Goal: Task Accomplishment & Management: Manage account settings

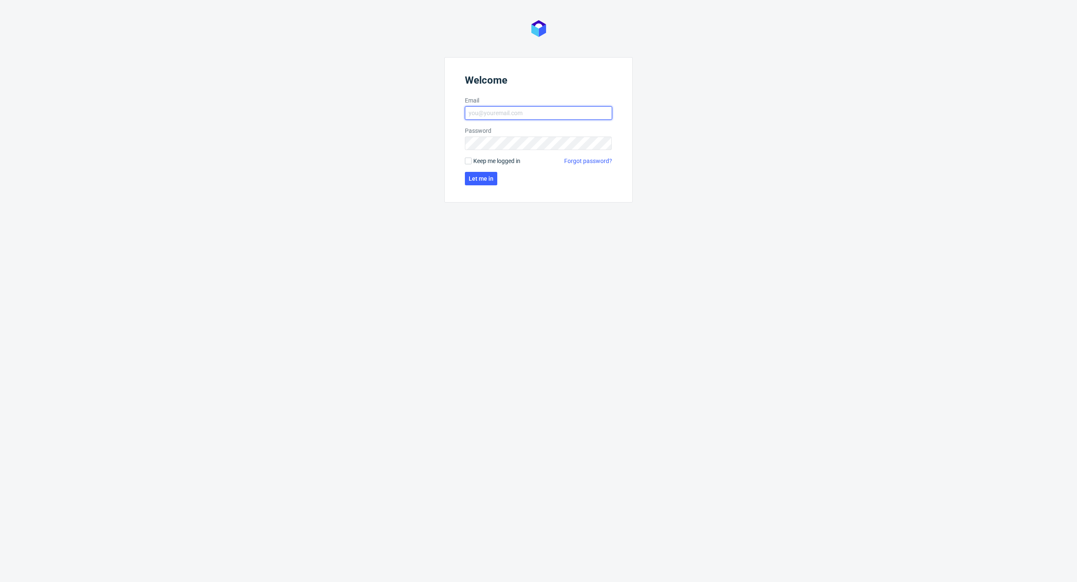
type input "kacper.tobrucki@packhelp.com"
click at [464, 158] on form "Welcome Email kacper.tobrucki@packhelp.com Password Keep me logged in Forgot pa…" at bounding box center [538, 130] width 188 height 146
click at [472, 159] on label "Keep me logged in" at bounding box center [493, 161] width 56 height 8
click at [471, 159] on input "Keep me logged in" at bounding box center [468, 161] width 7 height 7
checkbox input "true"
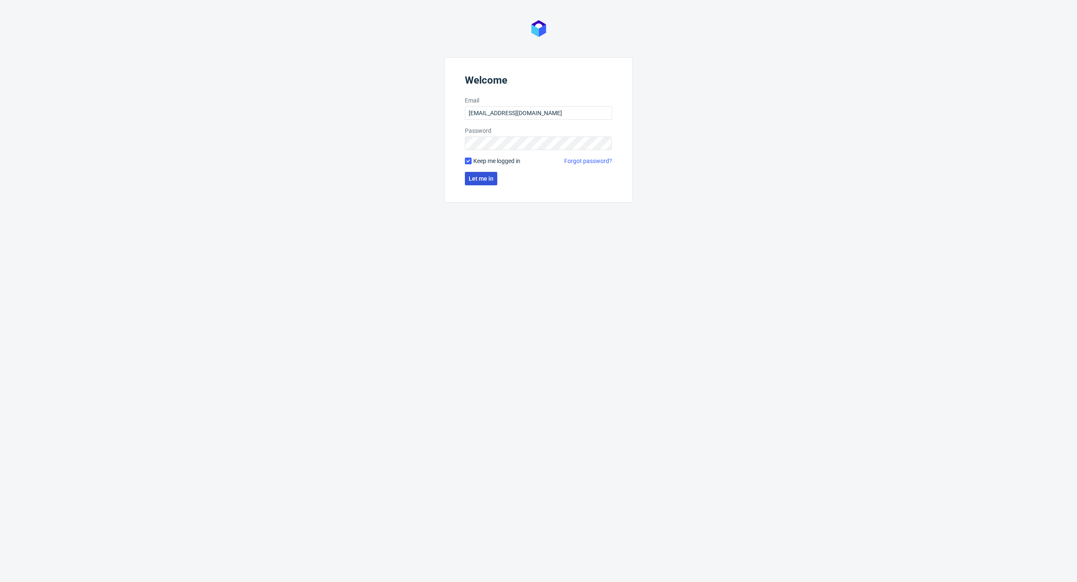
click at [471, 179] on span "Let me in" at bounding box center [481, 179] width 25 height 6
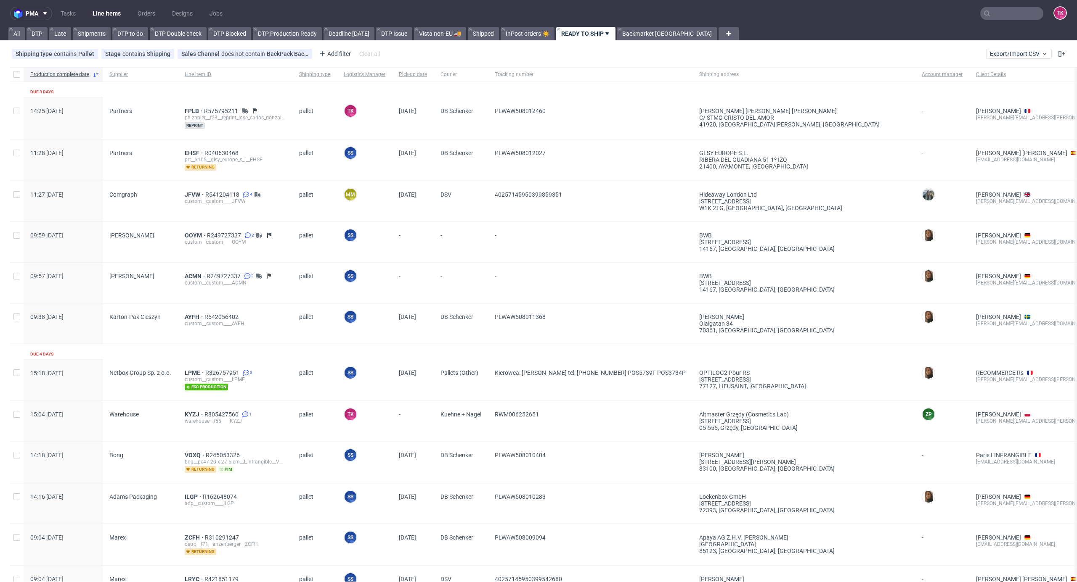
click at [114, 12] on link "Line Items" at bounding box center [106, 13] width 38 height 13
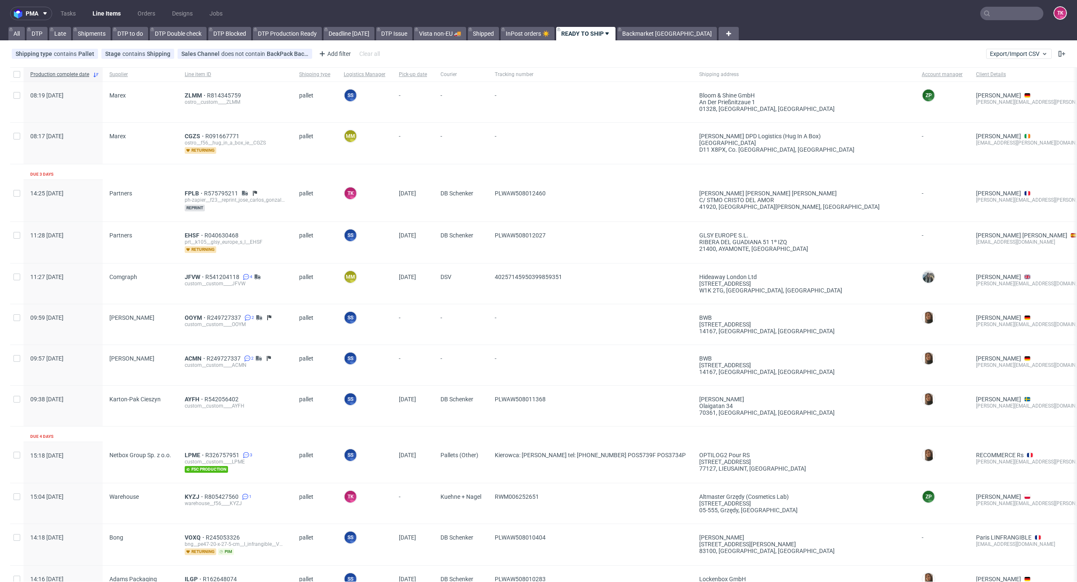
click at [87, 14] on ul "Tasks Line Items Orders Designs Jobs" at bounding box center [141, 13] width 179 height 13
click at [93, 12] on link "Line Items" at bounding box center [106, 13] width 38 height 13
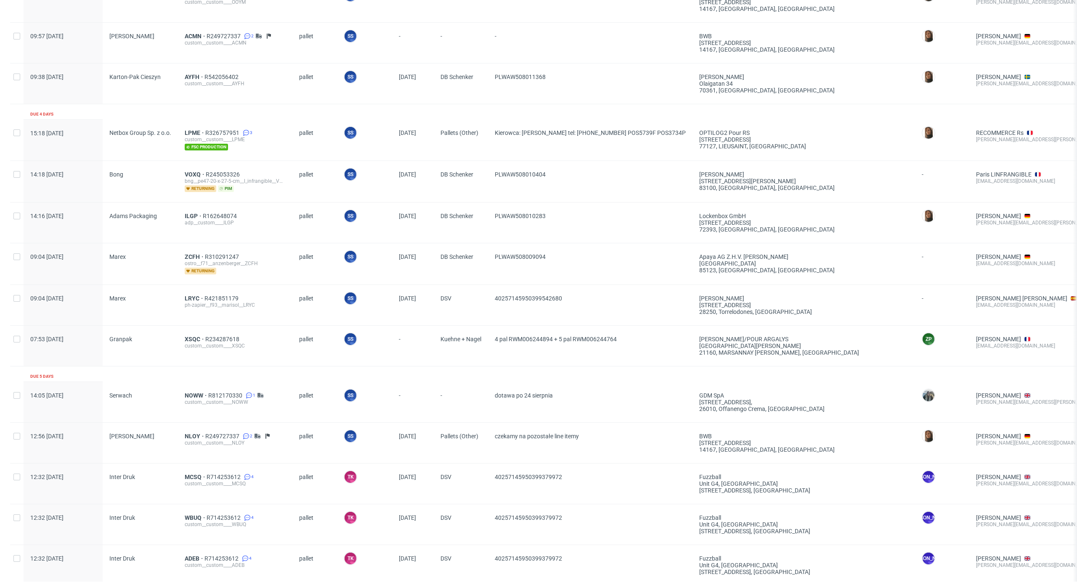
scroll to position [561, 0]
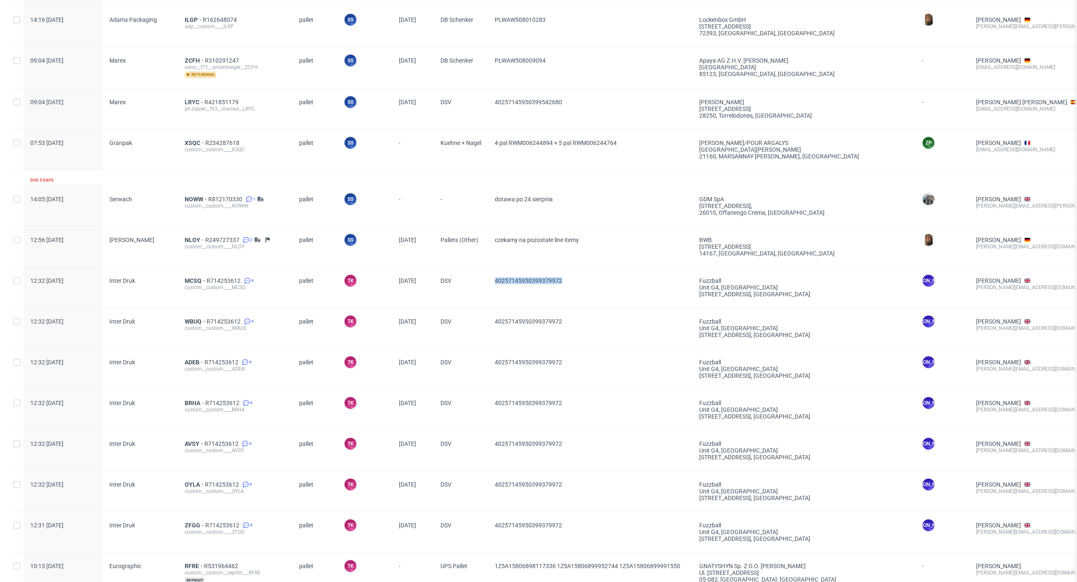
drag, startPoint x: 480, startPoint y: 288, endPoint x: 596, endPoint y: 283, distance: 115.3
click at [596, 283] on div "12:32 Wed 06.08.2025 Inter Druk MCSQ R714253612 4 custom__custom____MCSQ pallet…" at bounding box center [689, 287] width 1359 height 41
copy div "40257145950399379972"
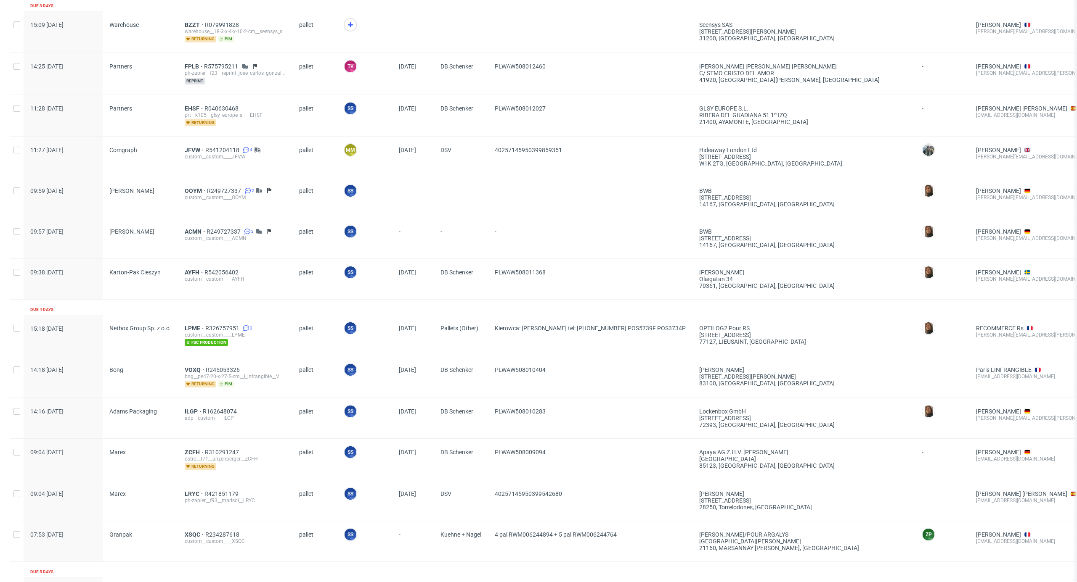
scroll to position [56, 0]
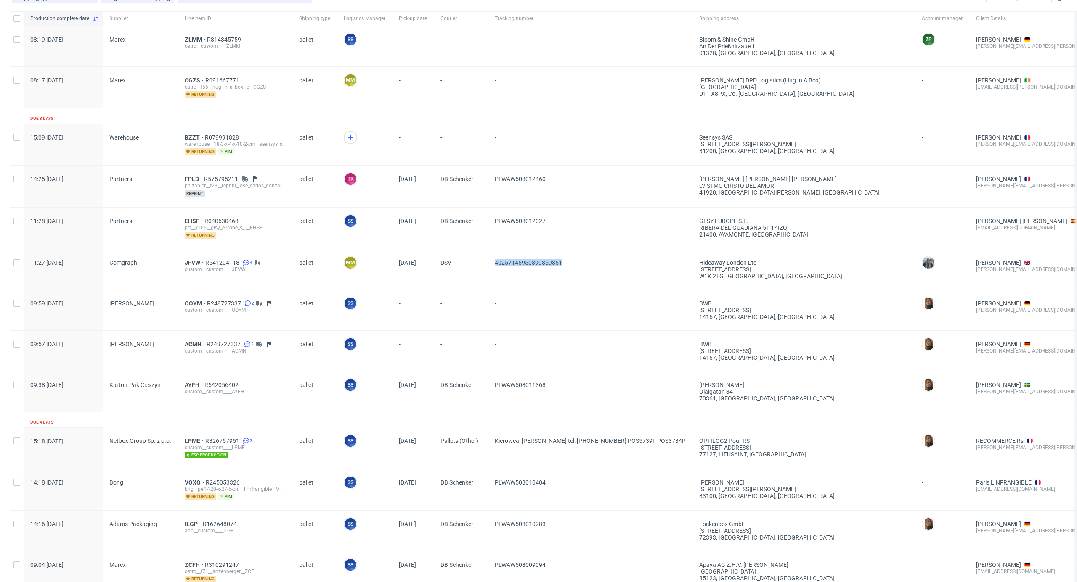
drag, startPoint x: 581, startPoint y: 272, endPoint x: 493, endPoint y: 285, distance: 89.3
click at [493, 285] on div "40257145950399859351" at bounding box center [590, 269] width 204 height 40
copy span "40257145950399859351"
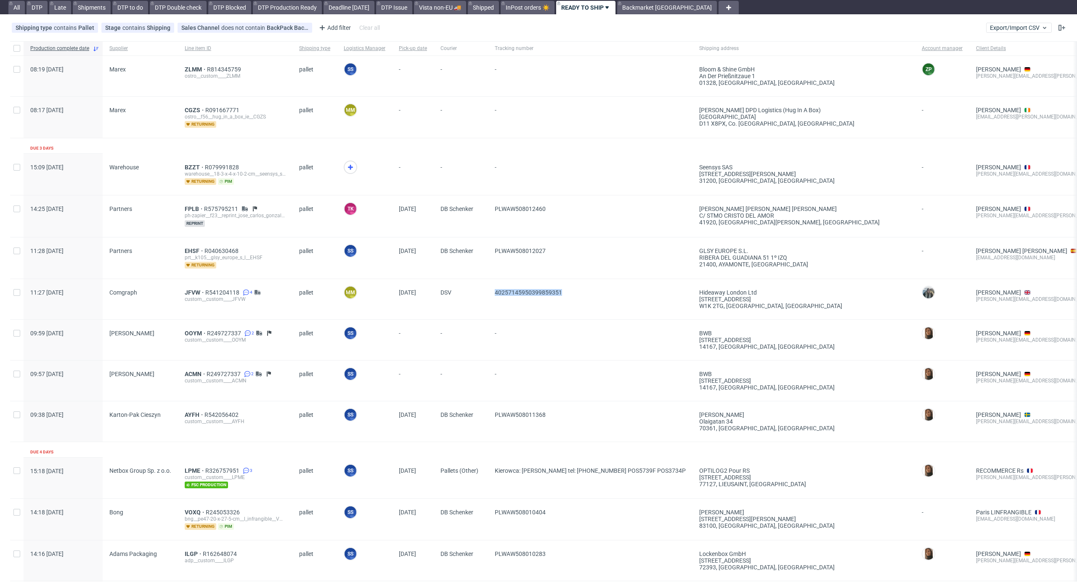
scroll to position [0, 0]
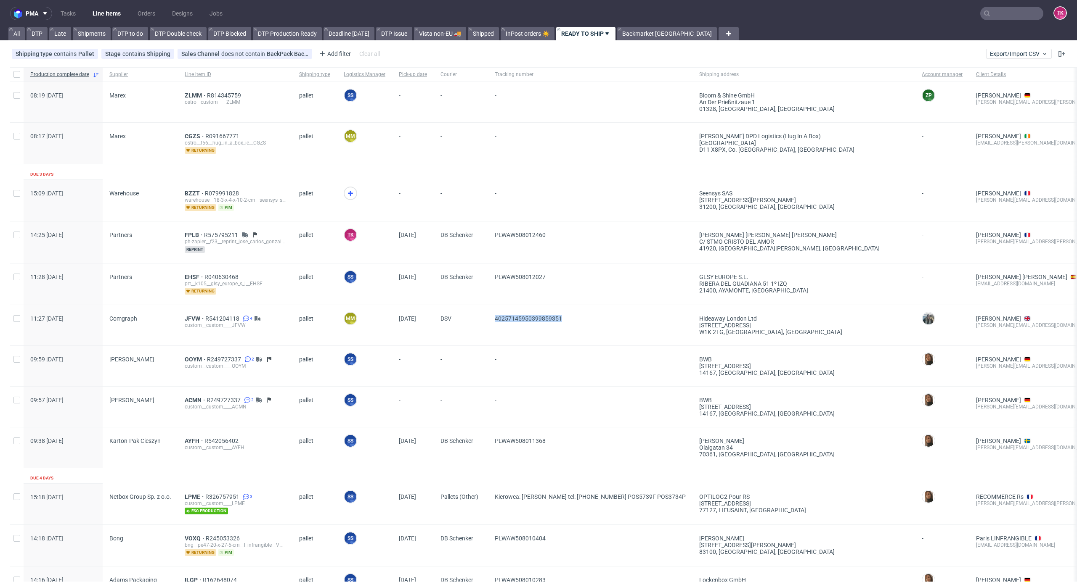
click at [93, 11] on link "Line Items" at bounding box center [106, 13] width 38 height 13
click at [101, 11] on link "Line Items" at bounding box center [106, 13] width 38 height 13
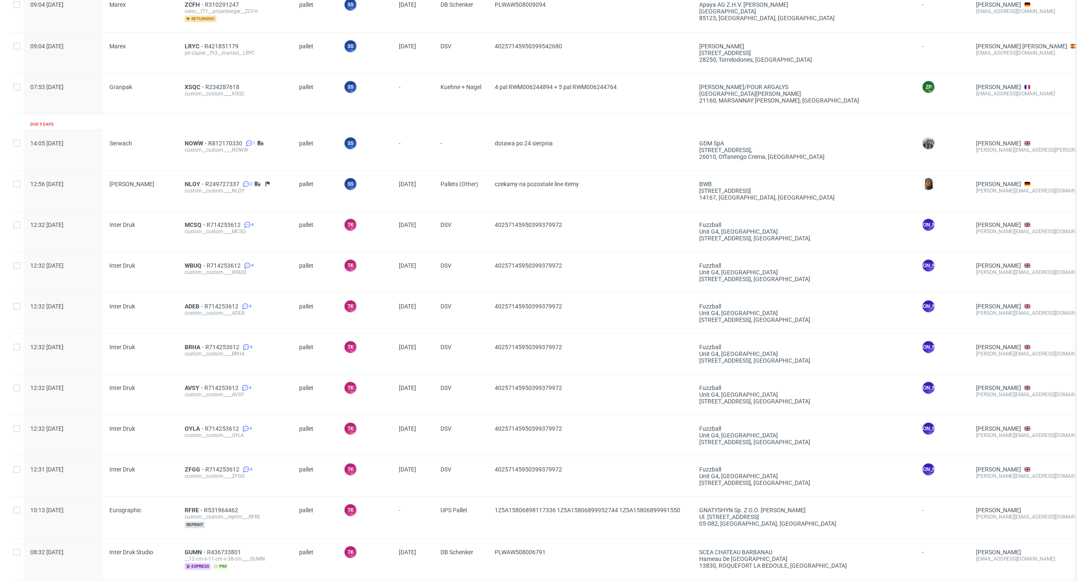
scroll to position [847, 0]
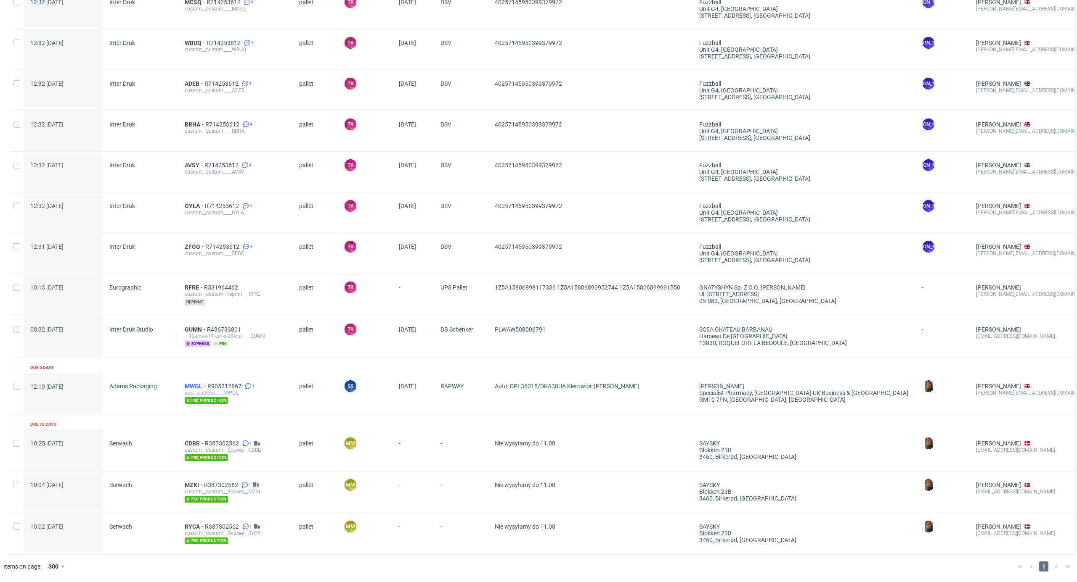
click at [191, 383] on span "MWGL" at bounding box center [196, 386] width 23 height 7
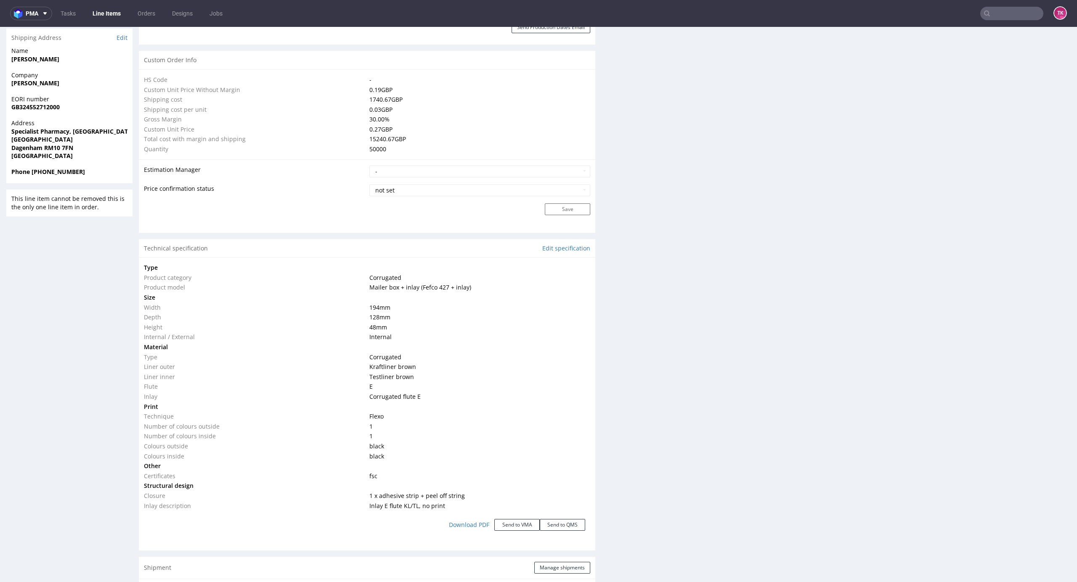
scroll to position [1108, 0]
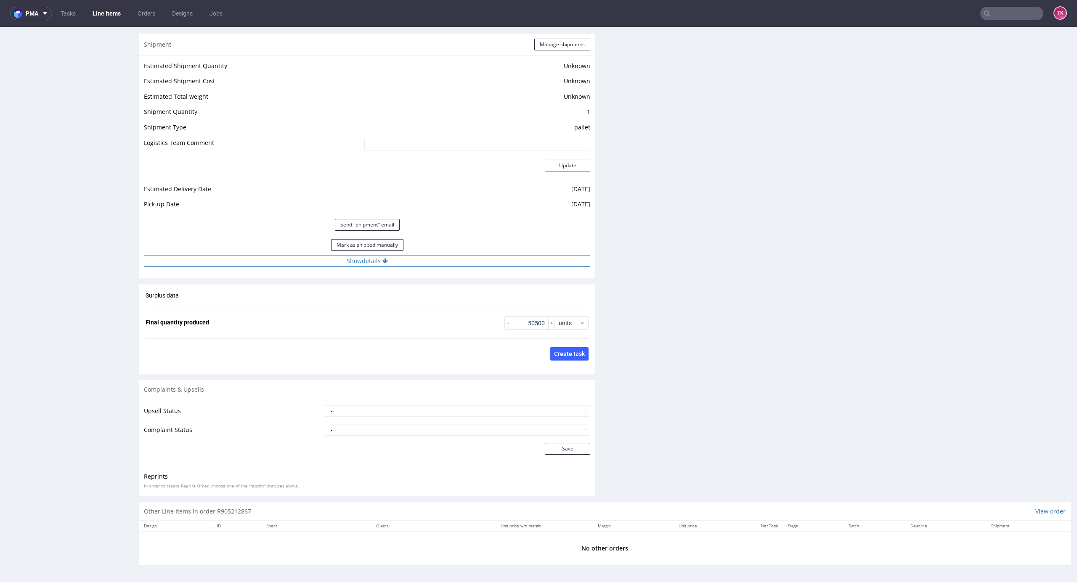
click at [483, 258] on button "Show details" at bounding box center [367, 261] width 446 height 12
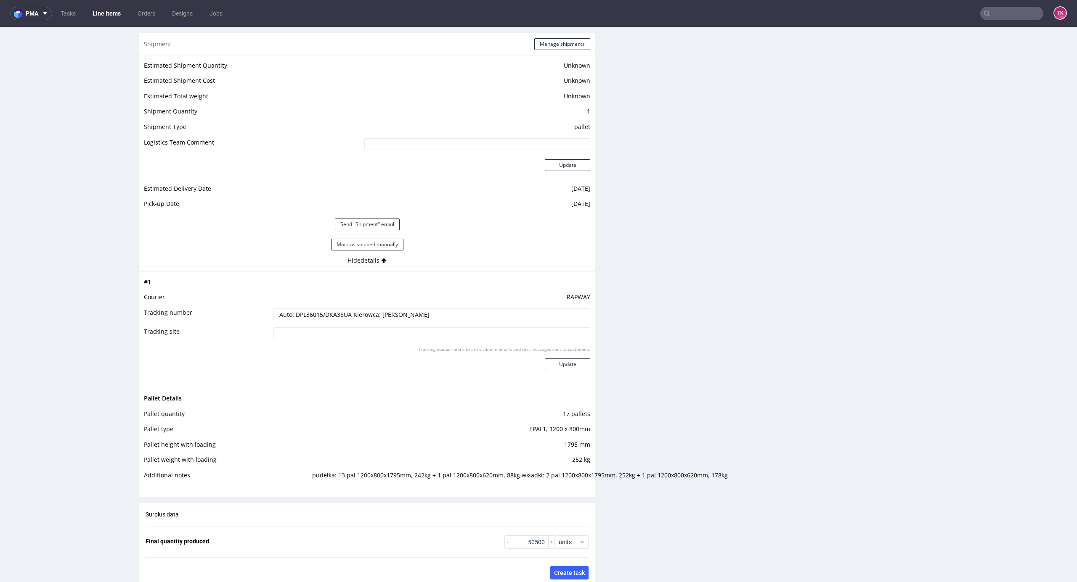
drag, startPoint x: 437, startPoint y: 312, endPoint x: 0, endPoint y: 324, distance: 437.6
paste input "PZ5R557/DL5639P Kierowca: Aleksander Kryvoruchko"
type input "Auto: PZ5R557/DL5639P Kierowca: Aleksander Kryvoruchko"
click at [565, 371] on button "Update" at bounding box center [567, 365] width 45 height 12
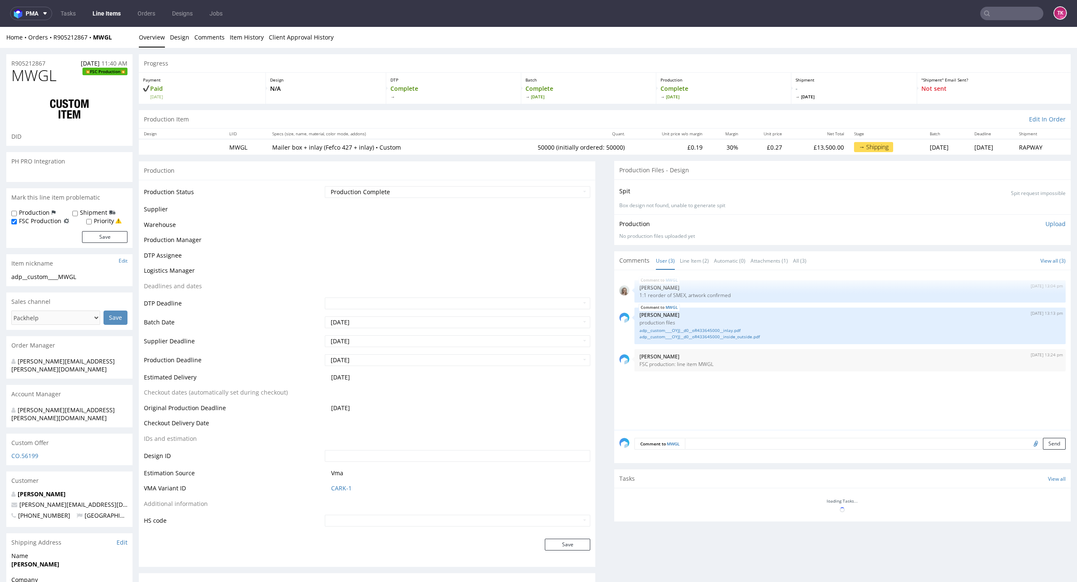
scroll to position [393, 0]
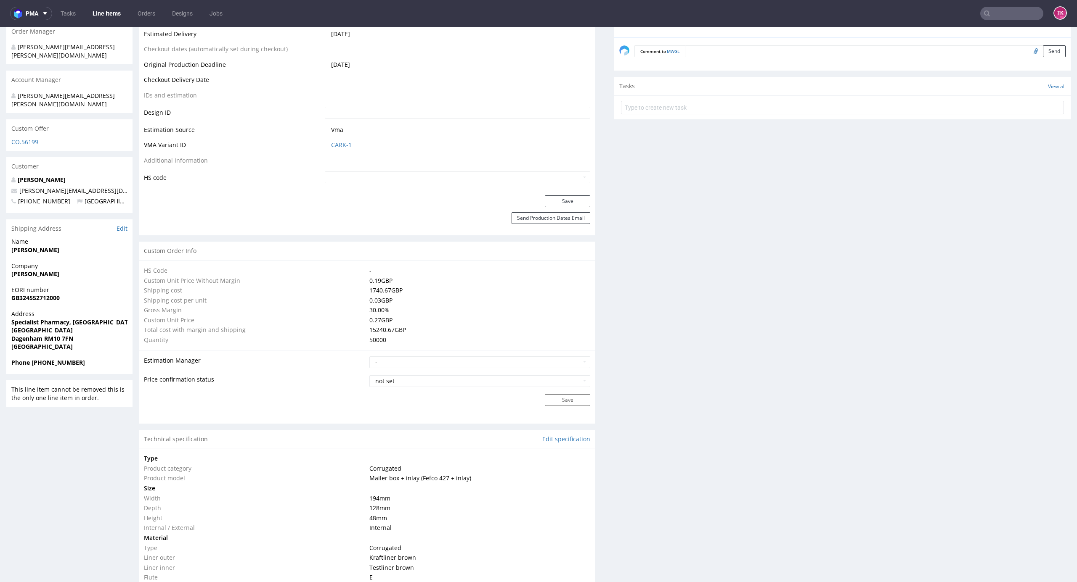
click at [103, 15] on link "Line Items" at bounding box center [106, 13] width 38 height 13
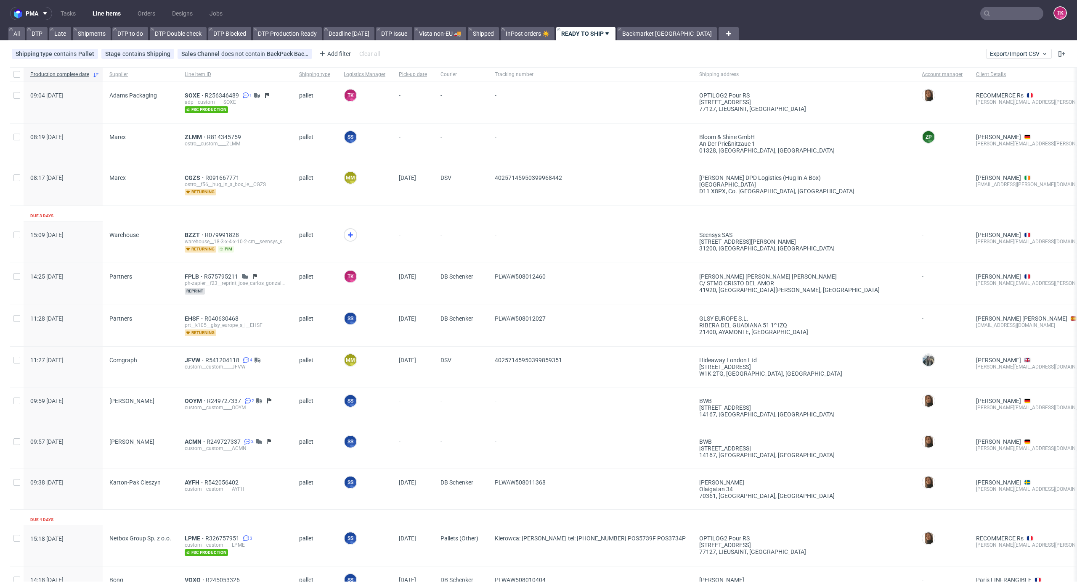
click at [121, 16] on link "Line Items" at bounding box center [106, 13] width 38 height 13
click at [193, 135] on span "ZLMM" at bounding box center [196, 137] width 22 height 7
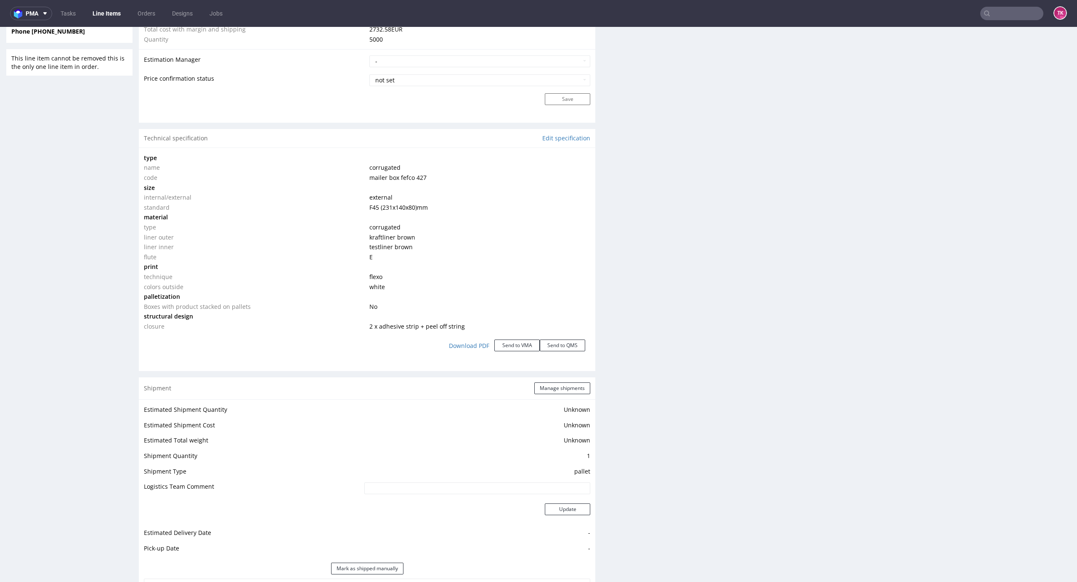
scroll to position [785, 0]
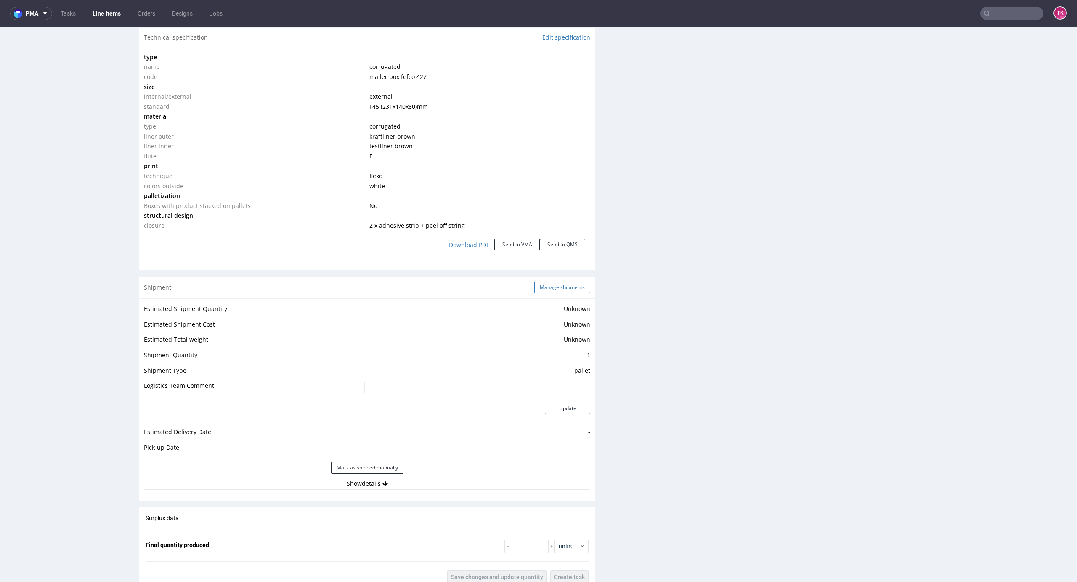
click at [557, 293] on div "Shipment Manage shipments" at bounding box center [367, 288] width 456 height 22
click at [545, 293] on button "Manage shipments" at bounding box center [562, 288] width 56 height 12
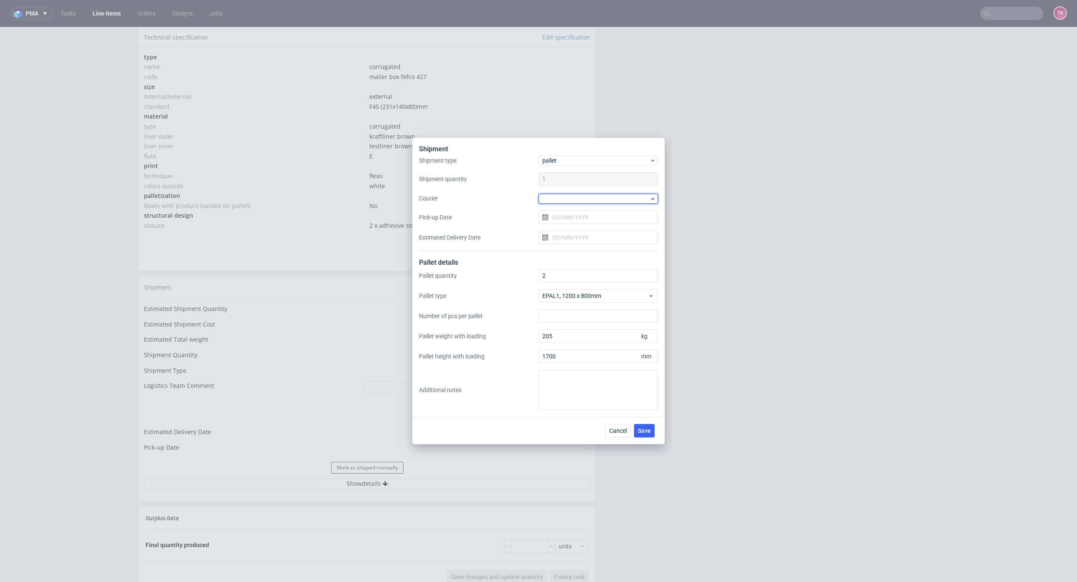
click at [599, 203] on div at bounding box center [597, 199] width 119 height 10
drag, startPoint x: 853, startPoint y: 270, endPoint x: 846, endPoint y: 275, distance: 8.4
click at [850, 273] on div "Shipment Shipment type pallet Shipment quantity 1 Courier Pick-up Date Estimate…" at bounding box center [538, 291] width 1077 height 582
click at [616, 433] on span "Cancel" at bounding box center [618, 431] width 18 height 6
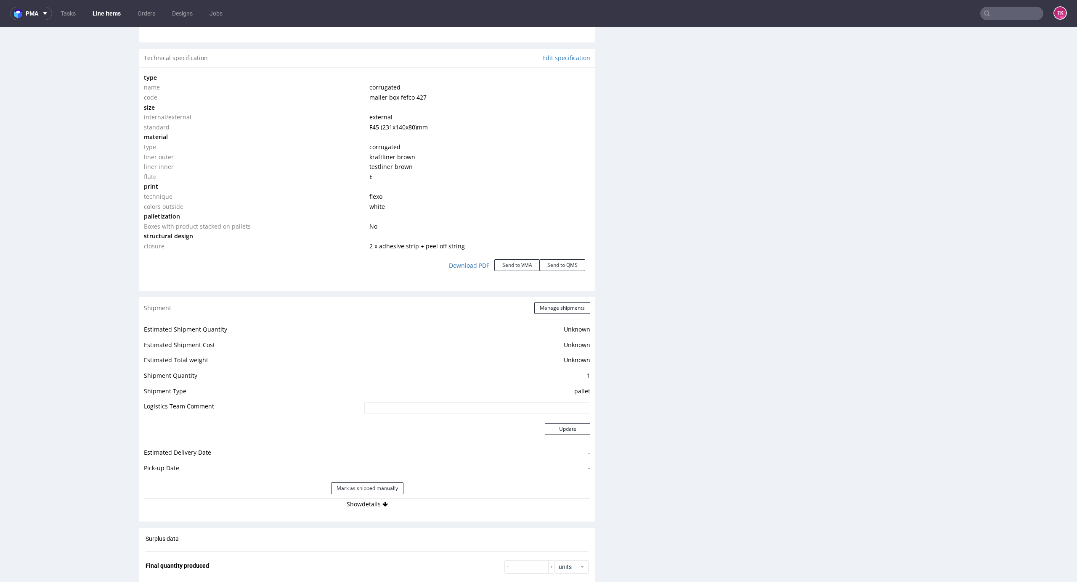
scroll to position [953, 0]
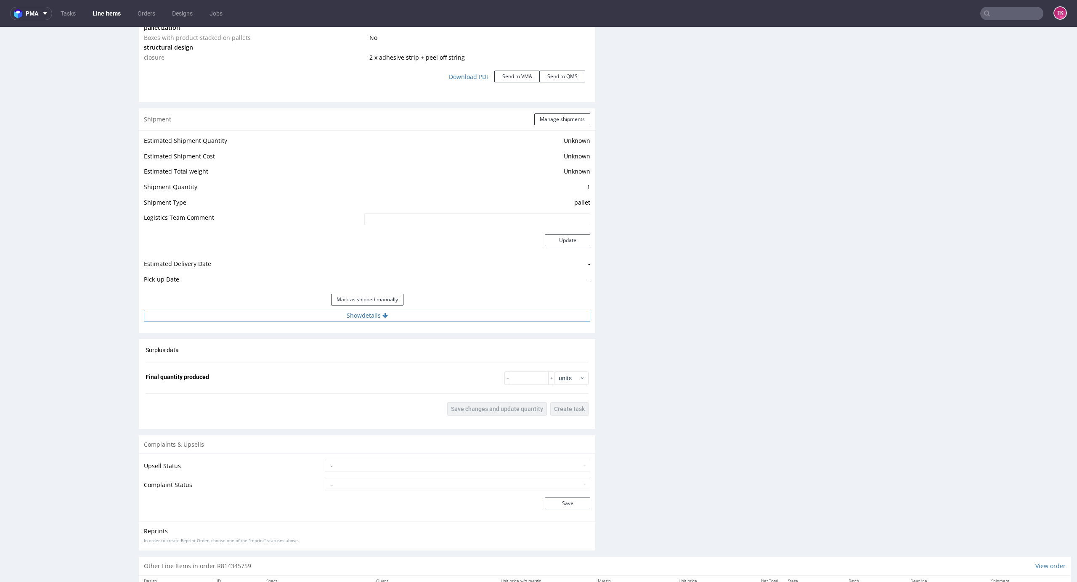
click at [491, 320] on div "Estimated Shipment Quantity Unknown Estimated Shipment Cost Unknown Estimated T…" at bounding box center [367, 228] width 456 height 196
click at [490, 318] on button "Show details" at bounding box center [367, 316] width 446 height 12
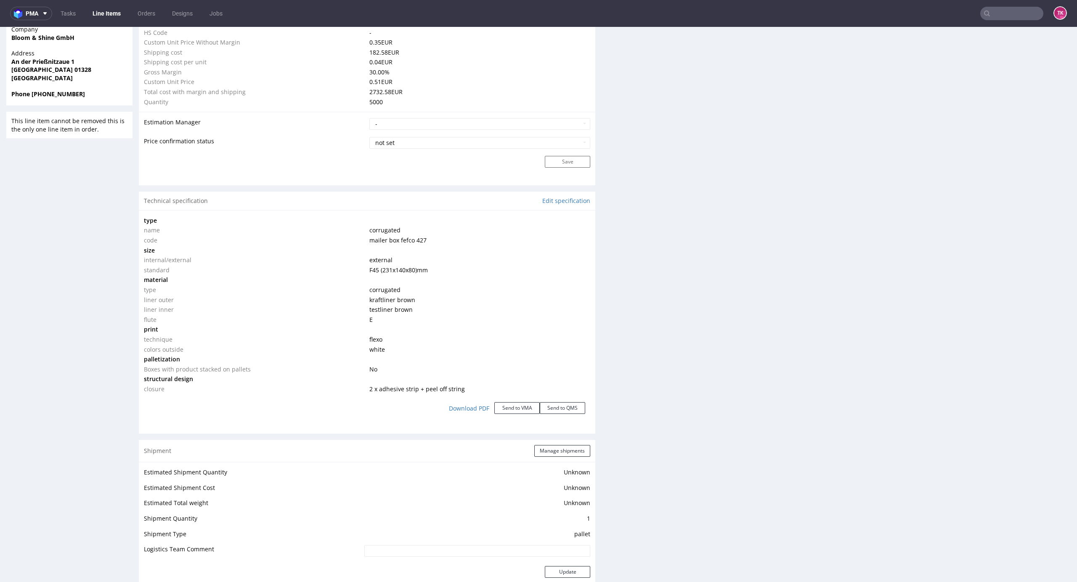
scroll to position [561, 0]
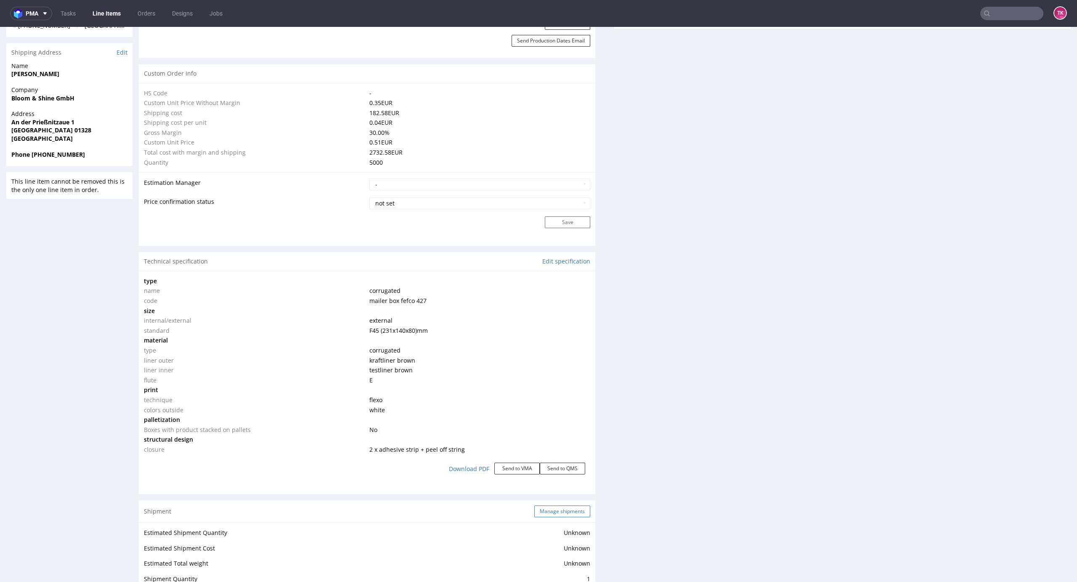
click at [552, 510] on button "Manage shipments" at bounding box center [562, 512] width 56 height 12
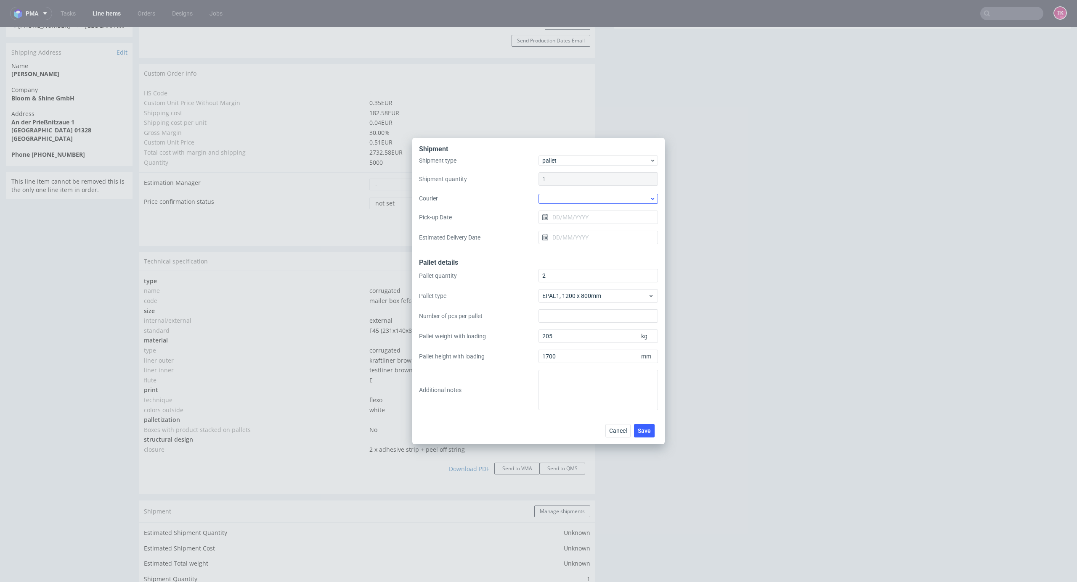
click at [581, 199] on div at bounding box center [597, 199] width 119 height 10
click at [583, 247] on div "DB Schenker" at bounding box center [598, 246] width 113 height 15
click at [585, 220] on input "Pick-up Date" at bounding box center [597, 216] width 119 height 13
click at [585, 301] on span "12" at bounding box center [584, 299] width 7 height 8
type input "[DATE]"
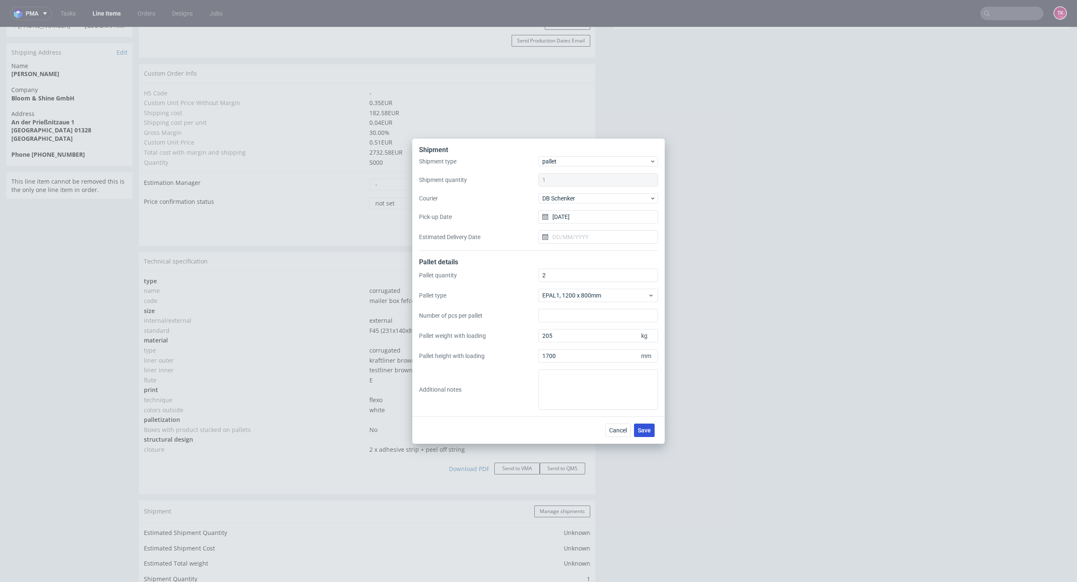
click at [644, 432] on span "Save" at bounding box center [644, 431] width 13 height 6
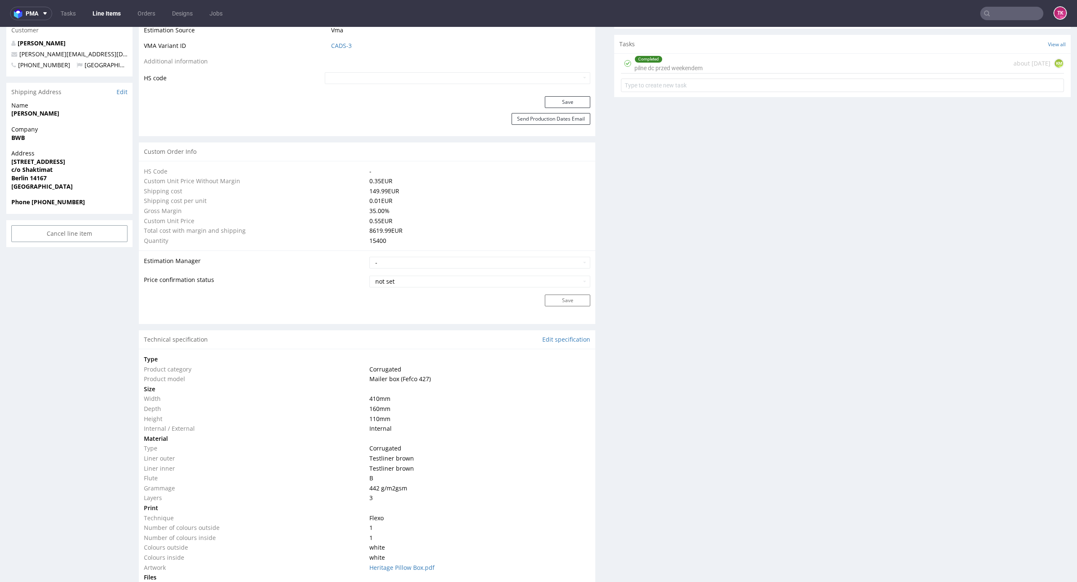
scroll to position [497, 0]
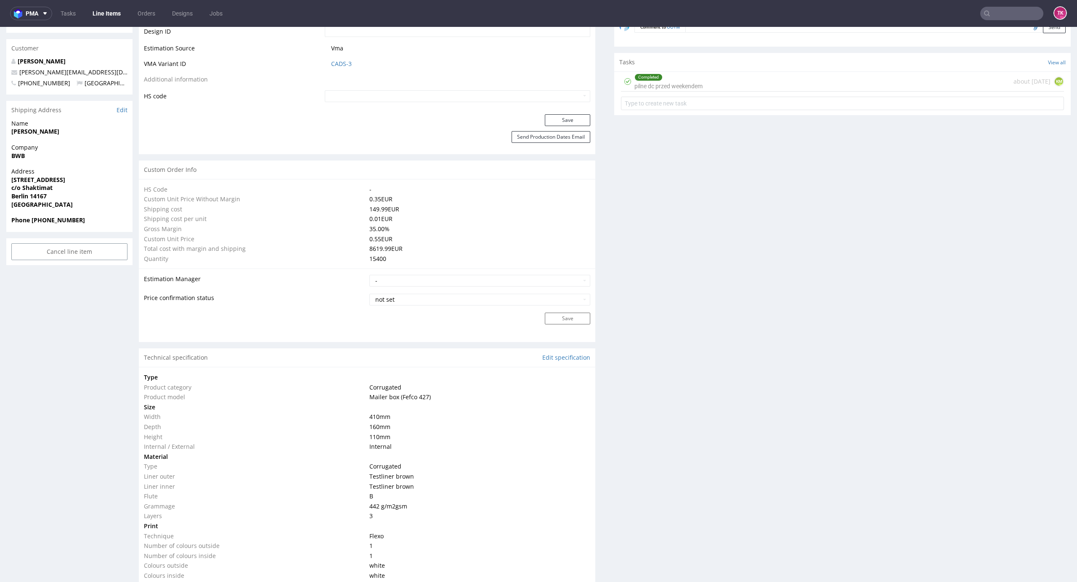
drag, startPoint x: 1062, startPoint y: 446, endPoint x: 1074, endPoint y: 263, distance: 183.3
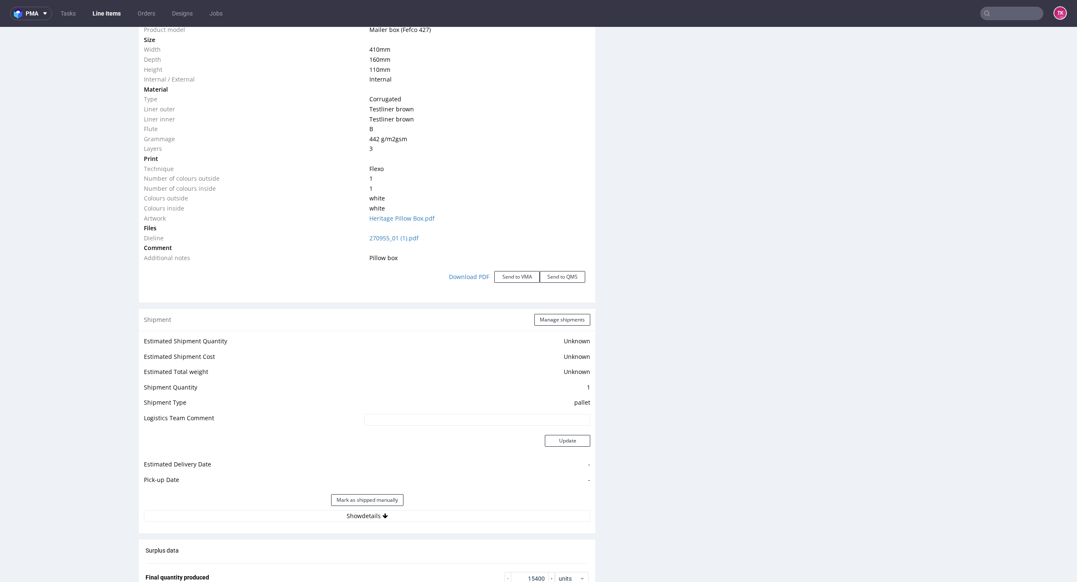
scroll to position [890, 0]
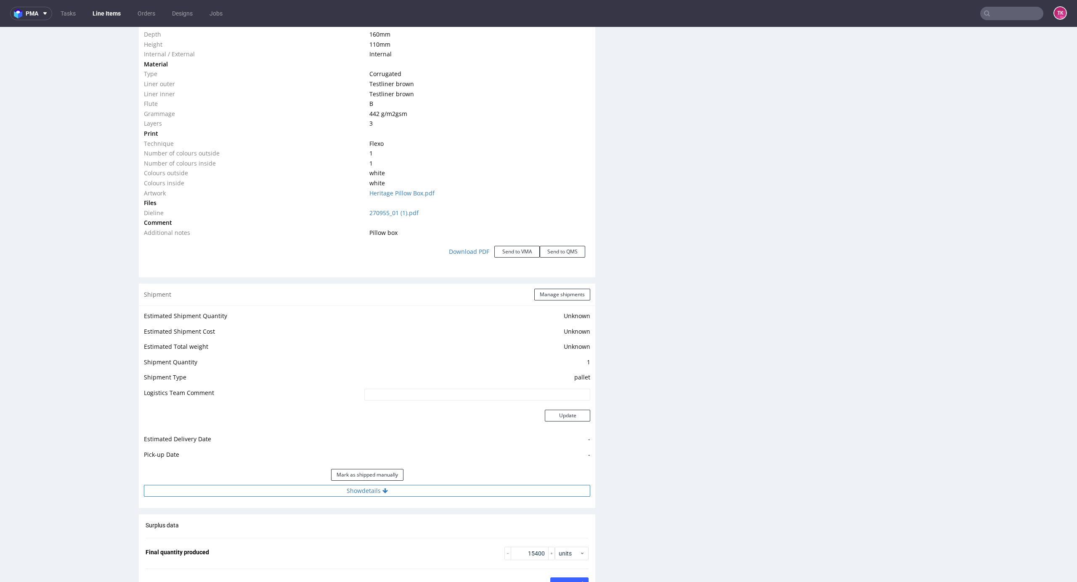
drag, startPoint x: 453, startPoint y: 474, endPoint x: 453, endPoint y: 482, distance: 7.6
click at [453, 477] on div "Mark as shipped manually" at bounding box center [367, 475] width 446 height 20
drag, startPoint x: 453, startPoint y: 483, endPoint x: 458, endPoint y: 482, distance: 5.1
click at [453, 485] on button "Show details" at bounding box center [367, 491] width 446 height 12
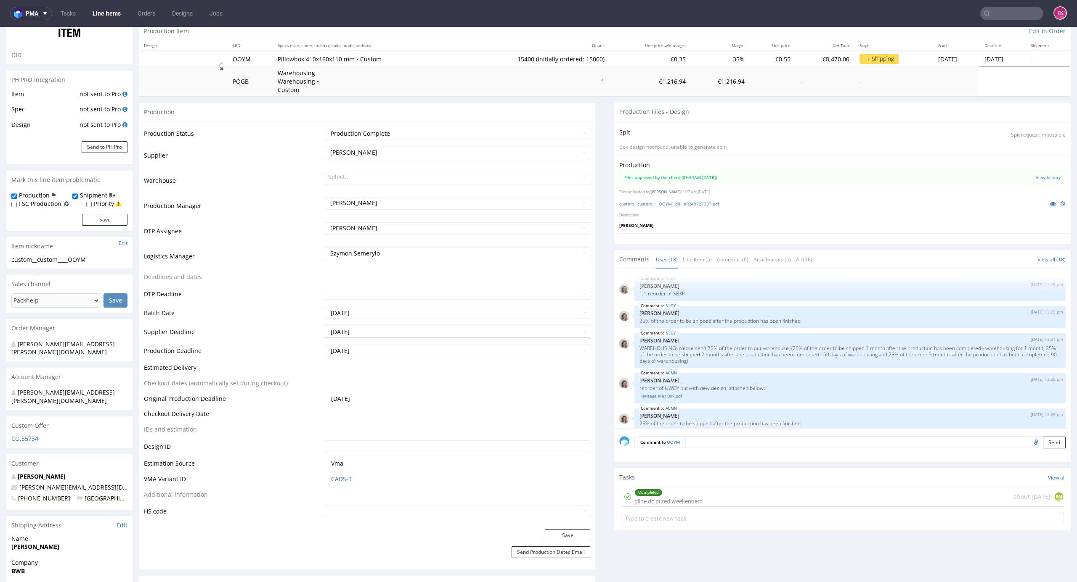
scroll to position [168, 0]
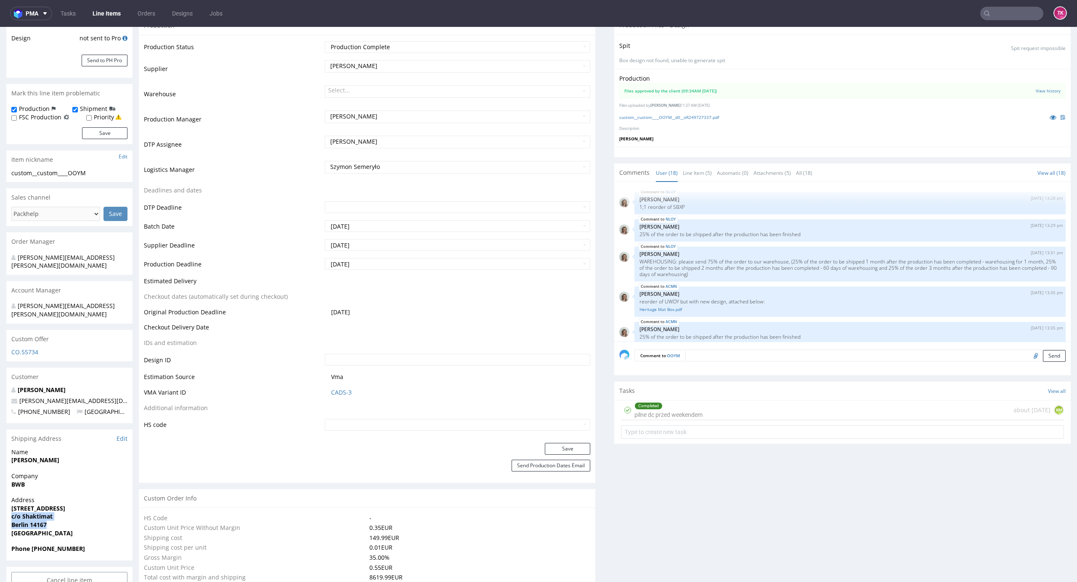
drag, startPoint x: 9, startPoint y: 499, endPoint x: 442, endPoint y: 318, distance: 469.8
click at [58, 509] on div "Address Wupperstraße 10 c/o Shaktimat Berlin 14167 Germany" at bounding box center [69, 520] width 126 height 49
copy p "c/o Shaktimat Berlin 14167"
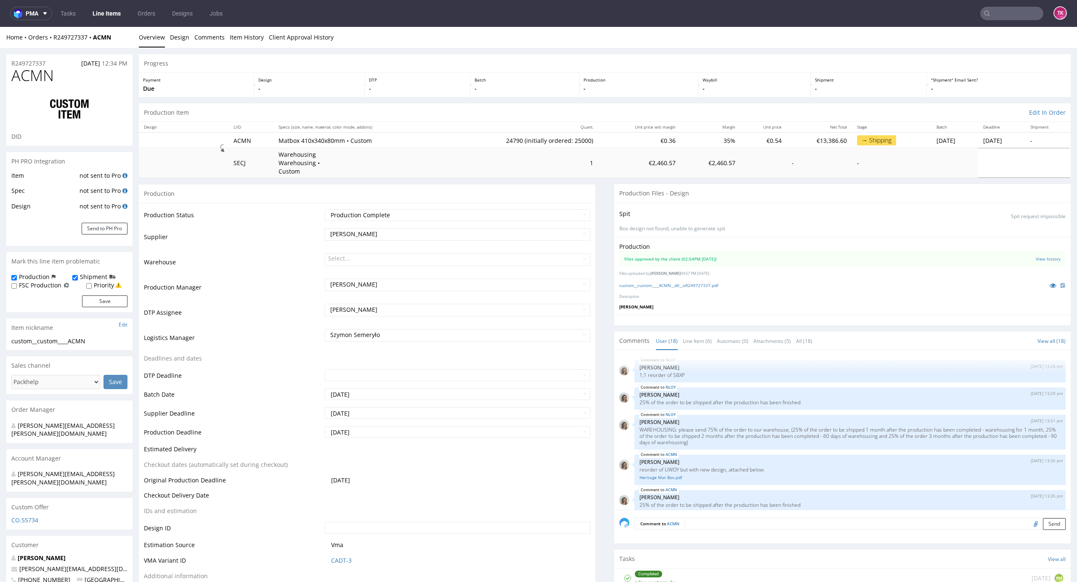
scroll to position [433, 0]
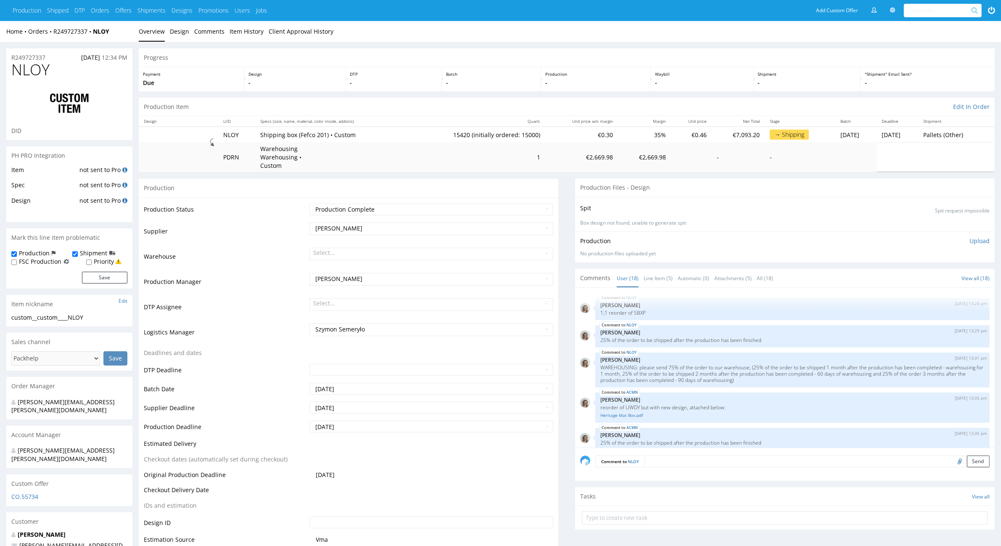
scroll to position [432, 0]
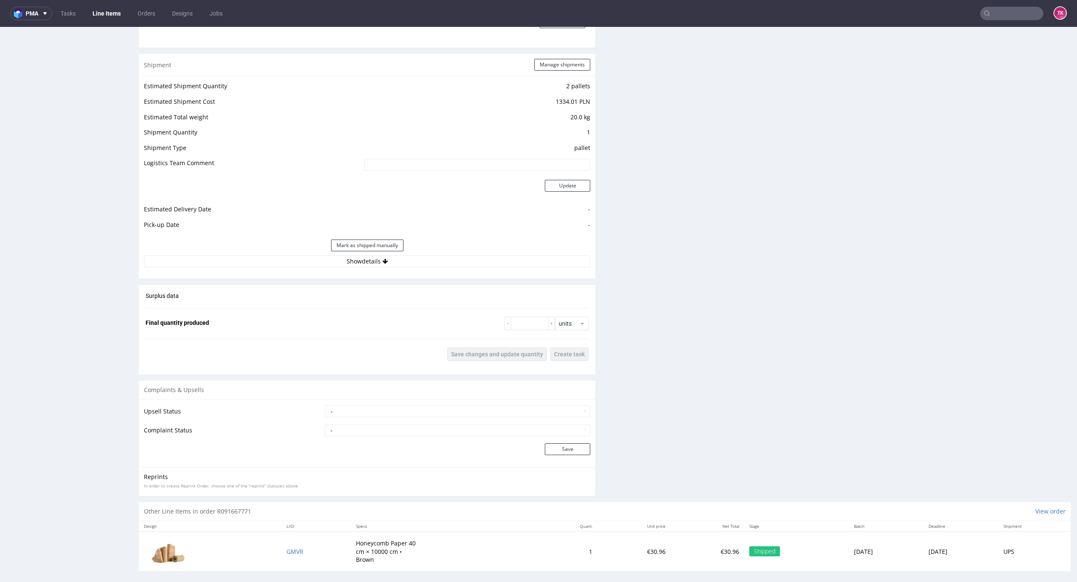
scroll to position [774, 0]
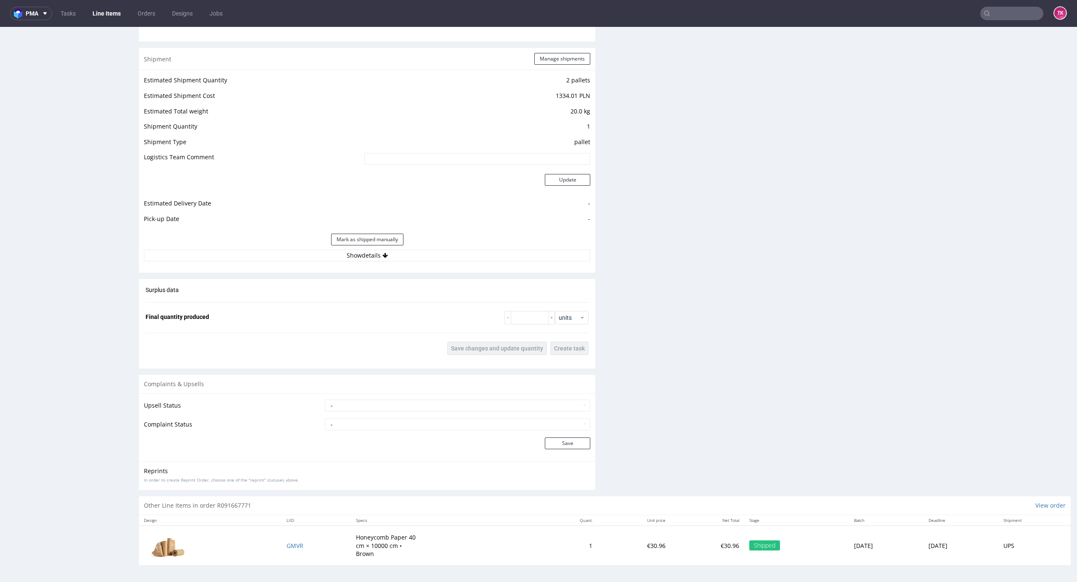
click at [504, 262] on div "Estimated Shipment Quantity 2 pallets Estimated Shipment Cost 1334.01 PLN Estim…" at bounding box center [367, 168] width 456 height 196
click at [503, 265] on div "Estimated Shipment Quantity 2 pallets Estimated Shipment Cost 1334.01 PLN Estim…" at bounding box center [367, 168] width 456 height 196
click at [498, 259] on button "Show details" at bounding box center [367, 256] width 446 height 12
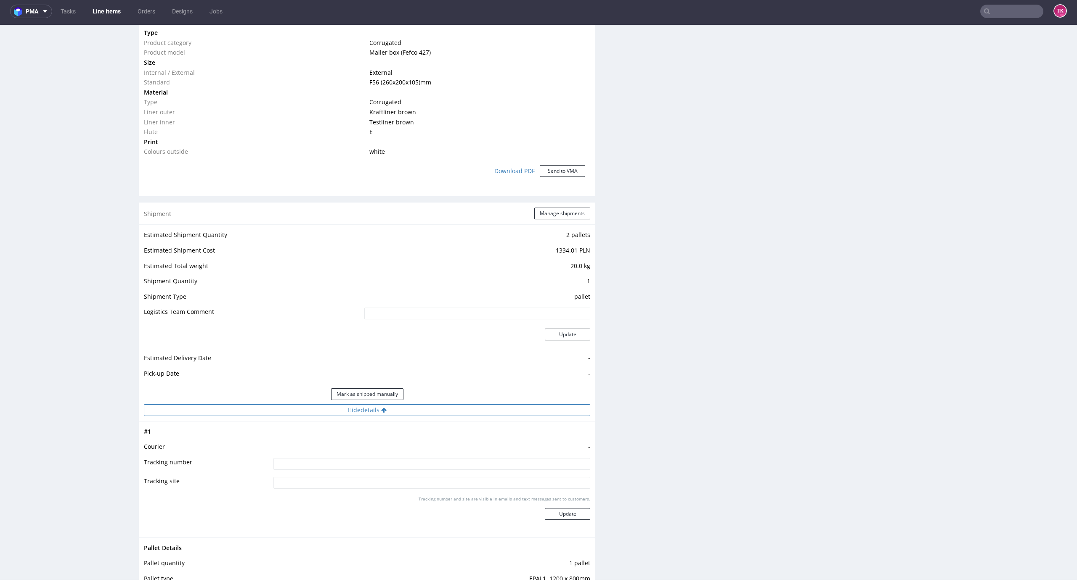
scroll to position [673, 0]
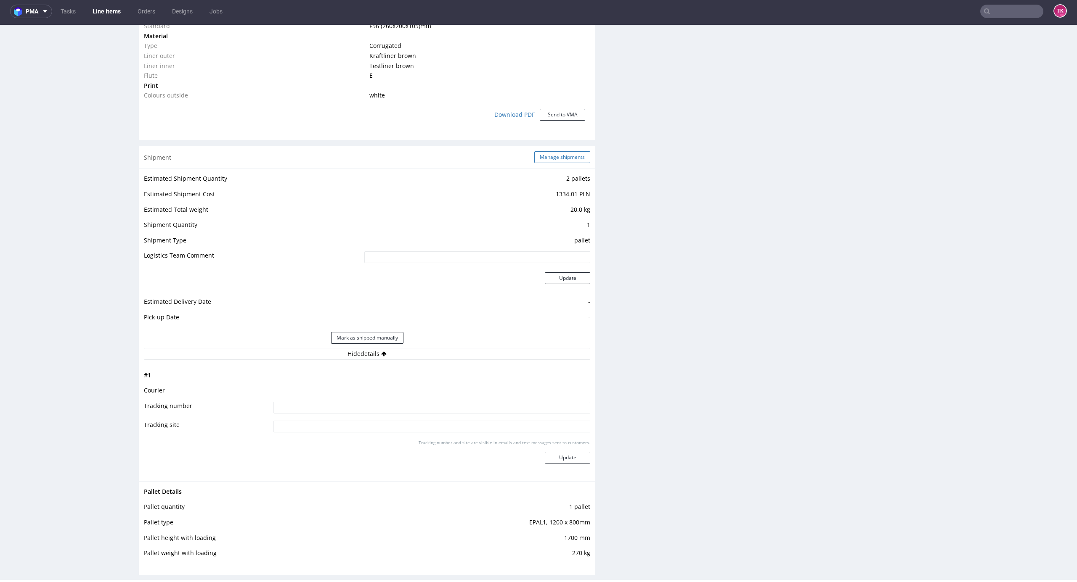
click at [572, 158] on button "Manage shipments" at bounding box center [562, 157] width 56 height 12
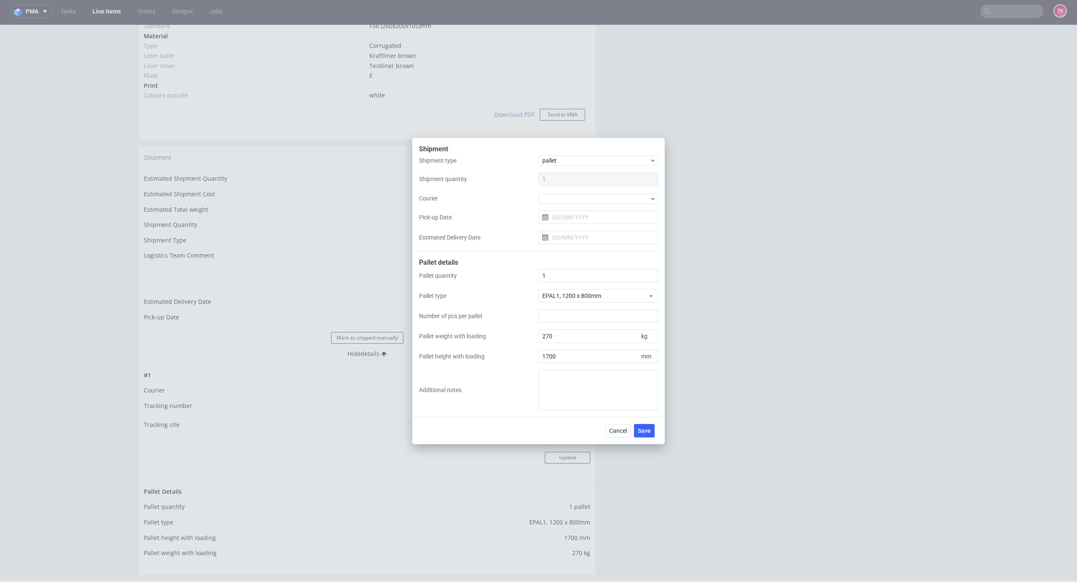
click at [595, 207] on div "Shipment type pallet Shipment quantity 1 Courier Pick-up Date Estimated Deliver…" at bounding box center [538, 204] width 239 height 96
click at [596, 204] on div "Shipment type pallet Shipment quantity 1 Courier Pick-up Date Estimated Deliver…" at bounding box center [538, 204] width 239 height 96
click at [596, 194] on div at bounding box center [597, 199] width 119 height 10
click at [564, 223] on div "DSV" at bounding box center [598, 221] width 113 height 15
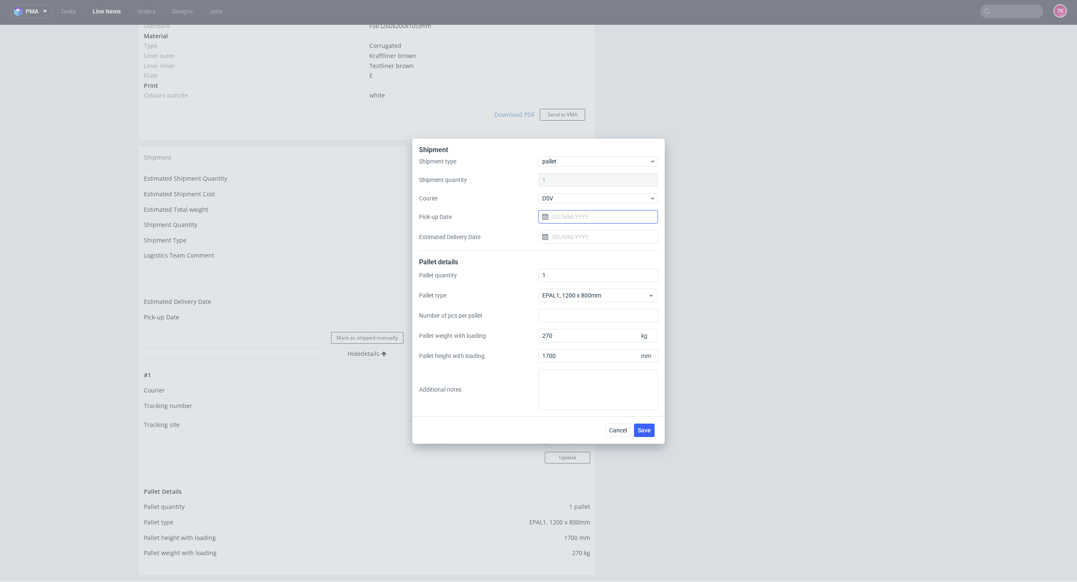
click at [564, 222] on input "Pick-up Date" at bounding box center [597, 216] width 119 height 13
click at [582, 300] on span "12" at bounding box center [584, 299] width 7 height 8
type input "[DATE]"
click at [575, 242] on input "Estimated Delivery Date" at bounding box center [597, 236] width 119 height 13
click at [639, 220] on input "[DATE]" at bounding box center [597, 216] width 119 height 13
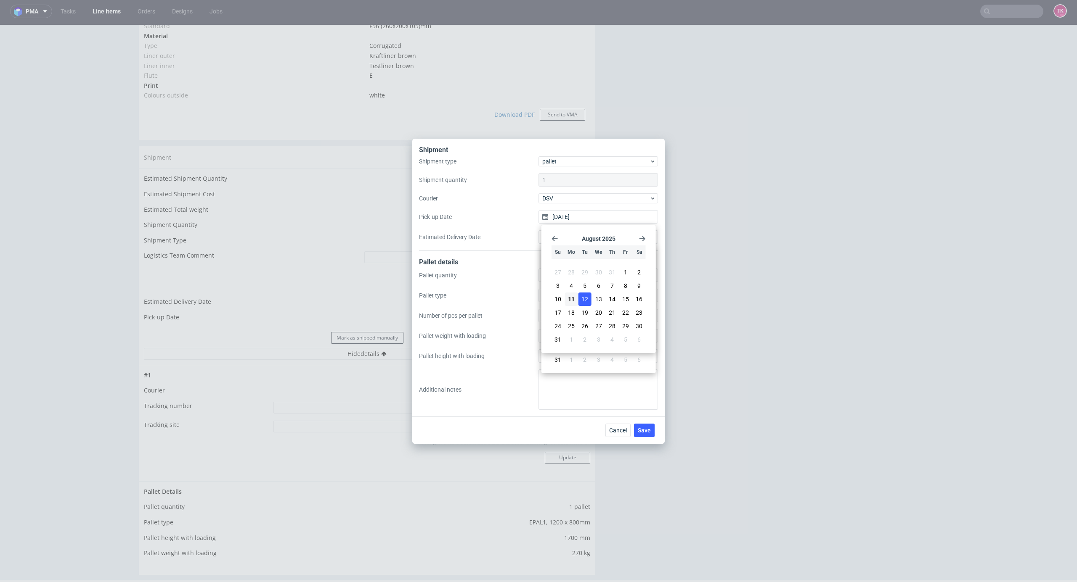
click at [524, 238] on label "Estimated Delivery Date" at bounding box center [478, 237] width 119 height 8
click at [538, 238] on input "Estimated Delivery Date" at bounding box center [597, 236] width 119 height 13
click at [643, 437] on div "Cancel Save" at bounding box center [538, 430] width 252 height 27
click at [646, 431] on span "Save" at bounding box center [644, 431] width 13 height 6
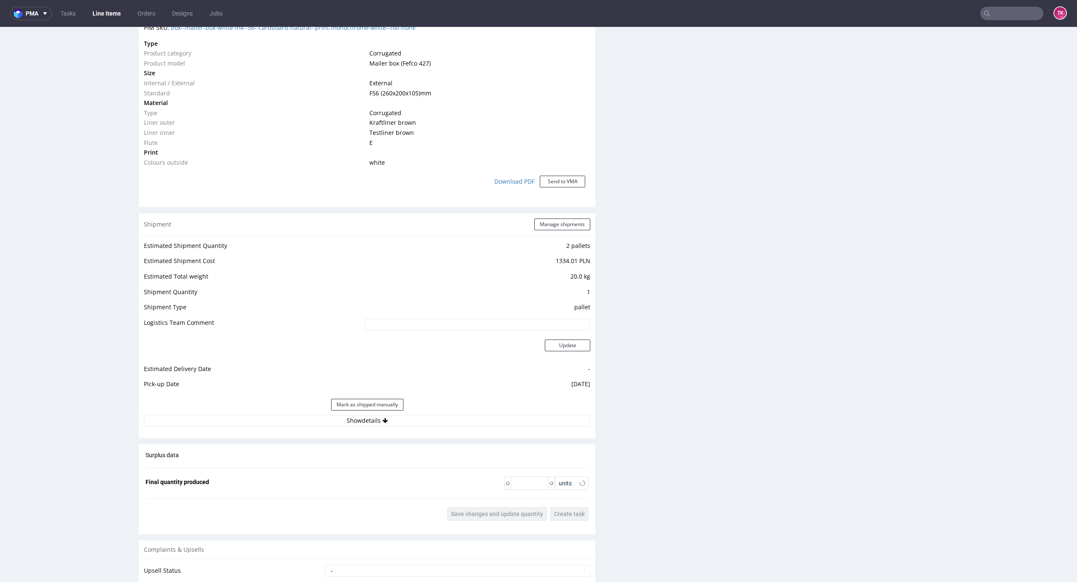
scroll to position [771, 0]
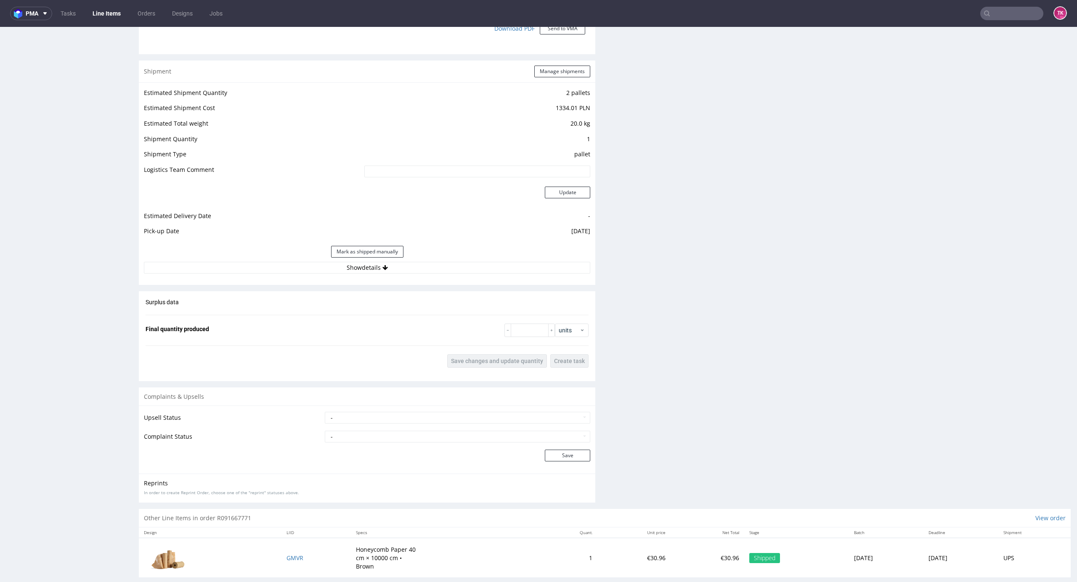
drag, startPoint x: 447, startPoint y: 283, endPoint x: 453, endPoint y: 275, distance: 9.9
click at [447, 283] on div "Shipment Manage shipments Estimated Shipment Quantity 2 pallets Estimated Shipm…" at bounding box center [367, 173] width 456 height 225
click at [454, 273] on button "Show details" at bounding box center [367, 268] width 446 height 12
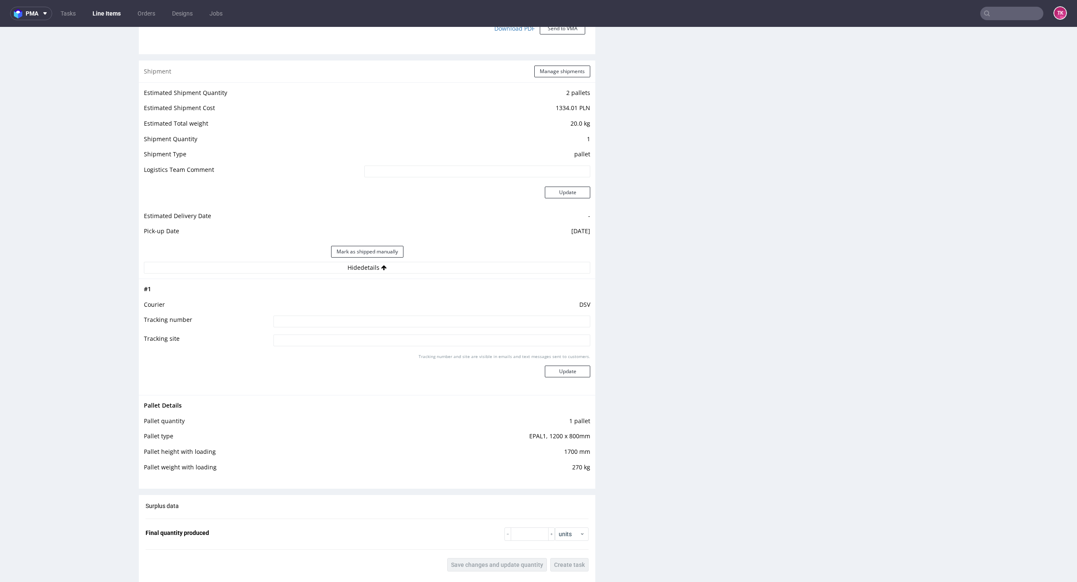
click at [1058, 375] on div "R091667771 [DATE] 06:58 PM CGZS Returning Already Printed DID 2080497 Mark this…" at bounding box center [538, 36] width 1077 height 1518
drag, startPoint x: 1058, startPoint y: 375, endPoint x: 1062, endPoint y: 367, distance: 8.7
click at [1062, 367] on html "Production Shipped DTP Orders Offers Shipments Designs Promotions Users Jobs Ad…" at bounding box center [538, 27] width 1077 height 1543
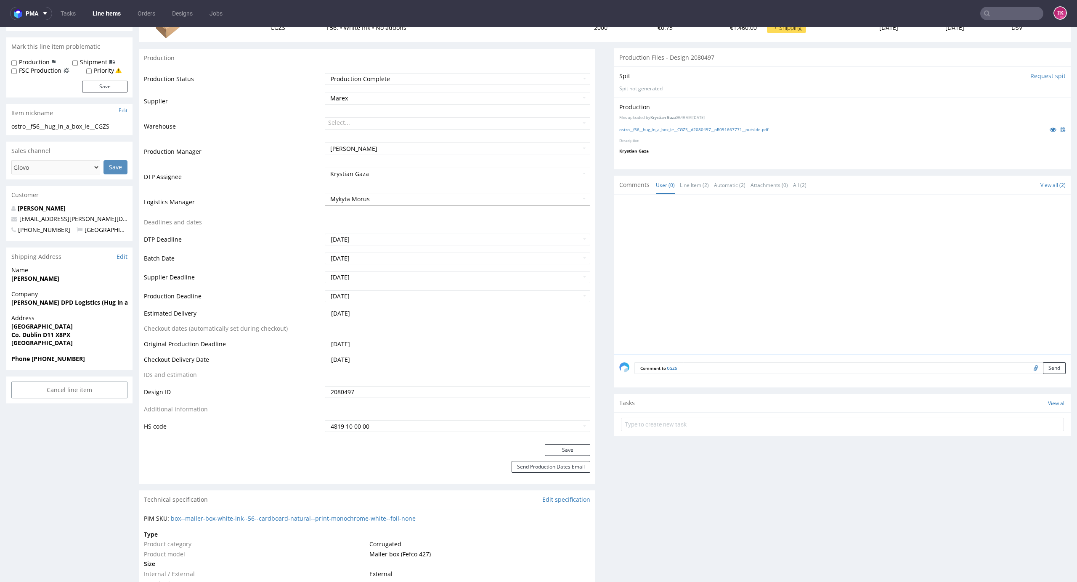
scroll to position [224, 0]
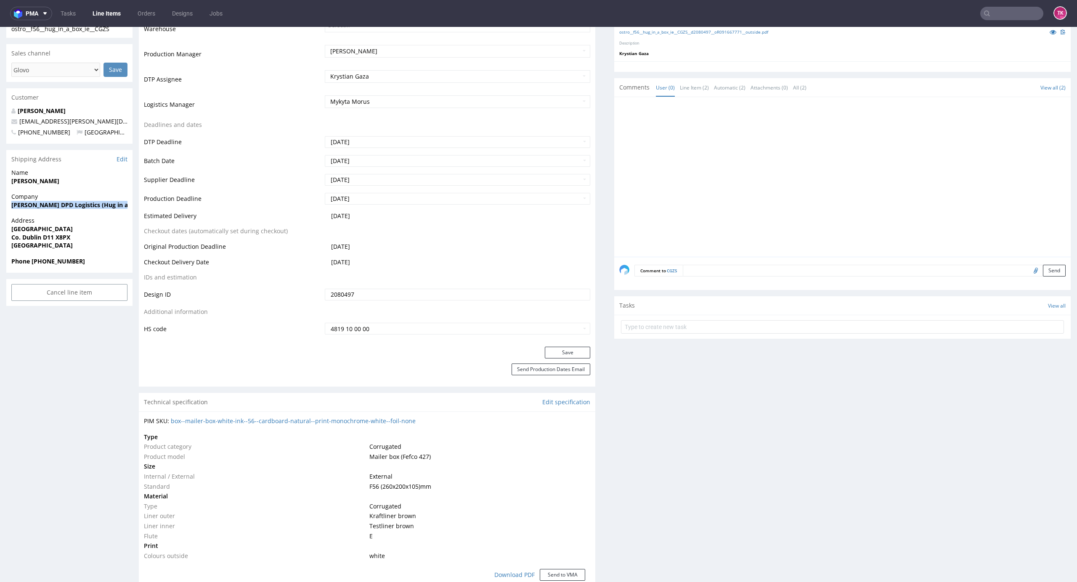
drag, startPoint x: 7, startPoint y: 209, endPoint x: 5, endPoint y: 222, distance: 13.1
click at [5, 222] on div "R091667771 [DATE] 06:58 PM CGZS Returning Already Printed DID 2080497 Mark this…" at bounding box center [538, 583] width 1077 height 1518
copy strong "[PERSON_NAME] DPD Logistics (Hug in a Box)"
drag, startPoint x: 4, startPoint y: 230, endPoint x: 94, endPoint y: 237, distance: 90.3
click at [94, 237] on div "R091667771 [DATE] 06:58 PM CGZS Returning Already Printed DID 2080497 Mark this…" at bounding box center [538, 583] width 1077 height 1518
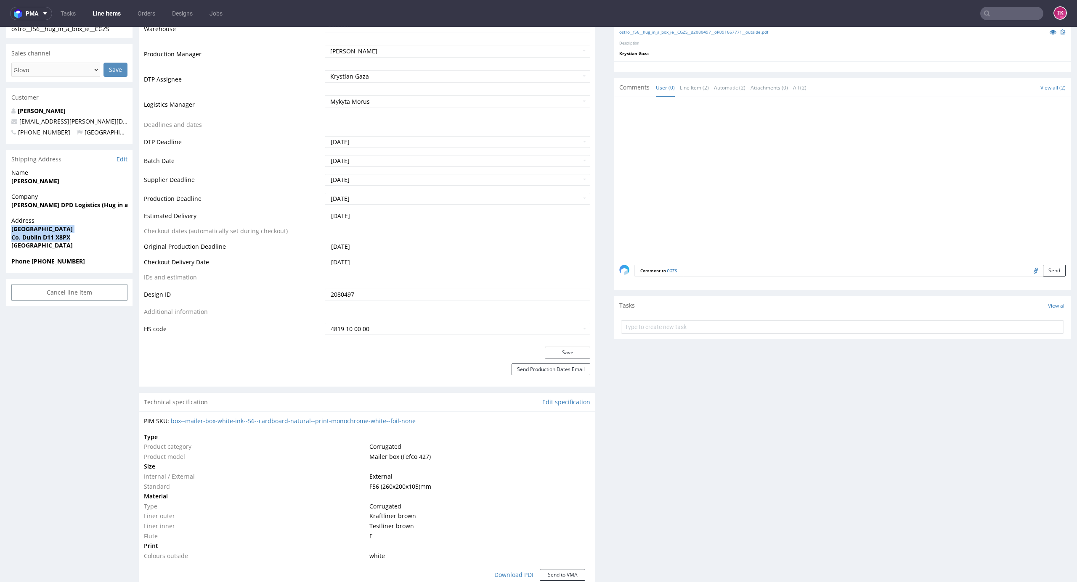
copy p "[STREET_ADDRESS] Dublin D11 X8PX"
drag, startPoint x: 12, startPoint y: 180, endPoint x: 96, endPoint y: 185, distance: 84.3
click at [96, 185] on div "Name [PERSON_NAME]" at bounding box center [69, 181] width 126 height 24
copy strong "[PERSON_NAME]"
drag, startPoint x: 109, startPoint y: 116, endPoint x: 13, endPoint y: 124, distance: 95.3
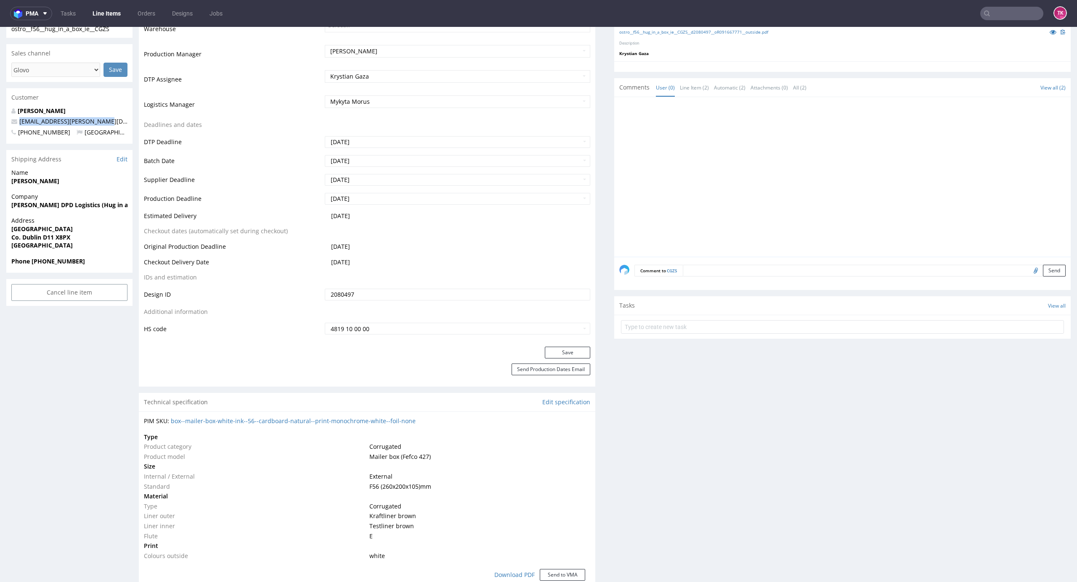
click at [13, 124] on div "[PERSON_NAME] [PERSON_NAME][EMAIL_ADDRESS][DOMAIN_NAME] [PHONE_NUMBER] [GEOGRAP…" at bounding box center [69, 125] width 126 height 37
copy span "[EMAIL_ADDRESS][PERSON_NAME][DOMAIN_NAME]"
drag, startPoint x: 91, startPoint y: 262, endPoint x: 42, endPoint y: 266, distance: 48.5
click at [42, 266] on div "Phone +353877991663" at bounding box center [69, 265] width 126 height 16
copy strong "3877991663"
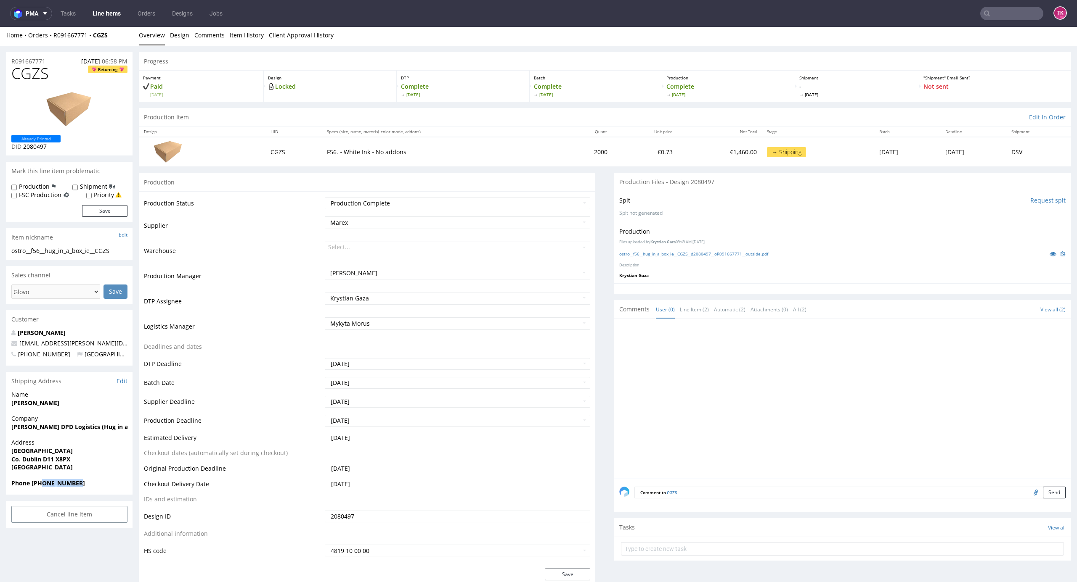
scroll to position [0, 0]
drag, startPoint x: 114, startPoint y: 44, endPoint x: 53, endPoint y: 48, distance: 60.7
click at [53, 47] on div "Home Orders R091667771 CGZS Overview Design Comments Item History Client Approv…" at bounding box center [538, 37] width 1077 height 21
copy div "R091667771 CGZS"
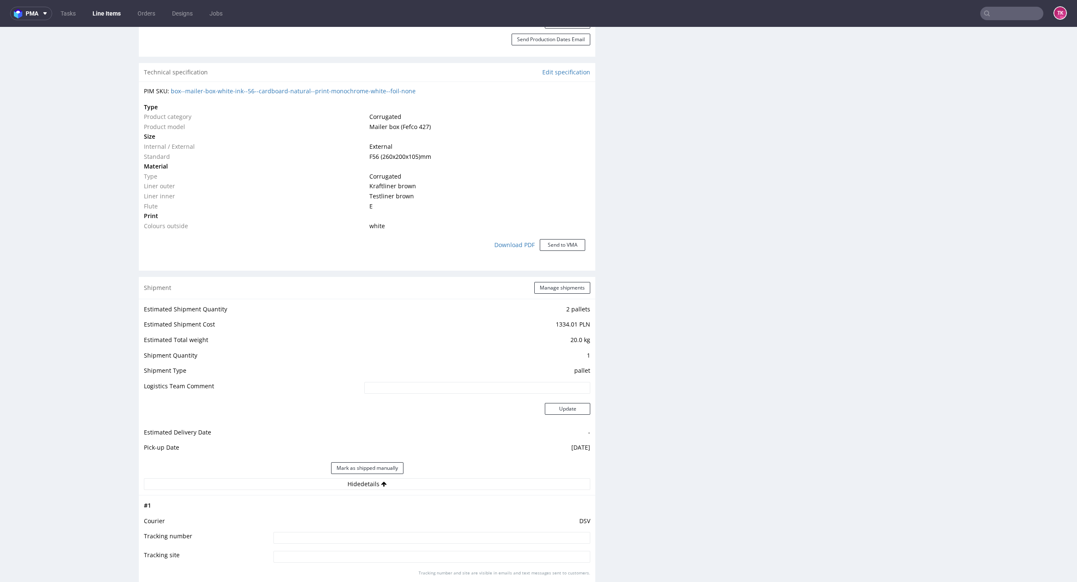
scroll to position [988, 0]
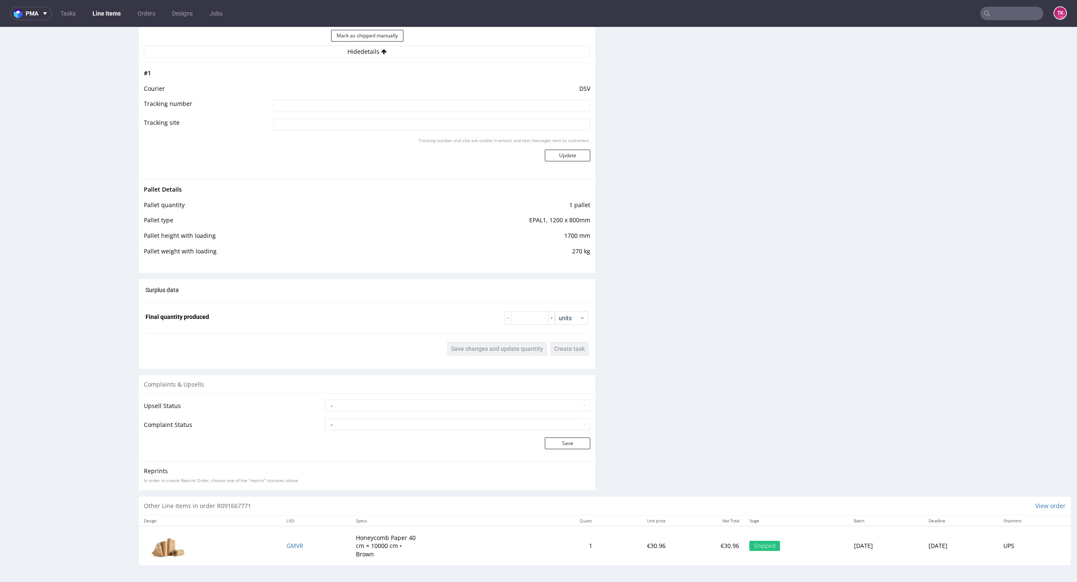
drag, startPoint x: 480, startPoint y: 113, endPoint x: 477, endPoint y: 109, distance: 5.1
click at [479, 113] on td at bounding box center [430, 108] width 319 height 19
click at [476, 109] on input at bounding box center [431, 106] width 317 height 12
paste input "40257145950399968442"
type input "40257145950399968442"
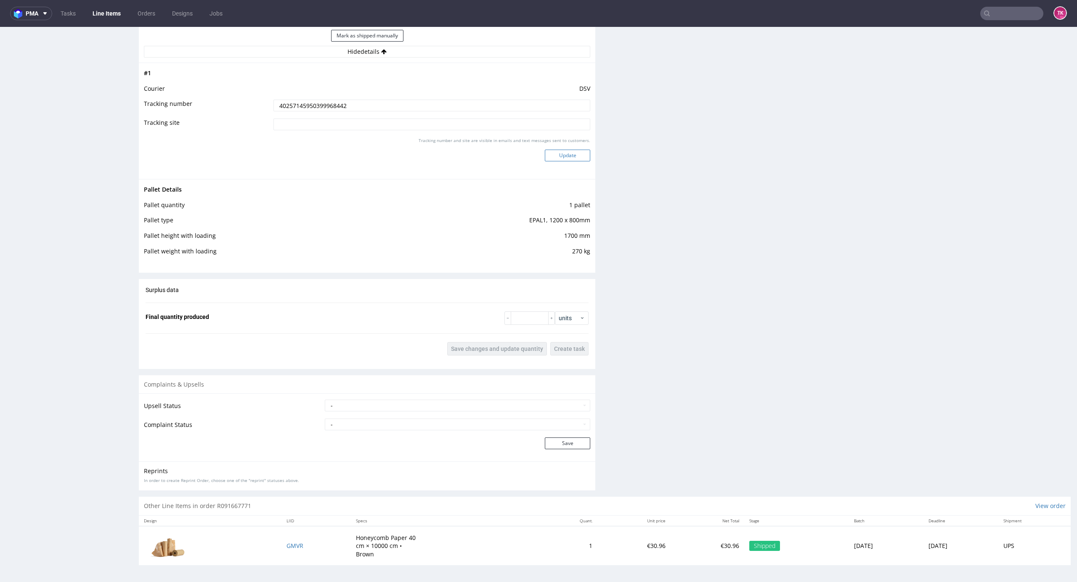
drag, startPoint x: 545, startPoint y: 144, endPoint x: 545, endPoint y: 156, distance: 12.6
click at [545, 150] on div "Tracking number and site are visible in emails and text messages sent to custom…" at bounding box center [431, 153] width 317 height 30
click at [545, 156] on button "Update" at bounding box center [567, 156] width 45 height 12
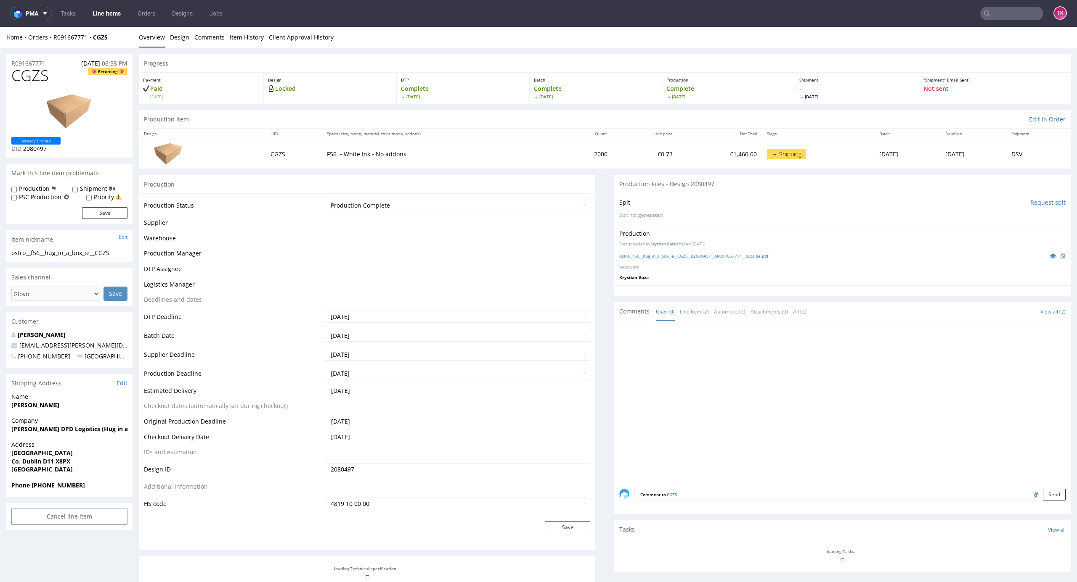
scroll to position [278, 0]
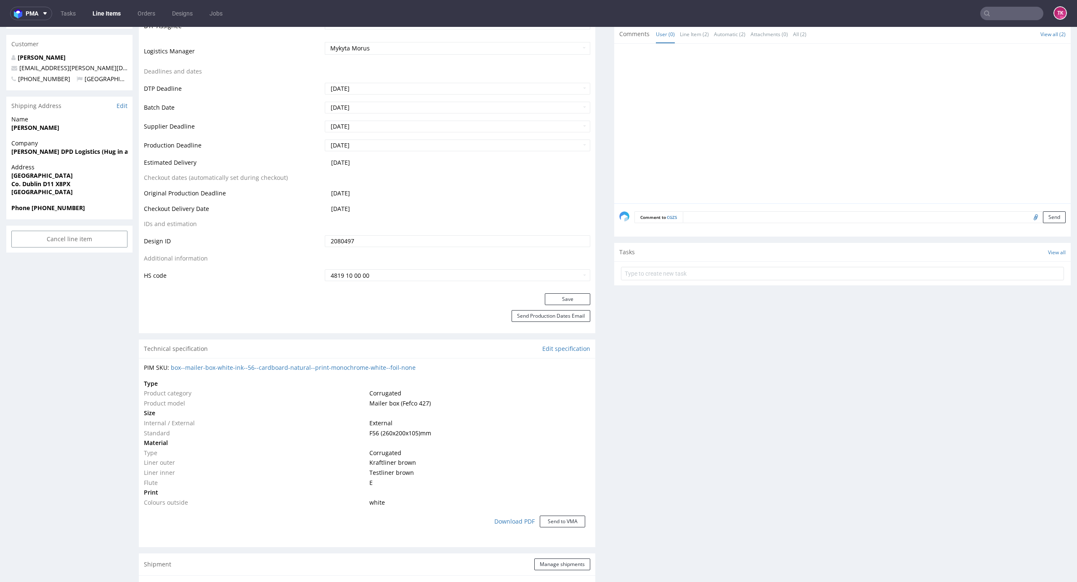
click at [112, 11] on link "Line Items" at bounding box center [106, 13] width 38 height 13
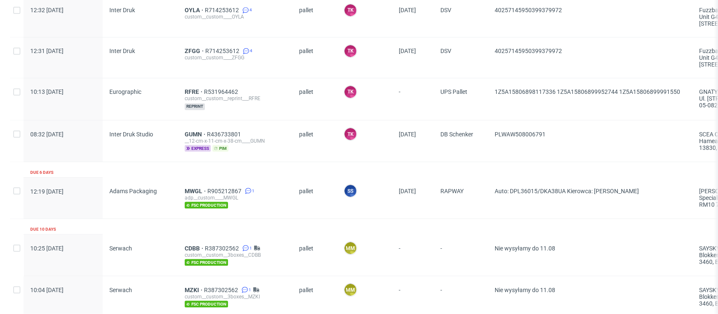
scroll to position [1111, 0]
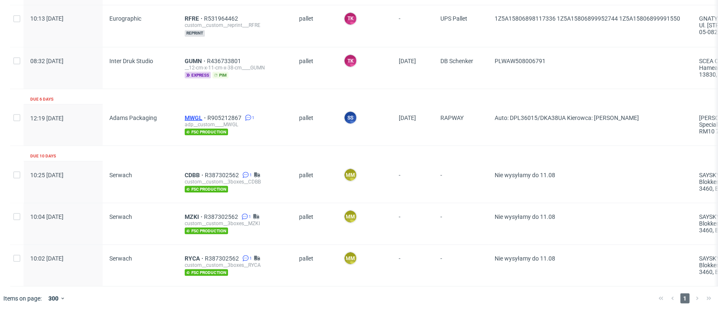
click at [194, 108] on div "MWGL R905212867 1 adp__custom____MWGL fsc production" at bounding box center [235, 124] width 114 height 41
click at [193, 121] on div "adp__custom____MWGL" at bounding box center [235, 124] width 101 height 7
click at [194, 114] on span "MWGL" at bounding box center [196, 117] width 23 height 7
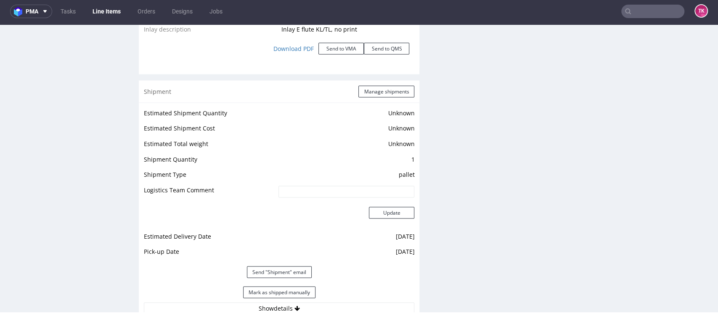
scroll to position [1083, 0]
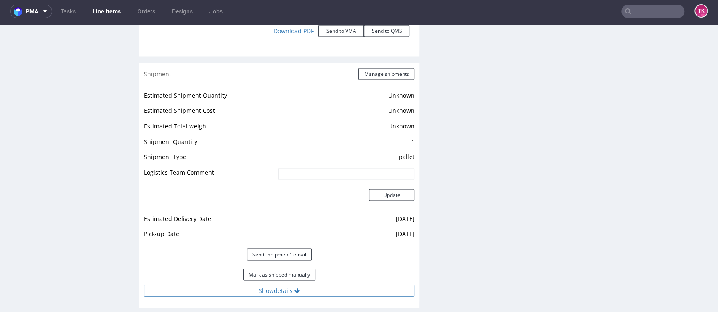
click at [363, 286] on button "Show details" at bounding box center [279, 290] width 270 height 12
click at [363, 292] on button "Hide details" at bounding box center [279, 290] width 270 height 12
drag, startPoint x: 372, startPoint y: 296, endPoint x: 386, endPoint y: 282, distance: 19.9
click at [371, 296] on div "Estimated Shipment Quantity Unknown Estimated Shipment Cost Unknown Estimated T…" at bounding box center [279, 193] width 281 height 217
click at [379, 289] on button "Show details" at bounding box center [279, 290] width 270 height 12
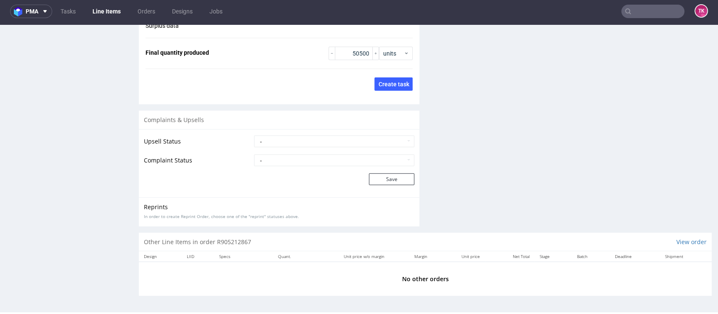
scroll to position [0, 0]
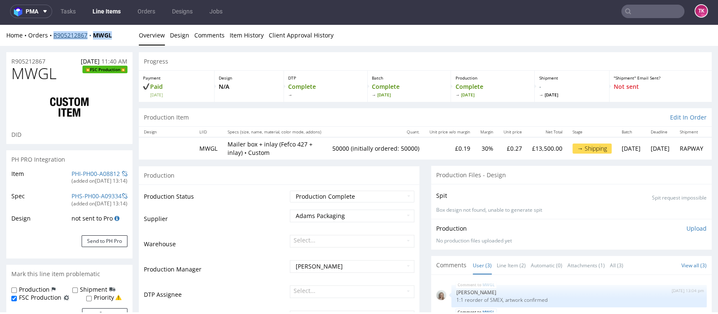
drag, startPoint x: 123, startPoint y: 37, endPoint x: 54, endPoint y: 37, distance: 69.0
click at [49, 42] on div "Home Orders R905212867 MWGL Overview Design Comments Item History Client Approv…" at bounding box center [359, 35] width 718 height 21
copy div "R905212867 MWGL"
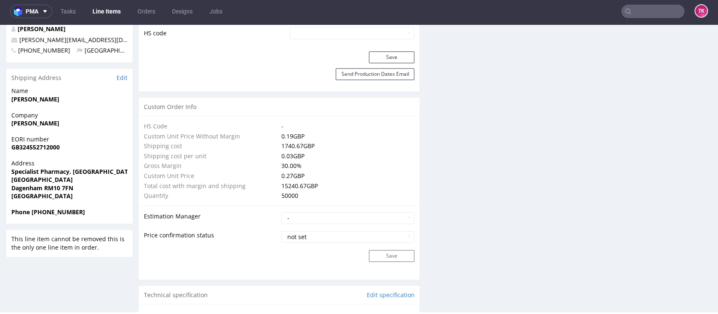
scroll to position [561, 0]
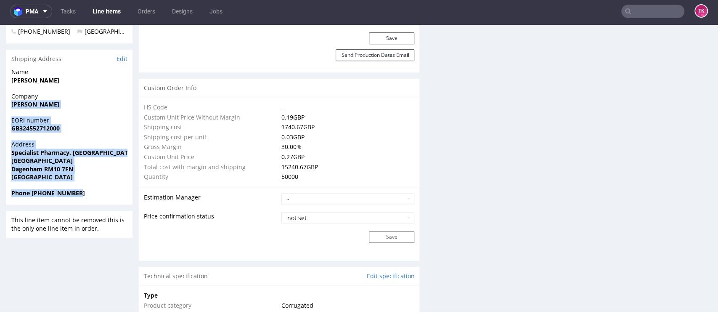
drag, startPoint x: 7, startPoint y: 89, endPoint x: 101, endPoint y: 180, distance: 130.6
copy section "Rizvan Batha EORI number GB324552712000 Address Specialist Pharmacy, Londoneast…"
click at [11, 92] on div "Company Rizvan Batha" at bounding box center [69, 104] width 126 height 24
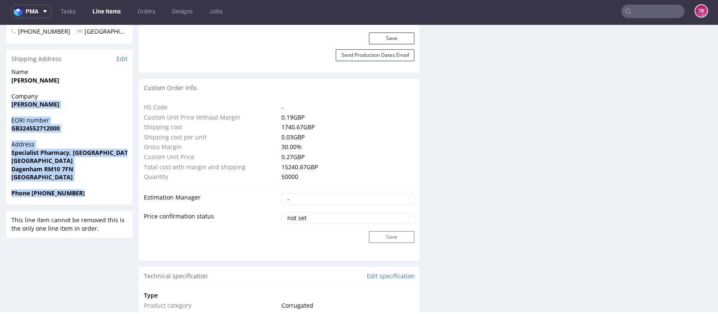
click at [10, 92] on div "Company Rizvan Batha" at bounding box center [69, 104] width 126 height 24
click at [18, 124] on strong "GB324552712000" at bounding box center [35, 128] width 48 height 8
drag, startPoint x: 10, startPoint y: 90, endPoint x: 81, endPoint y: 169, distance: 106.3
click at [74, 165] on section "Shipping Address Edit Name Pavlo Maherovsky Company Rizvan Batha EORI number GB…" at bounding box center [69, 127] width 126 height 155
copy section "Rizvan Batha EORI number GB324552712000 Address Specialist Pharmacy, Londoneast…"
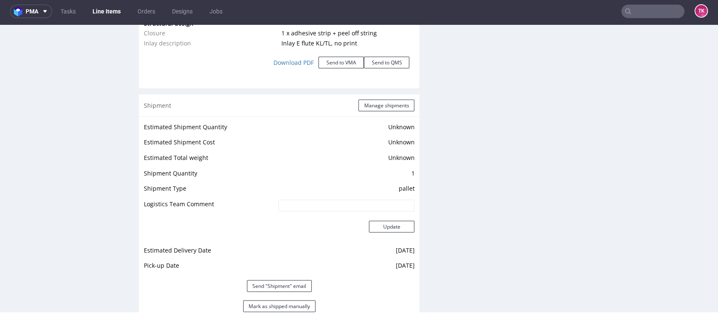
scroll to position [0, 0]
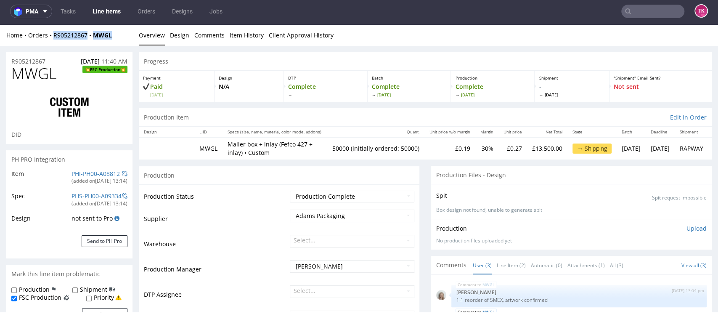
drag, startPoint x: 114, startPoint y: 42, endPoint x: 54, endPoint y: 42, distance: 60.6
click at [54, 42] on div "Home Orders R905212867 MWGL Overview Design Comments Item History Client Approv…" at bounding box center [359, 35] width 718 height 21
copy div "R905212867 MWGL"
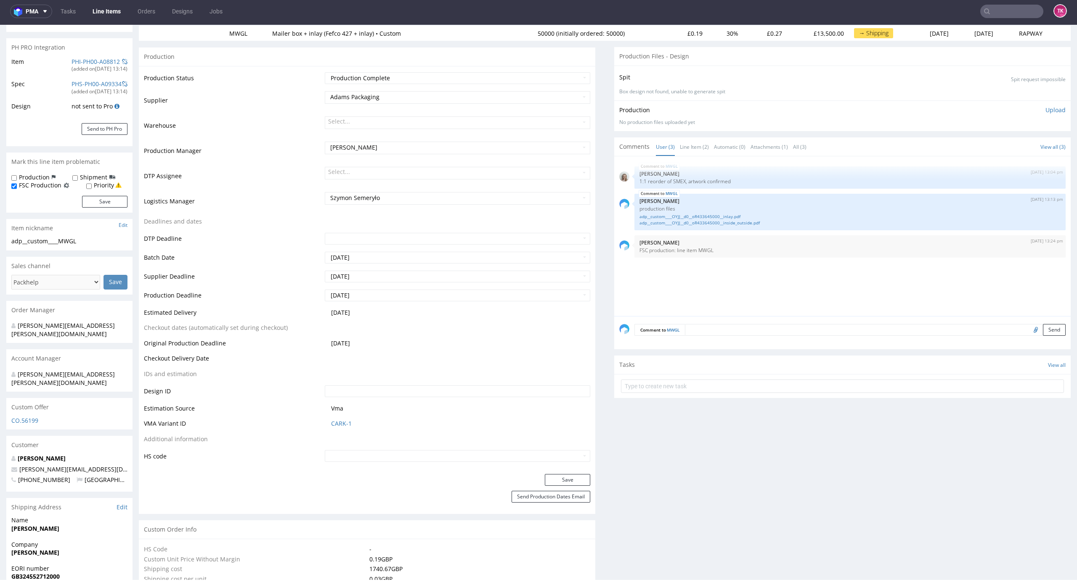
scroll to position [2, 0]
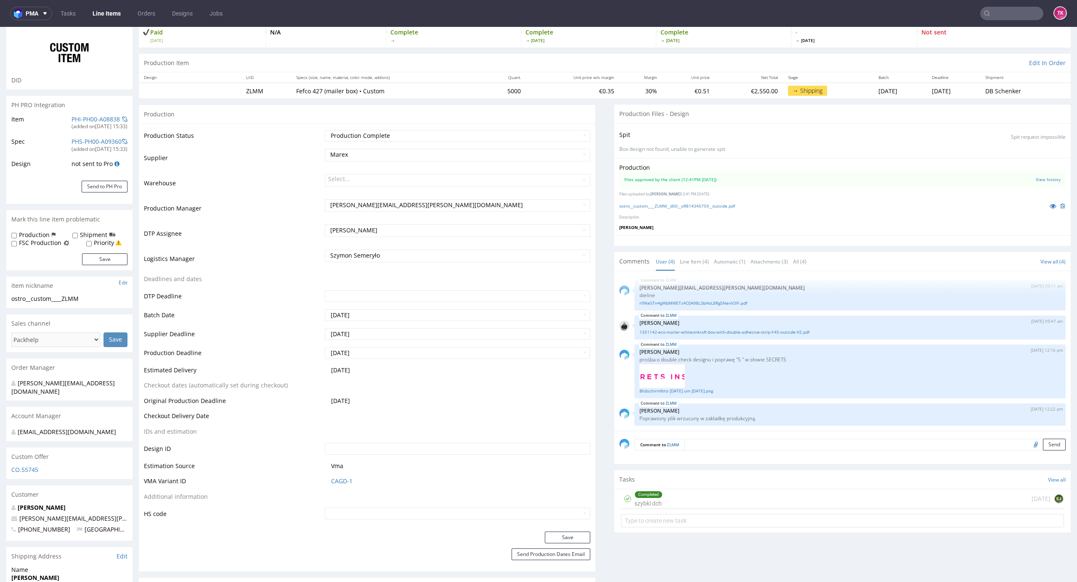
scroll to position [168, 0]
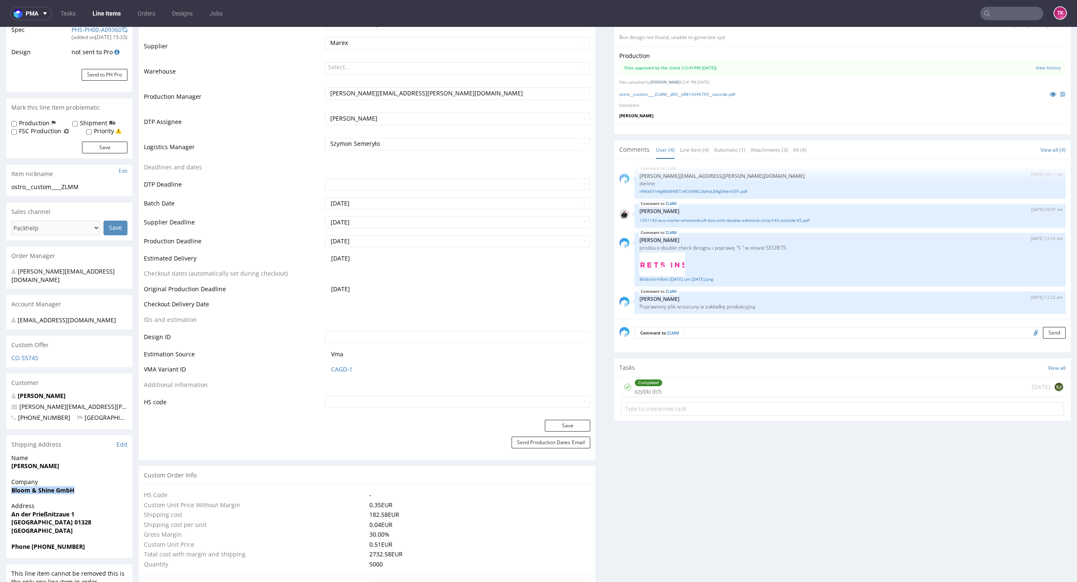
drag, startPoint x: 12, startPoint y: 495, endPoint x: 91, endPoint y: 493, distance: 78.7
click at [91, 493] on div "Company Bloom & Shine GmbH" at bounding box center [69, 490] width 126 height 24
drag, startPoint x: 2, startPoint y: 465, endPoint x: 71, endPoint y: 466, distance: 69.4
copy strong "[PERSON_NAME]"
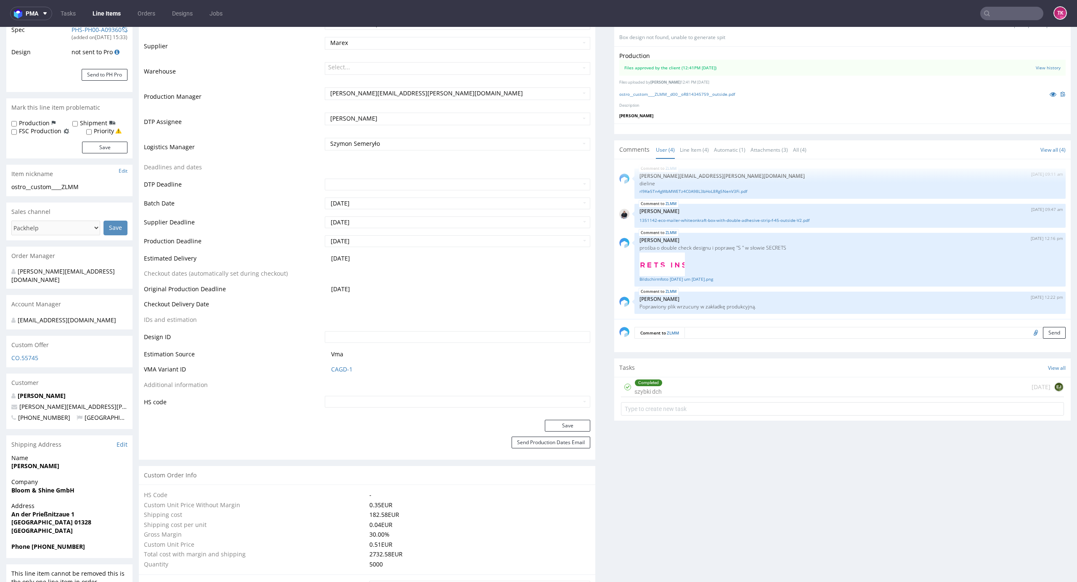
click at [42, 527] on strong "[GEOGRAPHIC_DATA] 01328" at bounding box center [51, 523] width 80 height 8
copy strong "01328"
drag, startPoint x: 0, startPoint y: 514, endPoint x: 111, endPoint y: 515, distance: 110.6
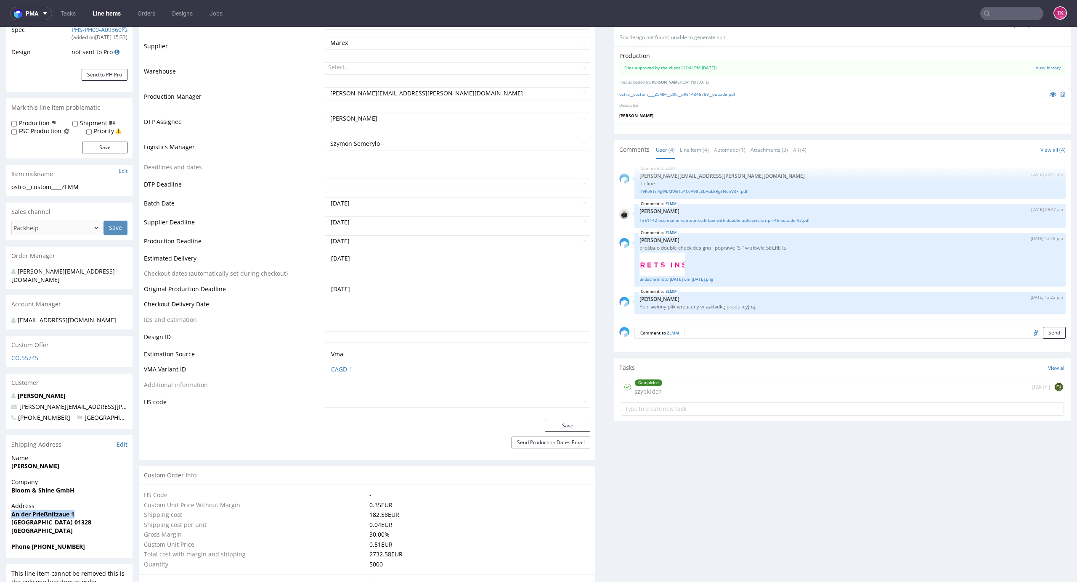
copy strong "An der Prießnitzaue 1"
click at [42, 548] on strong "Phone [PHONE_NUMBER]" at bounding box center [48, 547] width 74 height 8
click at [42, 548] on strong "Phone +491708501826" at bounding box center [48, 547] width 74 height 8
copy strong "491708501826"
drag, startPoint x: 101, startPoint y: 409, endPoint x: 0, endPoint y: 406, distance: 101.0
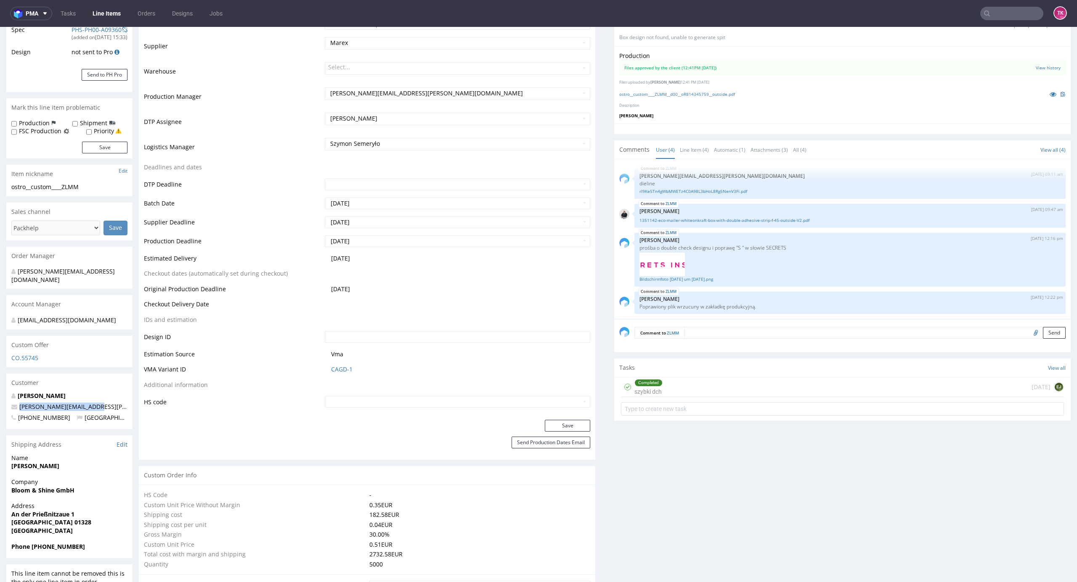
copy span "[PERSON_NAME][EMAIL_ADDRESS][PERSON_NAME][DOMAIN_NAME]"
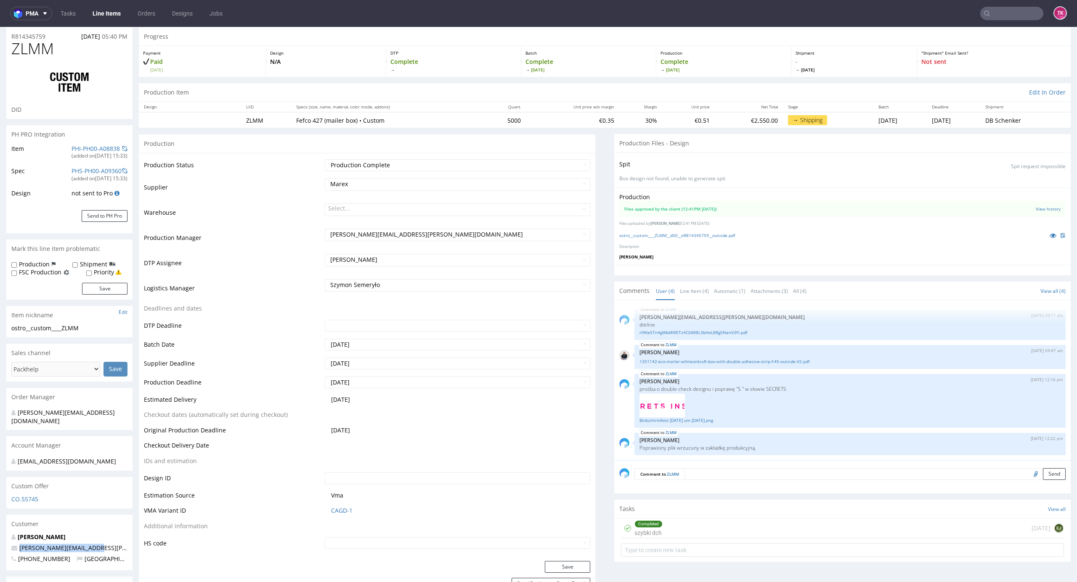
scroll to position [0, 0]
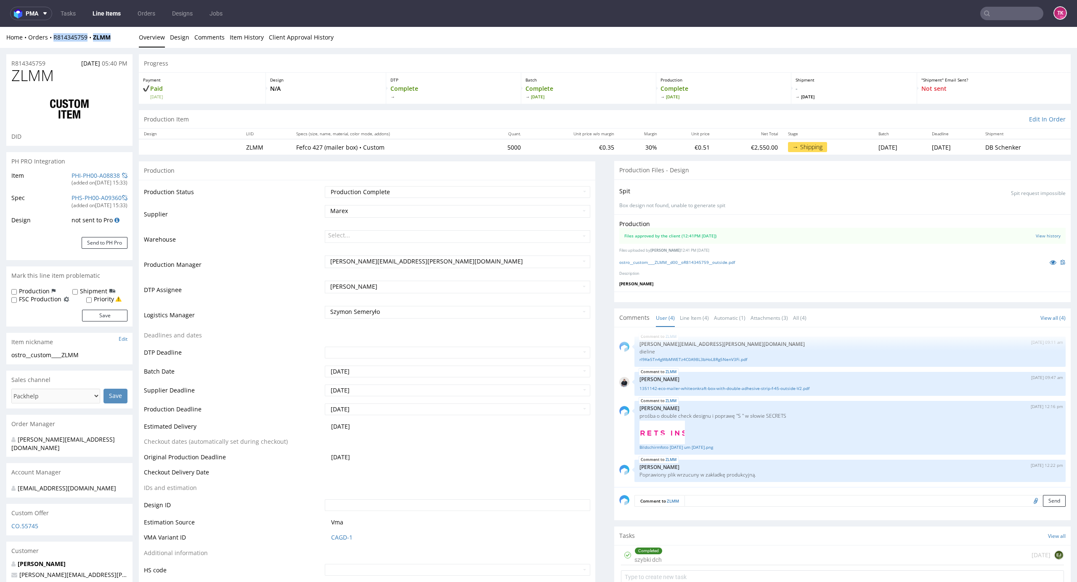
drag, startPoint x: 66, startPoint y: 58, endPoint x: 53, endPoint y: 43, distance: 20.2
click at [51, 42] on div "Home Orders R814345759 ZLMM Overview Design Comments Item History Client Approv…" at bounding box center [538, 37] width 1077 height 21
copy div "R814345759 ZLMM"
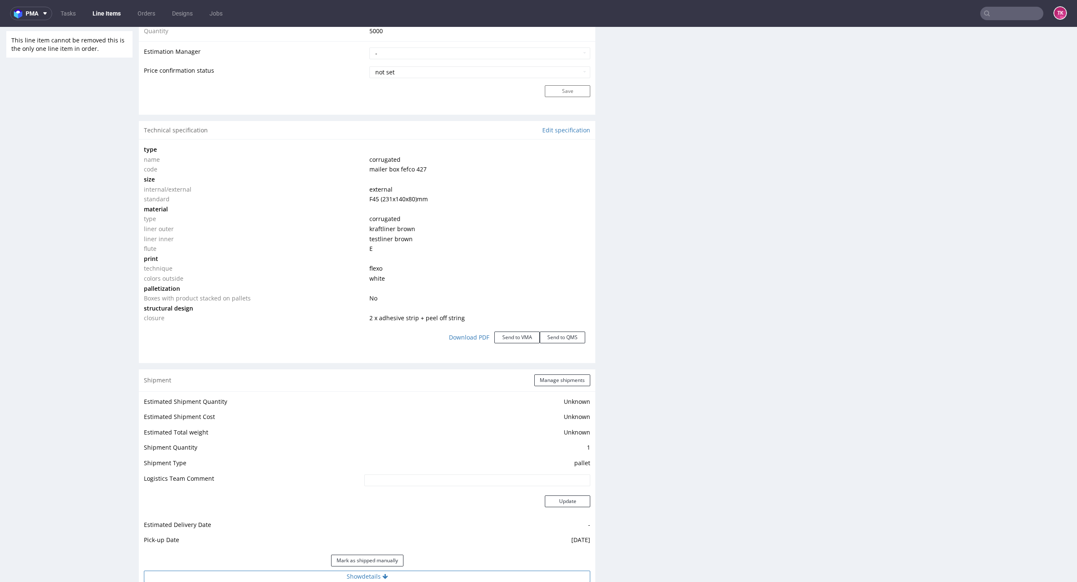
scroll to position [841, 0]
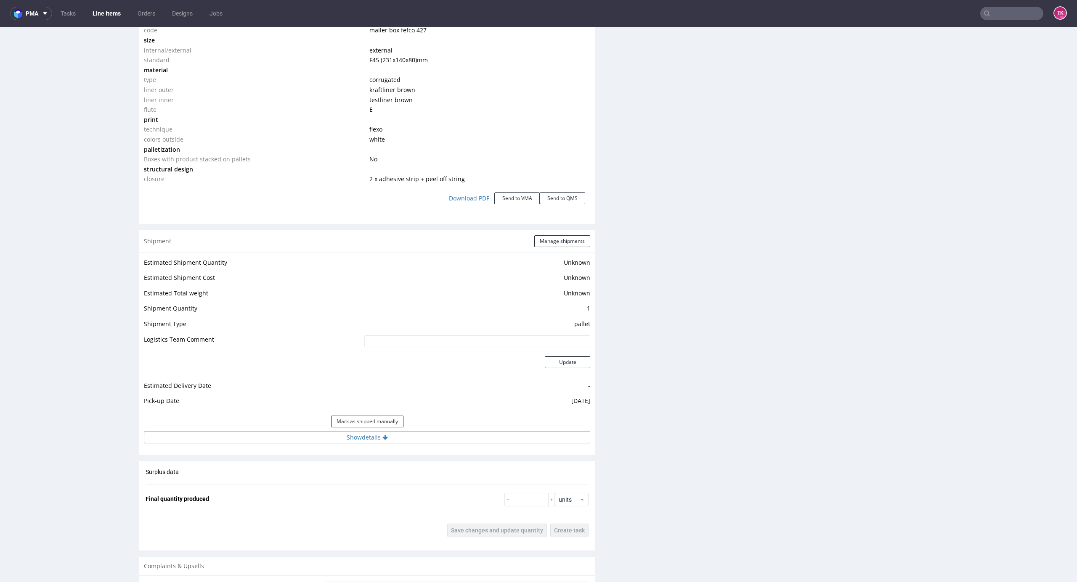
click at [442, 434] on button "Show details" at bounding box center [367, 438] width 446 height 12
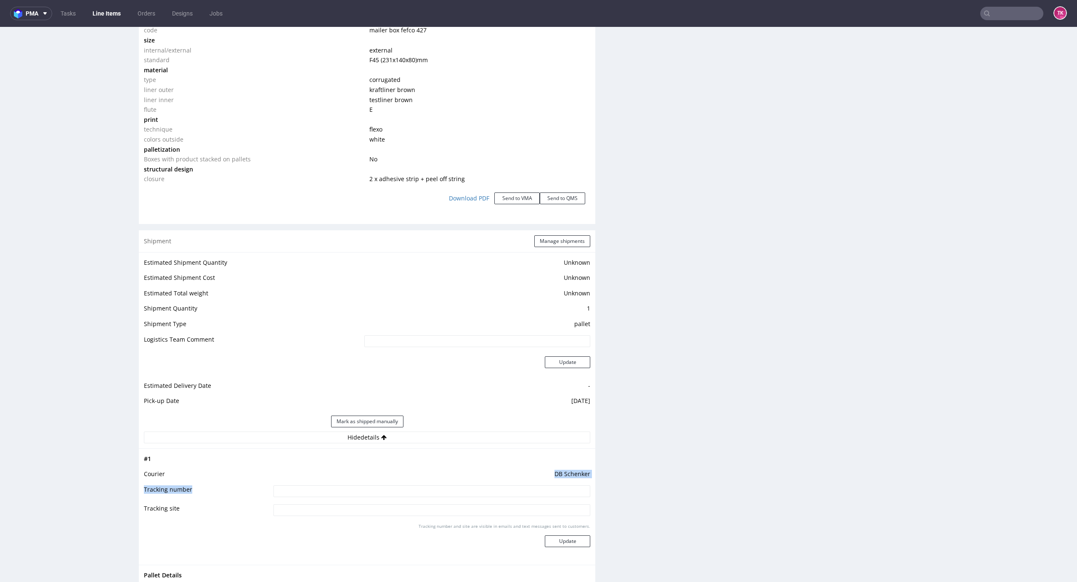
click at [394, 488] on tbody "# 1 Courier DB Schenker Tracking number Tracking site Tracking number and site …" at bounding box center [367, 507] width 446 height 106
click at [396, 493] on input at bounding box center [431, 492] width 317 height 12
paste input "PLWAW508013364"
type input "PLWAW508013364"
click at [561, 543] on button "Update" at bounding box center [567, 542] width 45 height 12
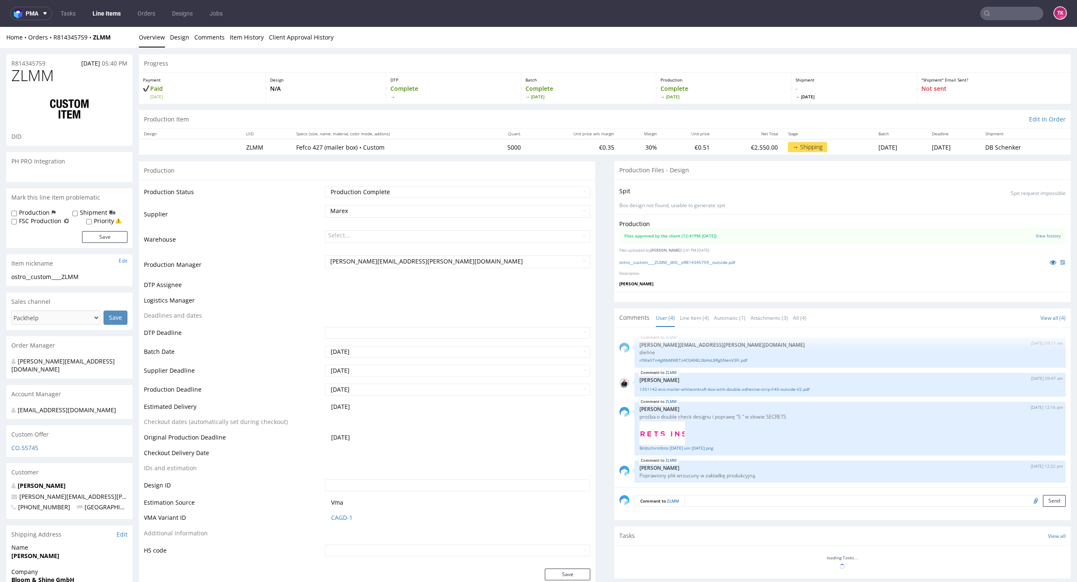
scroll to position [1, 0]
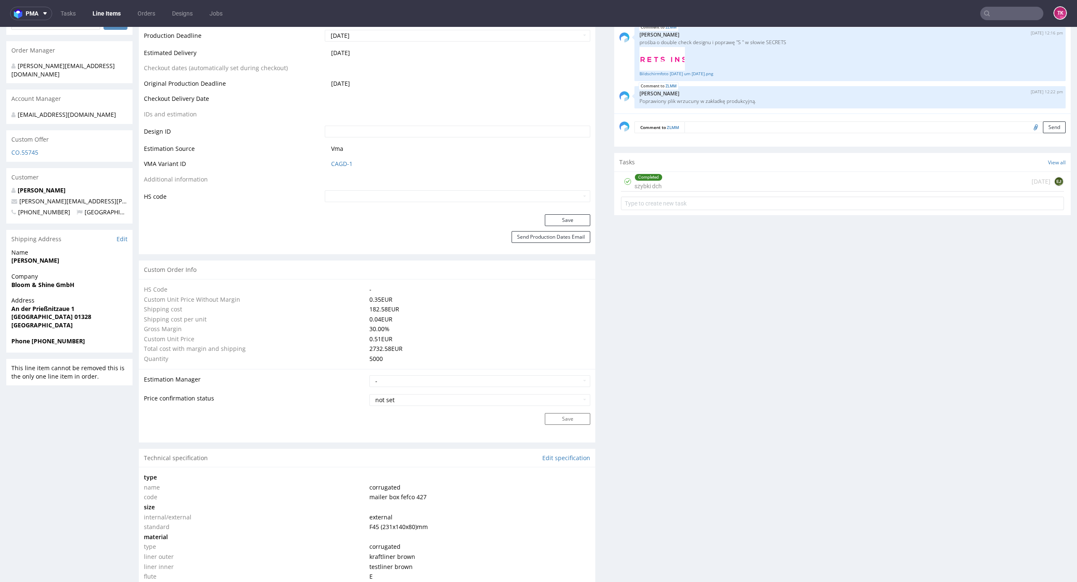
click at [98, 18] on link "Line Items" at bounding box center [106, 13] width 38 height 13
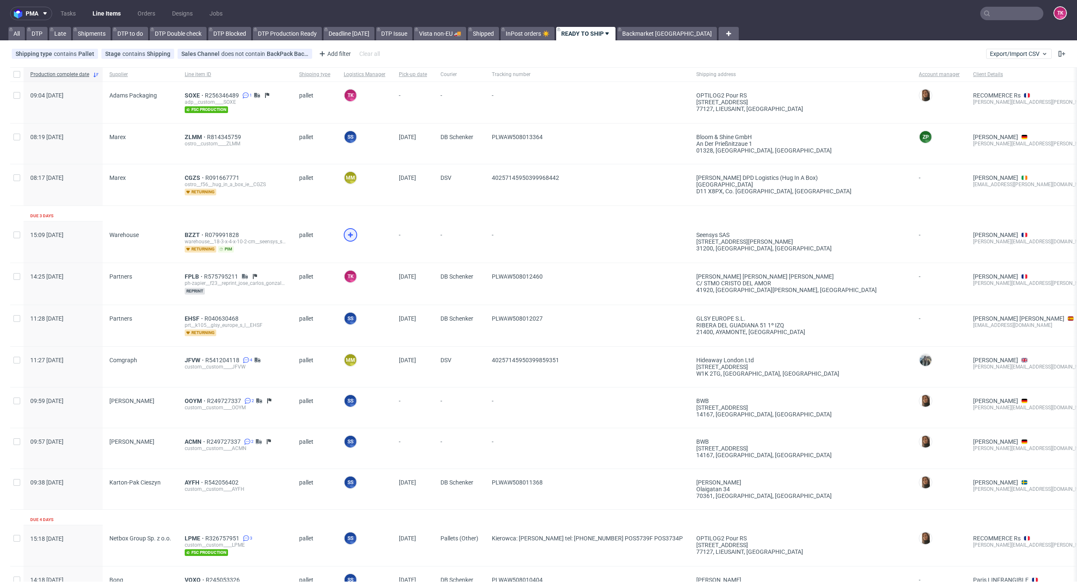
click at [345, 236] on icon at bounding box center [350, 235] width 10 height 10
click at [189, 235] on span "BZZT" at bounding box center [195, 235] width 20 height 7
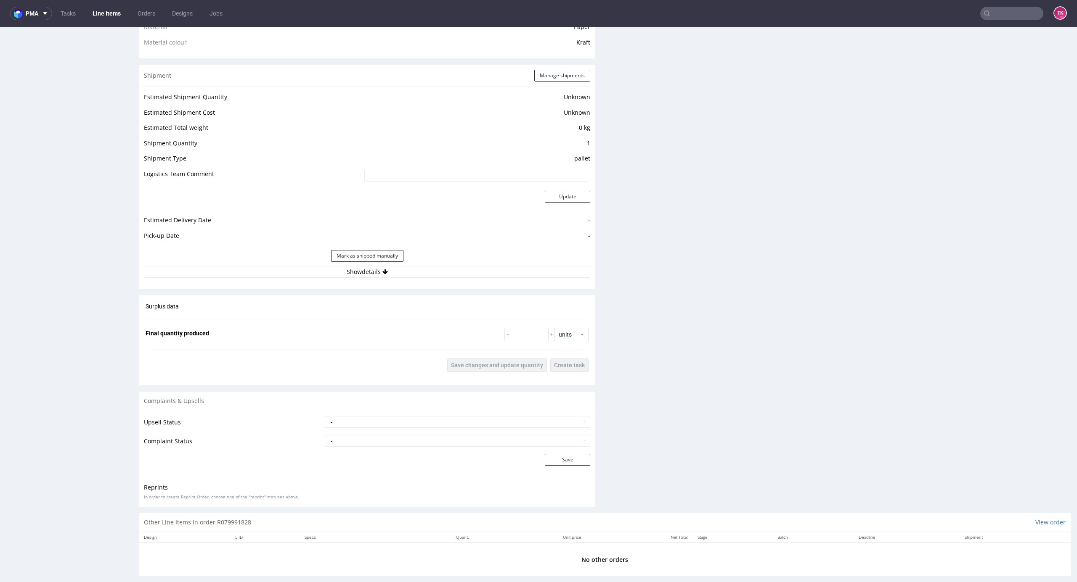
scroll to position [641, 0]
drag, startPoint x: 487, startPoint y: 256, endPoint x: 490, endPoint y: 260, distance: 5.4
click at [488, 257] on div "Mark as shipped manually" at bounding box center [367, 252] width 446 height 20
drag, startPoint x: 493, startPoint y: 264, endPoint x: 503, endPoint y: 276, distance: 15.8
click at [493, 265] on button "Show details" at bounding box center [367, 268] width 446 height 12
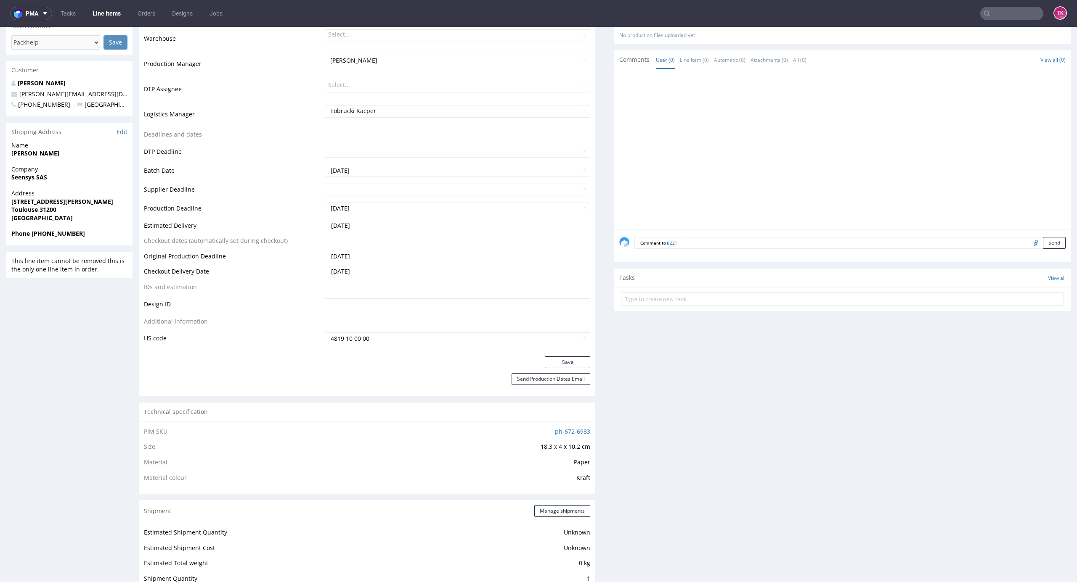
scroll to position [248, 0]
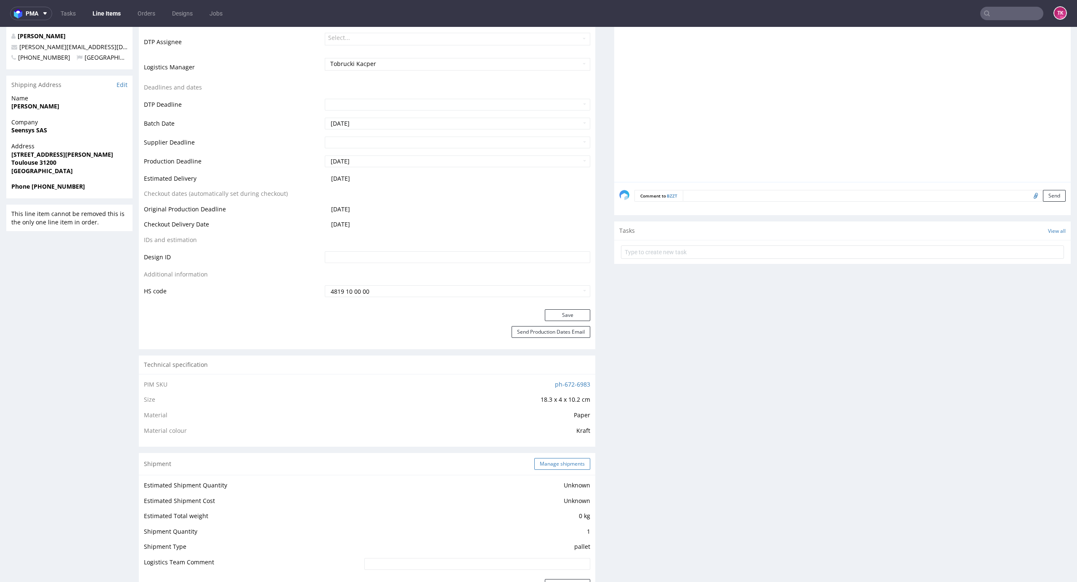
click at [556, 467] on button "Manage shipments" at bounding box center [562, 464] width 56 height 12
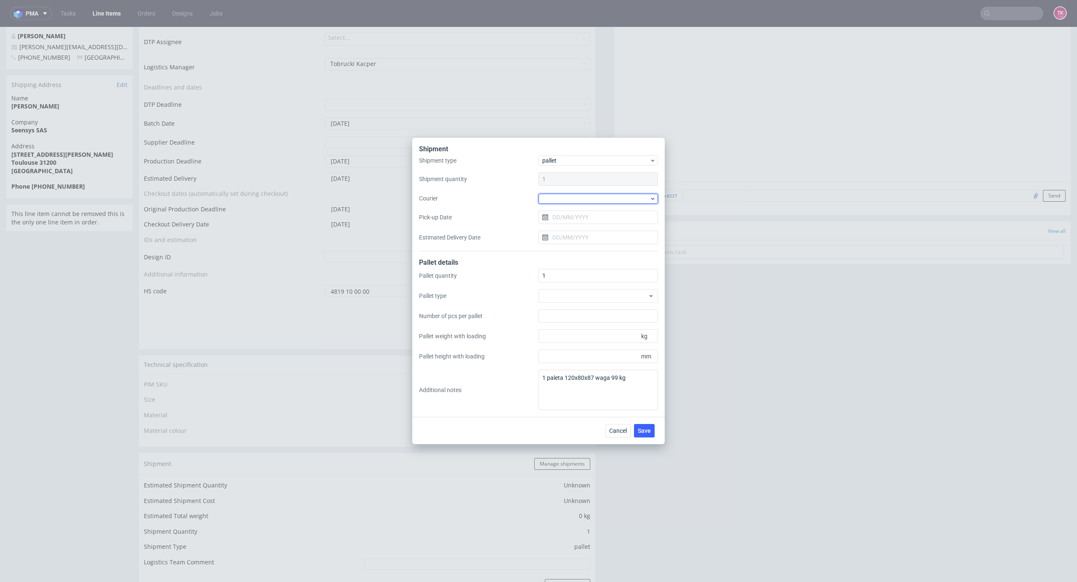
drag, startPoint x: 576, startPoint y: 199, endPoint x: 579, endPoint y: 203, distance: 4.5
click at [576, 200] on div at bounding box center [597, 199] width 119 height 10
click at [590, 246] on div "DB Schenker" at bounding box center [598, 246] width 113 height 15
click at [586, 219] on input "Pick-up Date" at bounding box center [597, 216] width 119 height 13
click at [582, 298] on span "12" at bounding box center [584, 299] width 7 height 8
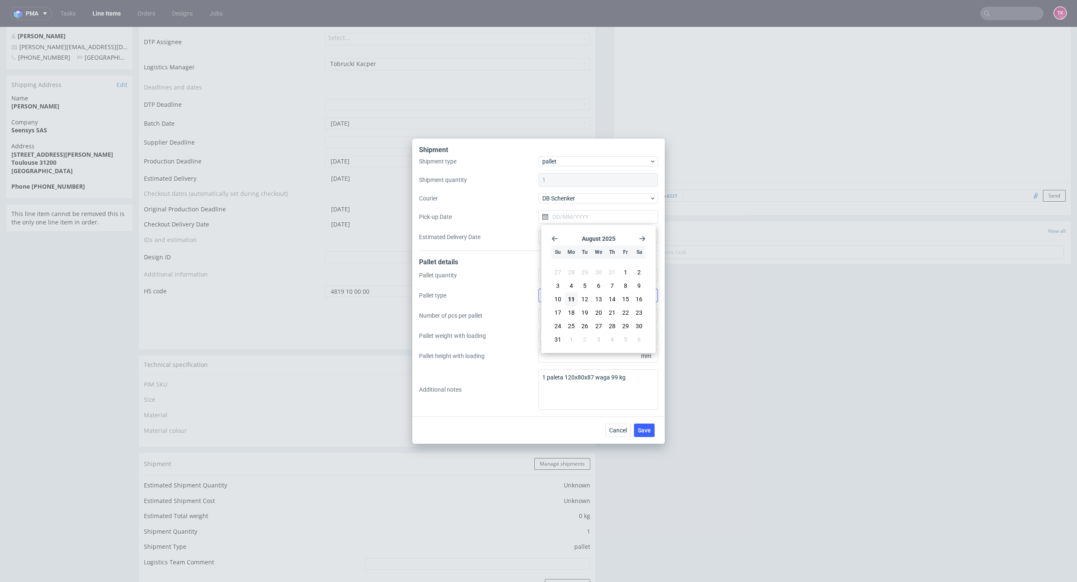
type input "[DATE]"
click at [650, 426] on button "Save" at bounding box center [644, 430] width 21 height 13
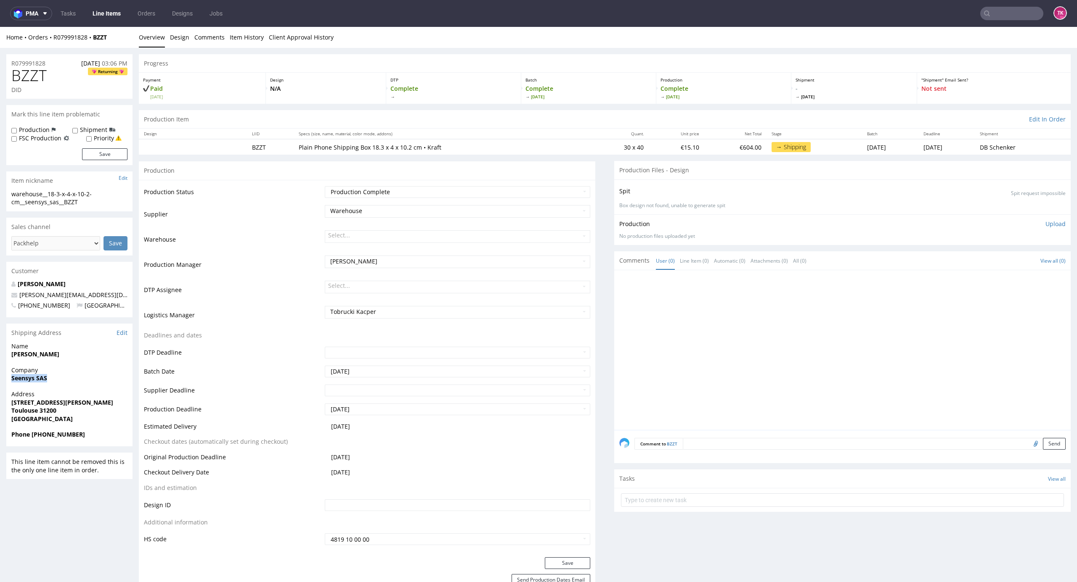
drag, startPoint x: 9, startPoint y: 378, endPoint x: 60, endPoint y: 382, distance: 51.1
click at [60, 382] on div "Company Seensys SAS" at bounding box center [69, 378] width 126 height 24
copy strong "Seensys SAS"
drag, startPoint x: 5, startPoint y: 360, endPoint x: 111, endPoint y: 359, distance: 106.0
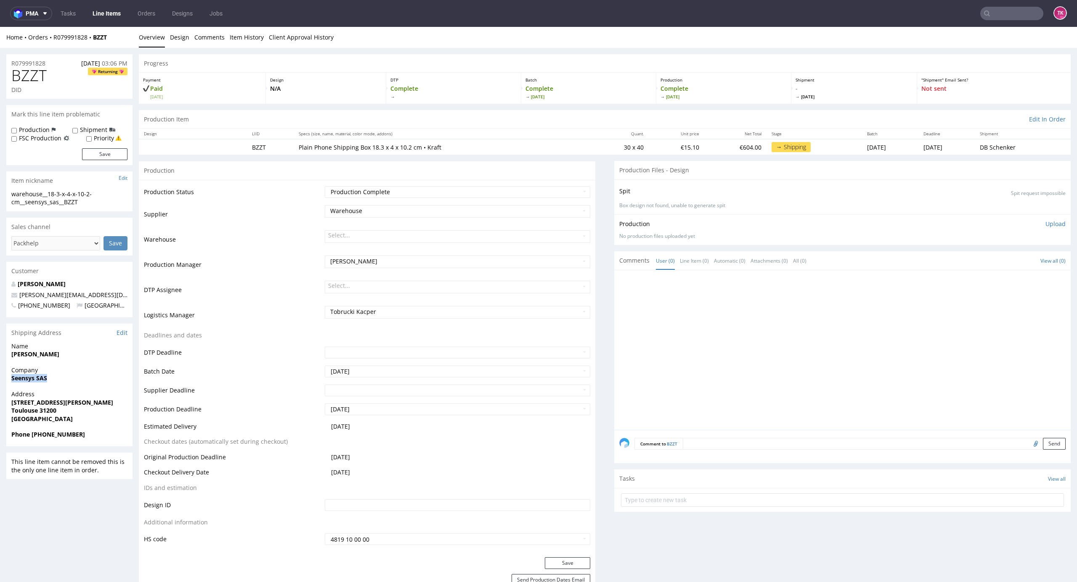
copy strong "[PERSON_NAME]"
click at [43, 407] on strong "Toulouse 31200" at bounding box center [33, 411] width 45 height 8
drag, startPoint x: 43, startPoint y: 406, endPoint x: 44, endPoint y: 411, distance: 4.8
click at [44, 408] on strong "Toulouse 31200" at bounding box center [33, 411] width 45 height 8
copy strong "31200"
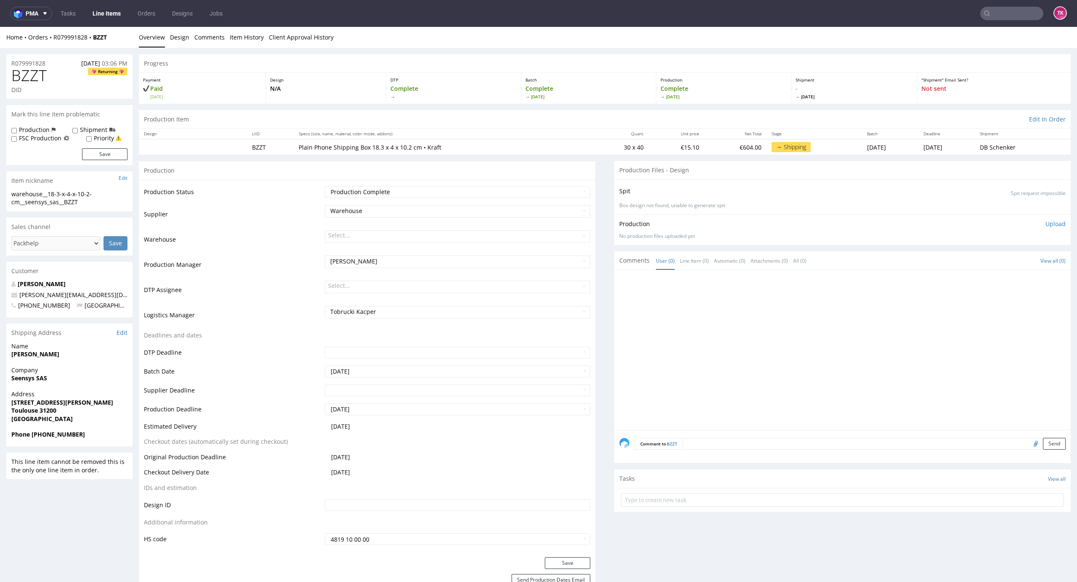
click at [27, 408] on strong "Toulouse 31200" at bounding box center [33, 411] width 45 height 8
copy strong "[GEOGRAPHIC_DATA]"
drag, startPoint x: 61, startPoint y: 409, endPoint x: 0, endPoint y: 413, distance: 61.5
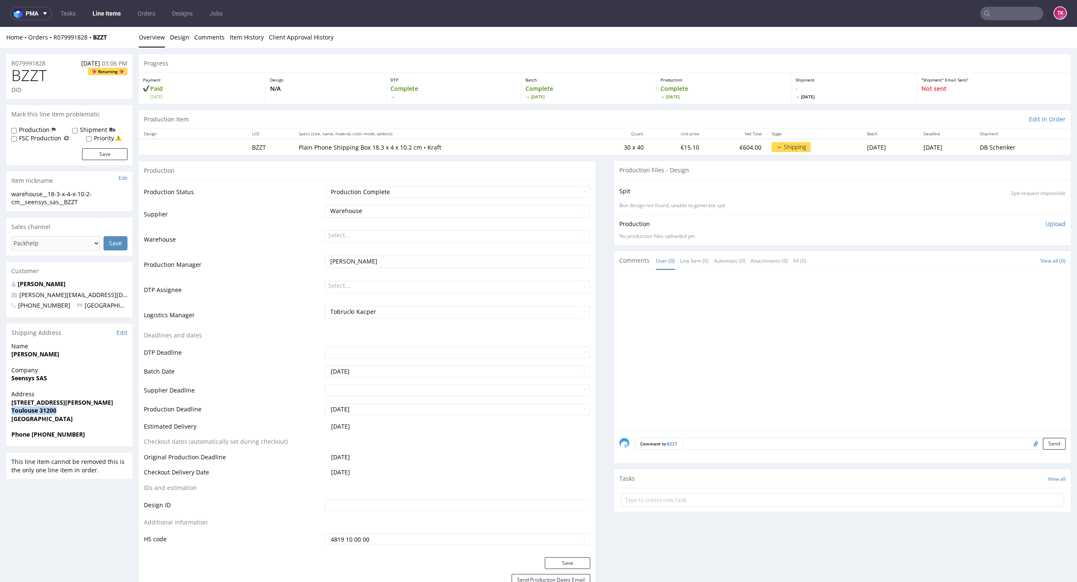
copy strong "Toulouse 31200"
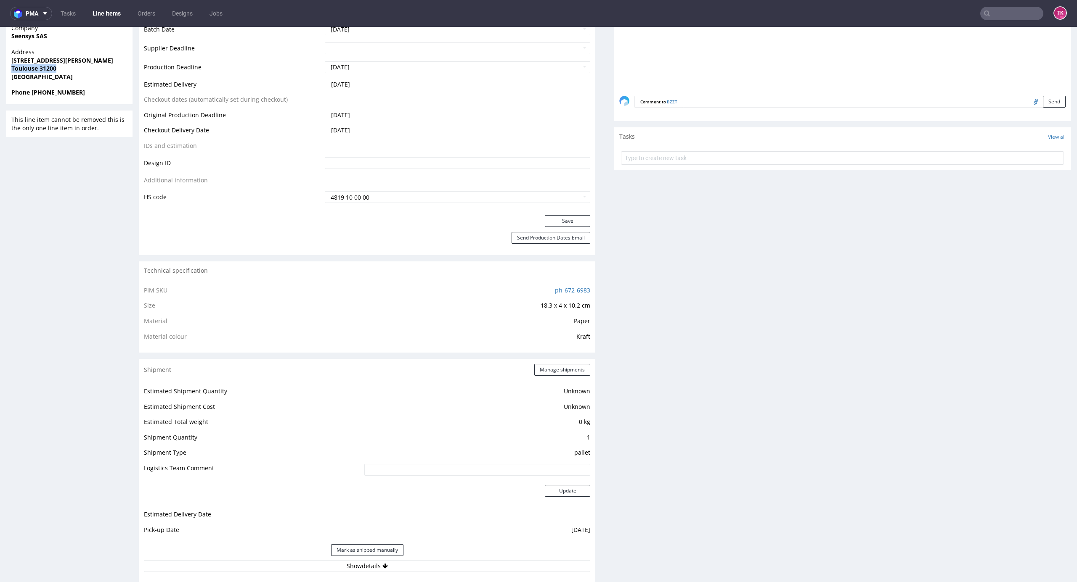
scroll to position [505, 0]
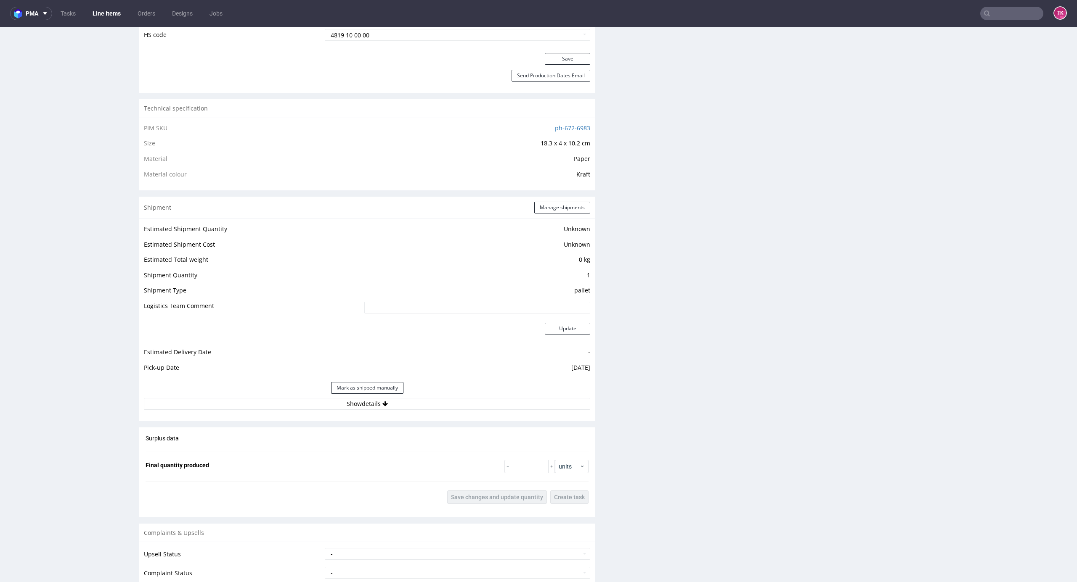
click at [512, 394] on div "Mark as shipped manually" at bounding box center [367, 388] width 446 height 20
click at [509, 408] on button "Show details" at bounding box center [367, 404] width 446 height 12
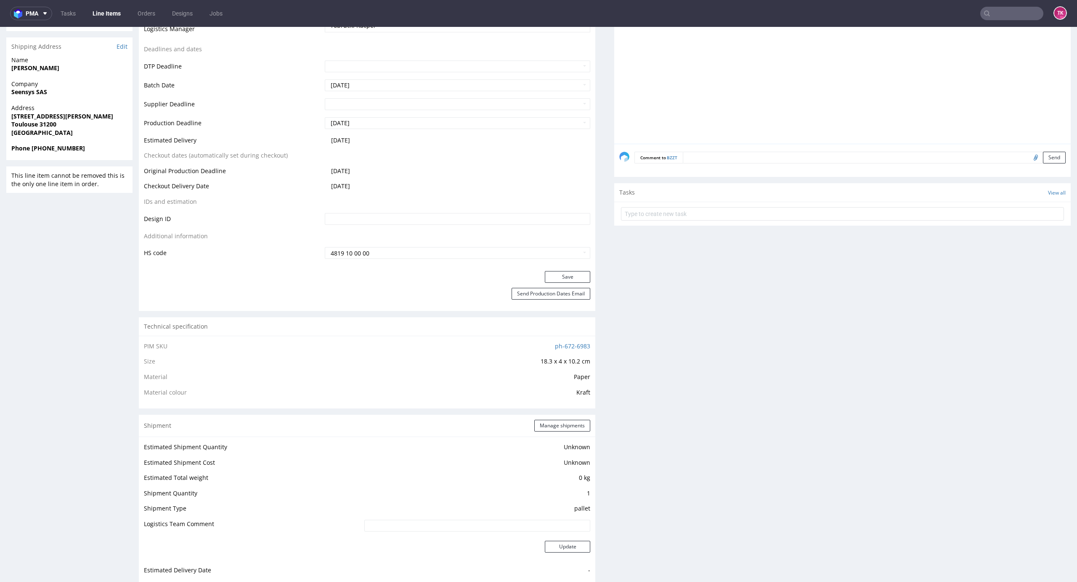
scroll to position [280, 0]
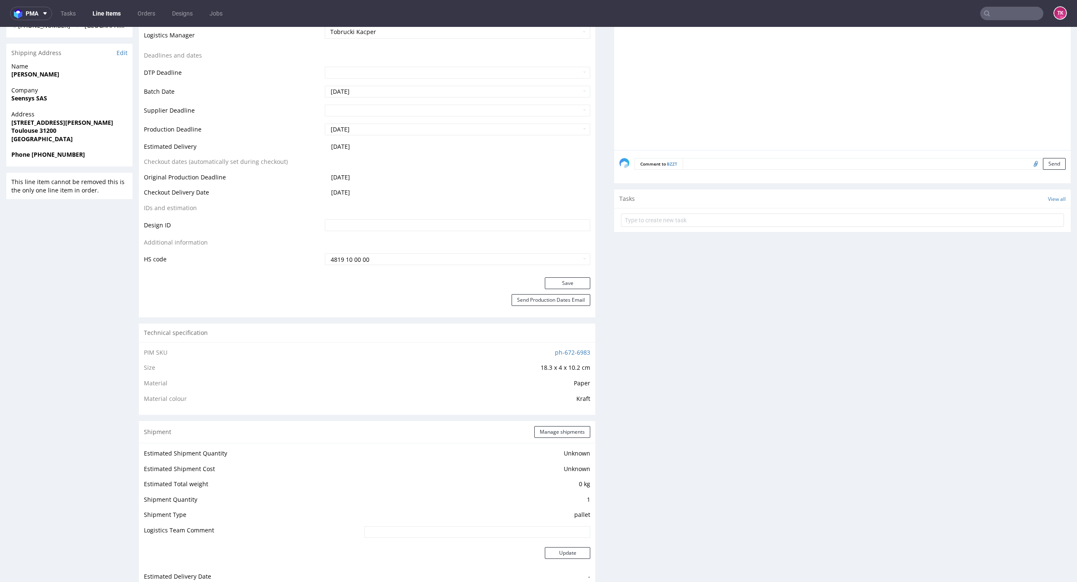
click at [56, 135] on span "[GEOGRAPHIC_DATA]" at bounding box center [69, 139] width 116 height 8
click at [53, 130] on strong "Toulouse 31200" at bounding box center [33, 131] width 45 height 8
copy strong "31200"
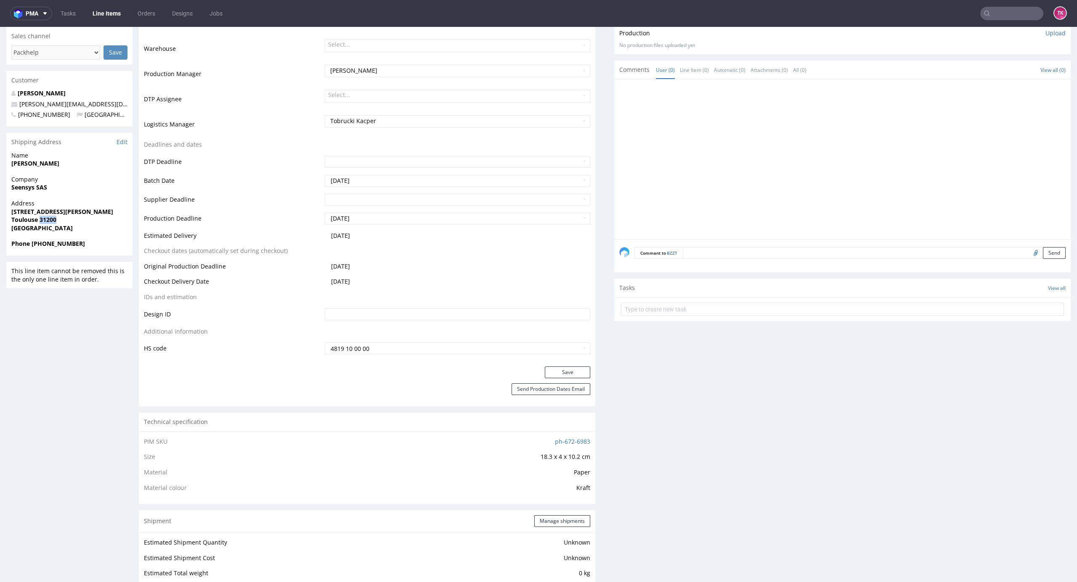
scroll to position [168, 0]
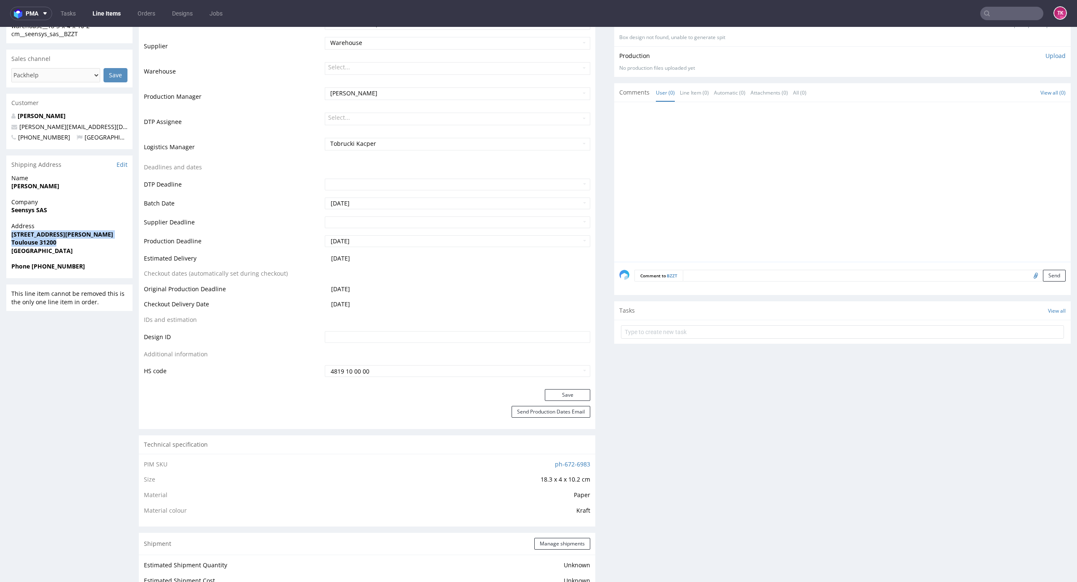
drag, startPoint x: 12, startPoint y: 233, endPoint x: 73, endPoint y: 245, distance: 62.1
click at [73, 245] on p "Address [STREET_ADDRESS][PERSON_NAME]" at bounding box center [69, 238] width 116 height 33
copy p "[STREET_ADDRESS][PERSON_NAME]"
click at [990, 22] on nav "pma Tasks Line Items Orders Designs Jobs TK" at bounding box center [538, 13] width 1077 height 27
click at [995, 13] on input "text" at bounding box center [1011, 13] width 63 height 13
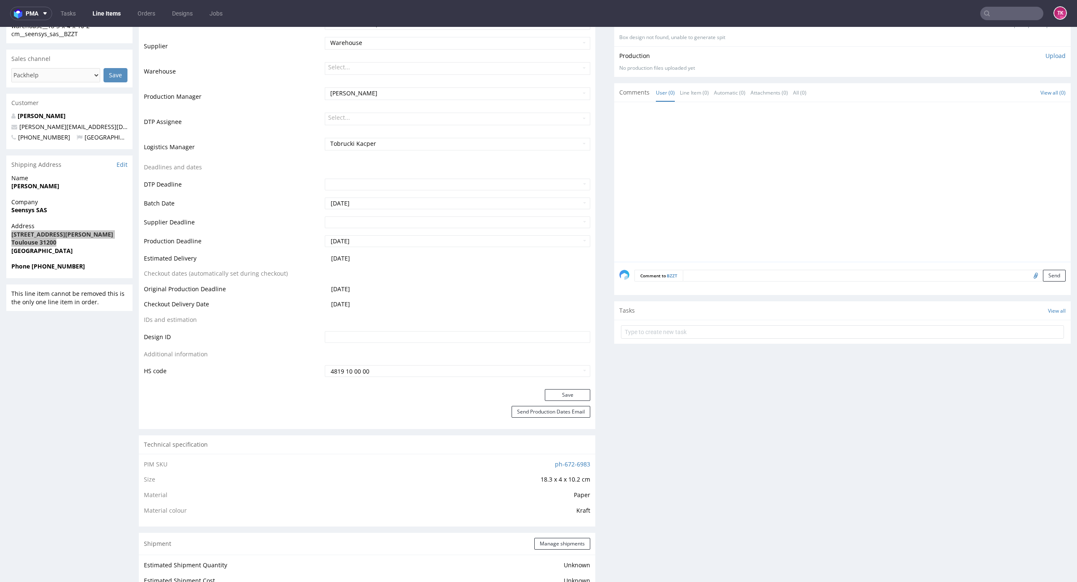
paste input "40257145950393296053"
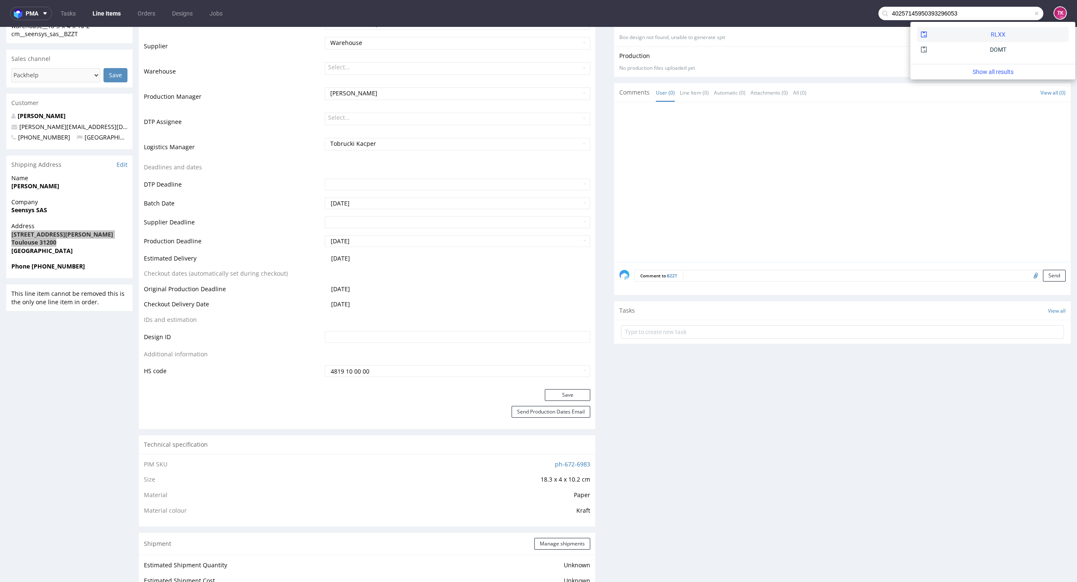
type input "40257145950393296053"
click at [953, 29] on div "RLXX" at bounding box center [992, 34] width 151 height 15
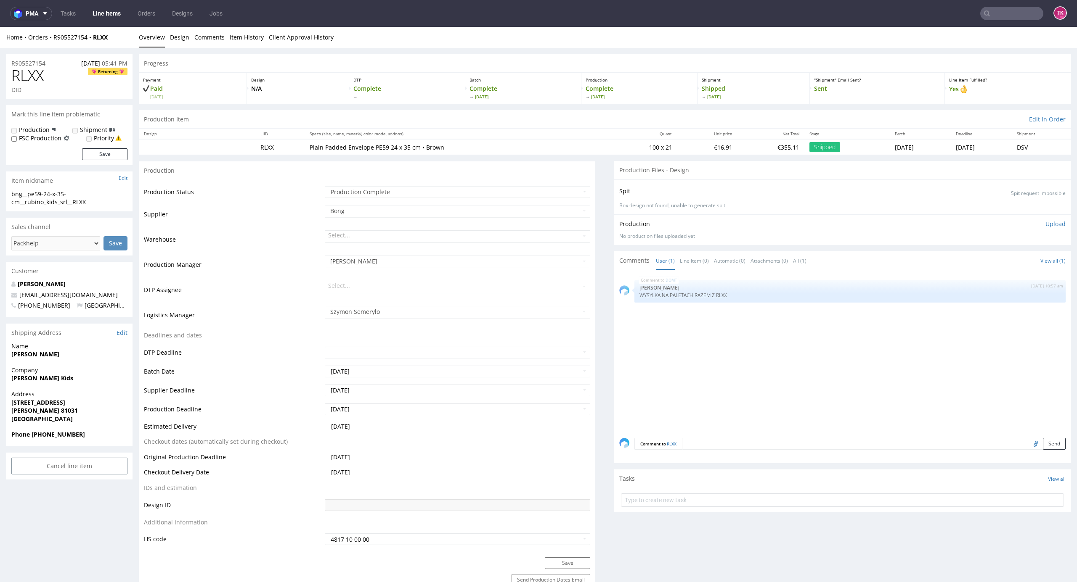
click at [106, 13] on link "Line Items" at bounding box center [106, 13] width 38 height 13
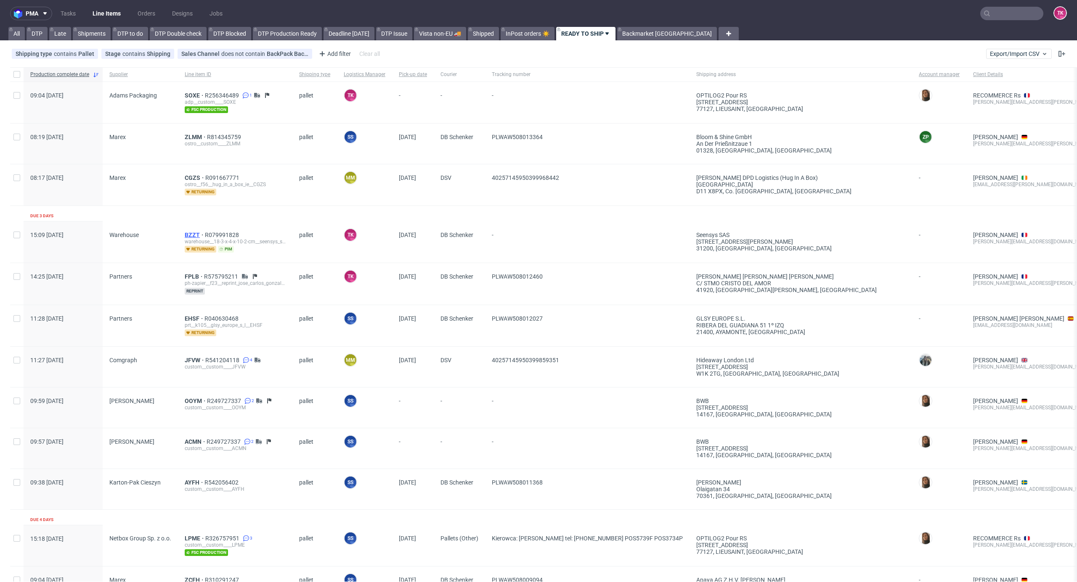
click at [191, 235] on span "BZZT" at bounding box center [195, 235] width 20 height 7
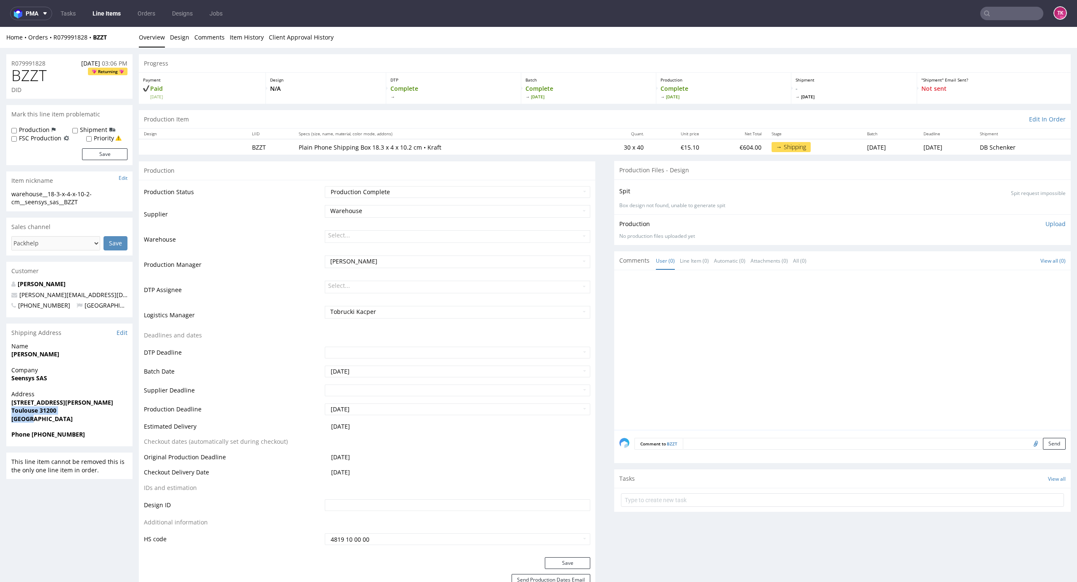
drag, startPoint x: 9, startPoint y: 406, endPoint x: 78, endPoint y: 419, distance: 70.1
click at [81, 419] on div "Address [STREET_ADDRESS][PERSON_NAME]" at bounding box center [69, 410] width 126 height 40
click at [61, 413] on span "Toulouse 31200" at bounding box center [69, 411] width 116 height 8
drag, startPoint x: 10, startPoint y: 411, endPoint x: 48, endPoint y: 424, distance: 40.0
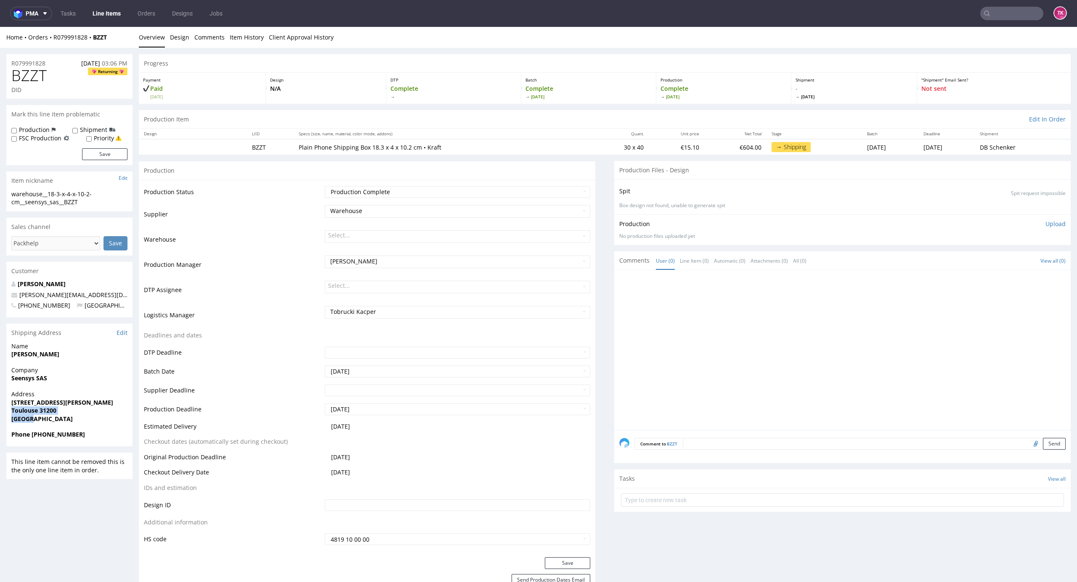
copy p "Toulouse 31200 France"
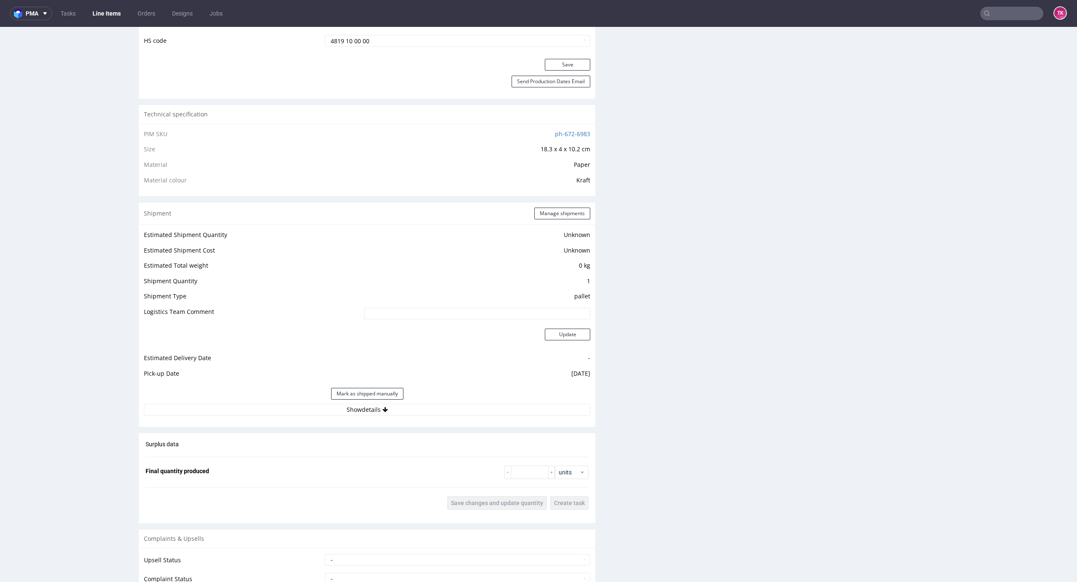
scroll to position [617, 0]
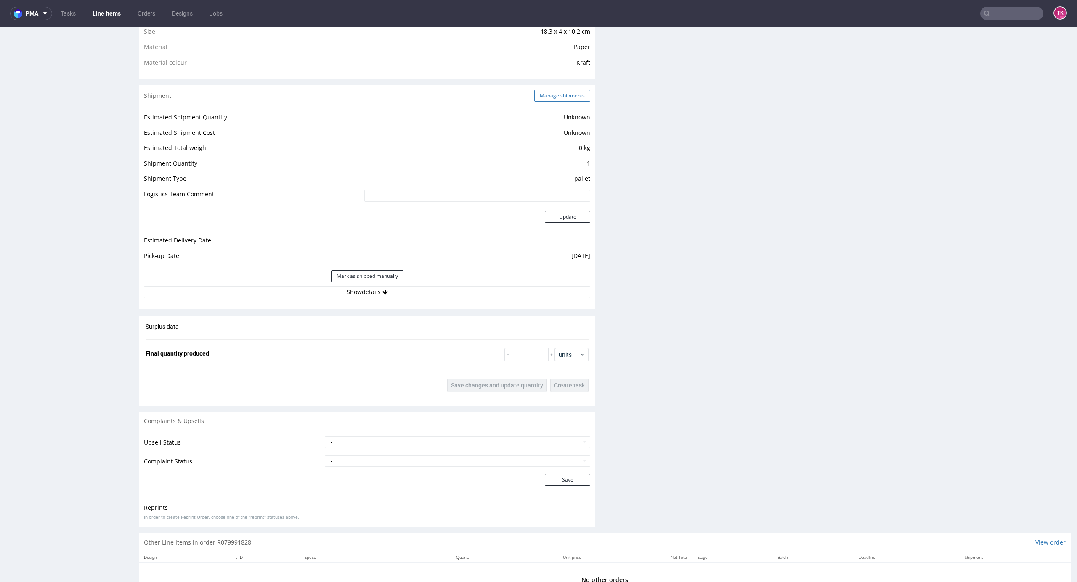
click at [556, 94] on button "Manage shipments" at bounding box center [562, 96] width 56 height 12
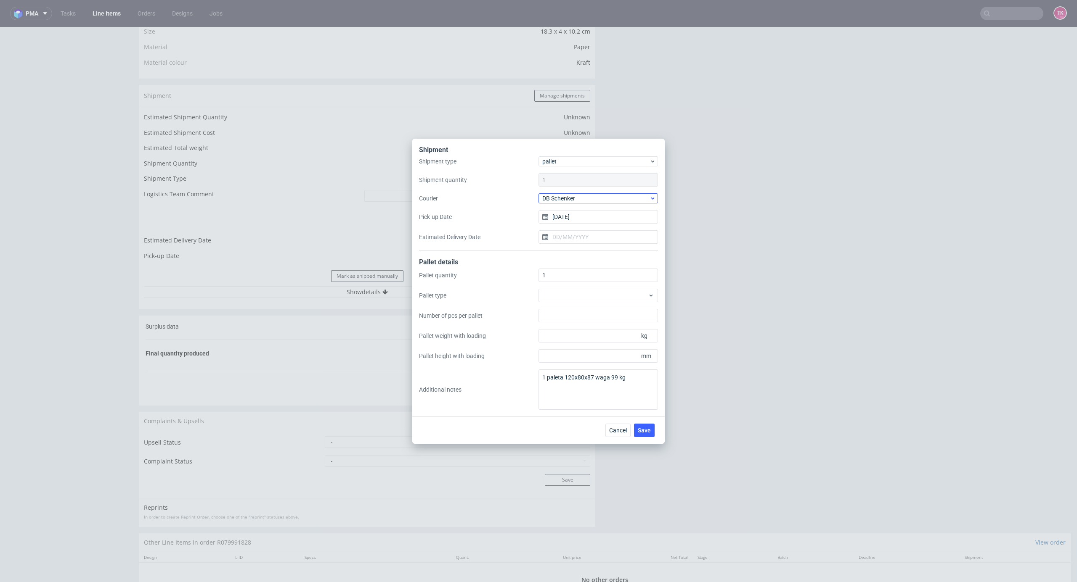
click at [588, 193] on div "Shipment type pallet Shipment quantity 1 Courier DB Schenker Pick-up Date 12/08…" at bounding box center [538, 203] width 239 height 95
click at [589, 196] on span "DB Schenker" at bounding box center [595, 198] width 107 height 8
click at [599, 265] on div "Kuehne + Nagel" at bounding box center [598, 266] width 113 height 15
click at [641, 428] on span "Save" at bounding box center [644, 431] width 13 height 6
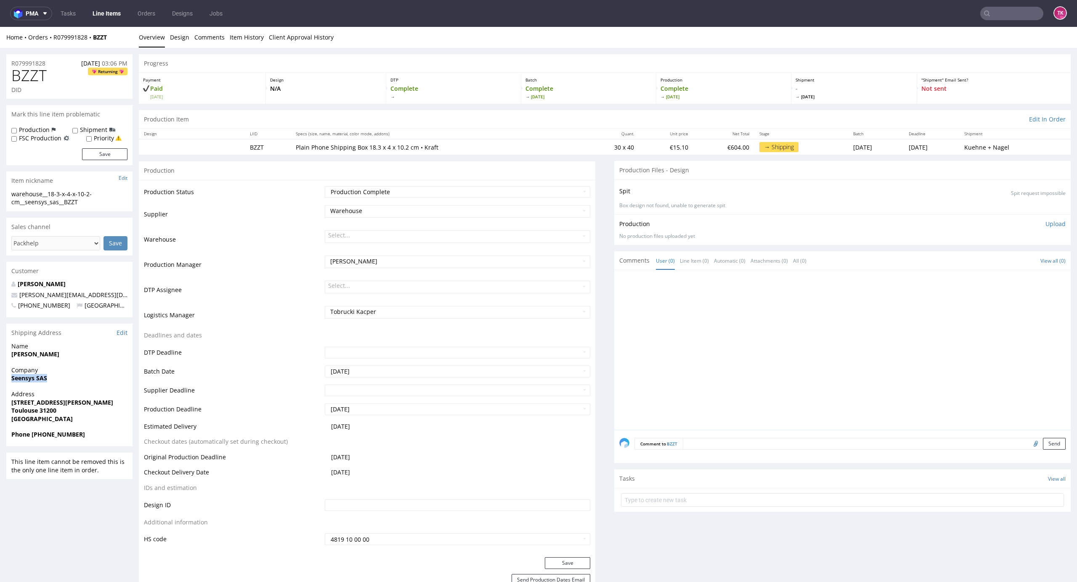
drag, startPoint x: 5, startPoint y: 378, endPoint x: 78, endPoint y: 378, distance: 72.3
copy strong "Seensys SAS"
drag, startPoint x: 9, startPoint y: 401, endPoint x: 94, endPoint y: 413, distance: 86.1
click at [94, 413] on div "Address [STREET_ADDRESS][PERSON_NAME]" at bounding box center [69, 410] width 126 height 40
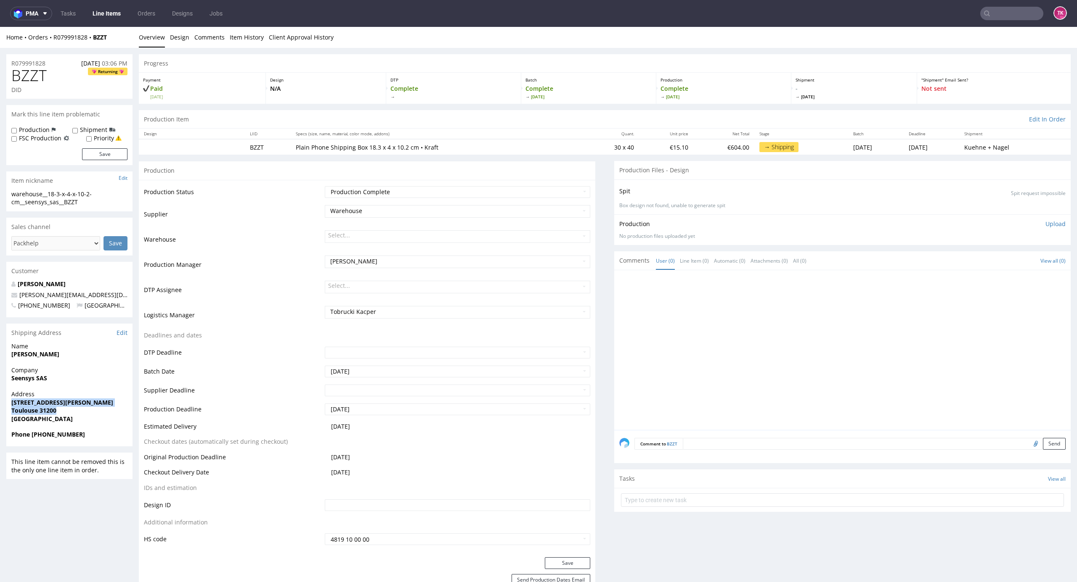
copy p "[STREET_ADDRESS][PERSON_NAME]"
drag, startPoint x: 9, startPoint y: 357, endPoint x: 117, endPoint y: 355, distance: 108.1
click at [116, 355] on div "Name [PERSON_NAME]" at bounding box center [69, 354] width 126 height 24
copy strong "[PERSON_NAME]"
drag, startPoint x: 79, startPoint y: 297, endPoint x: 0, endPoint y: 299, distance: 79.1
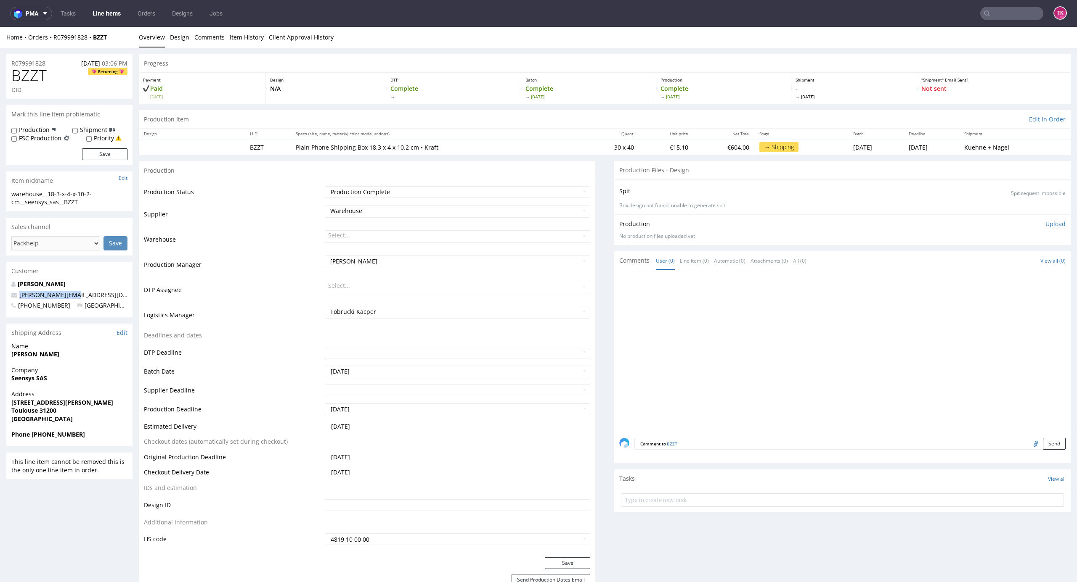
copy span "[PERSON_NAME][EMAIL_ADDRESS][DOMAIN_NAME]"
click at [50, 429] on div "Address 2 rue paul verlaine Toulouse 31200 France" at bounding box center [69, 410] width 126 height 40
click at [50, 433] on strong "Phone +33782773165" at bounding box center [48, 435] width 74 height 8
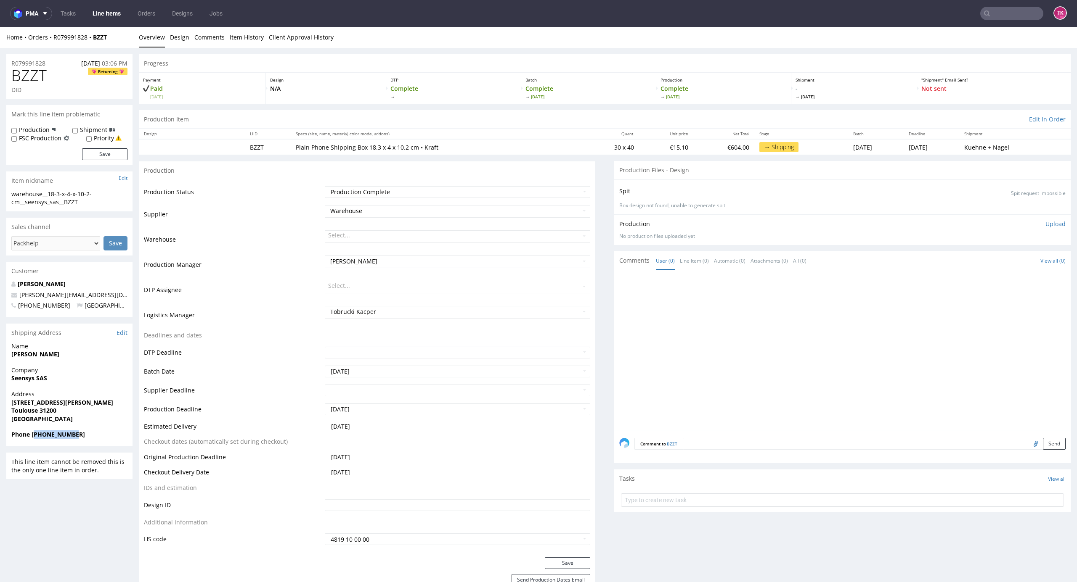
copy strong "33782773165"
drag, startPoint x: 114, startPoint y: 39, endPoint x: 82, endPoint y: 58, distance: 36.4
click at [46, 40] on div "Home Orders R079991828 BZZT" at bounding box center [69, 37] width 126 height 8
copy div "s R079991828 BZZT"
drag, startPoint x: 651, startPoint y: 506, endPoint x: 649, endPoint y: 502, distance: 4.5
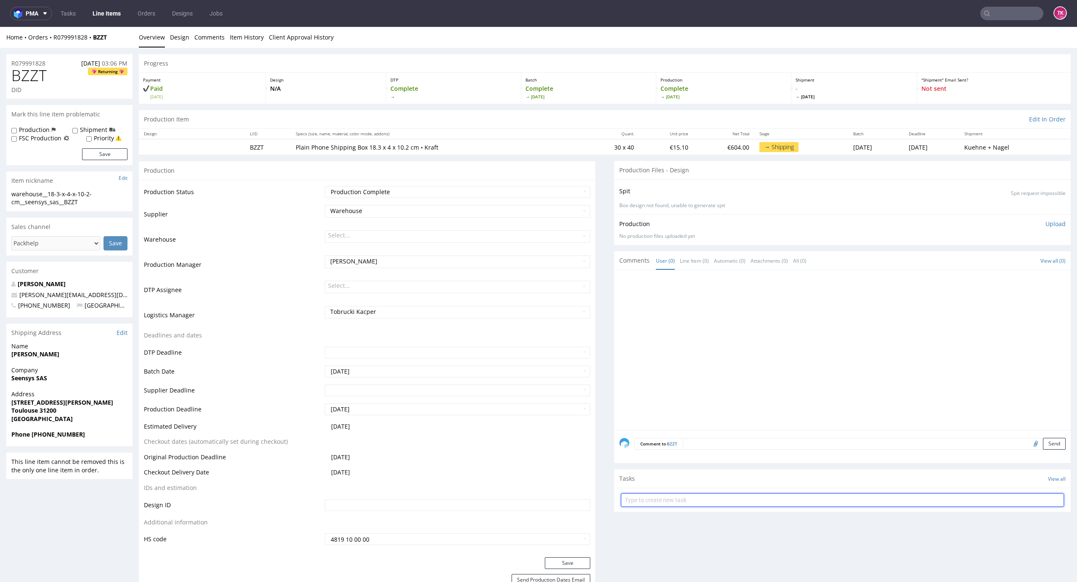
click at [649, 503] on input "text" at bounding box center [842, 500] width 443 height 13
type input "etykiety"
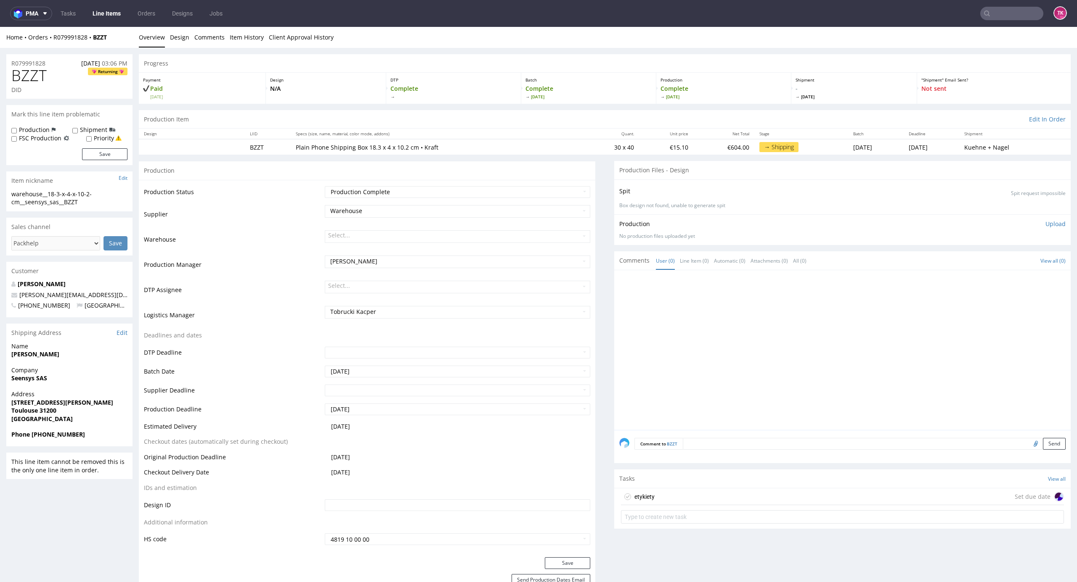
click at [641, 493] on div "etykiety" at bounding box center [644, 497] width 20 height 10
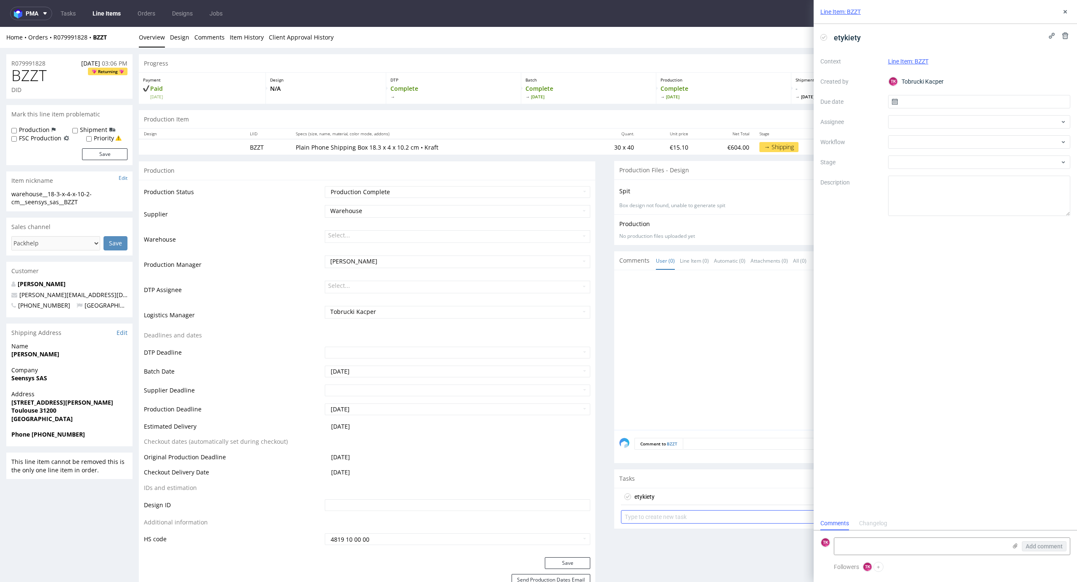
scroll to position [7, 0]
drag, startPoint x: 835, startPoint y: 541, endPoint x: 855, endPoint y: 547, distance: 21.0
click at [841, 544] on textarea at bounding box center [920, 546] width 172 height 17
paste textarea "R079991828_BZZT"
paste textarea "RWM006260612"
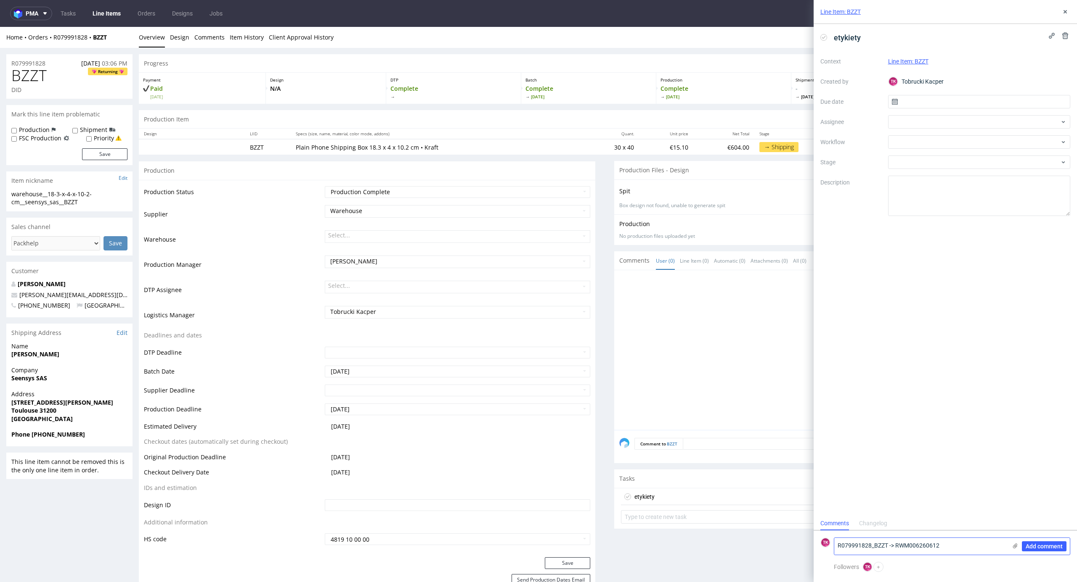
click at [1011, 548] on icon at bounding box center [1014, 546] width 7 height 7
click at [0, 0] on input "file" at bounding box center [0, 0] width 0 height 0
click at [866, 545] on textarea "R079991828_BZZT -> RWM006260612" at bounding box center [920, 546] width 172 height 17
click at [867, 545] on textarea "R079991828_BZZT -> RWM006260612" at bounding box center [920, 546] width 172 height 17
click at [1016, 547] on icon at bounding box center [1014, 546] width 7 height 7
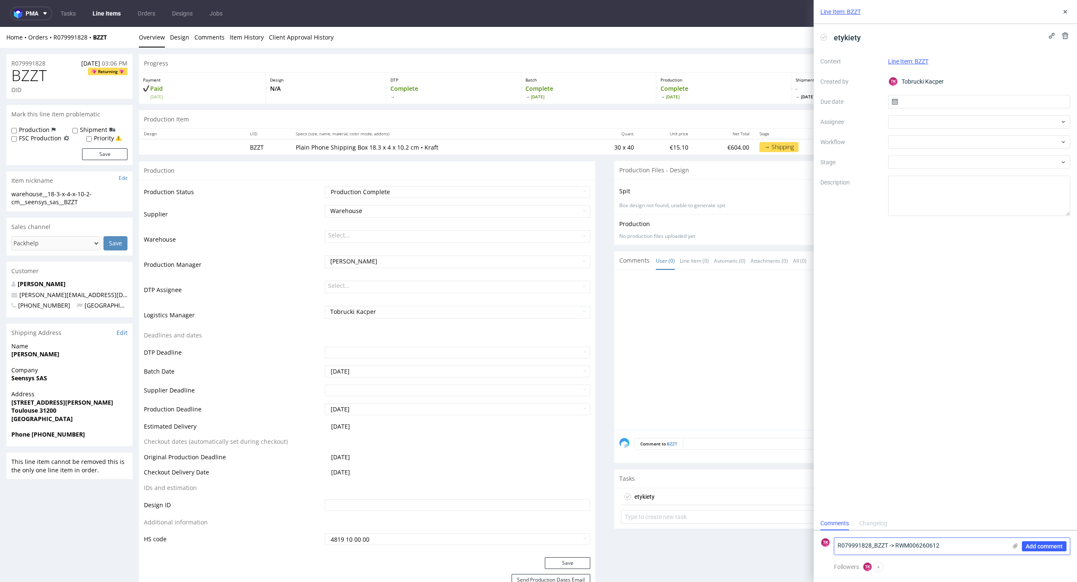
click at [0, 0] on input "file" at bounding box center [0, 0] width 0 height 0
click at [966, 498] on textarea "R079991828_BZZT -> RWM006260612" at bounding box center [920, 503] width 172 height 17
type textarea "R079991828_BZZT -> RWM006260612 - odbiór 12.08"
click at [1051, 542] on button "Add comment" at bounding box center [1044, 547] width 45 height 10
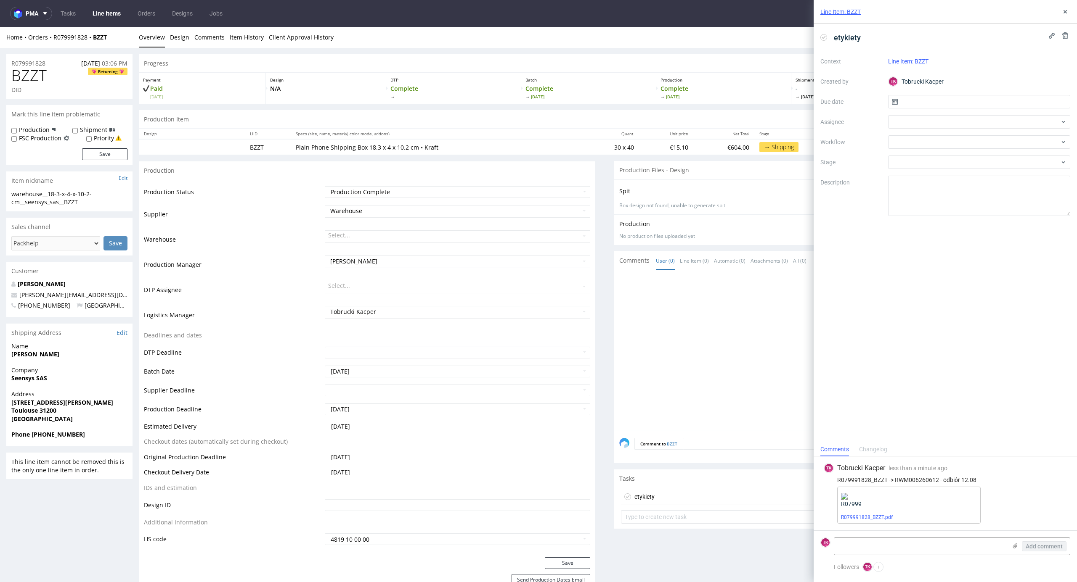
scroll to position [0, 0]
click at [934, 97] on input "text" at bounding box center [979, 101] width 183 height 13
click at [919, 116] on div at bounding box center [979, 121] width 183 height 13
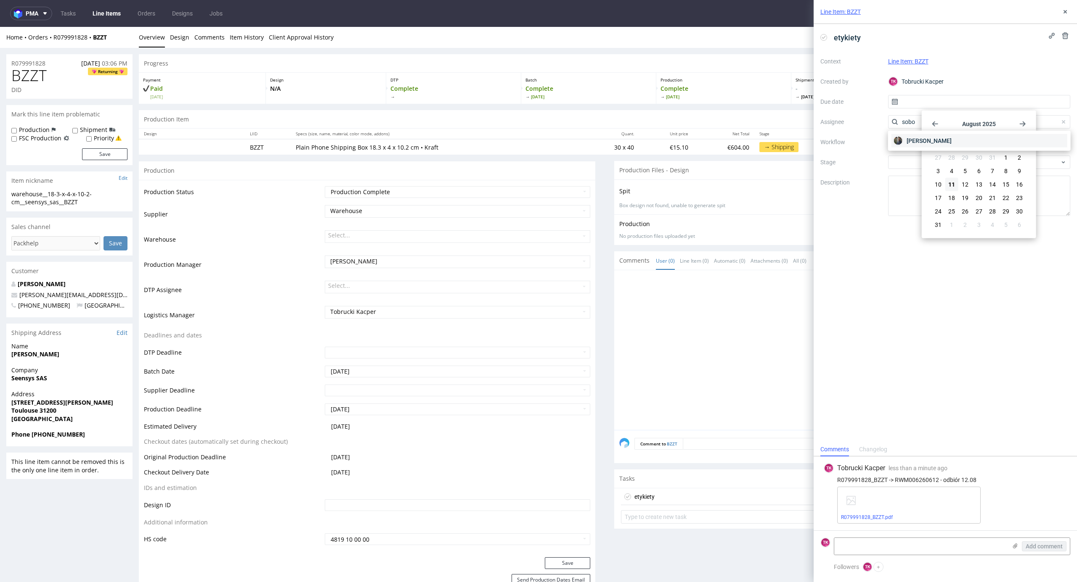
type input "sobo"
drag, startPoint x: 926, startPoint y: 140, endPoint x: 920, endPoint y: 133, distance: 9.0
click at [925, 140] on span "Maciej Sobola" at bounding box center [928, 141] width 45 height 8
drag, startPoint x: 954, startPoint y: 182, endPoint x: 942, endPoint y: 189, distance: 13.8
click at [952, 181] on span "11" at bounding box center [951, 184] width 7 height 8
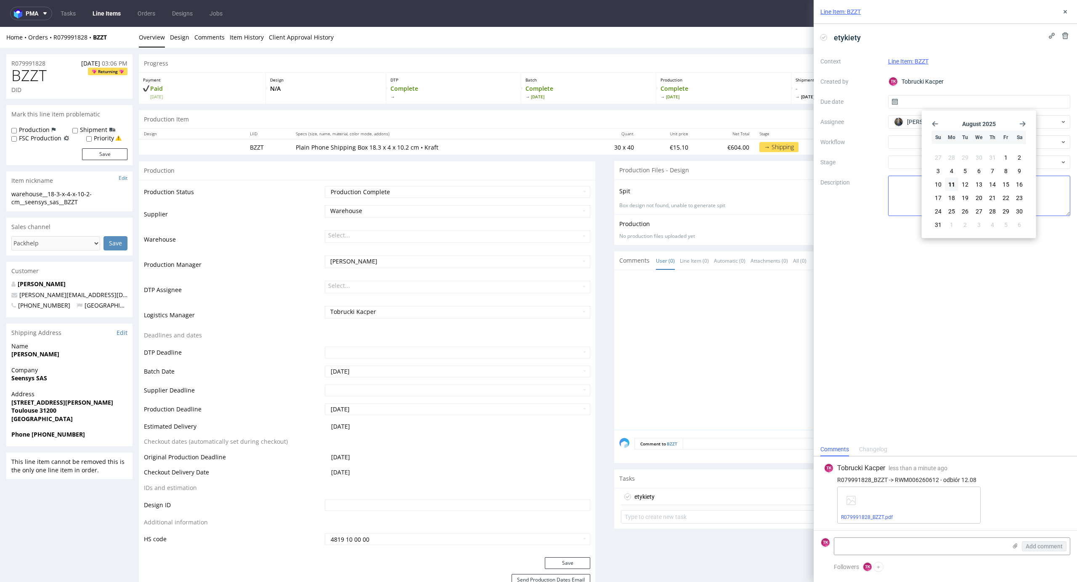
type input "11/08/2025"
drag, startPoint x: 892, startPoint y: 342, endPoint x: 834, endPoint y: 359, distance: 60.5
click at [892, 342] on div "etykiety Context Line Item: BZZT Created by TK Tobrucki Kacper Due date 11/08/2…" at bounding box center [944, 233] width 263 height 419
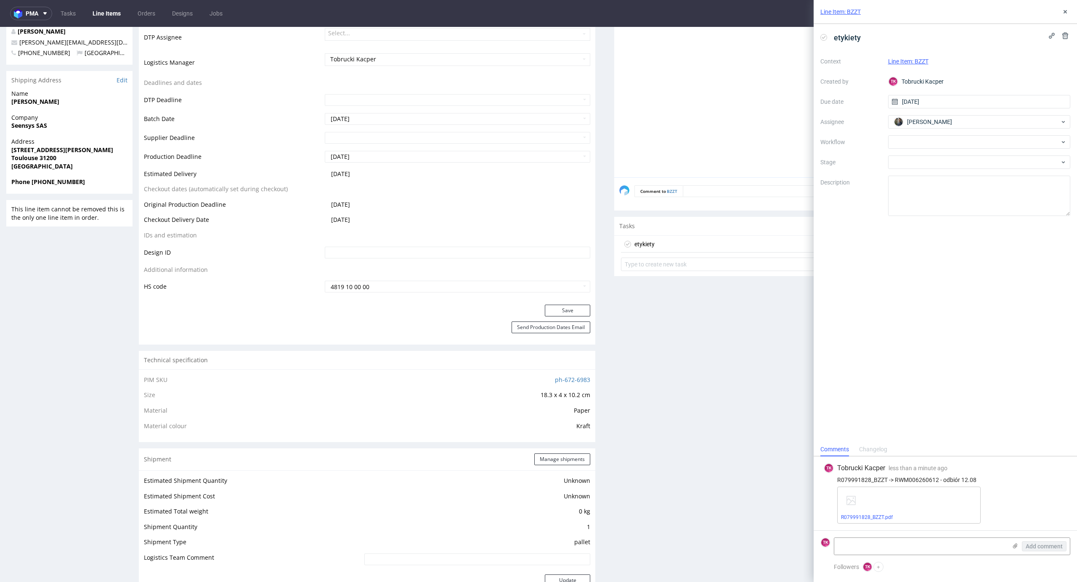
scroll to position [448, 0]
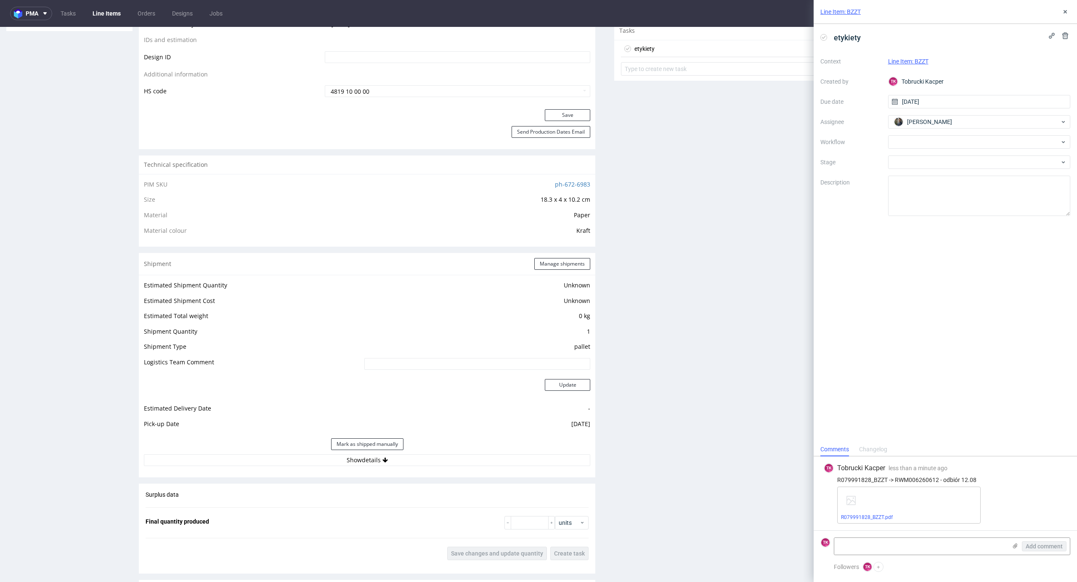
click at [928, 480] on div "R079991828_BZZT -> RWM006260612 - odbiór 12.08" at bounding box center [944, 480] width 243 height 7
copy div "RWM006260612"
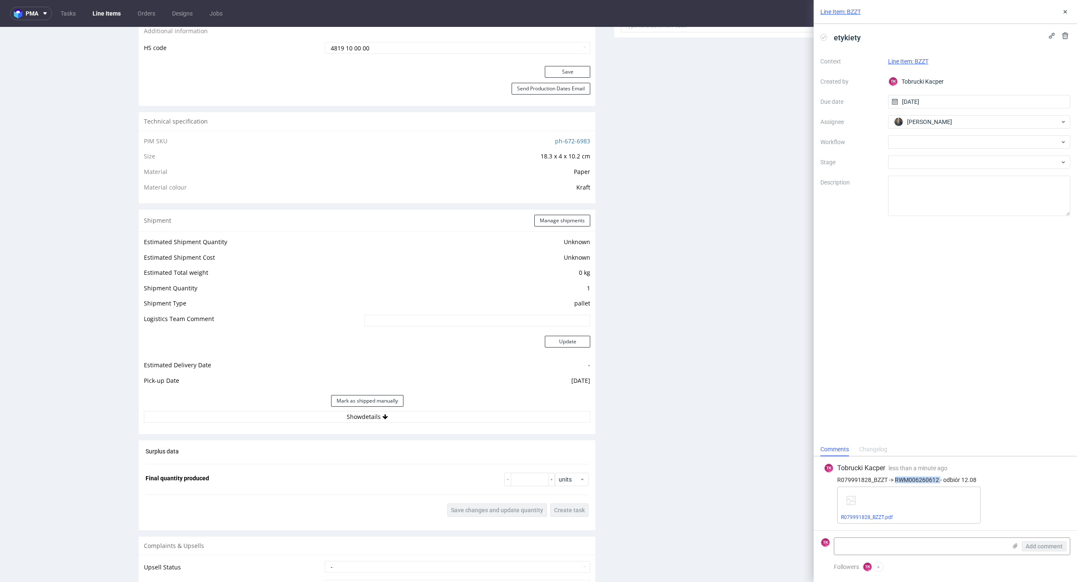
scroll to position [561, 0]
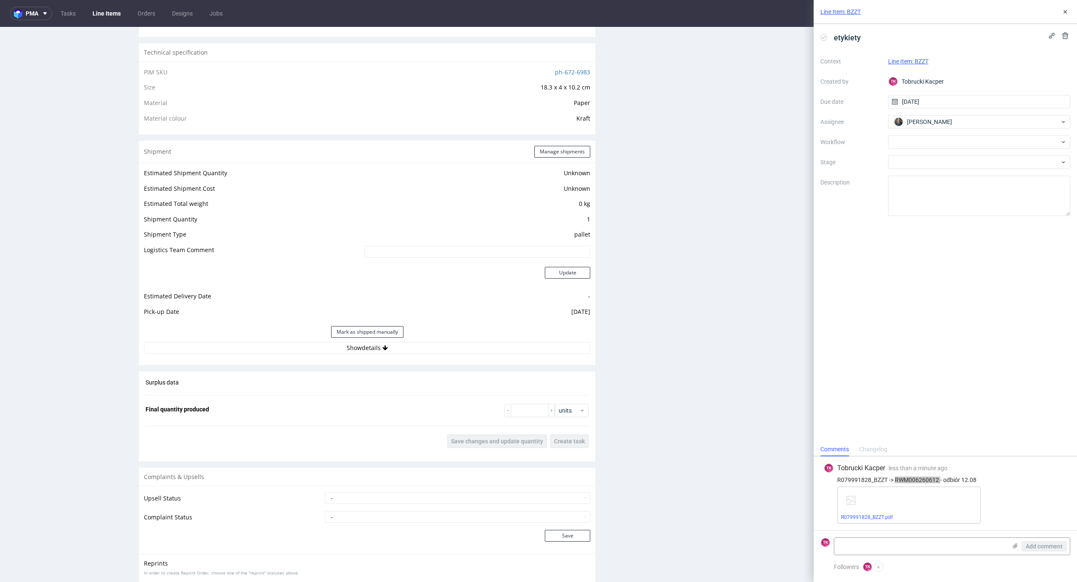
drag, startPoint x: 431, startPoint y: 334, endPoint x: 430, endPoint y: 339, distance: 4.9
click at [430, 339] on div "Mark as shipped manually" at bounding box center [367, 332] width 446 height 20
click at [429, 343] on div "Estimated Shipment Quantity Unknown Estimated Shipment Cost Unknown Estimated T…" at bounding box center [367, 261] width 456 height 196
click at [436, 351] on button "Show details" at bounding box center [367, 348] width 446 height 12
click at [387, 389] on td "Kuehne + Nagel" at bounding box center [430, 388] width 319 height 16
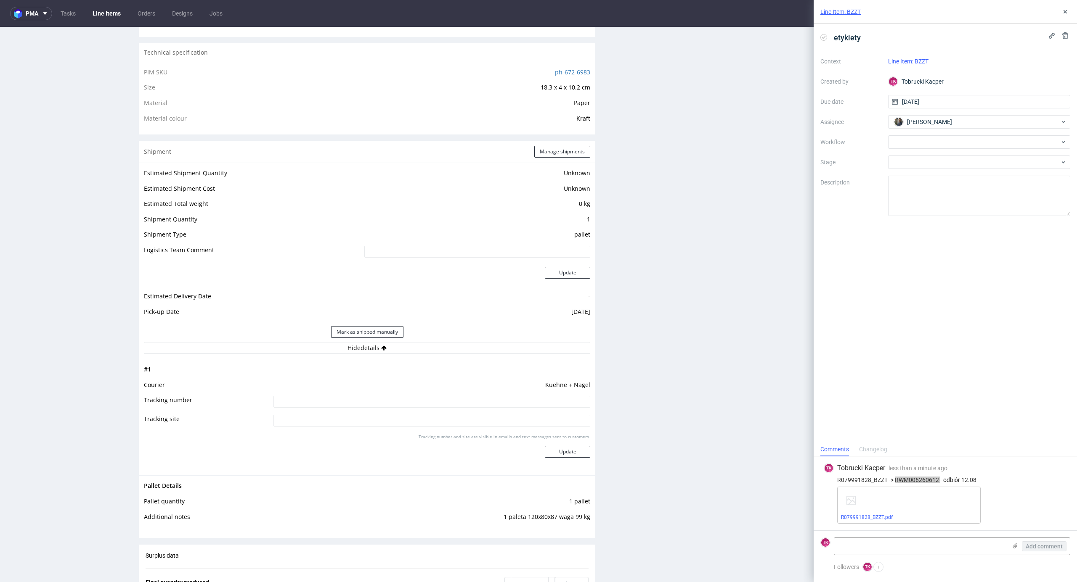
drag, startPoint x: 392, startPoint y: 397, endPoint x: 389, endPoint y: 401, distance: 4.9
click at [391, 397] on input at bounding box center [431, 402] width 317 height 12
paste input "RWM006260612"
type input "RWM006260612"
click at [574, 460] on div "Tracking number and site are visible in emails and text messages sent to custom…" at bounding box center [431, 449] width 317 height 30
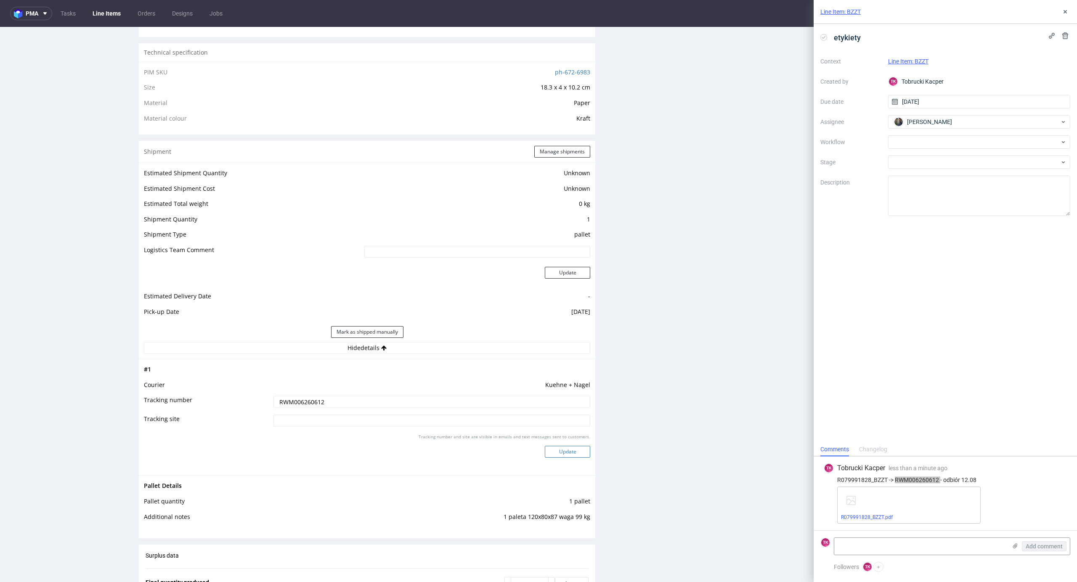
click at [573, 458] on button "Update" at bounding box center [567, 452] width 45 height 12
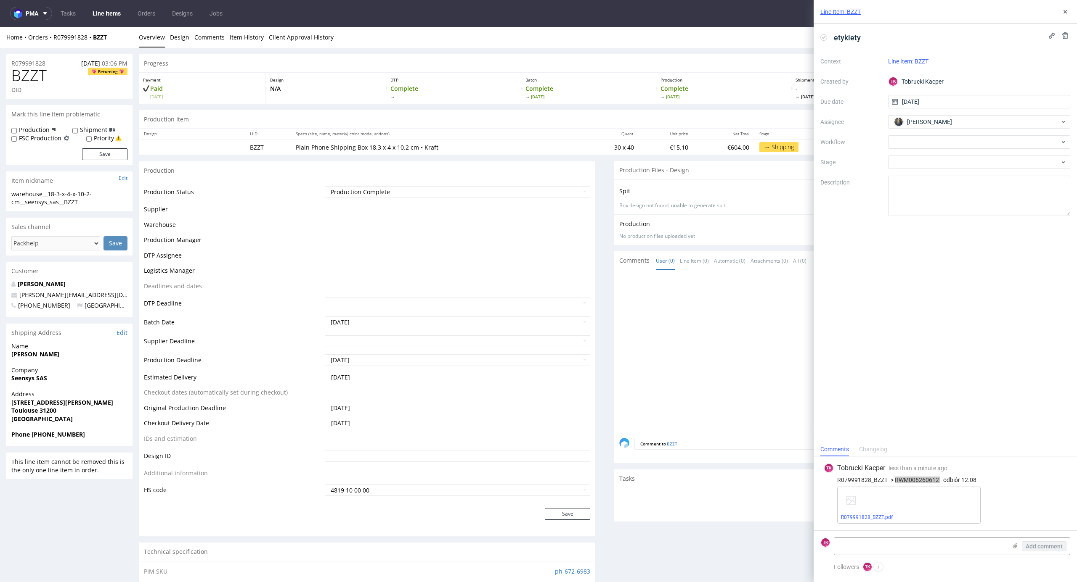
scroll to position [306, 0]
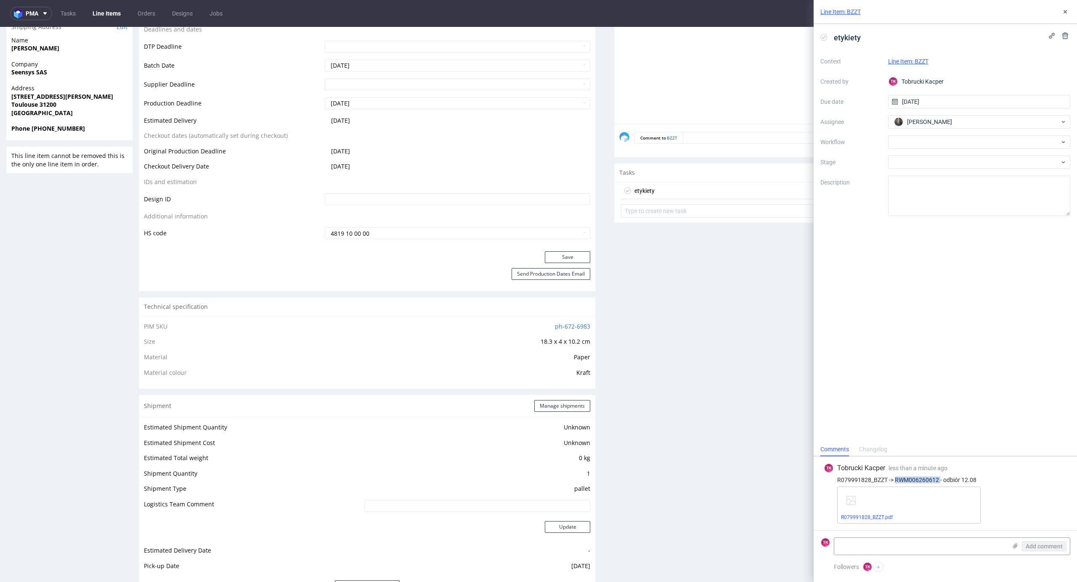
click at [114, 14] on link "Line Items" at bounding box center [106, 13] width 38 height 13
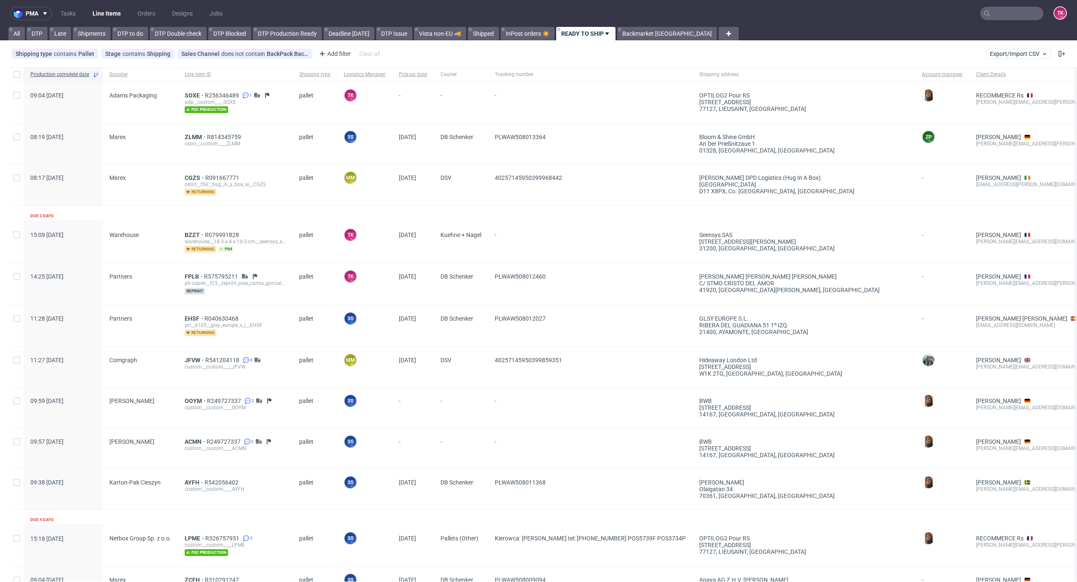
click at [93, 14] on link "Line Items" at bounding box center [106, 13] width 38 height 13
click at [191, 95] on span "SOXE" at bounding box center [195, 95] width 20 height 7
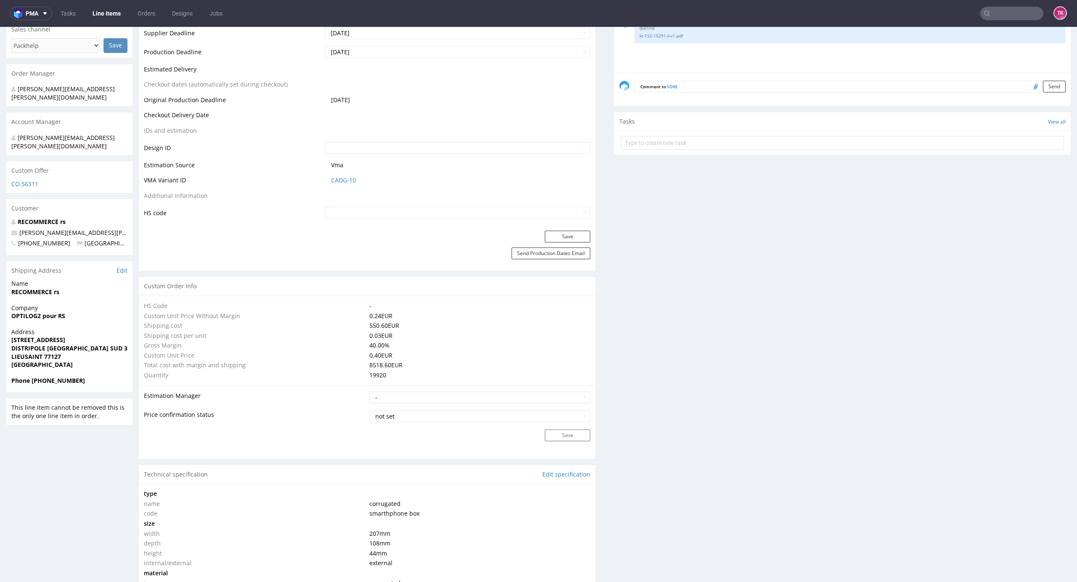
scroll to position [871, 0]
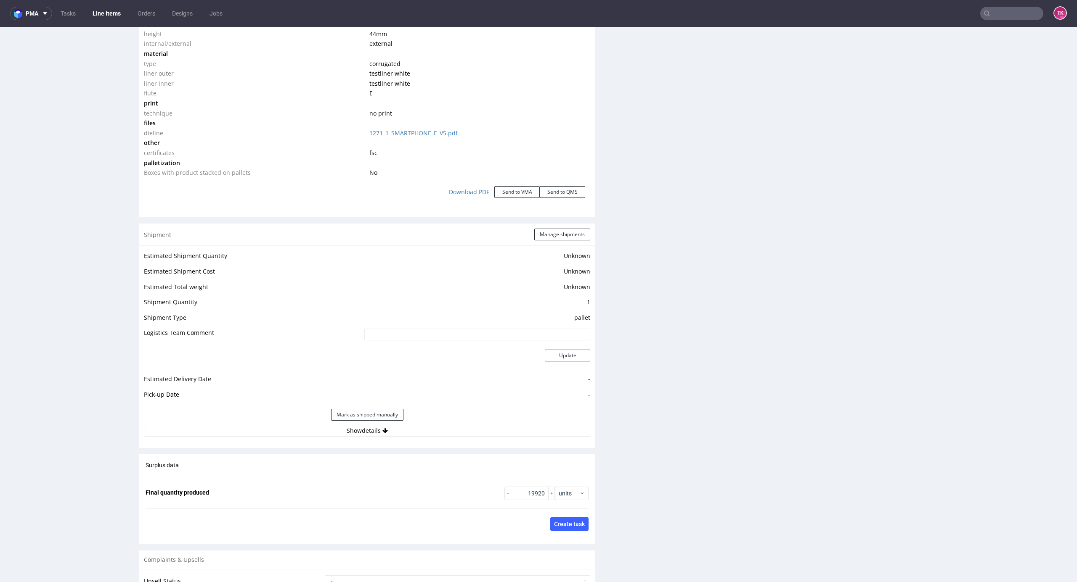
drag, startPoint x: 442, startPoint y: 430, endPoint x: 458, endPoint y: 414, distance: 22.3
click at [440, 430] on button "Show details" at bounding box center [367, 431] width 446 height 12
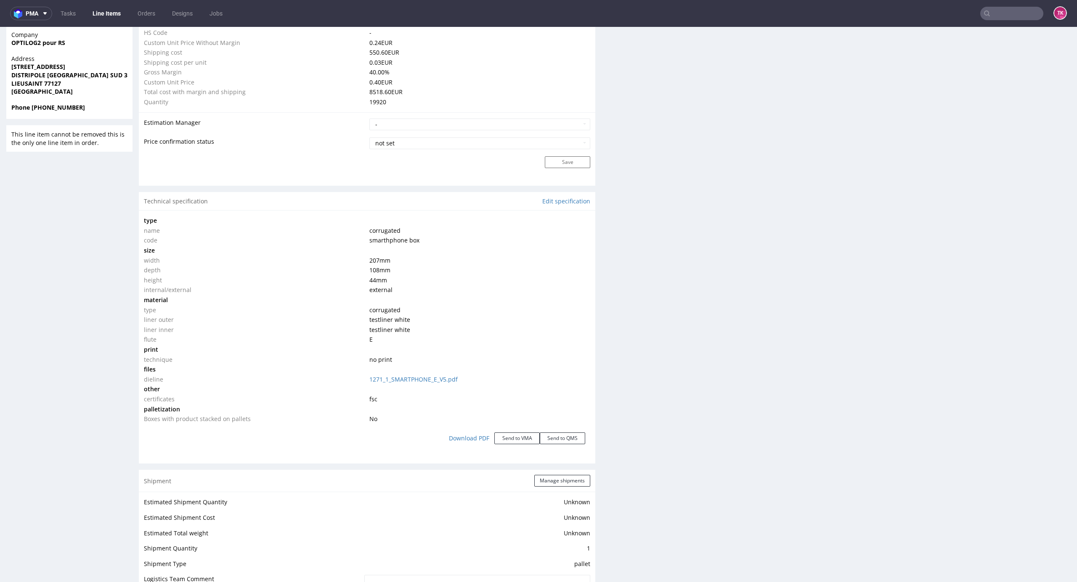
scroll to position [815, 0]
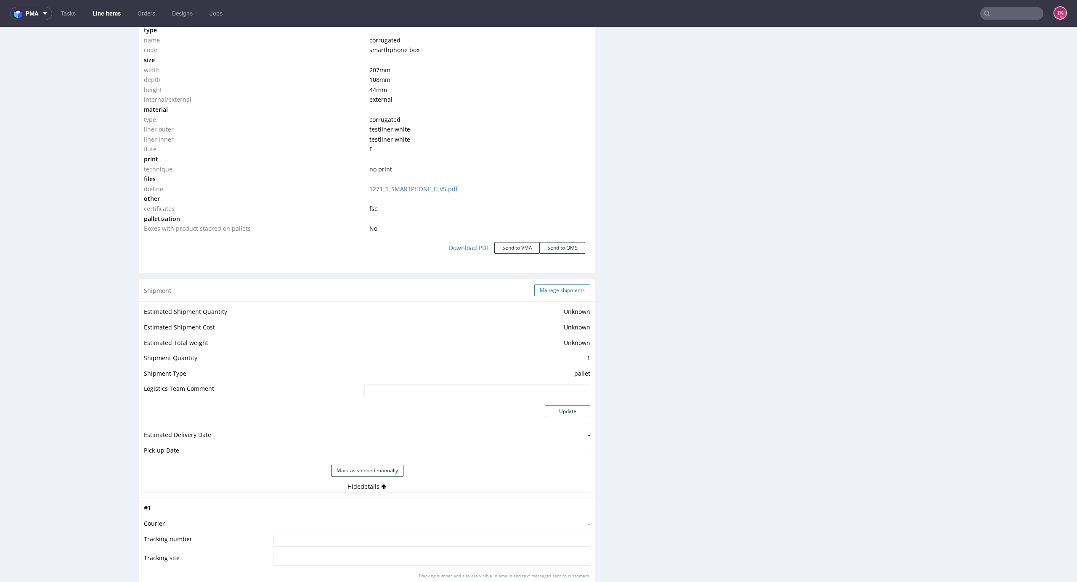
click at [559, 291] on button "Manage shipments" at bounding box center [562, 291] width 56 height 12
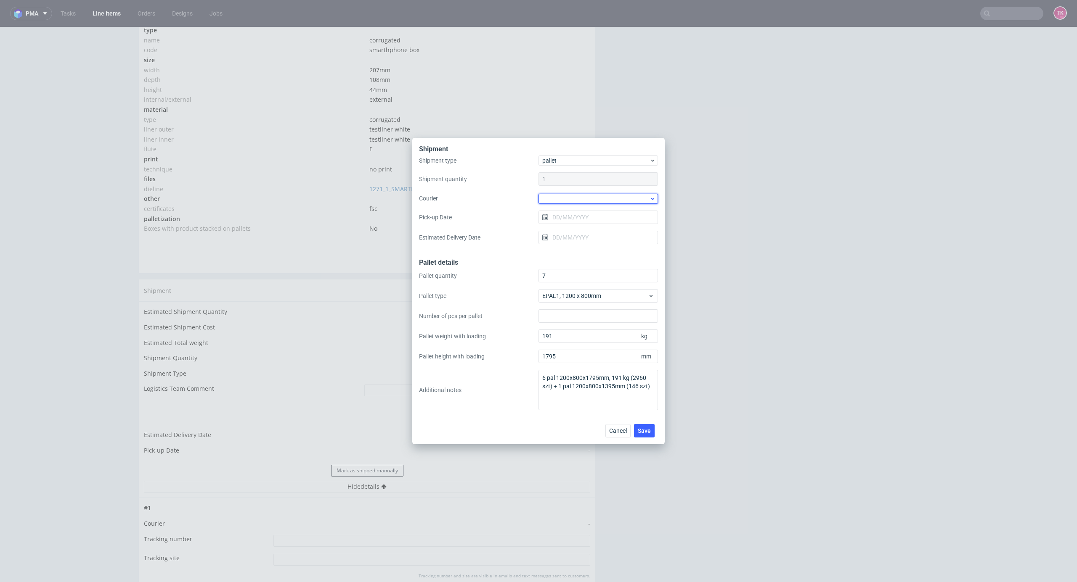
click at [587, 196] on div at bounding box center [597, 199] width 119 height 10
click at [596, 244] on div "DB Schenker" at bounding box center [598, 246] width 113 height 15
drag, startPoint x: 583, startPoint y: 210, endPoint x: 583, endPoint y: 221, distance: 10.5
click at [583, 216] on input "Pick-up Date" at bounding box center [597, 216] width 119 height 13
drag, startPoint x: 588, startPoint y: 299, endPoint x: 627, endPoint y: 352, distance: 65.2
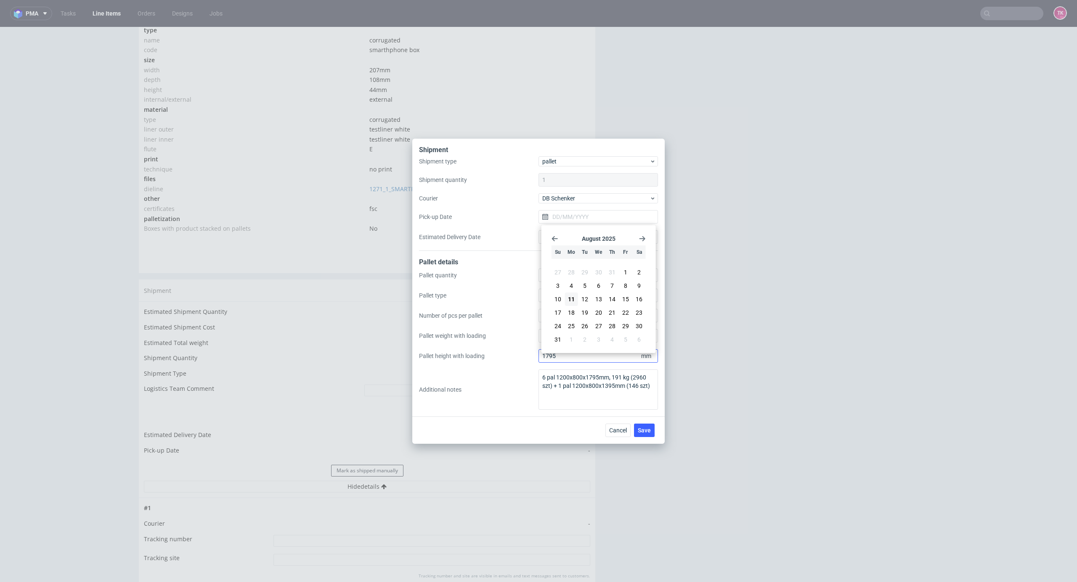
click at [588, 300] on span "12" at bounding box center [584, 299] width 7 height 8
type input "12/08/2025"
click at [650, 431] on button "Save" at bounding box center [644, 430] width 21 height 13
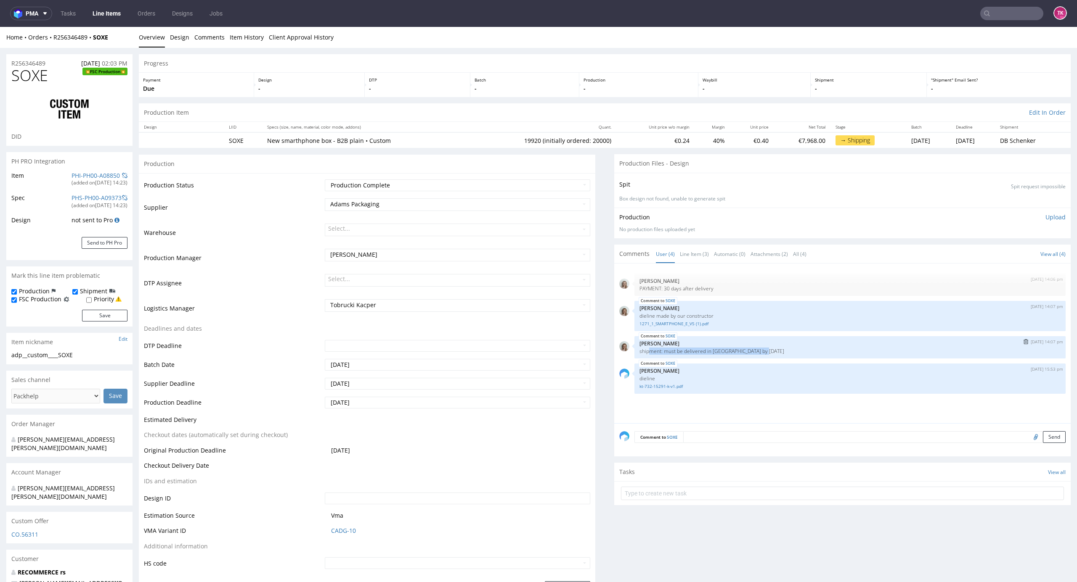
drag, startPoint x: 642, startPoint y: 349, endPoint x: 754, endPoint y: 350, distance: 112.3
click at [757, 351] on p "shipment: must be delivered in France by 21st August" at bounding box center [849, 351] width 421 height 6
click at [754, 350] on p "shipment: must be delivered in France by 21st August" at bounding box center [849, 351] width 421 height 6
drag, startPoint x: 753, startPoint y: 350, endPoint x: 622, endPoint y: 350, distance: 130.4
click at [622, 350] on div "SOXE 28th Jul 25 | 14:07 pm Monika Poźniak shipment: must be delivered in Franc…" at bounding box center [842, 347] width 446 height 22
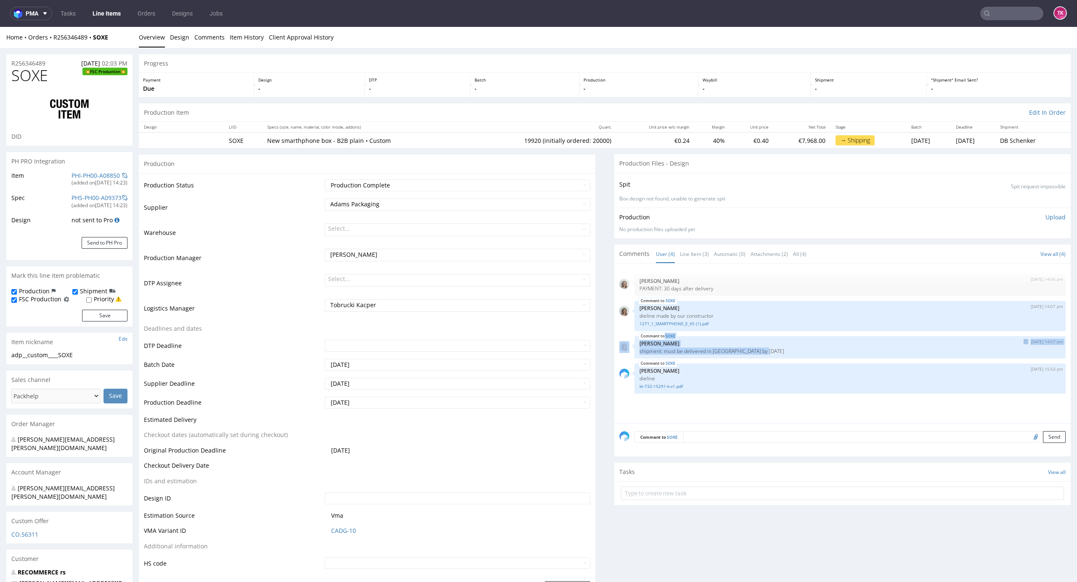
click at [639, 350] on p "shipment: must be delivered in France by 21st August" at bounding box center [849, 351] width 421 height 6
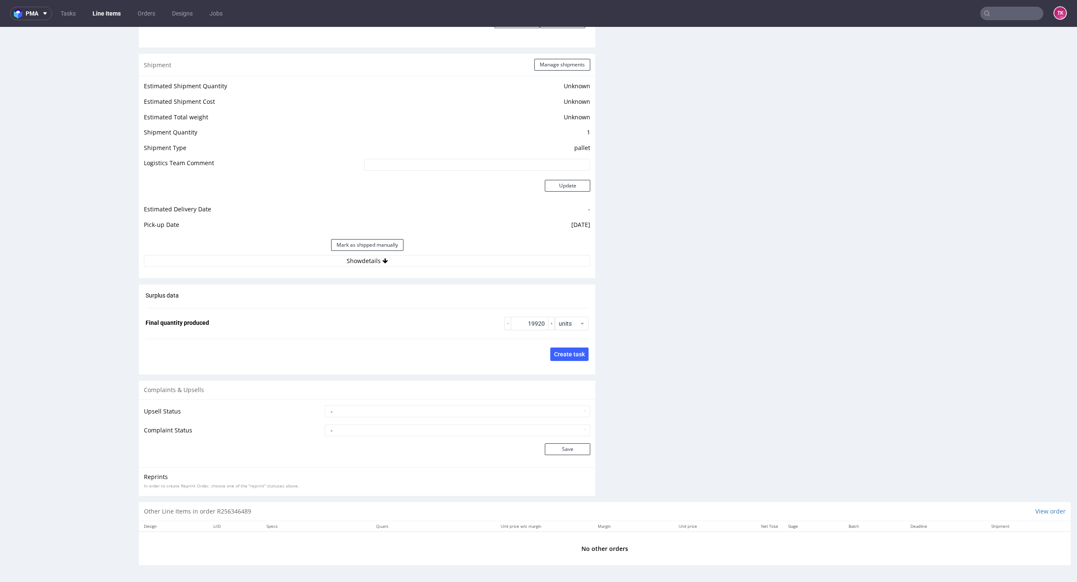
click at [450, 252] on div "Mark as shipped manually" at bounding box center [367, 245] width 446 height 20
click at [451, 257] on button "Show details" at bounding box center [367, 261] width 446 height 12
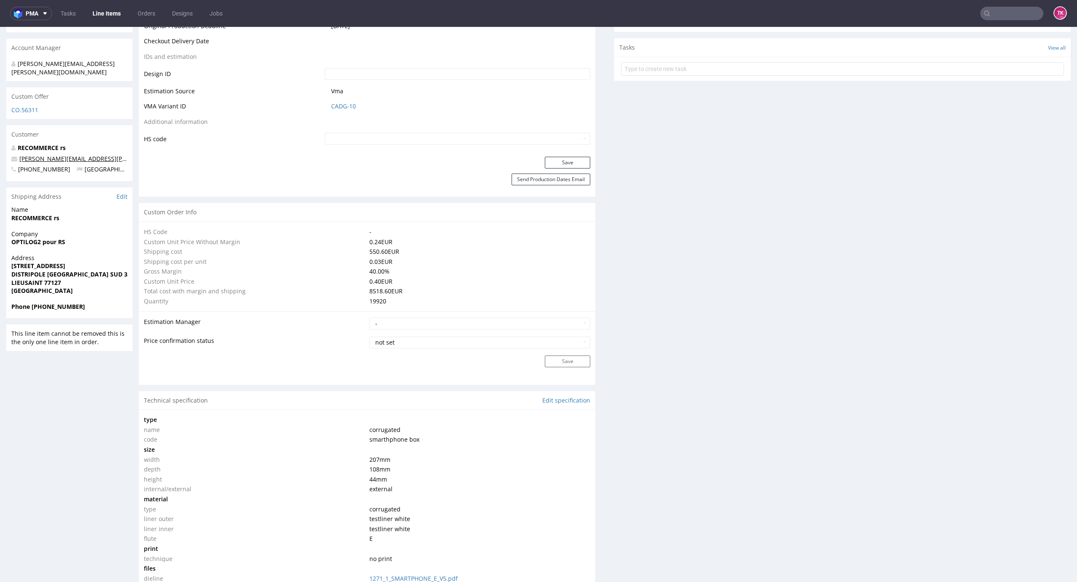
scroll to position [424, 0]
drag, startPoint x: 7, startPoint y: 227, endPoint x: 113, endPoint y: 228, distance: 106.0
click at [92, 231] on div "Company OPTILOG2 pour RS" at bounding box center [69, 242] width 126 height 24
copy strong "OPTILOG2 pour RS"
drag, startPoint x: 11, startPoint y: 204, endPoint x: 94, endPoint y: 204, distance: 83.7
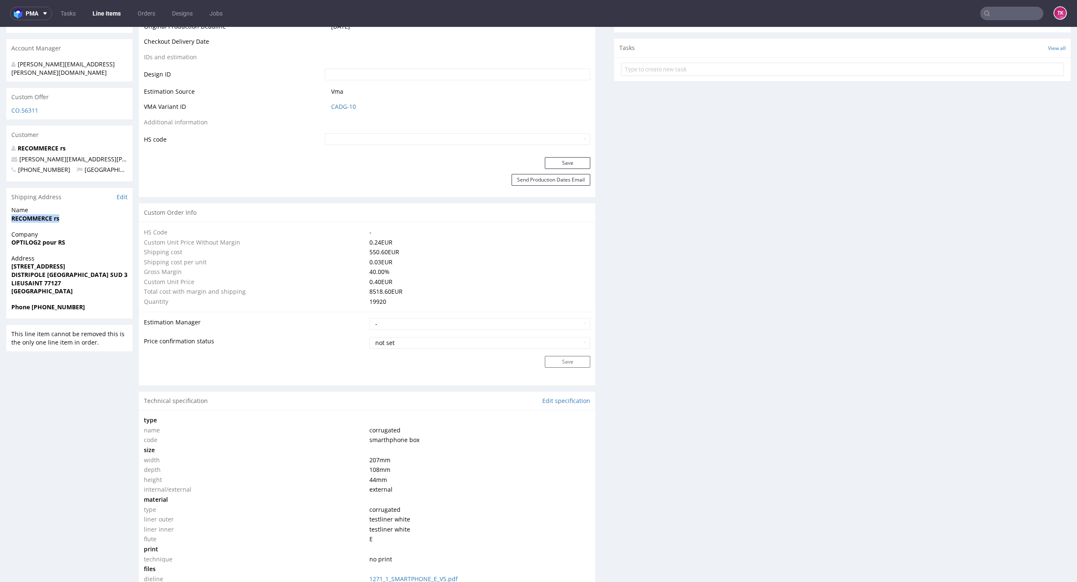
click at [83, 201] on div "R256346489 28.07.2025 02:03 PM SOXE FSC Production DID PH PRO Integration Item …" at bounding box center [538, 519] width 1077 height 1791
copy strong "RECOMMERCE rs"
click at [50, 279] on strong "LIEUSAINT 77127" at bounding box center [36, 283] width 50 height 8
copy strong "77127"
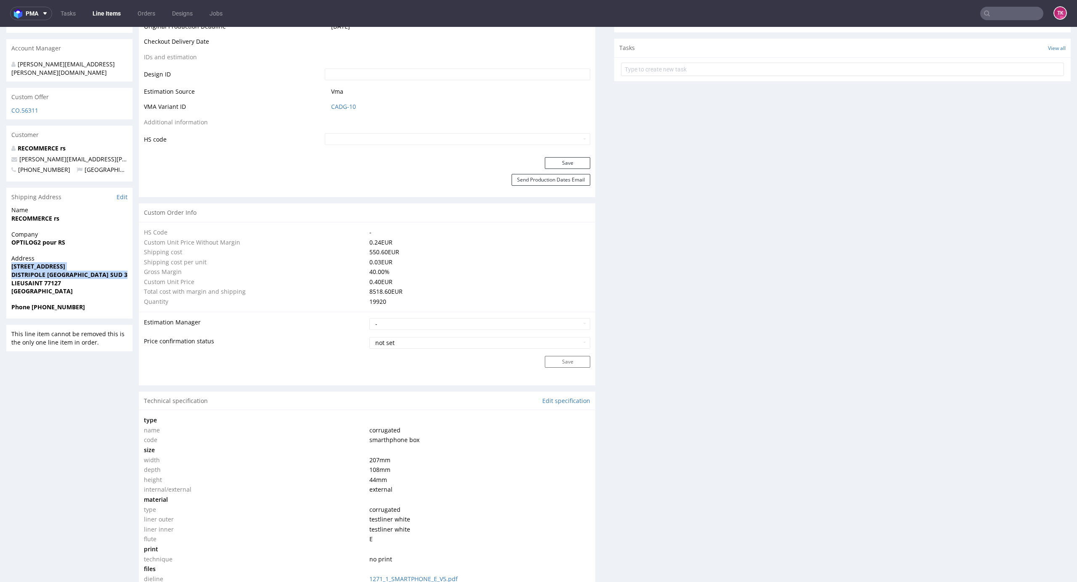
drag, startPoint x: 3, startPoint y: 250, endPoint x: 0, endPoint y: 265, distance: 15.1
click at [0, 265] on div "R256346489 28.07.2025 02:03 PM SOXE FSC Production DID PH PRO Integration Item …" at bounding box center [538, 519] width 1077 height 1791
copy p "1 RUE DE L ESPACE SCHENGEN DISTRIPOLE PARIS SUD 3 Bâtiment D"
drag, startPoint x: 111, startPoint y: 140, endPoint x: 14, endPoint y: 139, distance: 96.7
click at [14, 155] on p "javier.rivera@recommerce.com" at bounding box center [69, 159] width 116 height 8
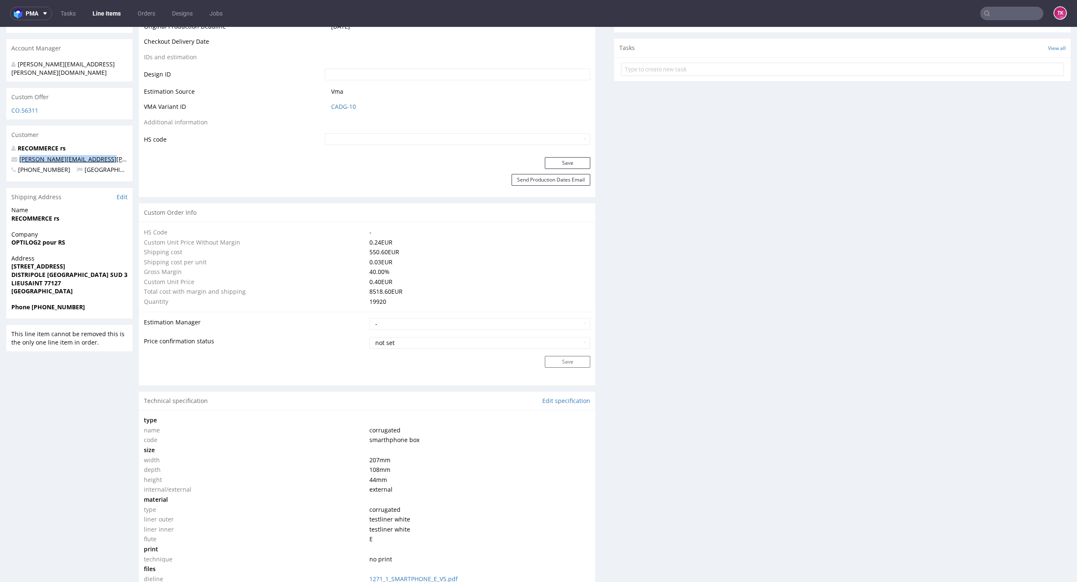
copy span "javier.rivera@recommerce.com"
click at [65, 303] on strong "Phone +33695207341" at bounding box center [48, 307] width 74 height 8
copy strong "33695207341"
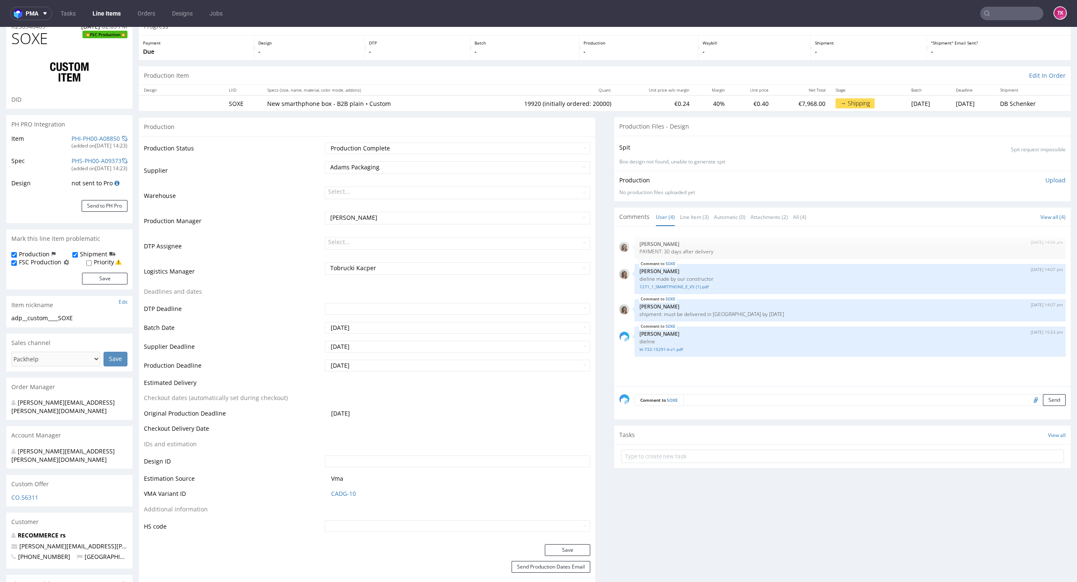
scroll to position [0, 0]
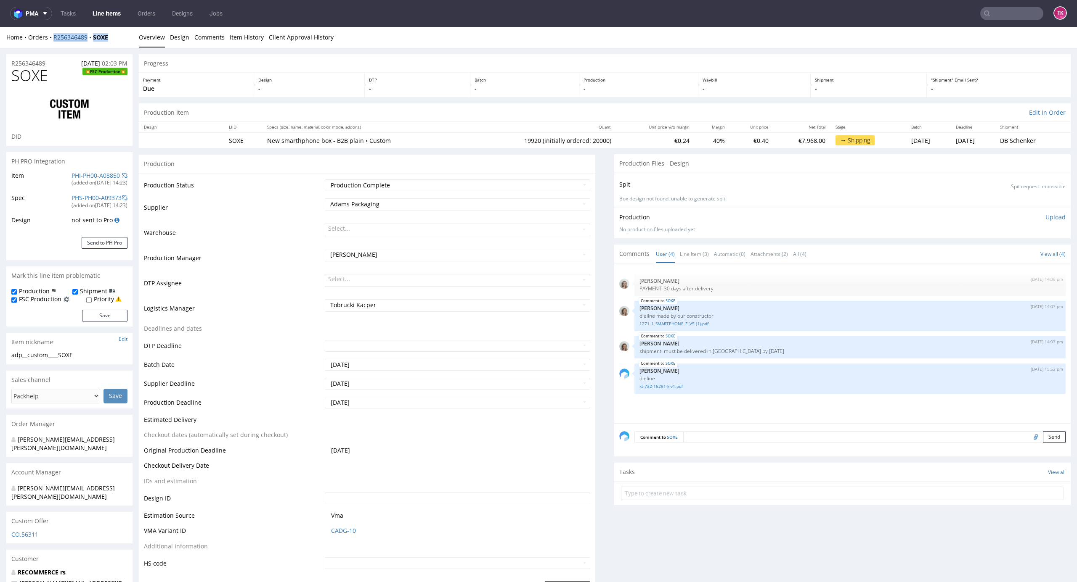
drag, startPoint x: 98, startPoint y: 33, endPoint x: 55, endPoint y: 39, distance: 43.8
click at [55, 39] on div "Home Orders R256346489 SOXE" at bounding box center [69, 37] width 126 height 8
copy div "R256346489 SOXE"
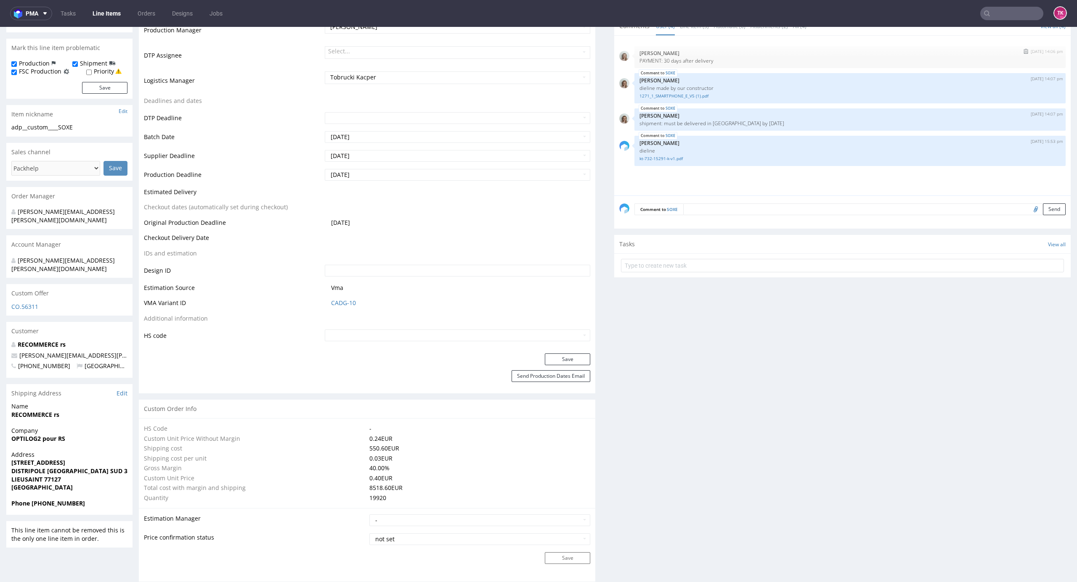
scroll to position [112, 0]
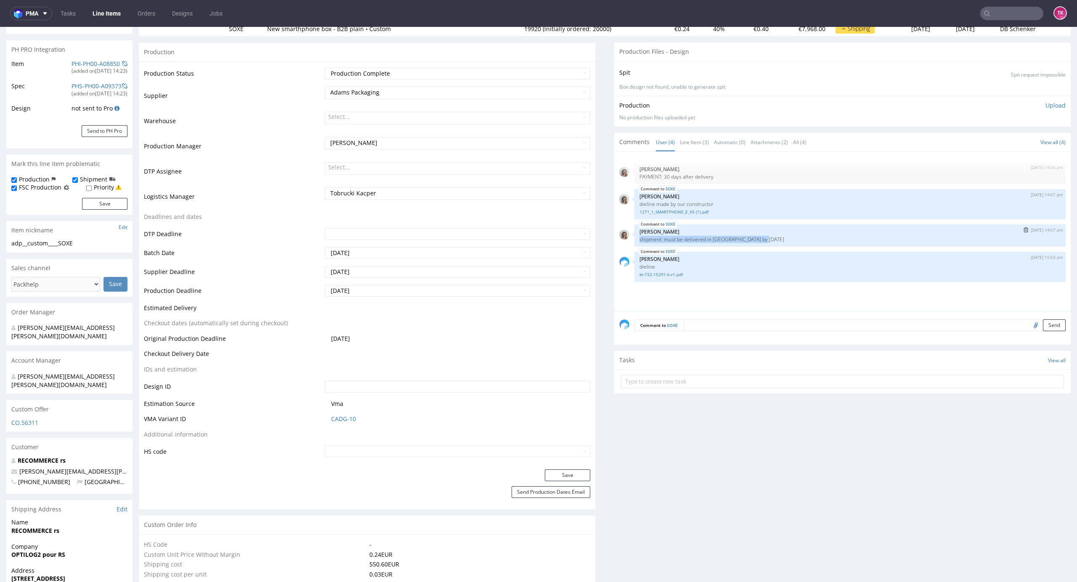
drag, startPoint x: 631, startPoint y: 239, endPoint x: 769, endPoint y: 238, distance: 138.4
click at [769, 238] on div "SOXE 28th Jul 25 | 14:07 pm Monika Poźniak shipment: must be delivered in Franc…" at bounding box center [849, 236] width 431 height 22
copy p "shipment: must be delivered in France by 21st August"
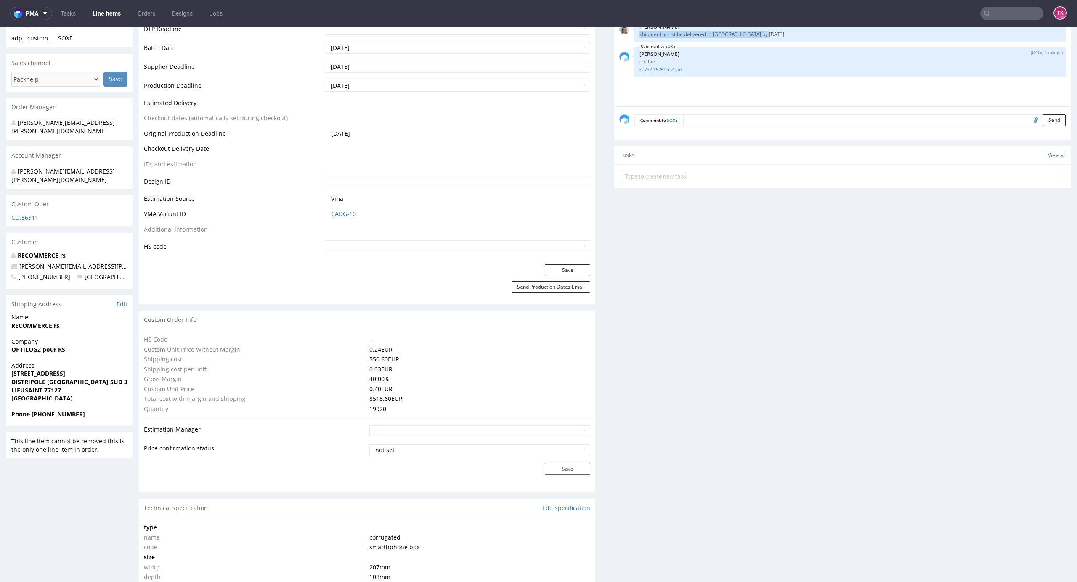
scroll to position [448, 0]
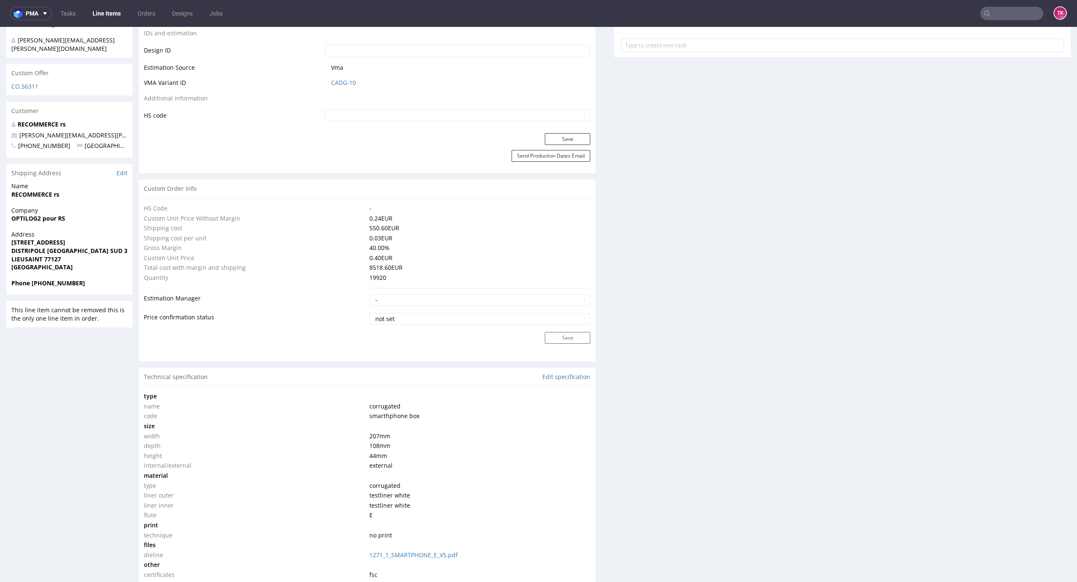
drag, startPoint x: 1058, startPoint y: 300, endPoint x: 1067, endPoint y: 317, distance: 18.4
click at [1067, 317] on html "Production Shipped DTP Orders Offers Shipments Designs Promotions Users Jobs Ad…" at bounding box center [538, 487] width 1077 height 1816
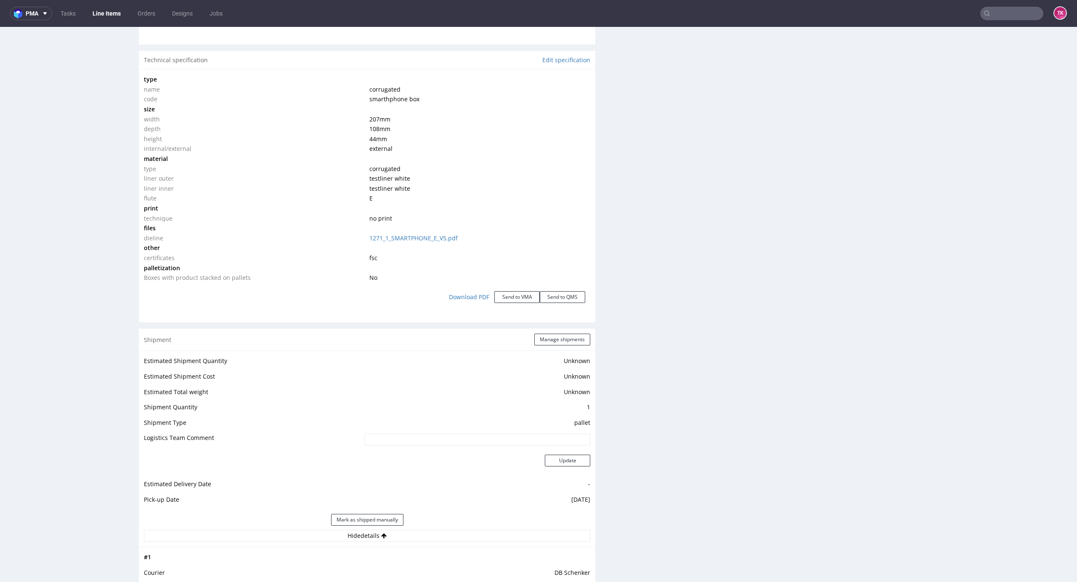
scroll to position [785, 0]
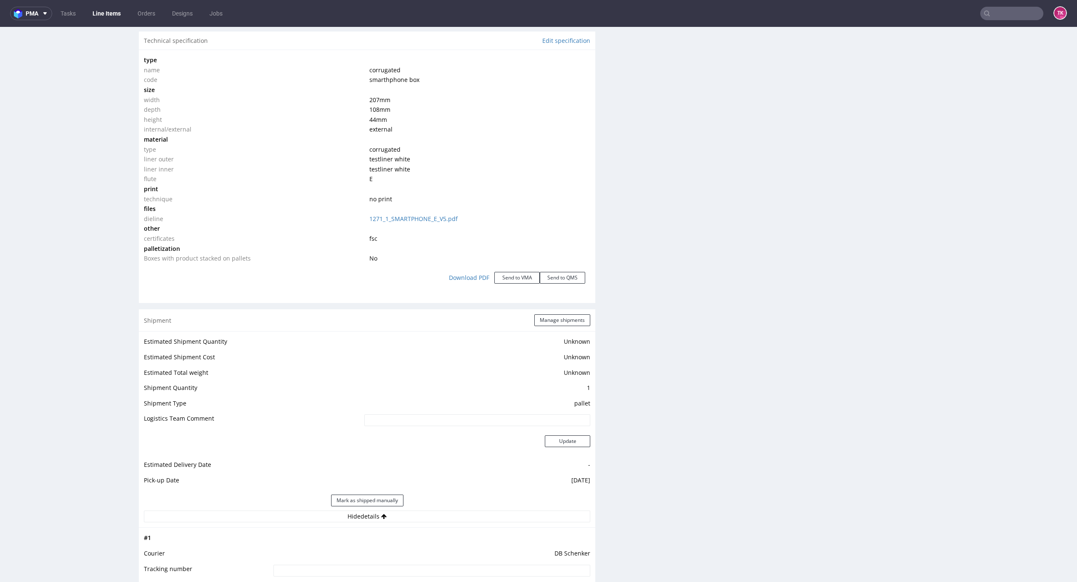
drag, startPoint x: 668, startPoint y: 115, endPoint x: 674, endPoint y: 122, distance: 8.7
click at [671, 120] on div "Production Files - Design Spit Spit request impossible Box design not found, un…" at bounding box center [842, 174] width 456 height 1608
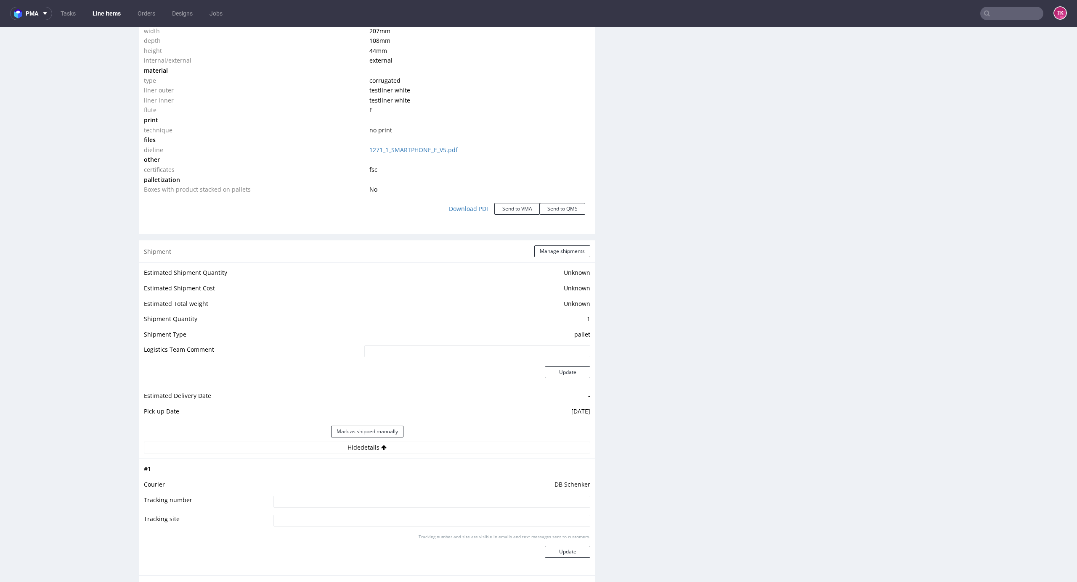
scroll to position [897, 0]
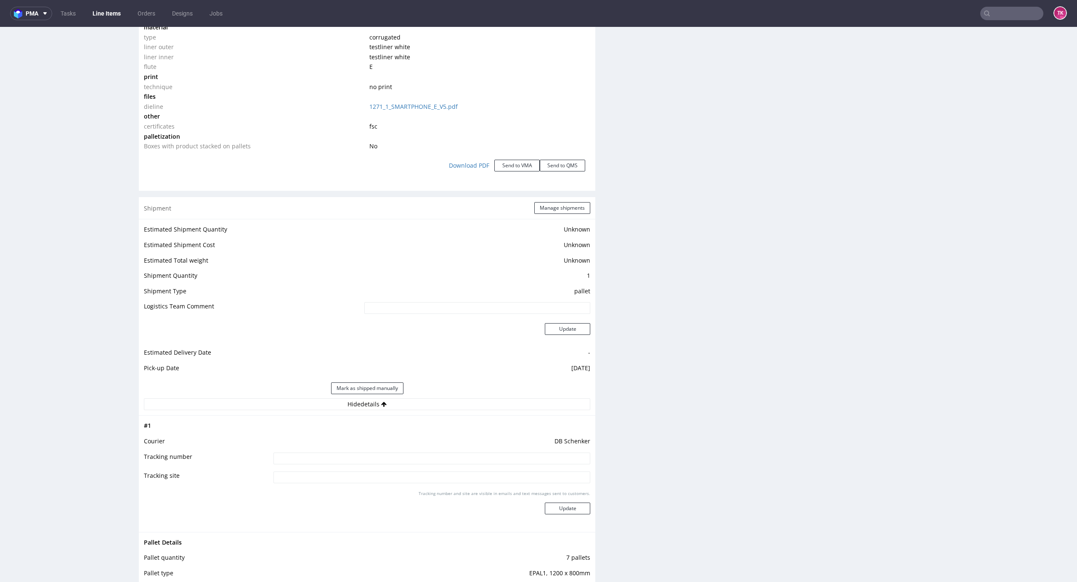
drag, startPoint x: 450, startPoint y: 456, endPoint x: 449, endPoint y: 462, distance: 5.5
click at [449, 461] on input at bounding box center [431, 459] width 317 height 12
paste input "PLWAW508013425"
type input "PLWAW508013425"
click at [563, 506] on button "Update" at bounding box center [567, 509] width 45 height 12
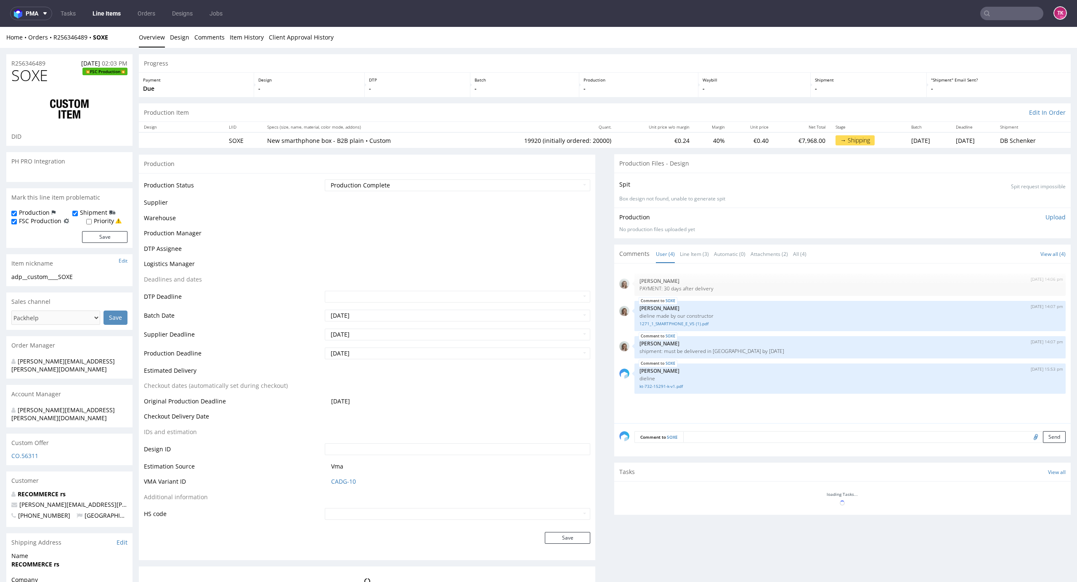
scroll to position [367, 0]
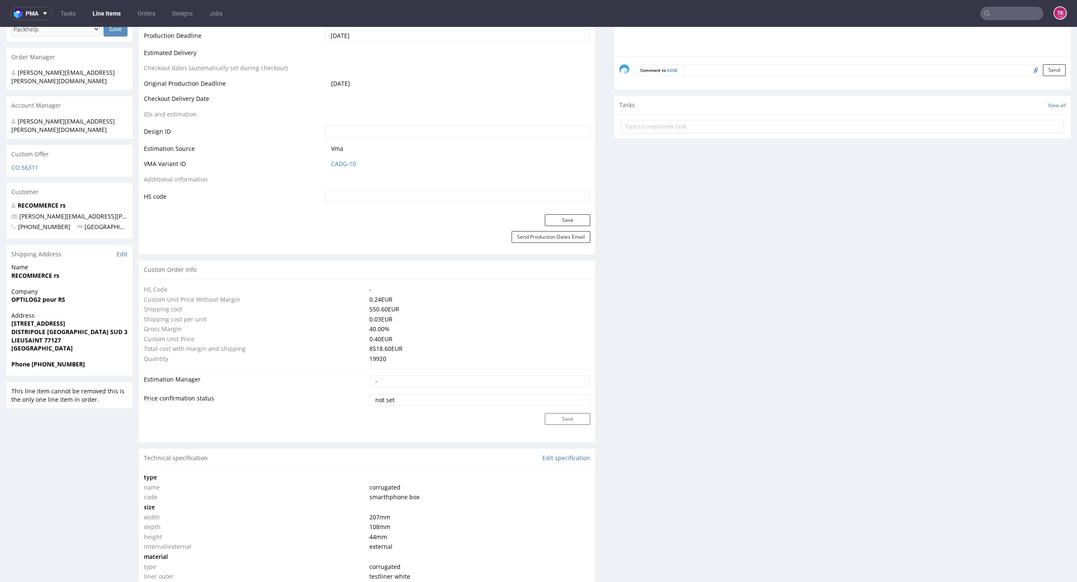
click at [100, 18] on link "Line Items" at bounding box center [106, 13] width 38 height 13
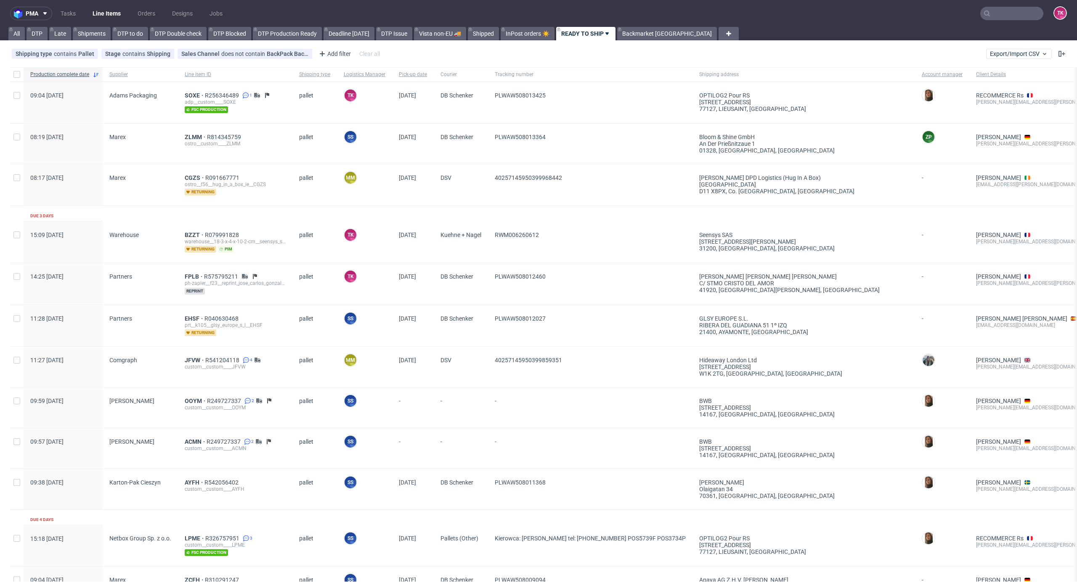
click at [111, 7] on link "Line Items" at bounding box center [106, 13] width 38 height 13
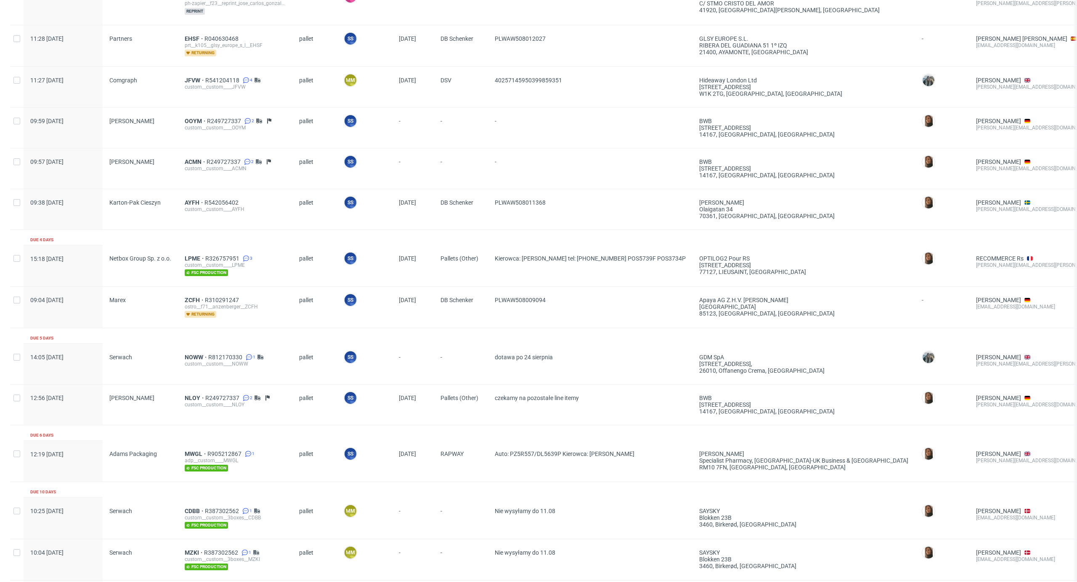
scroll to position [336, 0]
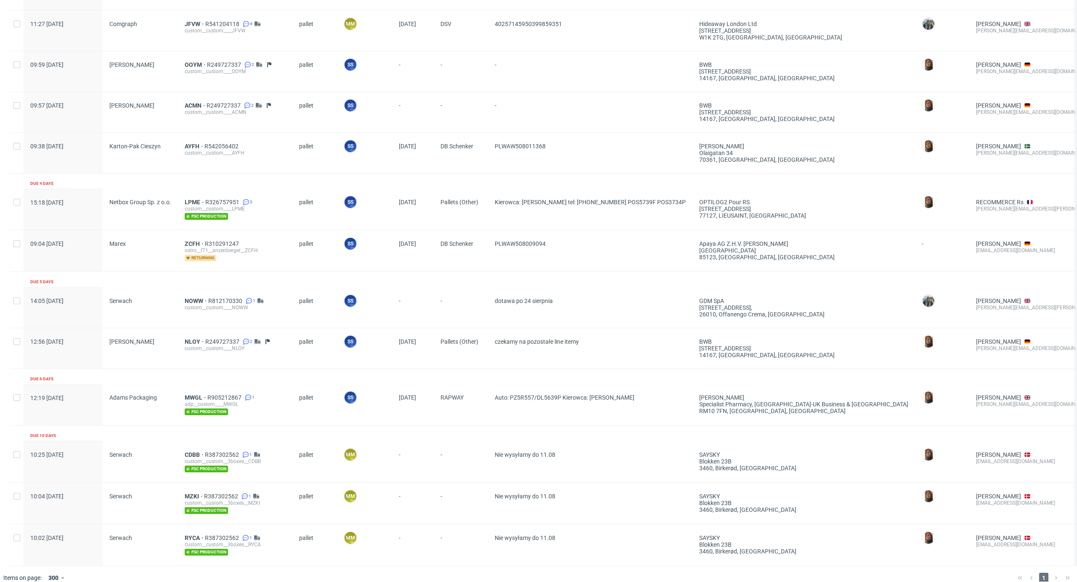
click at [181, 456] on div "CDBB R387302562 1 custom__custom__3boxes__CDBB fsc production" at bounding box center [235, 462] width 114 height 41
drag, startPoint x: 204, startPoint y: 443, endPoint x: 241, endPoint y: 448, distance: 36.9
click at [241, 448] on div "CDBB R387302562 1 custom__custom__3boxes__CDBB fsc production" at bounding box center [235, 462] width 114 height 41
copy div "R387302562"
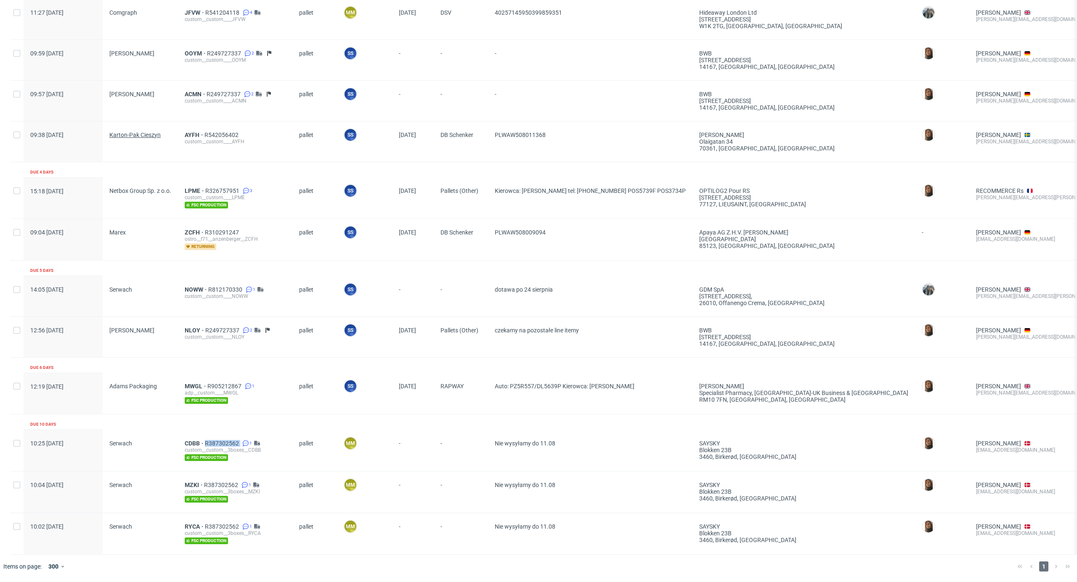
scroll to position [130, 0]
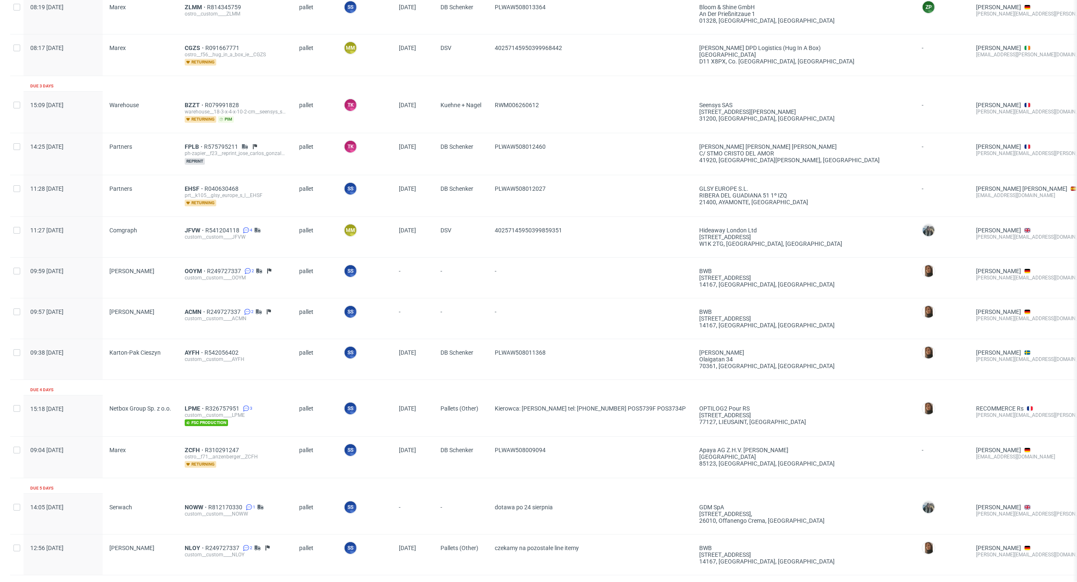
drag, startPoint x: 189, startPoint y: 505, endPoint x: 125, endPoint y: 380, distance: 139.9
click at [125, 380] on div "Production complete date Supplier Line item ID Shipping type Logistics Manager …" at bounding box center [689, 355] width 1359 height 836
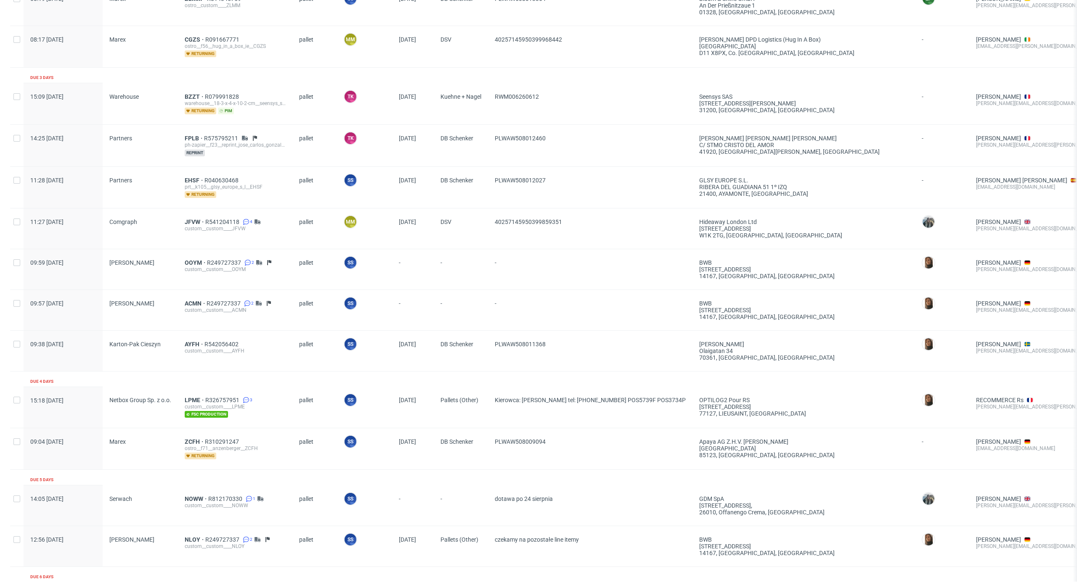
scroll to position [0, 0]
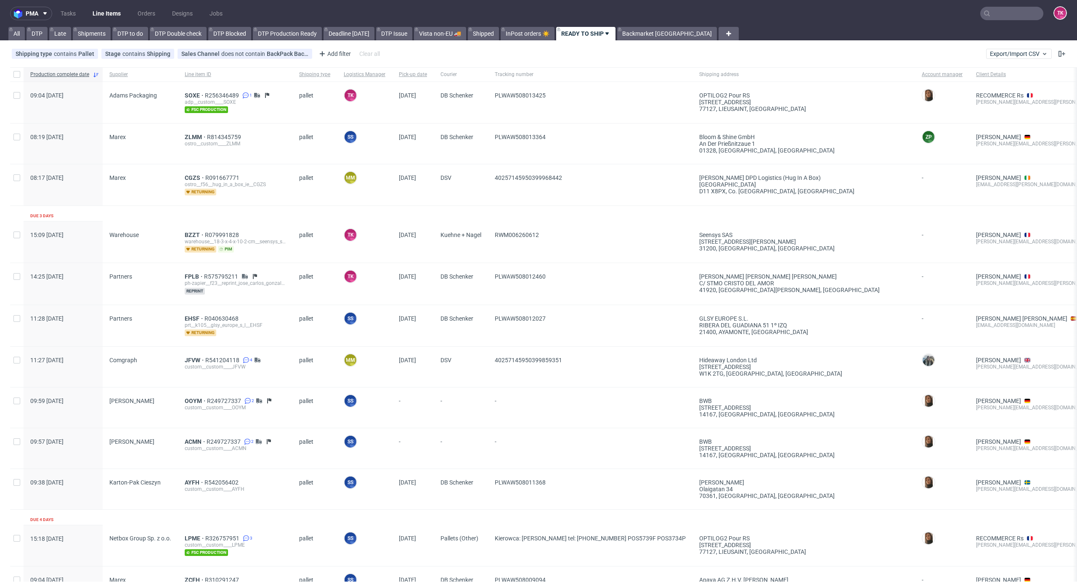
click at [95, 15] on link "Line Items" at bounding box center [106, 13] width 38 height 13
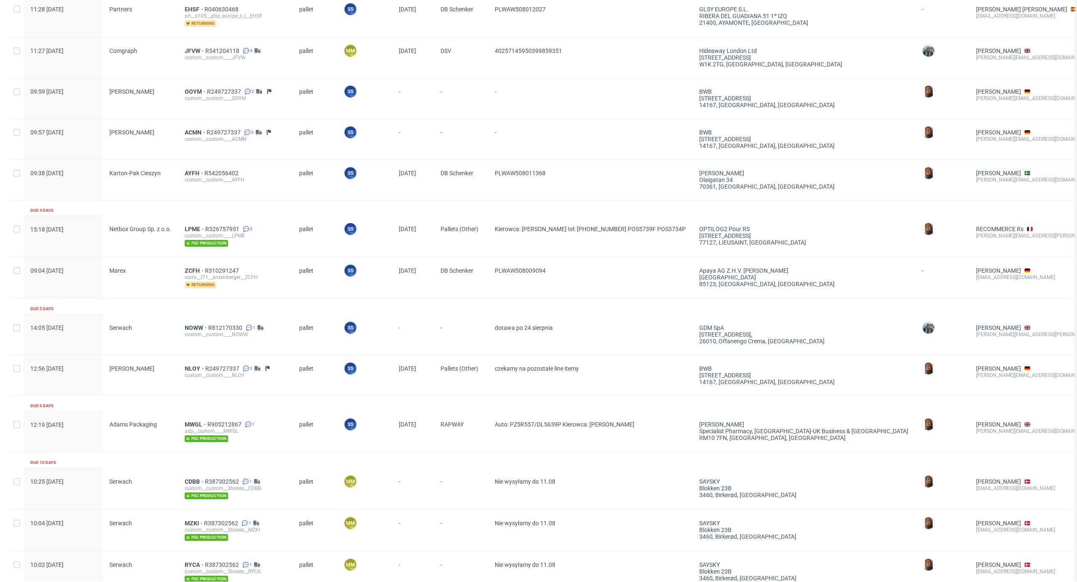
scroll to position [354, 0]
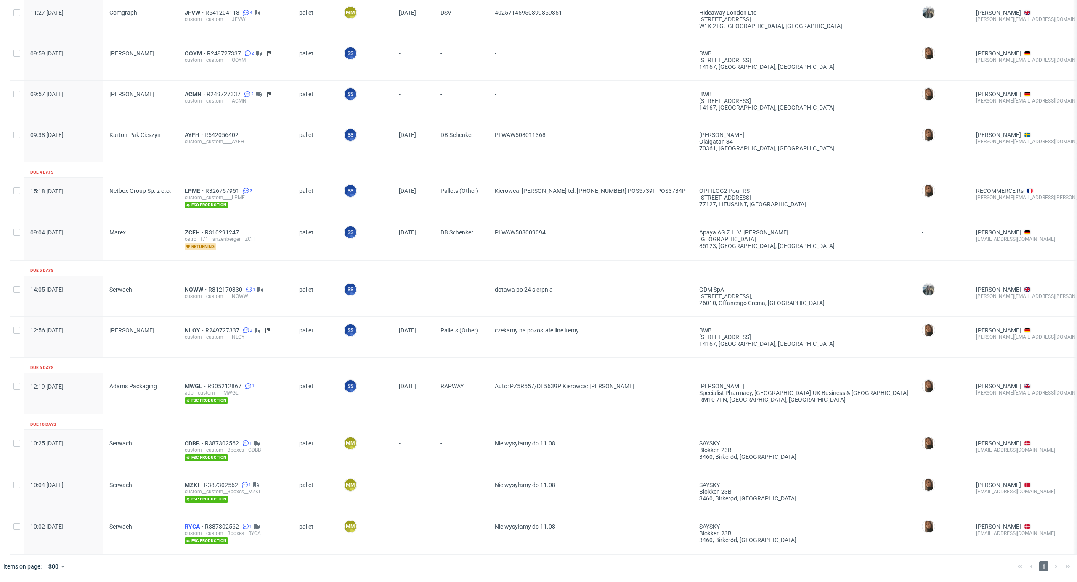
drag, startPoint x: 194, startPoint y: 516, endPoint x: 188, endPoint y: 520, distance: 7.9
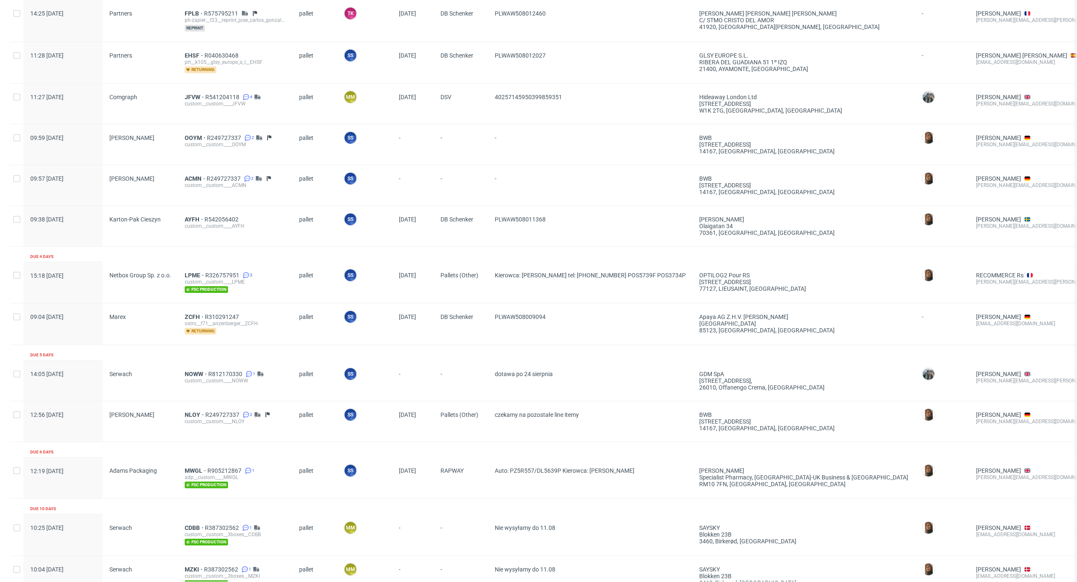
scroll to position [130, 0]
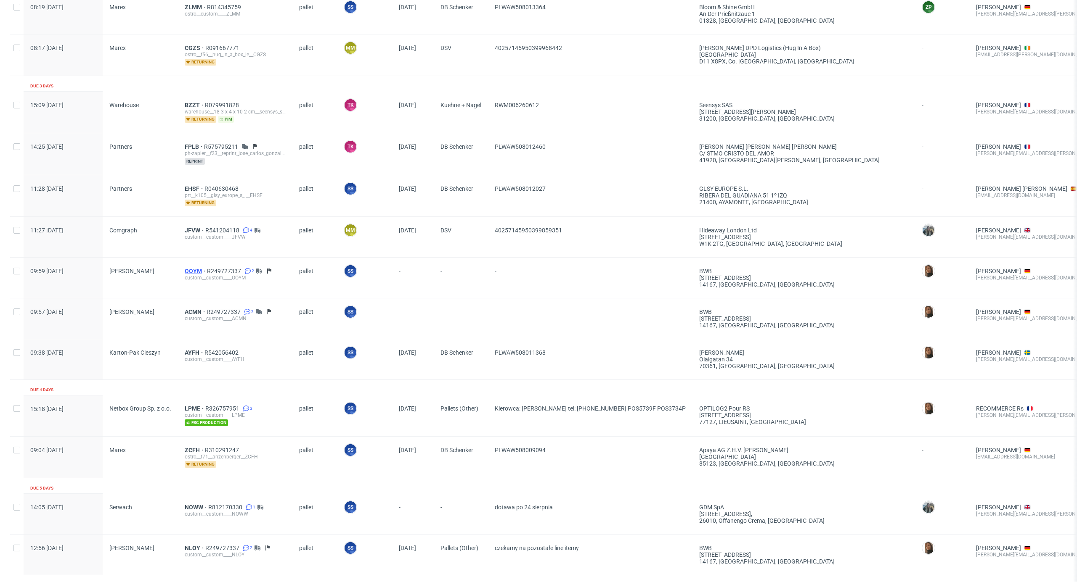
click at [186, 268] on span "OOYM" at bounding box center [196, 271] width 22 height 7
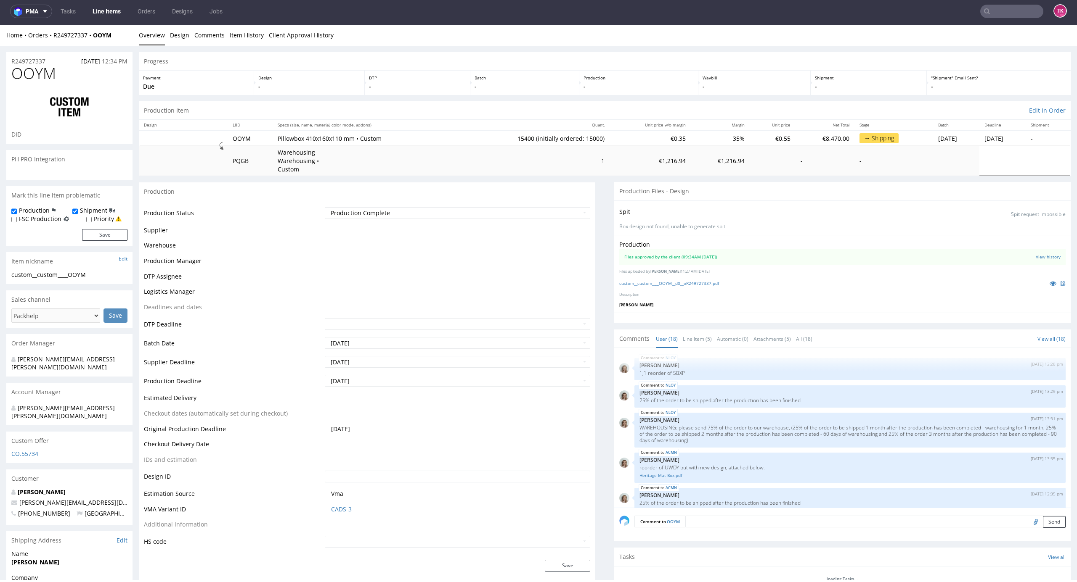
scroll to position [433, 0]
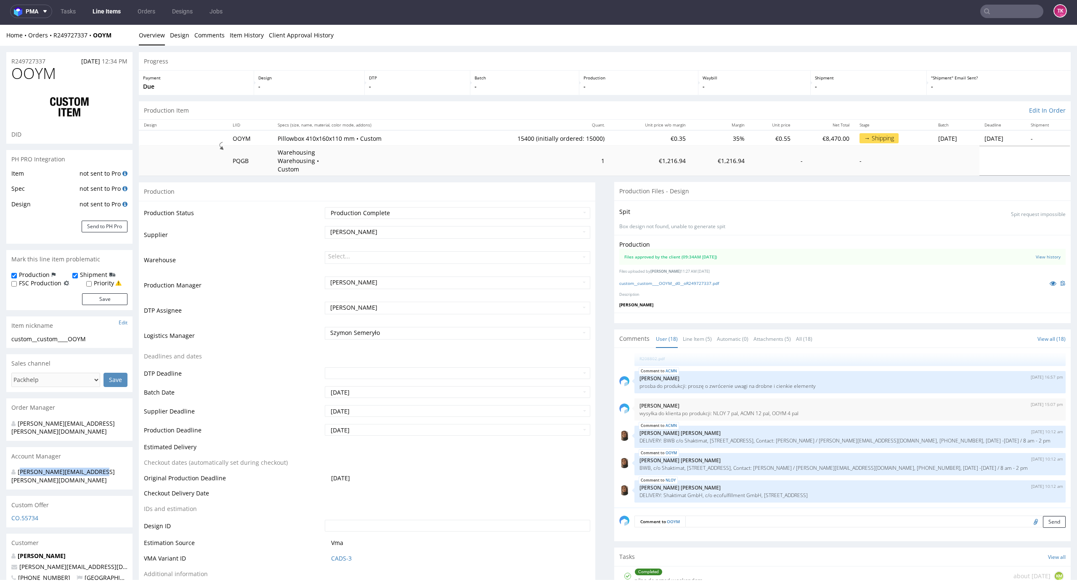
drag, startPoint x: 62, startPoint y: 469, endPoint x: 29, endPoint y: 493, distance: 41.3
click at [21, 471] on div "[PERSON_NAME][EMAIL_ADDRESS][PERSON_NAME][DOMAIN_NAME]" at bounding box center [69, 478] width 126 height 24
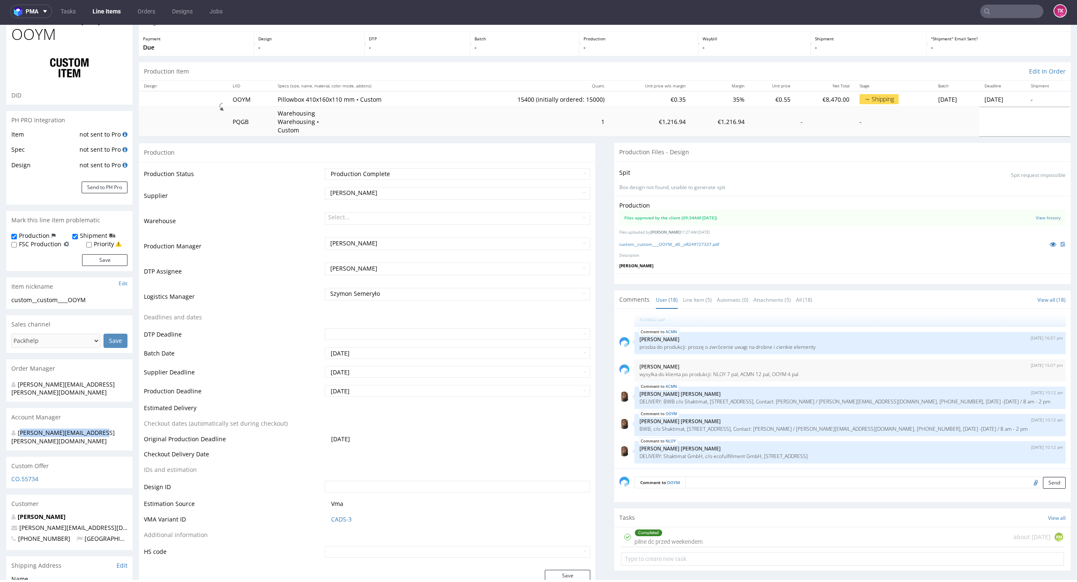
scroll to position [56, 0]
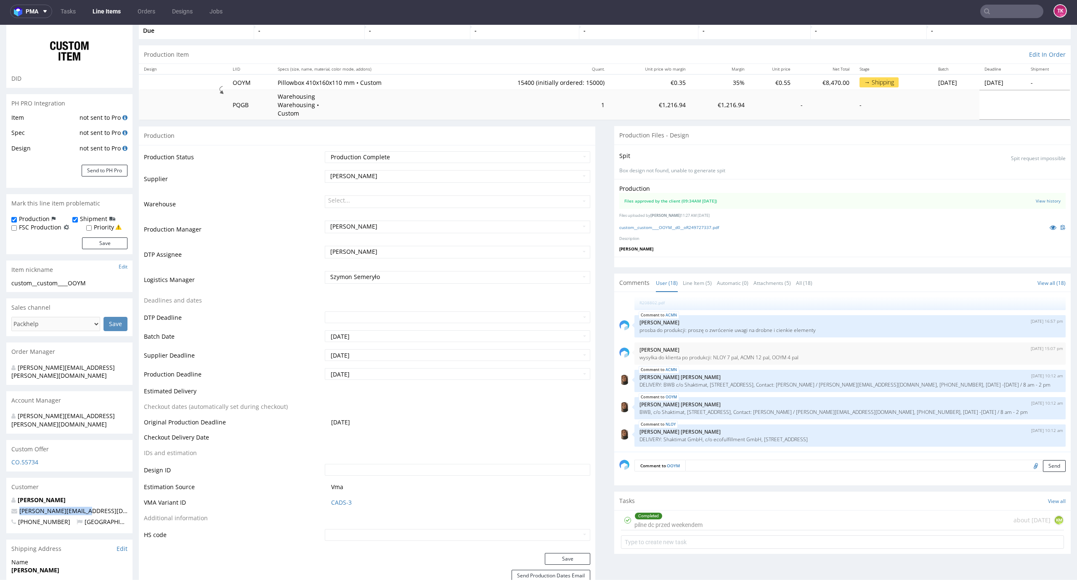
drag, startPoint x: 96, startPoint y: 498, endPoint x: 9, endPoint y: 496, distance: 87.1
click at [9, 496] on div "Nikolaus Weber nikolaus@shaktimat.de +4917666931852 Germany" at bounding box center [69, 514] width 126 height 37
copy span "[PERSON_NAME][EMAIL_ADDRESS][DOMAIN_NAME]"
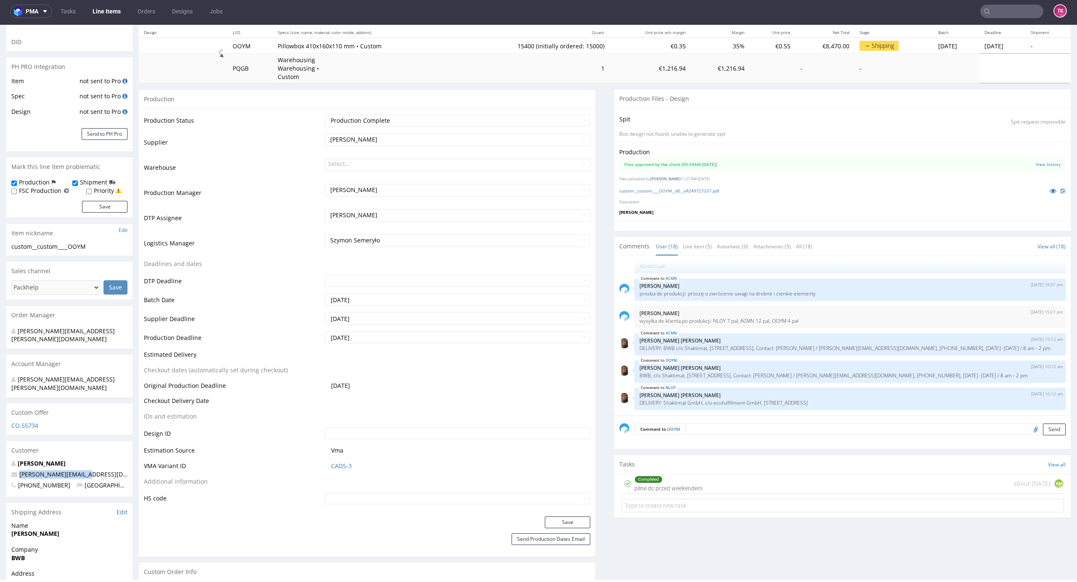
scroll to position [112, 0]
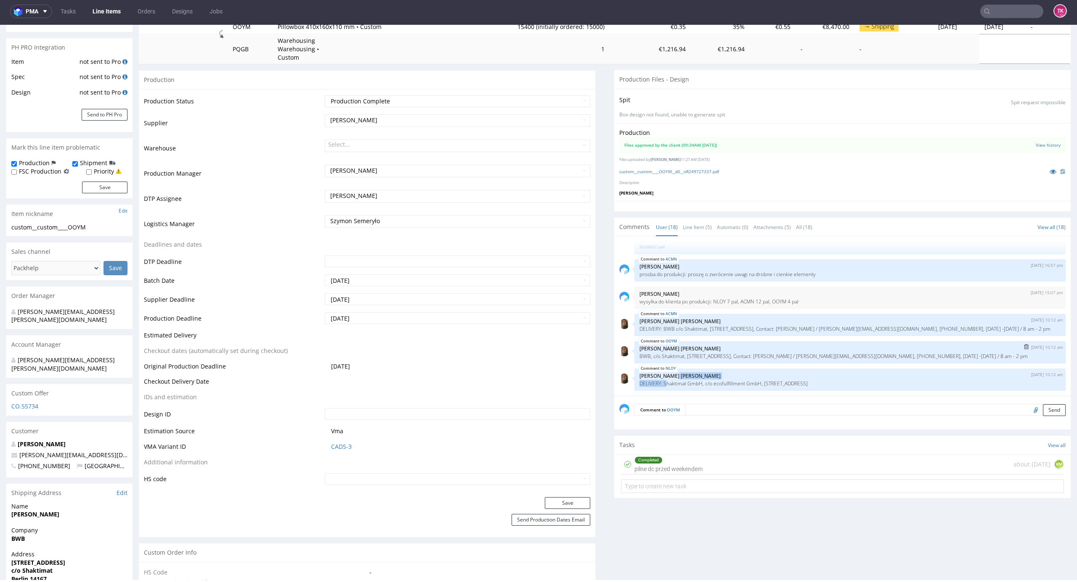
drag, startPoint x: 658, startPoint y: 380, endPoint x: 762, endPoint y: 353, distance: 108.1
click at [852, 370] on div "NLOY 4th Aug 25 | 10:12 am Angelina Marć DELIVERY: Shaktimat GmbH, c/o ecofulfi…" at bounding box center [849, 380] width 431 height 22
drag, startPoint x: 665, startPoint y: 321, endPoint x: 804, endPoint y: 320, distance: 139.2
click at [804, 326] on p "DELIVERY: BWB c/o Shaktimat, Wupperstraße 10, 14167 Berlin, Contact: Losch, Nor…" at bounding box center [849, 329] width 421 height 6
drag, startPoint x: 817, startPoint y: 372, endPoint x: 840, endPoint y: 375, distance: 23.8
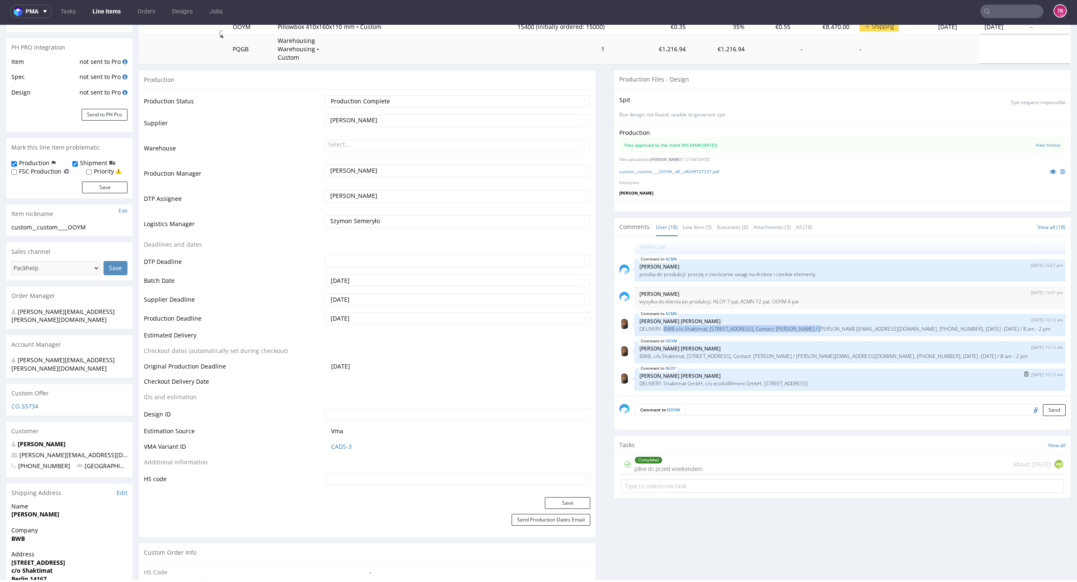
click at [840, 375] on div "NLOY 4th Aug 25 | 10:12 am Angelina Marć DELIVERY: Shaktimat GmbH, c/o ecofulfi…" at bounding box center [849, 380] width 431 height 22
click at [830, 380] on div "NLOY 4th Aug 25 | 10:12 am Angelina Marć DELIVERY: Shaktimat GmbH, c/o ecofulfi…" at bounding box center [849, 380] width 431 height 22
click at [119, 14] on link "Line Items" at bounding box center [106, 11] width 38 height 13
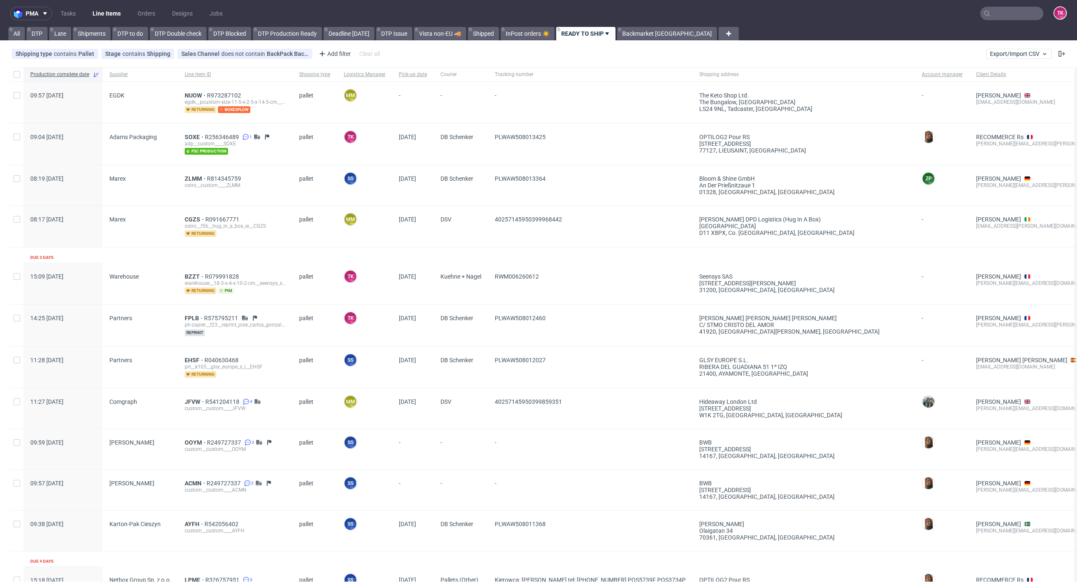
click at [102, 12] on link "Line Items" at bounding box center [106, 13] width 38 height 13
click at [105, 16] on link "Line Items" at bounding box center [106, 13] width 38 height 13
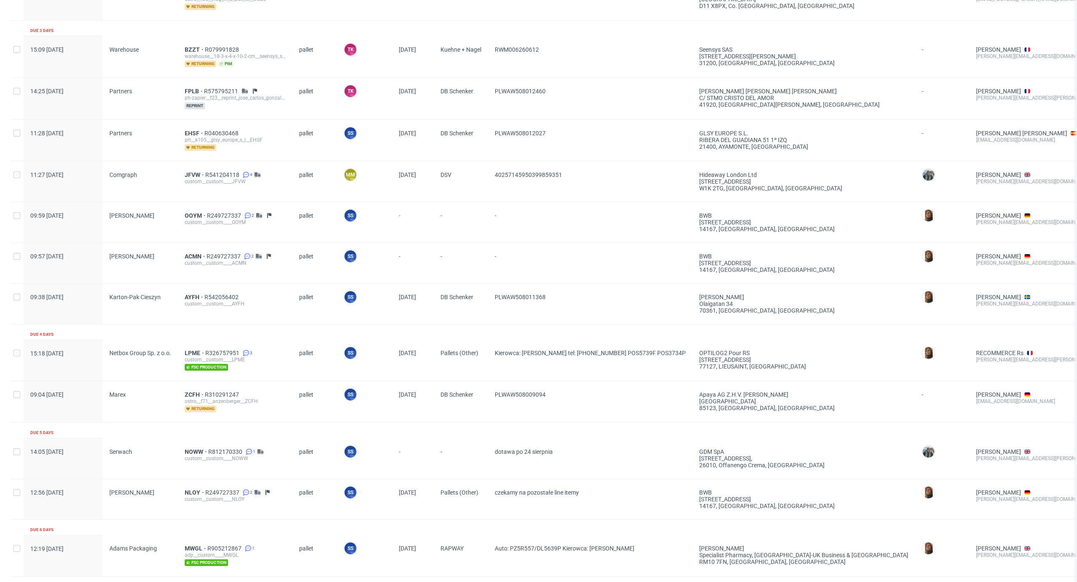
scroll to position [228, 0]
click at [193, 352] on span "LPME" at bounding box center [195, 352] width 21 height 7
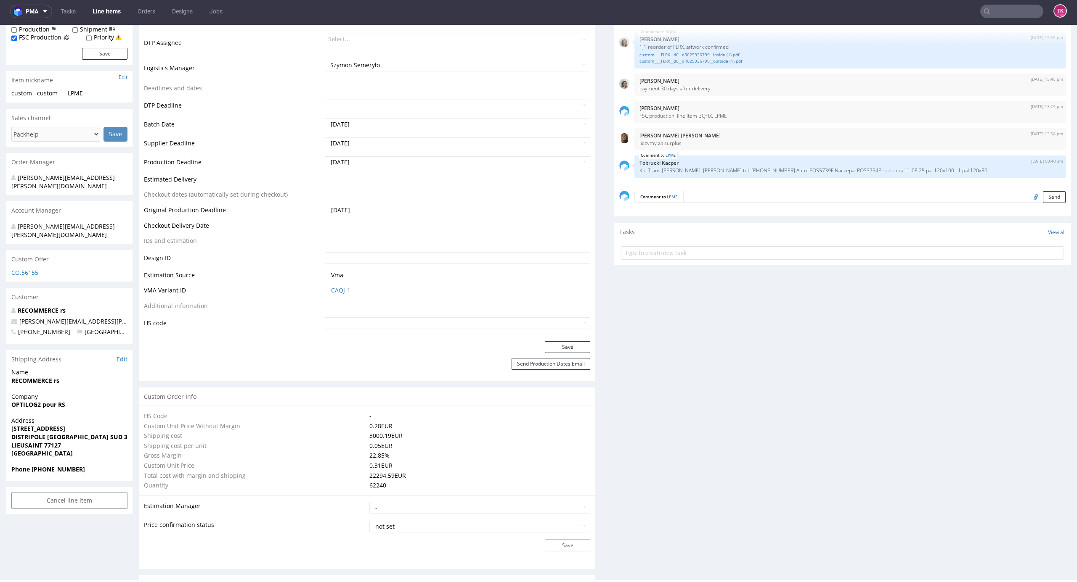
scroll to position [224, 0]
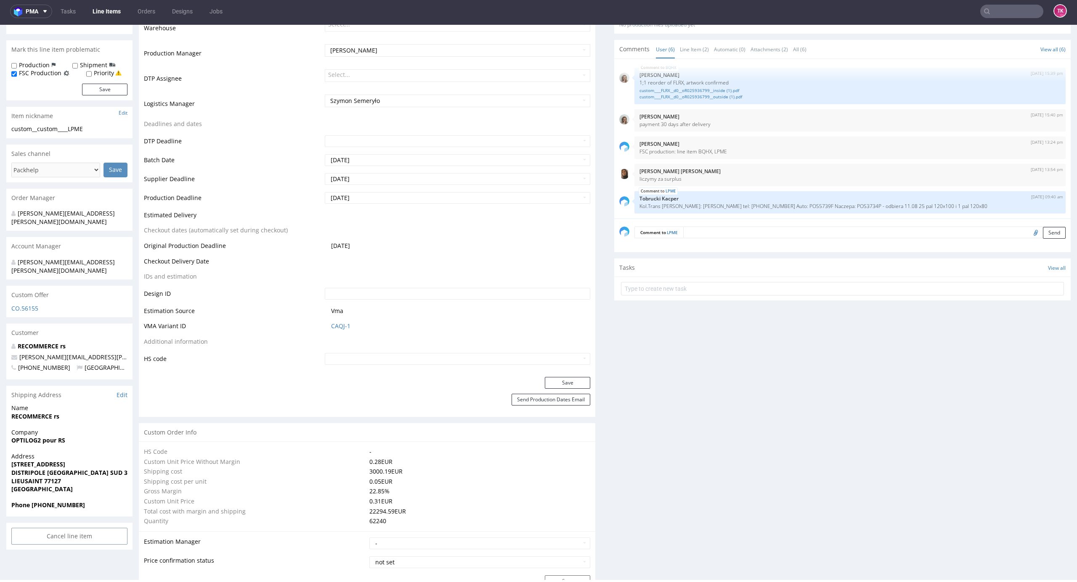
click at [108, 5] on link "Line Items" at bounding box center [106, 11] width 38 height 13
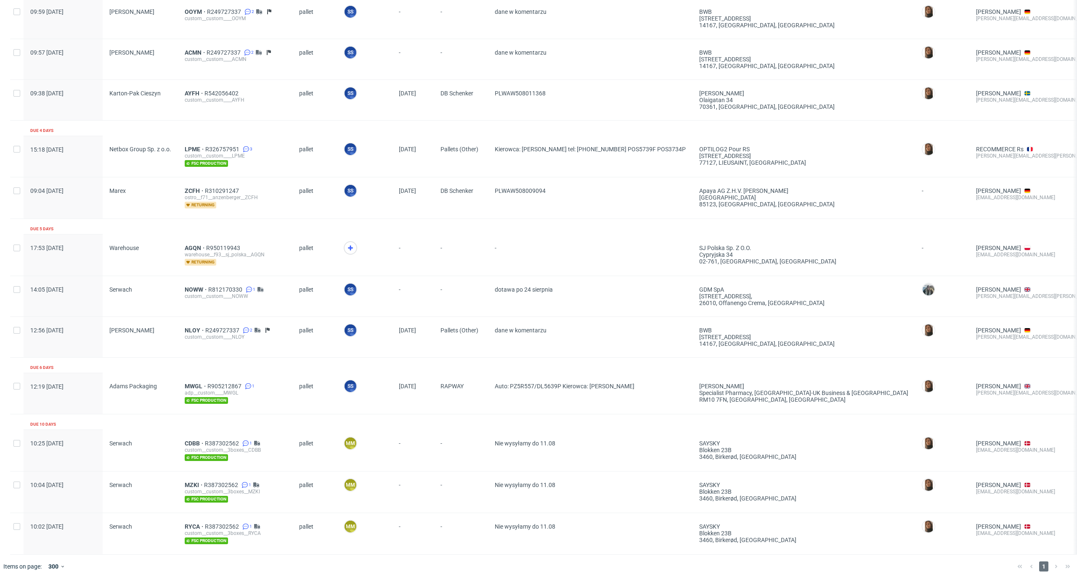
scroll to position [520, 0]
click at [189, 146] on span "LPME" at bounding box center [195, 149] width 21 height 7
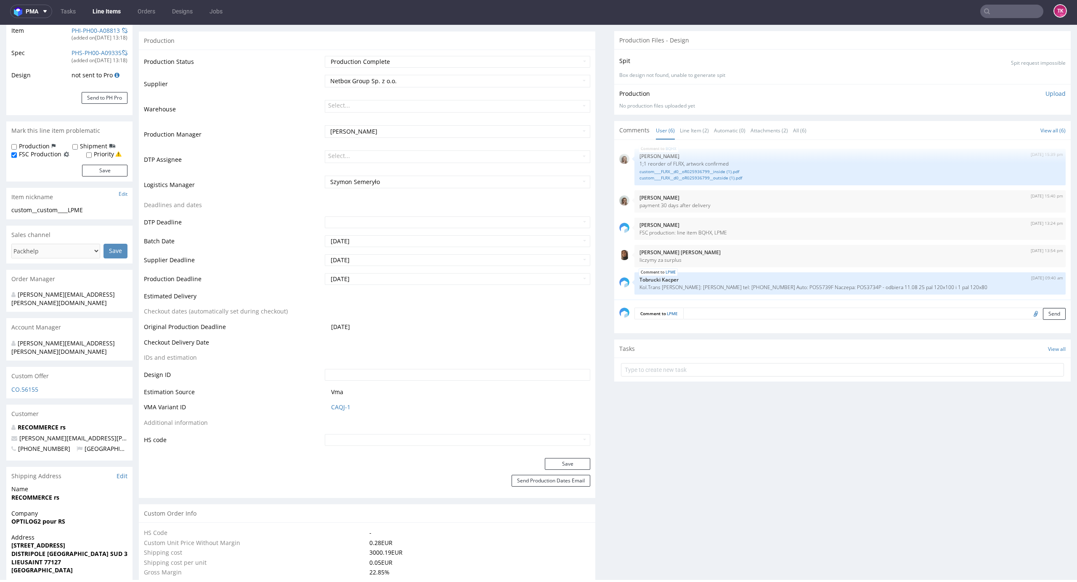
scroll to position [168, 0]
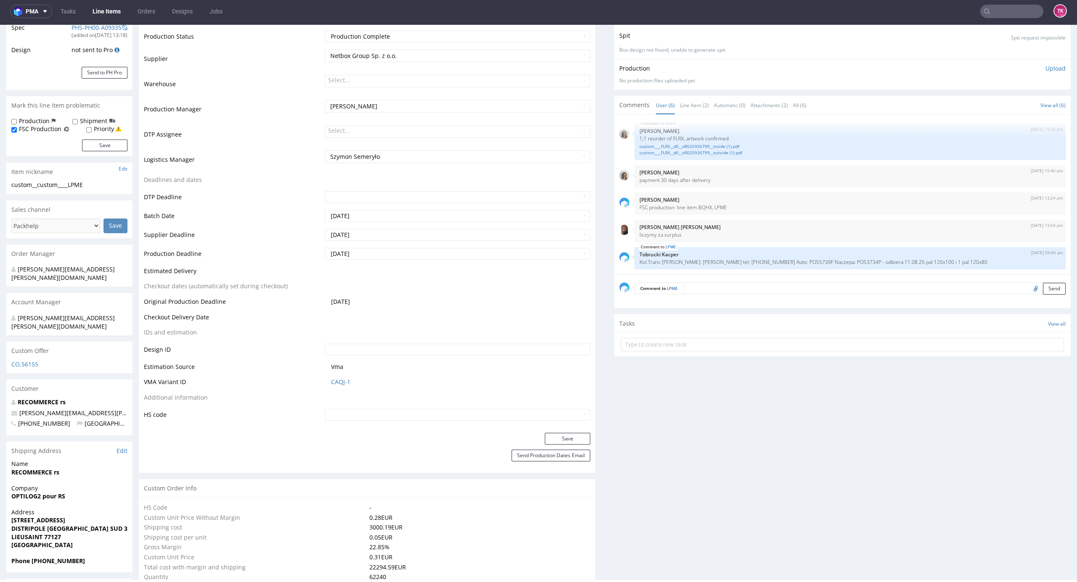
click at [120, 22] on nav "pma Tasks Line Items Orders Designs Jobs TK" at bounding box center [538, 11] width 1077 height 27
click at [119, 19] on nav "pma Tasks Line Items Orders Designs Jobs TK" at bounding box center [538, 11] width 1077 height 27
click at [115, 8] on link "Line Items" at bounding box center [106, 11] width 38 height 13
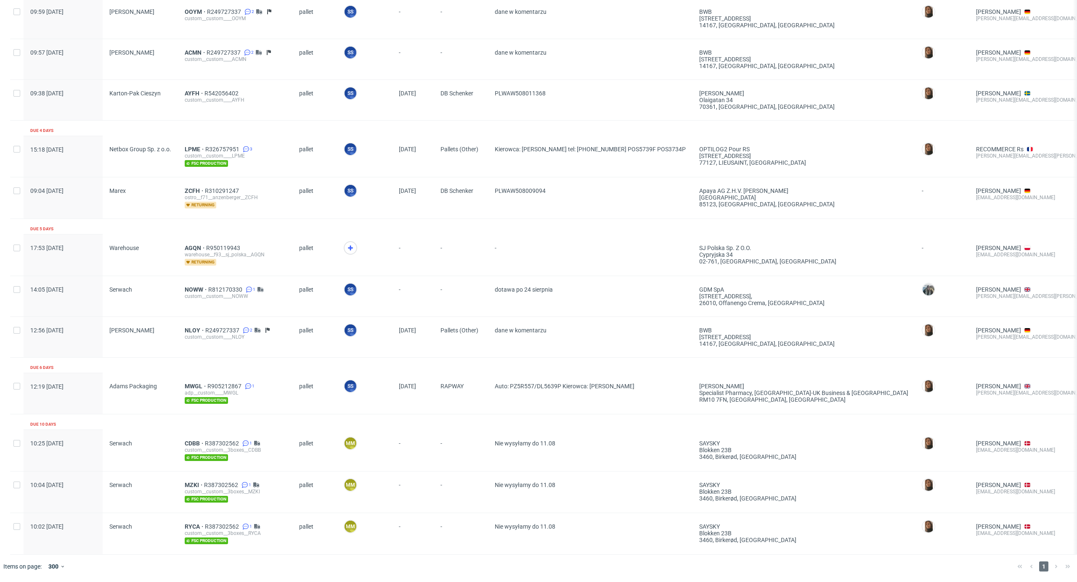
scroll to position [520, 0]
drag, startPoint x: 177, startPoint y: 436, endPoint x: 184, endPoint y: 430, distance: 9.5
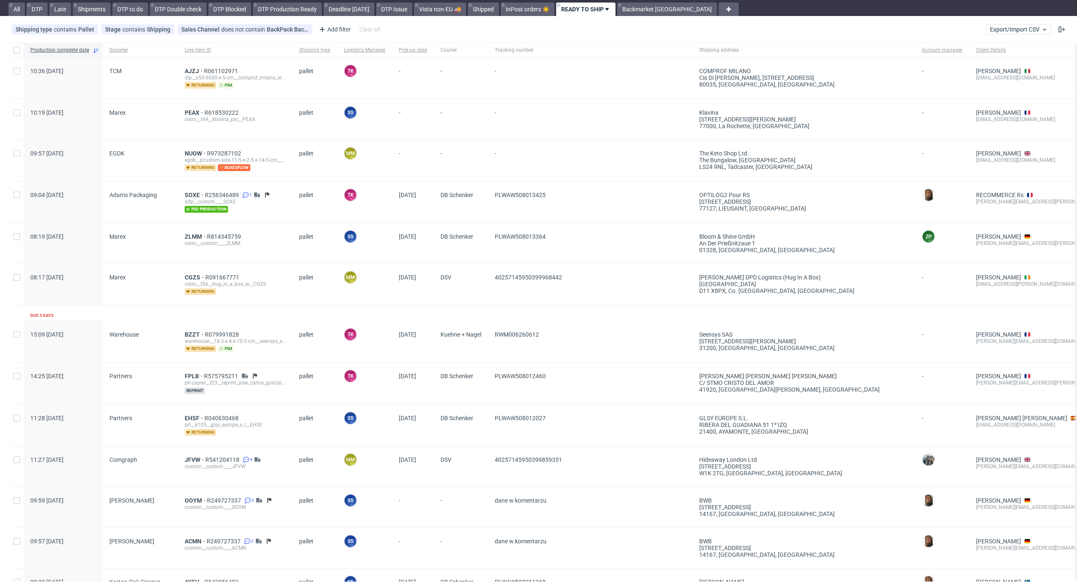
scroll to position [0, 0]
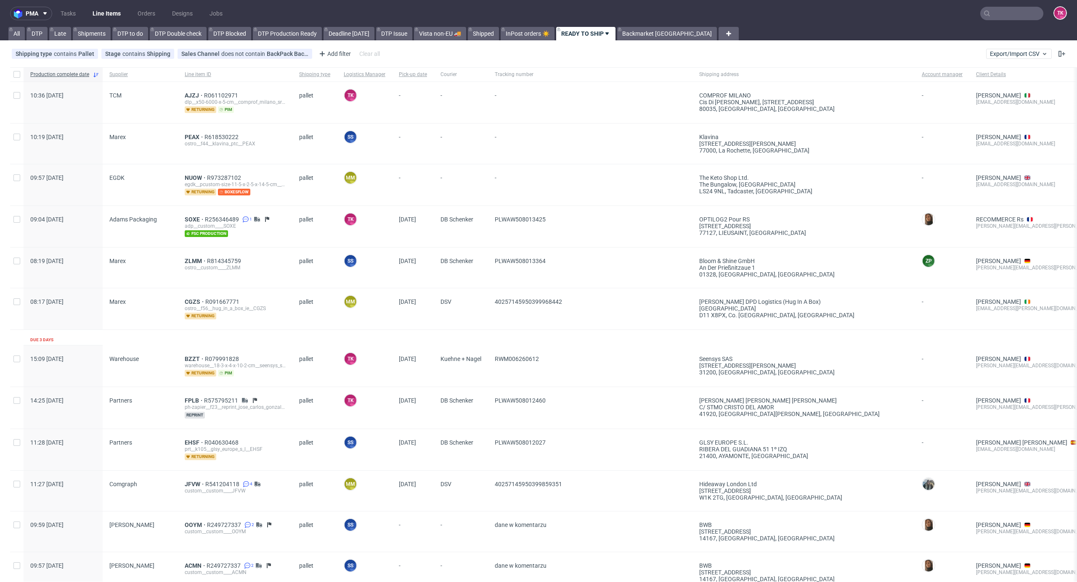
click at [115, 12] on link "Line Items" at bounding box center [106, 13] width 38 height 13
click at [192, 174] on div "NUOW R973287102 egdk__pcustom-size-11-5-x-2-5-x-14-5-cm__the_keto_shop_ltd__NUO…" at bounding box center [235, 184] width 114 height 41
click at [194, 174] on div "NUOW R973287102 egdk__pcustom-size-11-5-x-2-5-x-14-5-cm__the_keto_shop_ltd__NUO…" at bounding box center [235, 184] width 114 height 41
drag, startPoint x: 198, startPoint y: 181, endPoint x: 209, endPoint y: 172, distance: 14.1
click at [199, 181] on div "egdk__pcustom-size-11-5-x-2-5-x-14-5-cm__the_keto_shop_ltd__NUOW" at bounding box center [235, 184] width 101 height 7
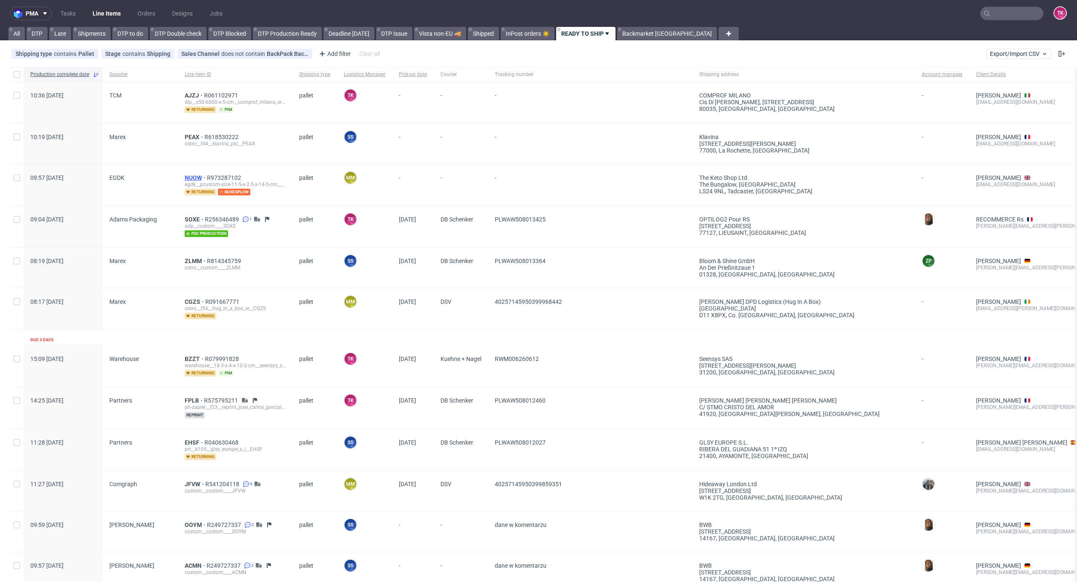
click at [201, 175] on span "NUOW" at bounding box center [196, 178] width 22 height 7
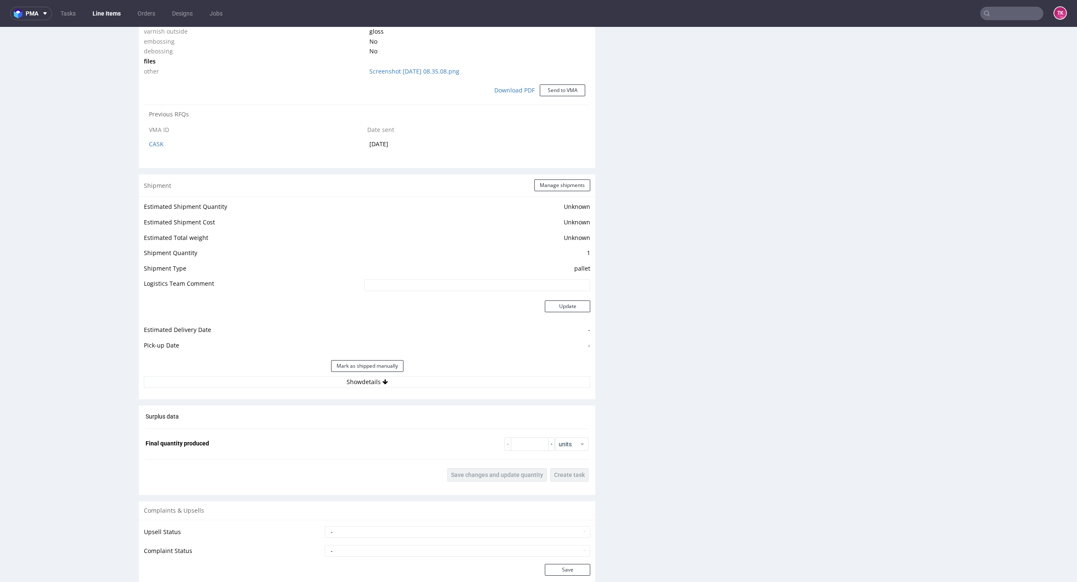
scroll to position [841, 0]
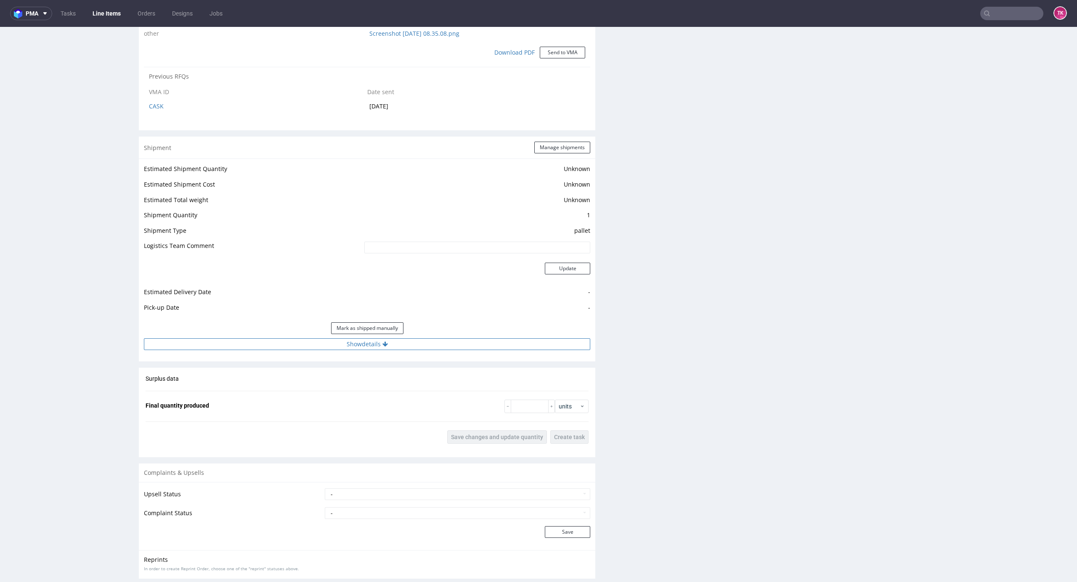
click at [471, 346] on button "Show details" at bounding box center [367, 345] width 446 height 12
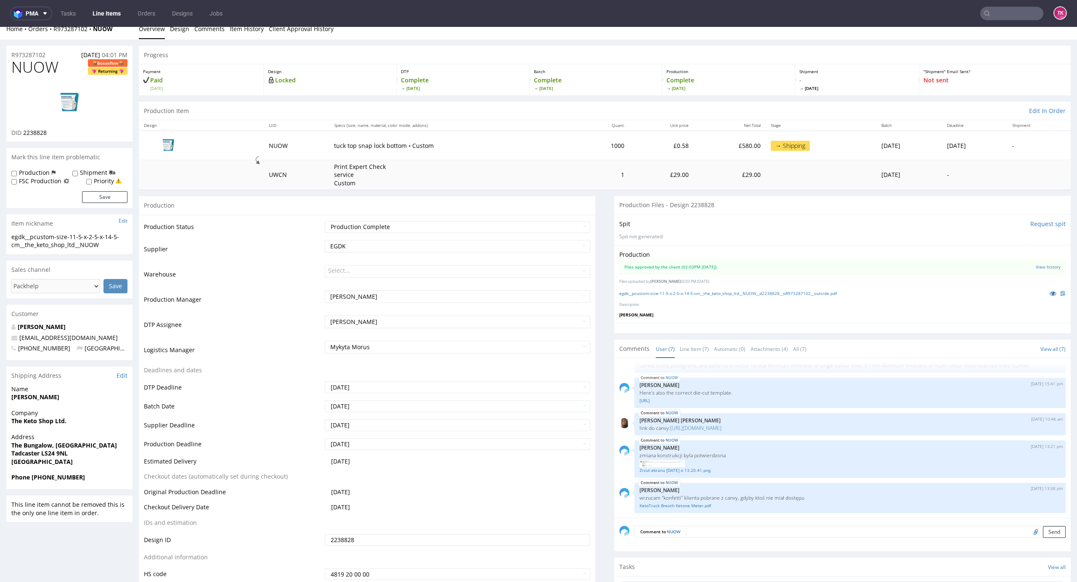
scroll to position [0, 0]
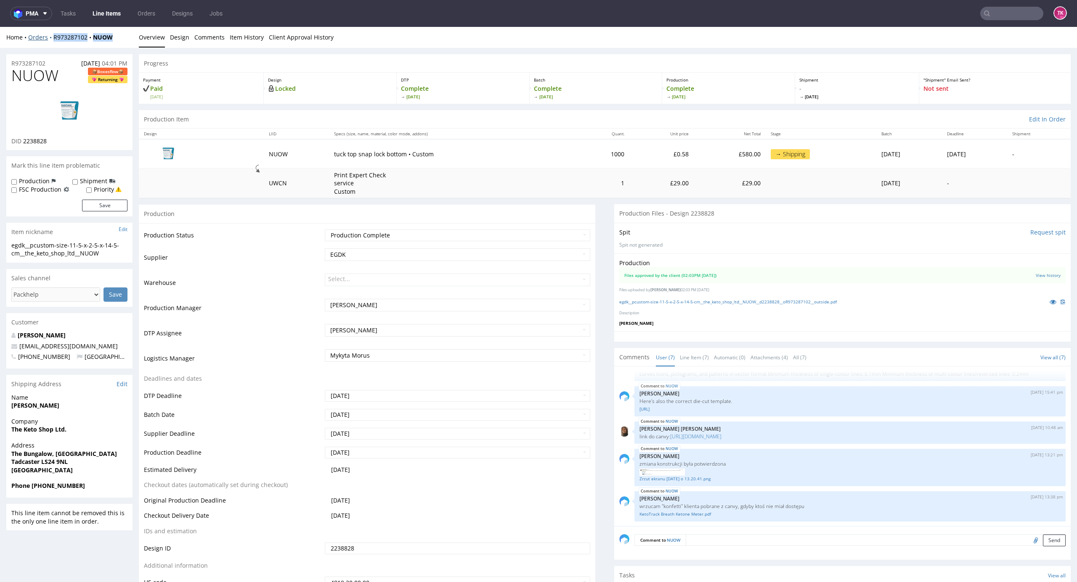
drag, startPoint x: 116, startPoint y: 31, endPoint x: 49, endPoint y: 39, distance: 68.2
click at [49, 39] on div "Home Orders R973287102 NUOW Overview Design Comments Item History Client Approv…" at bounding box center [538, 37] width 1077 height 21
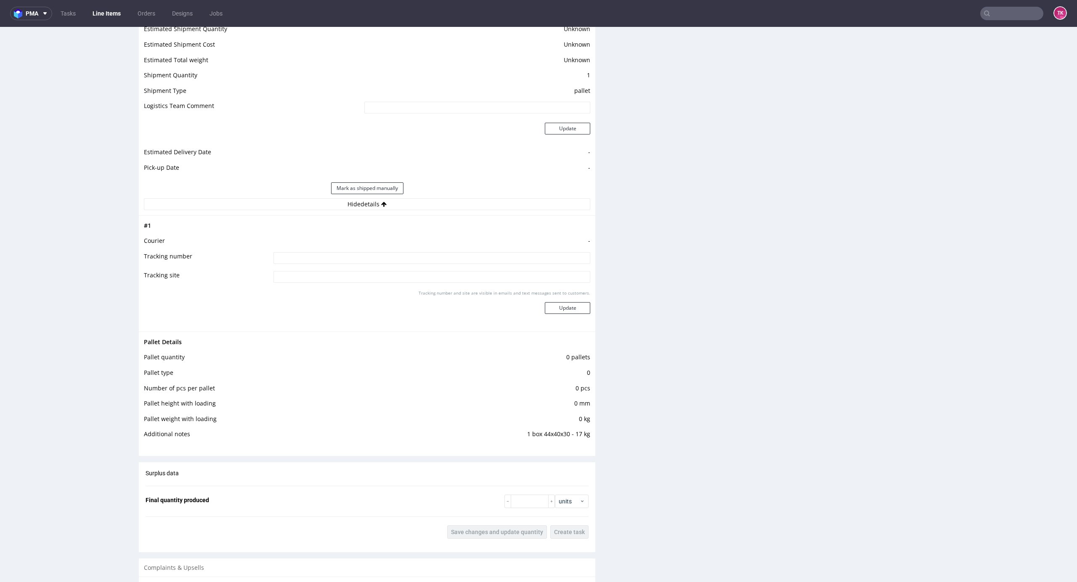
scroll to position [897, 0]
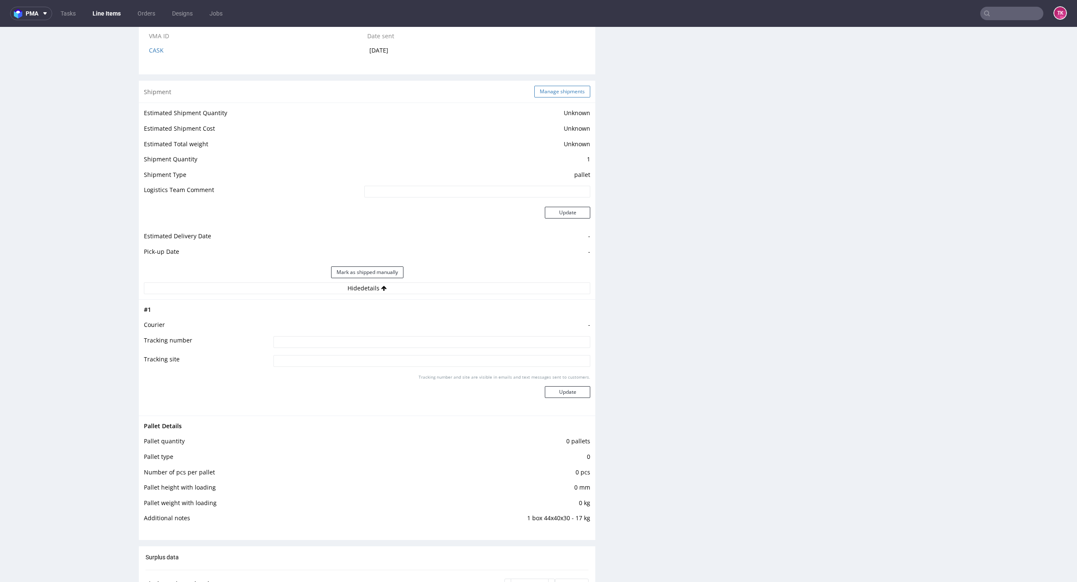
click at [557, 95] on button "Manage shipments" at bounding box center [562, 92] width 56 height 12
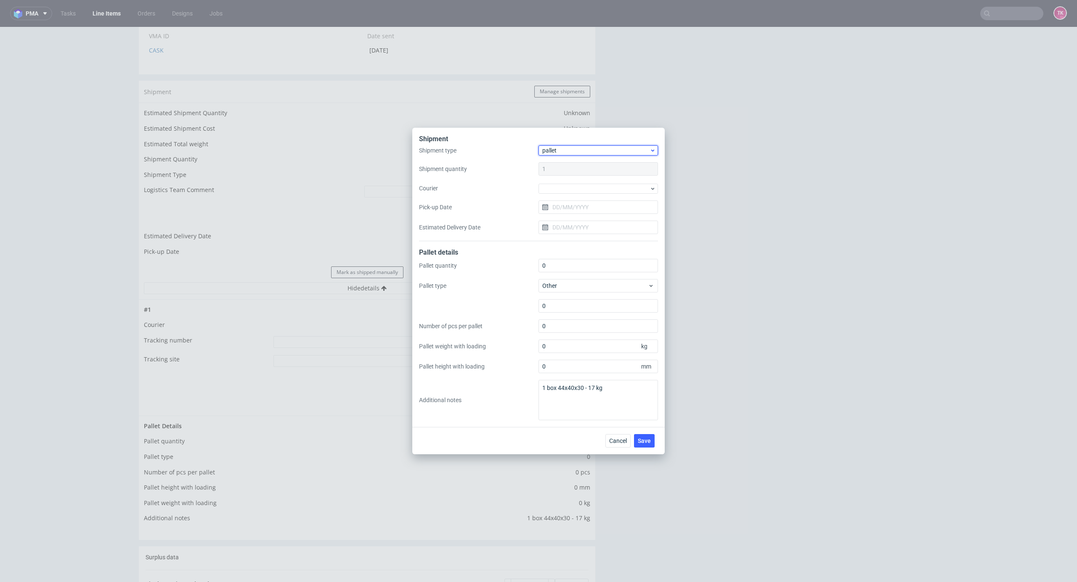
click at [604, 151] on span "pallet" at bounding box center [595, 150] width 107 height 8
click at [524, 161] on div "Shipment type pallet Shipment quantity 1 Courier Pick-up Date Estimated Deliver…" at bounding box center [538, 194] width 239 height 96
click at [583, 187] on div at bounding box center [597, 189] width 119 height 10
click at [582, 242] on div "UPS Pallets" at bounding box center [598, 248] width 113 height 15
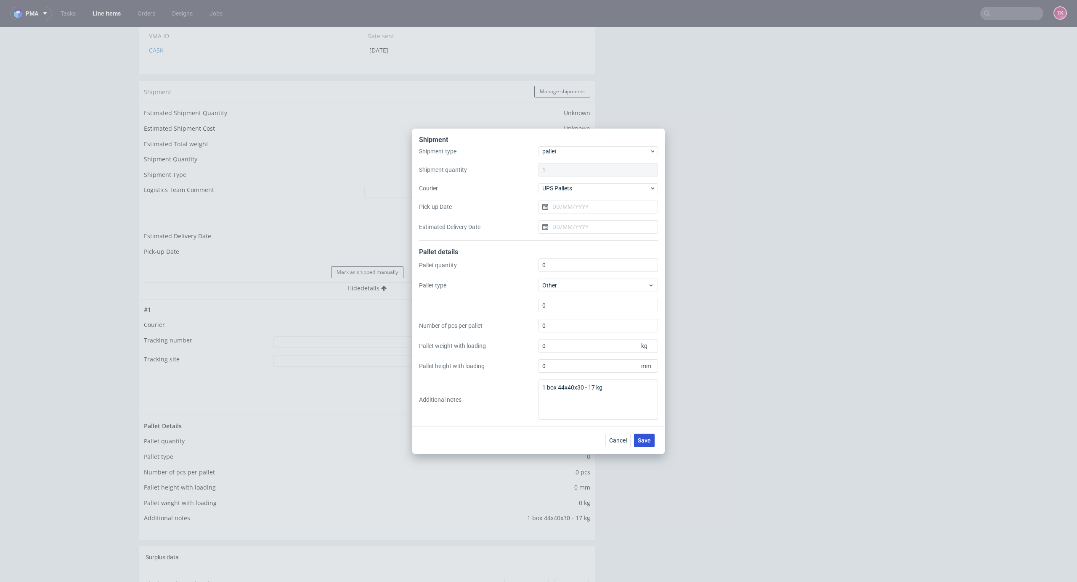
click at [650, 438] on button "Save" at bounding box center [644, 440] width 21 height 13
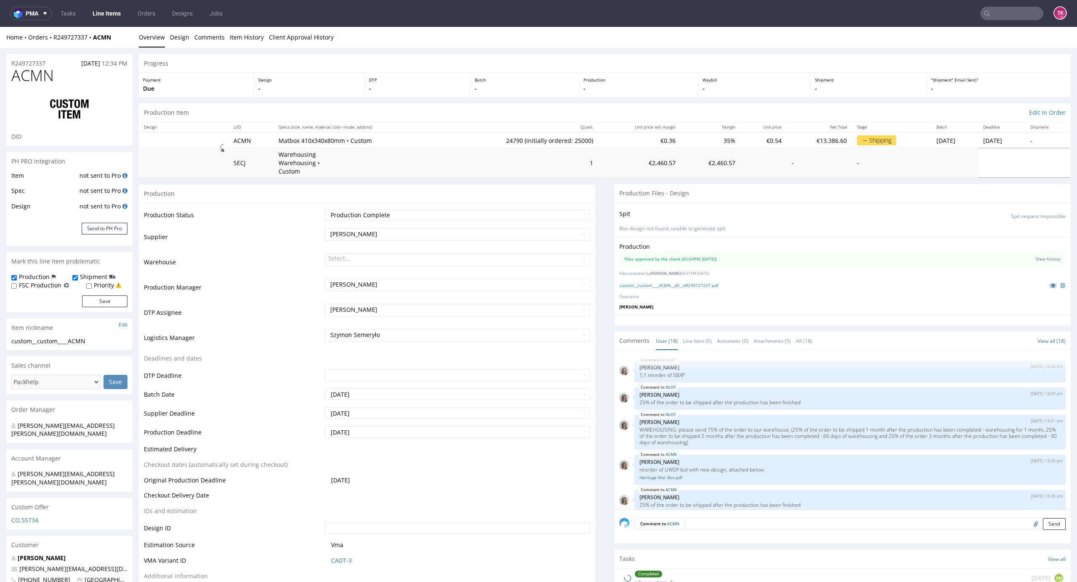
type input "24790"
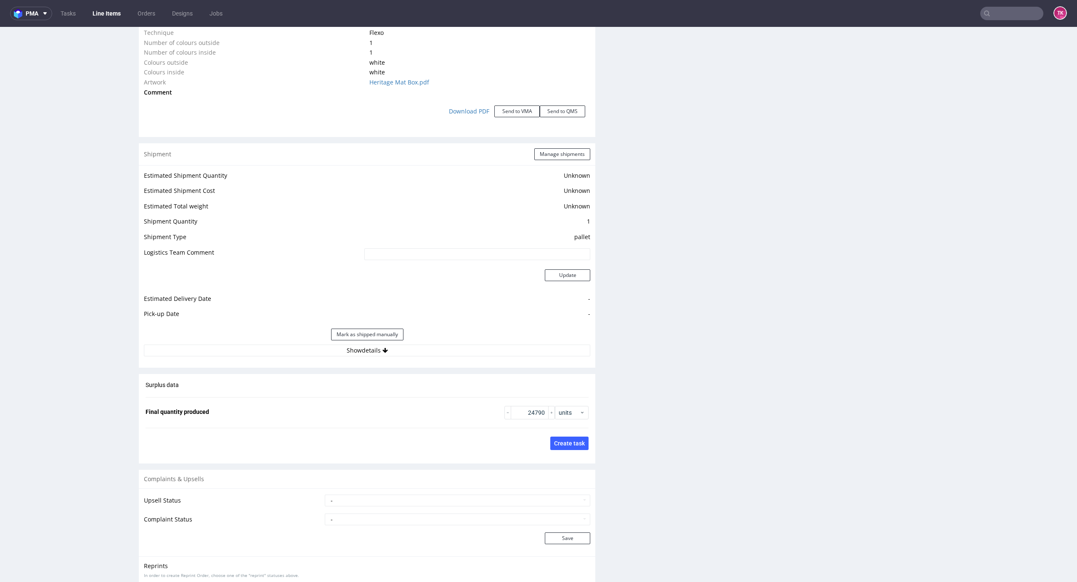
scroll to position [1009, 0]
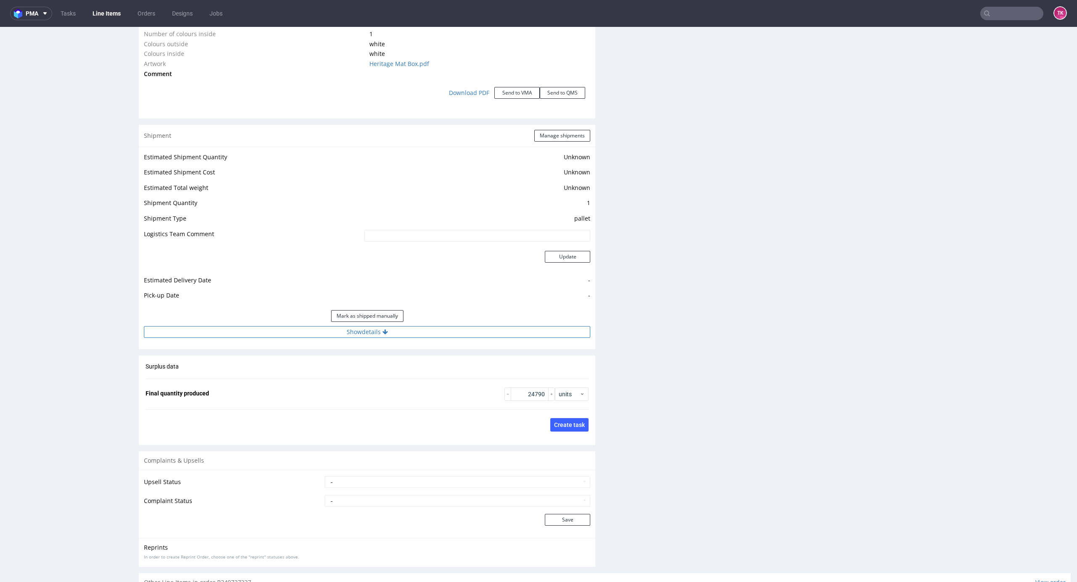
click at [484, 328] on button "Show details" at bounding box center [367, 332] width 446 height 12
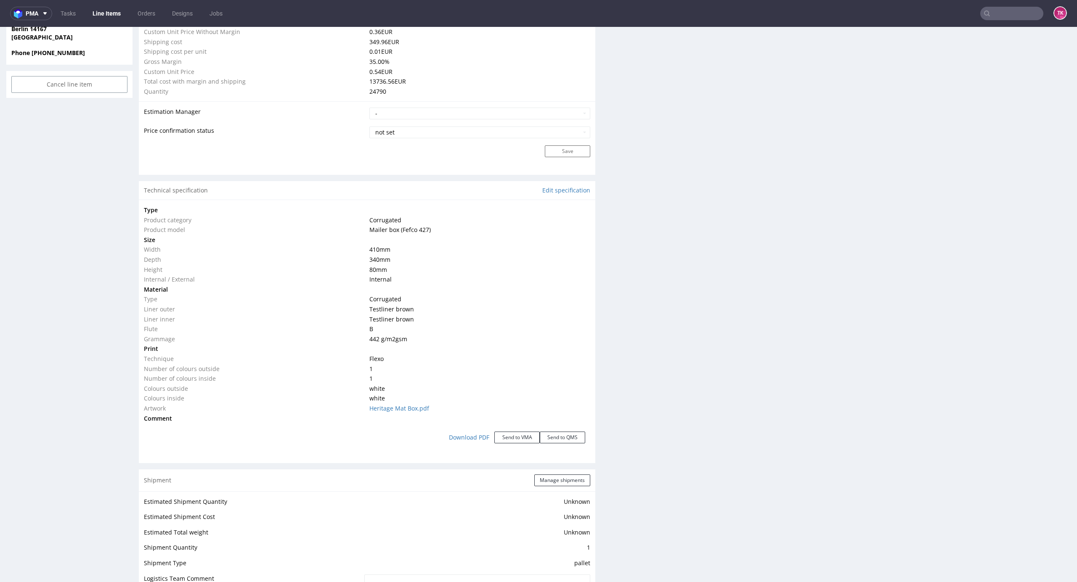
scroll to position [561, 0]
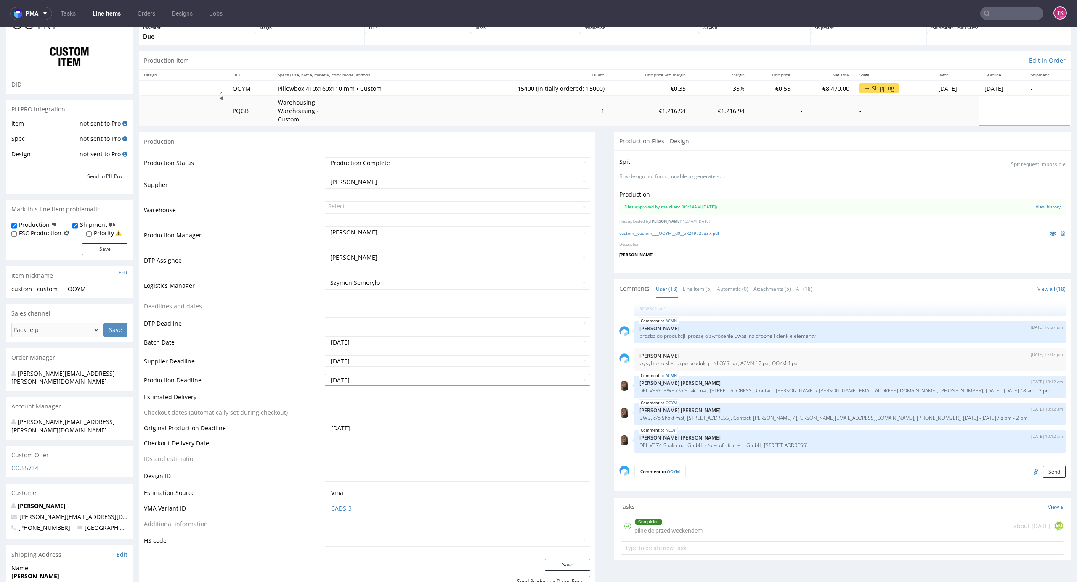
scroll to position [224, 0]
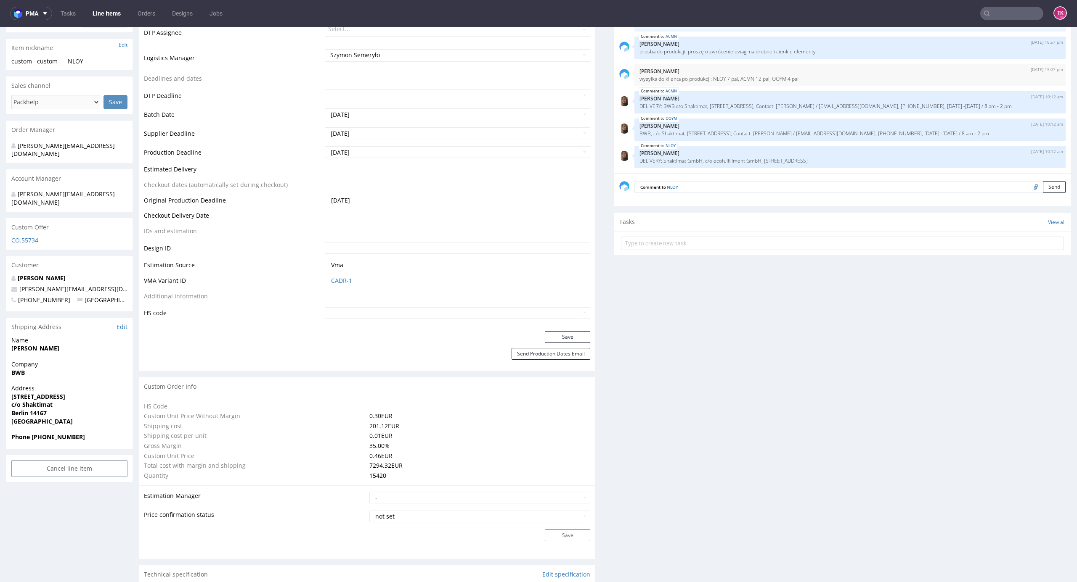
scroll to position [56, 0]
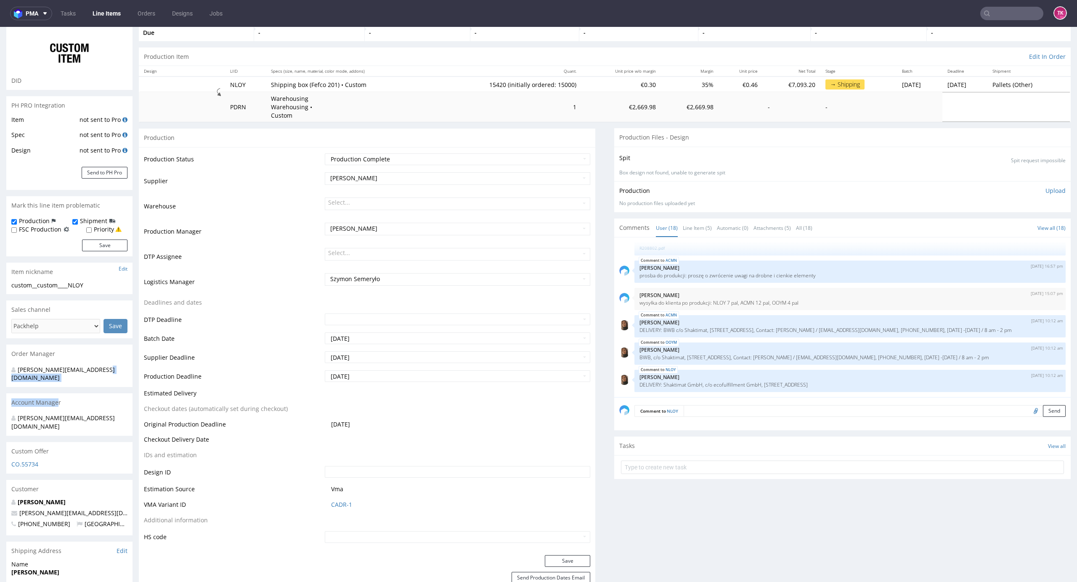
drag, startPoint x: 111, startPoint y: 373, endPoint x: 57, endPoint y: 386, distance: 55.6
drag, startPoint x: 90, startPoint y: 494, endPoint x: 16, endPoint y: 498, distance: 73.7
click at [16, 509] on p "[PERSON_NAME][EMAIL_ADDRESS][DOMAIN_NAME]" at bounding box center [69, 513] width 116 height 8
copy span "[PERSON_NAME][EMAIL_ADDRESS][DOMAIN_NAME]"
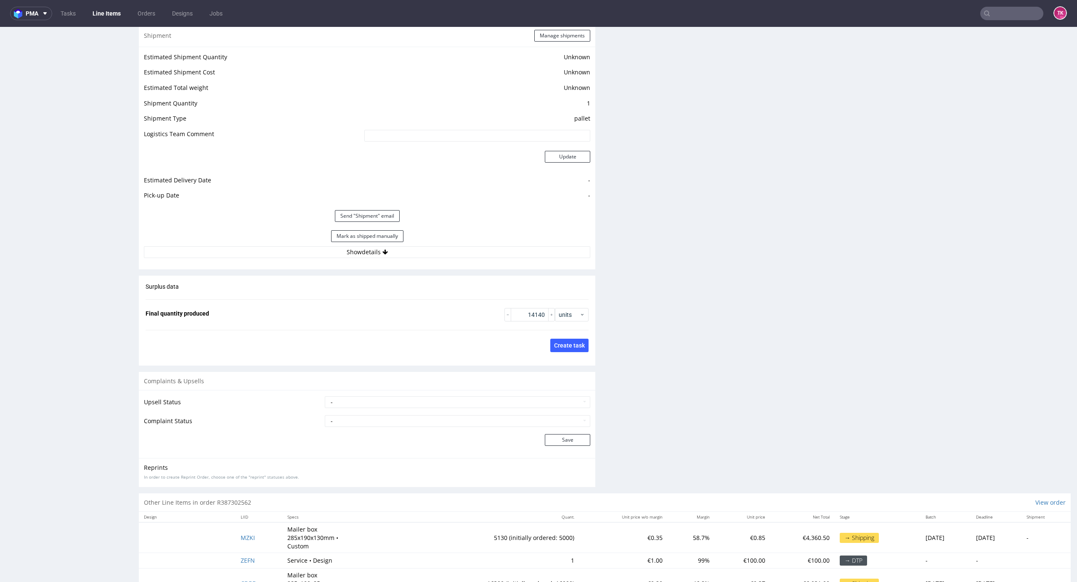
scroll to position [1133, 0]
click at [386, 249] on button "Show details" at bounding box center [367, 251] width 446 height 12
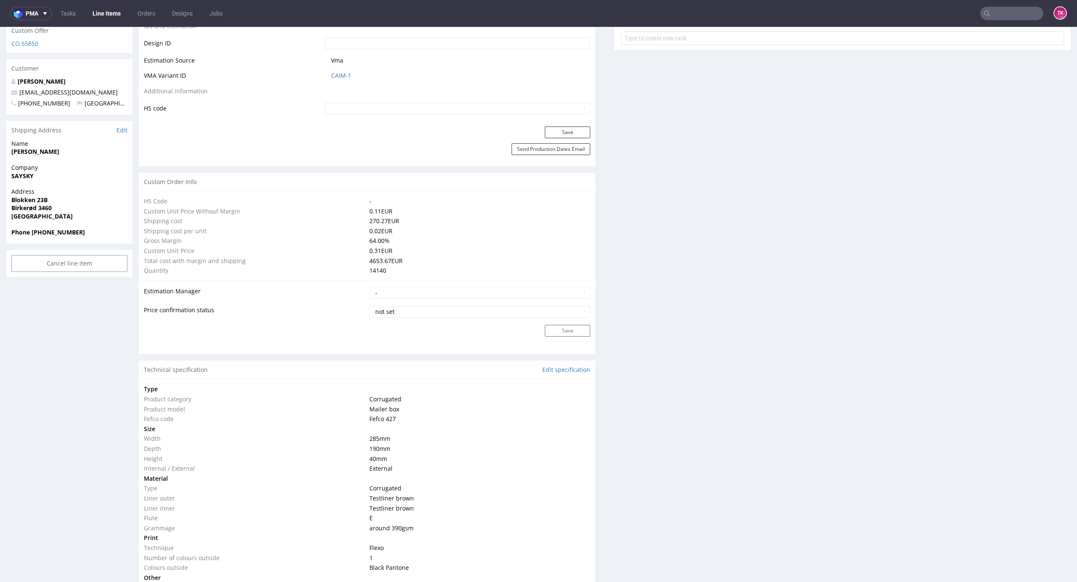
scroll to position [477, 0]
drag, startPoint x: 51, startPoint y: 83, endPoint x: 15, endPoint y: 82, distance: 36.2
click at [15, 82] on div "[PERSON_NAME] [EMAIL_ADDRESS][DOMAIN_NAME] [PHONE_NUMBER] [GEOGRAPHIC_DATA]" at bounding box center [69, 96] width 126 height 37
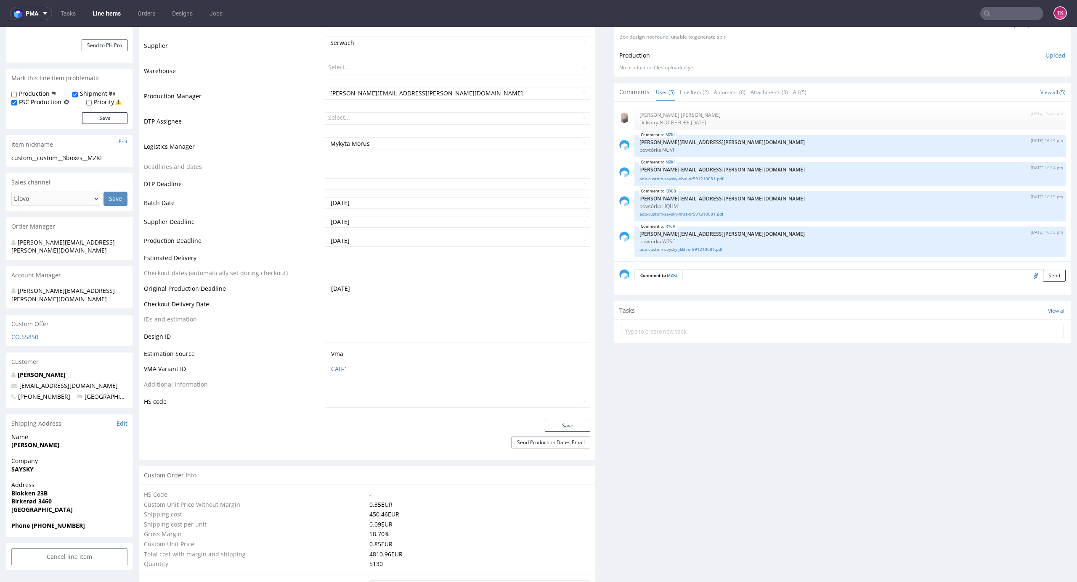
scroll to position [1197, 0]
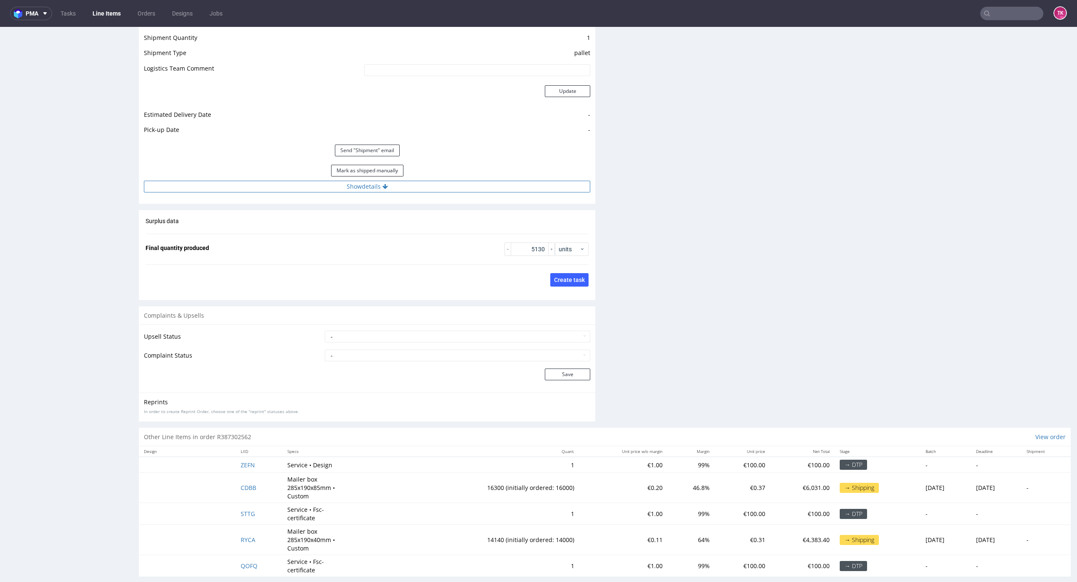
click at [526, 189] on button "Show details" at bounding box center [367, 187] width 446 height 12
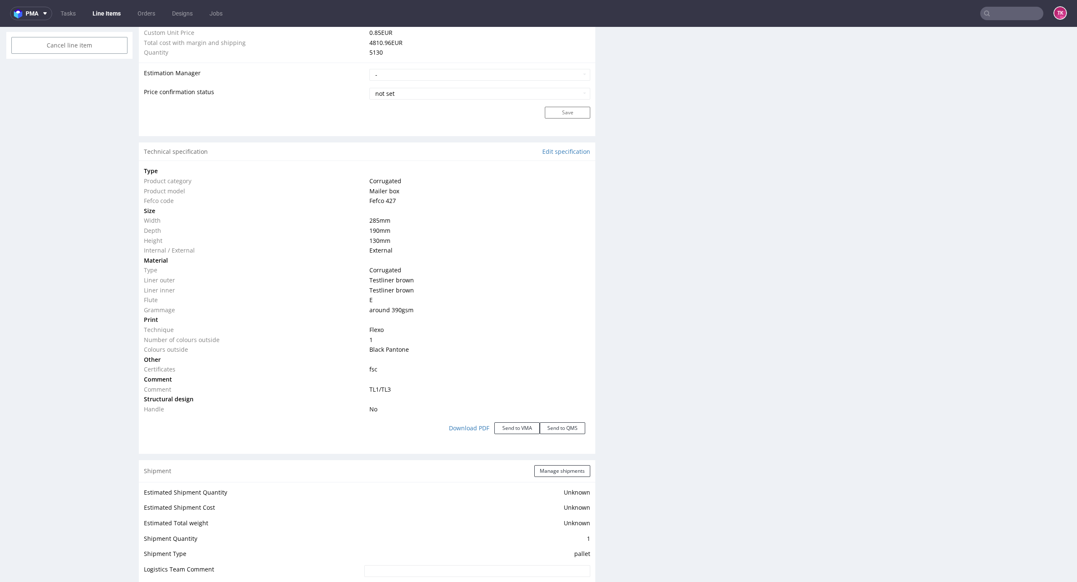
scroll to position [580, 0]
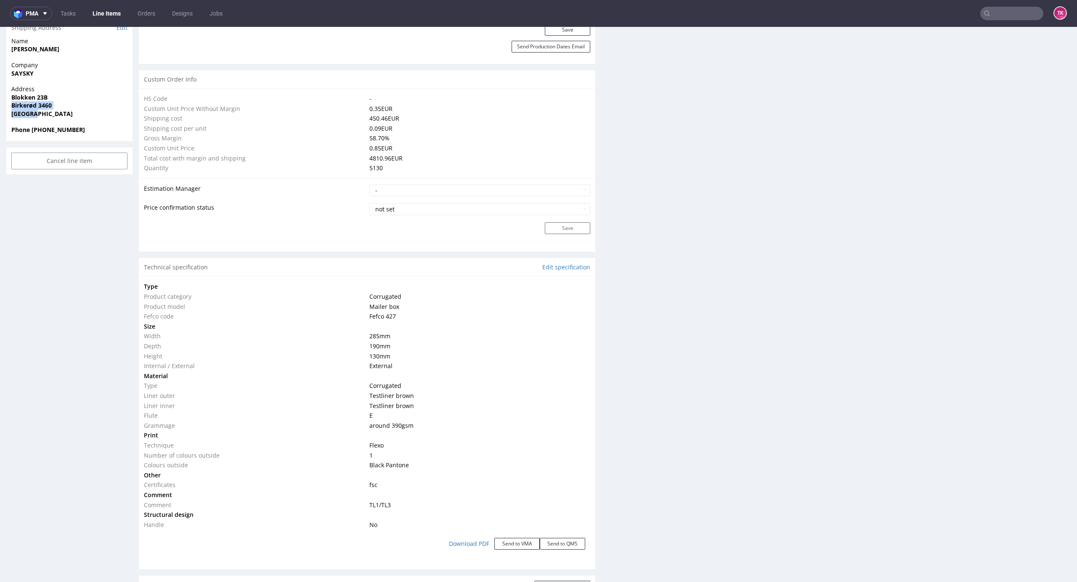
drag, startPoint x: 20, startPoint y: 87, endPoint x: 62, endPoint y: 98, distance: 43.4
click at [62, 98] on p "Address [STREET_ADDRESS]" at bounding box center [69, 101] width 116 height 33
copy p "Birkerød 3460 Denmark"
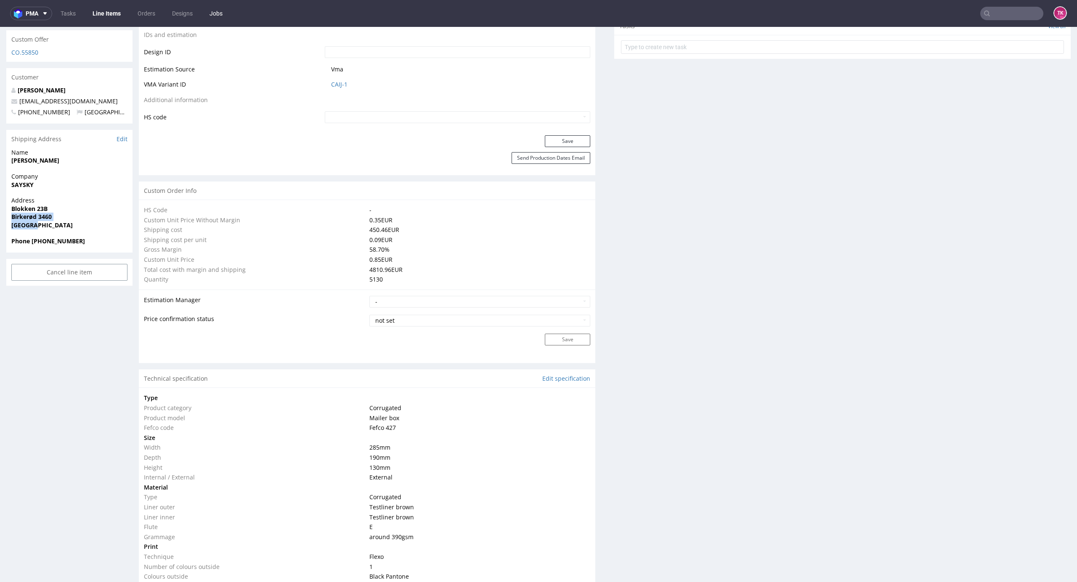
scroll to position [355, 0]
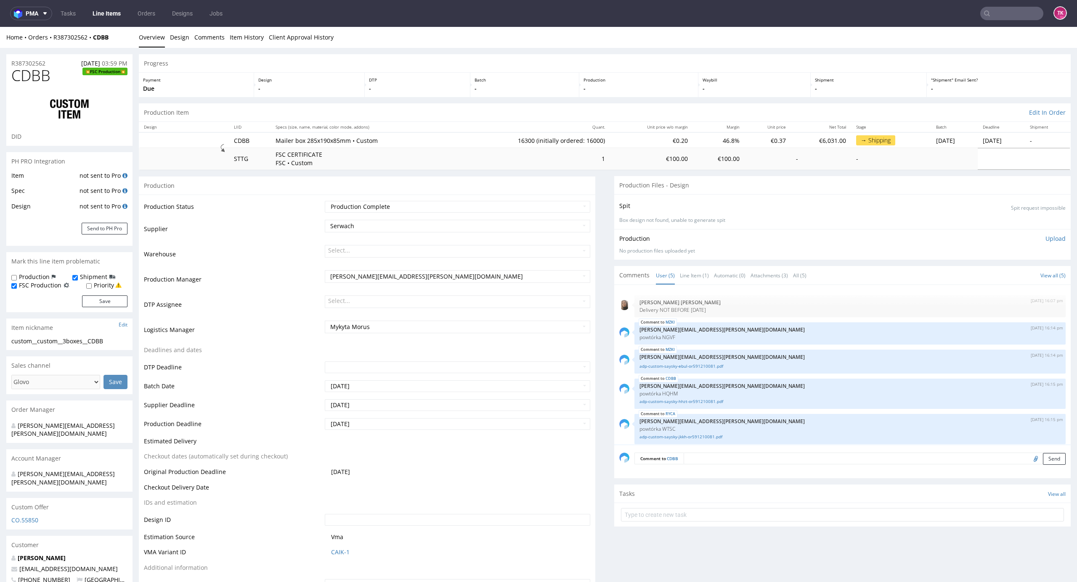
scroll to position [4, 0]
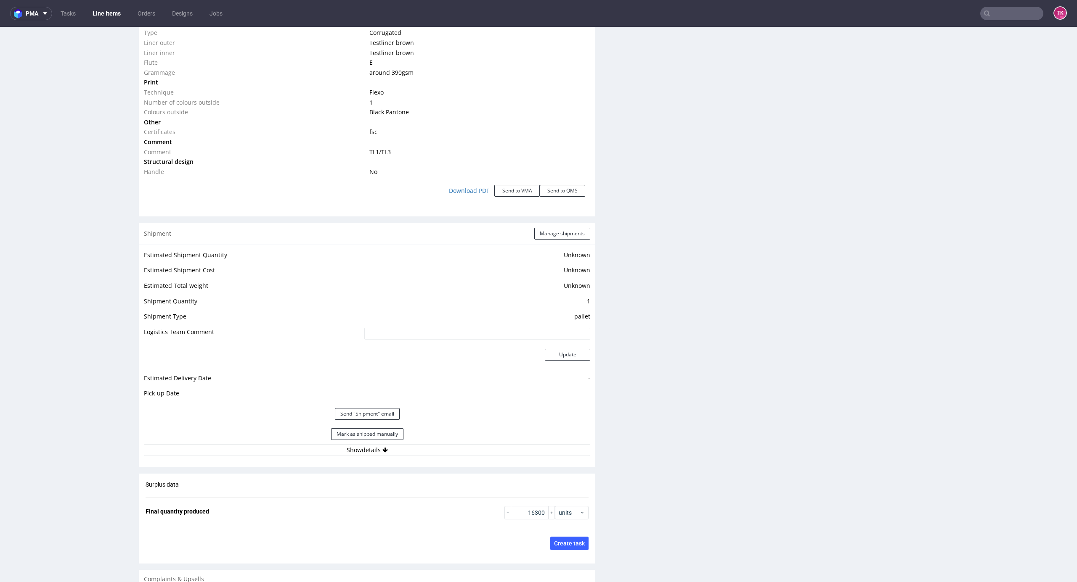
drag, startPoint x: 476, startPoint y: 447, endPoint x: 530, endPoint y: 440, distance: 54.4
click at [476, 449] on button "Show details" at bounding box center [367, 451] width 446 height 12
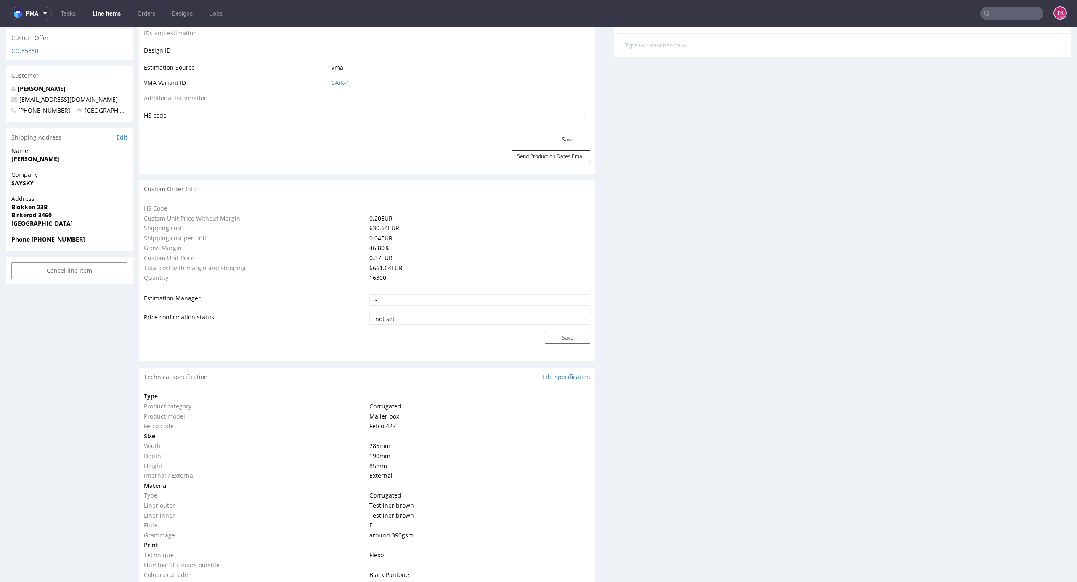
scroll to position [363, 0]
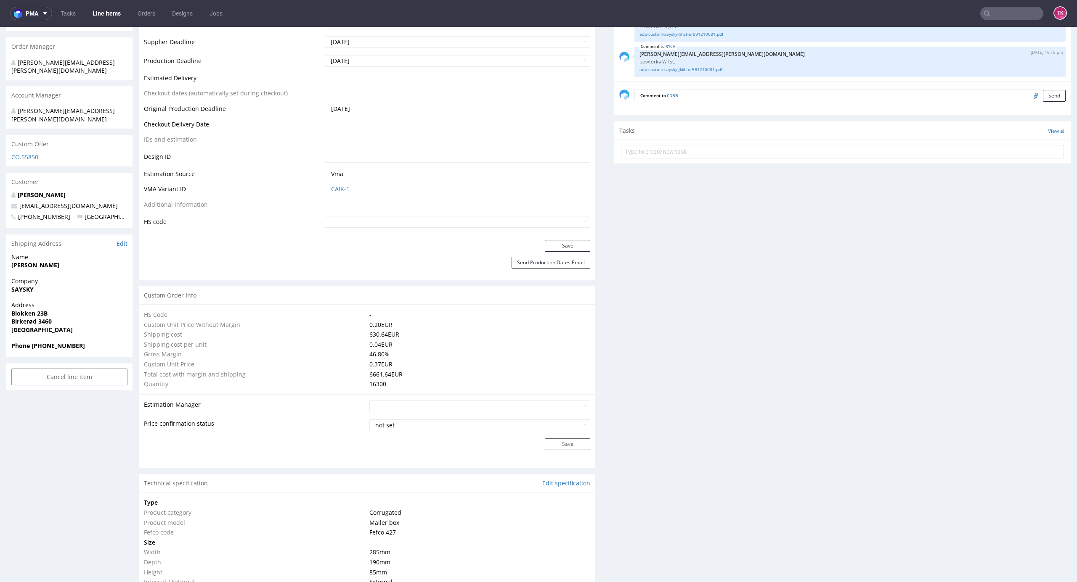
drag, startPoint x: 1066, startPoint y: 372, endPoint x: 1074, endPoint y: 212, distance: 160.0
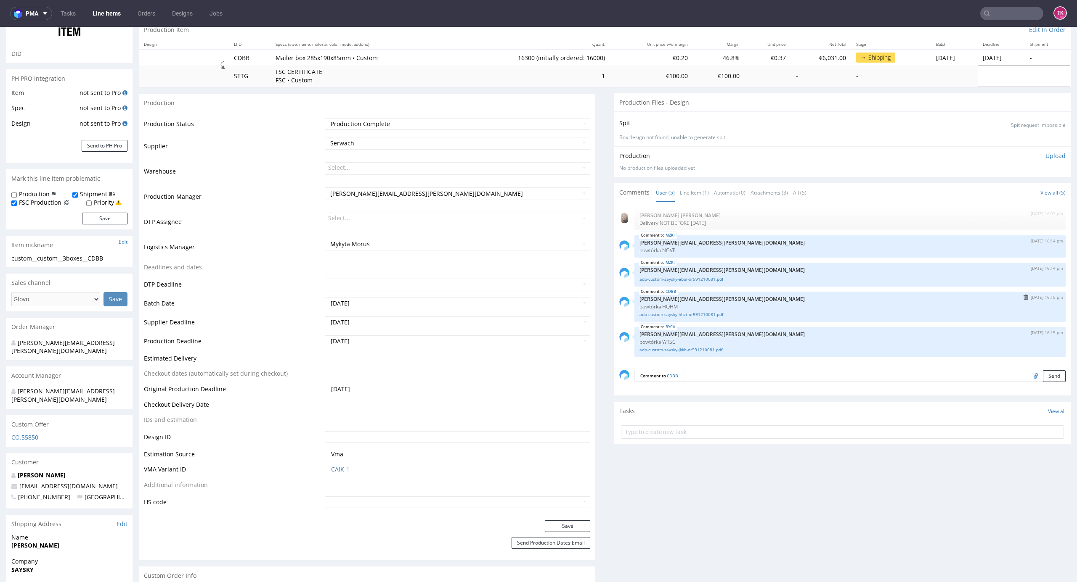
scroll to position [0, 0]
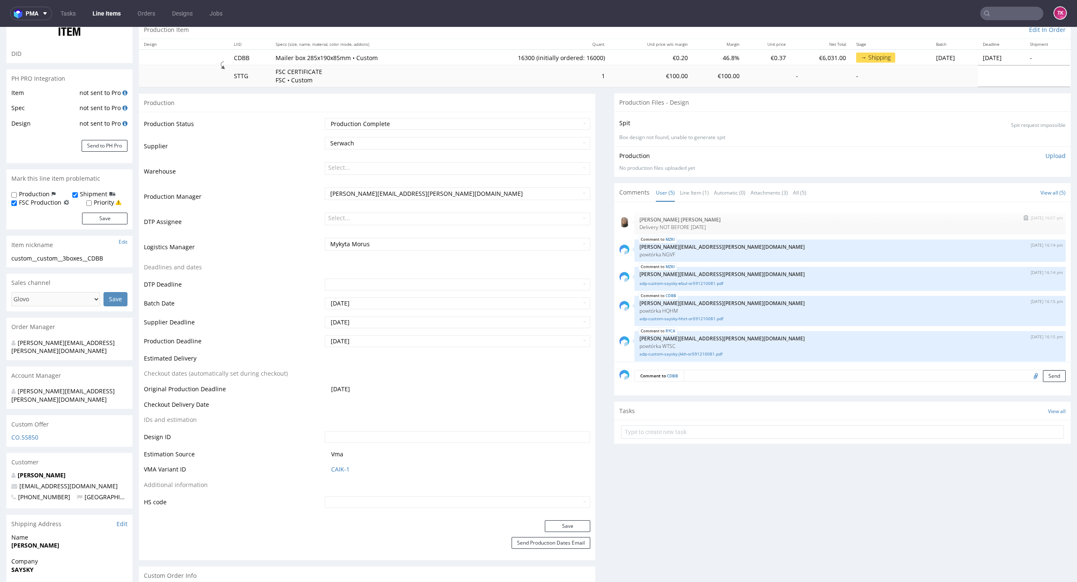
drag, startPoint x: 718, startPoint y: 223, endPoint x: 631, endPoint y: 216, distance: 87.8
click at [634, 216] on div "1st Jul 25 | 16:07 pm Angelina Marć Delivery NOT BEFORE 11th AUGUST" at bounding box center [849, 223] width 431 height 22
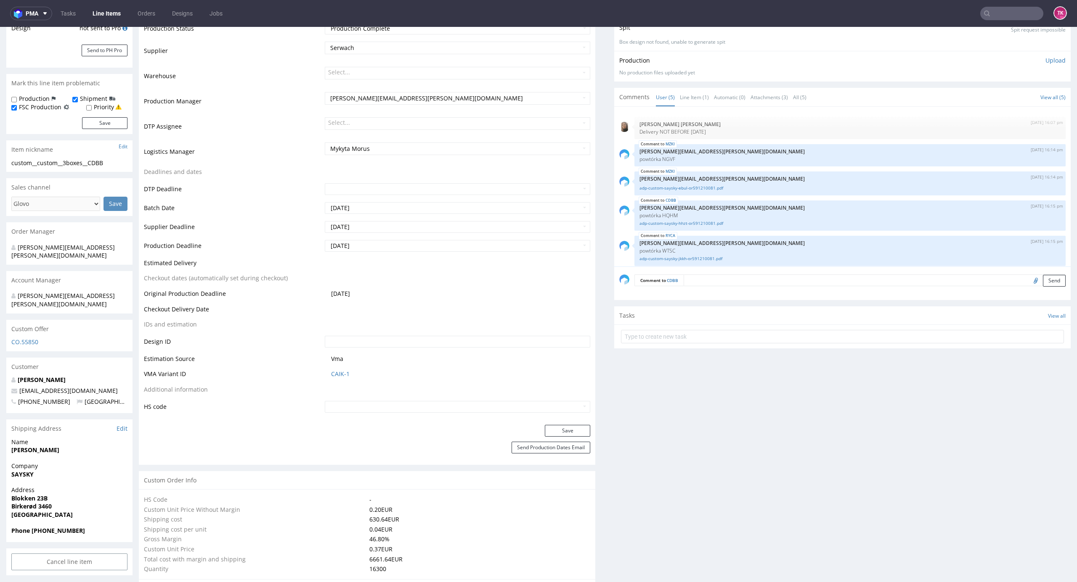
scroll to position [363, 0]
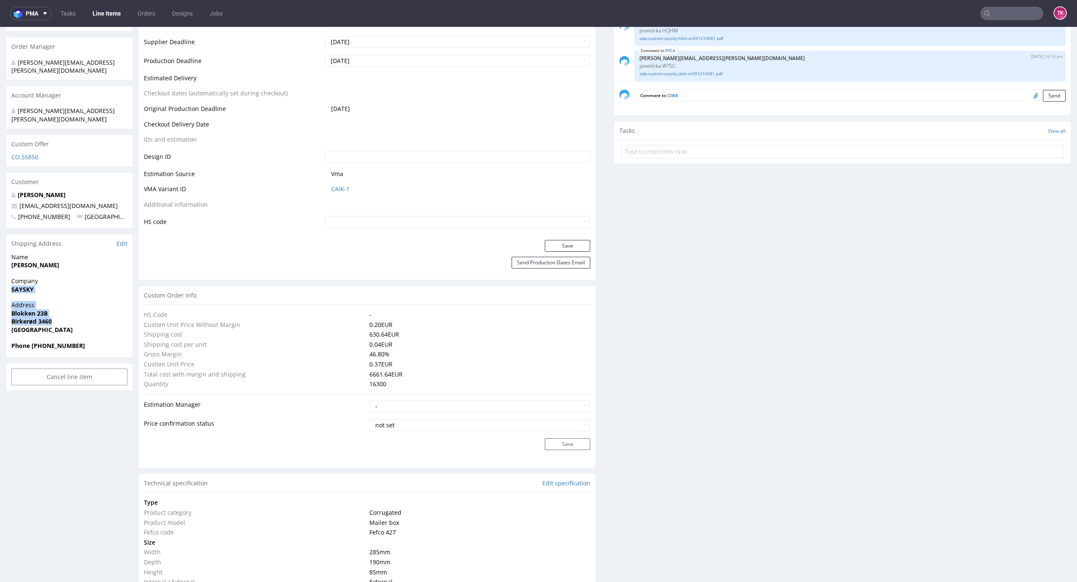
drag, startPoint x: 25, startPoint y: 288, endPoint x: 61, endPoint y: 305, distance: 39.7
click at [61, 318] on span "Birkerød 3460" at bounding box center [69, 322] width 116 height 8
drag, startPoint x: 51, startPoint y: 299, endPoint x: 68, endPoint y: 305, distance: 17.8
click at [68, 305] on div "Address Blokken 23B Birkerød 3460 Denmark" at bounding box center [69, 321] width 126 height 40
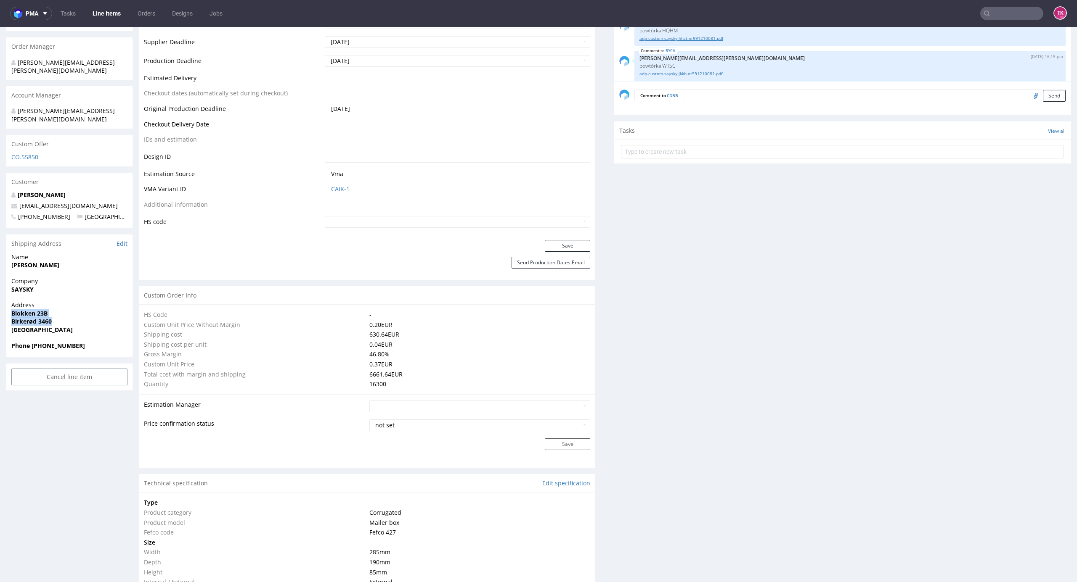
copy p "Blokken 23B Birkerød 3460"
drag, startPoint x: 5, startPoint y: 271, endPoint x: 61, endPoint y: 307, distance: 66.0
copy section "SAYSKY Address Blokken 23B Birkerød 3460"
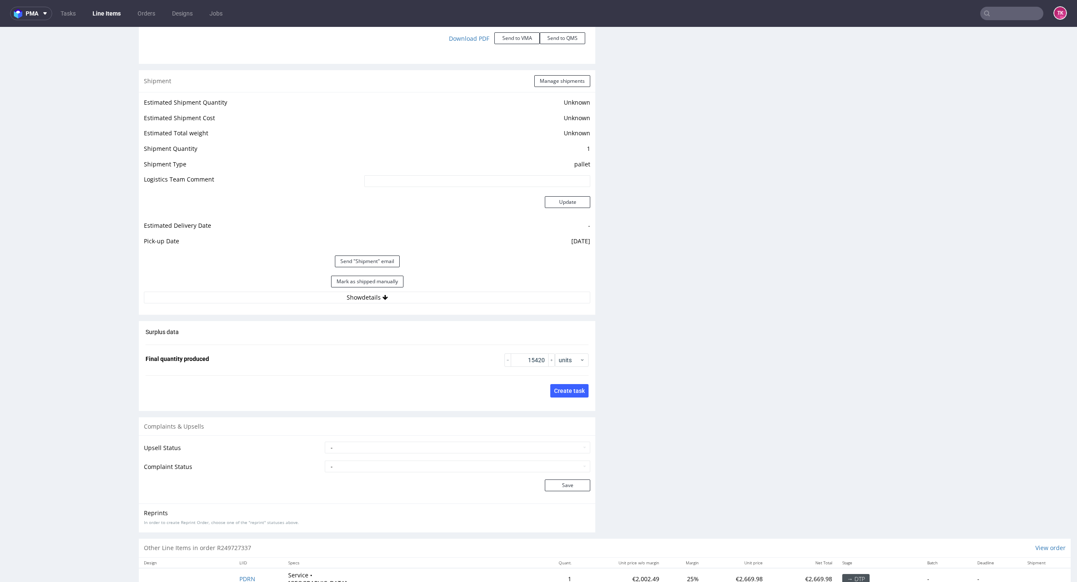
scroll to position [1107, 0]
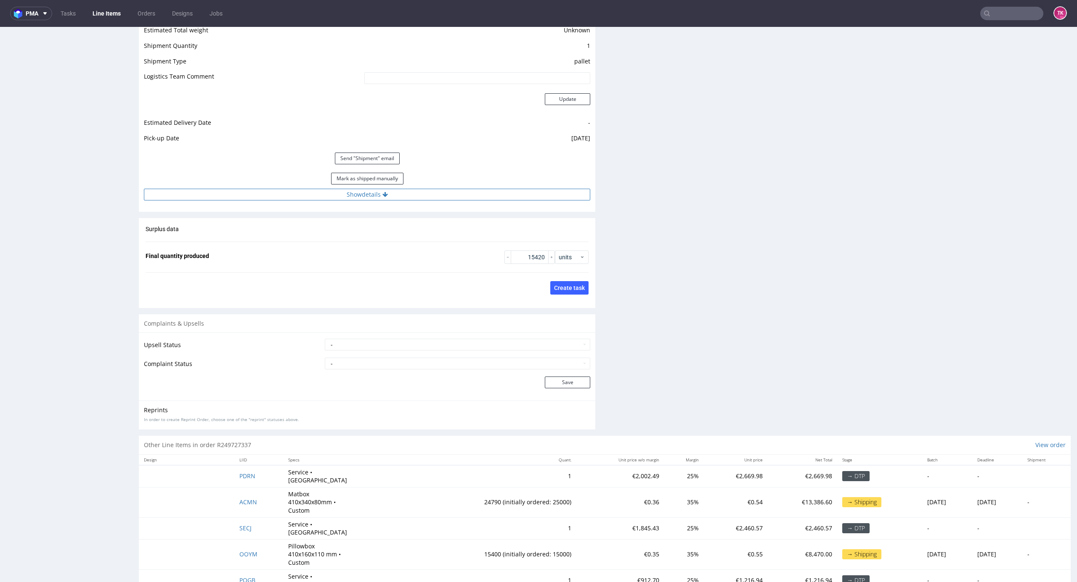
click at [414, 192] on button "Show details" at bounding box center [367, 195] width 446 height 12
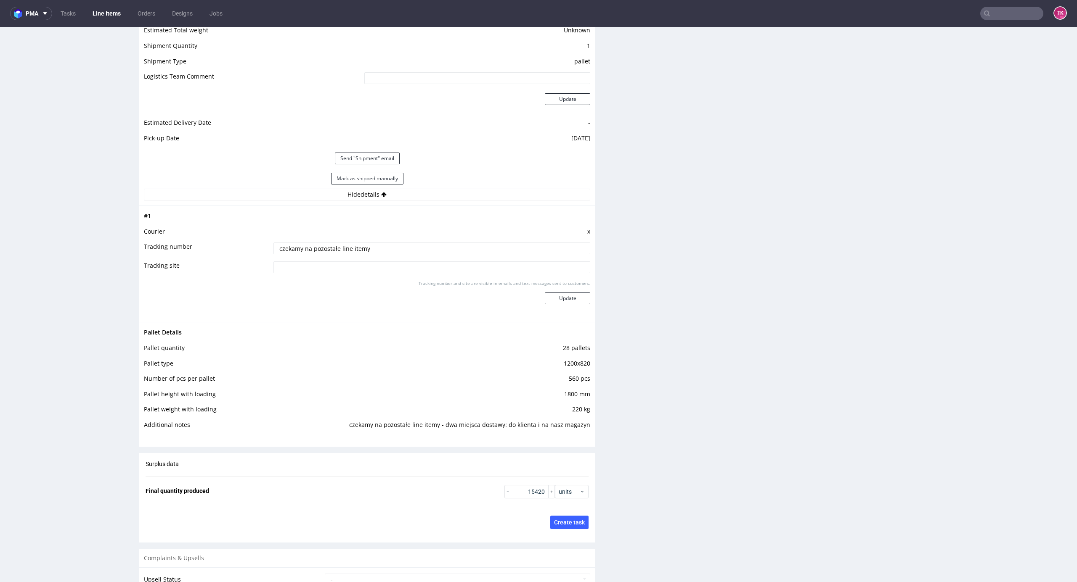
drag, startPoint x: 389, startPoint y: 239, endPoint x: 151, endPoint y: 258, distance: 238.8
click at [151, 258] on tbody "# 1 Courier x Tracking number czekamy na pozostałe line itemy Tracking site Tra…" at bounding box center [367, 264] width 446 height 106
type input "dane w komentarzu"
paste input "dane w komentarzu"
type input "dane w komentarzu"
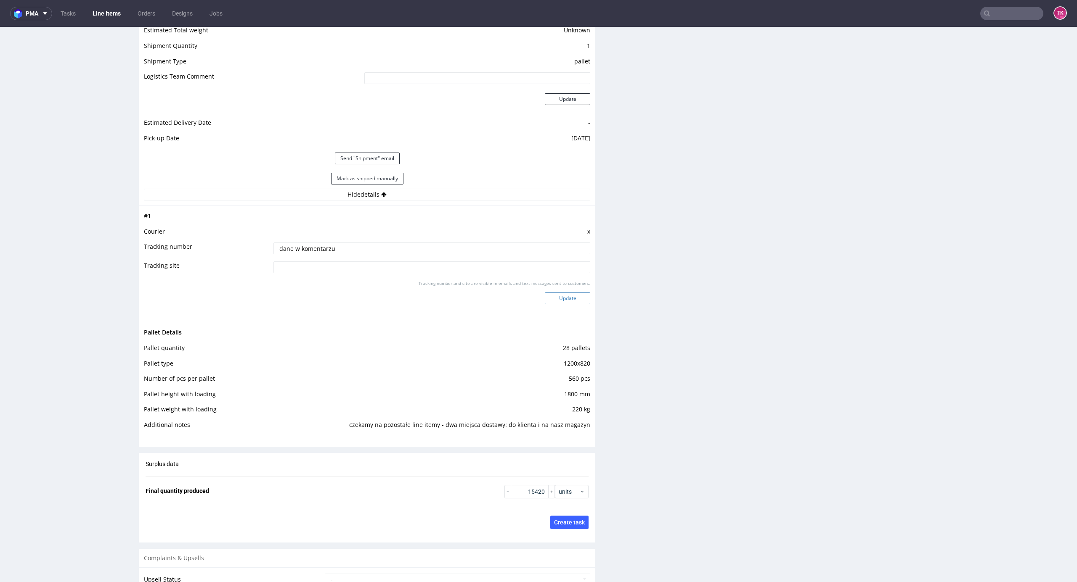
click at [558, 294] on button "Update" at bounding box center [567, 299] width 45 height 12
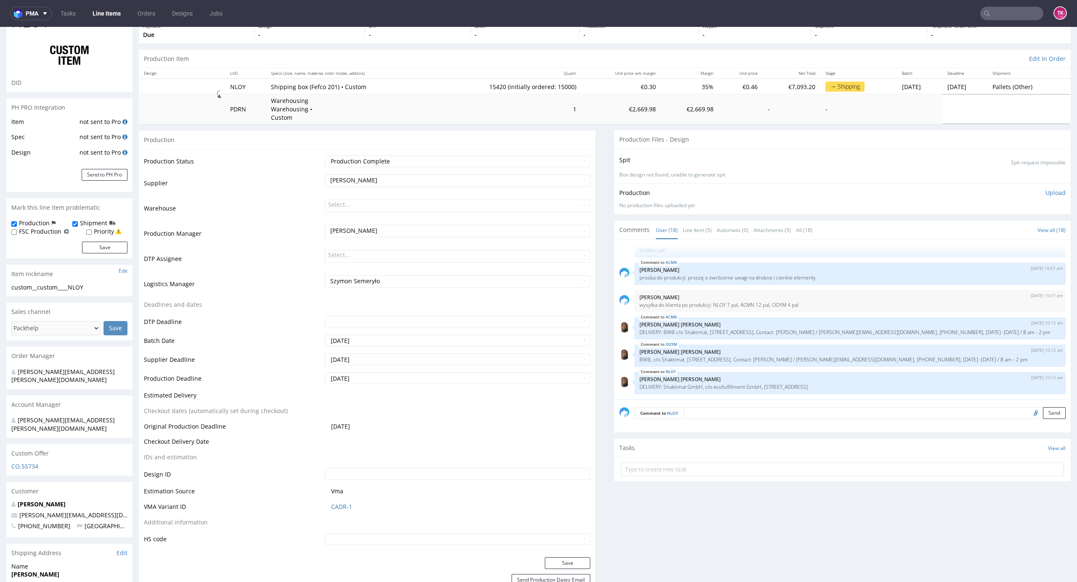
scroll to position [0, 0]
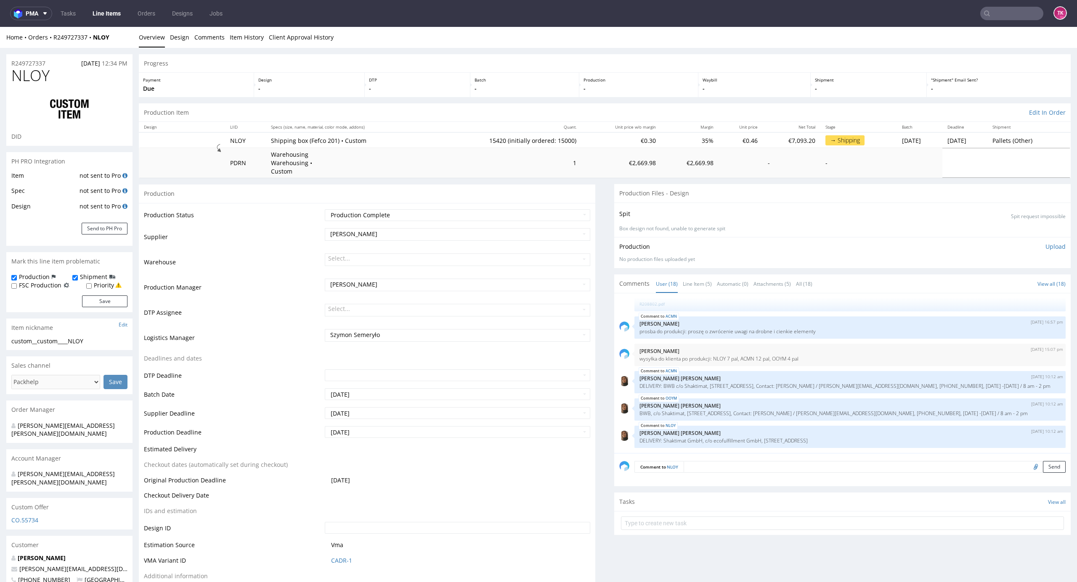
drag, startPoint x: 655, startPoint y: 435, endPoint x: 853, endPoint y: 440, distance: 197.7
click at [853, 440] on div "NLOY 26th Jun 25 | 13:28 pm Monika Poźniak 1;1 reorder of SBXP NLOY 26th Jun 25…" at bounding box center [844, 376] width 451 height 155
copy p "Shaktimat GmbH, c/o ecofulfillment GmbH, Marzahner Straße 21M, 13053 Berlin"
drag, startPoint x: 119, startPoint y: 34, endPoint x: 51, endPoint y: 42, distance: 67.8
click at [51, 42] on div "Home Orders R249727337 NLOY Overview Design Comments Item History Client Approv…" at bounding box center [538, 37] width 1077 height 21
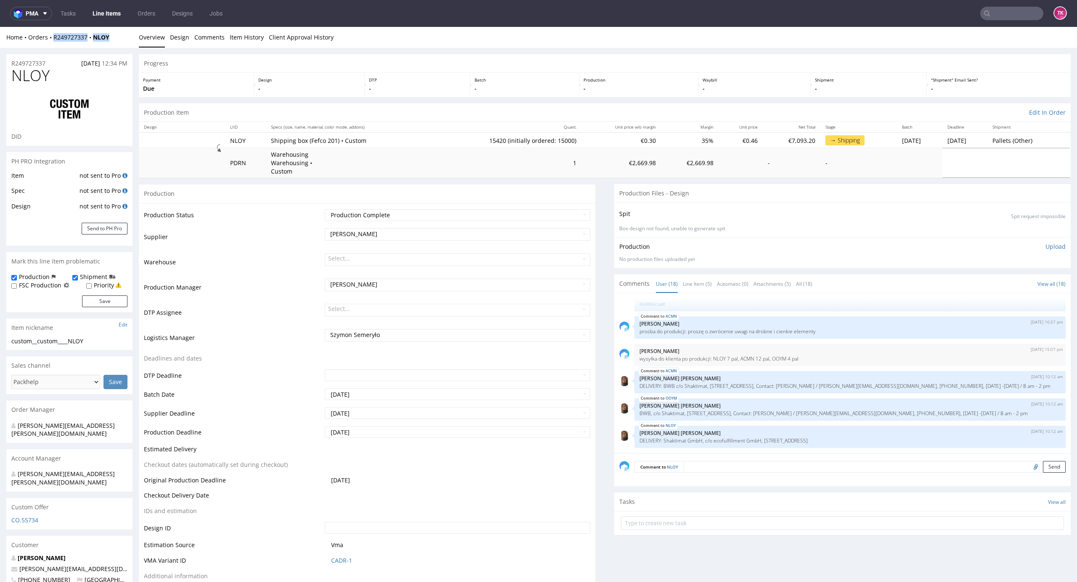
copy div "R249727337 NLOY"
drag, startPoint x: 3, startPoint y: 76, endPoint x: 63, endPoint y: 77, distance: 59.7
copy span "NLOY"
click at [115, 13] on link "Line Items" at bounding box center [106, 13] width 38 height 13
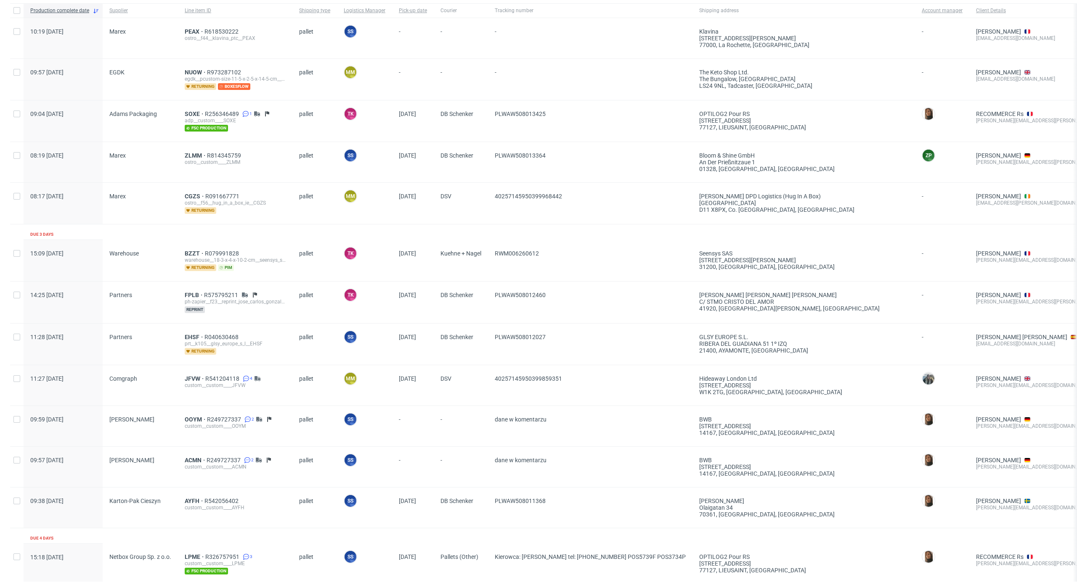
scroll to position [280, 0]
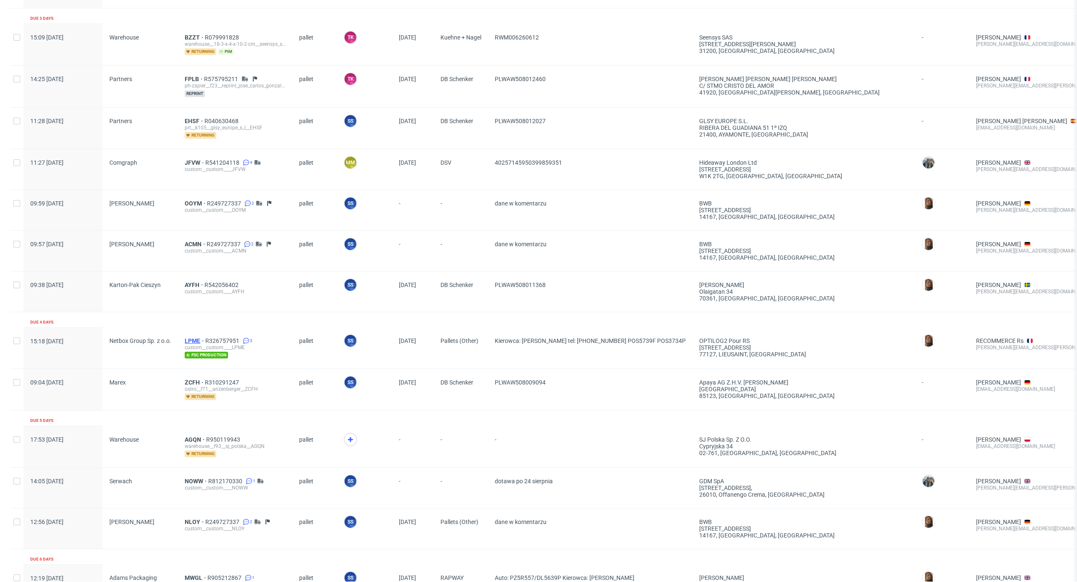
click at [189, 340] on span "LPME" at bounding box center [195, 341] width 21 height 7
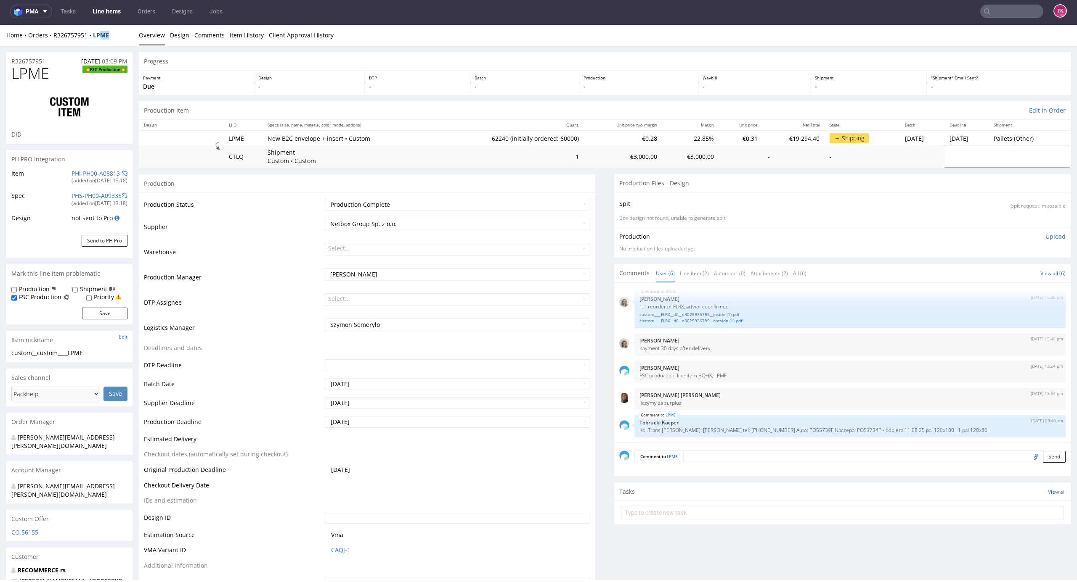
drag, startPoint x: 110, startPoint y: 42, endPoint x: 98, endPoint y: 37, distance: 12.7
click at [98, 37] on div "Home Orders R326757951 LPME Overview Design Comments Item History Client Approv…" at bounding box center [538, 35] width 1077 height 21
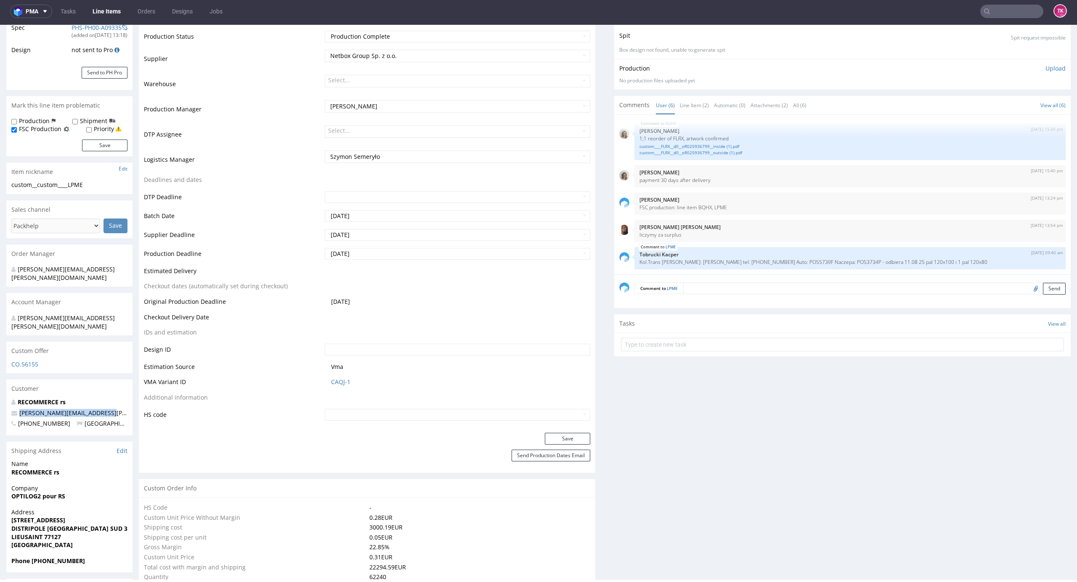
drag, startPoint x: 114, startPoint y: 395, endPoint x: 6, endPoint y: 395, distance: 108.5
click at [6, 398] on div "RECOMMERCE rs javier.rivera@recommerce.com +33695207341 France" at bounding box center [69, 416] width 126 height 37
copy span "javier.rivera@recommerce.com"
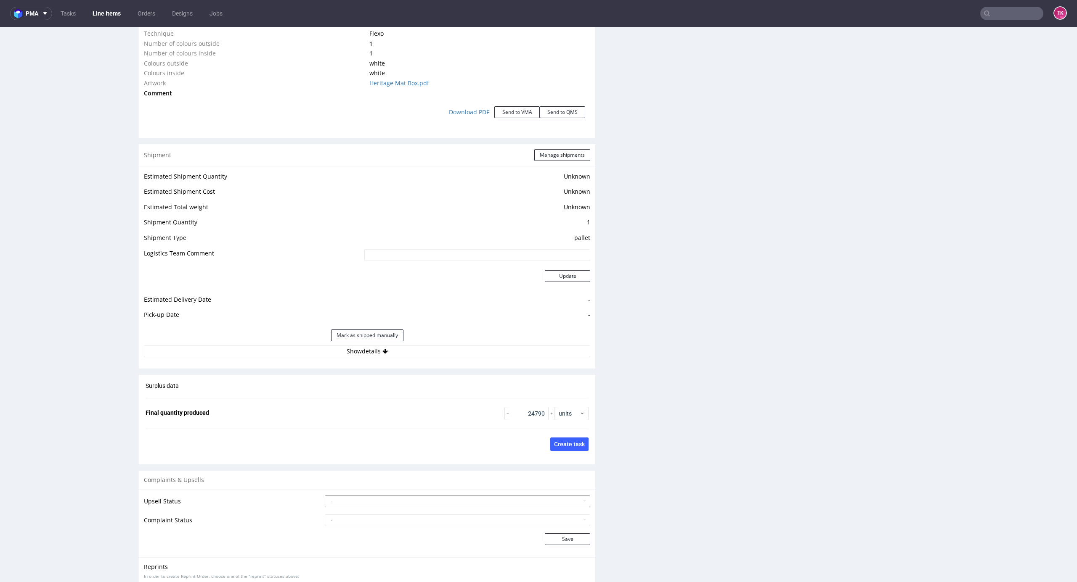
scroll to position [1065, 0]
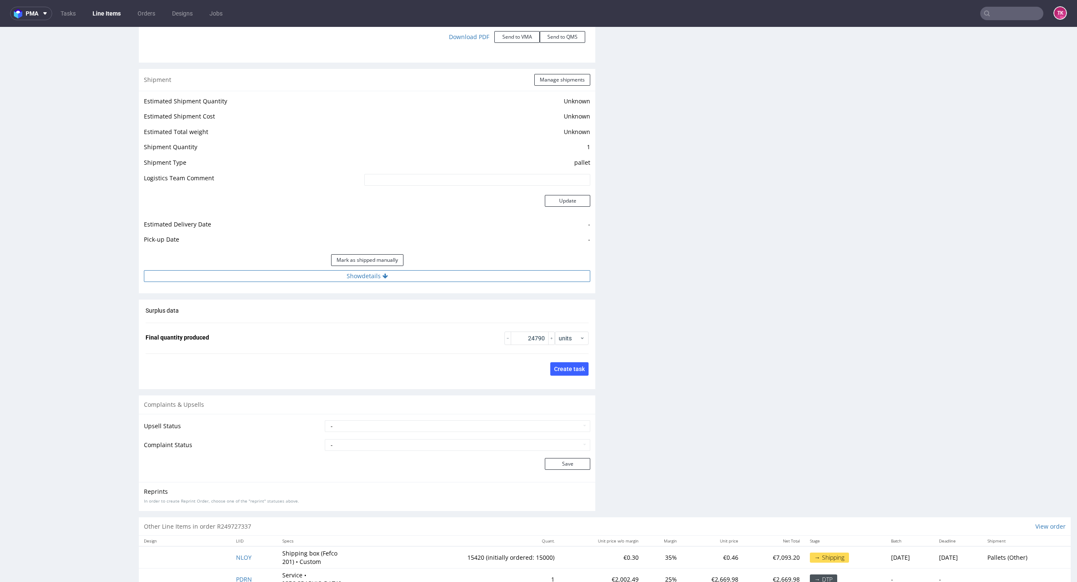
drag, startPoint x: 432, startPoint y: 276, endPoint x: 430, endPoint y: 270, distance: 7.2
click at [432, 275] on div "Estimated Shipment Quantity Unknown Estimated Shipment Cost Unknown Estimated T…" at bounding box center [367, 189] width 456 height 196
click at [429, 270] on button "Show details" at bounding box center [367, 276] width 446 height 12
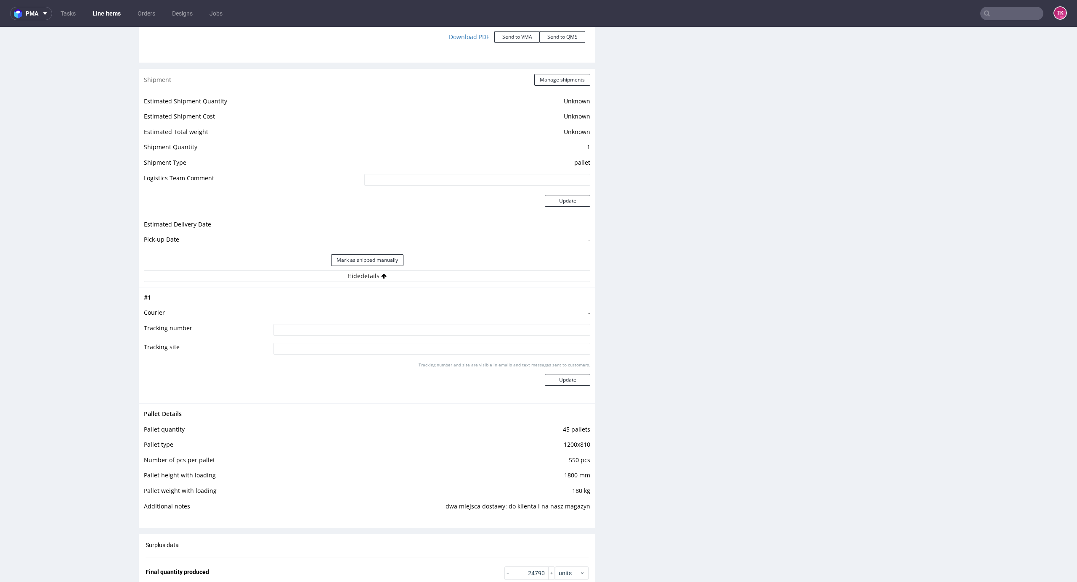
drag, startPoint x: 399, startPoint y: 329, endPoint x: 396, endPoint y: 318, distance: 11.3
click at [399, 325] on td at bounding box center [430, 332] width 319 height 19
click at [396, 324] on input at bounding box center [431, 330] width 317 height 12
paste input "dane w komentarzu"
type input "dane w komentarzu"
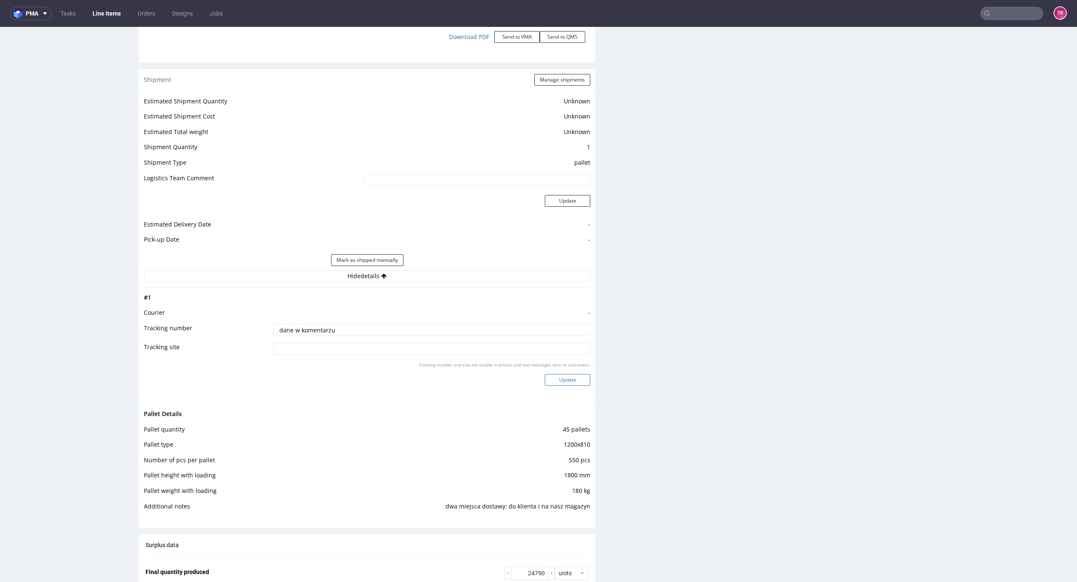
click at [564, 374] on button "Update" at bounding box center [567, 380] width 45 height 12
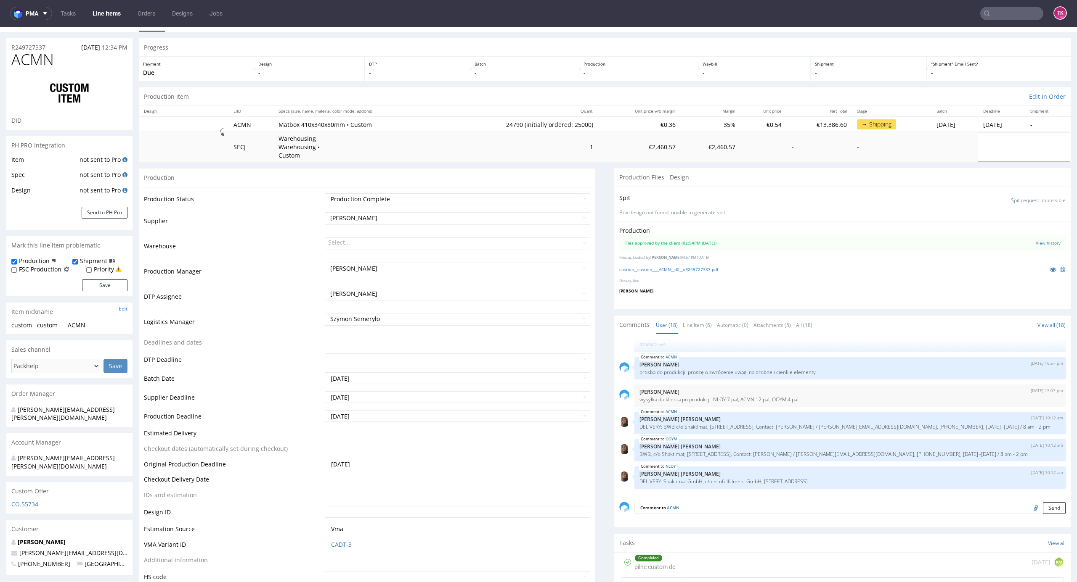
scroll to position [0, 0]
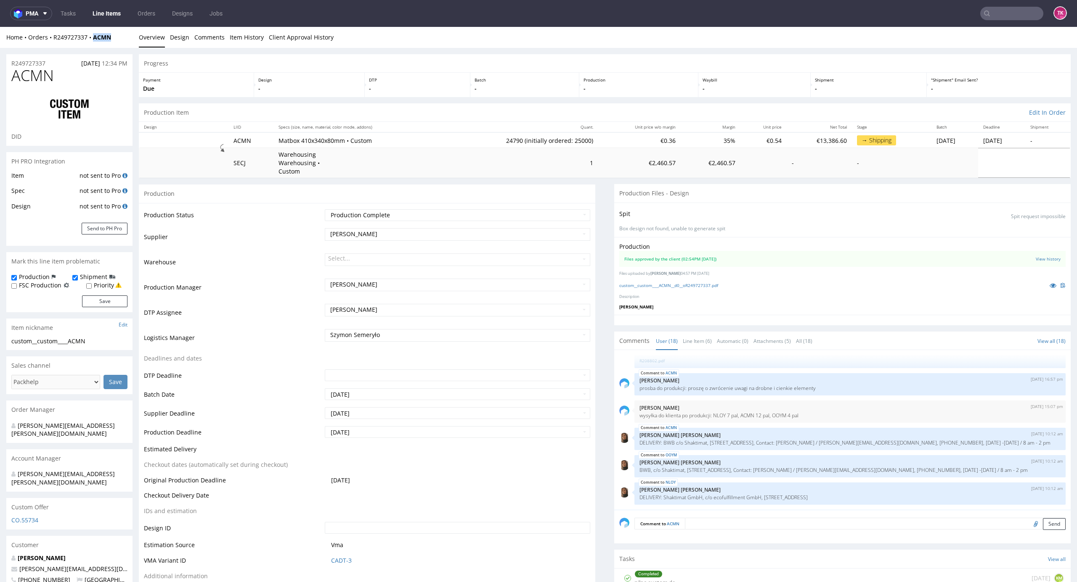
click at [95, 46] on div "Home Orders R249727337 ACMN Overview Design Comments Item History Client Approv…" at bounding box center [538, 37] width 1077 height 21
copy strong "ACMN"
drag, startPoint x: 71, startPoint y: 79, endPoint x: 4, endPoint y: 82, distance: 66.9
copy span "ACMN"
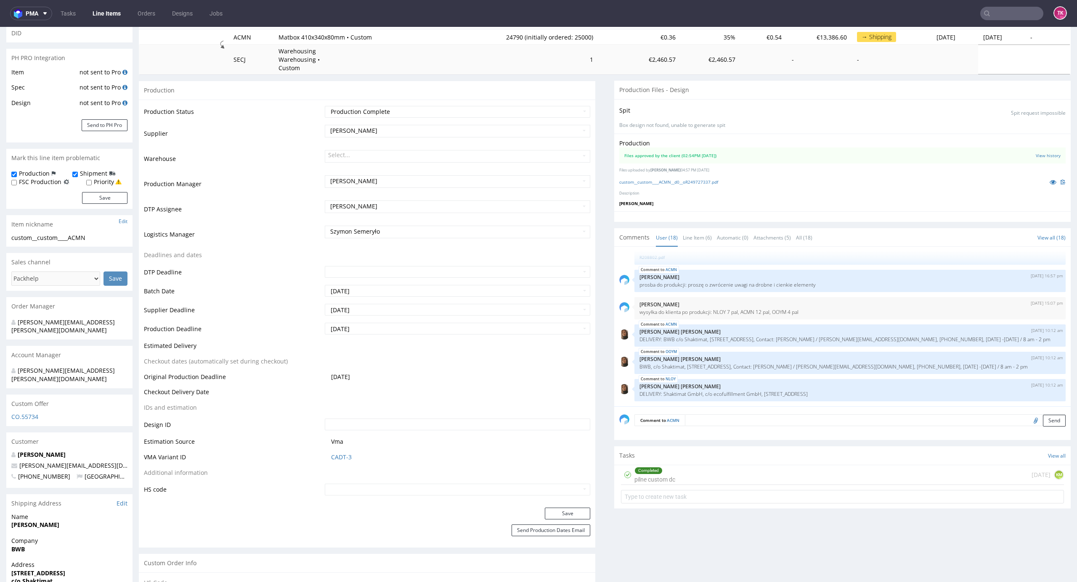
scroll to position [112, 0]
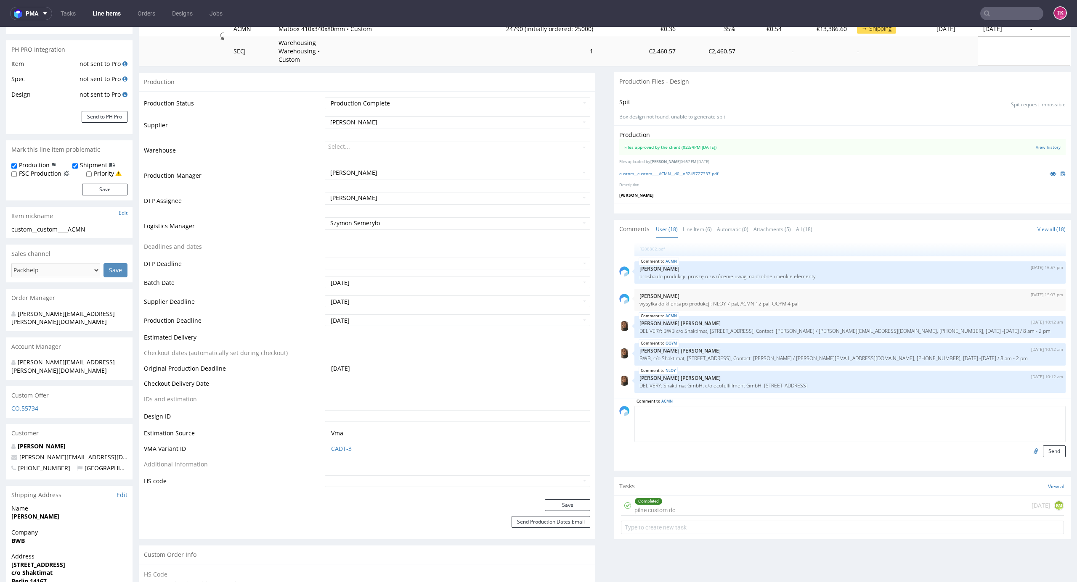
click at [698, 406] on textarea at bounding box center [849, 424] width 431 height 36
type textarea "D"
click at [701, 406] on textarea "Dostawa 1 do DE: S" at bounding box center [849, 424] width 431 height 36
paste textarea "Sławomir Grzmil DFS897457, 502501015 PK8331N/POS5475P"
click at [931, 409] on textarea "Dostawa 1 do DE: Shaktimat GmbH 13053 Berlin - Sławomir Grzmil DFS897457, 50250…" at bounding box center [849, 424] width 431 height 36
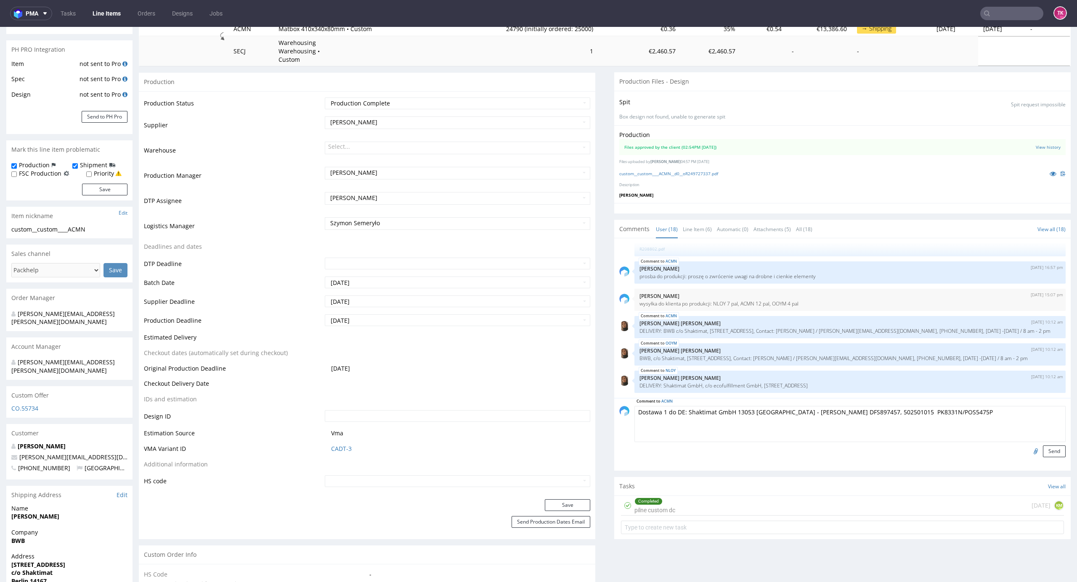
click at [961, 410] on textarea "Dostawa 1 do DE: Shaktimat GmbH 13053 Berlin - Sławomir Grzmil DFS897457, 50250…" at bounding box center [849, 424] width 431 height 36
type textarea "Dostawa 1 do DE: Shaktimat GmbH 13053 Berlin - Sławomir Grzmil DFS897457, 50250…"
click at [1043, 446] on button "Send" at bounding box center [1054, 452] width 23 height 12
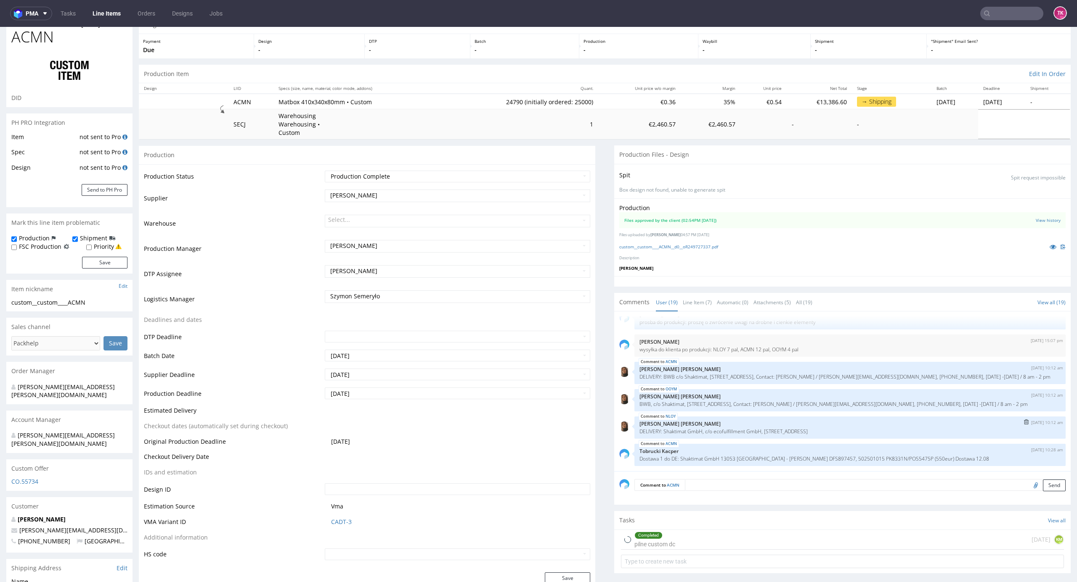
scroll to position [56, 0]
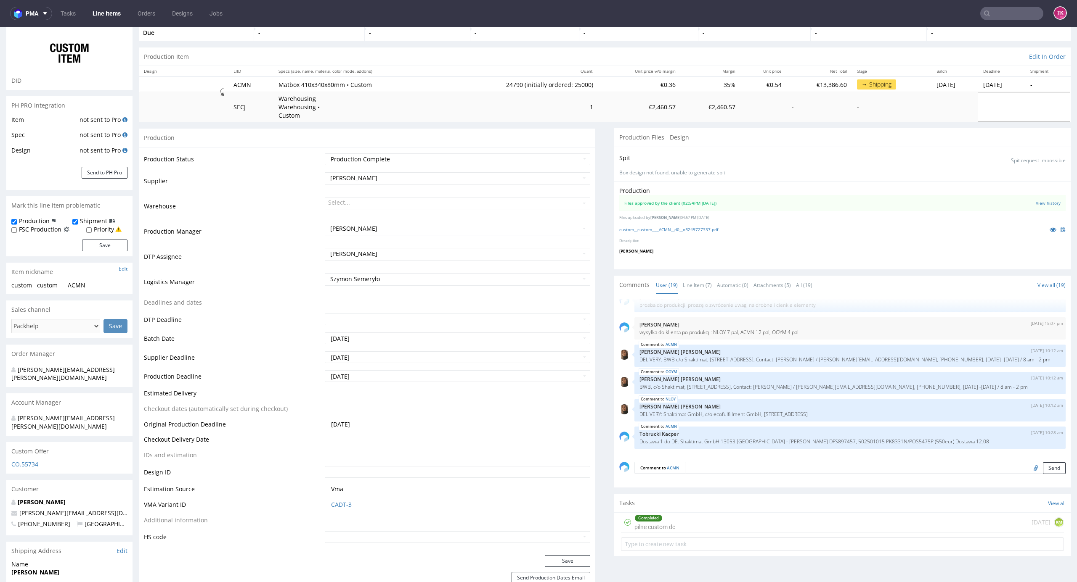
click at [116, 19] on nav "pma Tasks Line Items Orders Designs Jobs TK" at bounding box center [538, 13] width 1077 height 27
click at [115, 19] on link "Line Items" at bounding box center [106, 13] width 38 height 13
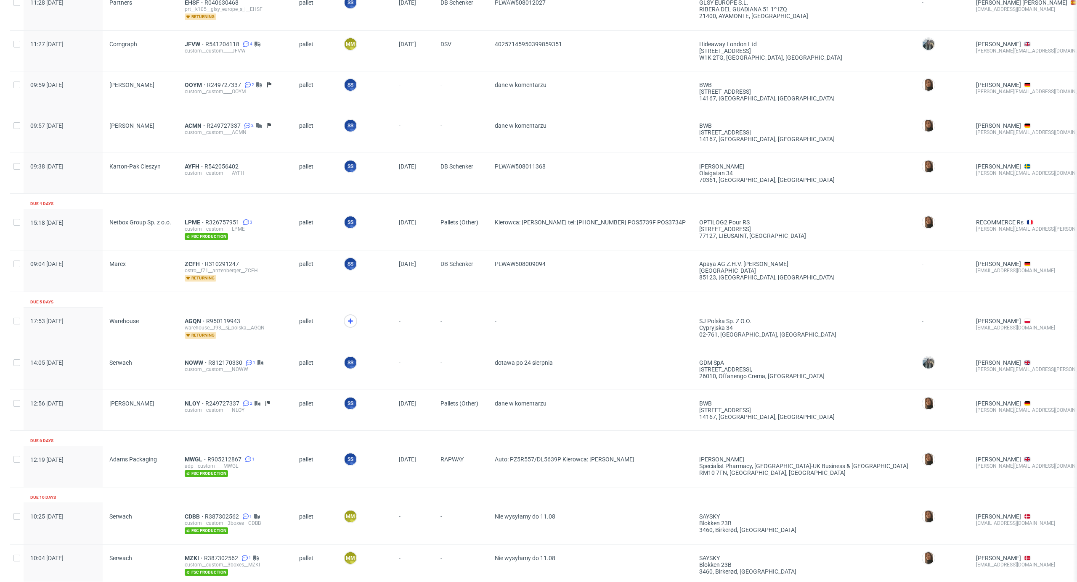
scroll to position [478, 0]
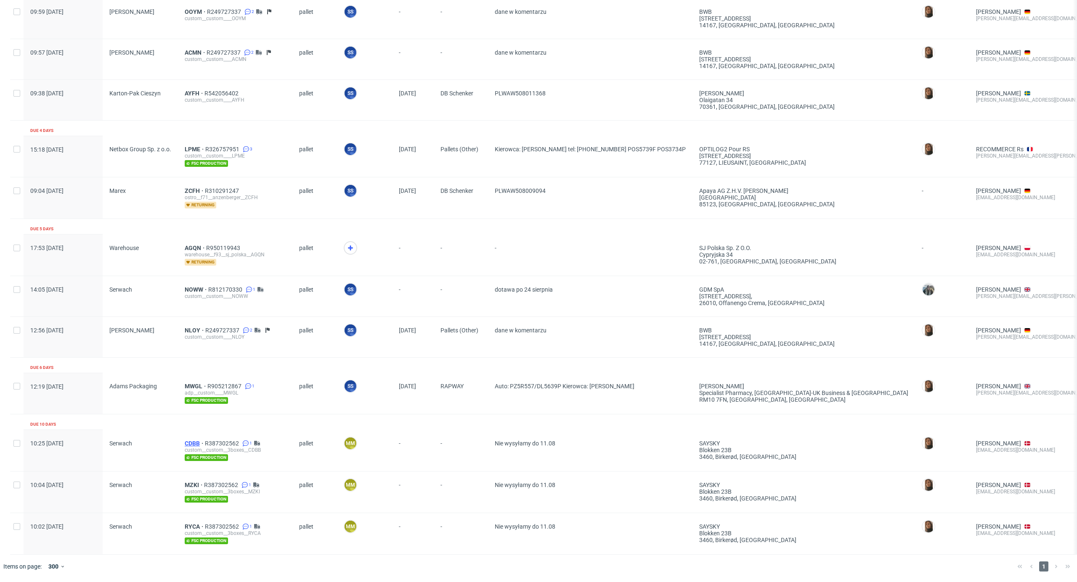
click at [190, 440] on span "CDBB" at bounding box center [195, 443] width 20 height 7
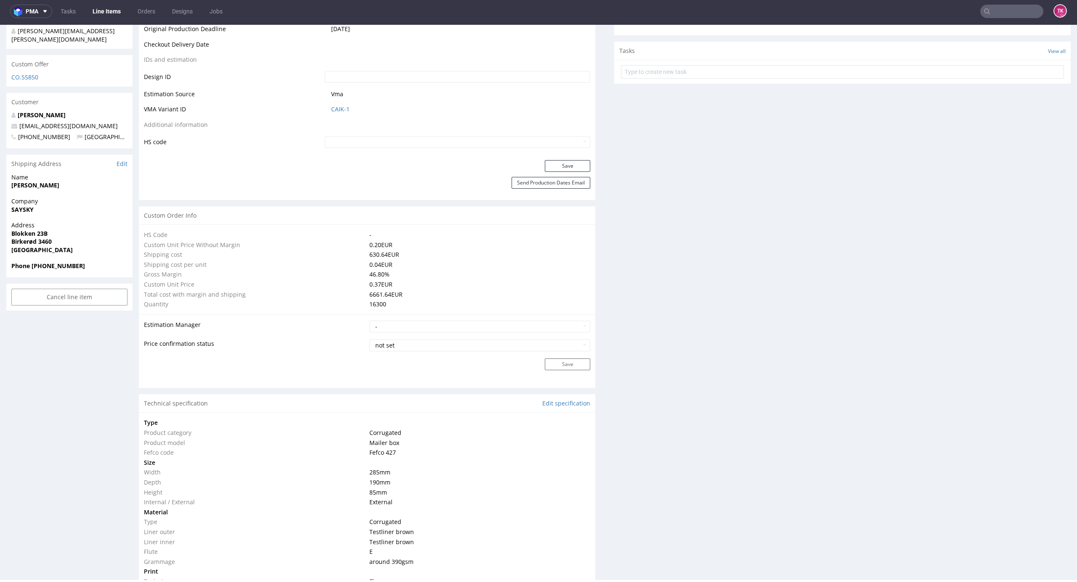
scroll to position [421, 0]
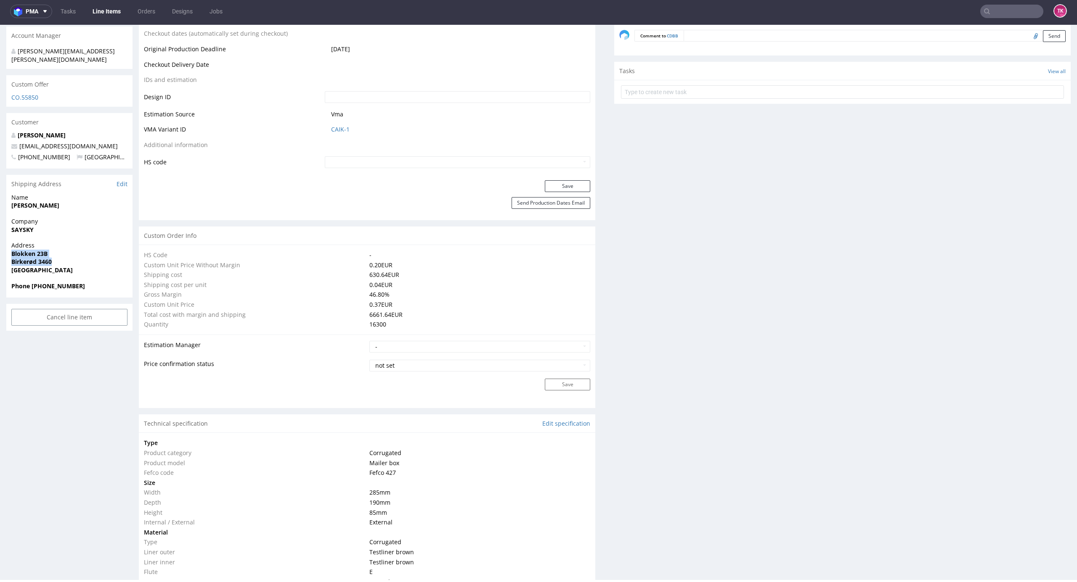
drag, startPoint x: 8, startPoint y: 233, endPoint x: 60, endPoint y: 249, distance: 54.0
click at [60, 246] on div "Address Blokken 23B Birkerød 3460 Denmark" at bounding box center [69, 261] width 126 height 40
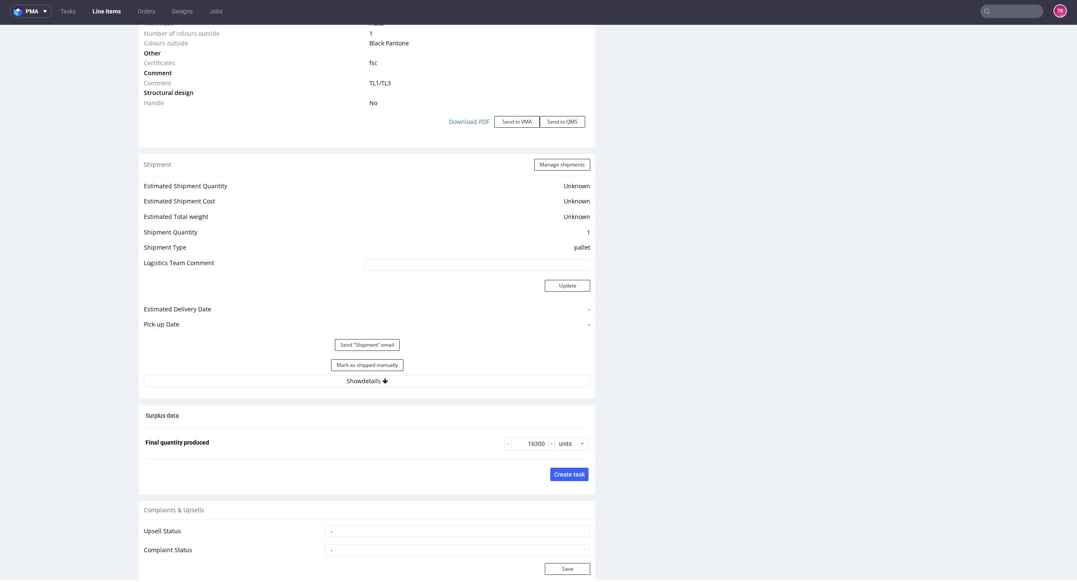
scroll to position [1121, 0]
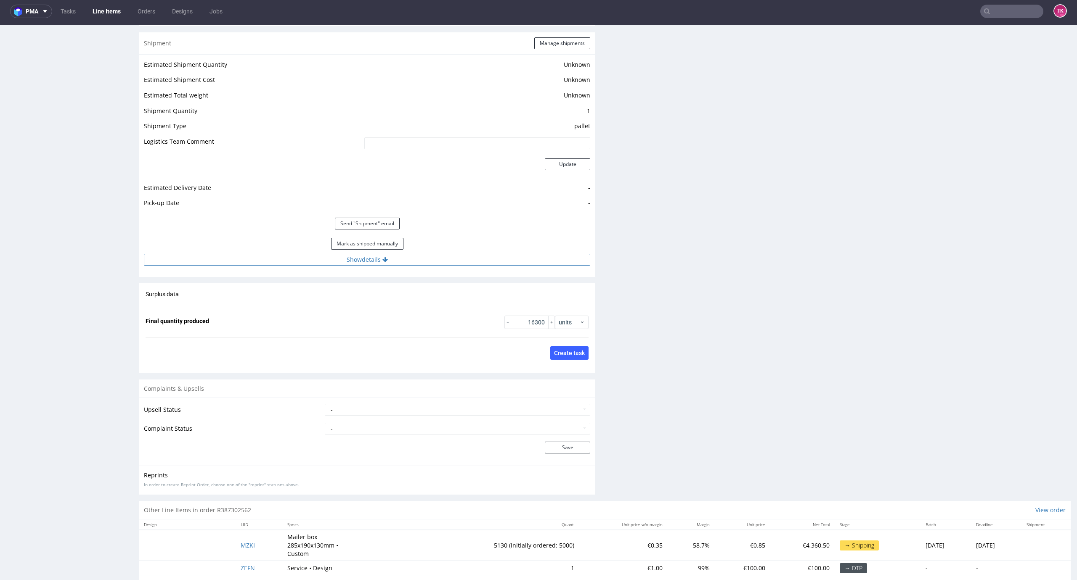
click at [482, 254] on button "Show details" at bounding box center [367, 260] width 446 height 12
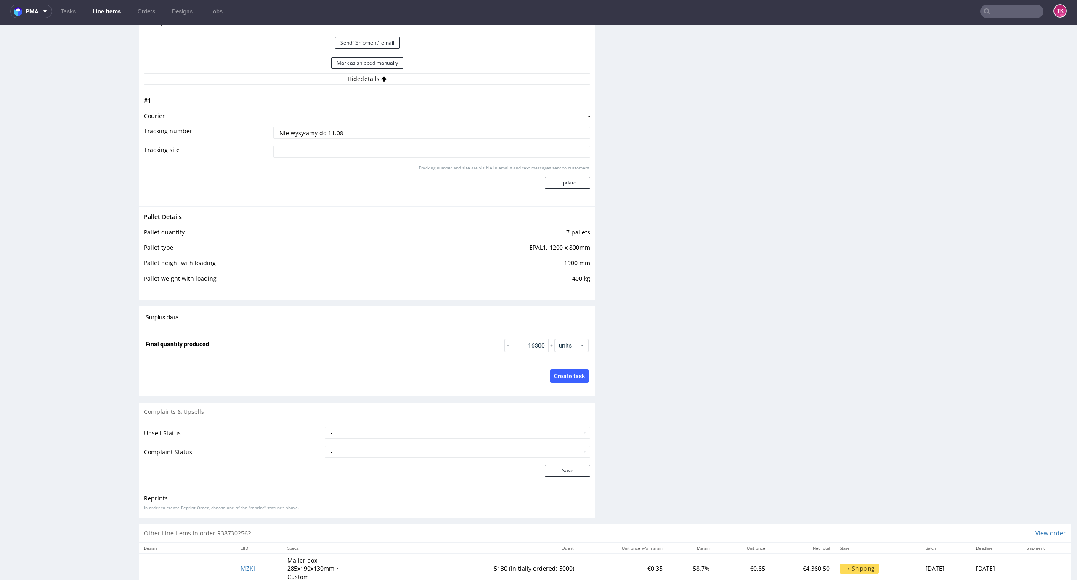
scroll to position [1400, 0]
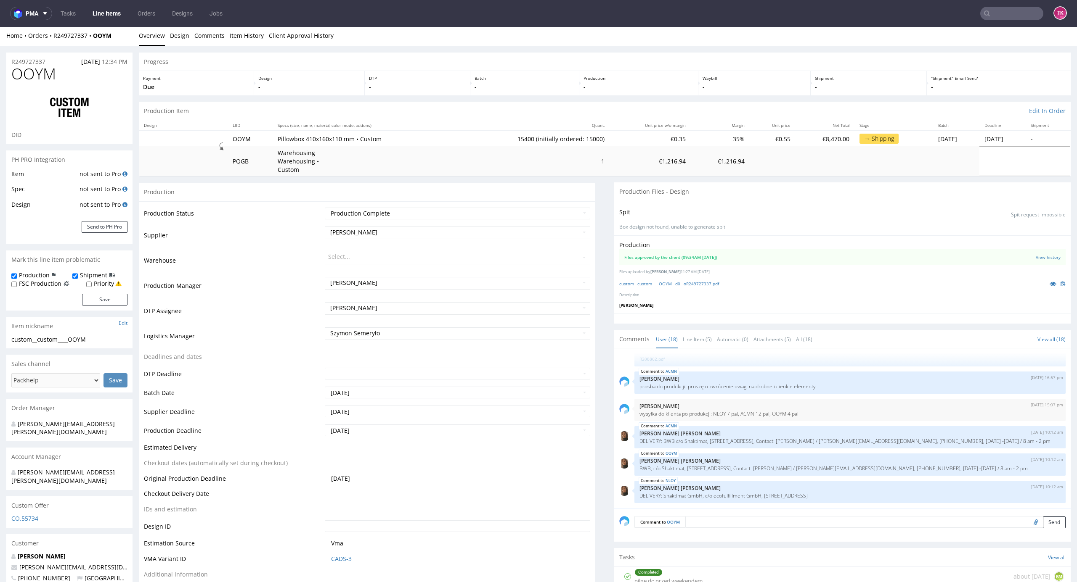
scroll to position [1064, 0]
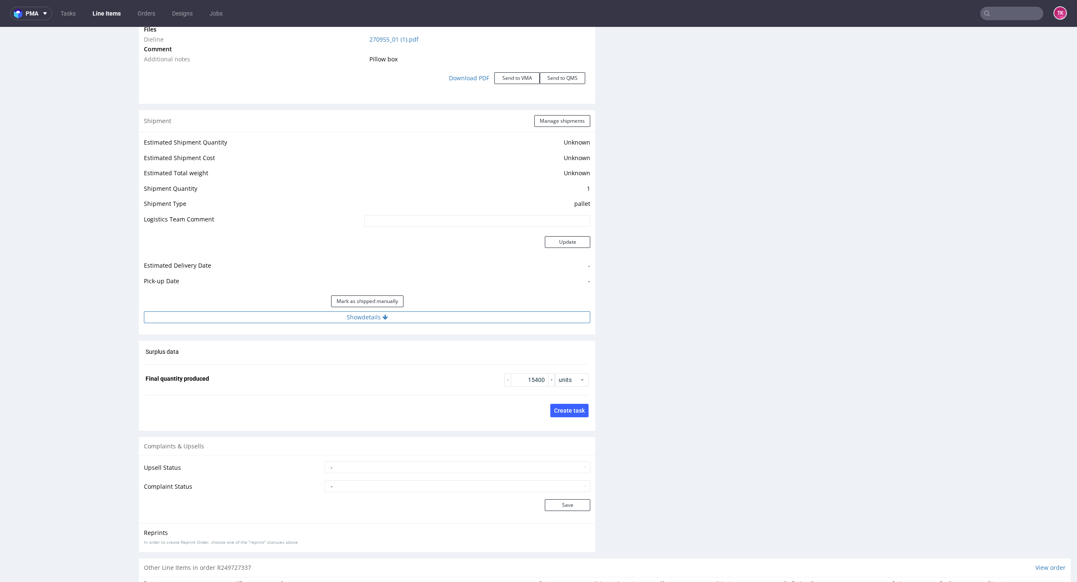
click at [564, 312] on button "Show details" at bounding box center [367, 318] width 446 height 12
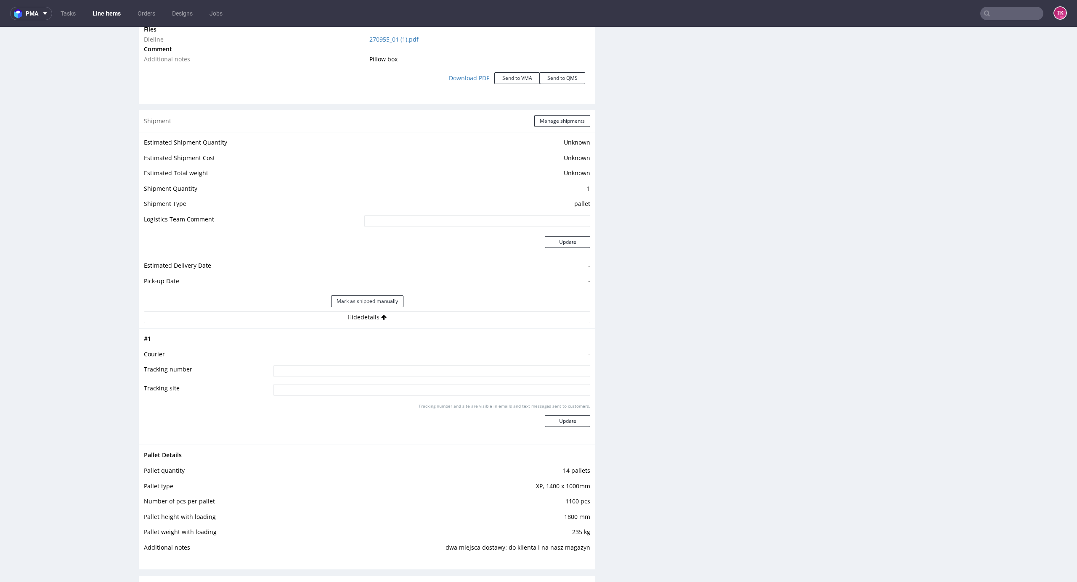
click at [416, 366] on input at bounding box center [431, 371] width 317 height 12
paste input "dane w komentarzu"
type input "dane w komentarzu"
drag, startPoint x: 550, startPoint y: 405, endPoint x: 552, endPoint y: 414, distance: 8.6
click at [548, 411] on div "Tracking number and site are visible in emails and text messages sent to custom…" at bounding box center [431, 418] width 317 height 30
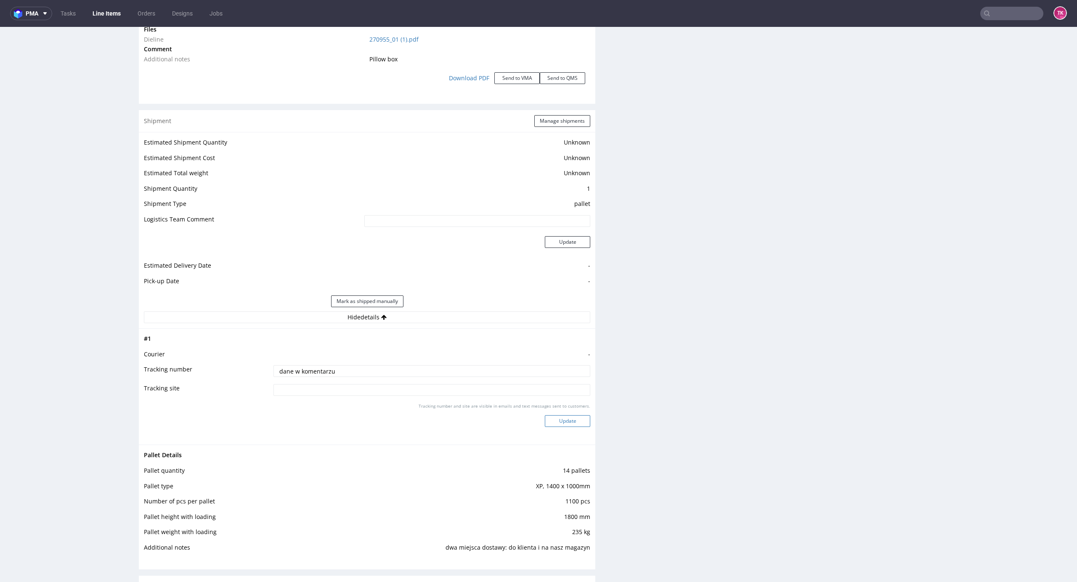
click at [552, 416] on button "Update" at bounding box center [567, 422] width 45 height 12
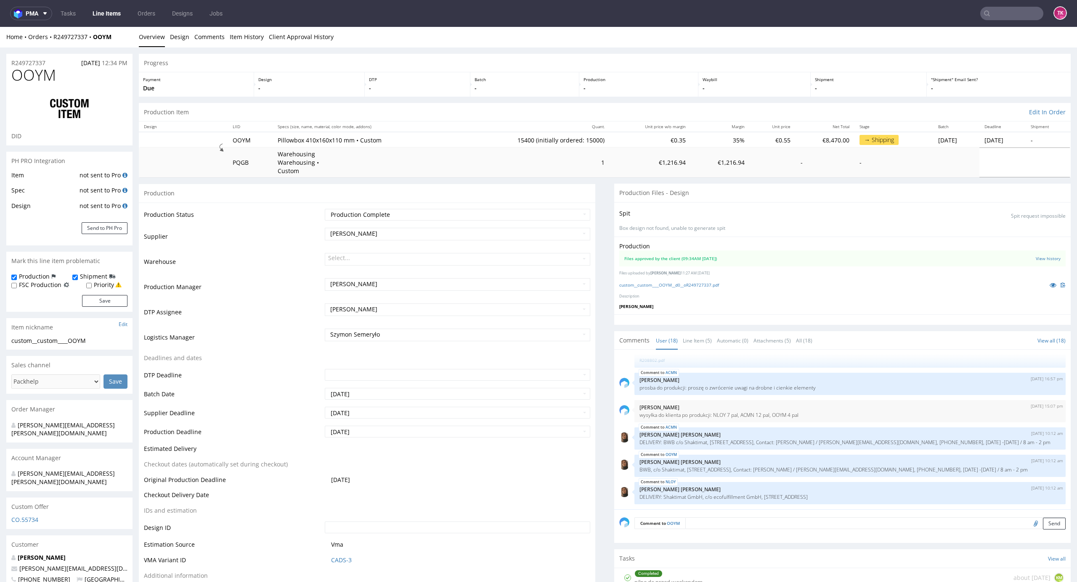
scroll to position [0, 0]
drag, startPoint x: 115, startPoint y: 39, endPoint x: 90, endPoint y: 46, distance: 26.2
click at [90, 46] on div "Home Orders R249727337 OOYM Overview Design Comments Item History Client Approv…" at bounding box center [538, 37] width 1077 height 21
copy strong "OOYM"
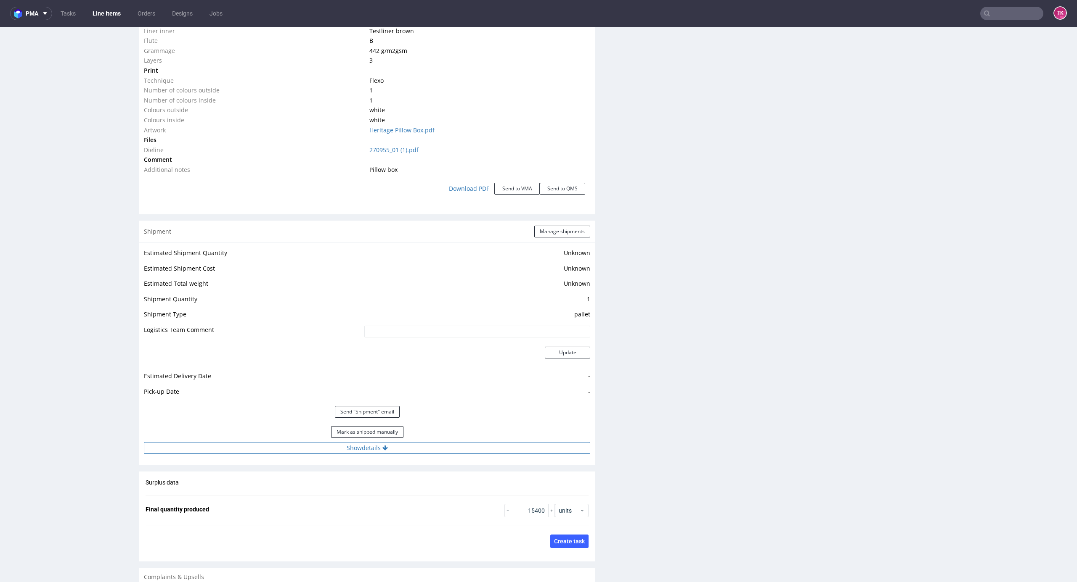
click at [465, 442] on button "Show details" at bounding box center [367, 448] width 446 height 12
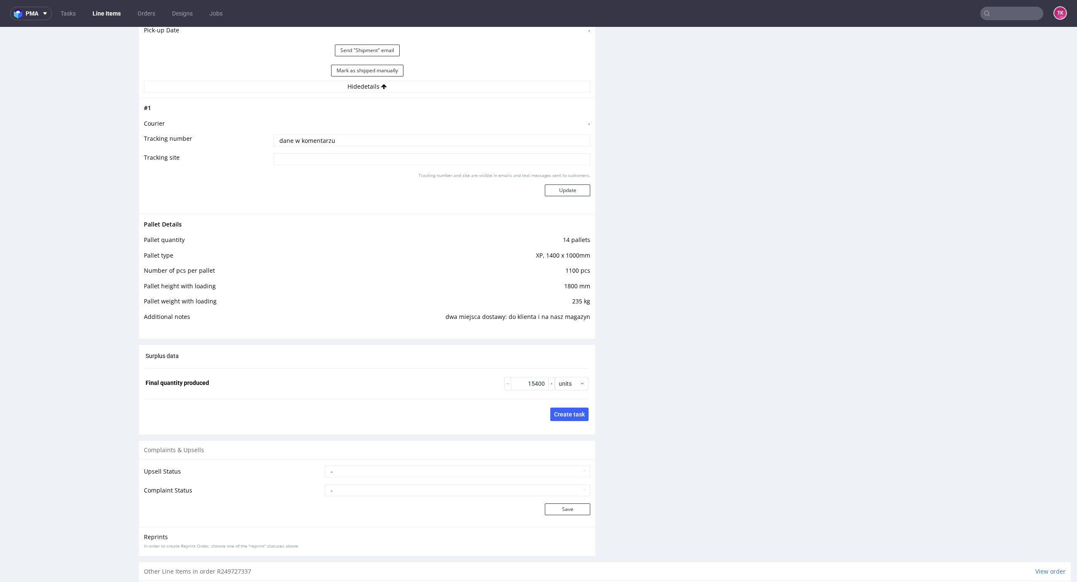
scroll to position [1433, 0]
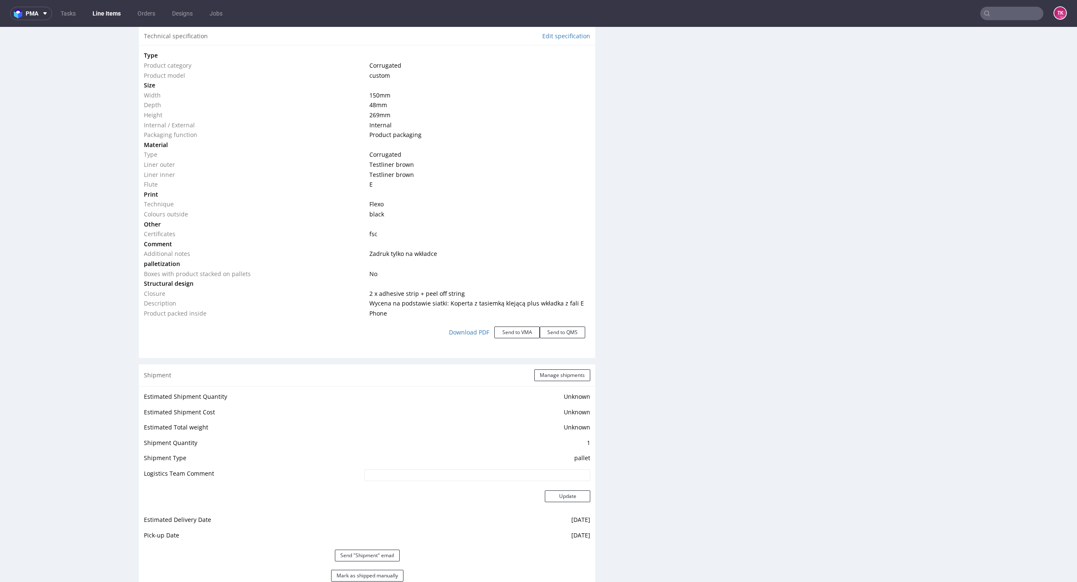
scroll to position [1088, 0]
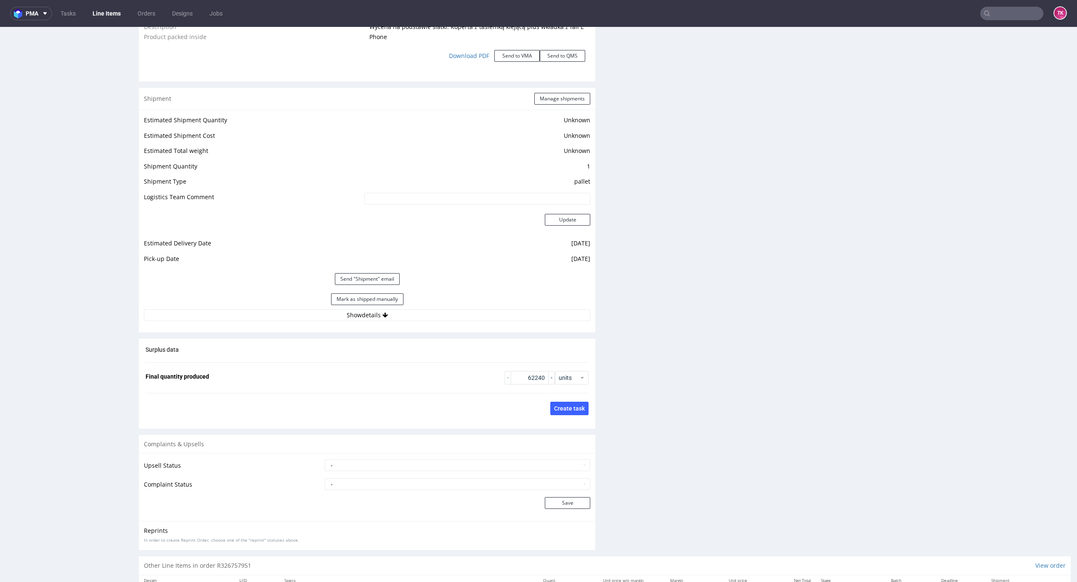
click at [492, 307] on div "Mark as shipped manually" at bounding box center [367, 299] width 446 height 20
click at [495, 316] on button "Show details" at bounding box center [367, 316] width 446 height 12
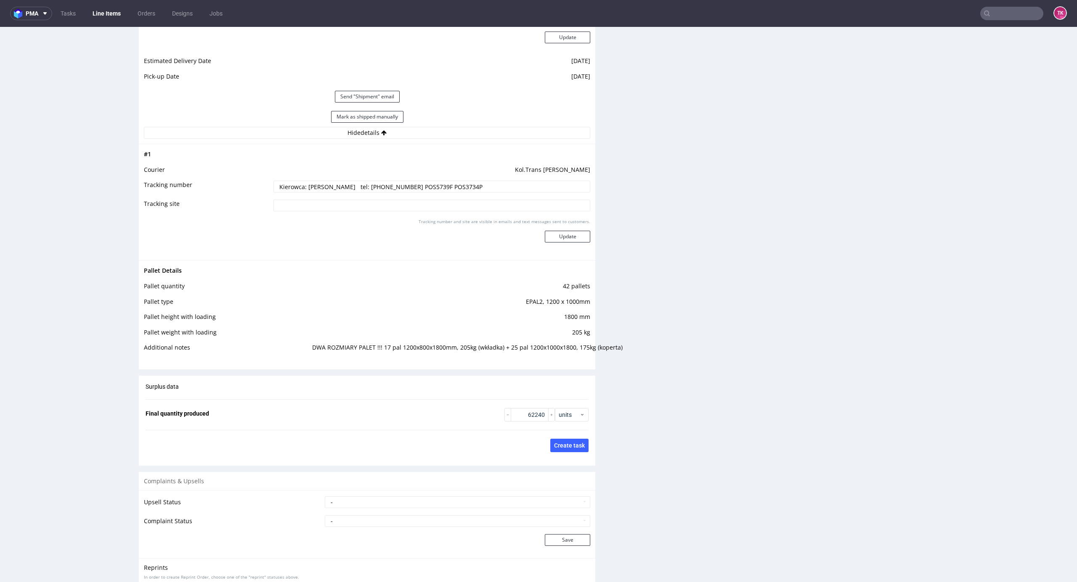
scroll to position [1269, 0]
drag, startPoint x: 0, startPoint y: 433, endPoint x: 0, endPoint y: 413, distance: 20.2
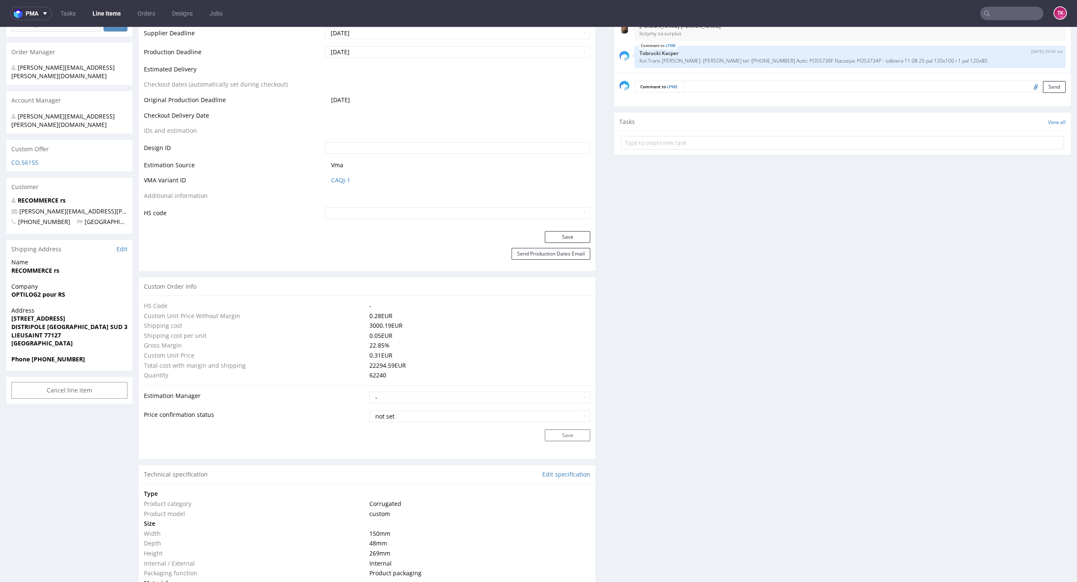
scroll to position [316, 0]
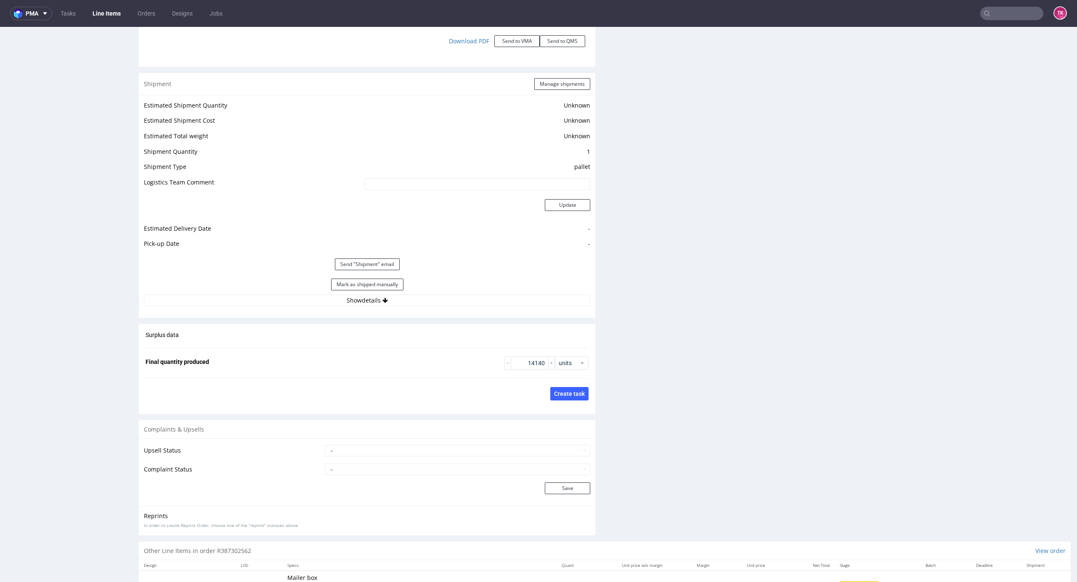
scroll to position [1178, 0]
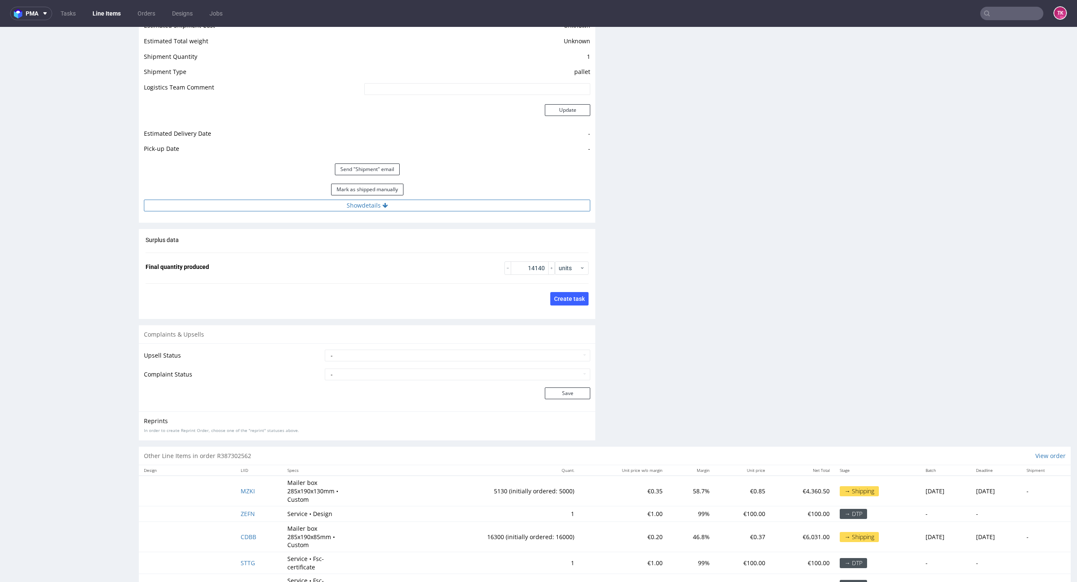
click at [459, 206] on button "Show details" at bounding box center [367, 206] width 446 height 12
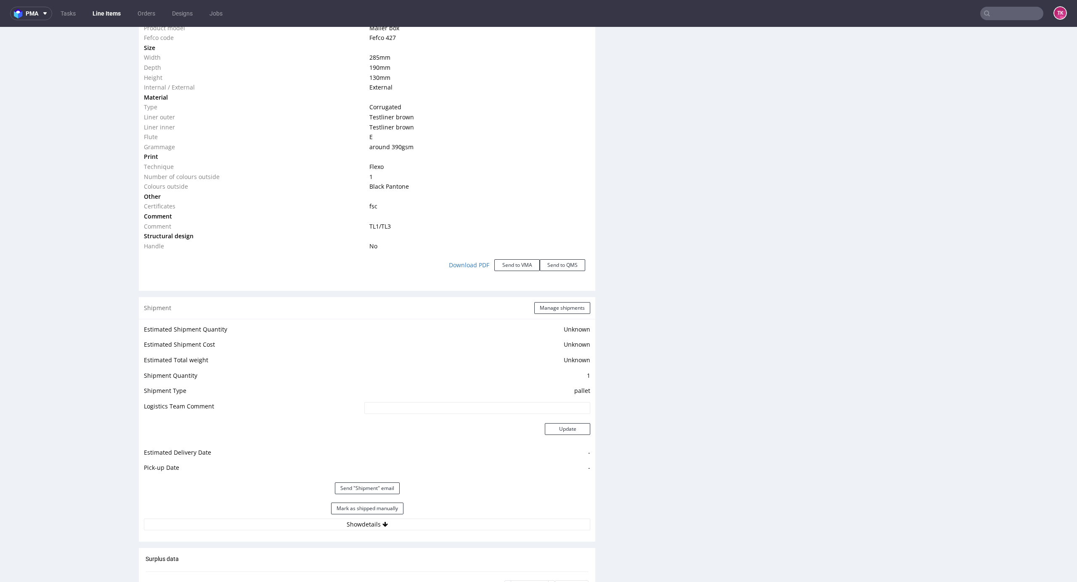
scroll to position [1197, 0]
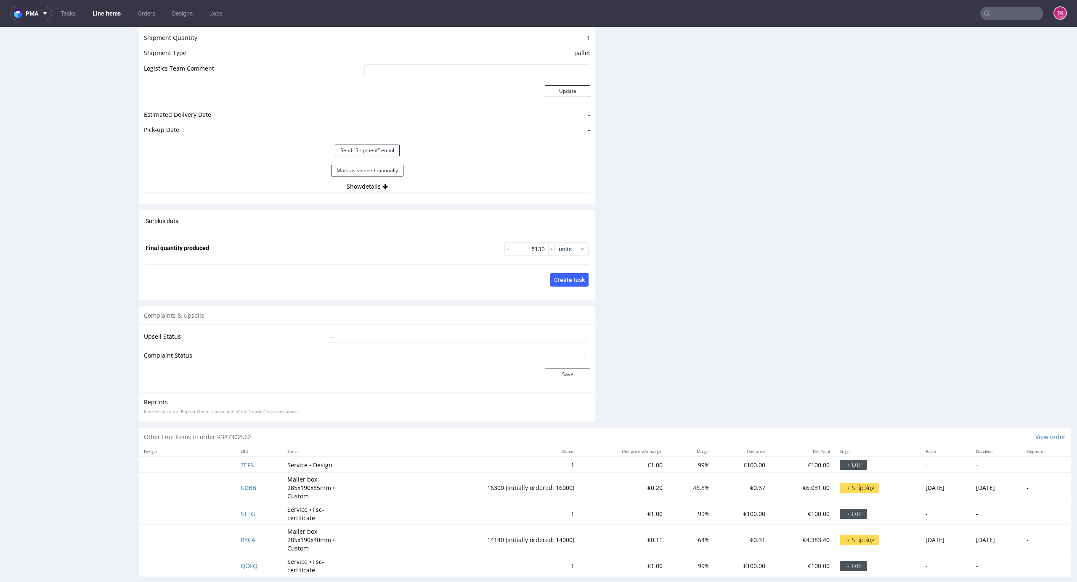
click at [441, 194] on div "Estimated Shipment Quantity Unknown Estimated Shipment Cost Unknown Estimated T…" at bounding box center [367, 89] width 456 height 217
click at [441, 190] on button "Show details" at bounding box center [367, 187] width 446 height 12
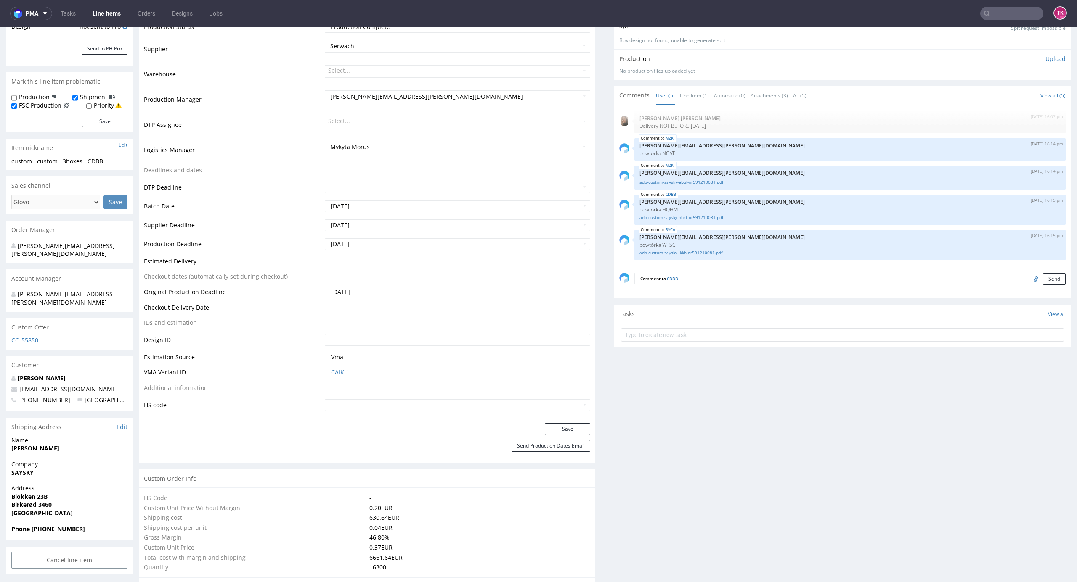
scroll to position [224, 0]
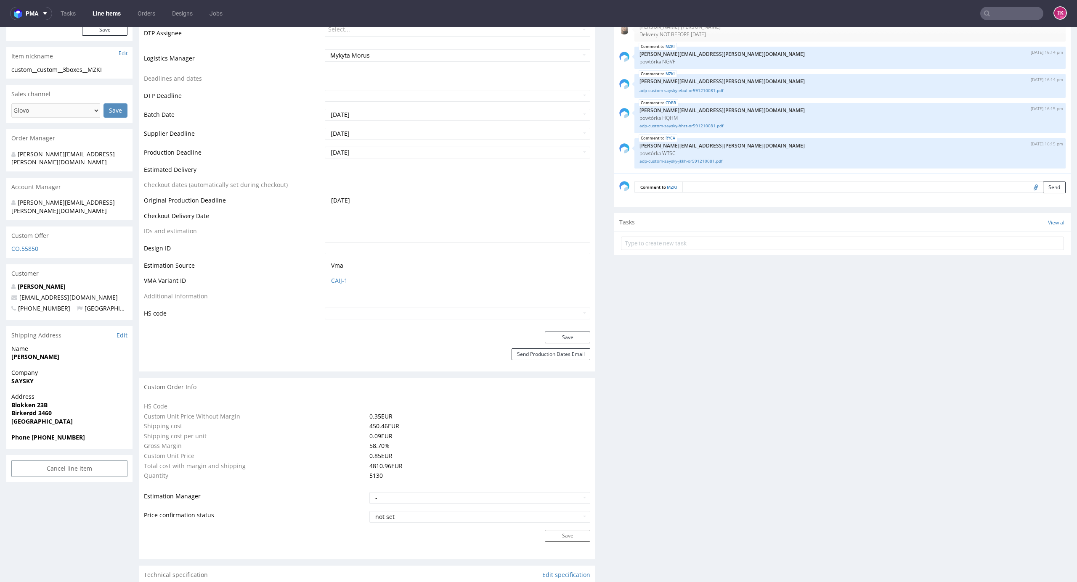
scroll to position [336, 0]
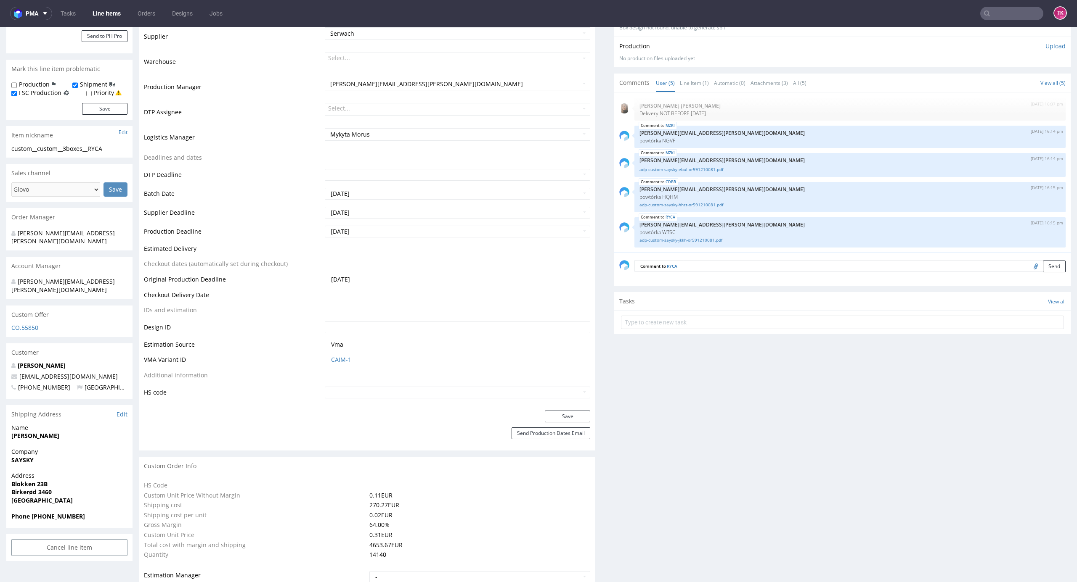
scroll to position [336, 0]
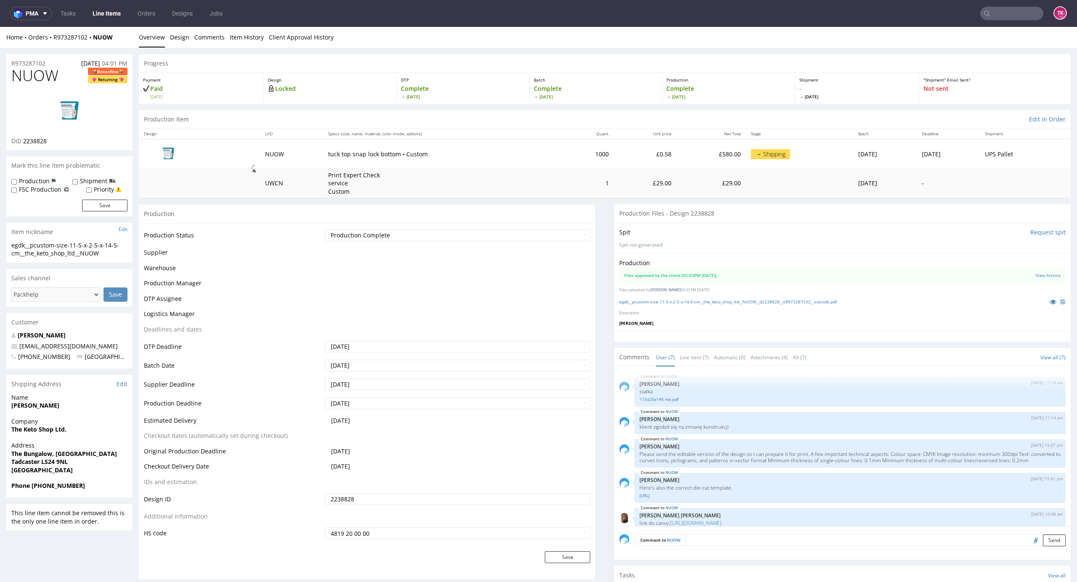
scroll to position [100, 0]
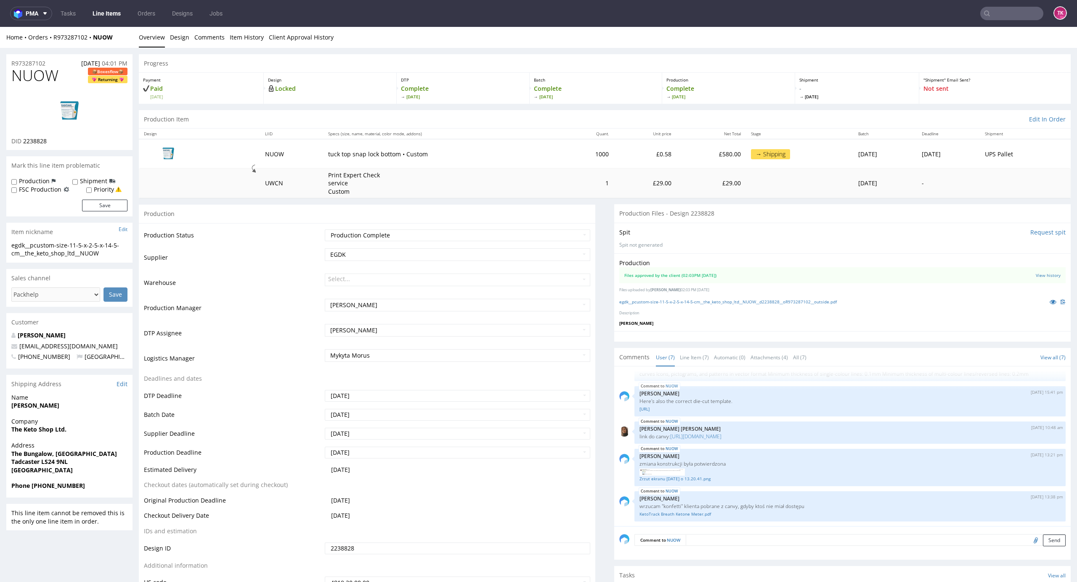
click at [105, 9] on link "Line Items" at bounding box center [106, 13] width 38 height 13
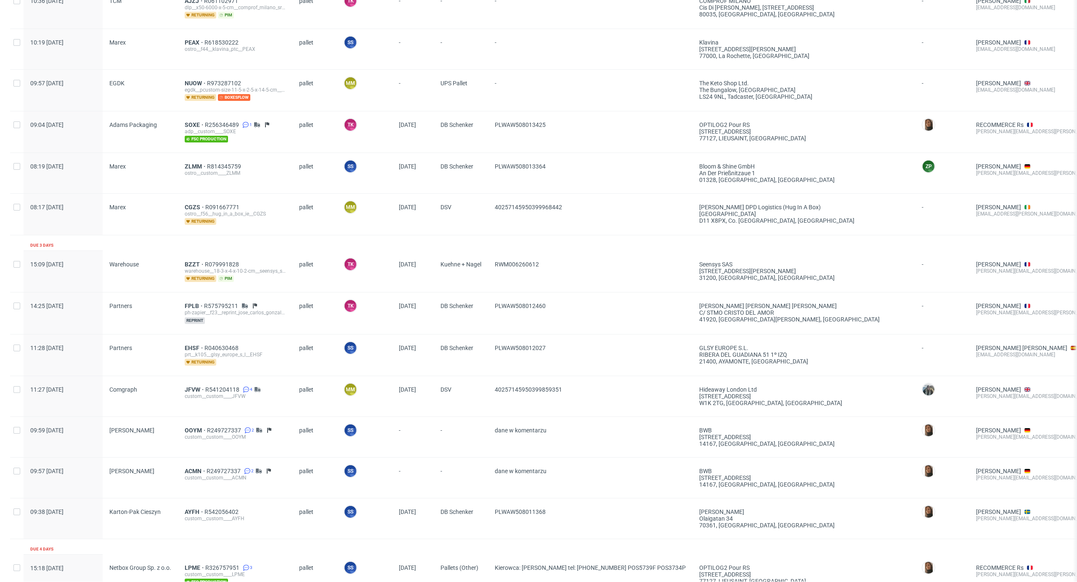
scroll to position [280, 0]
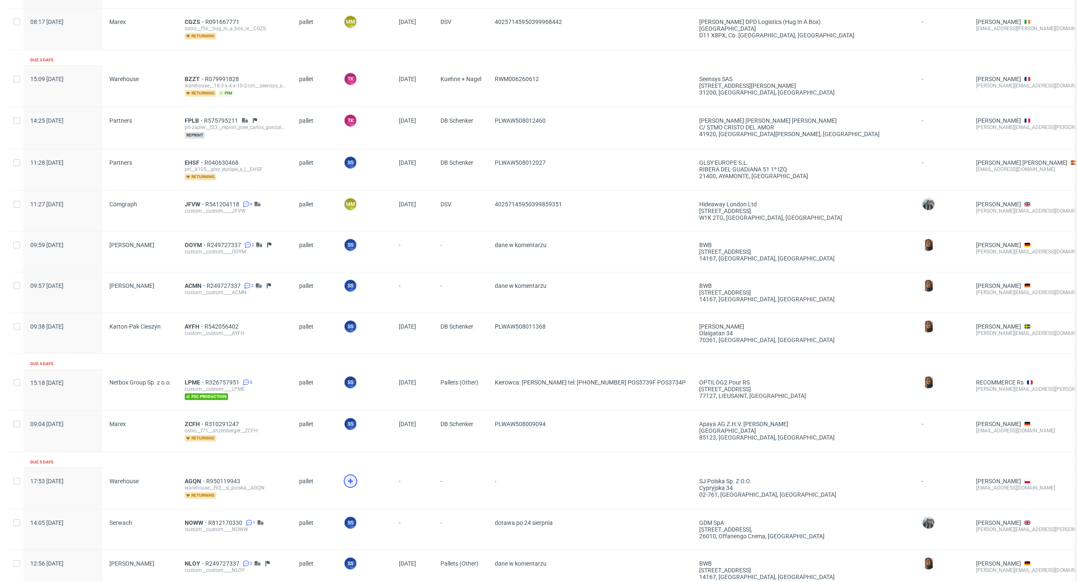
click at [345, 484] on icon at bounding box center [350, 482] width 10 height 10
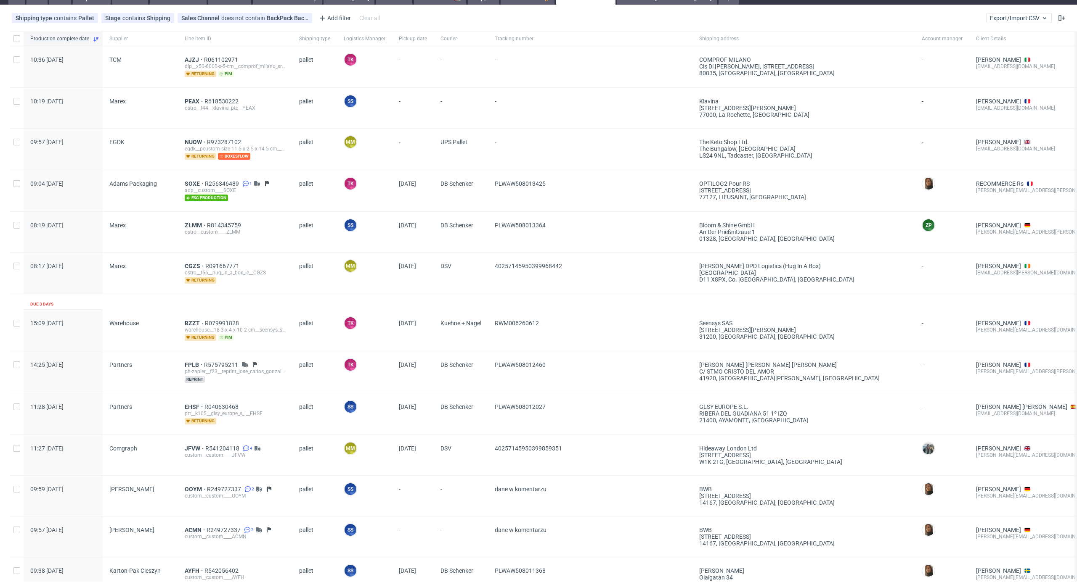
scroll to position [0, 0]
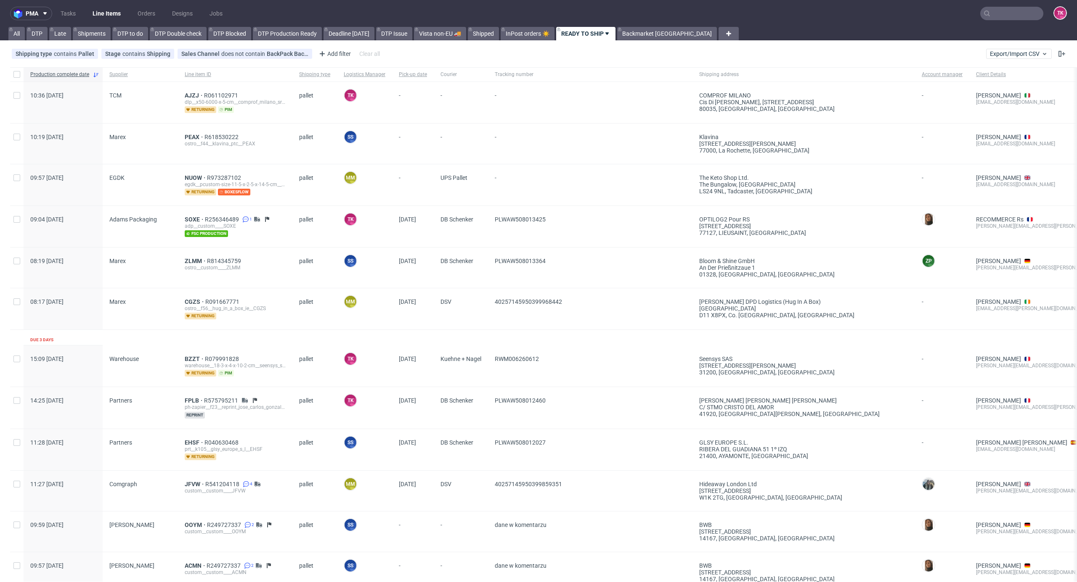
click at [105, 8] on link "Line Items" at bounding box center [106, 13] width 38 height 13
click at [189, 138] on span "PEAX" at bounding box center [195, 137] width 20 height 7
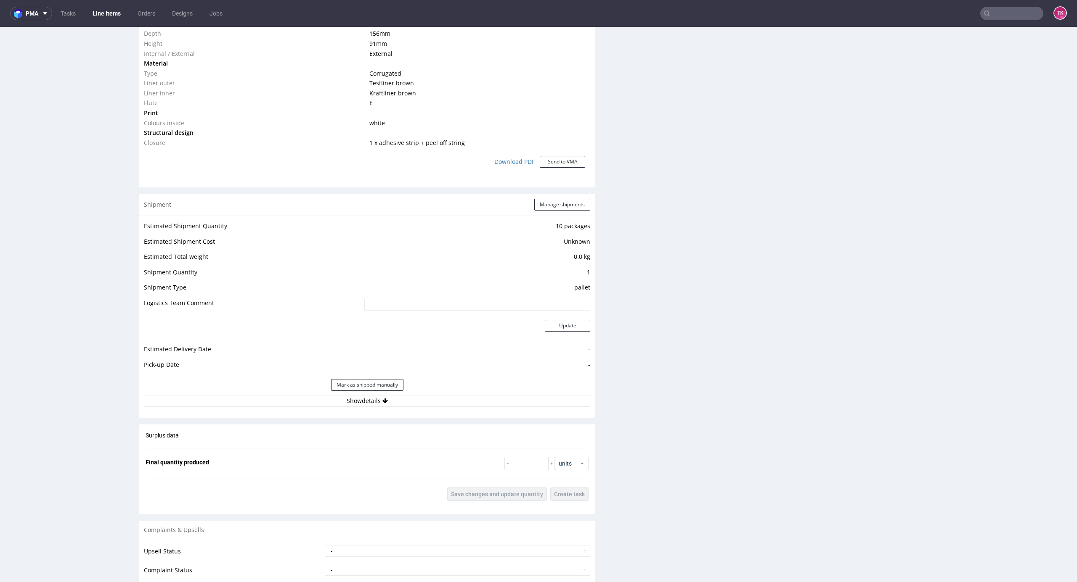
scroll to position [785, 0]
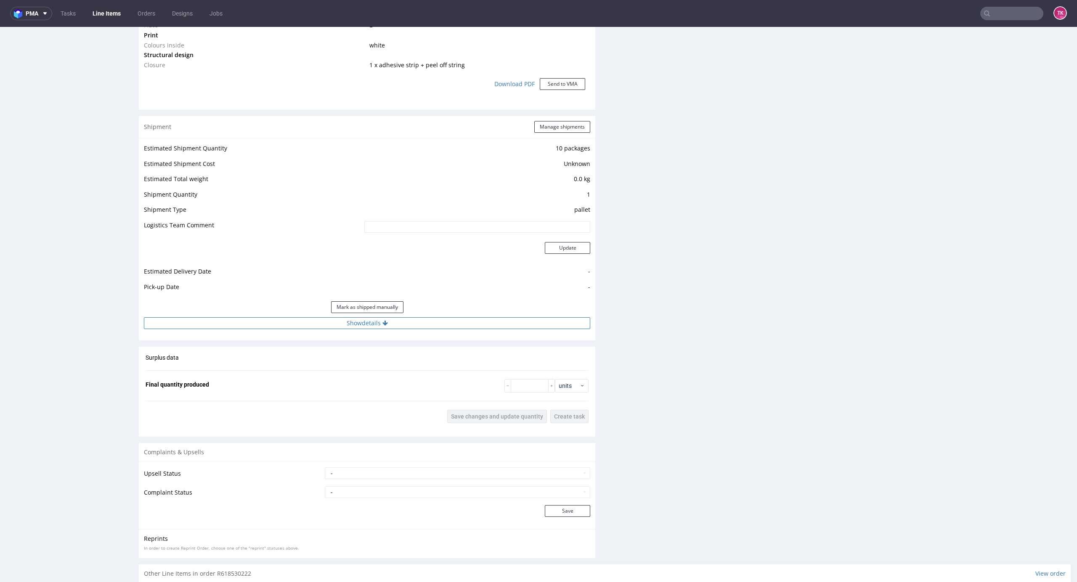
click at [443, 323] on button "Show details" at bounding box center [367, 324] width 446 height 12
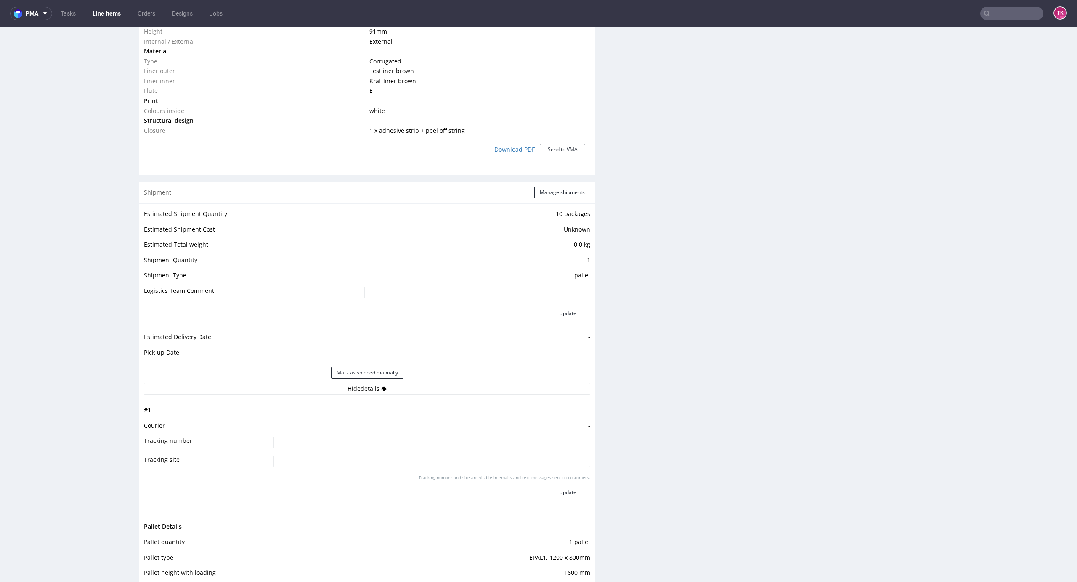
scroll to position [617, 0]
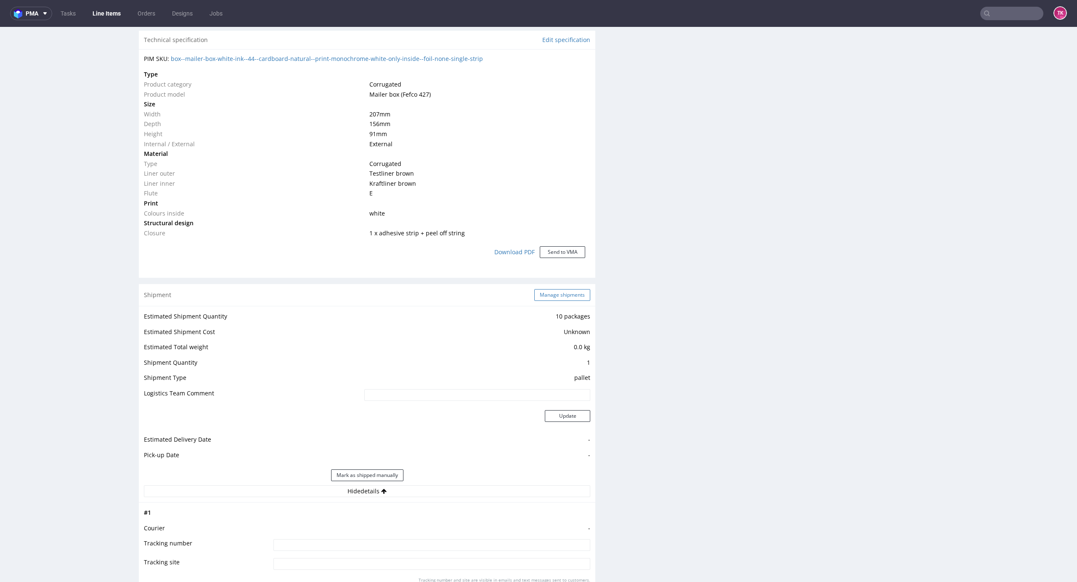
click at [564, 298] on button "Manage shipments" at bounding box center [562, 295] width 56 height 12
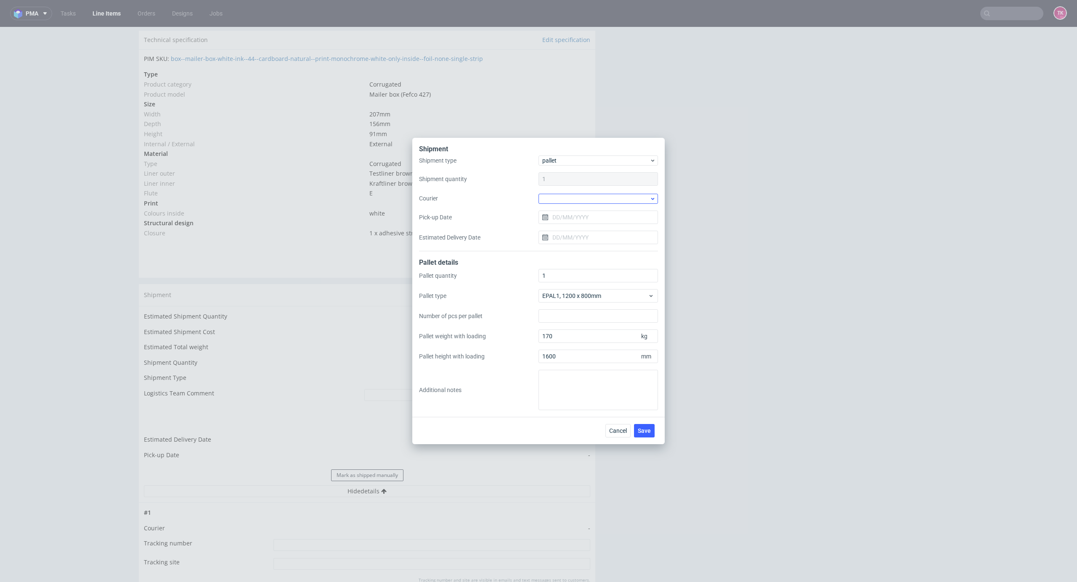
drag, startPoint x: 576, startPoint y: 193, endPoint x: 584, endPoint y: 196, distance: 8.3
click at [577, 193] on div at bounding box center [597, 198] width 119 height 11
drag, startPoint x: 619, startPoint y: 226, endPoint x: 617, endPoint y: 233, distance: 6.6
click at [618, 226] on div "DSV" at bounding box center [598, 226] width 113 height 15
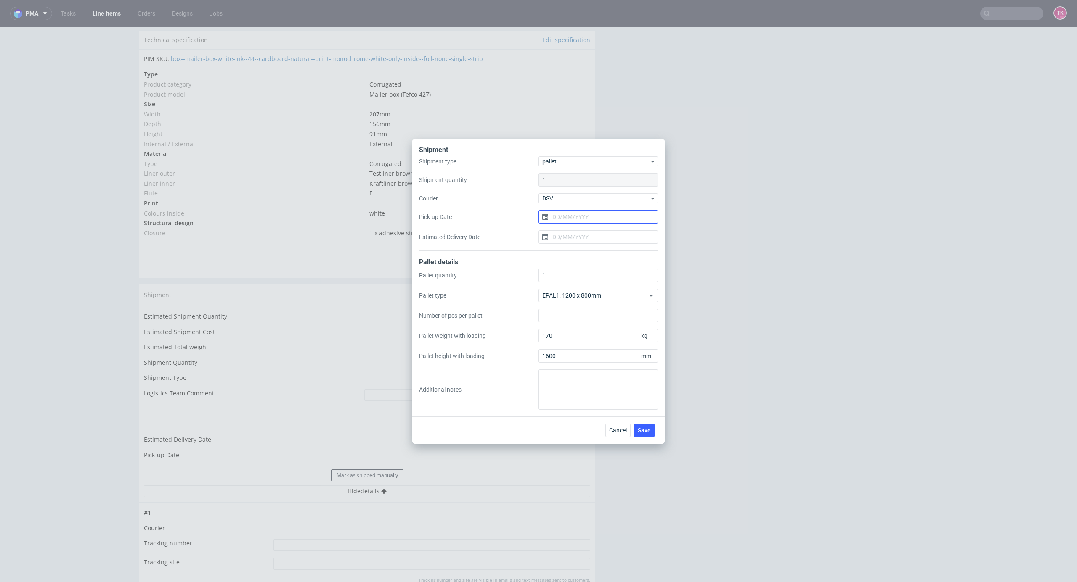
click at [608, 212] on input "Pick-up Date" at bounding box center [597, 216] width 119 height 13
click at [584, 299] on span "12" at bounding box center [584, 299] width 7 height 8
type input "[DATE]"
click at [651, 432] on button "Save" at bounding box center [644, 430] width 21 height 13
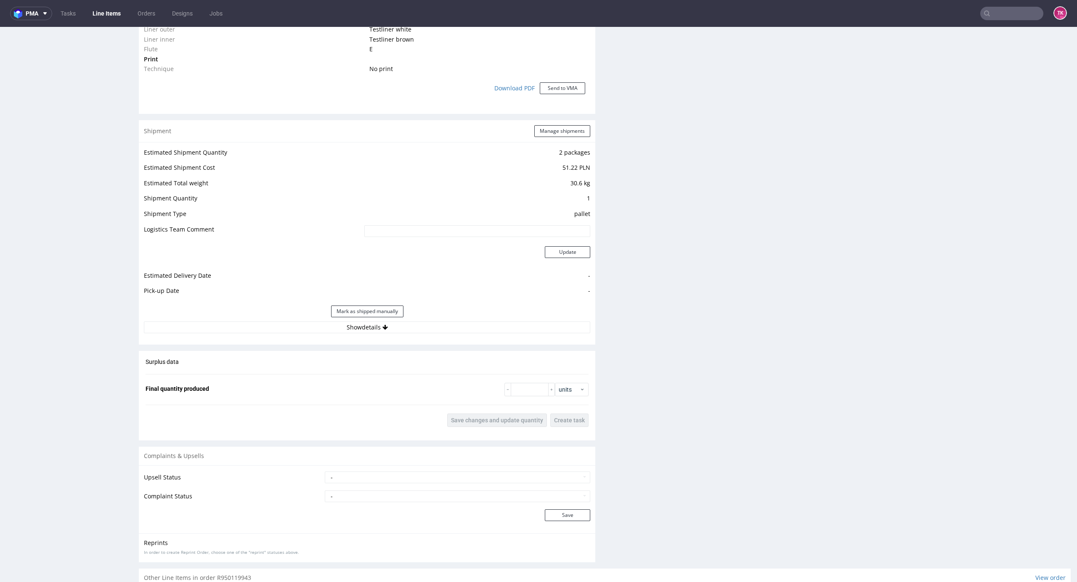
scroll to position [729, 0]
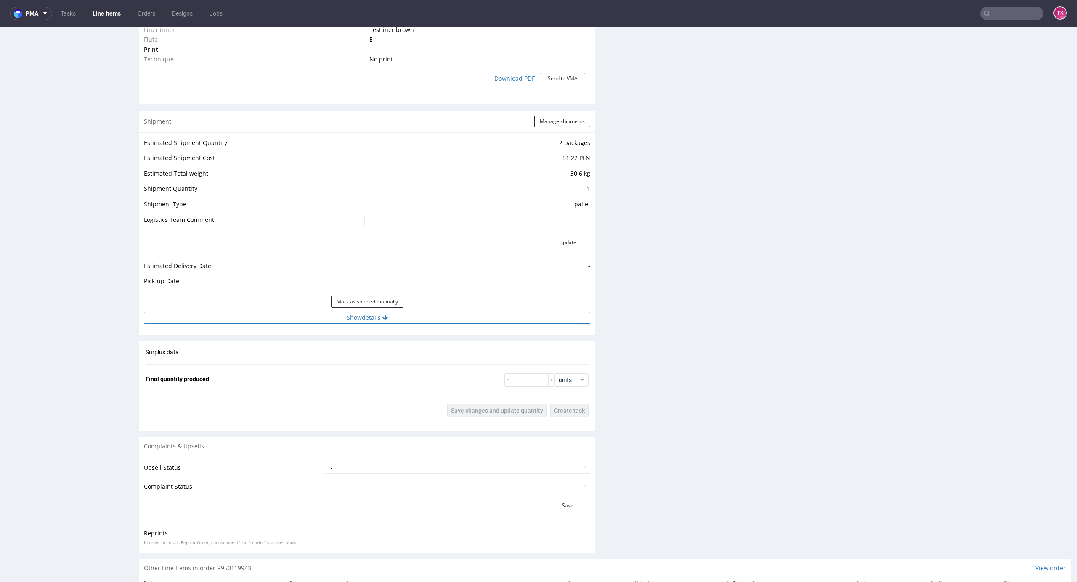
click at [470, 315] on button "Show details" at bounding box center [367, 318] width 446 height 12
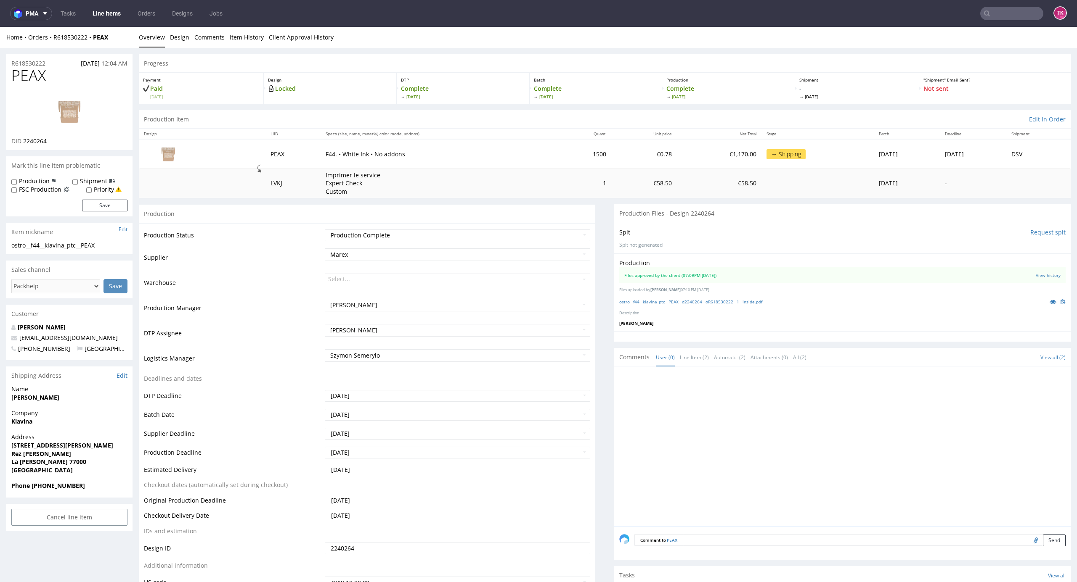
click at [114, 5] on nav "pma Tasks Line Items Orders Designs Jobs TK" at bounding box center [538, 13] width 1077 height 27
click at [111, 11] on link "Line Items" at bounding box center [106, 13] width 38 height 13
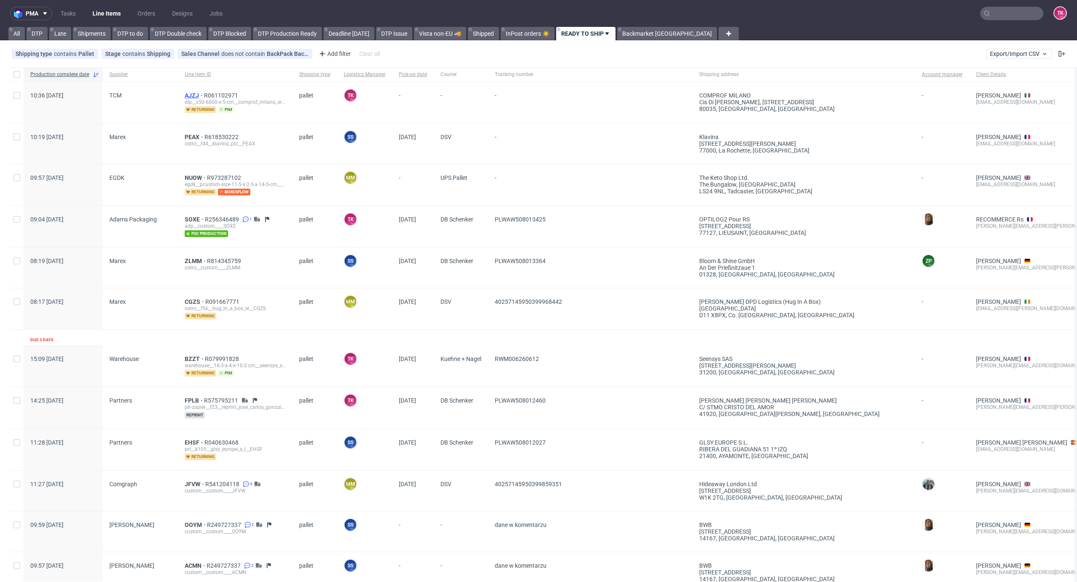
click at [191, 93] on span "AJZJ" at bounding box center [194, 95] width 19 height 7
click at [190, 135] on span "PEAX" at bounding box center [195, 137] width 20 height 7
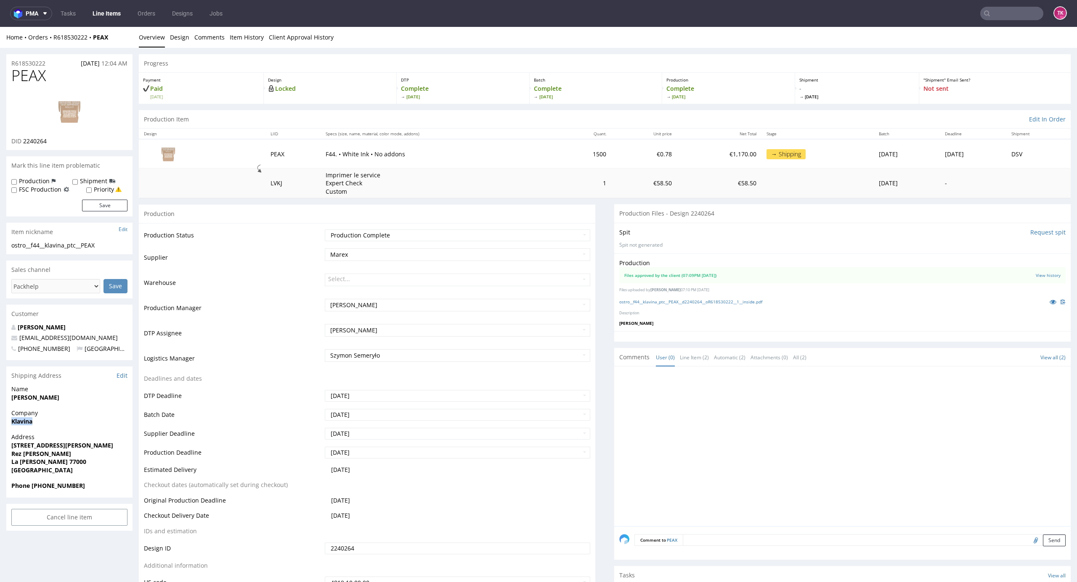
drag, startPoint x: 7, startPoint y: 429, endPoint x: 64, endPoint y: 433, distance: 57.8
click at [64, 432] on div "Company Klavina" at bounding box center [69, 421] width 126 height 24
copy strong "Klavina"
drag, startPoint x: 49, startPoint y: 460, endPoint x: 0, endPoint y: 463, distance: 49.3
click at [99, 462] on p "Address 71E rue honoré daumier Rez de chaussé La Rochette 77000 France" at bounding box center [69, 453] width 116 height 41
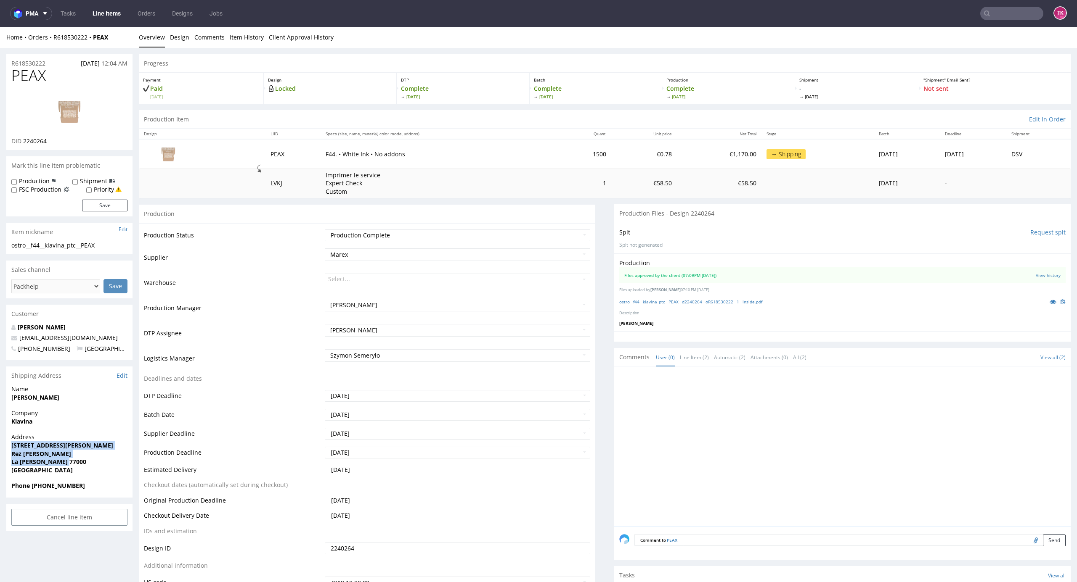
drag, startPoint x: 3, startPoint y: 450, endPoint x: 80, endPoint y: 463, distance: 78.5
copy p "71E rue honoré daumier Rez de chaussé La Rochette 77000"
drag, startPoint x: 100, startPoint y: 337, endPoint x: 0, endPoint y: 337, distance: 100.1
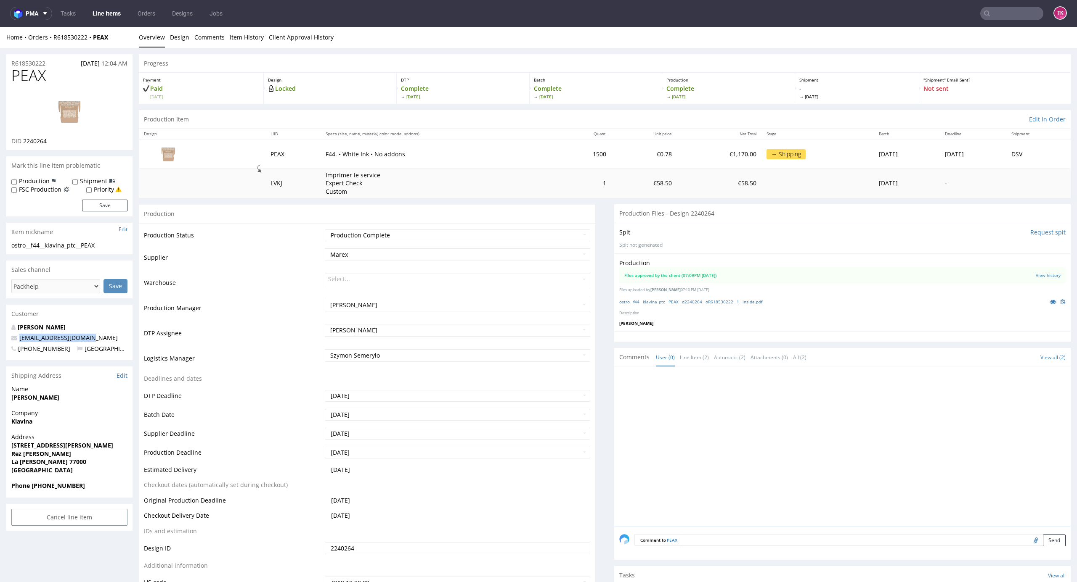
copy span "[EMAIL_ADDRESS][DOMAIN_NAME]"
drag, startPoint x: 61, startPoint y: 396, endPoint x: 5, endPoint y: 402, distance: 55.8
copy strong "[PERSON_NAME]"
drag, startPoint x: 32, startPoint y: 485, endPoint x: 99, endPoint y: 483, distance: 66.9
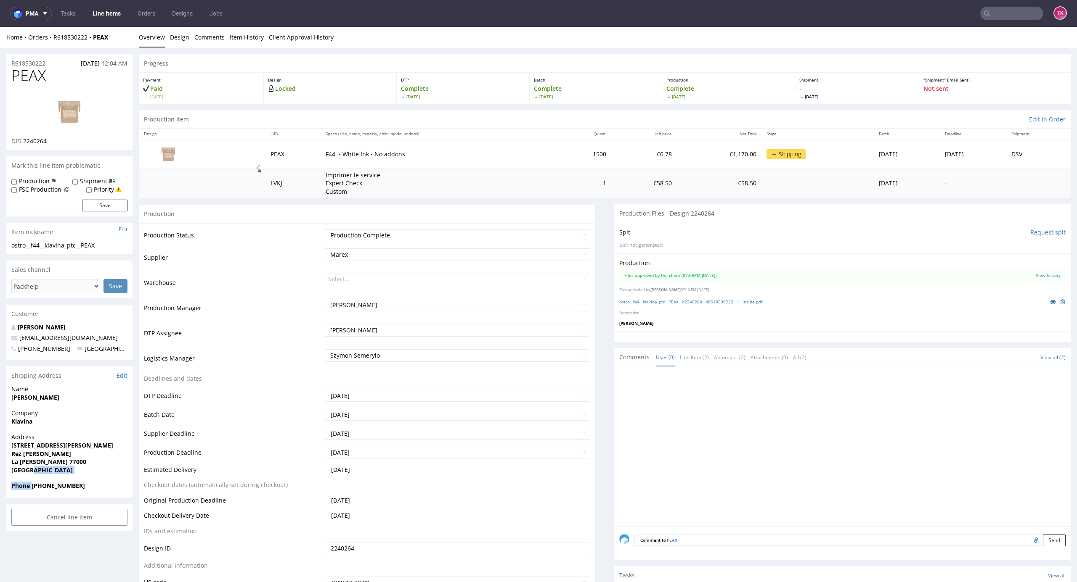
click at [108, 480] on section "Shipping Address Edit Name PATCHIE Klavina Company Klavina Address 71E rue hono…" at bounding box center [69, 432] width 126 height 131
drag, startPoint x: 42, startPoint y: 486, endPoint x: 95, endPoint y: 484, distance: 52.6
click at [95, 484] on span "Phone +33646767147" at bounding box center [69, 486] width 116 height 8
copy strong "646767147"
drag, startPoint x: 121, startPoint y: 36, endPoint x: 51, endPoint y: 38, distance: 69.8
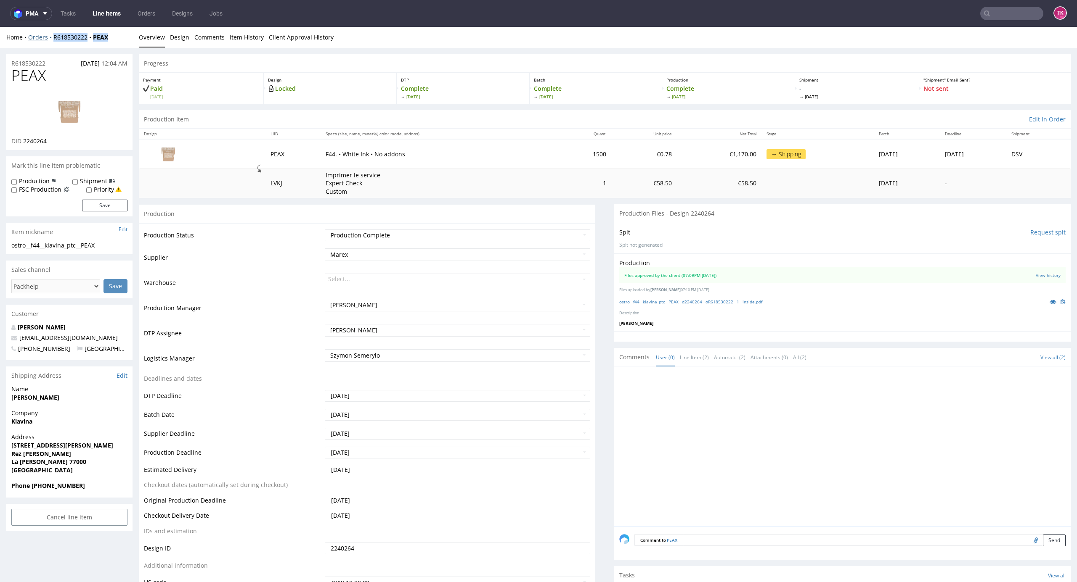
click at [51, 38] on div "Home Orders R618530222 PEAX" at bounding box center [69, 37] width 126 height 8
copy div "R618530222 PEAX"
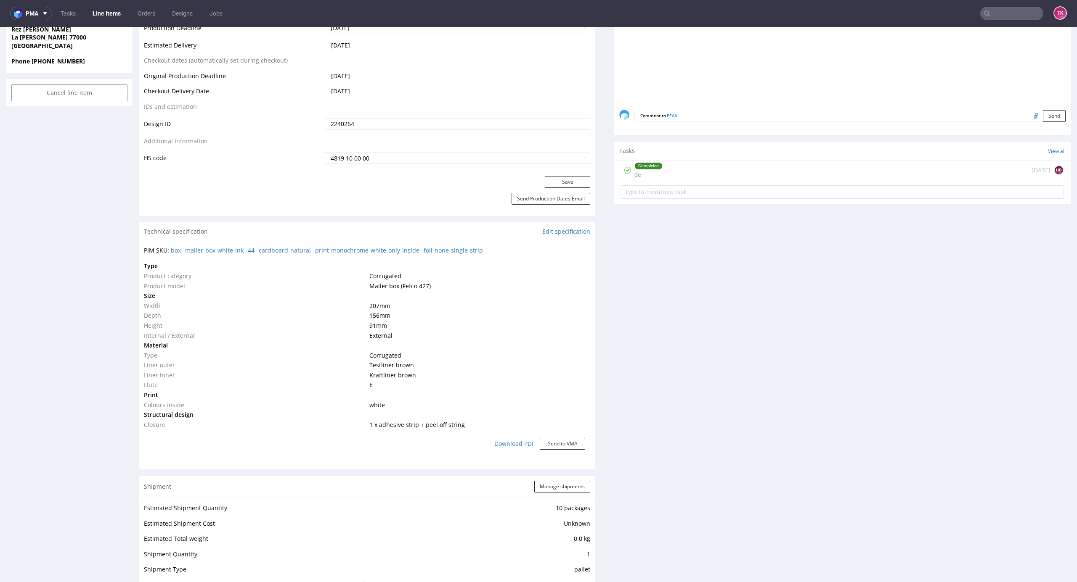
scroll to position [617, 0]
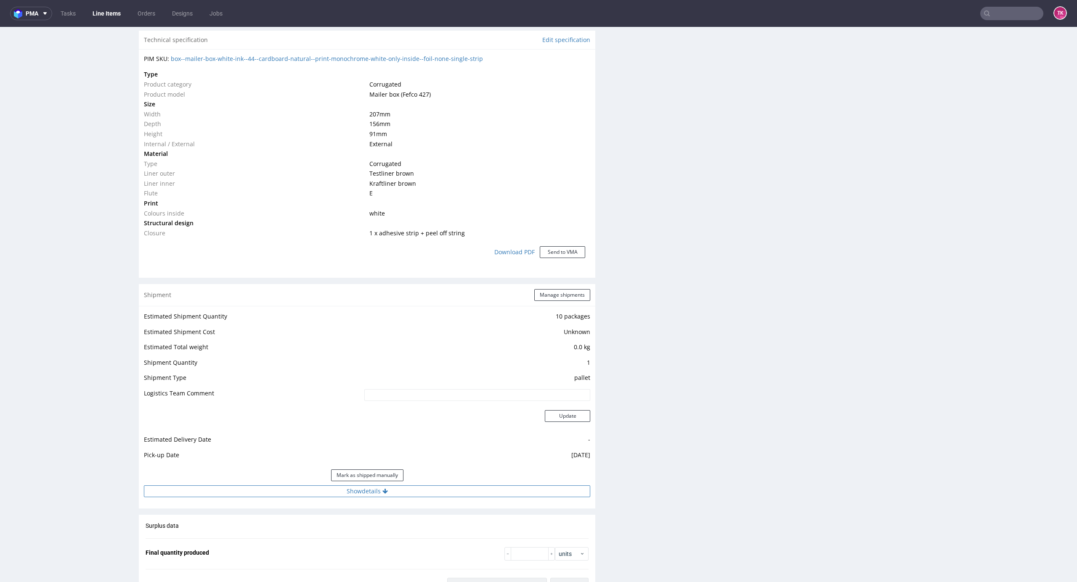
click at [426, 490] on button "Show details" at bounding box center [367, 492] width 446 height 12
click at [351, 543] on input at bounding box center [431, 546] width 317 height 12
paste input "40257145950400029469"
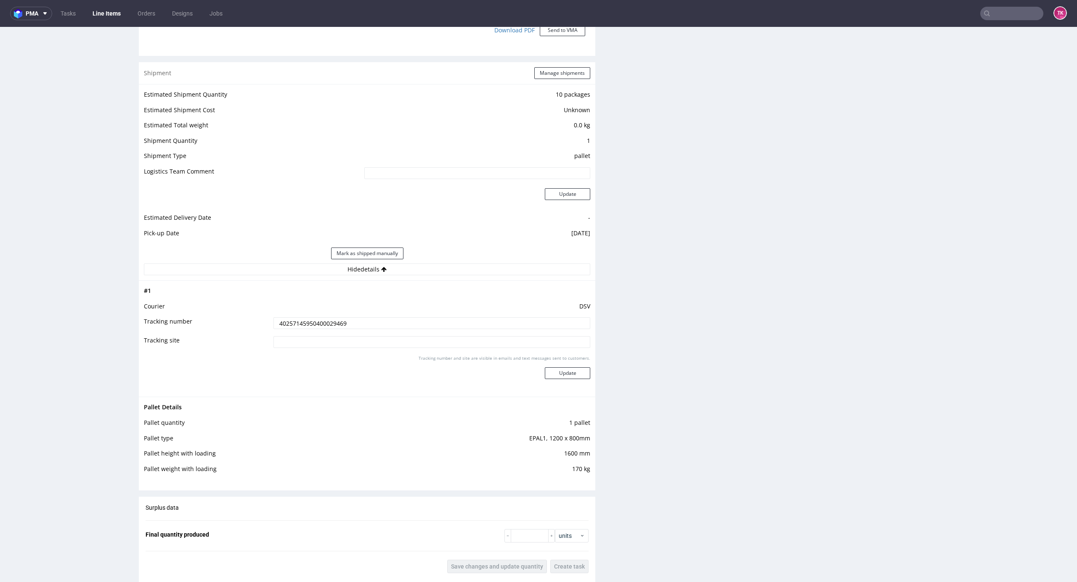
scroll to position [841, 0]
type input "40257145950400029469"
click at [562, 368] on button "Update" at bounding box center [567, 371] width 45 height 12
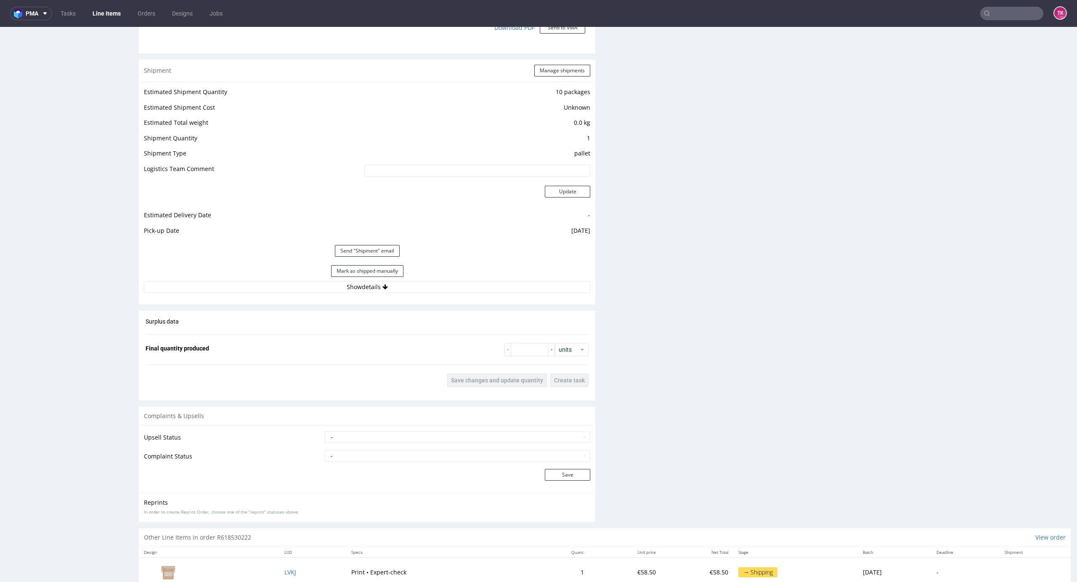
click at [107, 9] on link "Line Items" at bounding box center [106, 13] width 38 height 13
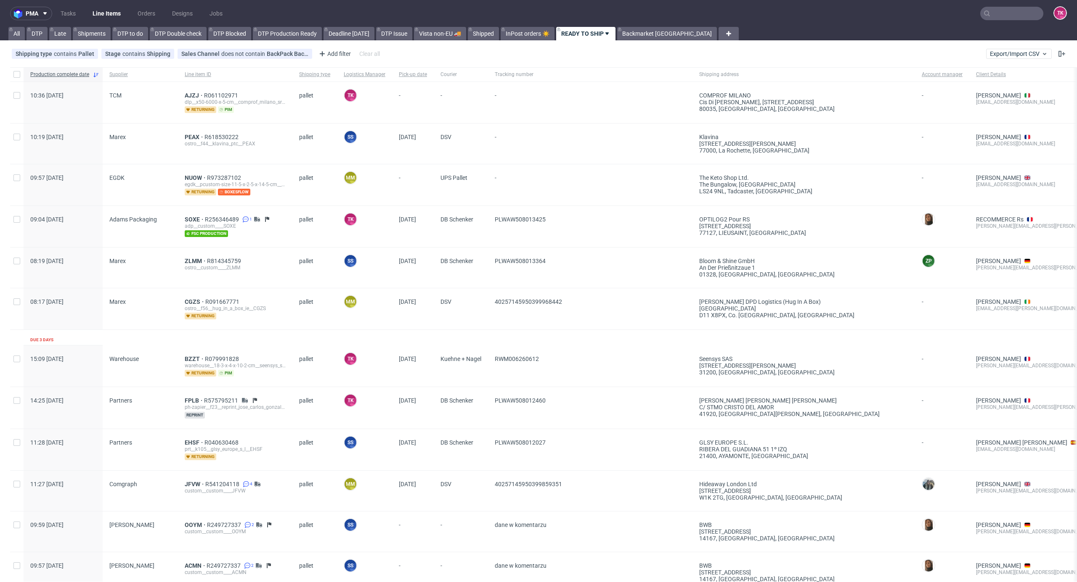
click at [100, 6] on nav "pma Tasks Line Items Orders Designs Jobs TK" at bounding box center [538, 13] width 1077 height 27
click at [100, 17] on link "Line Items" at bounding box center [106, 13] width 38 height 13
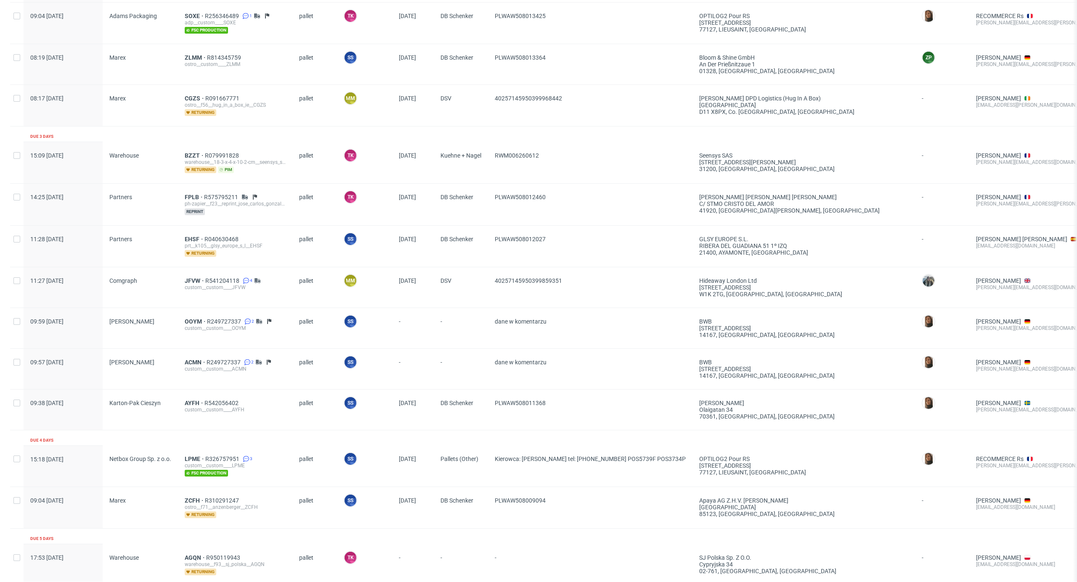
scroll to position [224, 0]
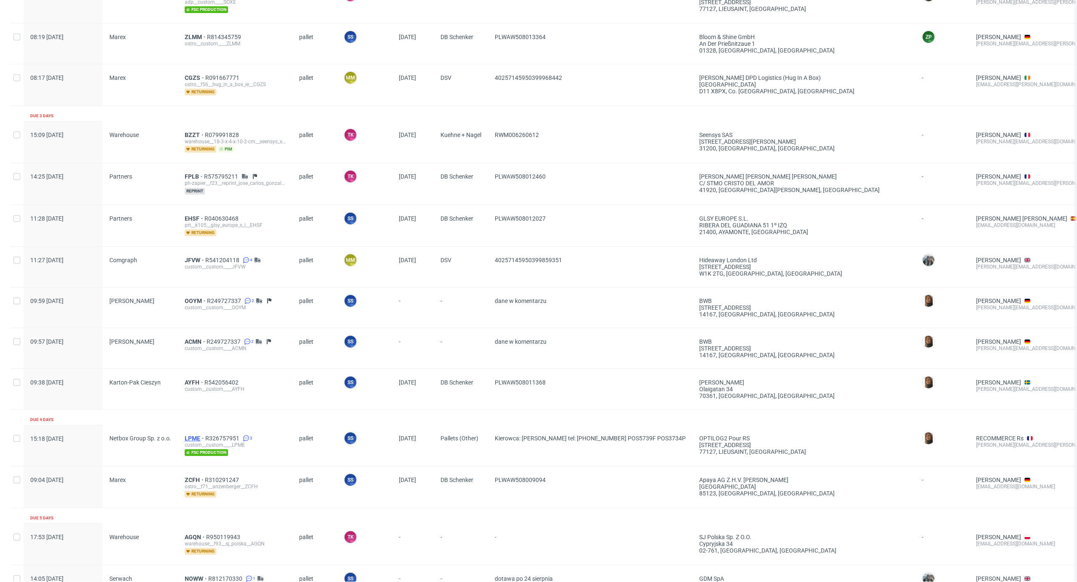
click at [194, 435] on span "LPME" at bounding box center [195, 438] width 21 height 7
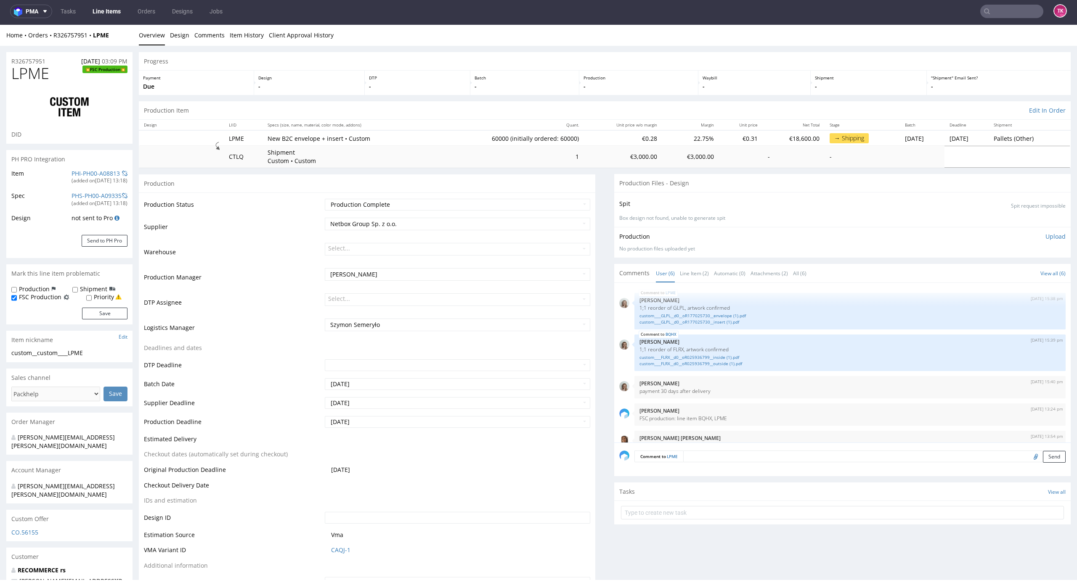
scroll to position [43, 0]
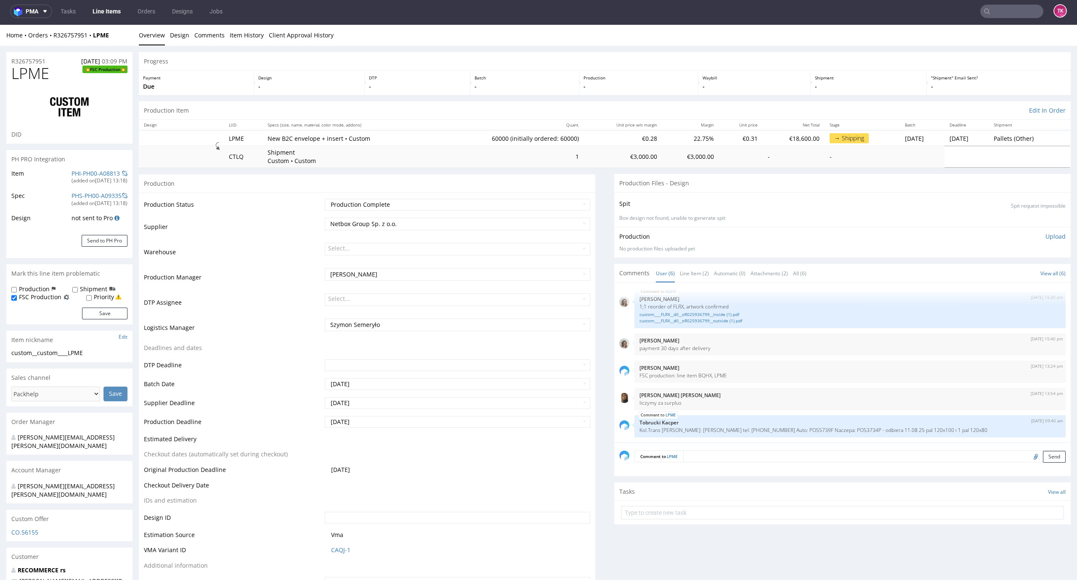
click at [119, 11] on link "Line Items" at bounding box center [106, 11] width 38 height 13
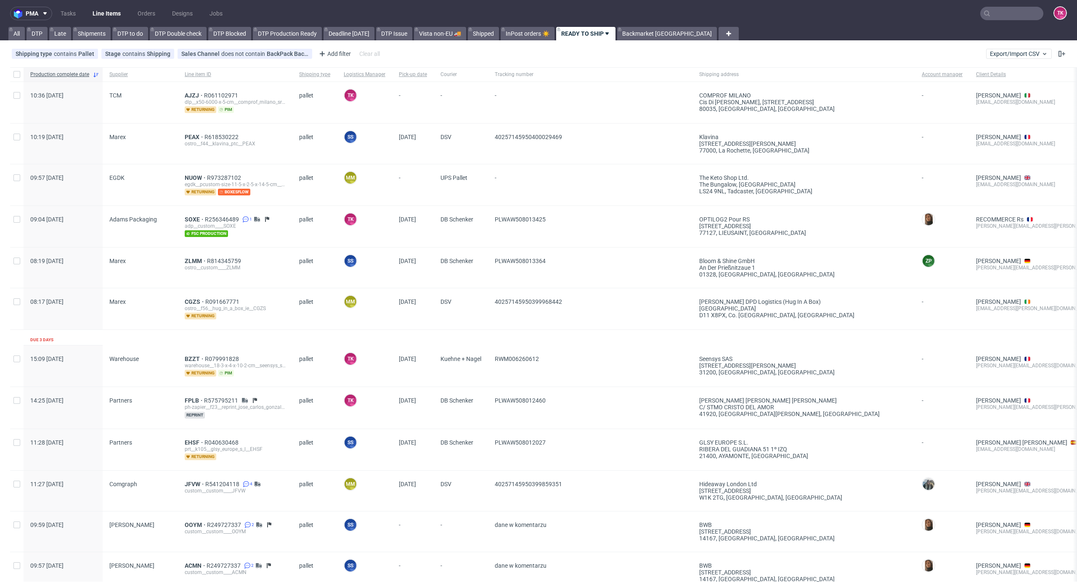
click at [109, 17] on link "Line Items" at bounding box center [106, 13] width 38 height 13
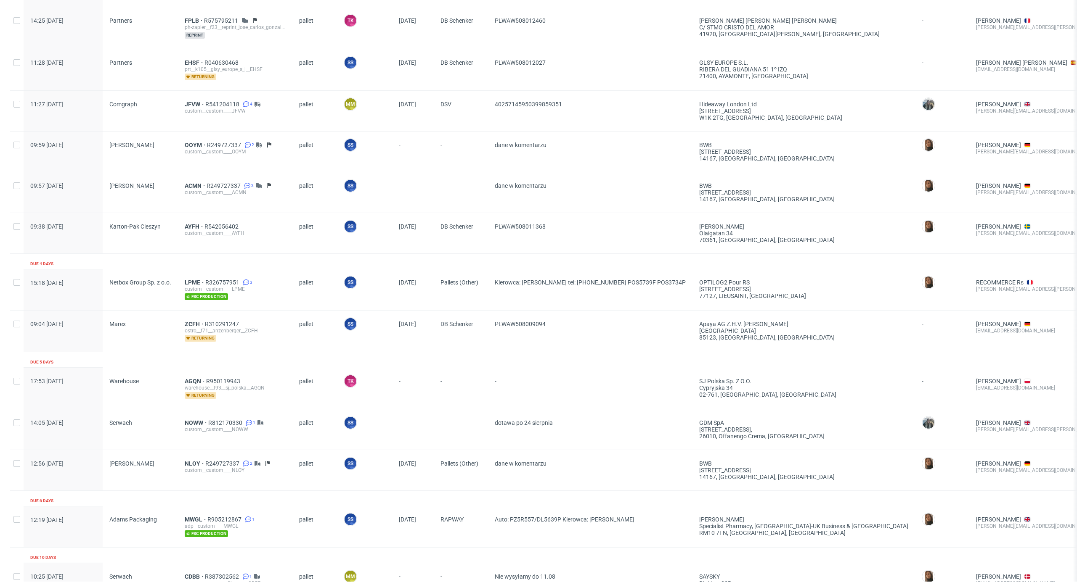
scroll to position [505, 0]
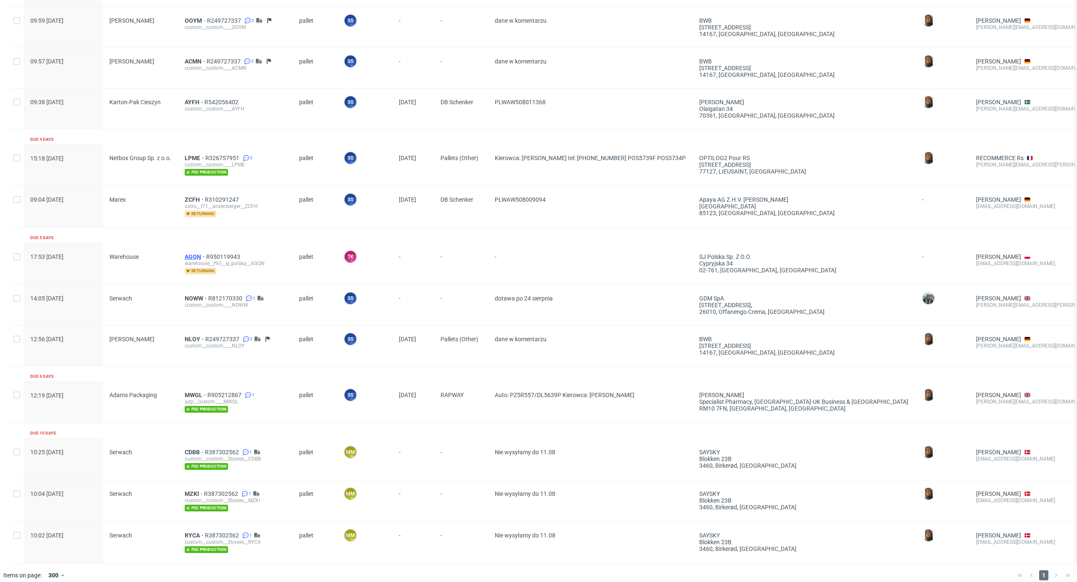
click at [193, 254] on span "AGQN" at bounding box center [195, 257] width 21 height 7
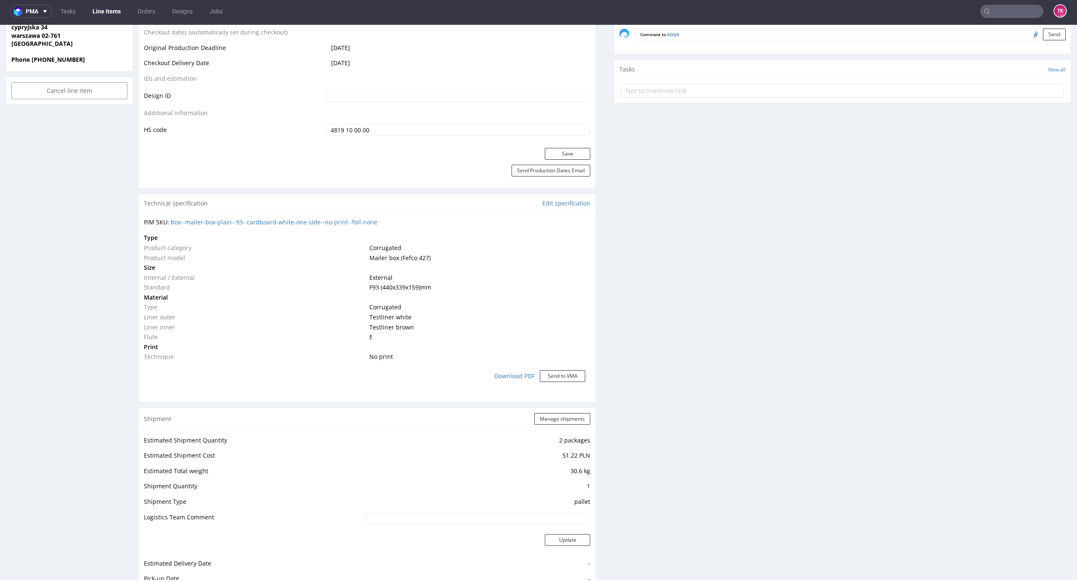
scroll to position [448, 0]
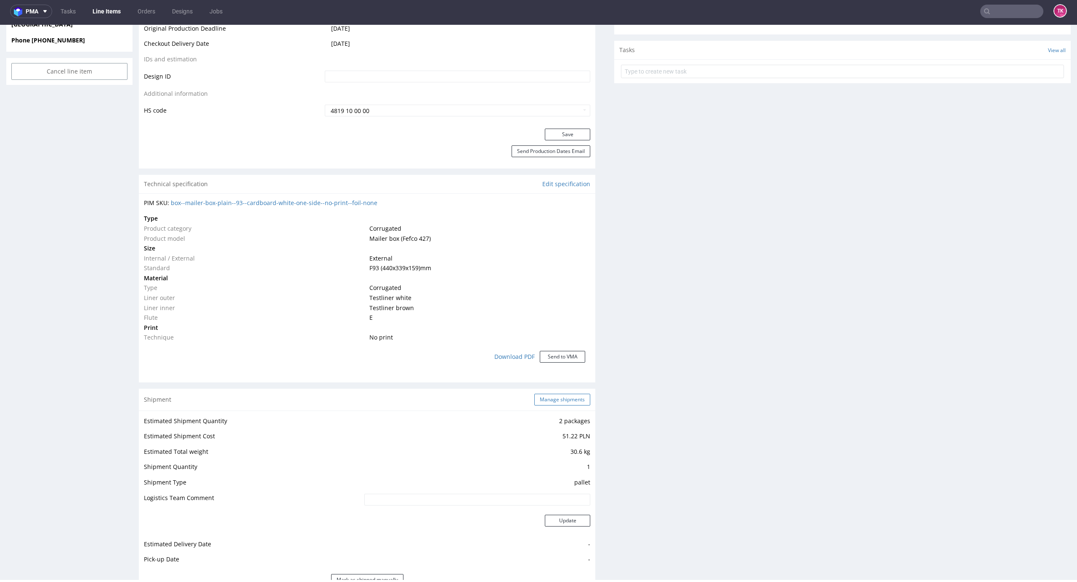
click at [554, 397] on button "Manage shipments" at bounding box center [562, 400] width 56 height 12
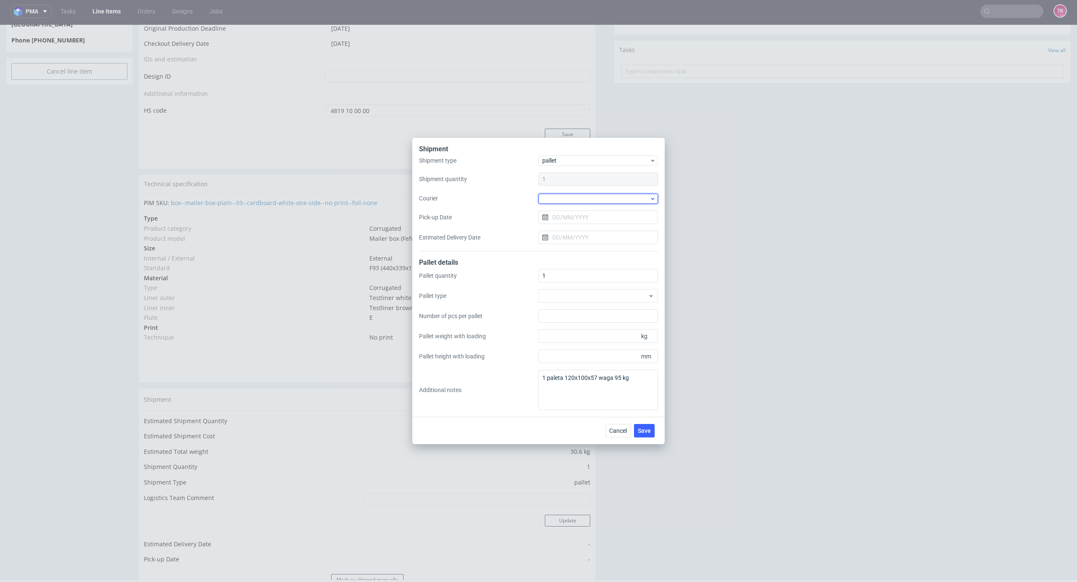
click at [588, 201] on div at bounding box center [597, 199] width 119 height 10
click at [583, 213] on div "Kuehne + Nagel" at bounding box center [598, 210] width 113 height 15
click at [645, 428] on span "Save" at bounding box center [644, 431] width 13 height 6
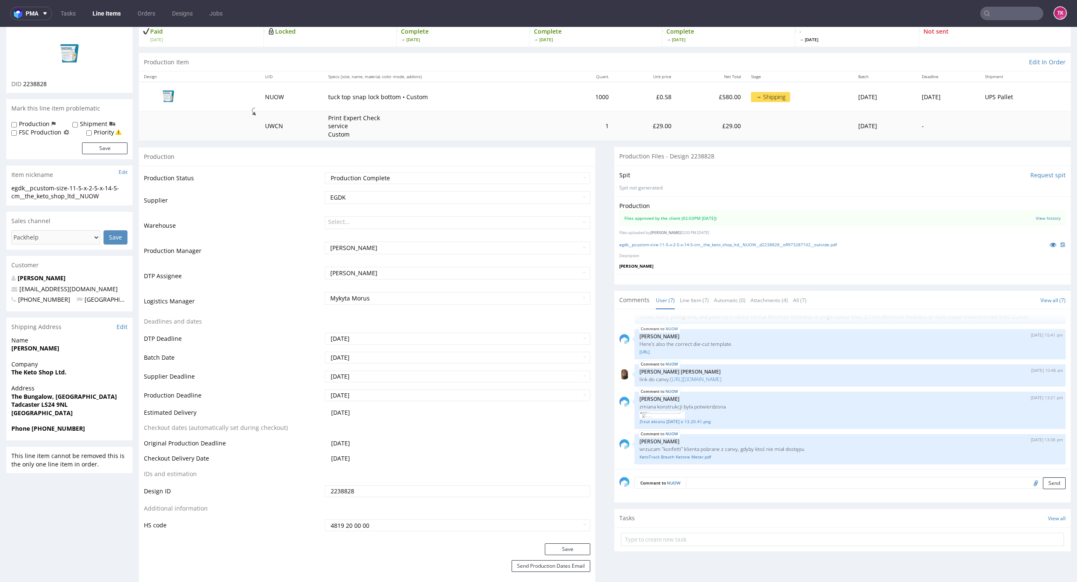
scroll to position [112, 0]
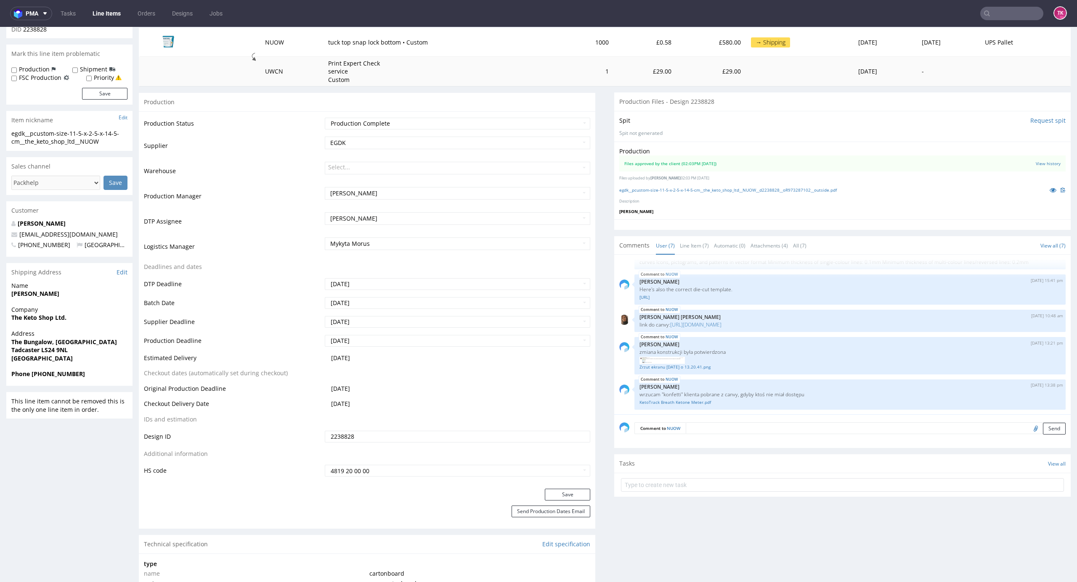
click at [97, 11] on link "Line Items" at bounding box center [106, 13] width 38 height 13
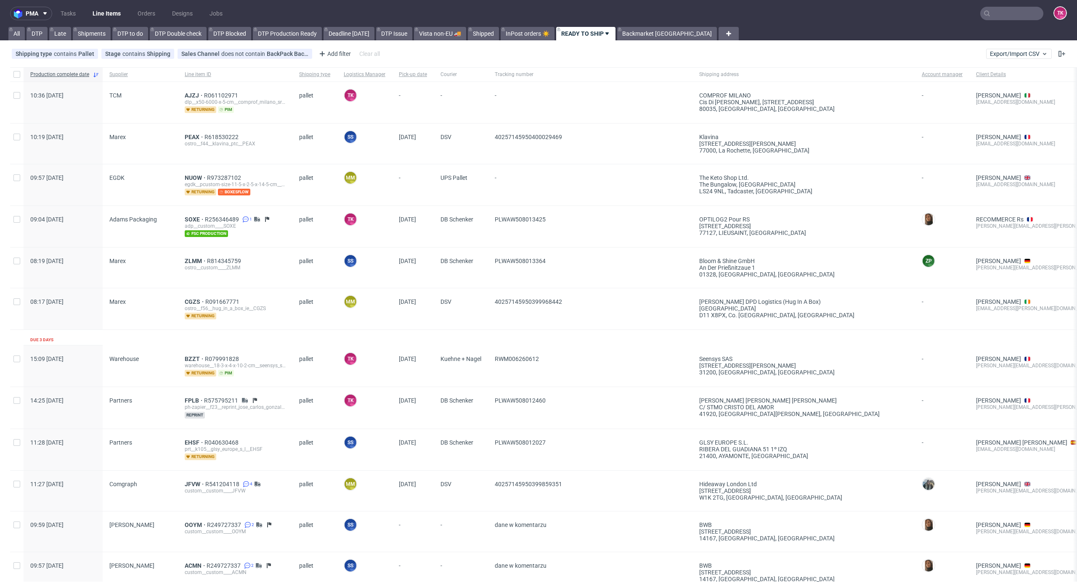
click at [97, 9] on link "Line Items" at bounding box center [106, 13] width 38 height 13
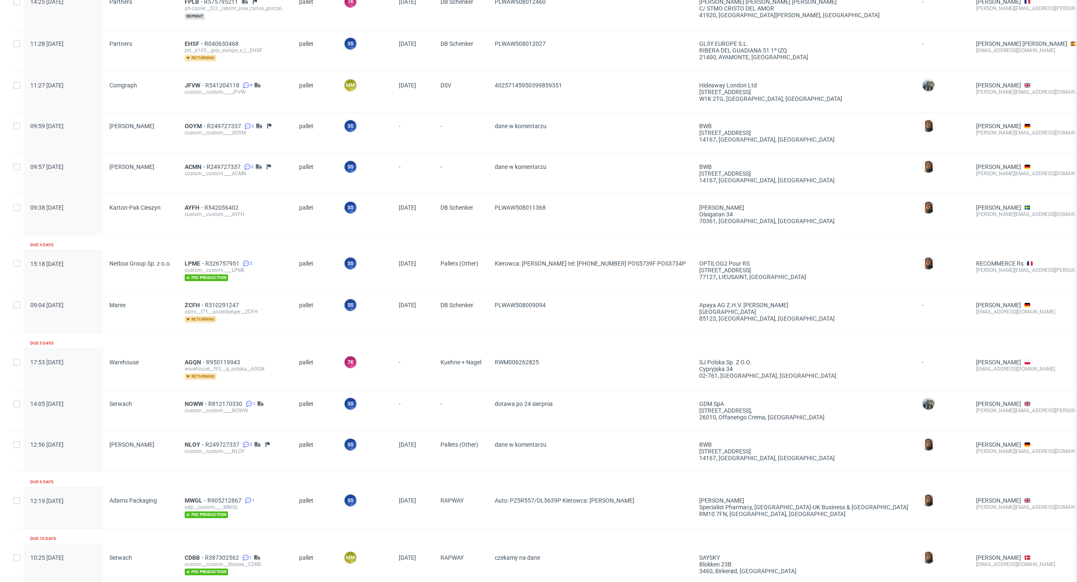
scroll to position [520, 0]
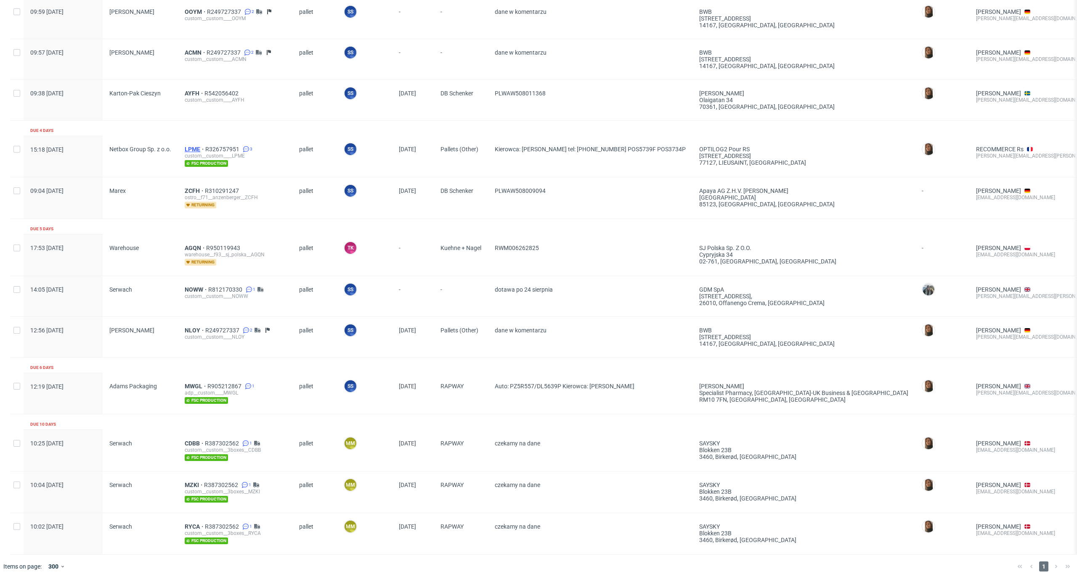
click at [190, 146] on span "LPME" at bounding box center [195, 149] width 21 height 7
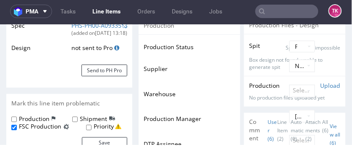
scroll to position [42, 0]
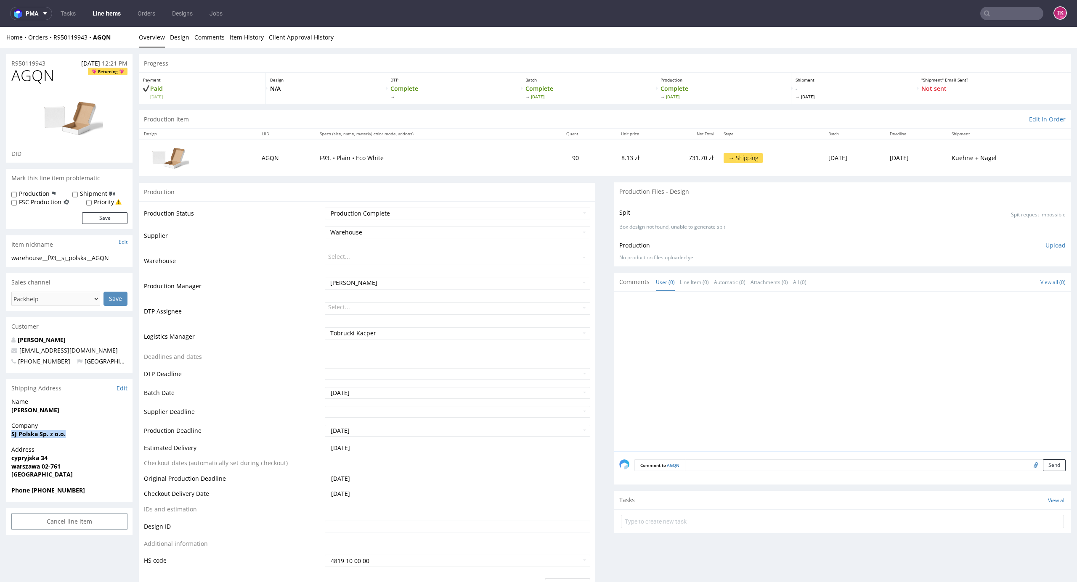
drag, startPoint x: 12, startPoint y: 437, endPoint x: 74, endPoint y: 441, distance: 62.8
click at [74, 441] on div "Company SJ Polska Sp. z o.o." at bounding box center [69, 434] width 126 height 24
copy strong "SJ Polska Sp. z o.o."
drag, startPoint x: 12, startPoint y: 459, endPoint x: 95, endPoint y: 465, distance: 83.1
click at [95, 465] on p "Address [STREET_ADDRESS]" at bounding box center [69, 462] width 116 height 33
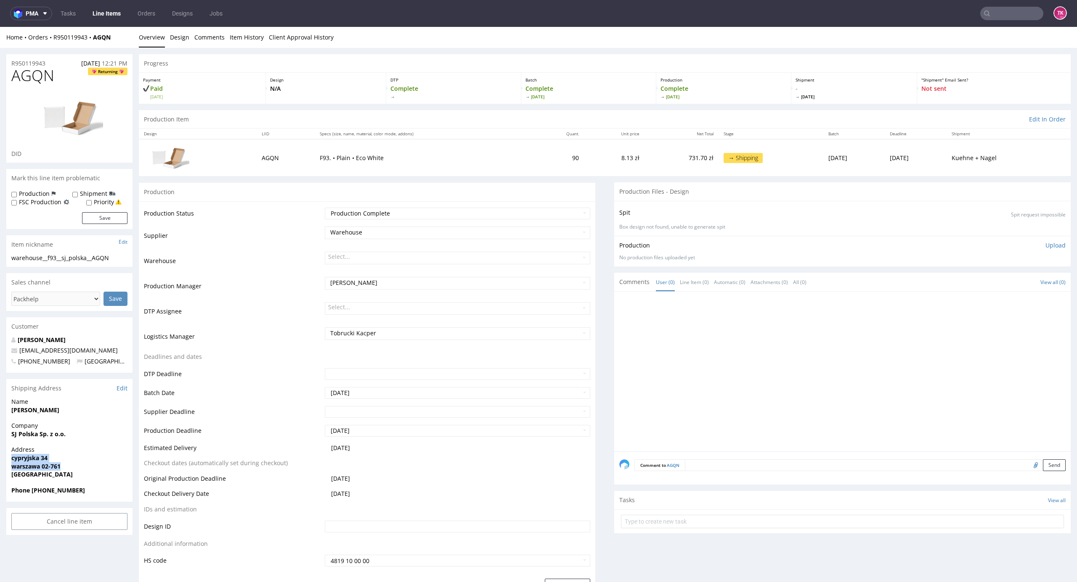
copy p "cypryjska 34 [GEOGRAPHIC_DATA] 02-761"
drag, startPoint x: 76, startPoint y: 408, endPoint x: 0, endPoint y: 412, distance: 75.8
copy strong "[PERSON_NAME]"
drag, startPoint x: 105, startPoint y: 352, endPoint x: 11, endPoint y: 347, distance: 94.8
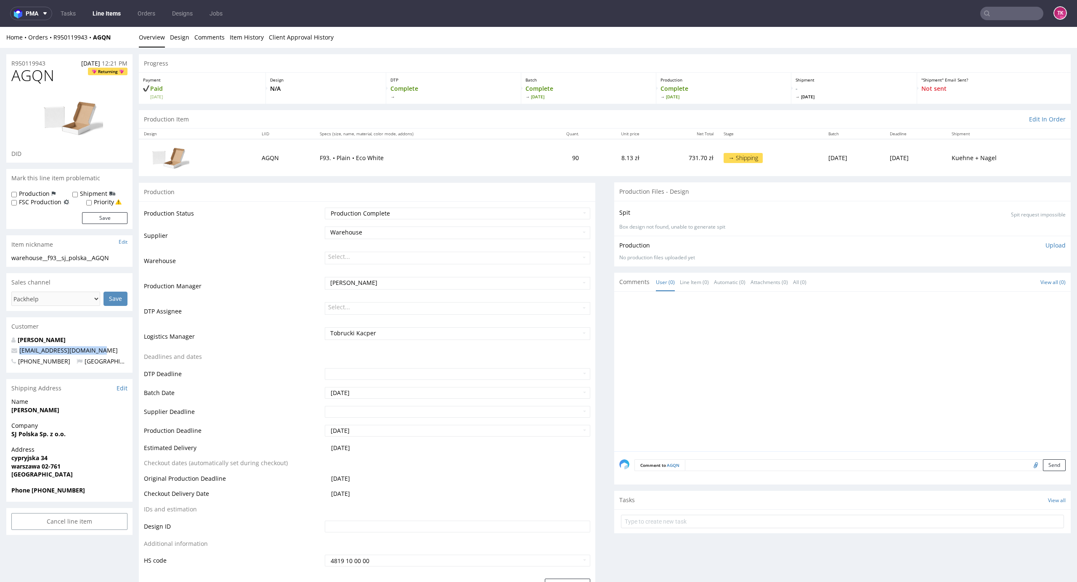
click at [9, 347] on div "[PERSON_NAME] [EMAIL_ADDRESS][DOMAIN_NAME] [PHONE_NUMBER] [GEOGRAPHIC_DATA]" at bounding box center [69, 354] width 126 height 37
copy span "[EMAIL_ADDRESS][DOMAIN_NAME]"
drag, startPoint x: 34, startPoint y: 492, endPoint x: 91, endPoint y: 496, distance: 57.4
click at [91, 496] on div "Phone [PHONE_NUMBER]" at bounding box center [69, 495] width 126 height 16
copy strong "48600233633"
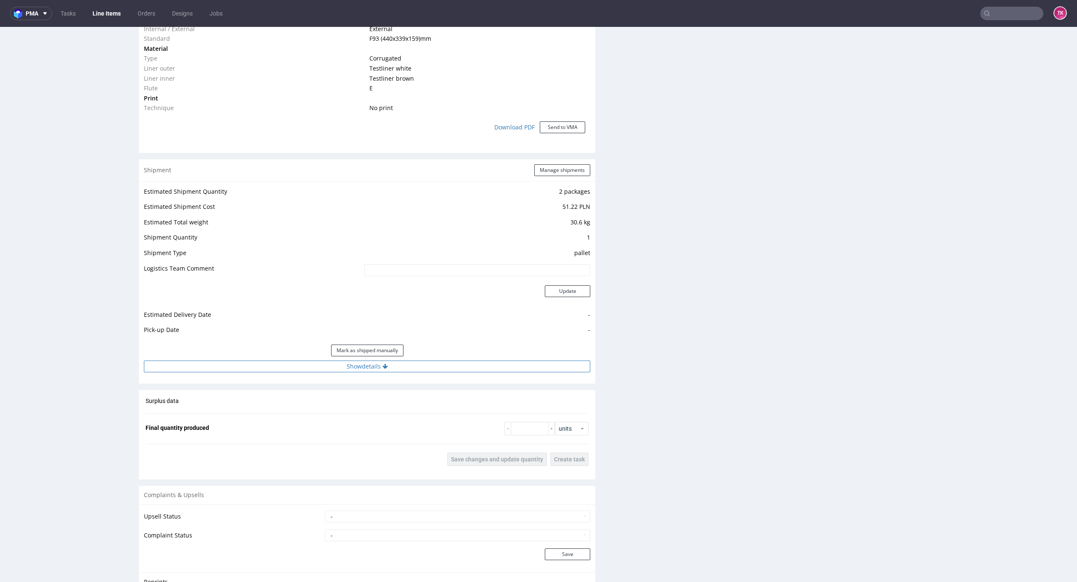
scroll to position [785, 0]
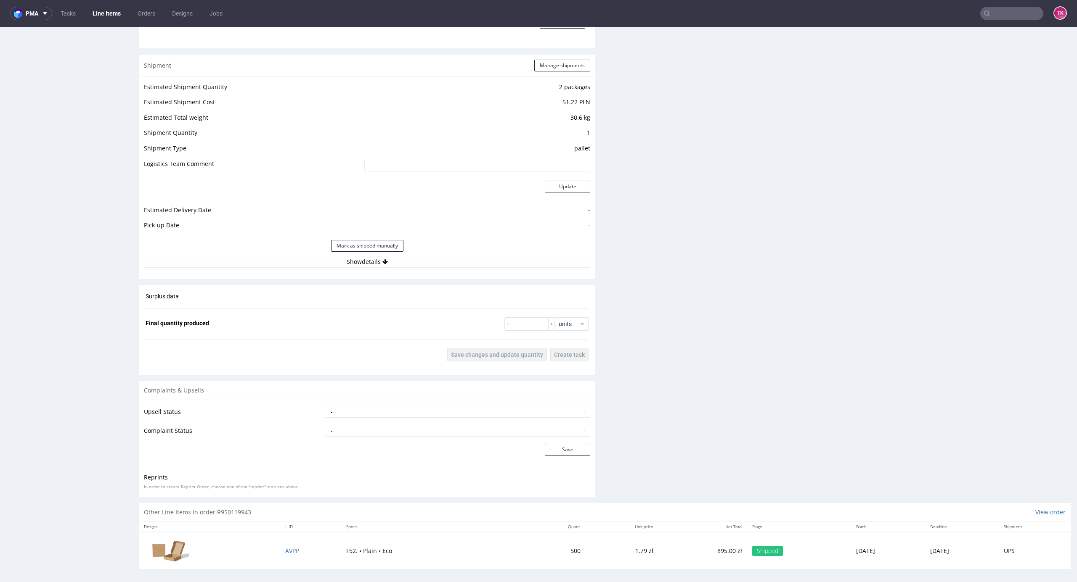
click at [450, 255] on div "Mark as shipped manually" at bounding box center [367, 246] width 446 height 20
click at [456, 259] on button "Show details" at bounding box center [367, 262] width 446 height 12
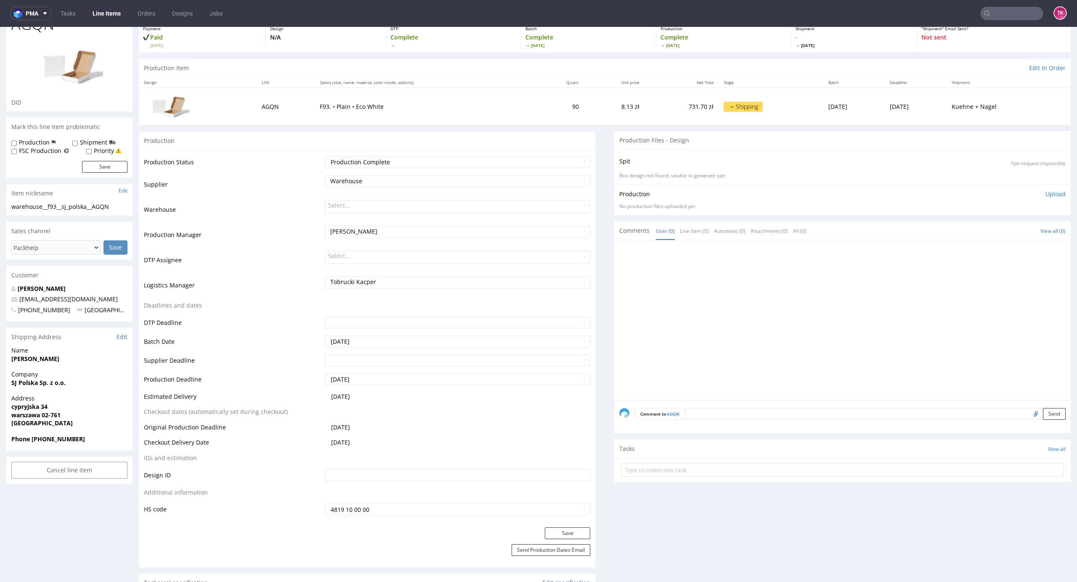
scroll to position [0, 0]
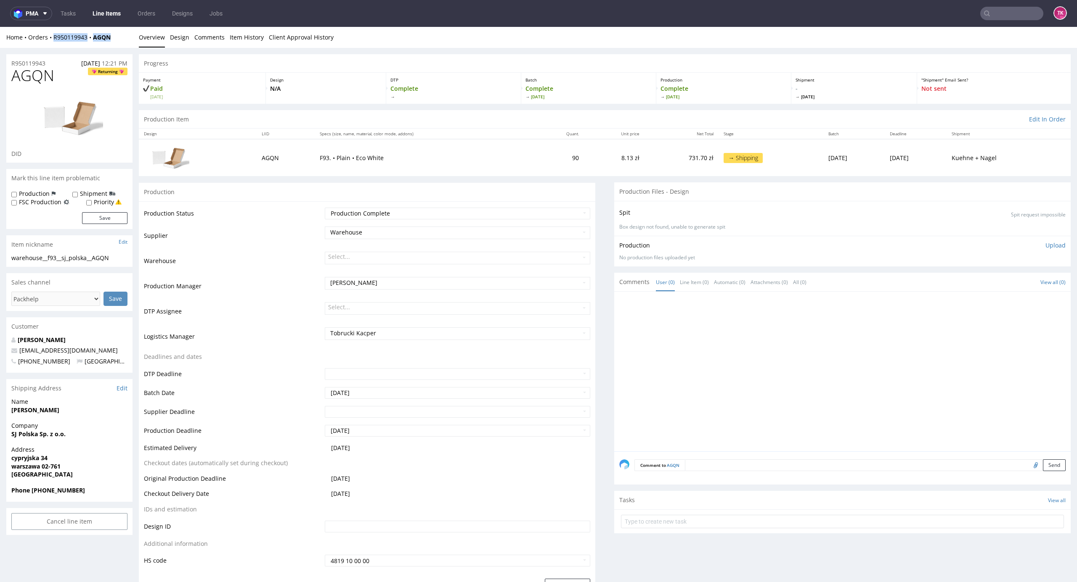
drag, startPoint x: 116, startPoint y: 34, endPoint x: 56, endPoint y: 44, distance: 61.3
click at [50, 44] on div "Home Orders R950119943 AGQN Overview Design Comments Item History Client Approv…" at bounding box center [538, 37] width 1077 height 21
copy div "R950119943 AGQN"
click at [762, 520] on input "text" at bounding box center [842, 521] width 443 height 13
type input "etykiety"
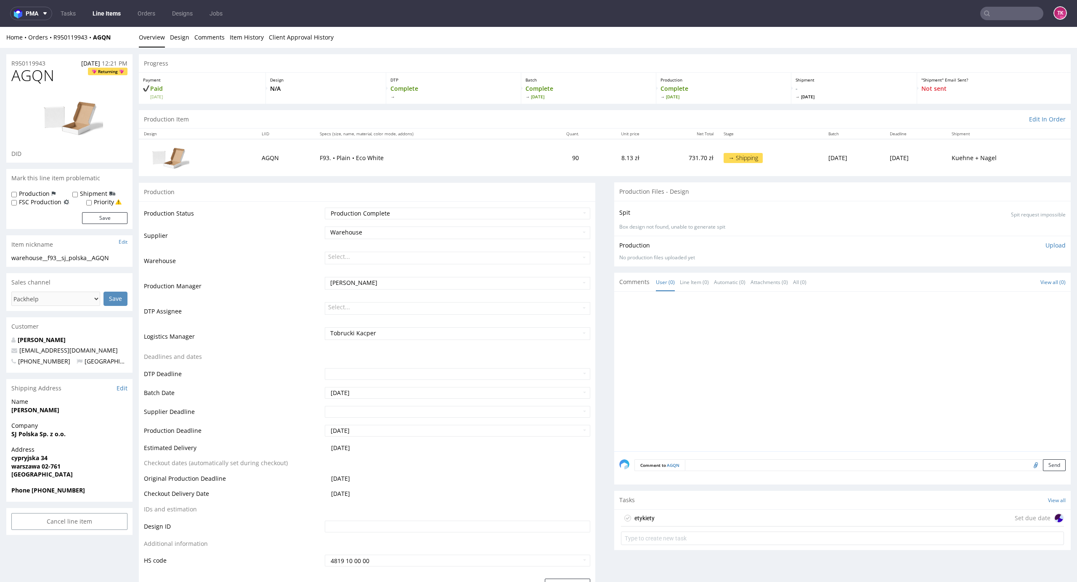
click at [750, 511] on div "etykiety Set due date" at bounding box center [842, 518] width 443 height 17
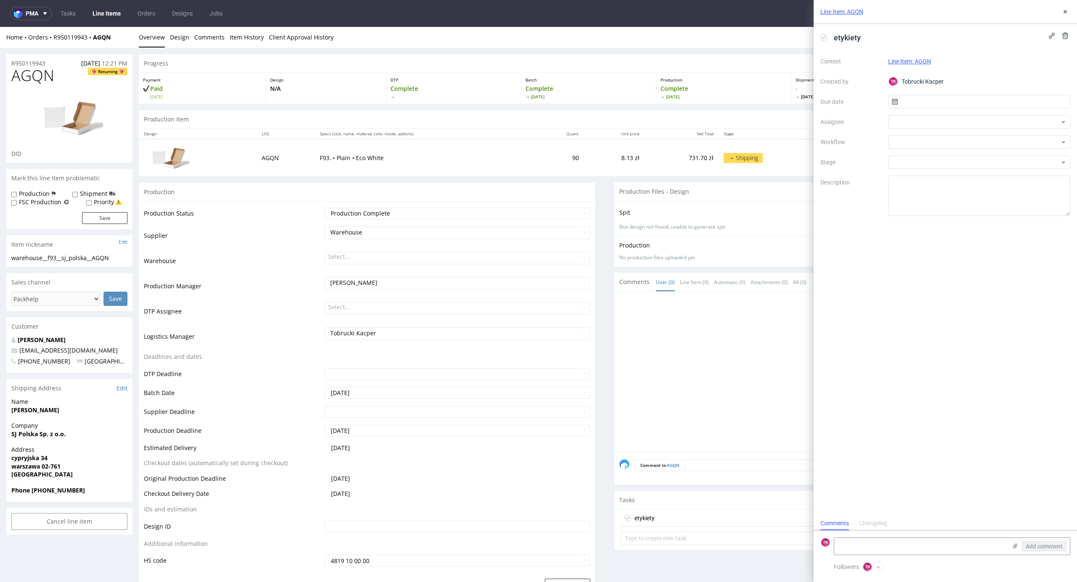
scroll to position [7, 0]
click at [922, 119] on div at bounding box center [979, 121] width 183 height 13
type input "sobo"
click at [934, 135] on div "Maciej Sobola" at bounding box center [979, 140] width 176 height 13
click at [945, 97] on input "text" at bounding box center [979, 101] width 183 height 13
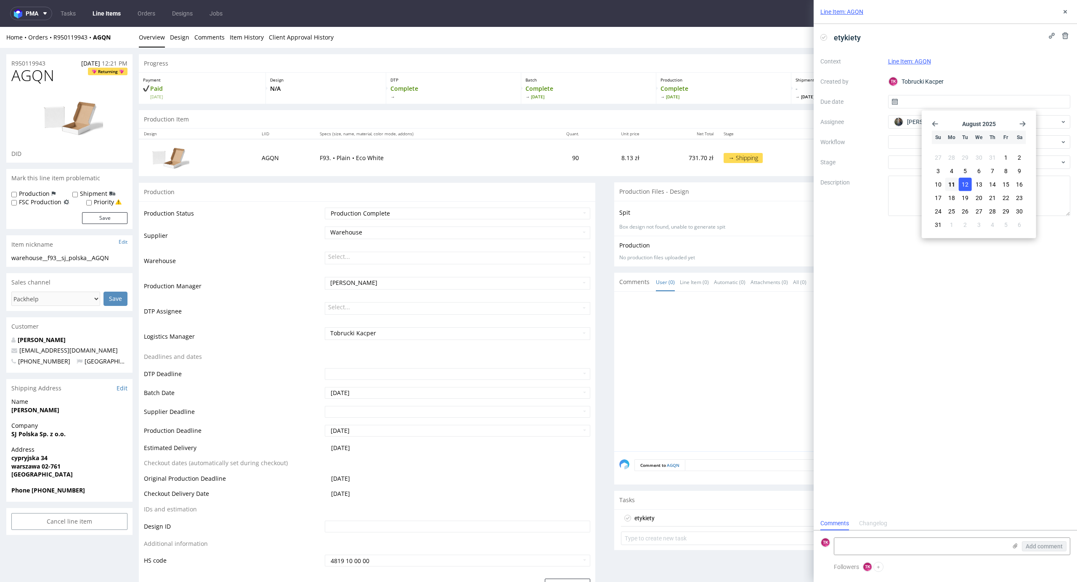
drag, startPoint x: 956, startPoint y: 180, endPoint x: 963, endPoint y: 182, distance: 6.9
click at [961, 182] on section "27 28 29 30 31 1 2 3 4 5 6 7 8 9 10 11 12 13 14 15 16 17 18 19 20 21 22 23 24 2…" at bounding box center [979, 191] width 94 height 81
click at [964, 182] on span "12" at bounding box center [964, 184] width 7 height 8
type input "12/08/2025"
click at [1013, 545] on icon at bounding box center [1014, 546] width 7 height 7
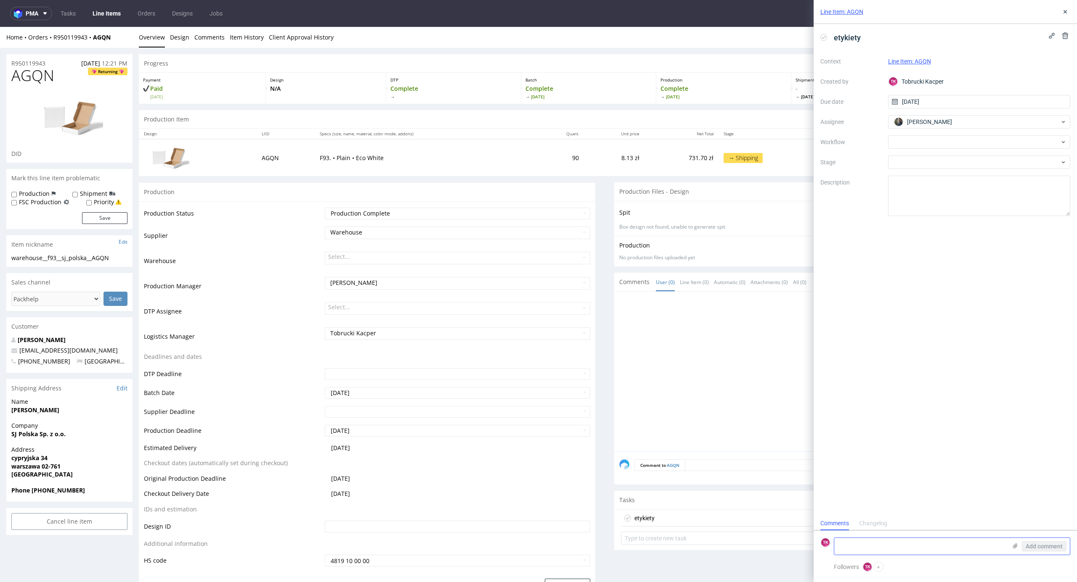
click at [0, 0] on input "file" at bounding box center [0, 0] width 0 height 0
click at [855, 497] on textarea at bounding box center [920, 503] width 172 height 17
paste textarea "R950119943_AGQN"
paste textarea "RWM006262825"
type textarea "R950119943_AGQN -> RWM006262825 9 odbiór 12.08"
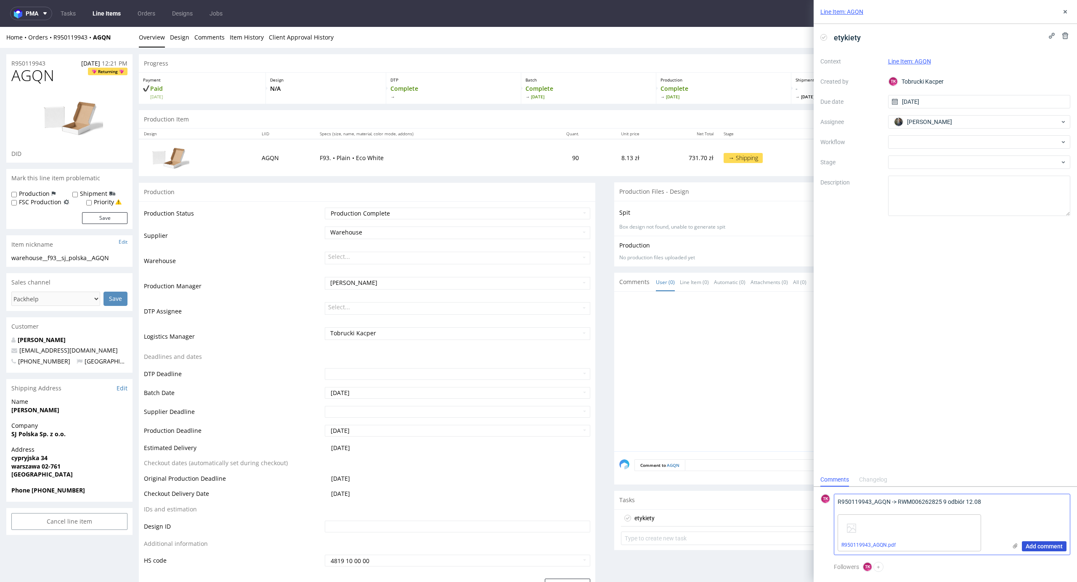
click at [1055, 546] on span "Add comment" at bounding box center [1043, 547] width 37 height 6
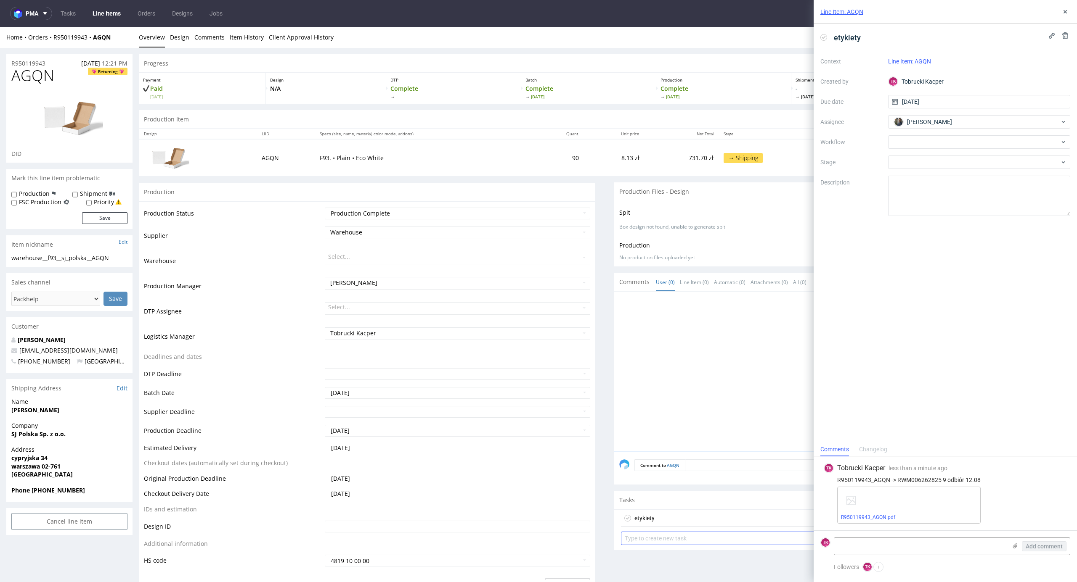
scroll to position [280, 0]
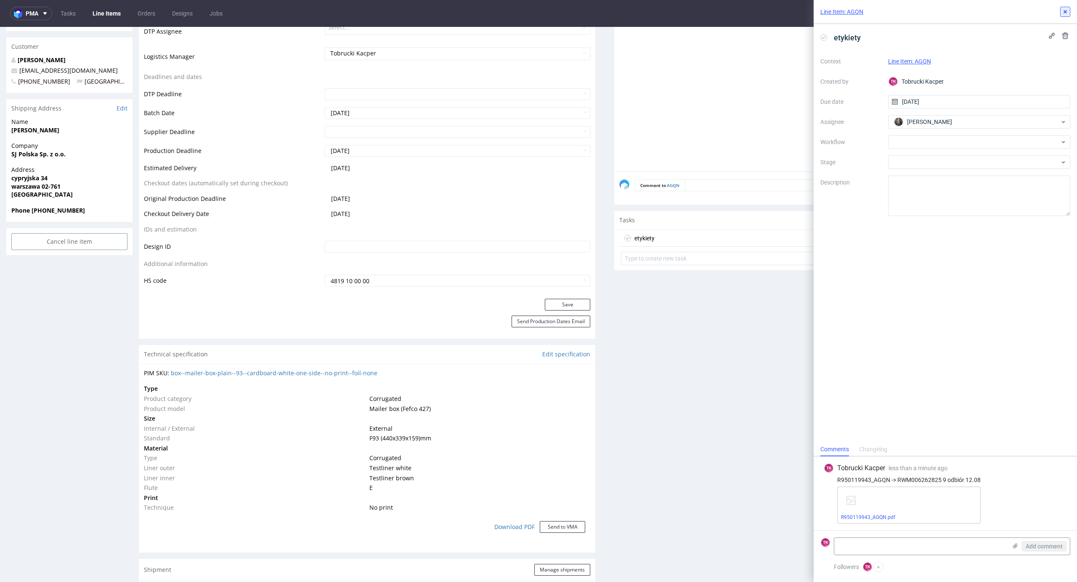
click at [1064, 9] on icon at bounding box center [1065, 11] width 7 height 7
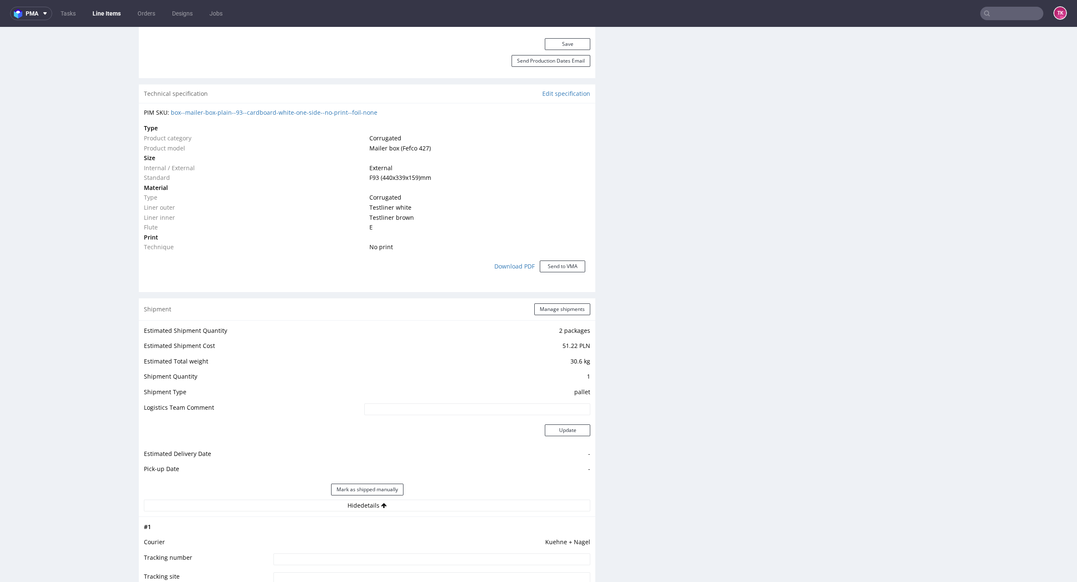
scroll to position [561, 0]
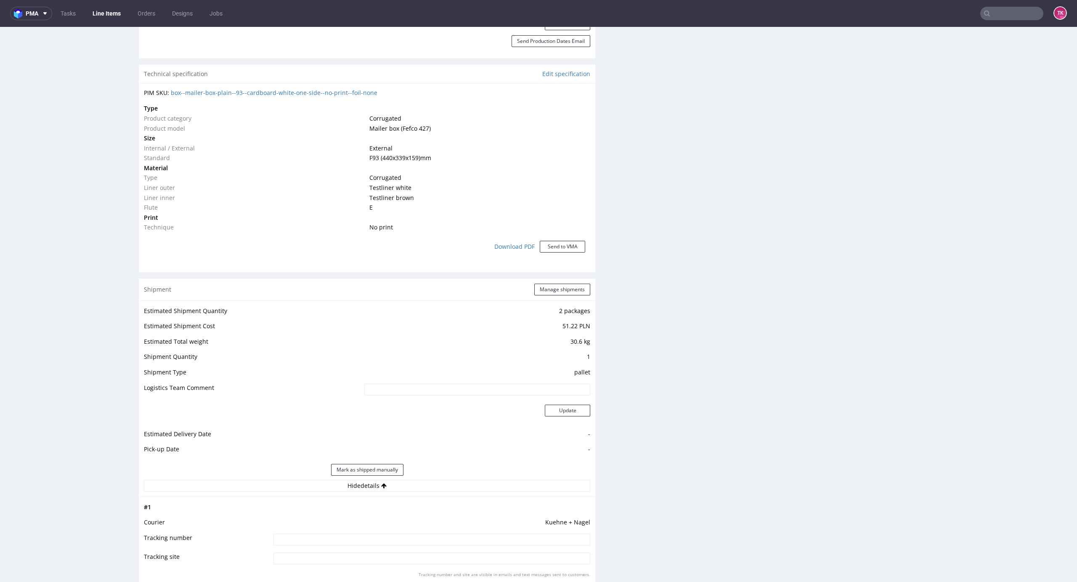
click at [447, 536] on input at bounding box center [431, 540] width 317 height 12
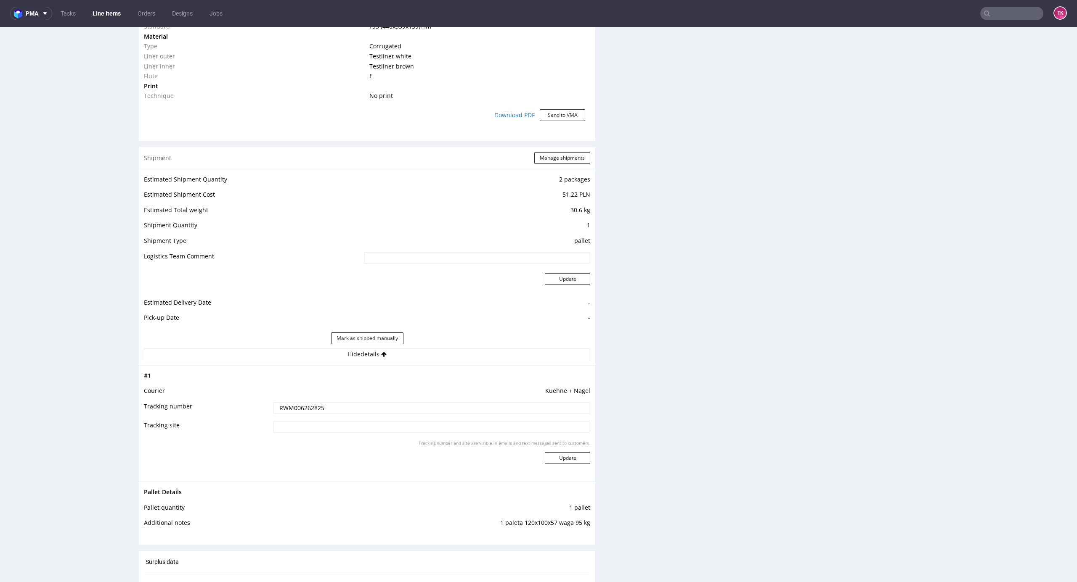
scroll to position [841, 0]
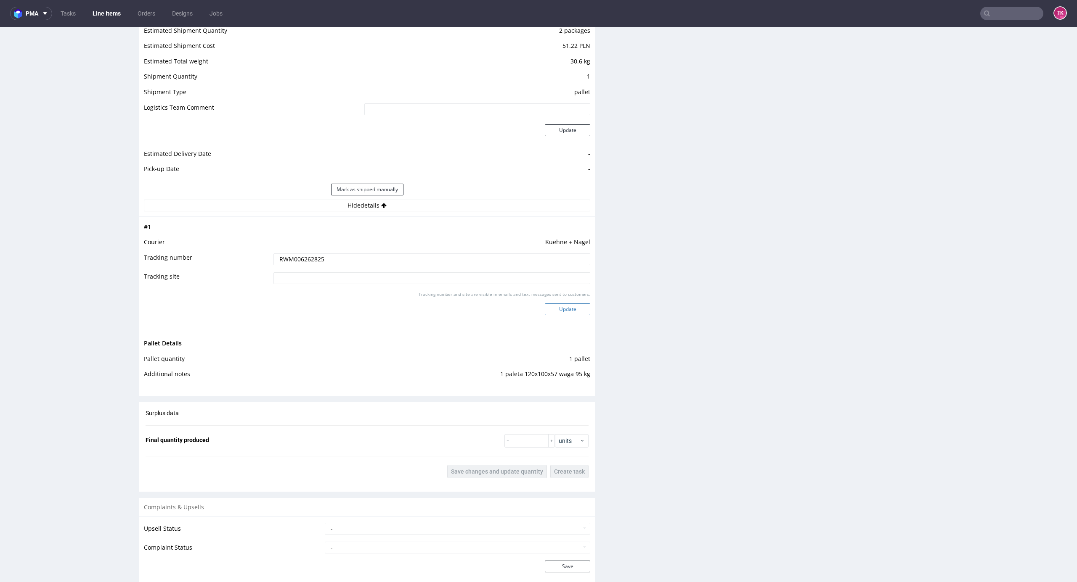
type input "RWM006262825"
click at [571, 310] on button "Update" at bounding box center [567, 310] width 45 height 12
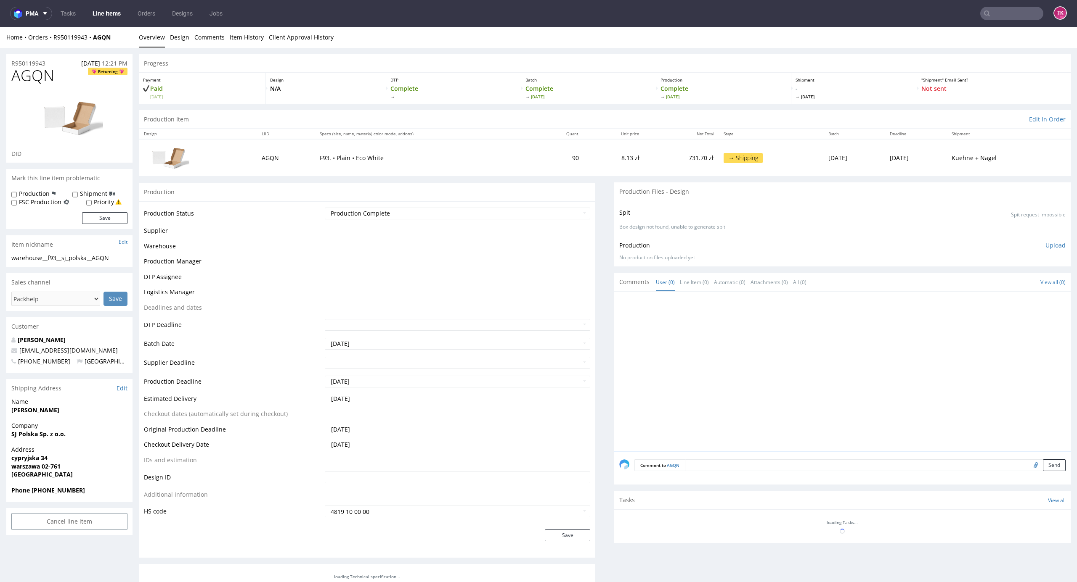
scroll to position [283, 0]
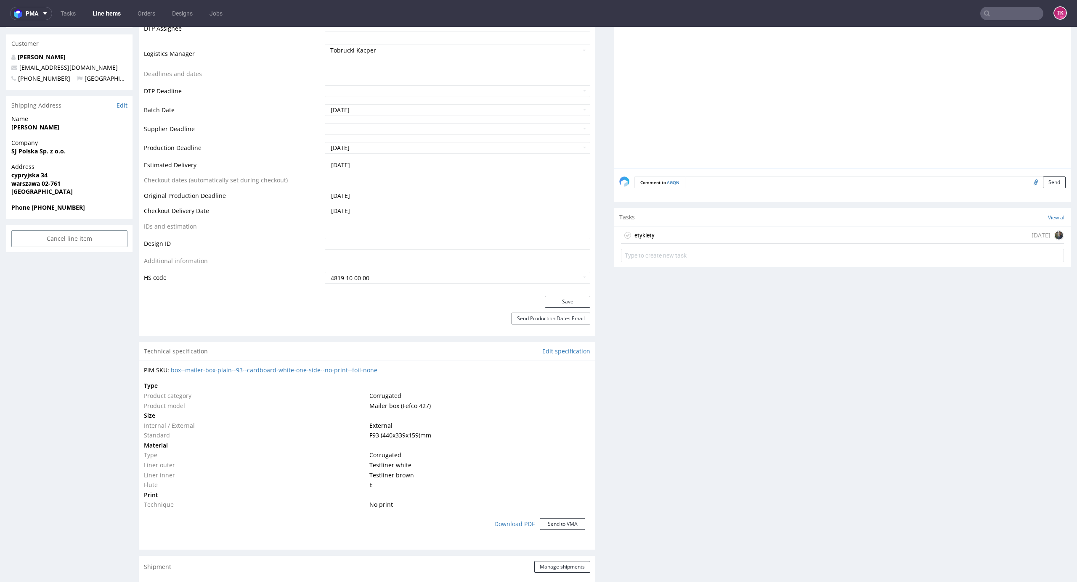
click at [116, 13] on link "Line Items" at bounding box center [106, 13] width 38 height 13
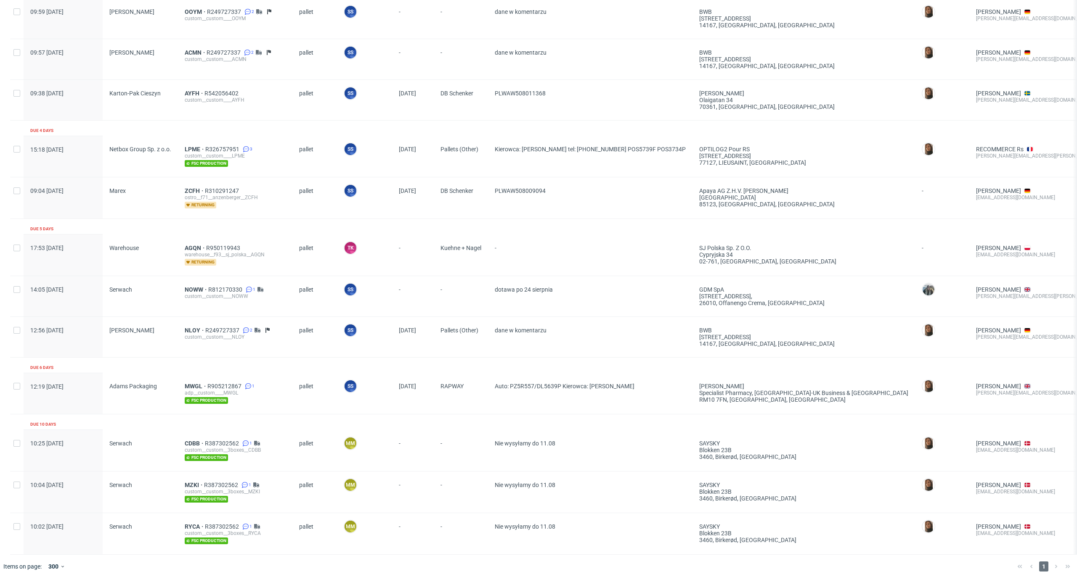
scroll to position [520, 0]
click at [191, 440] on span "CDBB" at bounding box center [195, 443] width 20 height 7
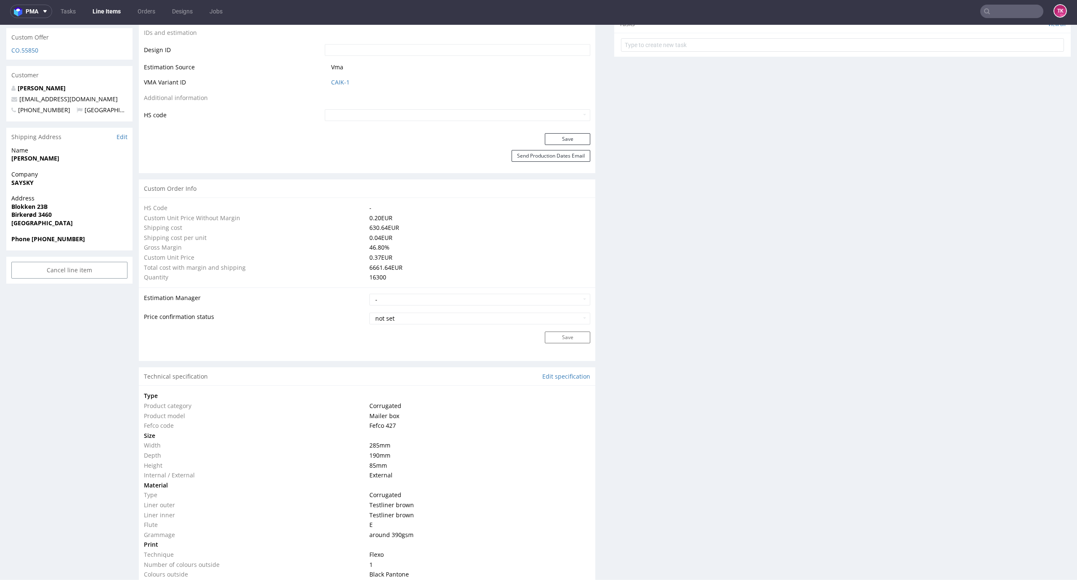
scroll to position [448, 0]
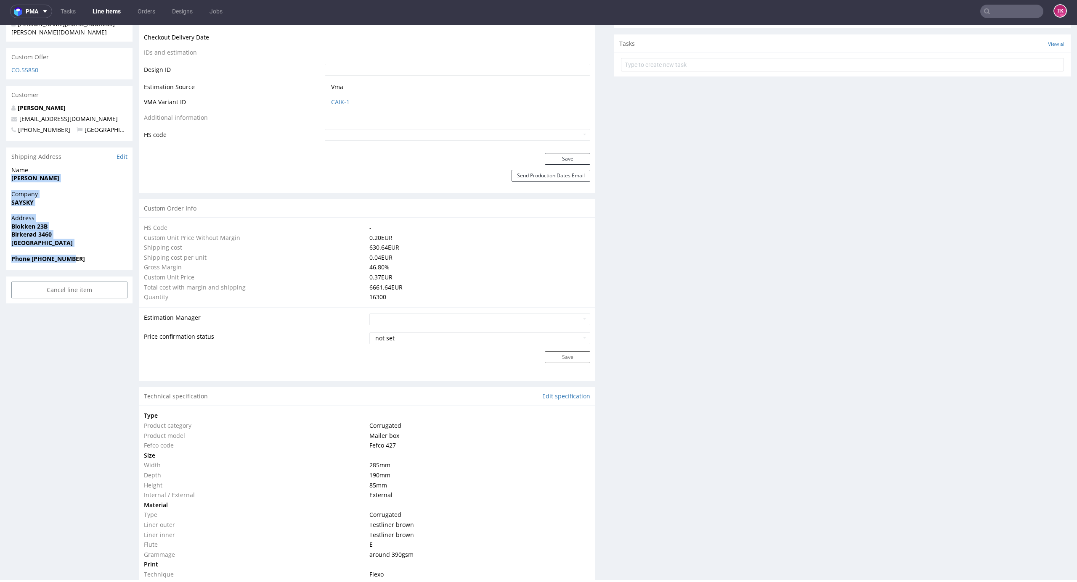
drag, startPoint x: 9, startPoint y: 159, endPoint x: 103, endPoint y: 241, distance: 124.9
click at [103, 241] on section "Shipping Address Edit Name Lars Pedersen Company SAYSKY Address Blokken 23B Bir…" at bounding box center [69, 209] width 126 height 123
copy section "Lars Pedersen Company SAYSKY Address Blokken 23B Birkerød 3460 Denmark Phone +4…"
click at [98, 16] on link "Line Items" at bounding box center [106, 11] width 38 height 13
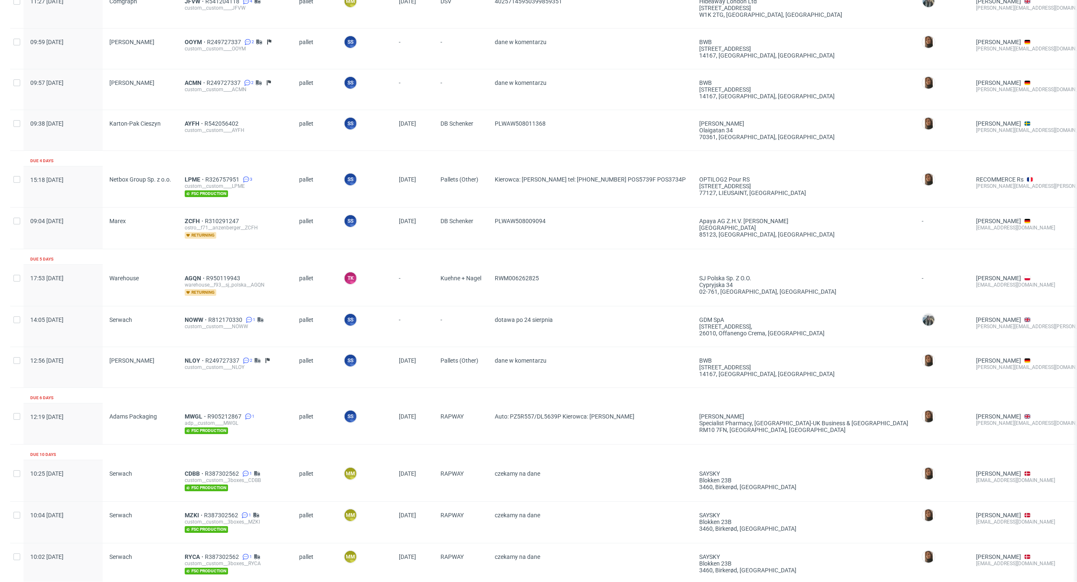
scroll to position [463, 0]
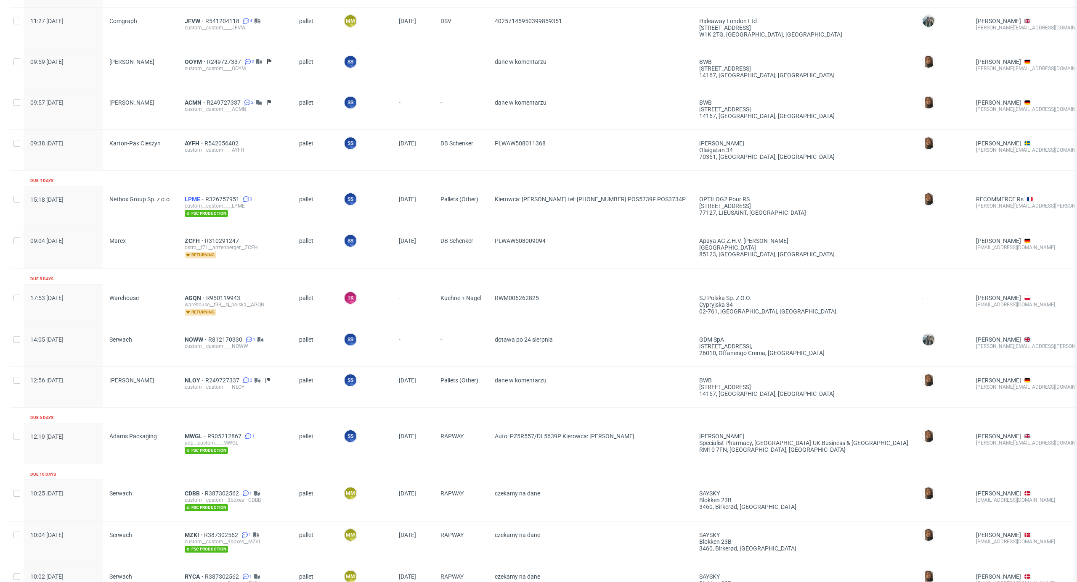
click at [192, 200] on span "LPME" at bounding box center [195, 199] width 21 height 7
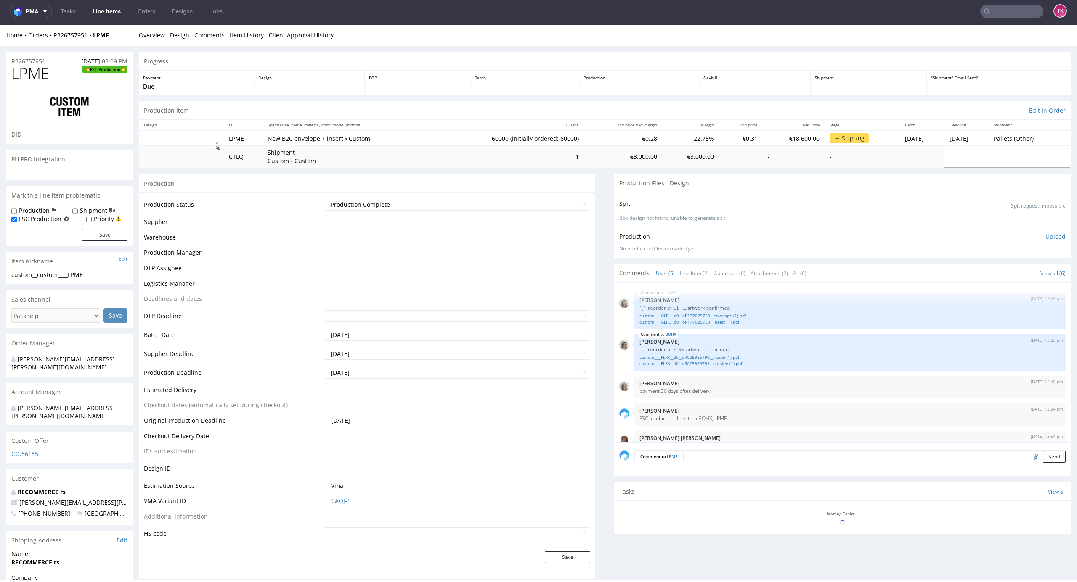
scroll to position [43, 0]
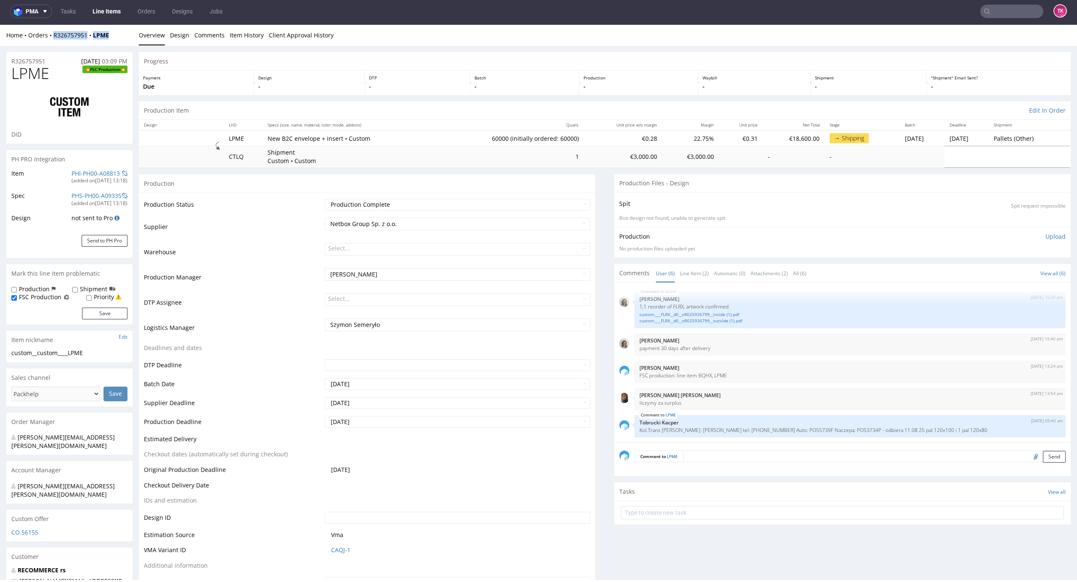
drag, startPoint x: 118, startPoint y: 35, endPoint x: 51, endPoint y: 39, distance: 66.5
click at [51, 39] on div "Home Orders R326757951 LPME" at bounding box center [69, 35] width 126 height 8
copy div "R326757951 LPME"
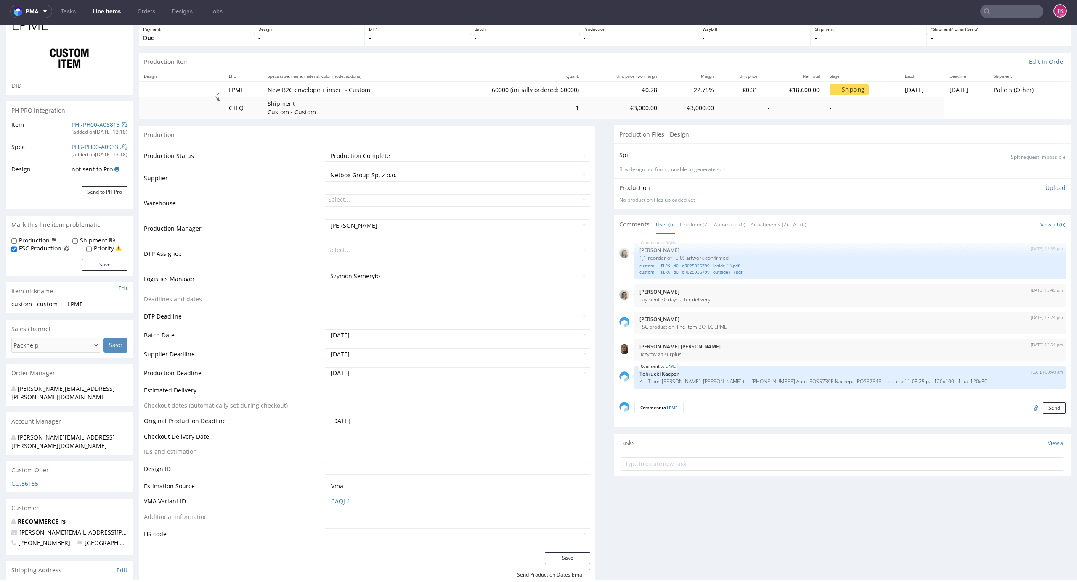
scroll to position [0, 0]
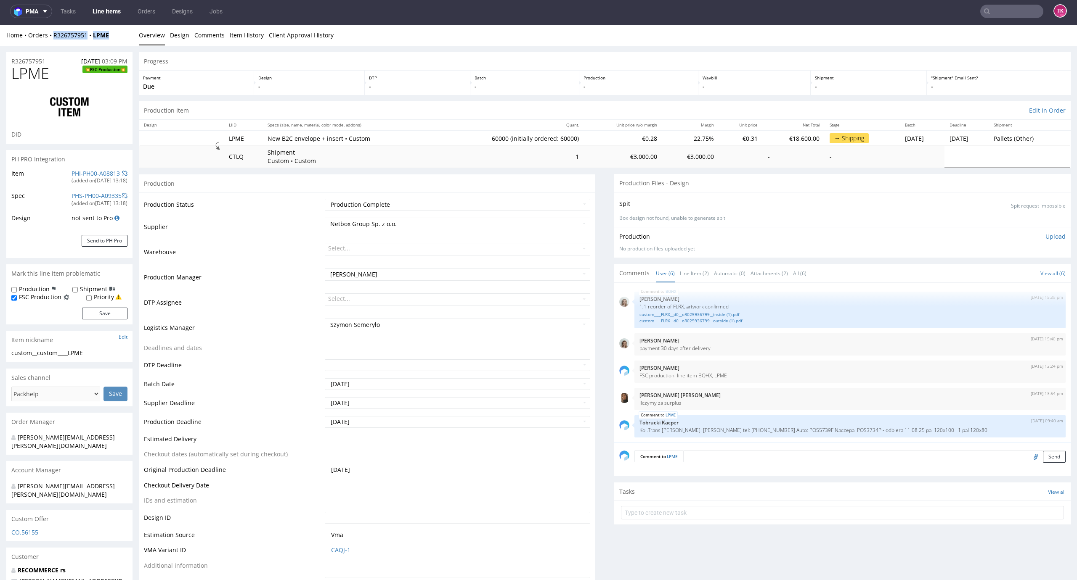
click at [117, 29] on div "Home Orders R326757951 LPME Overview Design Comments Item History Client Approv…" at bounding box center [538, 35] width 1077 height 21
click at [116, 36] on div "Home Orders R326757951 LPME" at bounding box center [69, 35] width 126 height 8
drag, startPoint x: 118, startPoint y: 36, endPoint x: 51, endPoint y: 42, distance: 67.2
click at [51, 42] on div "Home Orders R326757951 LPME Overview Design Comments Item History Client Approv…" at bounding box center [538, 35] width 1077 height 21
copy div "R326757951 LPME"
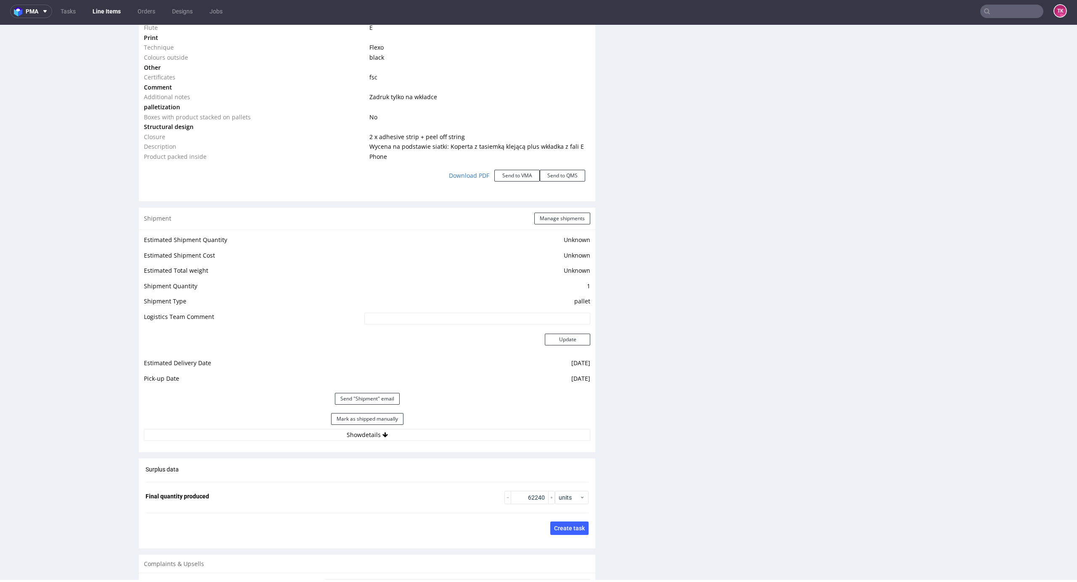
scroll to position [1009, 0]
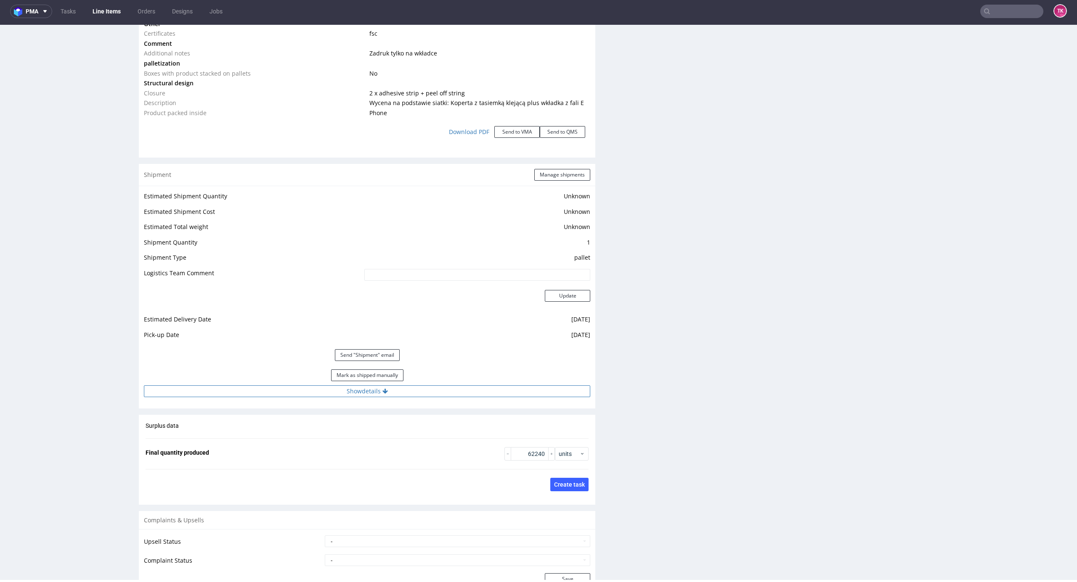
drag, startPoint x: 460, startPoint y: 382, endPoint x: 458, endPoint y: 392, distance: 9.3
click at [460, 383] on div "Mark as shipped manually" at bounding box center [367, 375] width 446 height 20
click at [458, 392] on button "Show details" at bounding box center [367, 392] width 446 height 12
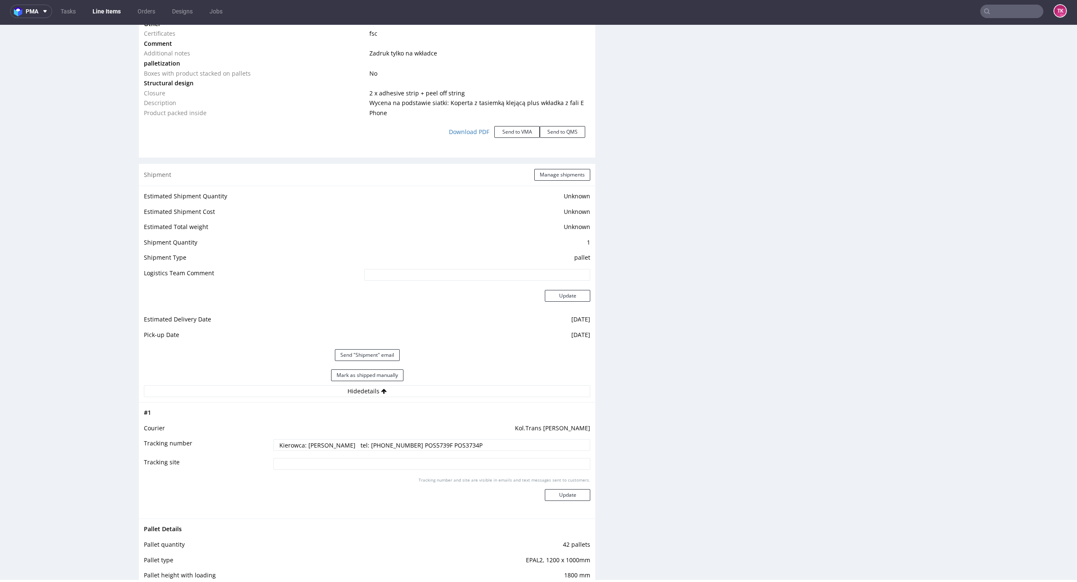
click at [102, 7] on link "Line Items" at bounding box center [106, 11] width 38 height 13
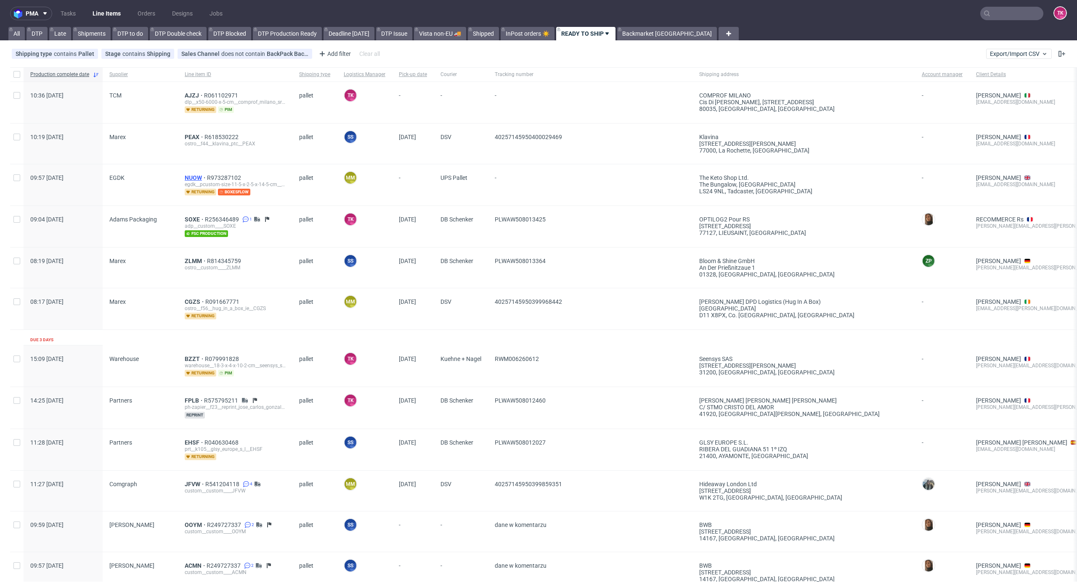
click at [189, 175] on span "NUOW" at bounding box center [196, 178] width 22 height 7
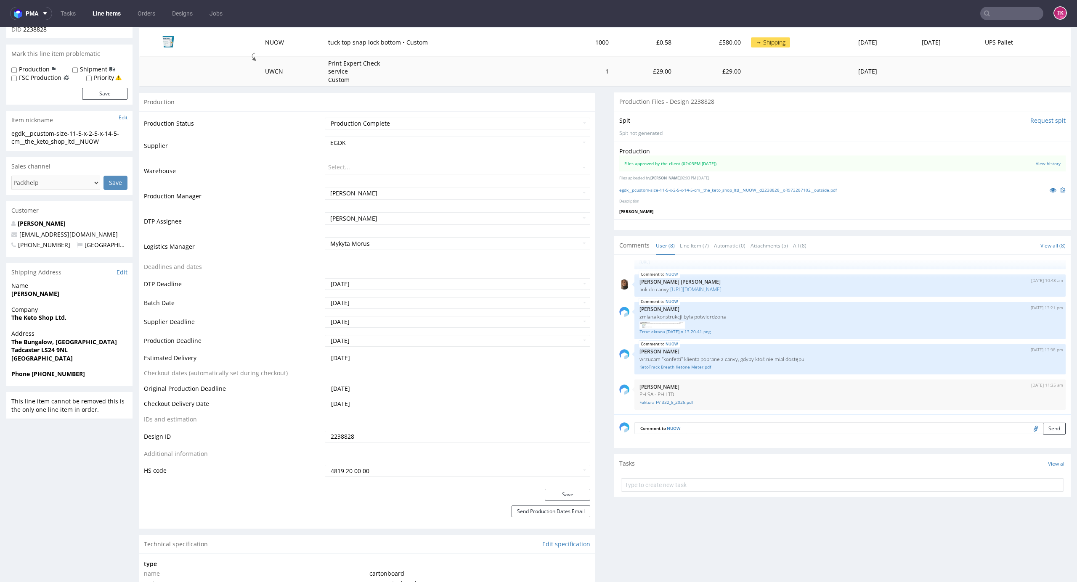
scroll to position [135, 0]
drag, startPoint x: 27, startPoint y: 329, endPoint x: 55, endPoint y: 330, distance: 27.8
click at [57, 330] on section "Shipping Address Edit Name Zack Andree Company The Keto Shop Ltd. Address The B…" at bounding box center [69, 324] width 126 height 123
drag, startPoint x: 1, startPoint y: 325, endPoint x: 78, endPoint y: 320, distance: 77.2
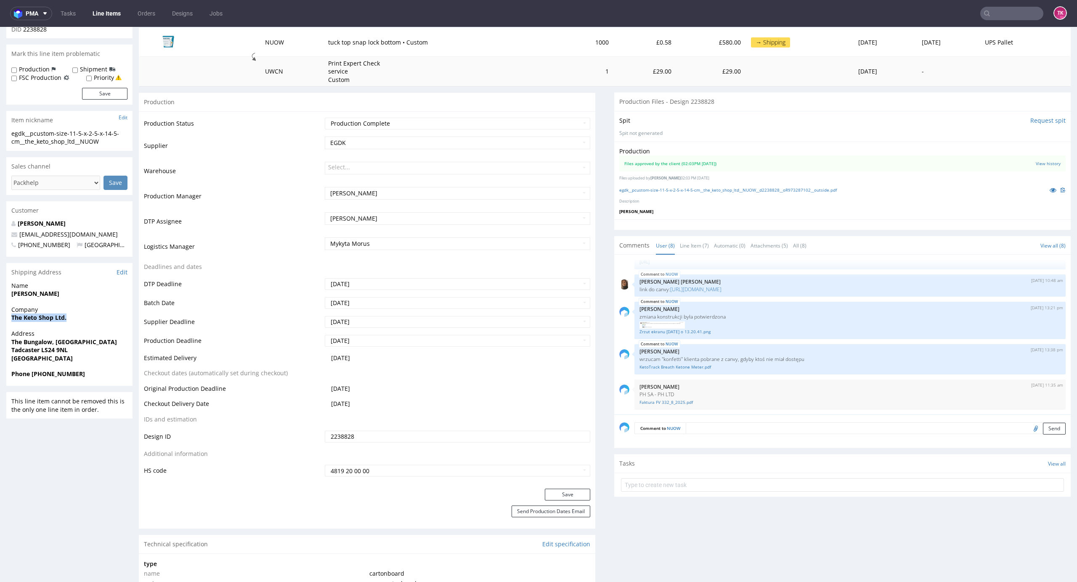
copy strong "The Keto Shop Ltd."
drag, startPoint x: 13, startPoint y: 294, endPoint x: 66, endPoint y: 293, distance: 53.0
click at [66, 293] on span "[PERSON_NAME]" at bounding box center [69, 294] width 116 height 8
drag, startPoint x: 10, startPoint y: 345, endPoint x: 100, endPoint y: 348, distance: 89.6
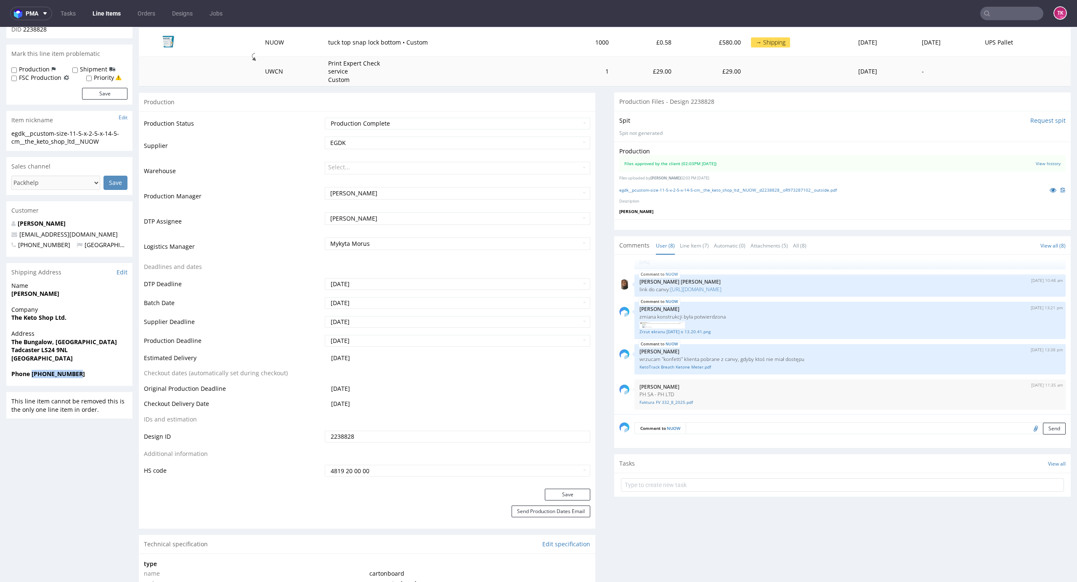
drag, startPoint x: 32, startPoint y: 373, endPoint x: 89, endPoint y: 373, distance: 56.8
click at [89, 373] on span "Phone +447875091397" at bounding box center [69, 374] width 116 height 8
drag, startPoint x: 98, startPoint y: 236, endPoint x: 0, endPoint y: 233, distance: 97.6
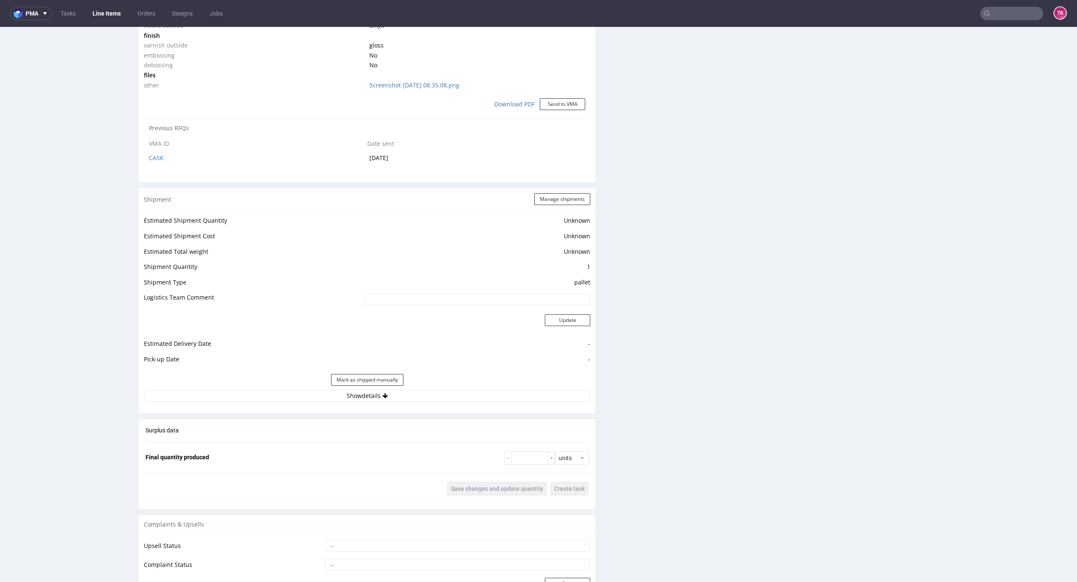
scroll to position [897, 0]
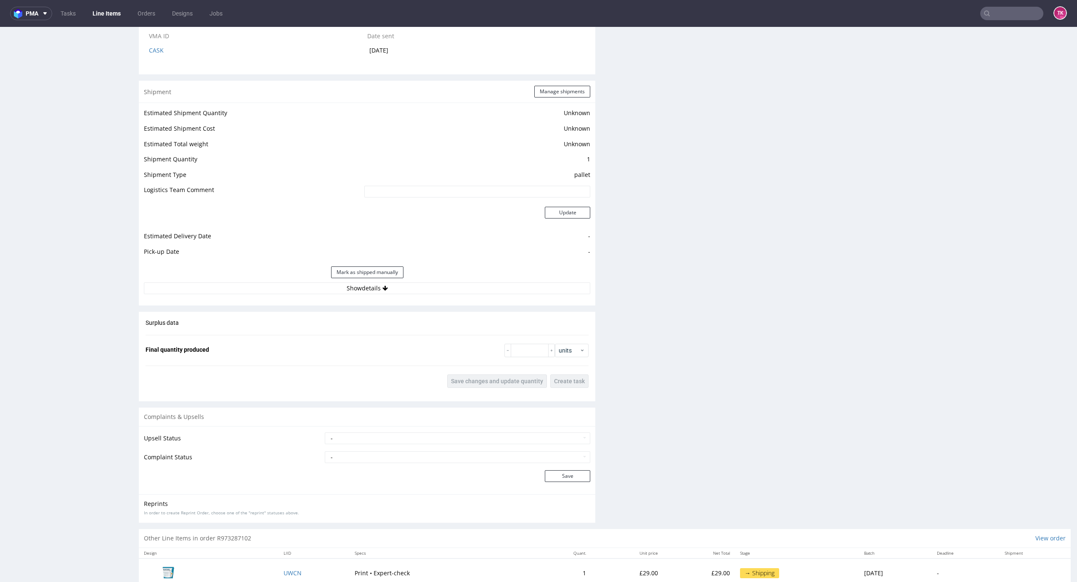
click at [441, 282] on div "Estimated Shipment Quantity Unknown Estimated Shipment Cost Unknown Estimated T…" at bounding box center [367, 201] width 456 height 196
click at [441, 286] on button "Show details" at bounding box center [367, 289] width 446 height 12
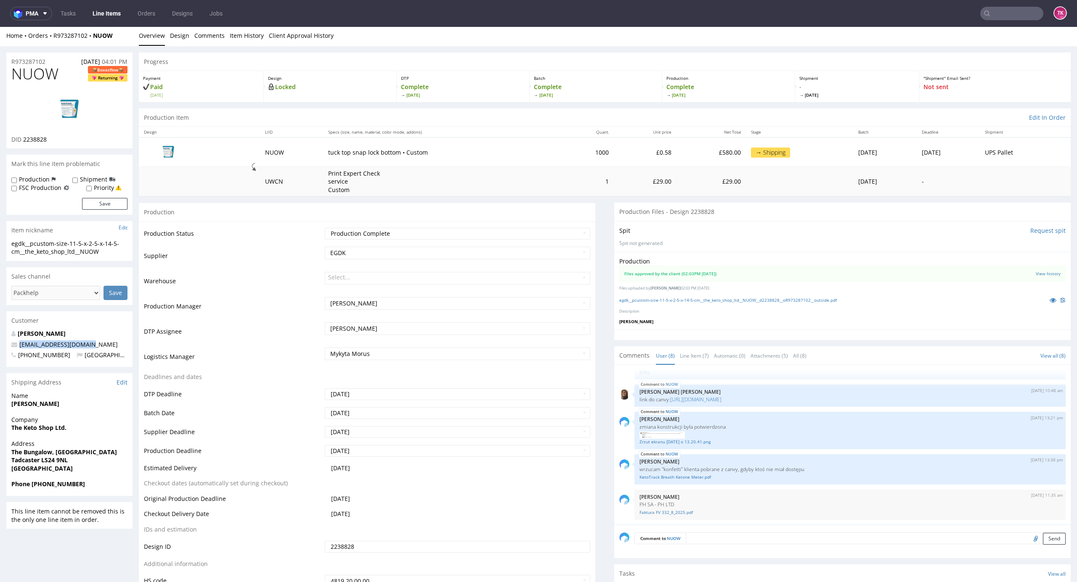
scroll to position [0, 0]
drag, startPoint x: 118, startPoint y: 37, endPoint x: 47, endPoint y: 47, distance: 71.3
click at [47, 46] on div "Home Orders R973287102 NUOW Overview Design Comments Item History Client Approv…" at bounding box center [538, 37] width 1077 height 21
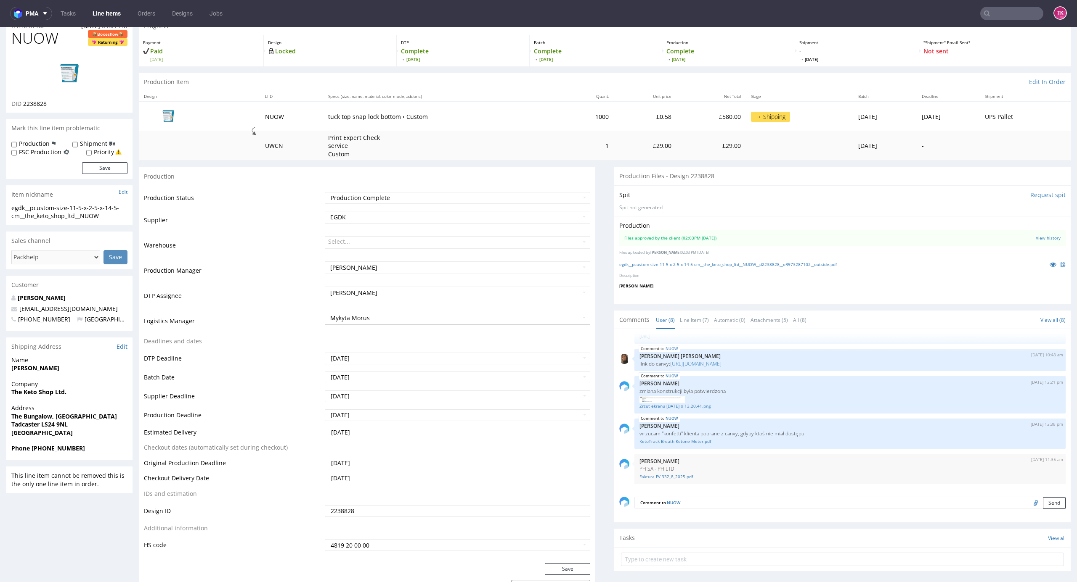
scroll to position [112, 0]
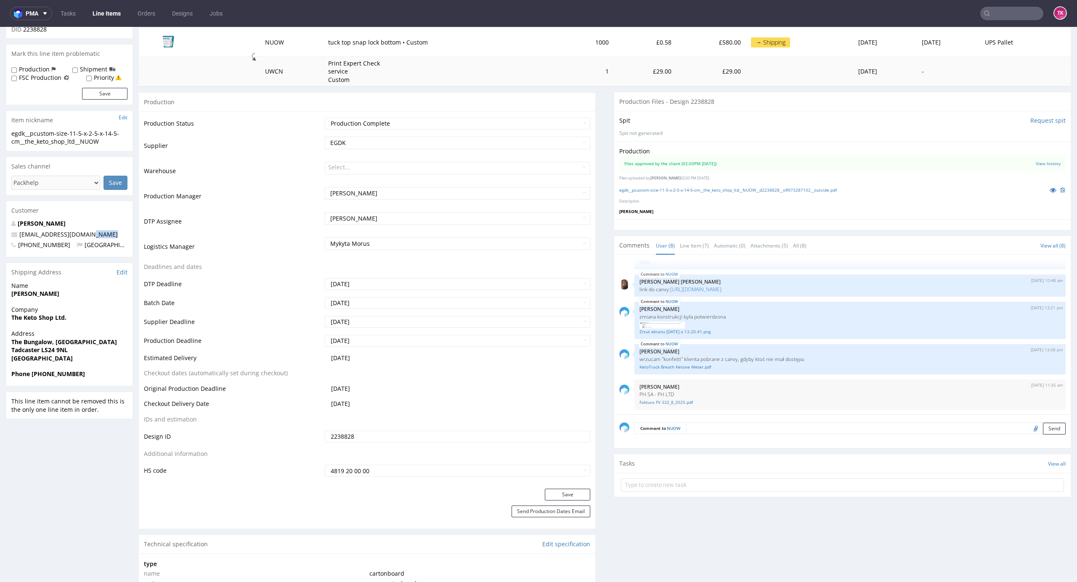
drag, startPoint x: 105, startPoint y: 234, endPoint x: 0, endPoint y: 241, distance: 105.4
drag, startPoint x: 18, startPoint y: 239, endPoint x: 0, endPoint y: 235, distance: 18.2
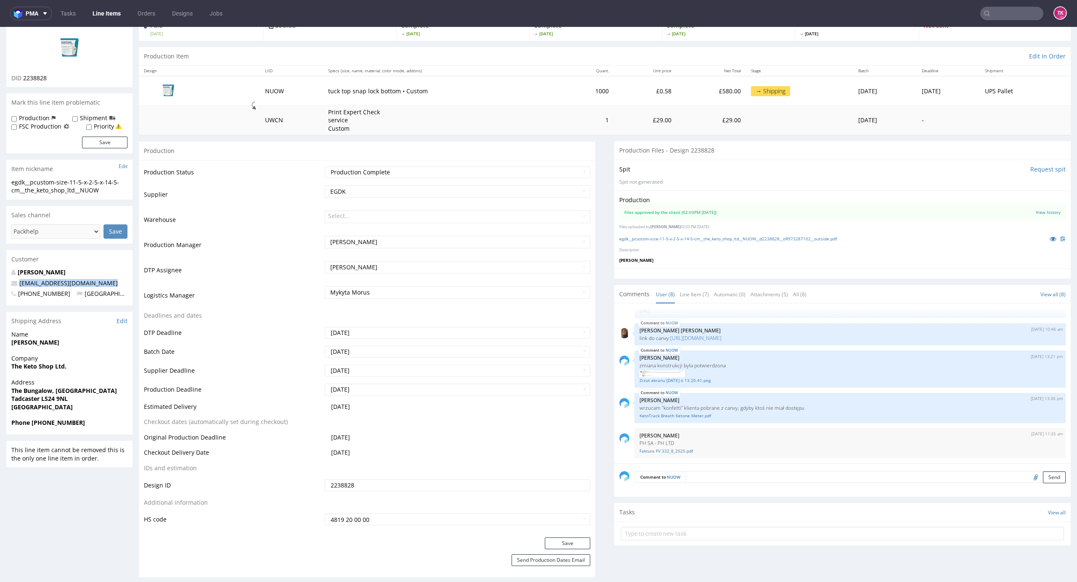
scroll to position [0, 0]
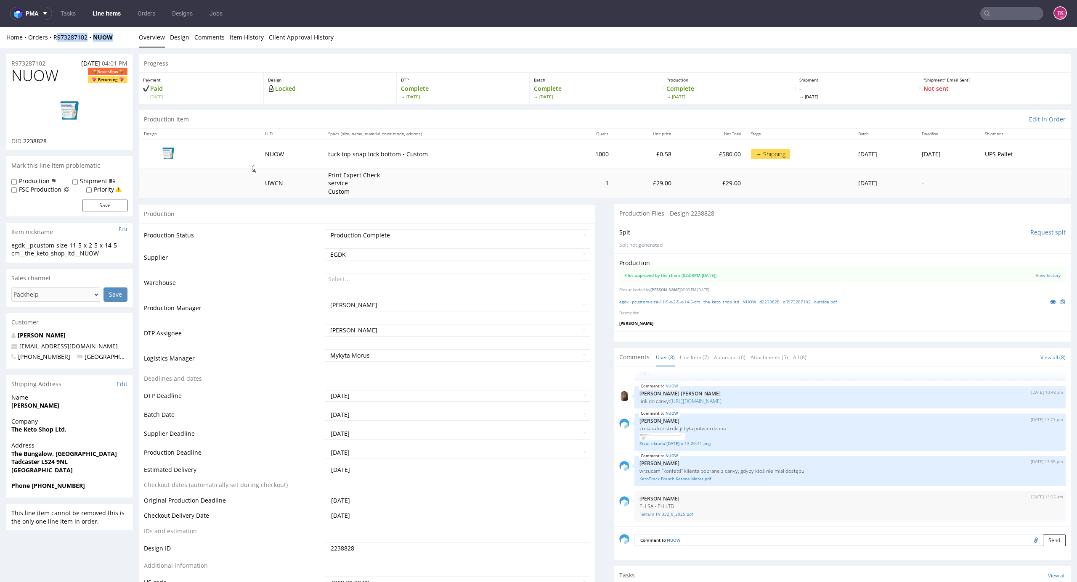
drag, startPoint x: 109, startPoint y: 38, endPoint x: 55, endPoint y: 48, distance: 54.8
click at [56, 46] on div "Home Orders R973287102 NUOW Overview Design Comments Item History Client Approv…" at bounding box center [538, 37] width 1077 height 21
drag, startPoint x: 55, startPoint y: 48, endPoint x: 54, endPoint y: 42, distance: 5.5
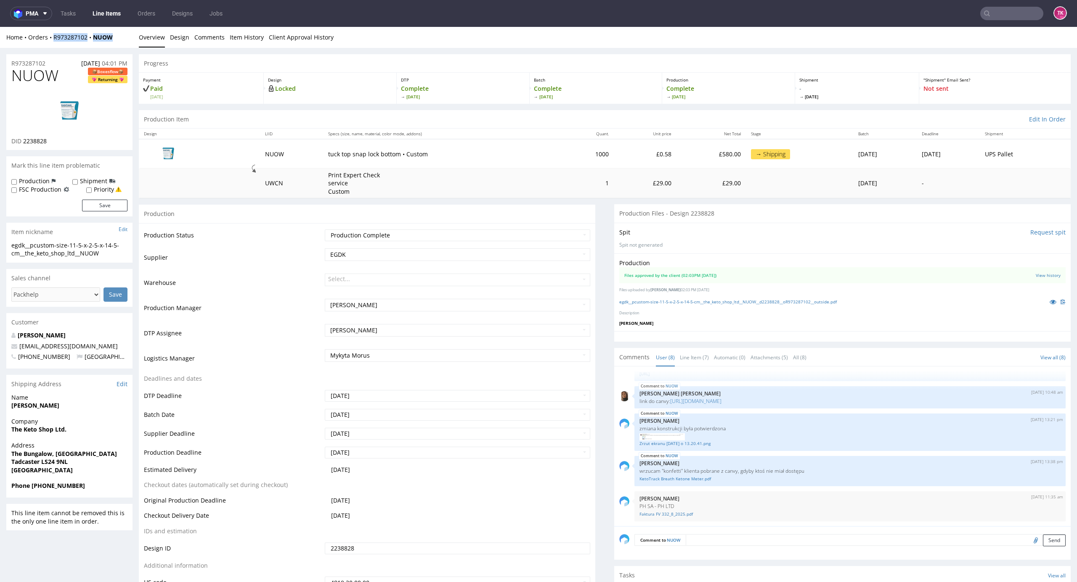
drag, startPoint x: 51, startPoint y: 46, endPoint x: 127, endPoint y: 41, distance: 75.4
click at [127, 41] on div "Home Orders R973287102 NUOW Overview Design Comments Item History Client Approv…" at bounding box center [538, 37] width 1077 height 21
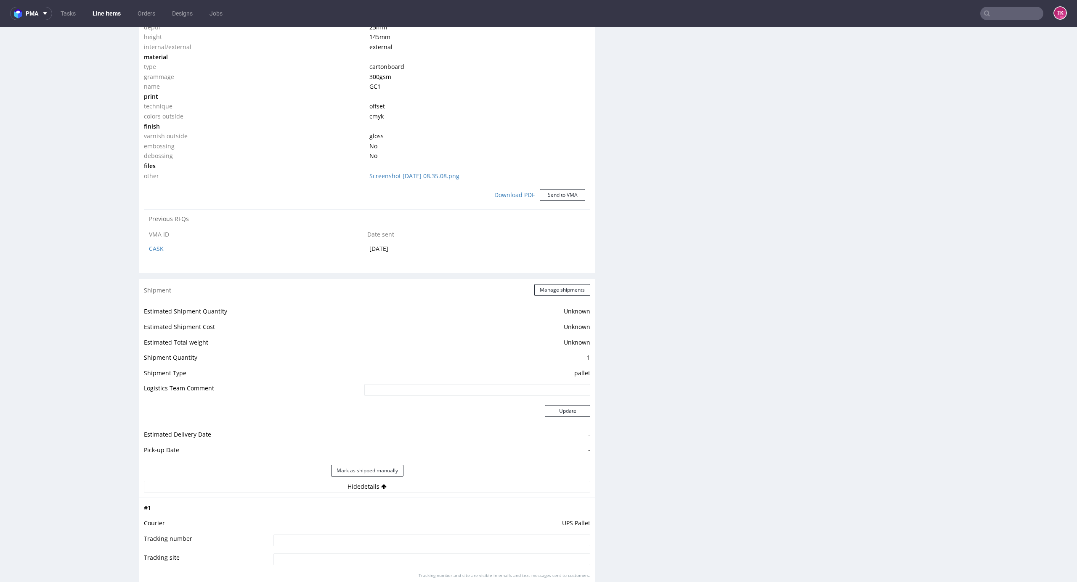
scroll to position [785, 0]
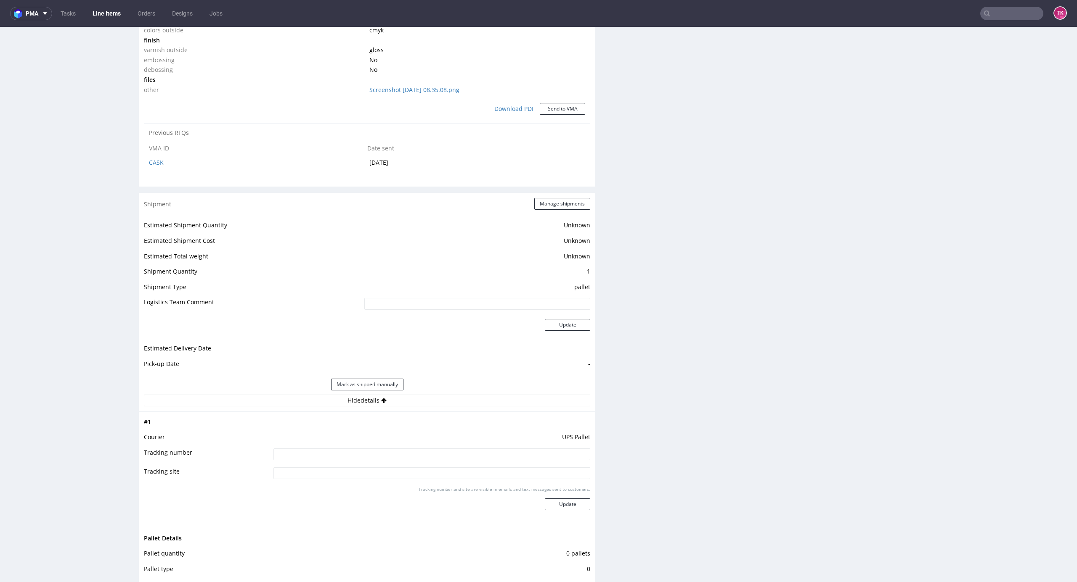
drag, startPoint x: 442, startPoint y: 478, endPoint x: 448, endPoint y: 468, distance: 11.7
click at [447, 470] on input at bounding box center [431, 474] width 317 height 12
click at [453, 458] on input at bounding box center [431, 455] width 317 height 12
paste input "1Z5A15806892183954"
type input "1Z5A15806892183954"
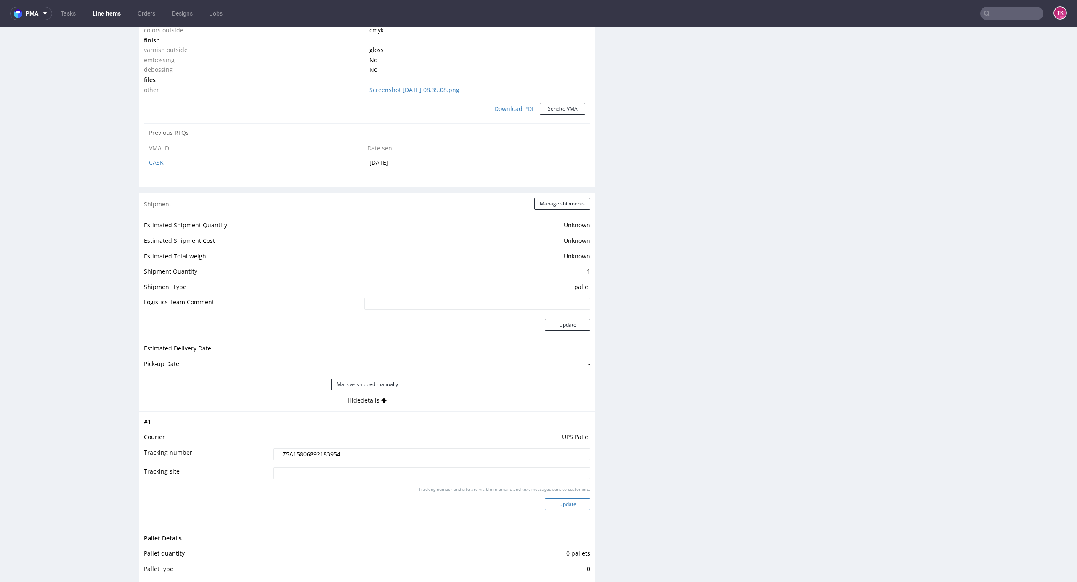
click at [566, 502] on button "Update" at bounding box center [567, 505] width 45 height 12
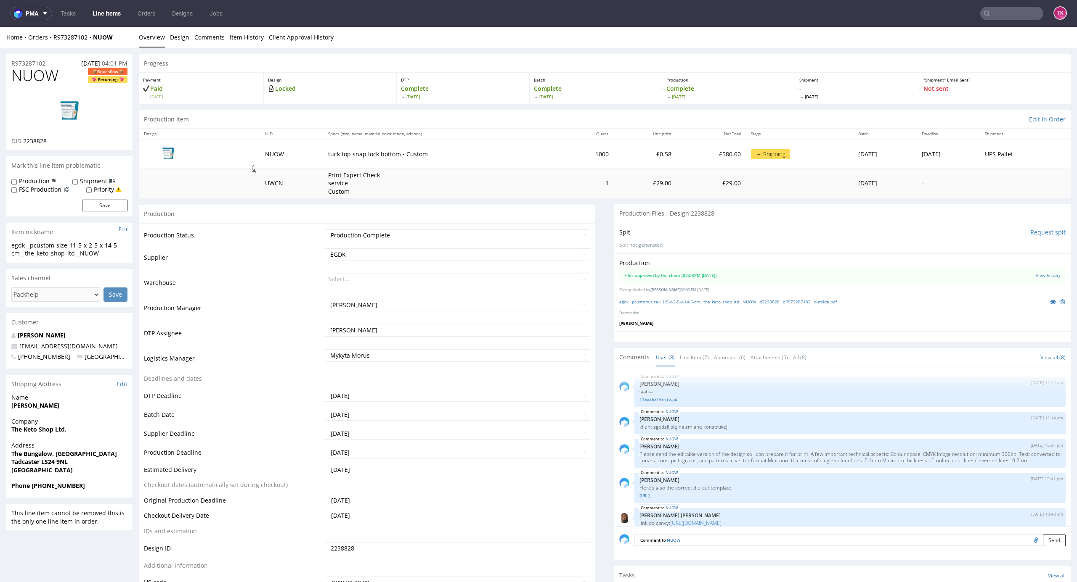
scroll to position [297, 0]
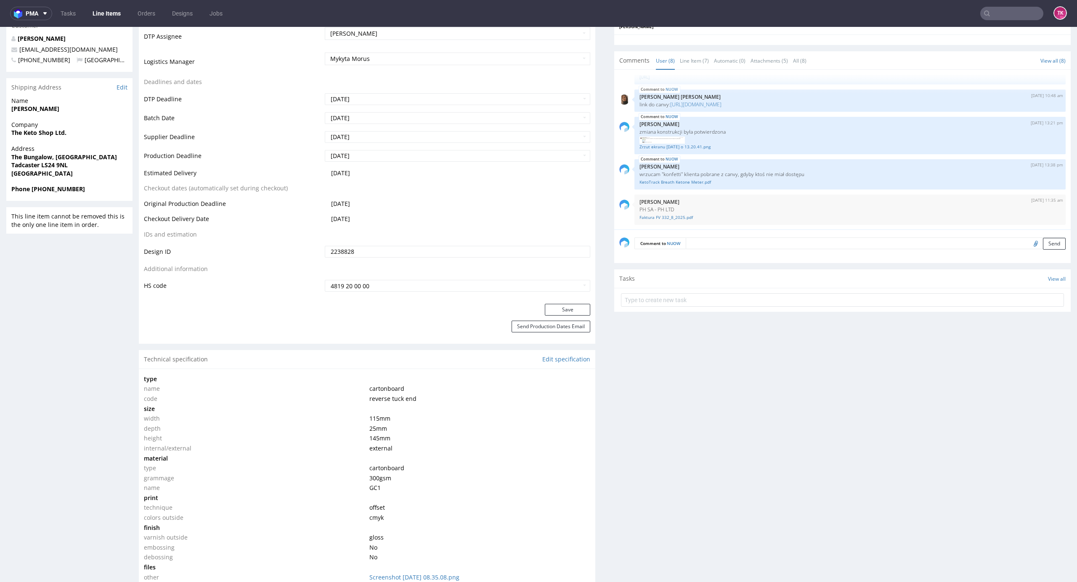
click at [112, 12] on link "Line Items" at bounding box center [106, 13] width 38 height 13
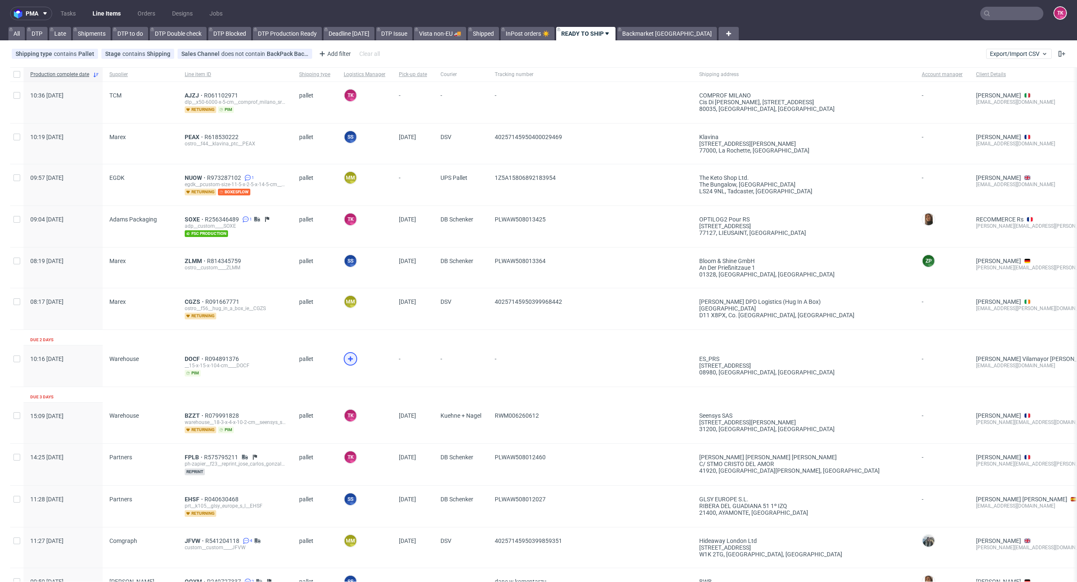
click at [351, 360] on icon at bounding box center [350, 359] width 10 height 10
click at [100, 12] on link "Line Items" at bounding box center [106, 13] width 38 height 13
click at [193, 354] on div "DOCF R094891376 __15-x-15-x-104-cm____DOCF pim" at bounding box center [235, 366] width 114 height 41
click at [193, 357] on span "DOCF" at bounding box center [195, 359] width 20 height 7
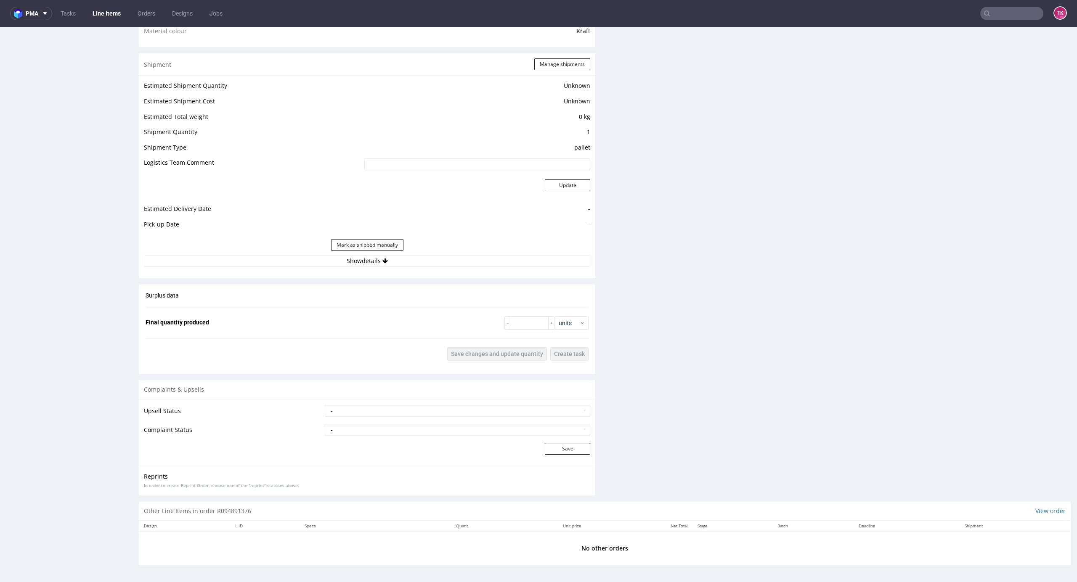
scroll to position [673, 0]
click at [459, 266] on button "Show details" at bounding box center [367, 261] width 446 height 12
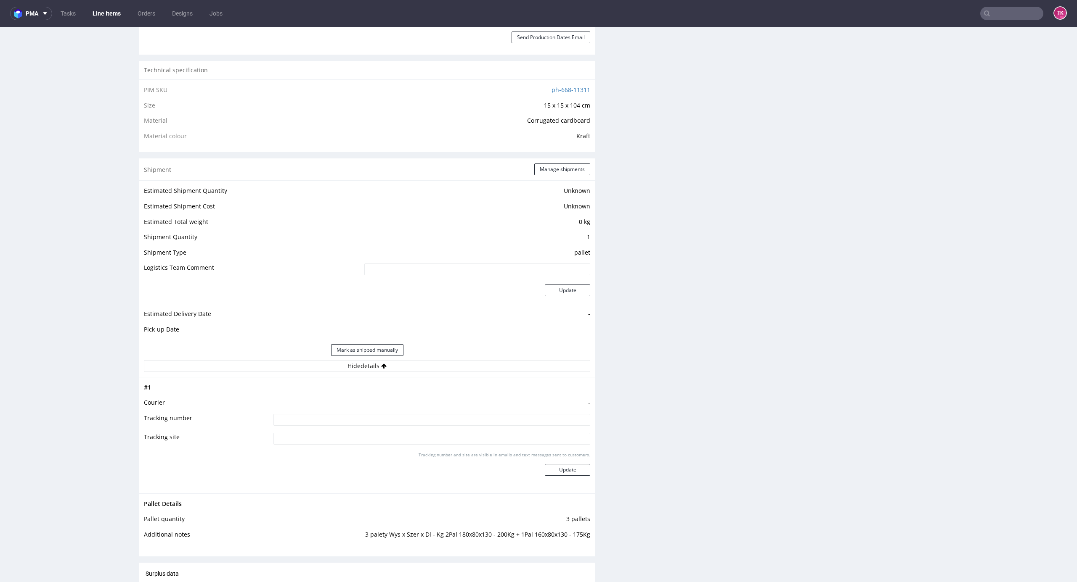
scroll to position [561, 0]
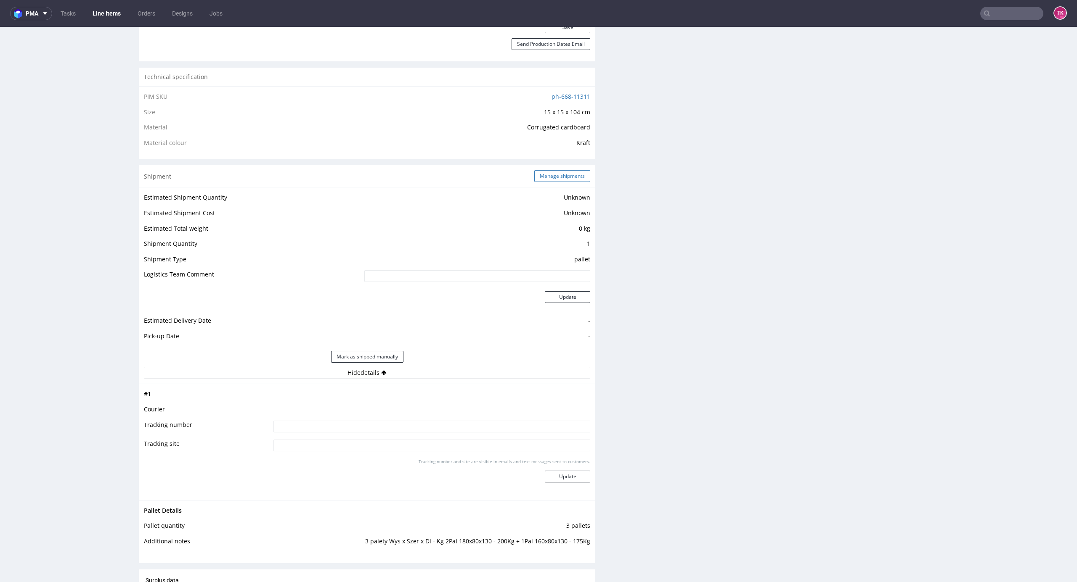
click at [554, 172] on button "Manage shipments" at bounding box center [562, 176] width 56 height 12
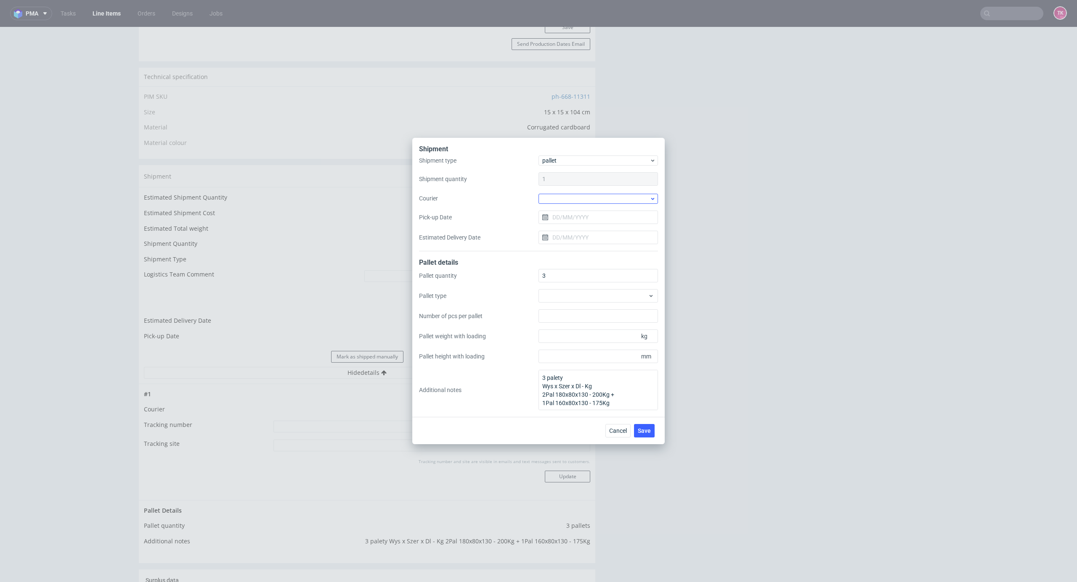
click at [586, 194] on div at bounding box center [597, 199] width 119 height 10
click at [601, 244] on div "DB Schenker" at bounding box center [598, 246] width 113 height 15
click at [594, 212] on input "Pick-up Date" at bounding box center [597, 216] width 119 height 13
click at [588, 298] on span "12" at bounding box center [584, 299] width 7 height 8
type input "[DATE]"
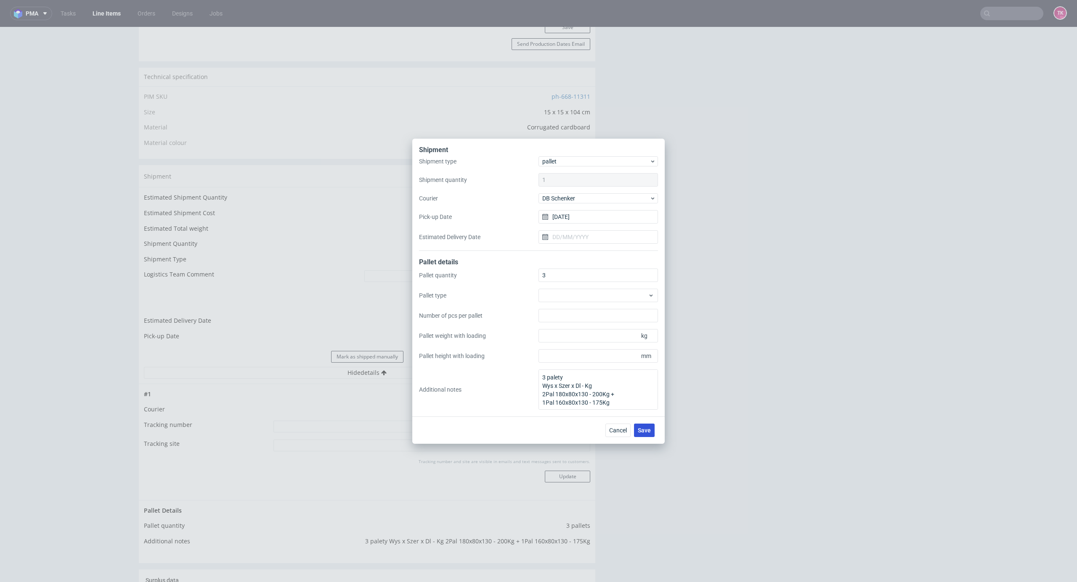
click at [648, 432] on span "Save" at bounding box center [644, 431] width 13 height 6
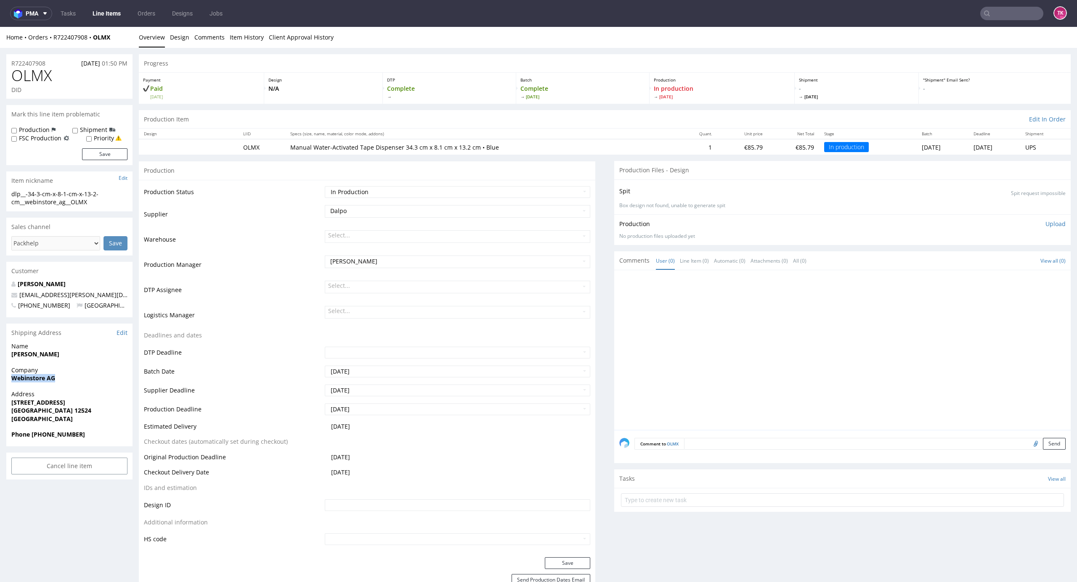
drag, startPoint x: 8, startPoint y: 381, endPoint x: 89, endPoint y: 386, distance: 81.7
click at [88, 388] on div "Company Webinstore AG" at bounding box center [69, 378] width 126 height 24
copy strong "Webinstore AG"
drag, startPoint x: 8, startPoint y: 361, endPoint x: 60, endPoint y: 364, distance: 52.2
click at [60, 364] on div "Name Till Villalobos" at bounding box center [69, 354] width 126 height 24
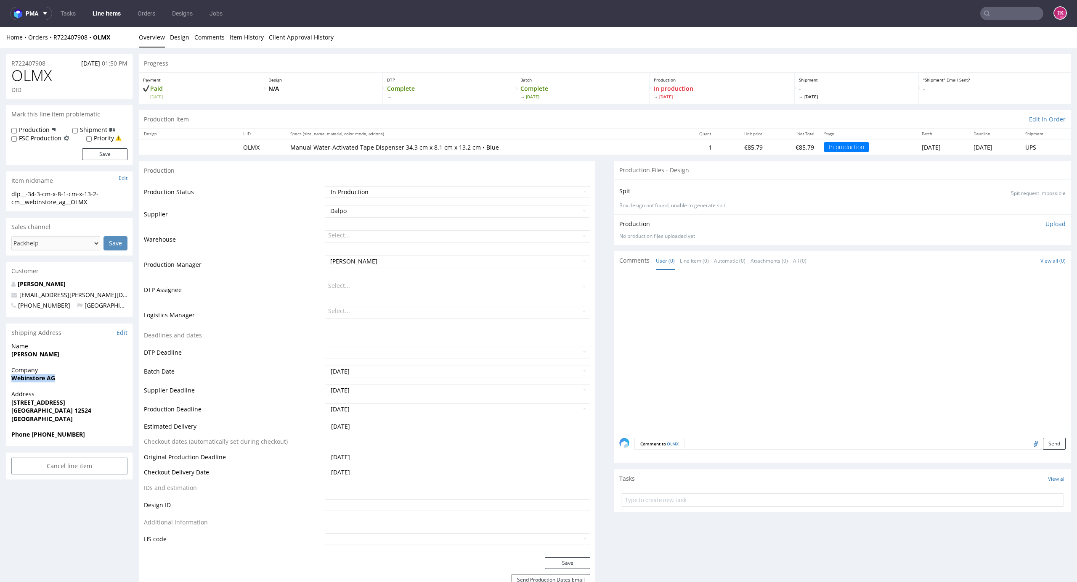
copy strong "Till Villalobos"
drag, startPoint x: 5, startPoint y: 409, endPoint x: 7, endPoint y: 421, distance: 12.7
drag, startPoint x: 1, startPoint y: 406, endPoint x: 67, endPoint y: 414, distance: 66.9
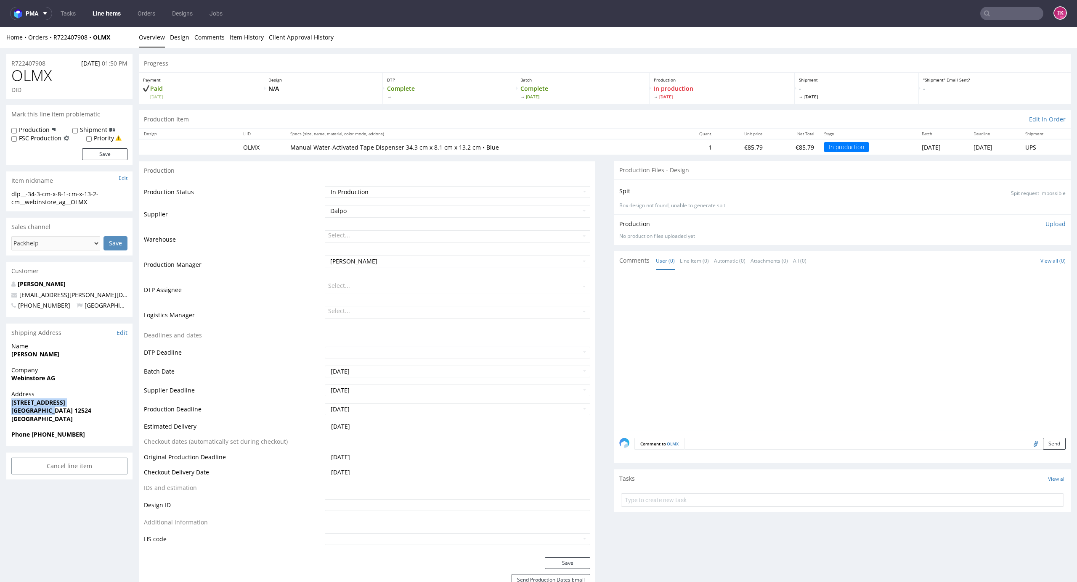
copy p "Wegedornstraße 36 Berlin 12524"
drag, startPoint x: 32, startPoint y: 434, endPoint x: 96, endPoint y: 435, distance: 63.5
click at [94, 434] on span "Phone +49767670128" at bounding box center [69, 435] width 116 height 8
copy strong "+49767670128"
drag, startPoint x: 100, startPoint y: 296, endPoint x: 72, endPoint y: 305, distance: 28.7
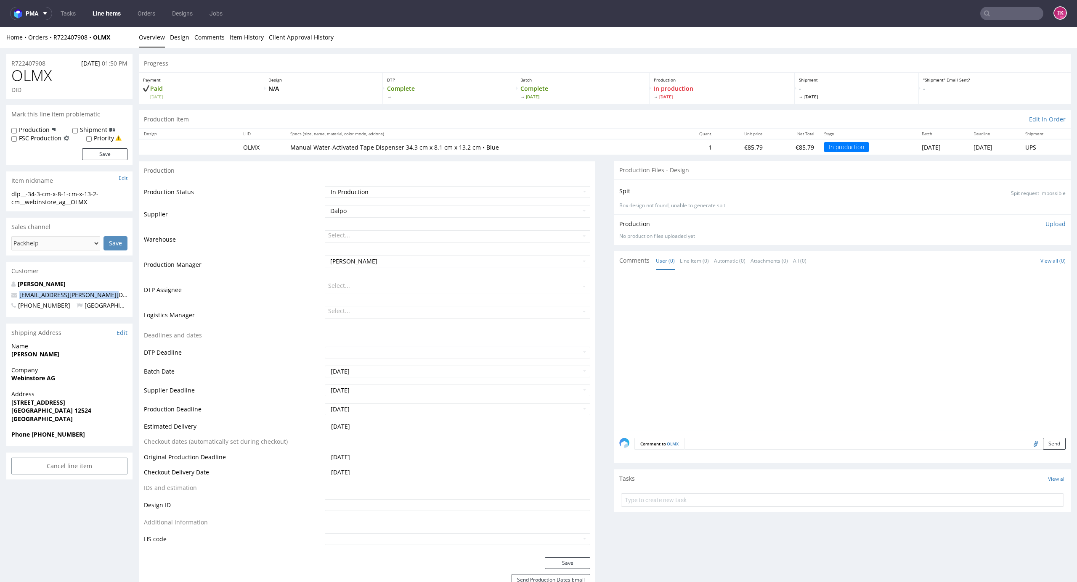
click at [11, 290] on div "Till Villalobos till.villalobos@webinstore.de +49767670128 Germany" at bounding box center [69, 298] width 126 height 37
copy span "till.villalobos@webinstore.de"
drag, startPoint x: 44, startPoint y: 382, endPoint x: 33, endPoint y: 380, distance: 11.1
click at [41, 382] on strong "Webinstore AG" at bounding box center [33, 378] width 44 height 8
click at [33, 380] on strong "Webinstore AG" at bounding box center [33, 378] width 44 height 8
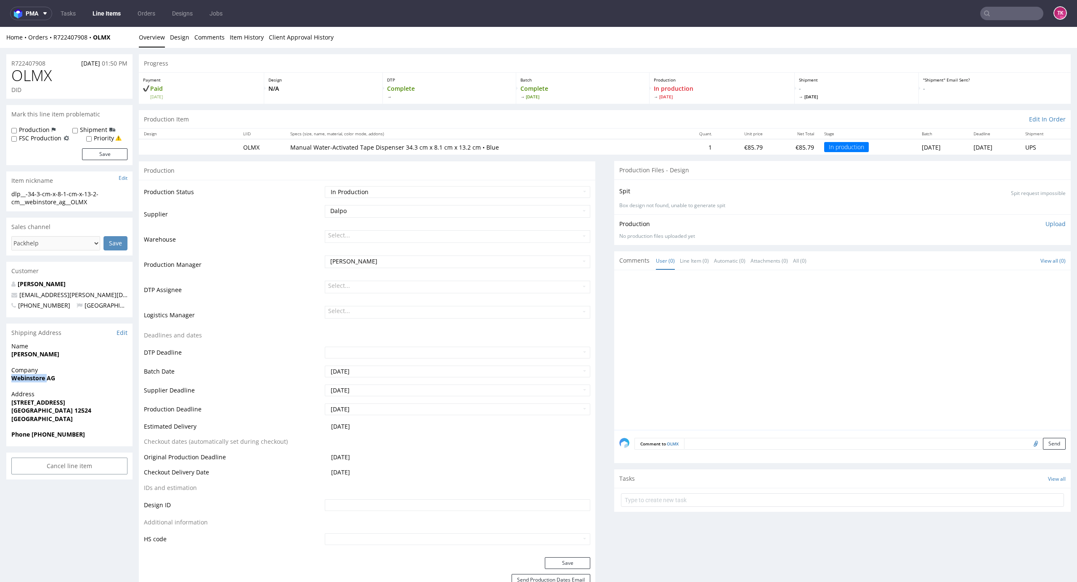
click at [33, 380] on strong "Webinstore AG" at bounding box center [33, 378] width 44 height 8
copy strong "Webinstore"
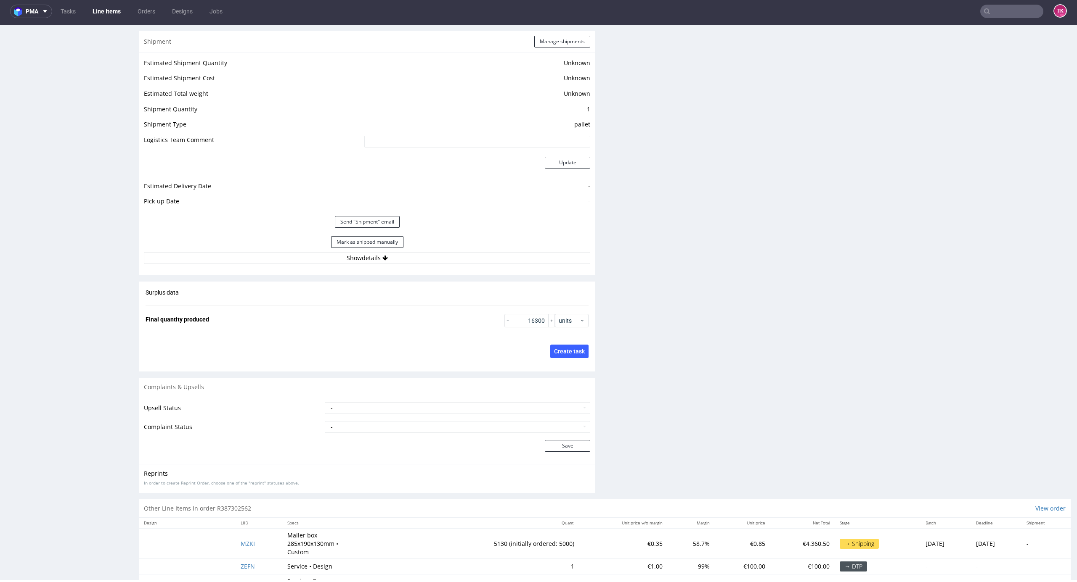
scroll to position [1125, 0]
click at [454, 247] on div "Mark as shipped manually" at bounding box center [367, 240] width 446 height 20
click at [459, 251] on button "Show details" at bounding box center [367, 257] width 446 height 12
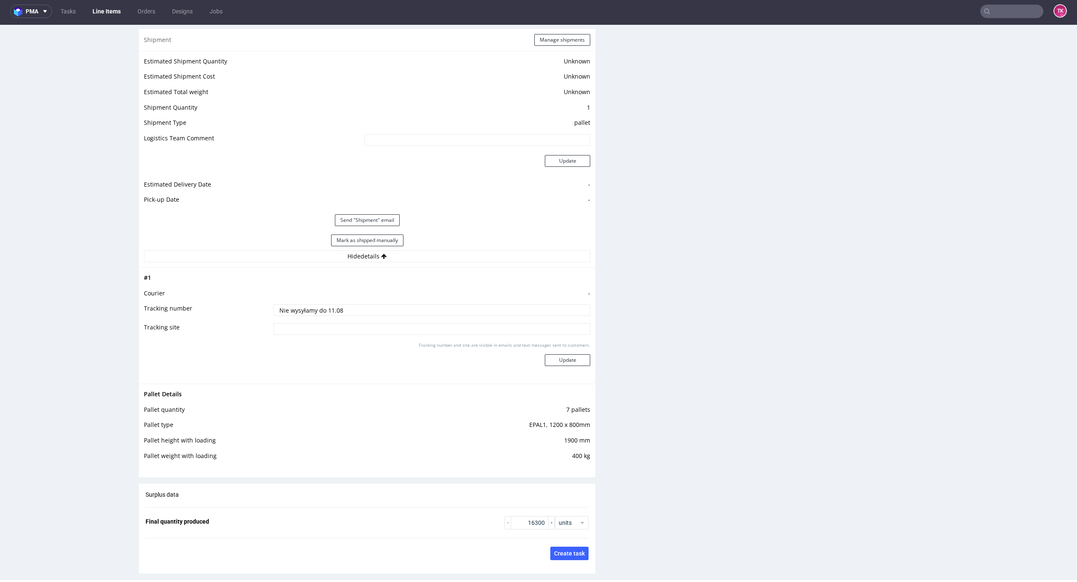
click at [549, 48] on div "Shipment Manage shipments" at bounding box center [367, 40] width 456 height 22
click at [549, 42] on button "Manage shipments" at bounding box center [562, 40] width 56 height 12
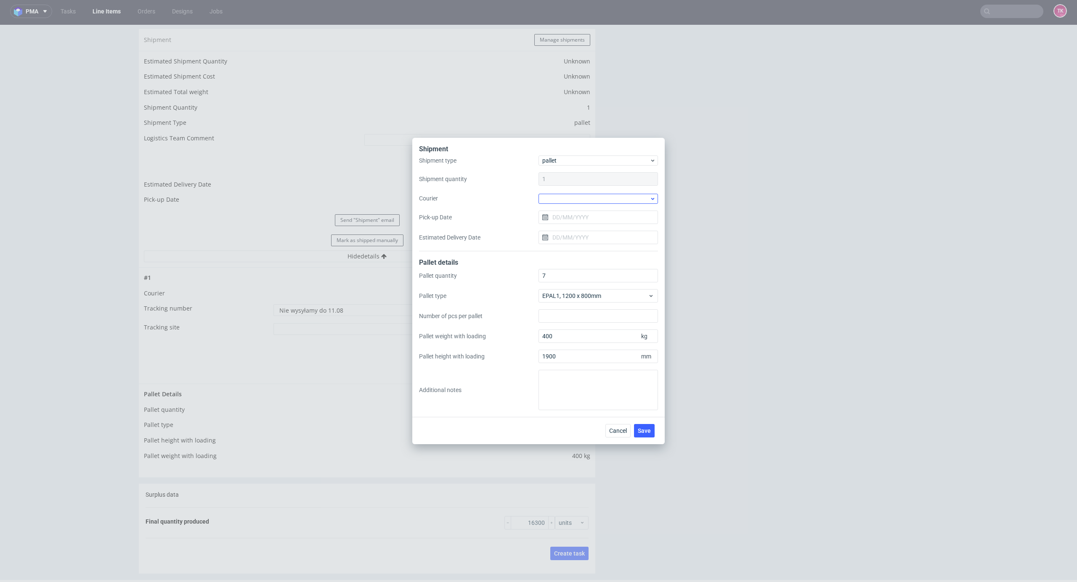
click at [586, 197] on div at bounding box center [597, 199] width 119 height 10
click at [579, 233] on div "RAPWAY" at bounding box center [598, 227] width 113 height 15
click at [581, 224] on div "Shipment type pallet Shipment quantity 1 Courier RAPWAY Pick-up Date Estimated …" at bounding box center [538, 203] width 239 height 95
click at [582, 222] on input "Pick-up Date" at bounding box center [597, 216] width 119 height 13
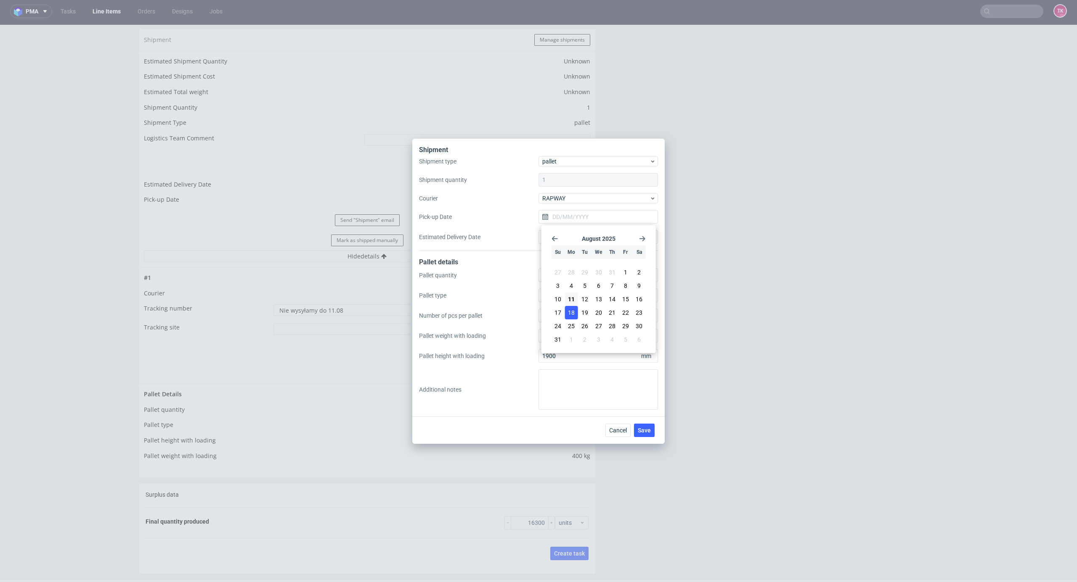
click at [573, 314] on span "18" at bounding box center [571, 313] width 7 height 8
type input "[DATE]"
click at [573, 234] on input "Estimated Delivery Date" at bounding box center [597, 236] width 119 height 13
click at [597, 333] on span "20" at bounding box center [598, 333] width 7 height 8
type input "[DATE]"
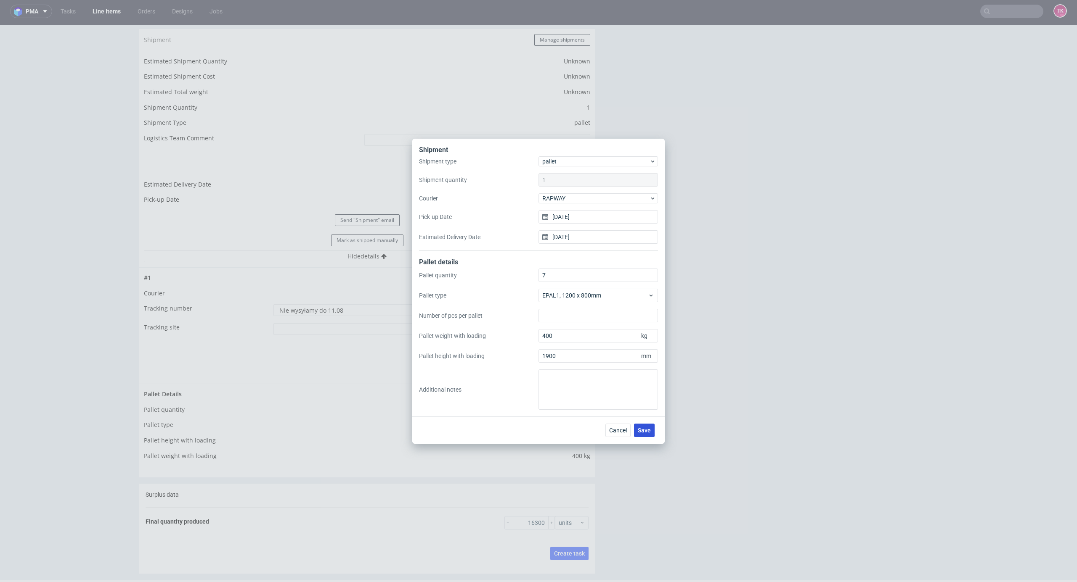
click at [642, 436] on button "Save" at bounding box center [644, 430] width 21 height 13
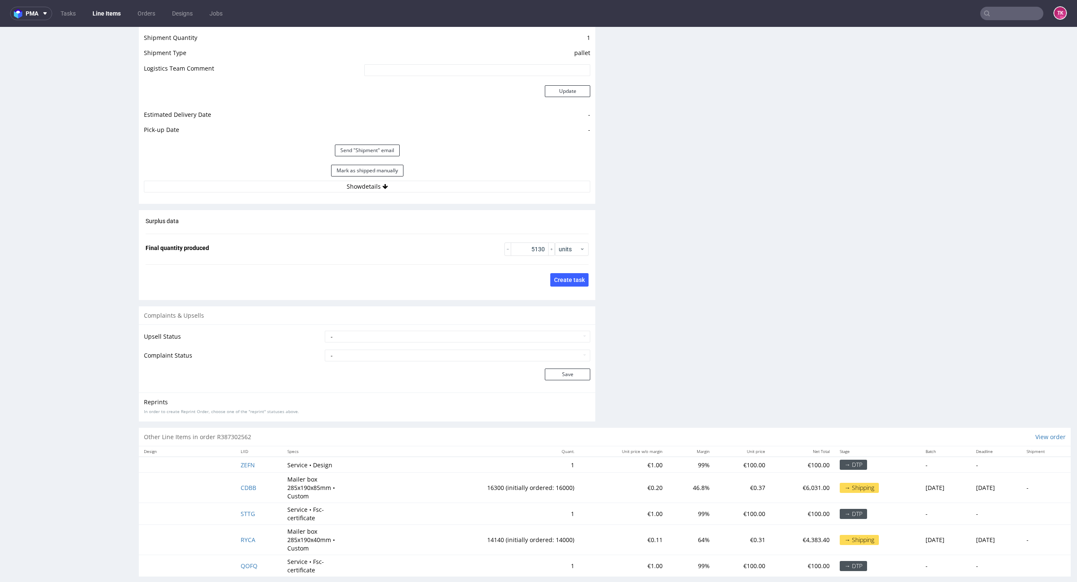
scroll to position [1084, 0]
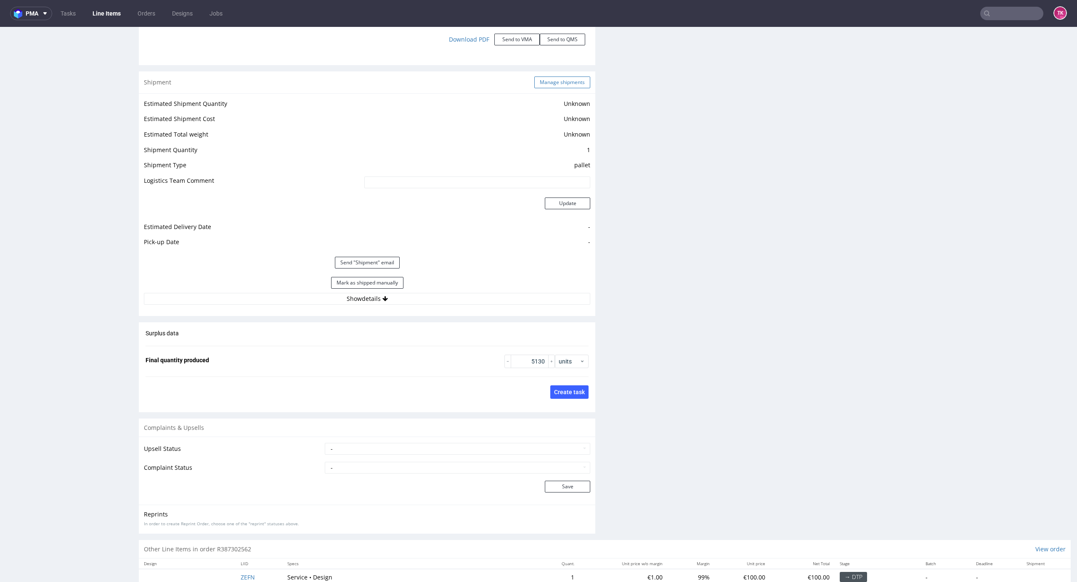
click at [540, 82] on button "Manage shipments" at bounding box center [562, 83] width 56 height 12
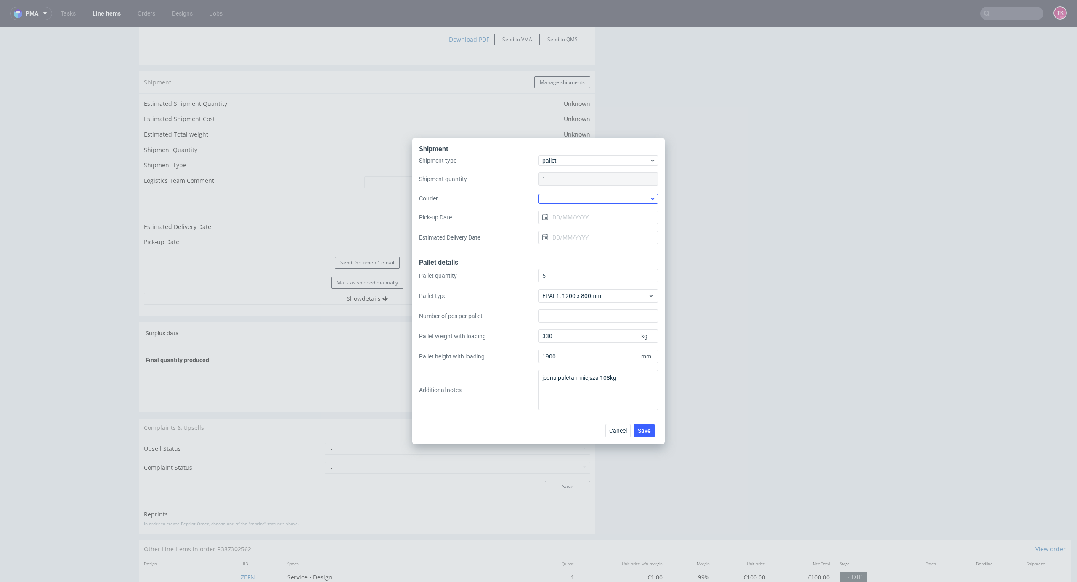
drag, startPoint x: 585, startPoint y: 209, endPoint x: 591, endPoint y: 202, distance: 8.6
click at [586, 208] on div "Shipment type pallet Shipment quantity 1 Courier Pick-up Date Estimated Deliver…" at bounding box center [538, 204] width 239 height 96
click at [591, 202] on div at bounding box center [597, 199] width 119 height 10
click at [591, 228] on div "RAPWAY" at bounding box center [598, 227] width 113 height 15
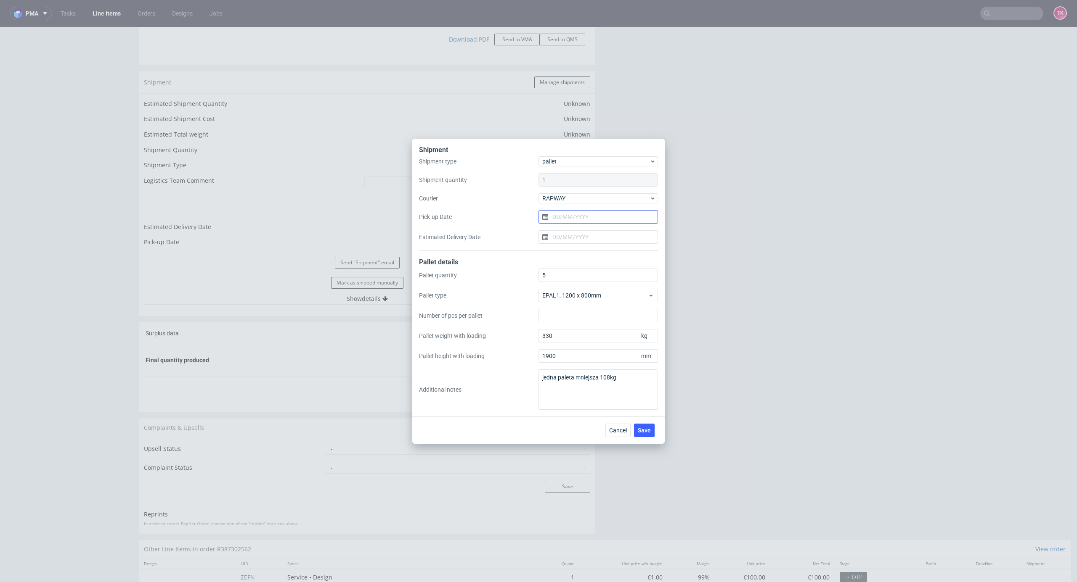
click at [583, 221] on input "Pick-up Date" at bounding box center [597, 216] width 119 height 13
click at [569, 315] on span "18" at bounding box center [571, 313] width 7 height 8
type input "18/08/2025"
click at [584, 241] on input "Estimated Delivery Date" at bounding box center [597, 236] width 119 height 13
drag, startPoint x: 593, startPoint y: 331, endPoint x: 618, endPoint y: 389, distance: 63.5
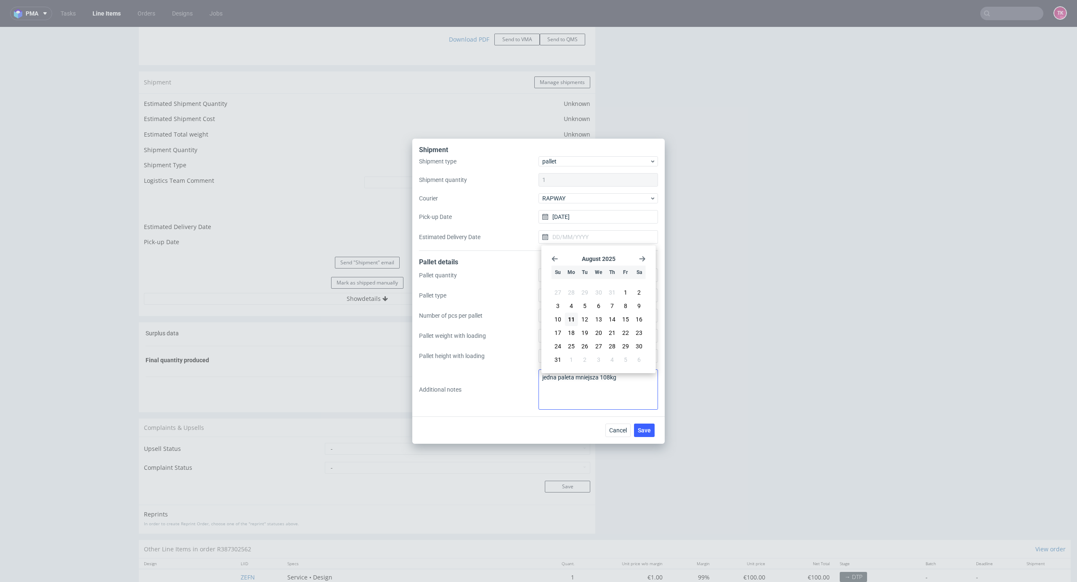
click at [594, 332] on button "20" at bounding box center [598, 332] width 13 height 13
type input "20/08/2025"
click at [643, 430] on span "Save" at bounding box center [644, 431] width 13 height 6
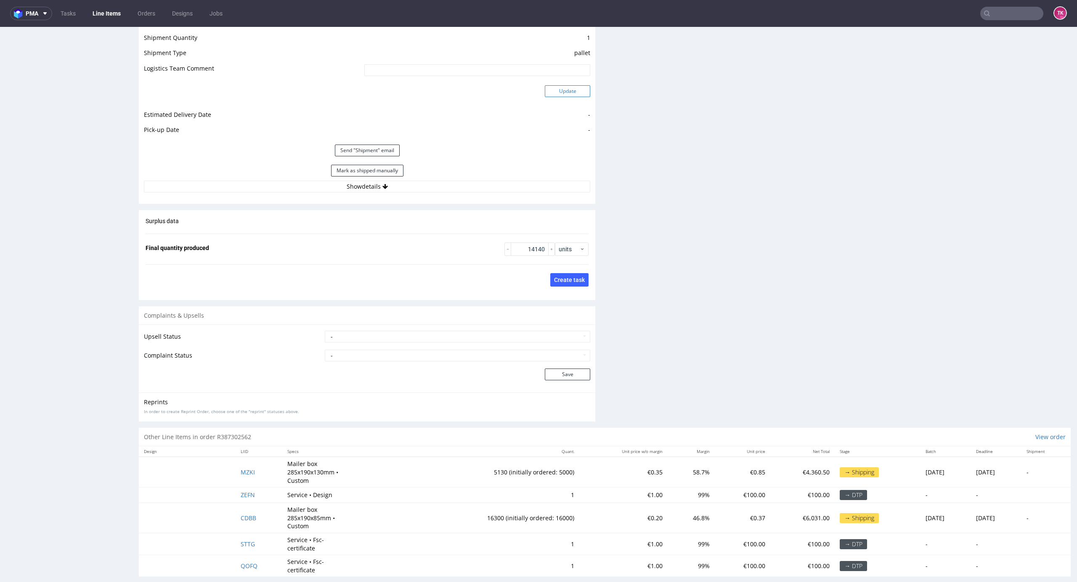
scroll to position [1028, 0]
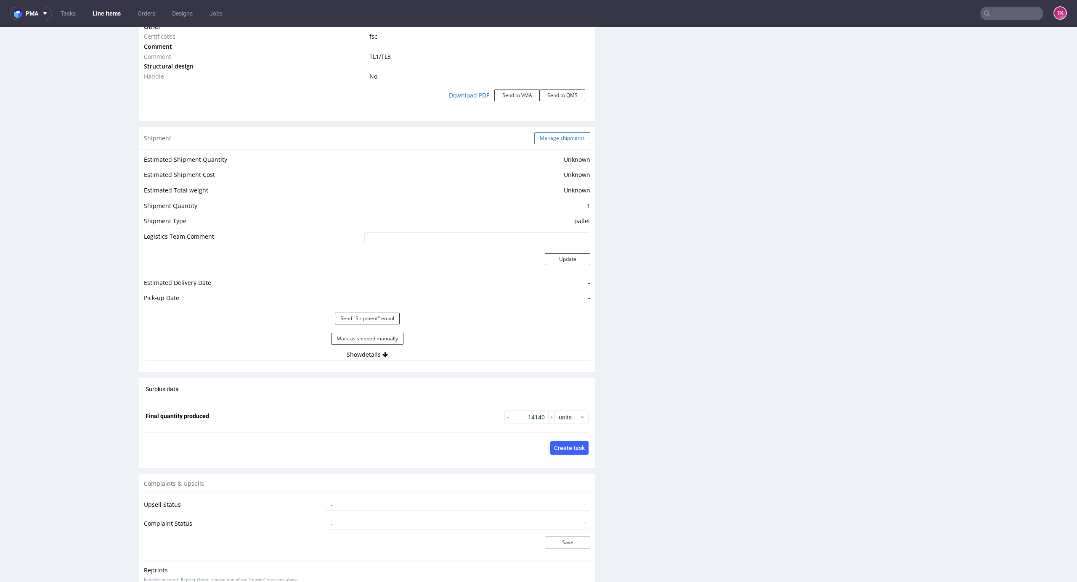
click at [561, 140] on button "Manage shipments" at bounding box center [562, 138] width 56 height 12
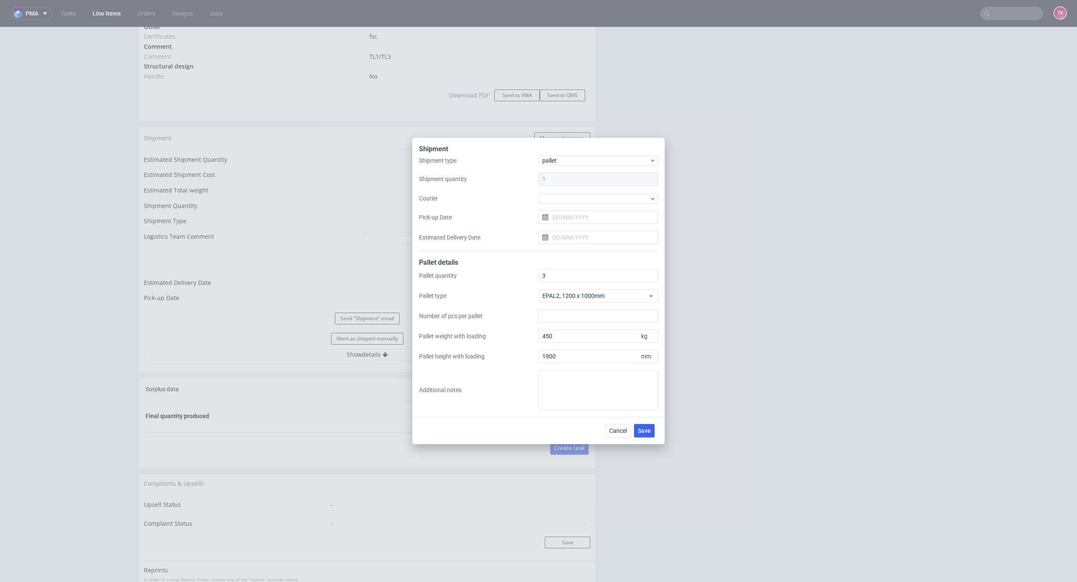
click at [586, 193] on div at bounding box center [597, 198] width 119 height 11
click at [574, 225] on div "RAPWAY" at bounding box center [598, 227] width 113 height 15
drag, startPoint x: 567, startPoint y: 207, endPoint x: 567, endPoint y: 215, distance: 8.0
click at [567, 212] on div "Shipment type pallet Shipment quantity 1 Courier RAPWAY Pick-up Date Estimated …" at bounding box center [538, 203] width 239 height 95
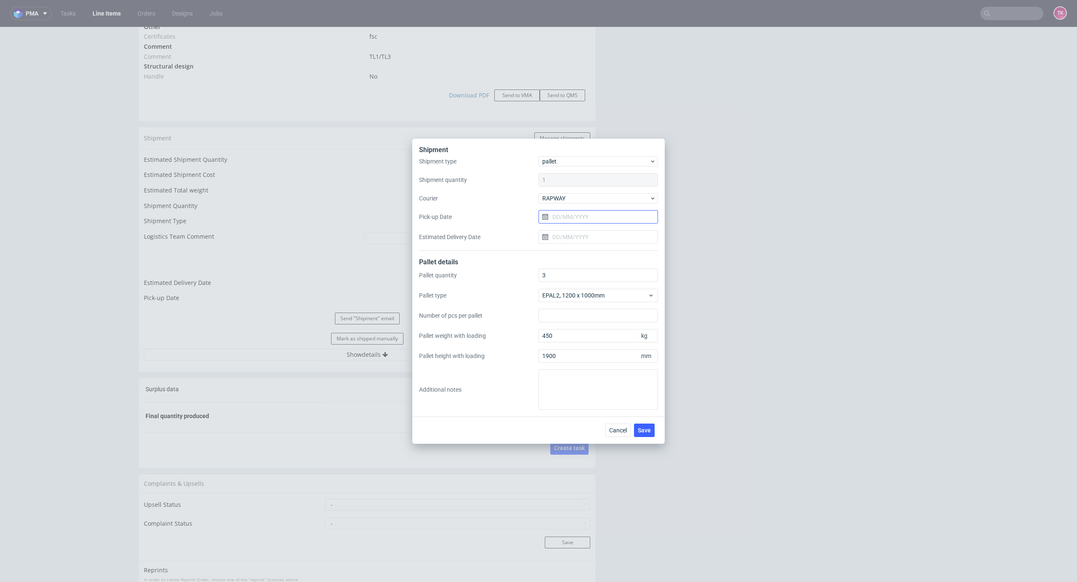
click at [567, 218] on input "Pick-up Date" at bounding box center [597, 216] width 119 height 13
click at [574, 318] on button "18" at bounding box center [571, 312] width 13 height 13
type input "18/08/2025"
drag, startPoint x: 586, startPoint y: 231, endPoint x: 586, endPoint y: 236, distance: 4.6
click at [586, 233] on input "Estimated Delivery Date" at bounding box center [597, 236] width 119 height 13
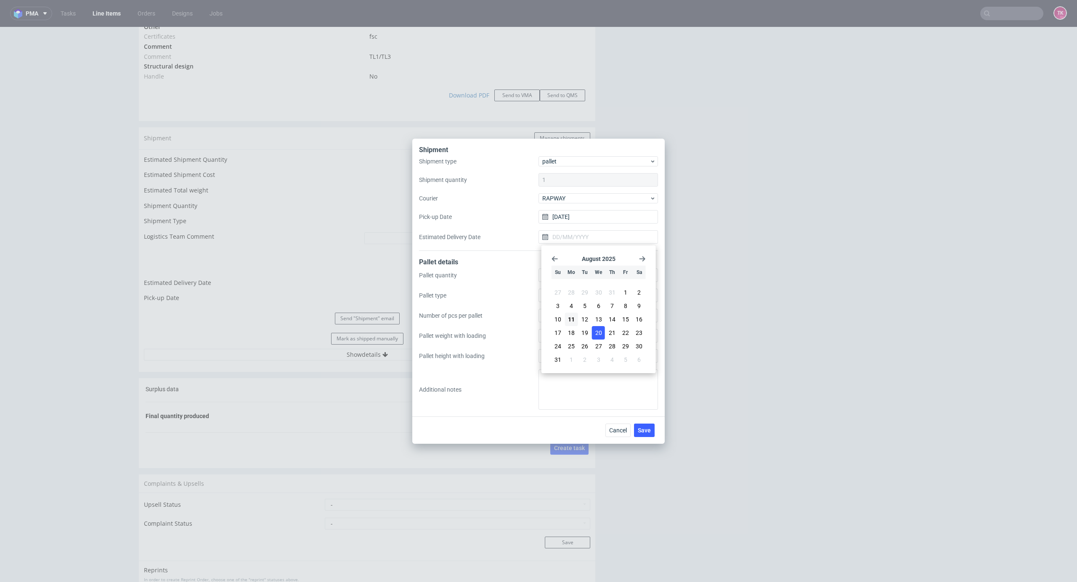
click at [599, 335] on span "20" at bounding box center [598, 333] width 7 height 8
type input "20/08/2025"
click at [637, 420] on div "Cancel Save" at bounding box center [538, 430] width 252 height 27
click at [642, 426] on button "Save" at bounding box center [644, 430] width 21 height 13
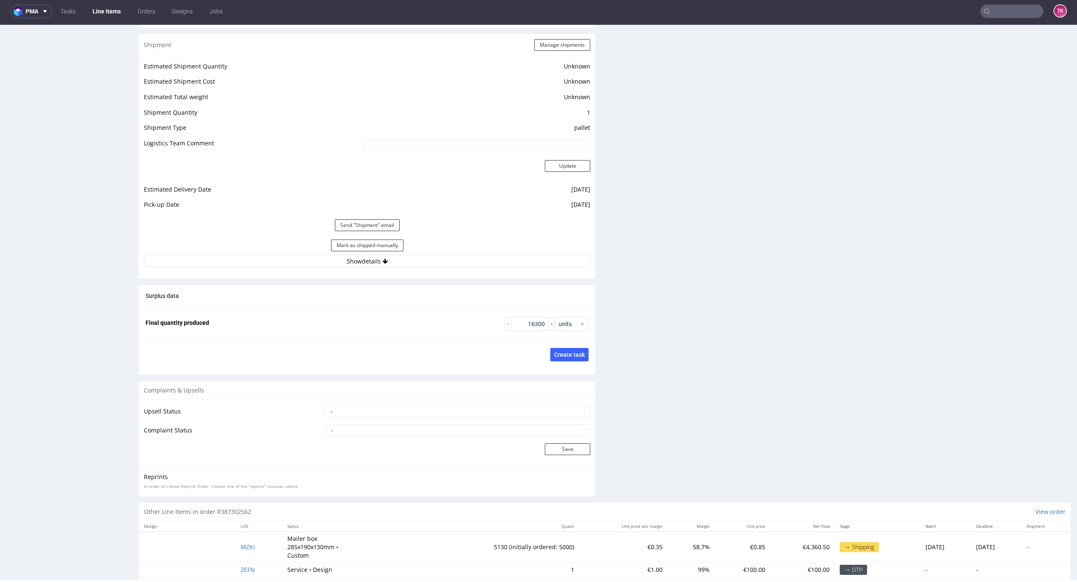
scroll to position [1087, 0]
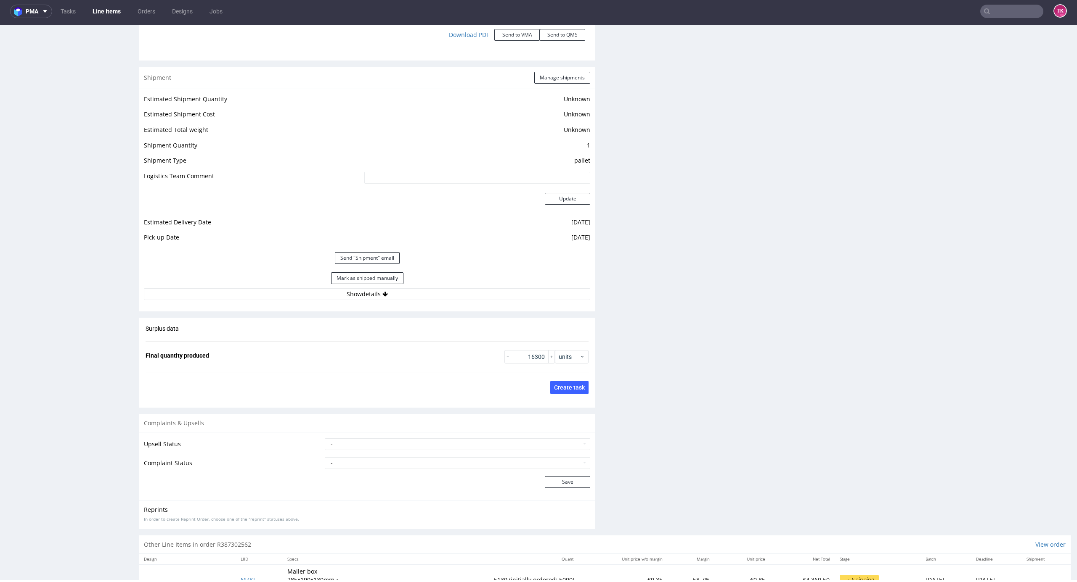
click at [505, 305] on div "Estimated Shipment Quantity Unknown Estimated Shipment Cost Unknown Estimated T…" at bounding box center [367, 197] width 456 height 217
click at [502, 295] on button "Show details" at bounding box center [367, 295] width 446 height 12
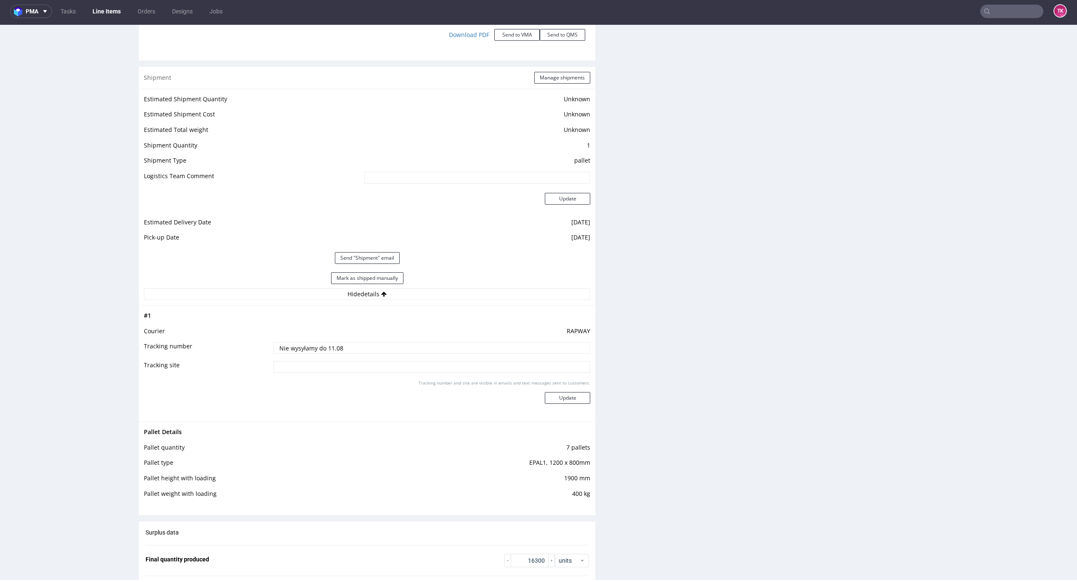
drag, startPoint x: 404, startPoint y: 348, endPoint x: 80, endPoint y: 350, distance: 323.8
paste input "czekamy na dane"
type input "czekamy na dane"
click at [564, 405] on div "Tracking number and site are visible in emails and text messages sent to custom…" at bounding box center [431, 395] width 317 height 30
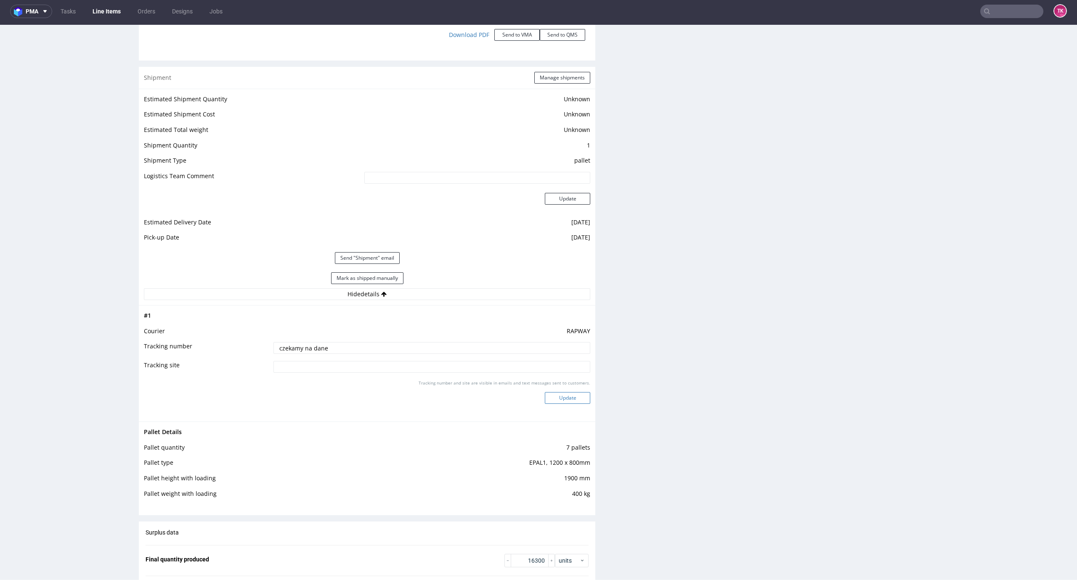
click at [569, 396] on button "Update" at bounding box center [567, 398] width 45 height 12
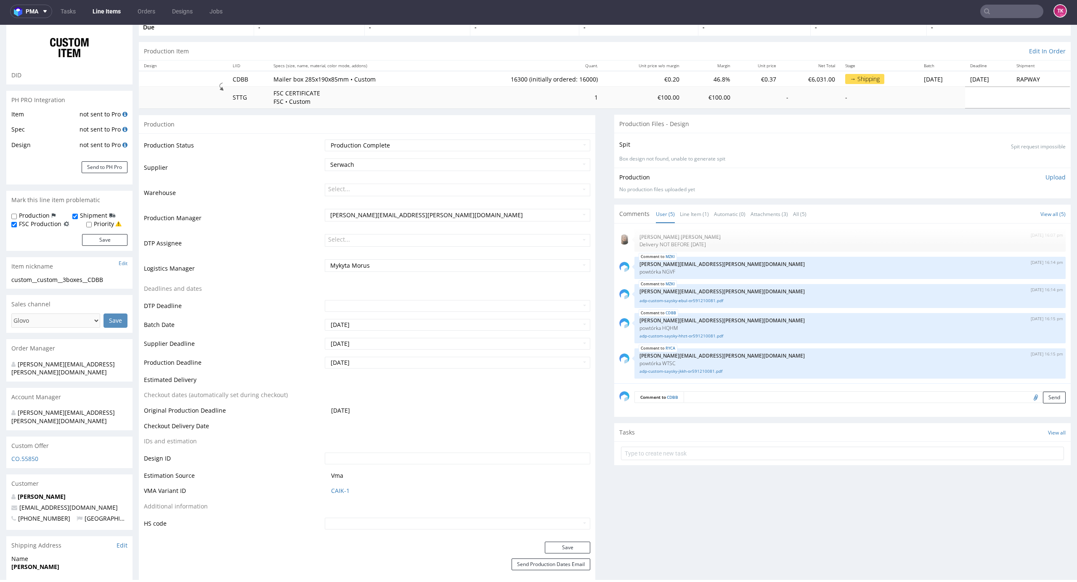
scroll to position [0, 0]
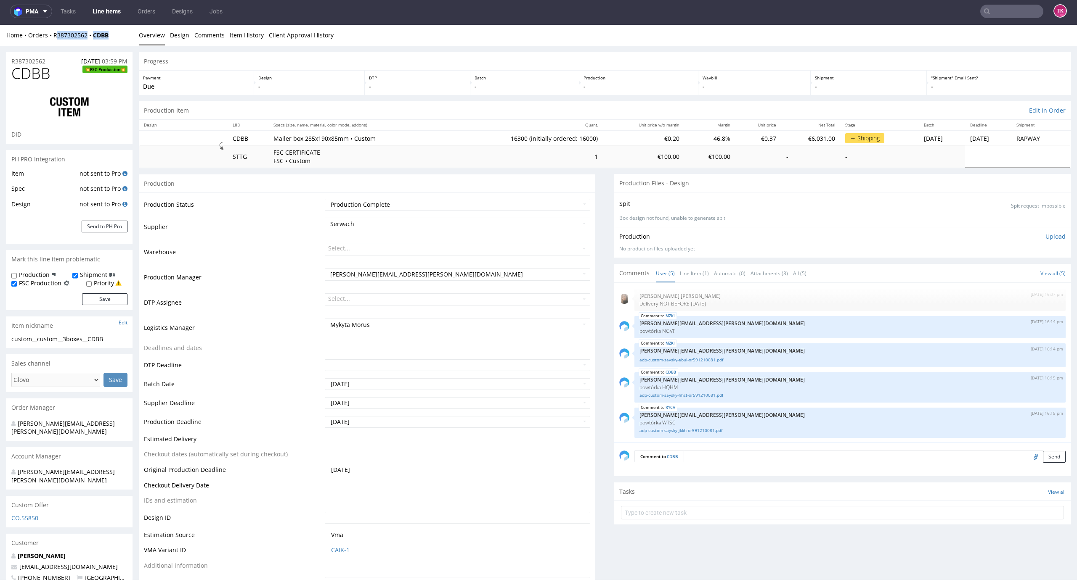
drag, startPoint x: 111, startPoint y: 37, endPoint x: 56, endPoint y: 40, distance: 56.1
click at [56, 40] on div "Home Orders R387302562 CDBB Overview Design Comments Item History Client Approv…" at bounding box center [538, 35] width 1077 height 21
drag, startPoint x: 53, startPoint y: 40, endPoint x: 253, endPoint y: 513, distance: 513.0
click at [120, 44] on div "Home Orders R387302562 CDBB Overview Design Comments Item History Client Approv…" at bounding box center [538, 35] width 1077 height 21
copy div "R387302562 CDBB"
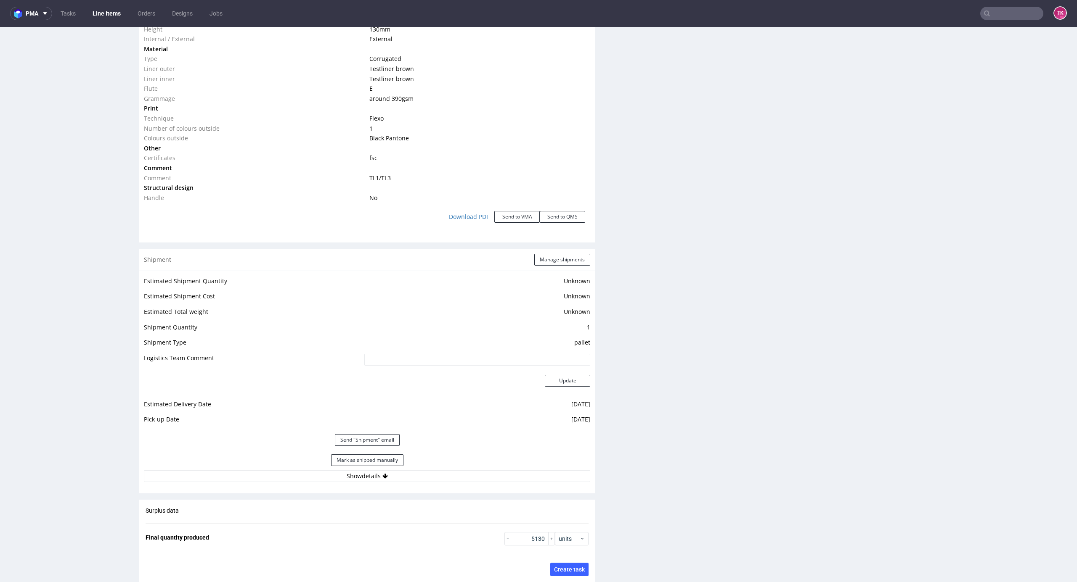
scroll to position [1121, 0]
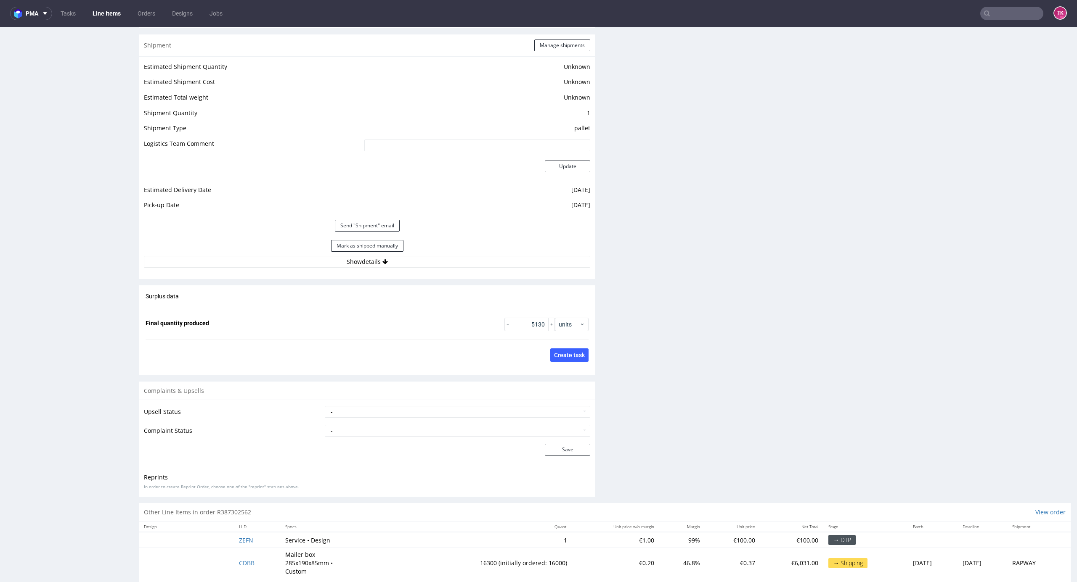
click at [438, 266] on button "Show details" at bounding box center [367, 262] width 446 height 12
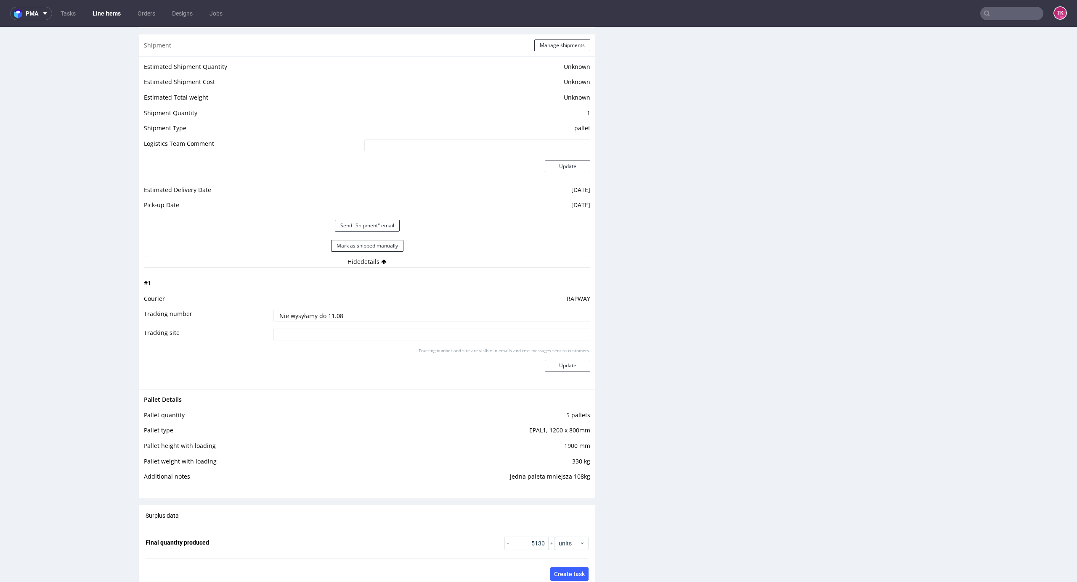
drag, startPoint x: 389, startPoint y: 320, endPoint x: 191, endPoint y: 326, distance: 197.8
click at [208, 323] on tr "Tracking number Nie wysyłamy do 11.08" at bounding box center [367, 318] width 446 height 19
type input "czekamy na dane"
paste input "czekamy na dane"
type input "czekamy na dane"
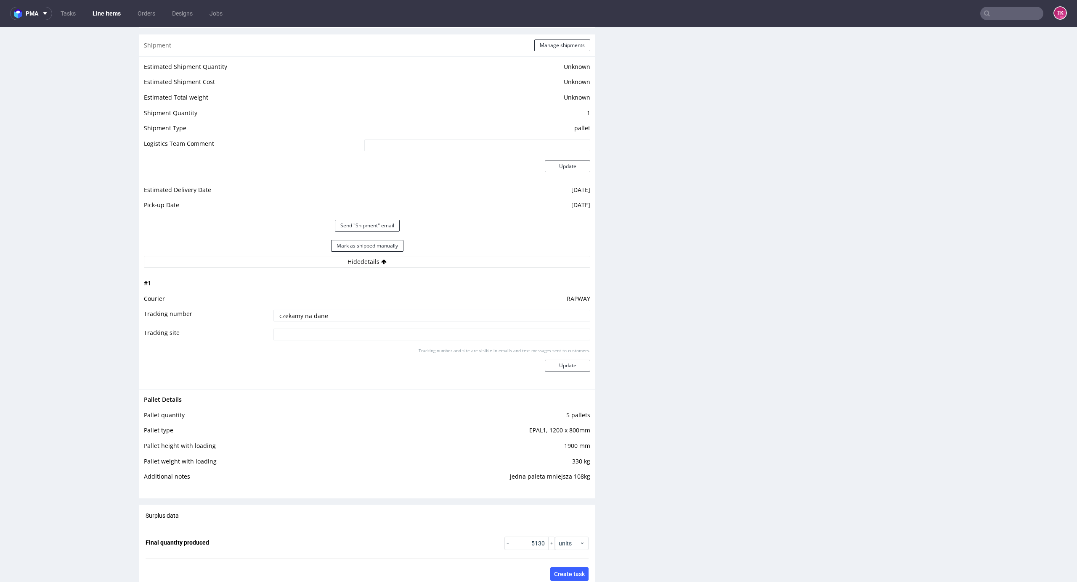
click at [568, 358] on div "Tracking number and site are visible in emails and text messages sent to custom…" at bounding box center [431, 363] width 317 height 30
click at [572, 362] on button "Update" at bounding box center [567, 366] width 45 height 12
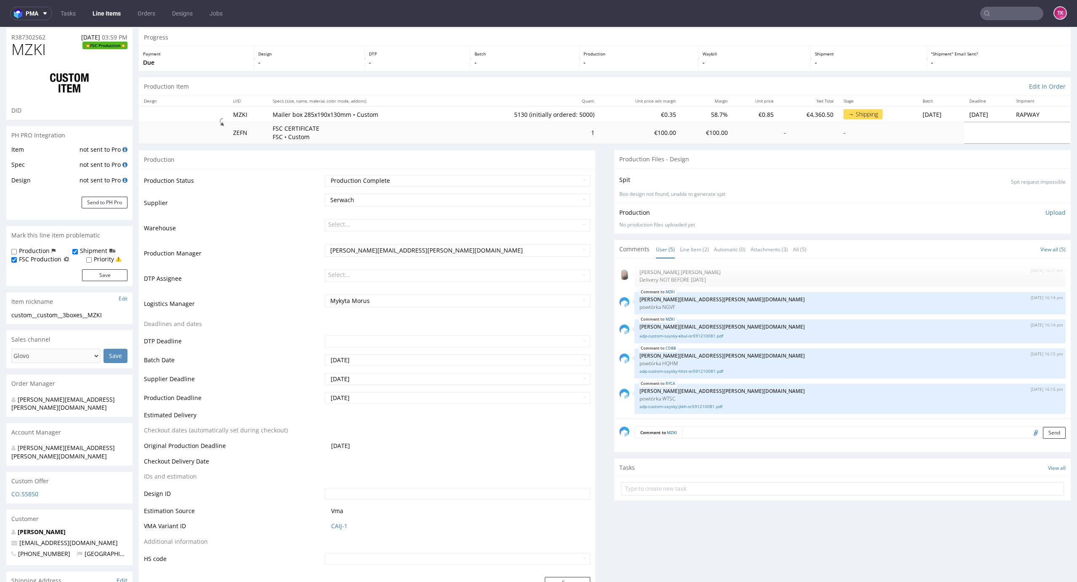
scroll to position [0, 0]
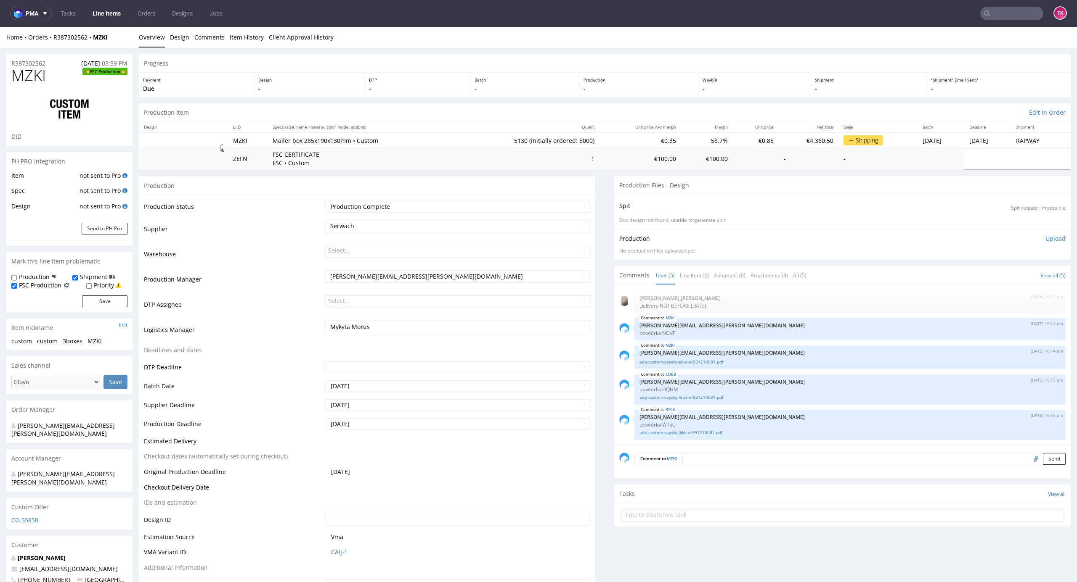
click at [39, 74] on span "MZKI" at bounding box center [28, 75] width 34 height 17
drag, startPoint x: 50, startPoint y: 73, endPoint x: 0, endPoint y: 77, distance: 50.6
copy span "MZKI"
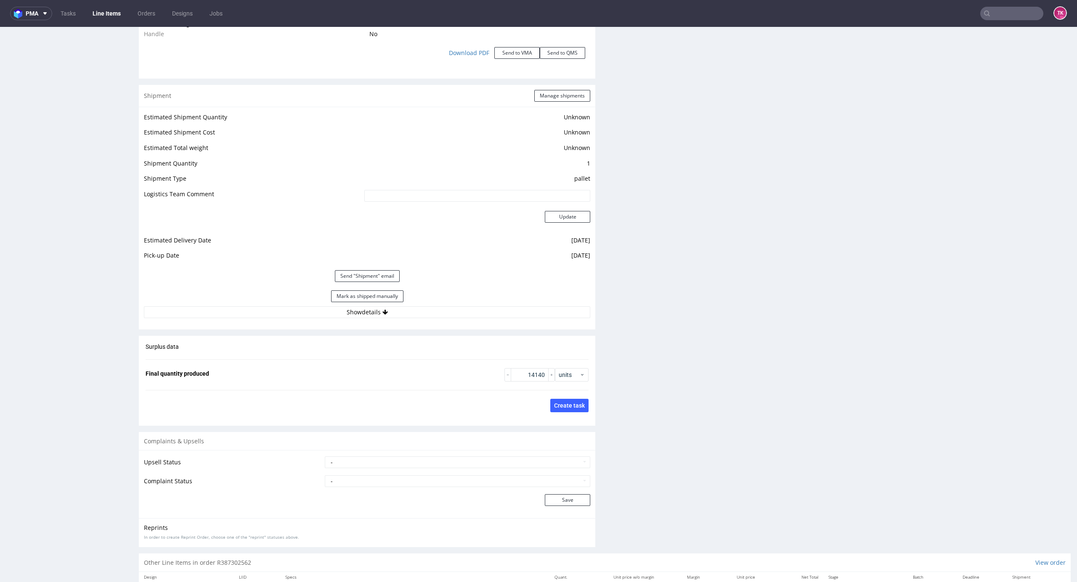
scroll to position [1115, 0]
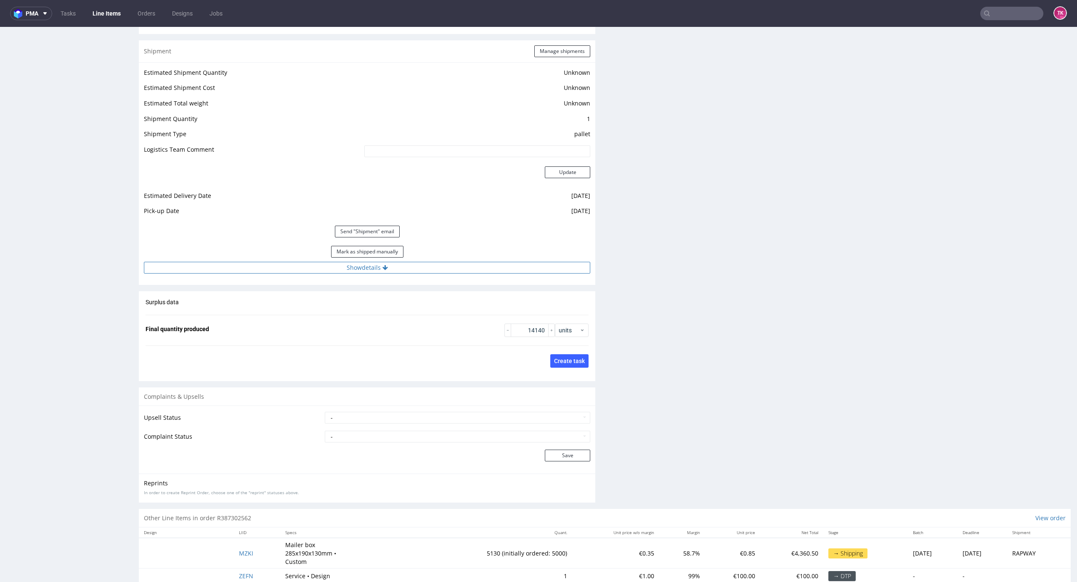
drag, startPoint x: 433, startPoint y: 258, endPoint x: 432, endPoint y: 264, distance: 5.9
click at [432, 263] on div "Estimated Shipment Quantity Unknown Estimated Shipment Cost Unknown Estimated T…" at bounding box center [367, 170] width 456 height 217
click at [433, 270] on button "Show details" at bounding box center [367, 268] width 446 height 12
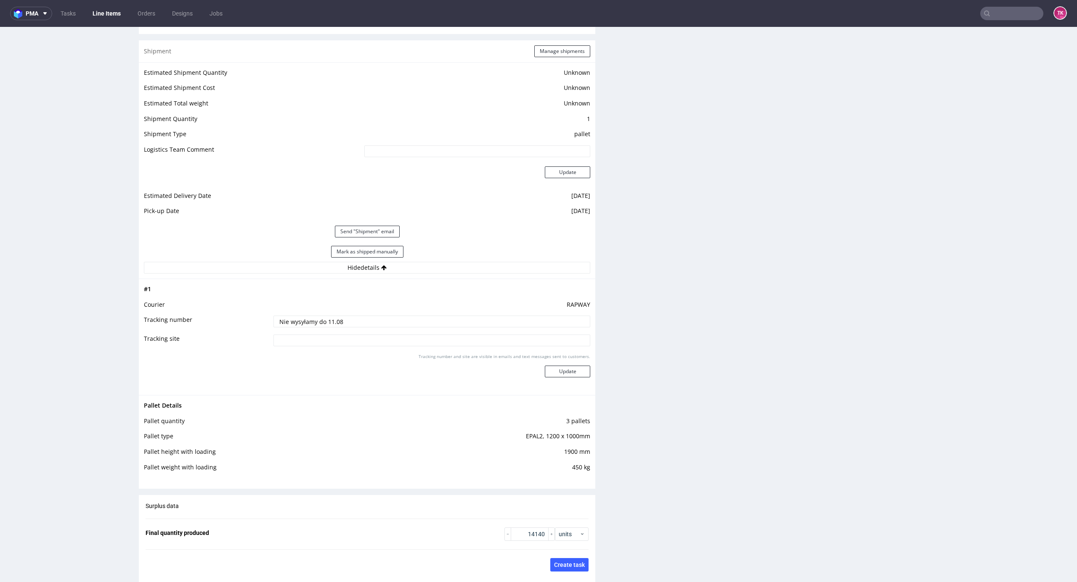
drag, startPoint x: 376, startPoint y: 322, endPoint x: 146, endPoint y: 326, distance: 229.7
paste input "czekamy na dane"
type input "czekamy na dane"
click at [557, 373] on button "Update" at bounding box center [567, 372] width 45 height 12
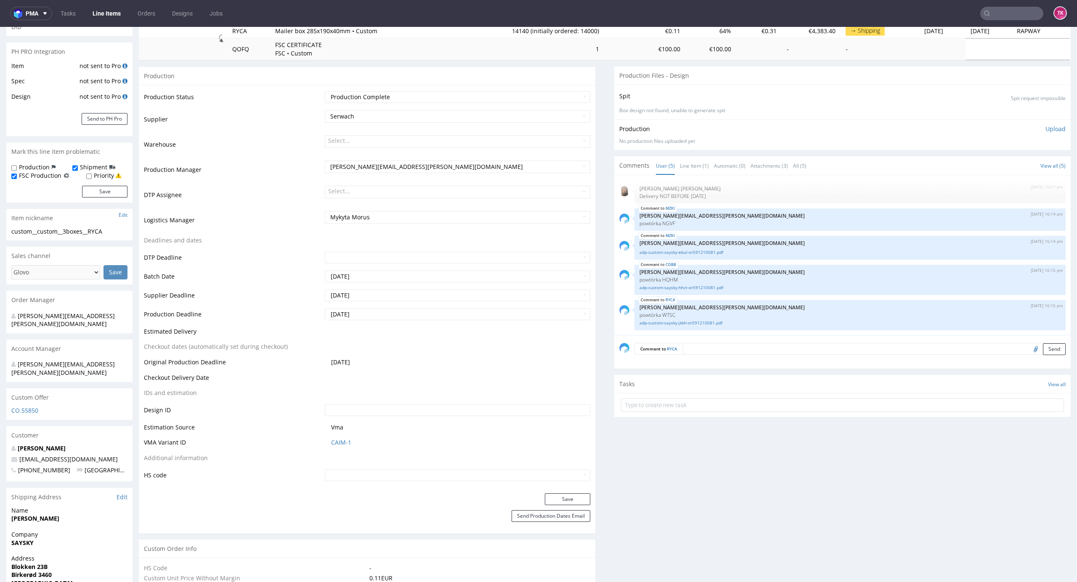
scroll to position [0, 0]
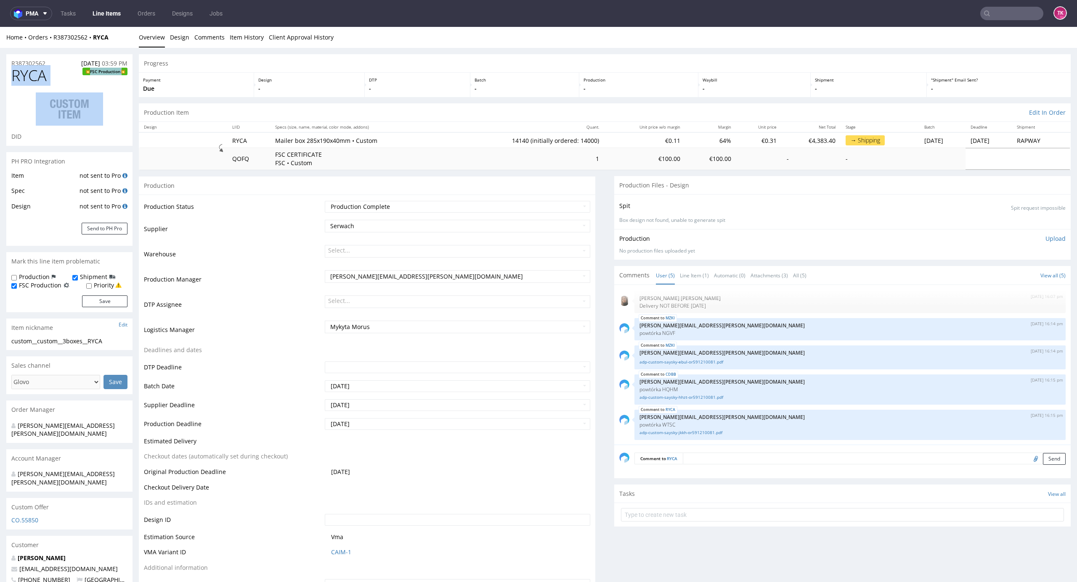
drag, startPoint x: 53, startPoint y: 82, endPoint x: 7, endPoint y: 79, distance: 45.9
click at [8, 79] on div "RYCA FSC Production DID" at bounding box center [69, 106] width 126 height 79
copy h1 "RYCA FSC Production"
click at [9, 77] on div "RYCA FSC Production DID" at bounding box center [69, 106] width 126 height 79
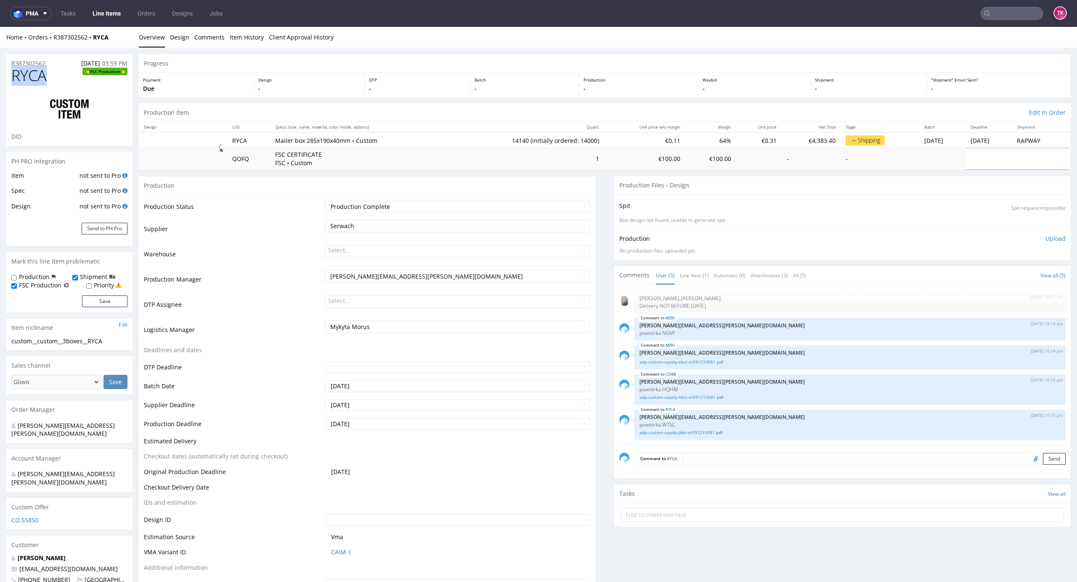
drag, startPoint x: 8, startPoint y: 79, endPoint x: 58, endPoint y: 79, distance: 49.6
click at [58, 79] on div "RYCA FSC Production DID" at bounding box center [69, 106] width 126 height 79
copy span "RYCA"
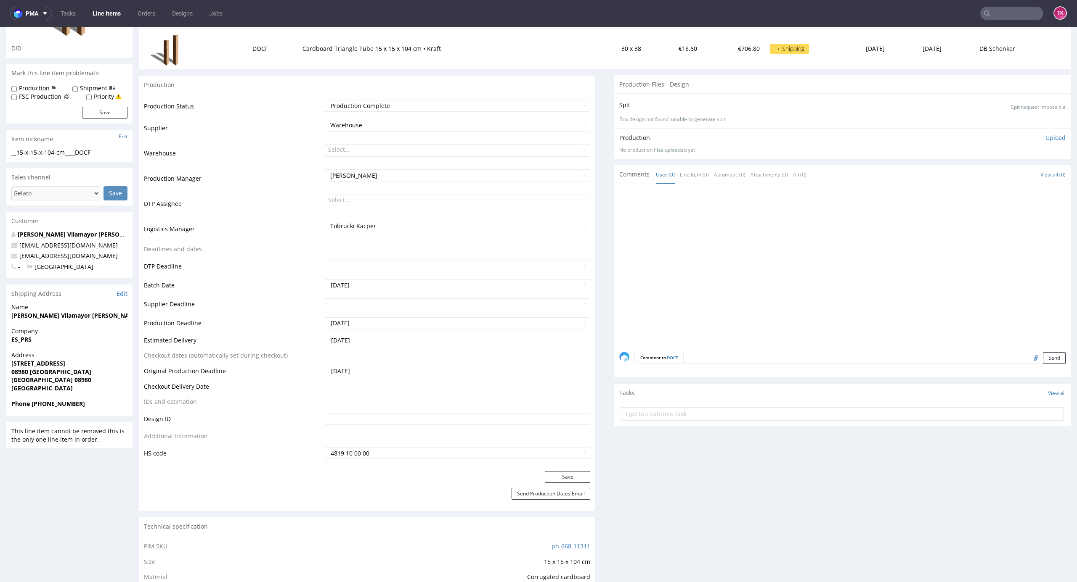
scroll to position [112, 0]
drag, startPoint x: 5, startPoint y: 318, endPoint x: 96, endPoint y: 315, distance: 90.5
click at [96, 315] on div "R094891376 [DATE] 10:13 AM DOCF DID Mark this line item problematic Production …" at bounding box center [538, 537] width 1077 height 1203
copy strong "[PERSON_NAME] Vilamayor [PERSON_NAME]"
drag, startPoint x: 7, startPoint y: 365, endPoint x: 98, endPoint y: 358, distance: 91.5
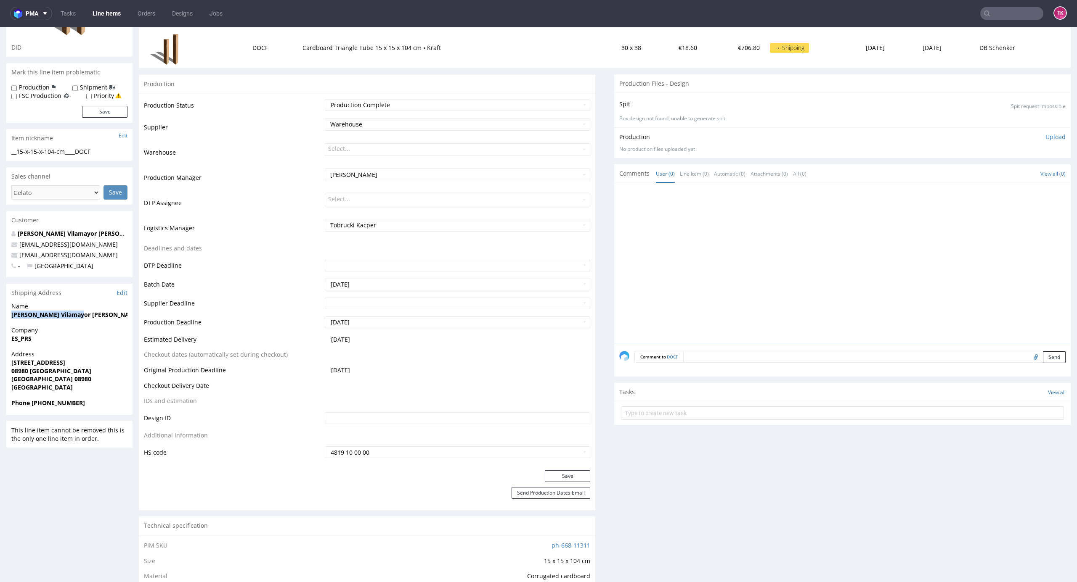
click at [98, 358] on div "Address Carrer del Plà 156 08980 Sant Feliu de Llobregat Sant Feliu de Llobrega…" at bounding box center [69, 374] width 126 height 49
copy strong "[STREET_ADDRESS]"
click at [91, 381] on strong "Sant Feliu de Llobregat 08980" at bounding box center [51, 379] width 80 height 8
copy strong "08980"
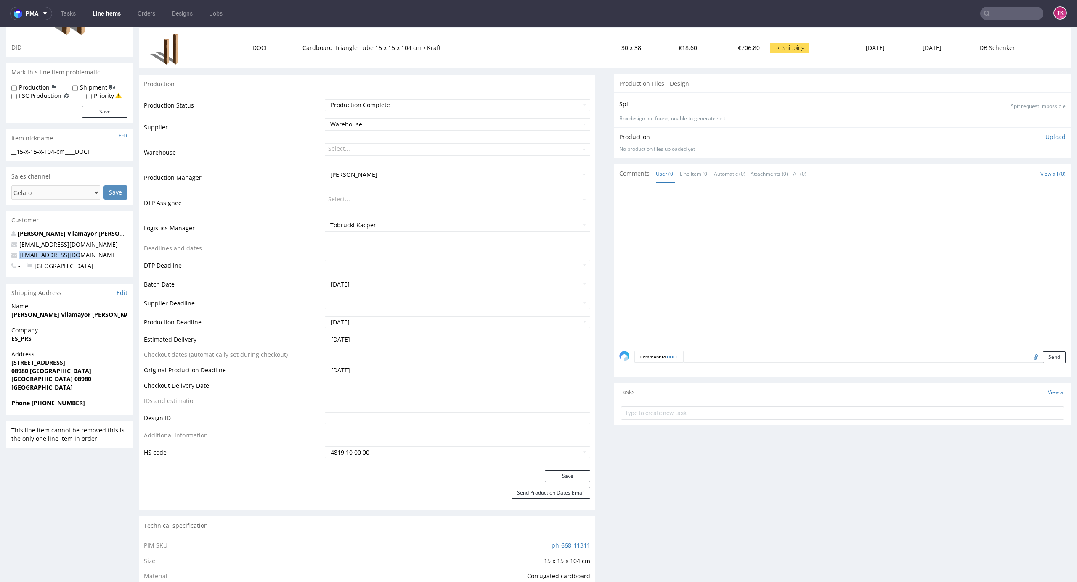
drag, startPoint x: 80, startPoint y: 251, endPoint x: 3, endPoint y: 257, distance: 77.7
click at [3, 257] on div "R094891376 09.08.2025 10:13 AM DOCF DID Mark this line item problematic Product…" at bounding box center [538, 537] width 1077 height 1203
copy span "[EMAIL_ADDRESS][DOMAIN_NAME]"
click at [46, 405] on strong "Phone 34686452009" at bounding box center [48, 403] width 74 height 8
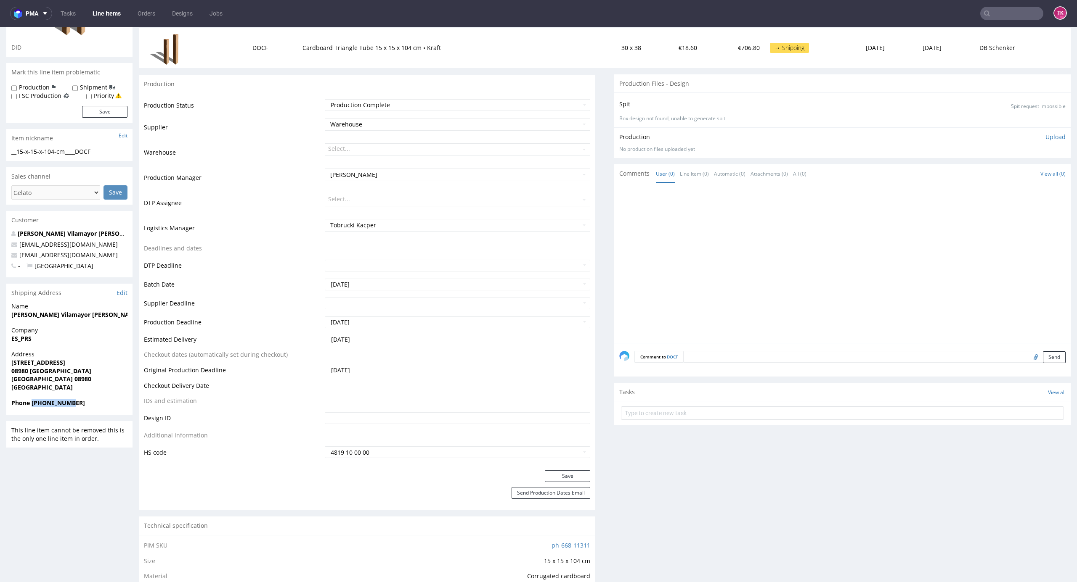
copy strong "34686452009"
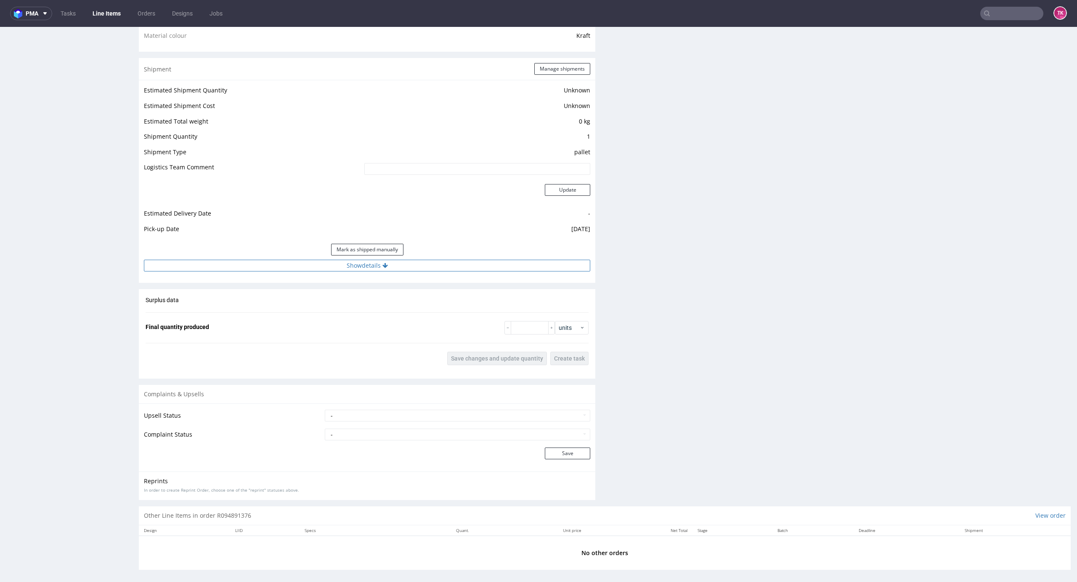
scroll to position [673, 0]
click at [500, 262] on button "Show details" at bounding box center [367, 261] width 446 height 12
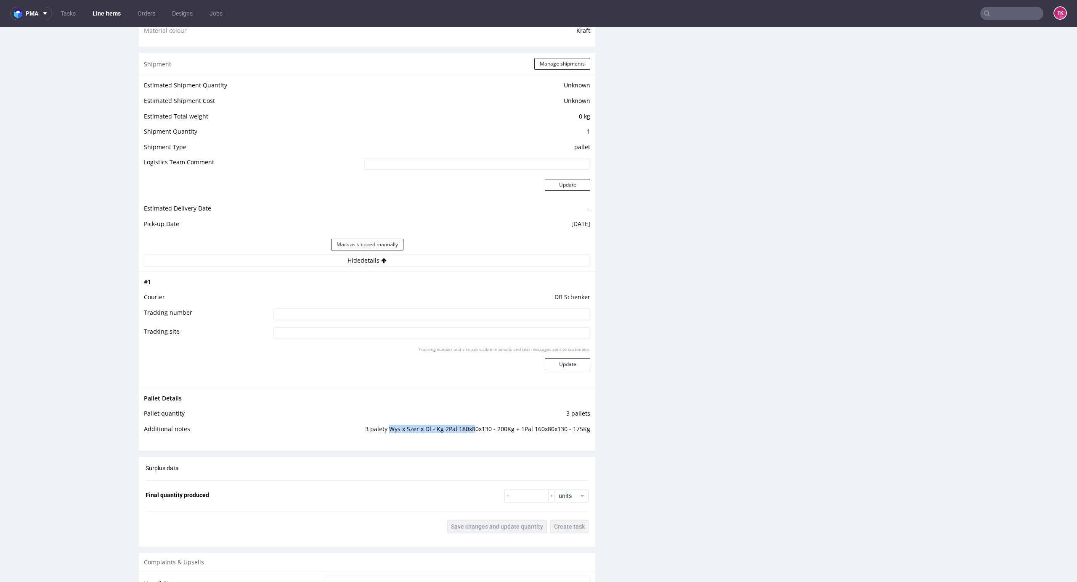
drag, startPoint x: 386, startPoint y: 428, endPoint x: 486, endPoint y: 435, distance: 100.7
click at [473, 434] on td "3 palety Wys x Szer x Dl - Kg 2Pal 180x80x130 - 200Kg + 1Pal 160x80x130 - 175Kg" at bounding box center [428, 432] width 323 height 16
click at [478, 433] on td "3 palety Wys x Szer x Dl - Kg 2Pal 180x80x130 - 200Kg + 1Pal 160x80x130 - 175Kg" at bounding box center [428, 432] width 323 height 16
drag, startPoint x: 465, startPoint y: 429, endPoint x: 540, endPoint y: 439, distance: 75.9
click at [493, 426] on td "3 palety Wys x Szer x Dl - Kg 2Pal 180x80x130 - 200Kg + 1Pal 160x80x130 - 175Kg" at bounding box center [428, 432] width 323 height 16
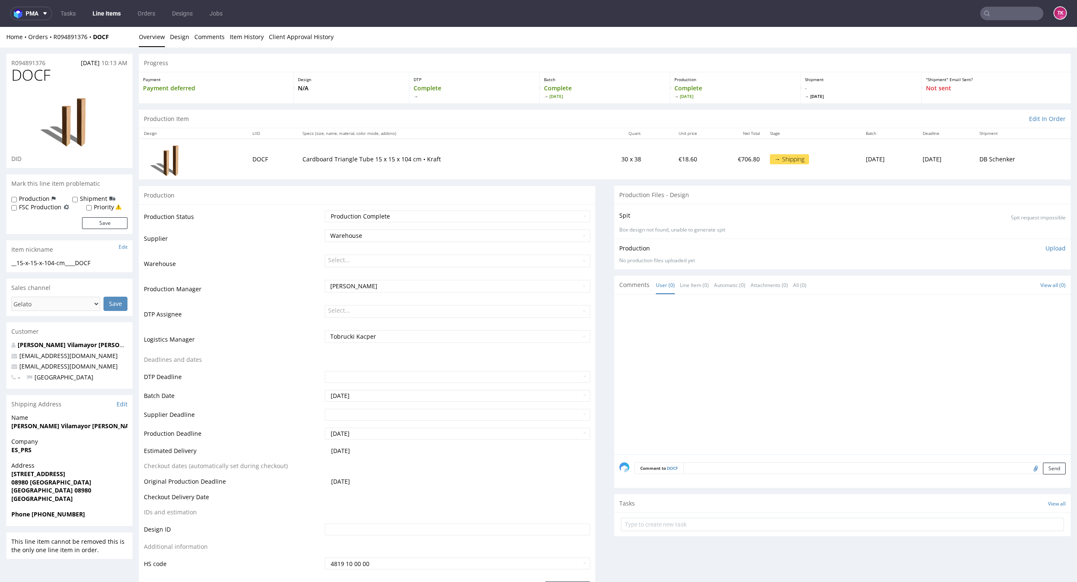
scroll to position [0, 0]
drag, startPoint x: 123, startPoint y: 39, endPoint x: 53, endPoint y: 42, distance: 70.8
click at [53, 40] on div "Home Orders R094891376 DOCF" at bounding box center [69, 37] width 126 height 8
copy div "R094891376 DOCF"
click at [653, 529] on input "text" at bounding box center [842, 525] width 443 height 13
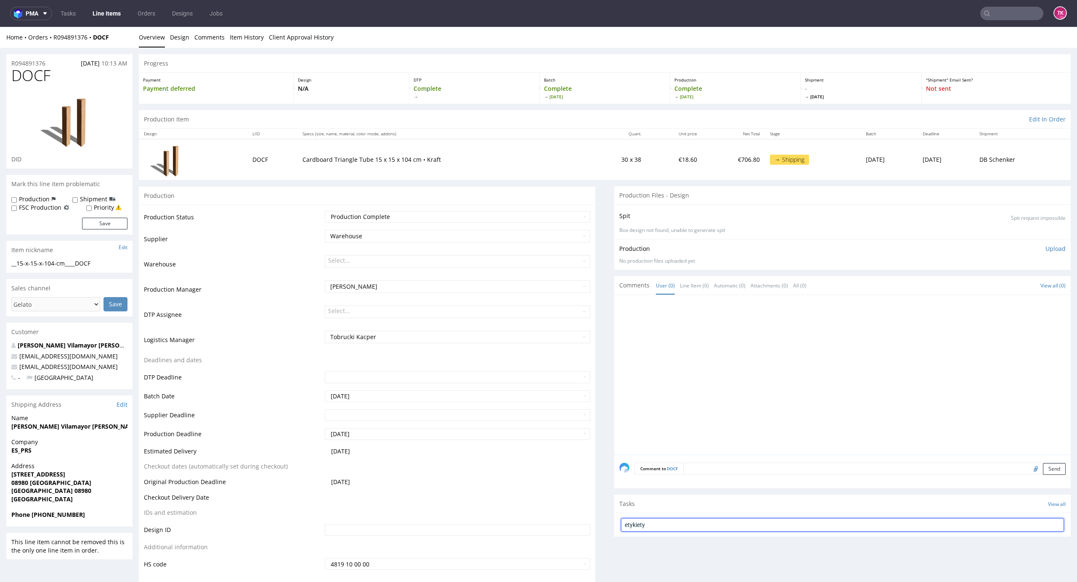
type input "etykiety"
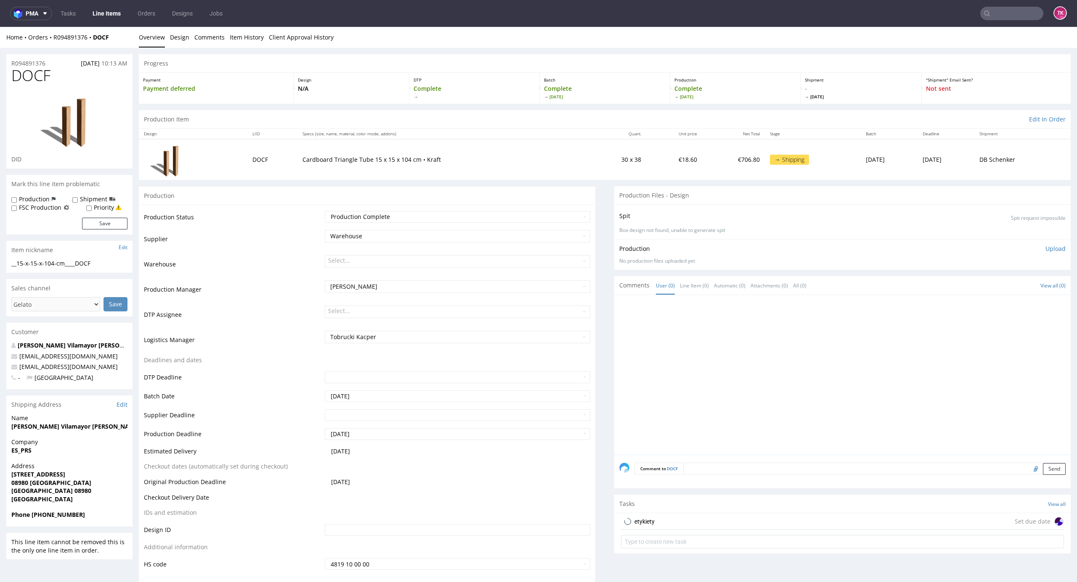
click at [639, 518] on div "etykiety" at bounding box center [644, 522] width 20 height 10
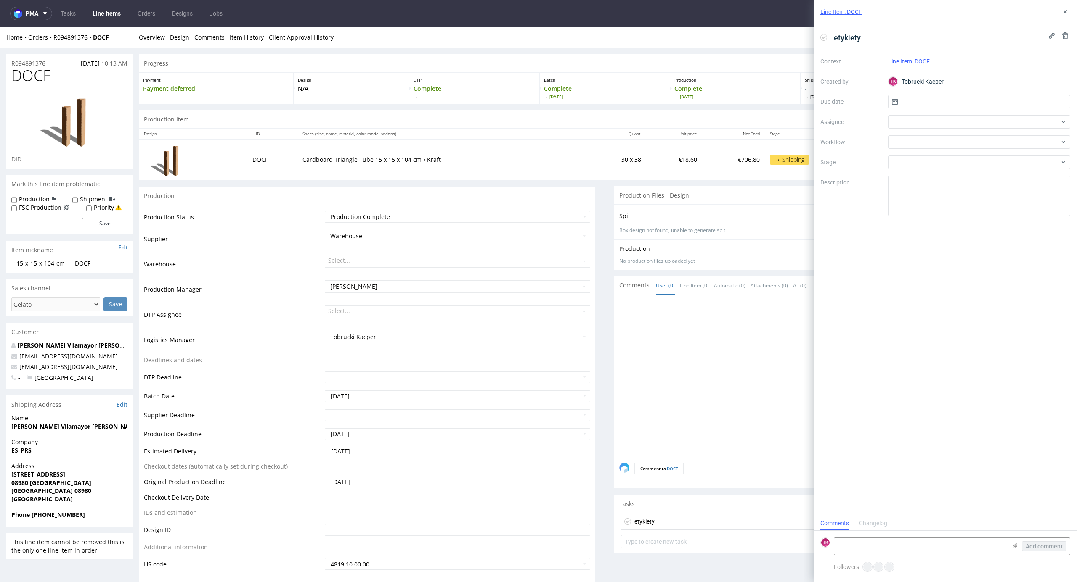
scroll to position [7, 0]
drag, startPoint x: 908, startPoint y: 550, endPoint x: 908, endPoint y: 544, distance: 5.9
click at [908, 548] on textarea at bounding box center [920, 546] width 172 height 17
paste textarea "R094891376_DOCF"
type textarea "R094891376_DOCF"
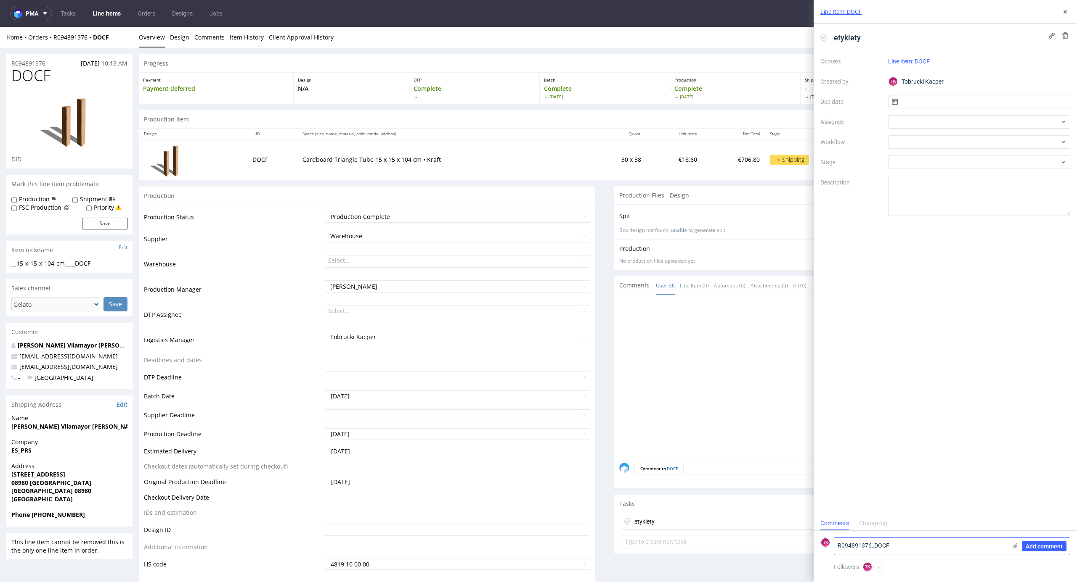
click at [1011, 547] on icon at bounding box center [1014, 546] width 7 height 7
click at [0, 0] on input "file" at bounding box center [0, 0] width 0 height 0
click at [921, 501] on textarea "R094891376_DOCF" at bounding box center [920, 503] width 172 height 17
paste textarea "PLWAW508014090"
type textarea "R094891376_DOCF PLWAW508014090 - odbiór 12.08"
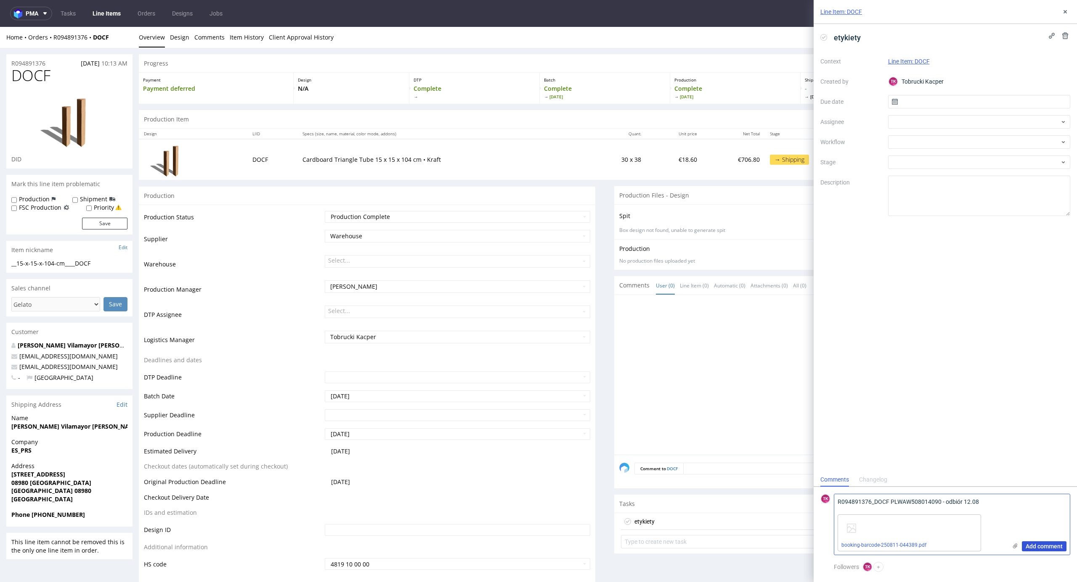
click at [1038, 545] on span "Add comment" at bounding box center [1043, 547] width 37 height 6
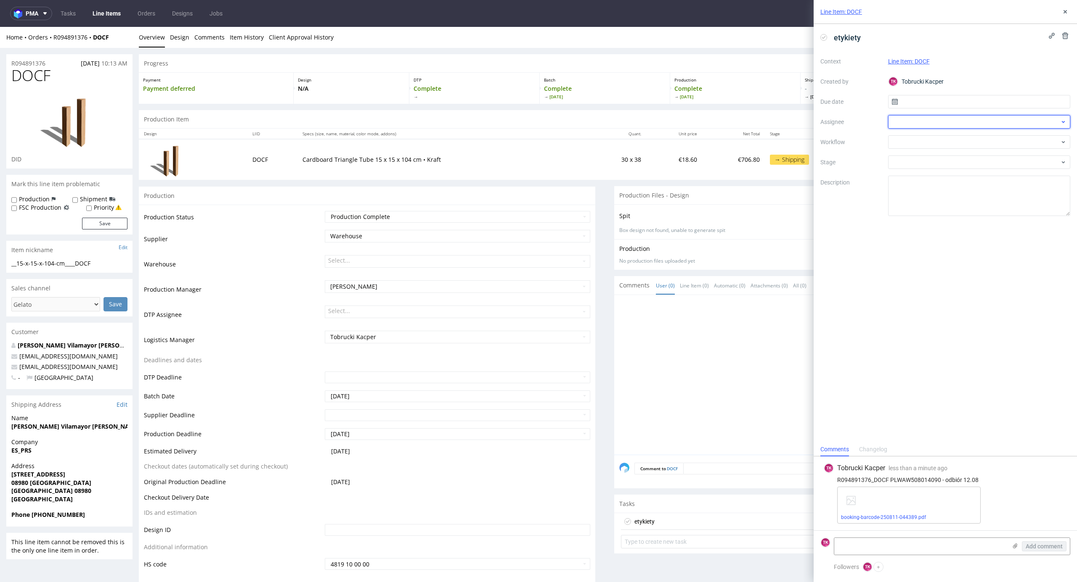
click at [907, 116] on div at bounding box center [979, 121] width 183 height 13
type input "sobo"
click at [933, 144] on span "[PERSON_NAME]" at bounding box center [928, 141] width 45 height 8
click at [912, 103] on input "text" at bounding box center [979, 101] width 183 height 13
click at [963, 188] on span "12" at bounding box center [964, 184] width 7 height 8
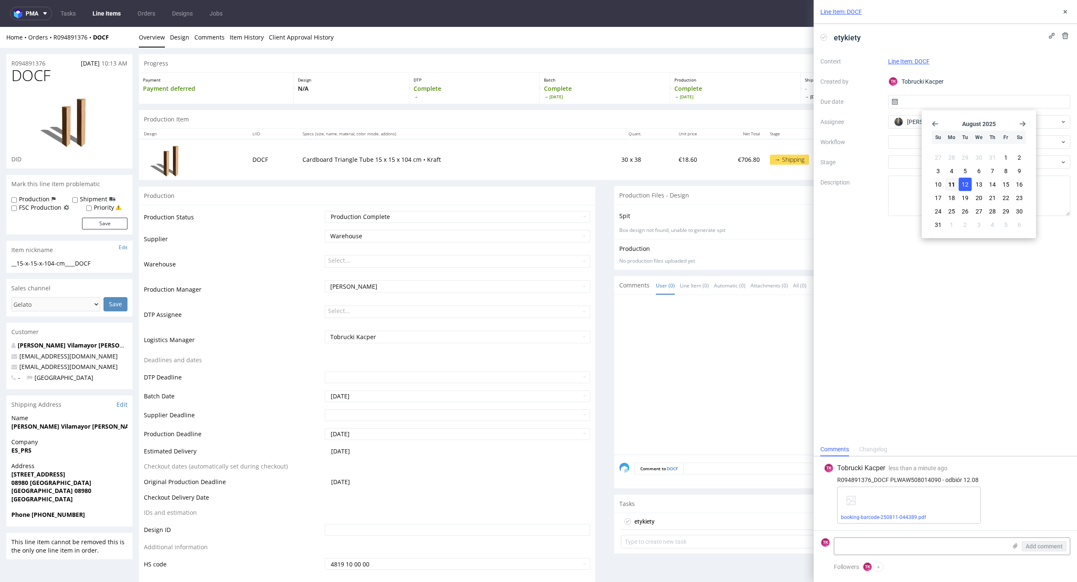
type input "[DATE]"
click at [1065, 11] on use at bounding box center [1064, 11] width 3 height 3
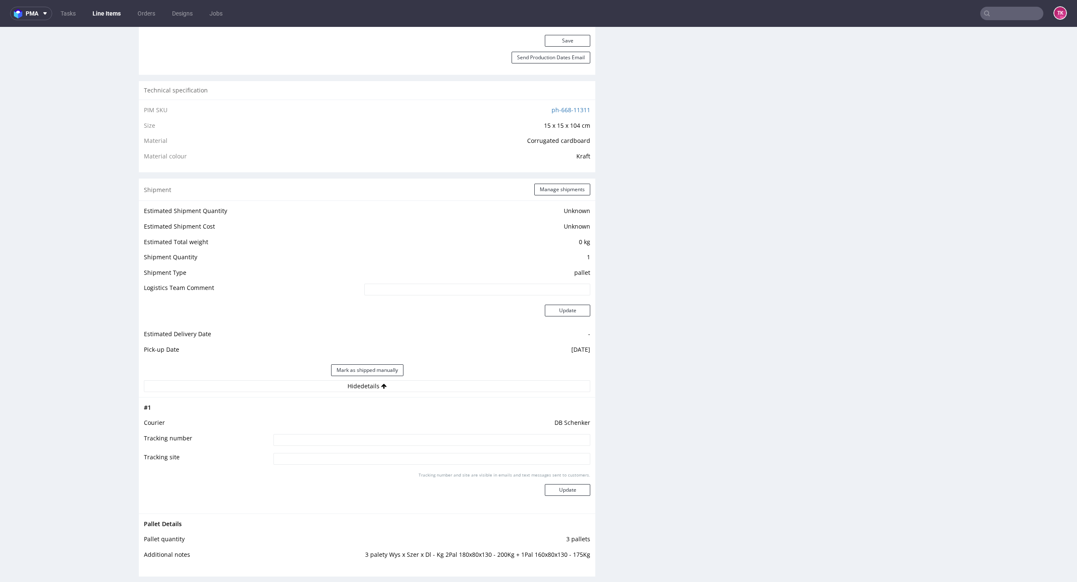
scroll to position [561, 0]
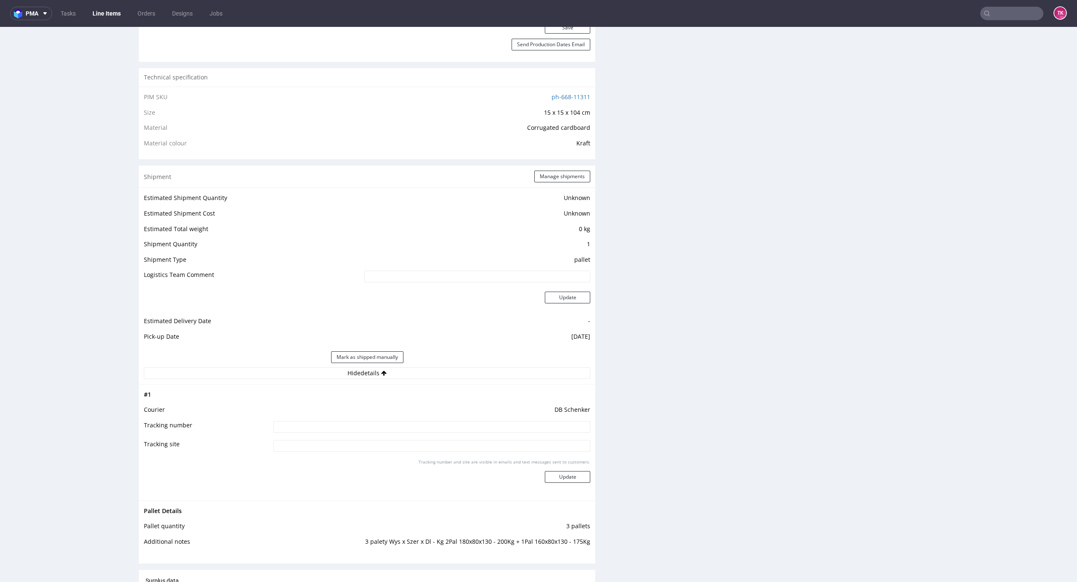
click at [456, 428] on input at bounding box center [431, 427] width 317 height 12
type input "PLWAW508014090"
click at [561, 473] on button "Update" at bounding box center [567, 477] width 45 height 12
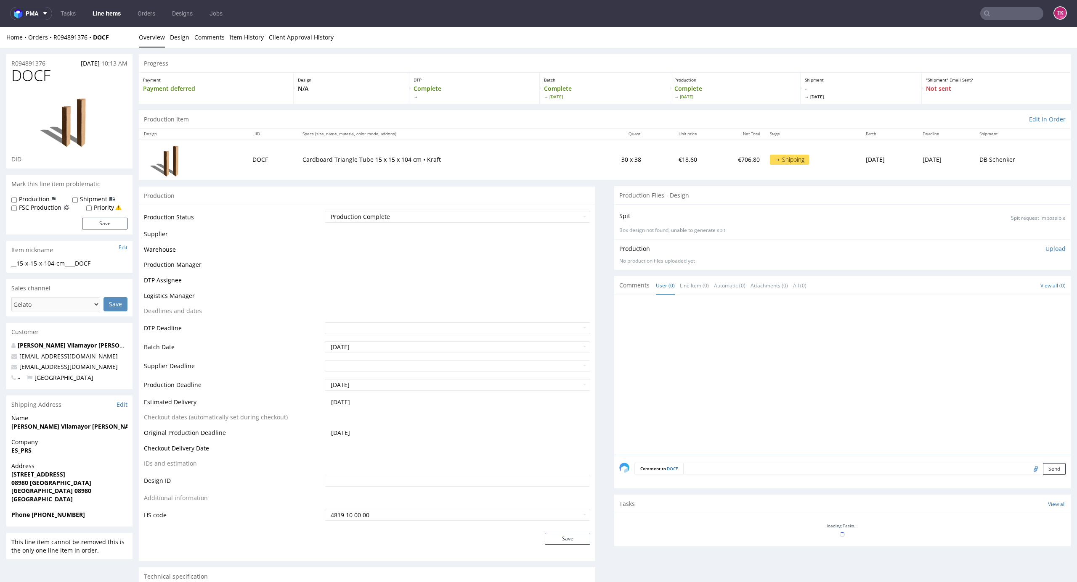
scroll to position [331, 0]
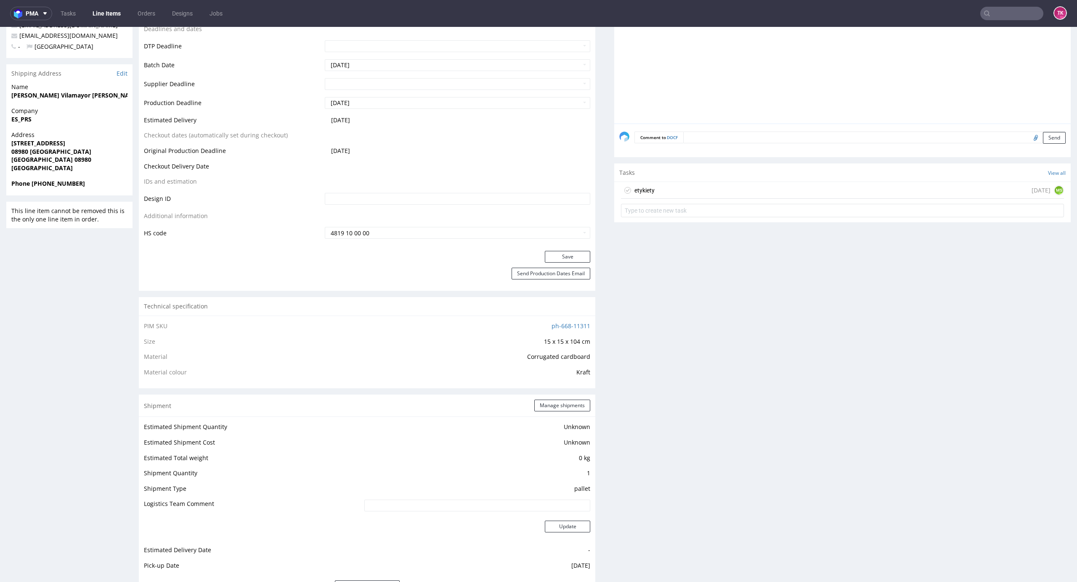
click at [118, 17] on link "Line Items" at bounding box center [106, 13] width 38 height 13
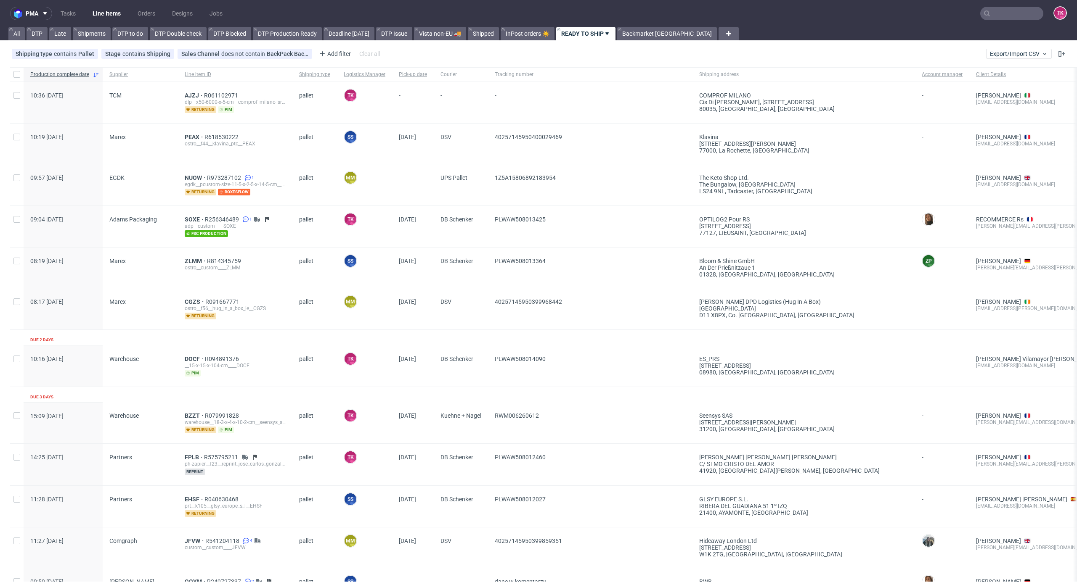
click at [115, 12] on link "Line Items" at bounding box center [106, 13] width 38 height 13
click at [192, 95] on span "AJZJ" at bounding box center [194, 95] width 19 height 7
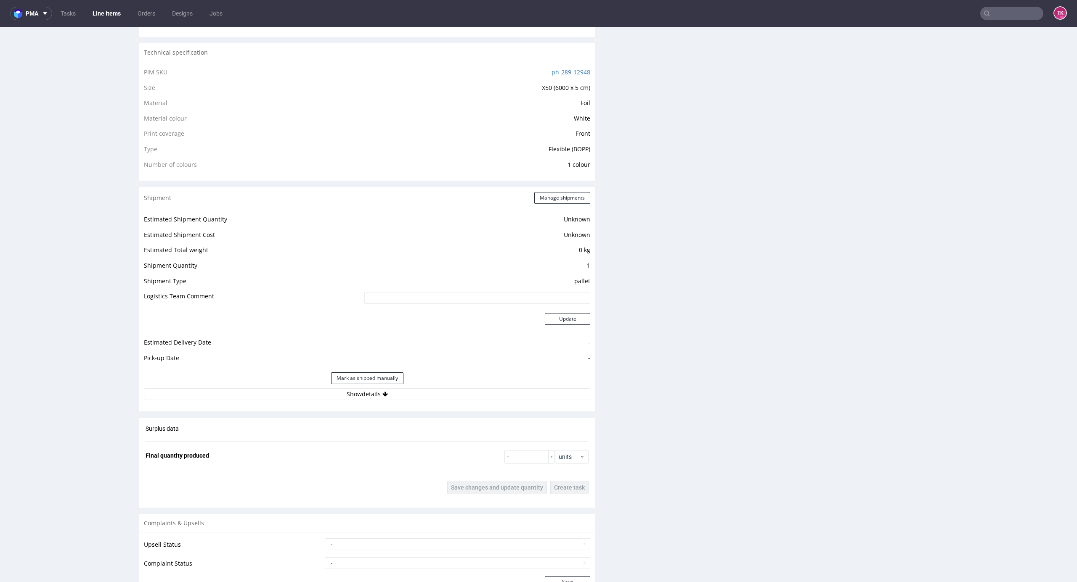
scroll to position [617, 0]
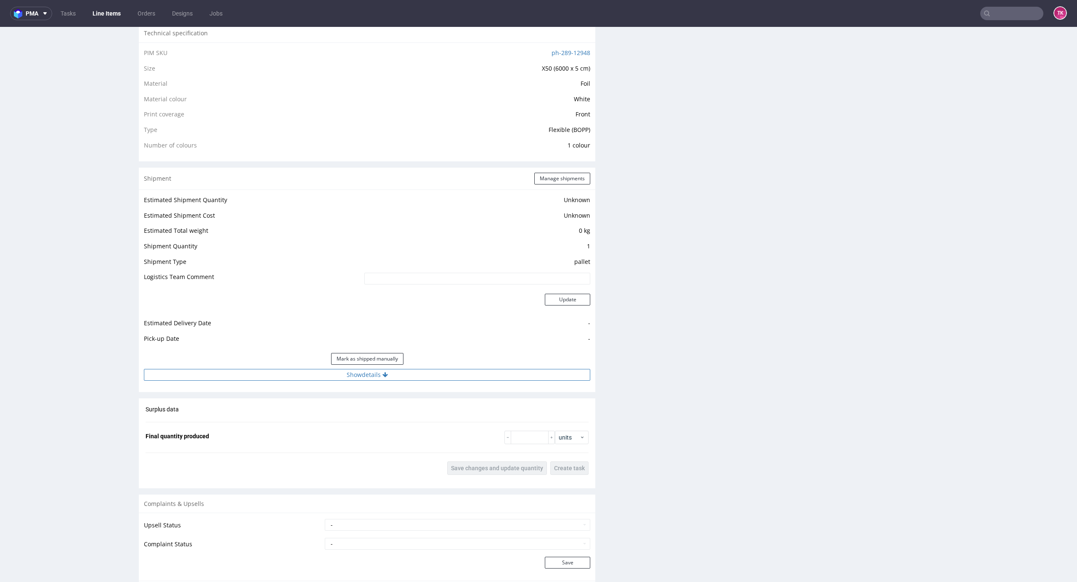
click at [508, 372] on button "Show details" at bounding box center [367, 375] width 446 height 12
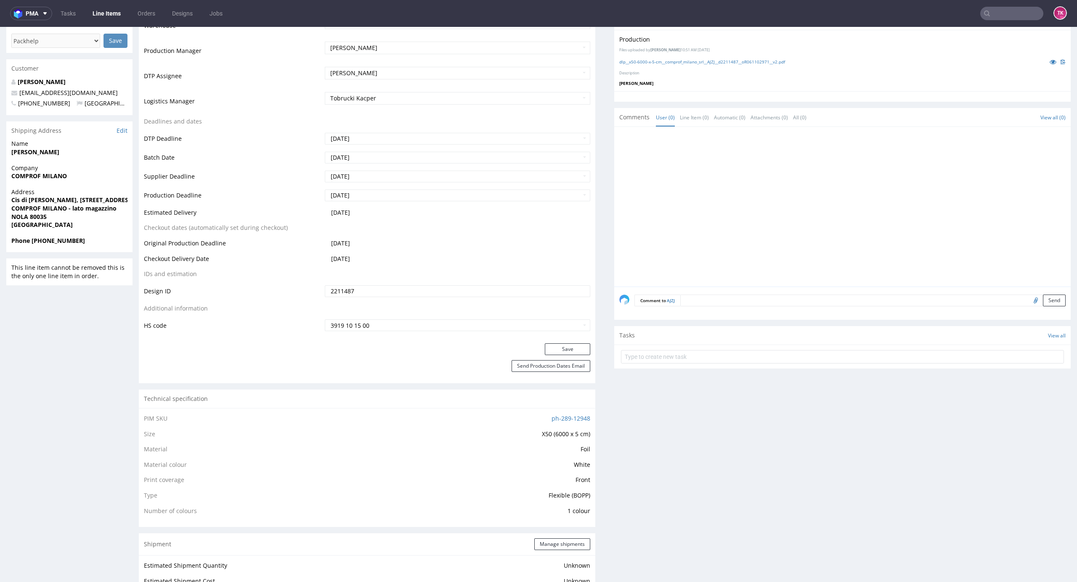
scroll to position [392, 0]
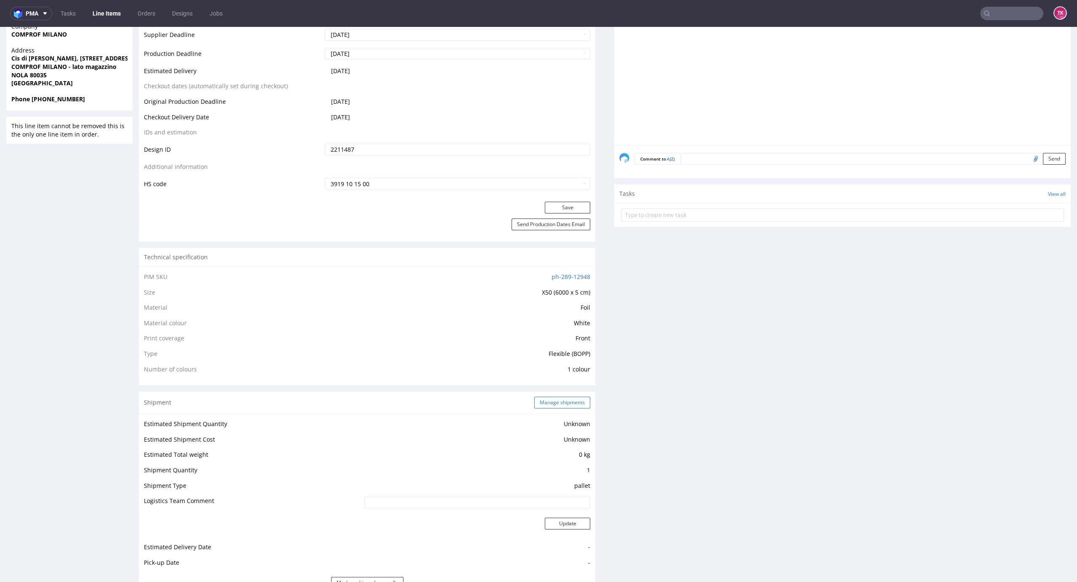
click at [537, 401] on button "Manage shipments" at bounding box center [562, 403] width 56 height 12
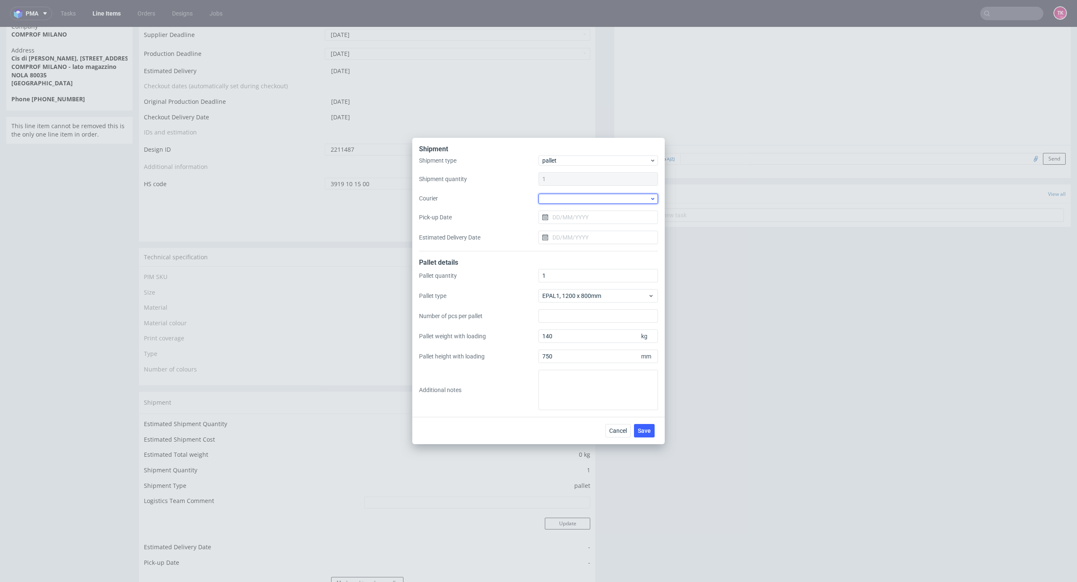
click at [560, 199] on div at bounding box center [597, 199] width 119 height 10
drag, startPoint x: 584, startPoint y: 237, endPoint x: 657, endPoint y: 333, distance: 120.4
click at [582, 237] on div "Kuehne + Nagel" at bounding box center [598, 238] width 113 height 15
click at [650, 431] on span "Save" at bounding box center [644, 431] width 13 height 6
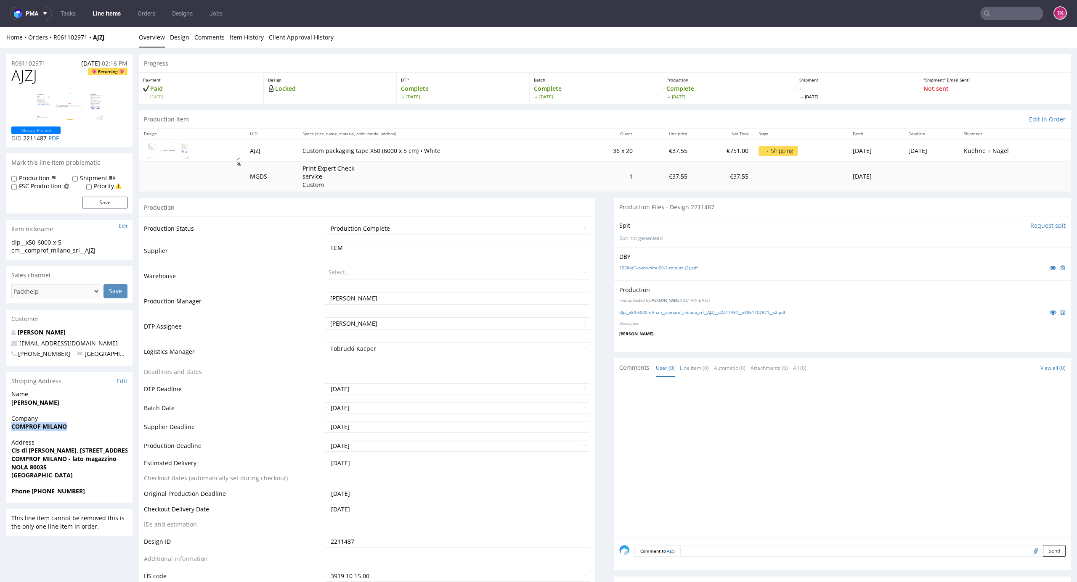
drag, startPoint x: 2, startPoint y: 429, endPoint x: 74, endPoint y: 431, distance: 72.3
copy strong "COMPROF MILANO"
drag, startPoint x: 9, startPoint y: 453, endPoint x: 5, endPoint y: 466, distance: 13.6
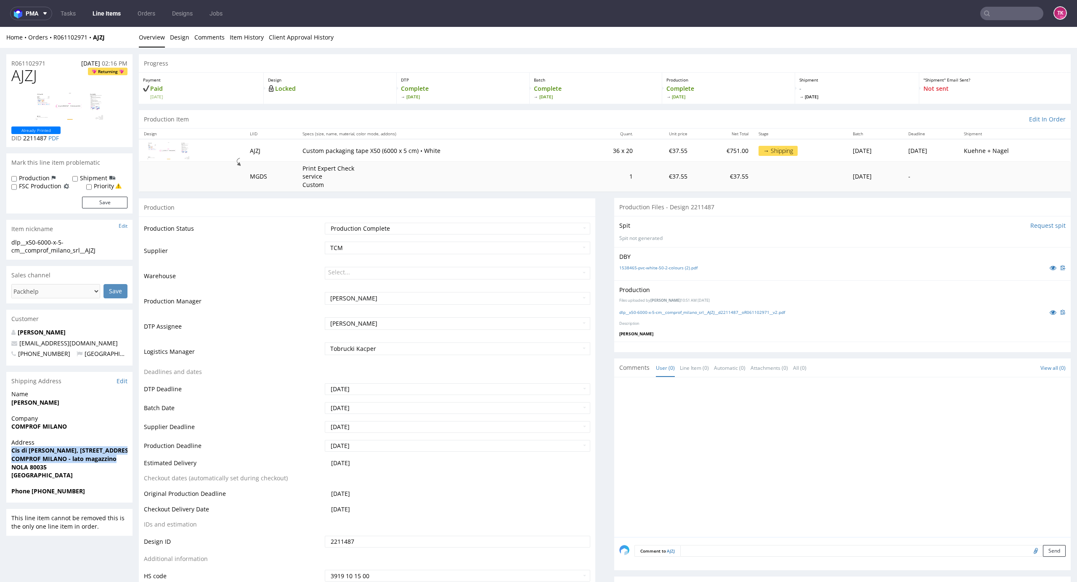
copy p "Cis di [PERSON_NAME], [GEOGRAPHIC_DATA], Lotto 8032 COMPROF MILANO - lato magaz…"
click at [16, 465] on strong "NOLA 80035" at bounding box center [28, 467] width 35 height 8
copy strong "[PERSON_NAME]"
drag, startPoint x: 36, startPoint y: 408, endPoint x: 86, endPoint y: 412, distance: 50.6
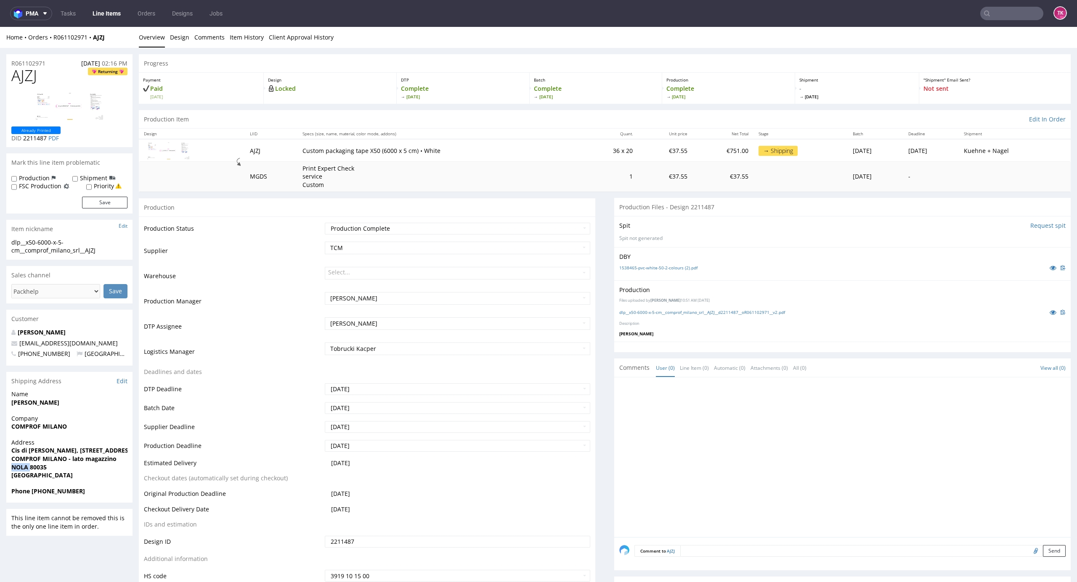
click at [86, 412] on div "Name [PERSON_NAME]" at bounding box center [69, 402] width 126 height 24
copy strong "[PERSON_NAME]"
drag, startPoint x: 104, startPoint y: 340, endPoint x: 8, endPoint y: 347, distance: 97.0
click at [8, 347] on div "[PERSON_NAME] [EMAIL_ADDRESS][DOMAIN_NAME] [PHONE_NUMBER] [GEOGRAPHIC_DATA]" at bounding box center [69, 346] width 126 height 37
copy span "[EMAIL_ADDRESS][DOMAIN_NAME]"
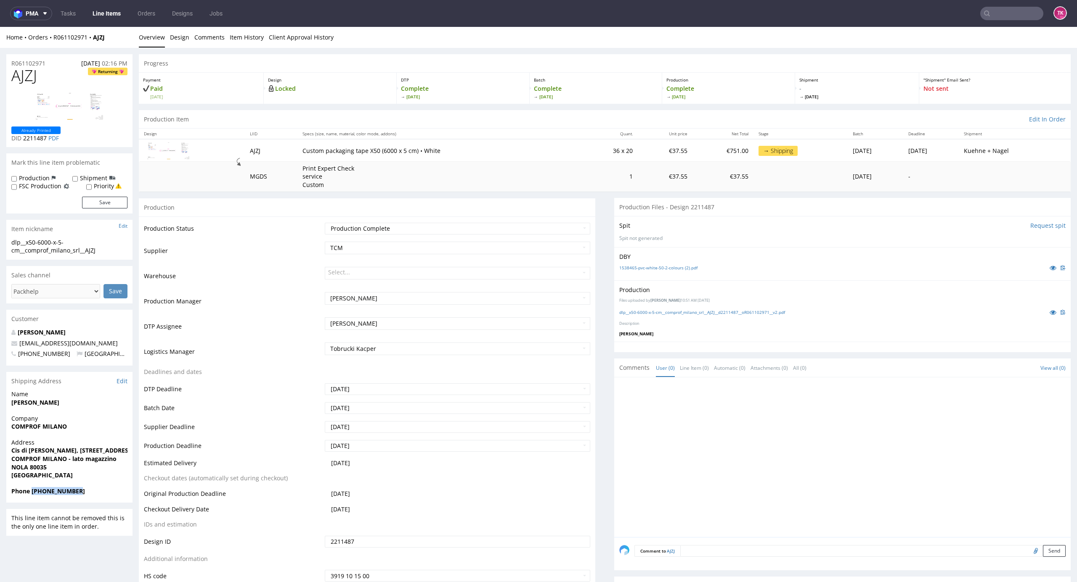
drag, startPoint x: 33, startPoint y: 492, endPoint x: 83, endPoint y: 487, distance: 50.3
click at [83, 487] on span "Phone [PHONE_NUMBER]" at bounding box center [69, 491] width 116 height 8
copy strong "[PHONE_NUMBER]"
drag, startPoint x: 110, startPoint y: 37, endPoint x: 50, endPoint y: 47, distance: 61.3
click at [50, 47] on div "Home Orders R061102971 AJZJ Overview Design Comments Item History Client Approv…" at bounding box center [538, 37] width 1077 height 21
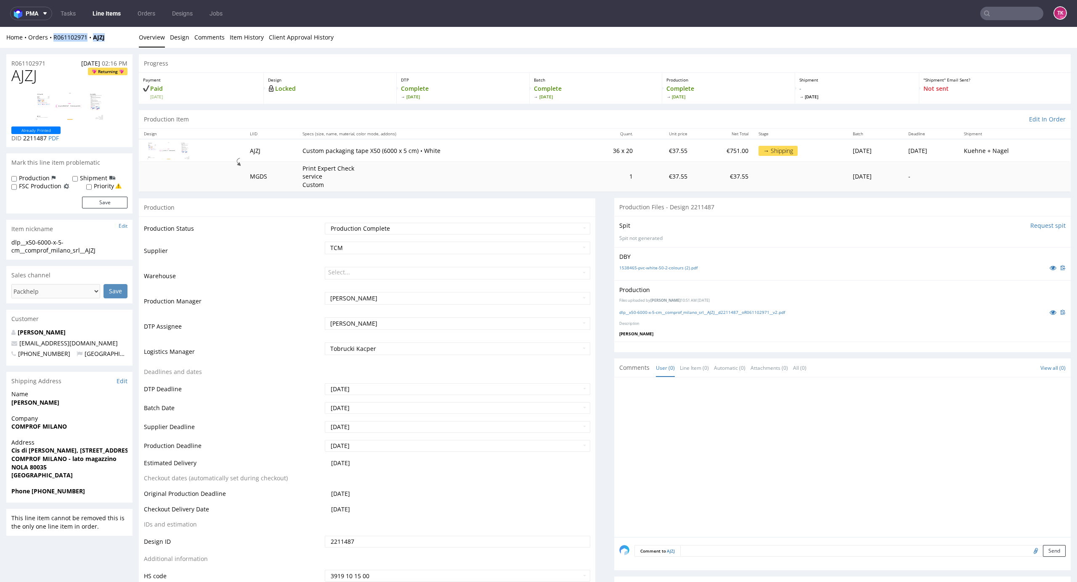
copy div "R061102971 AJZJ"
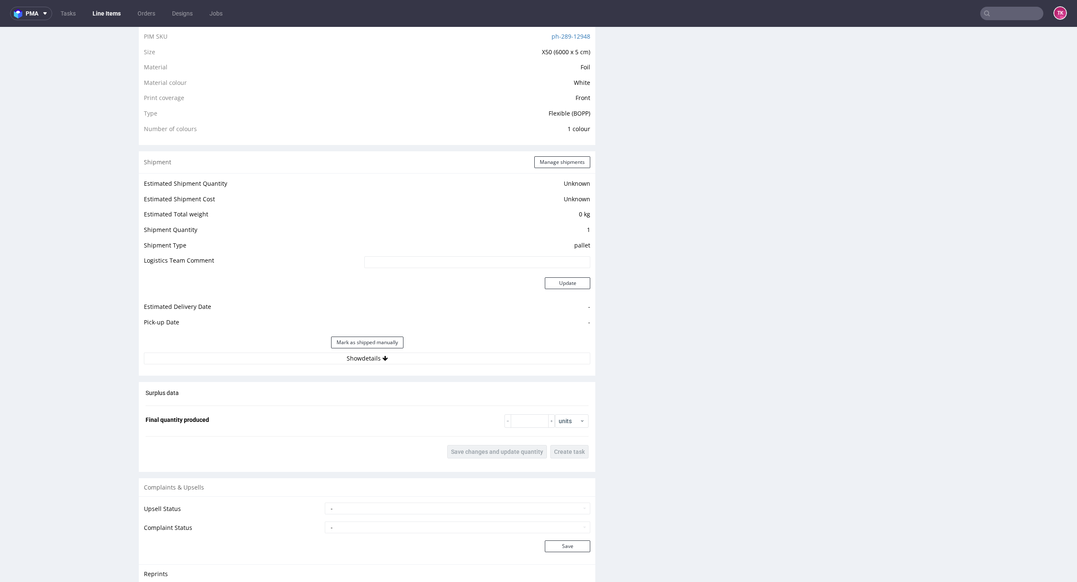
scroll to position [712, 0]
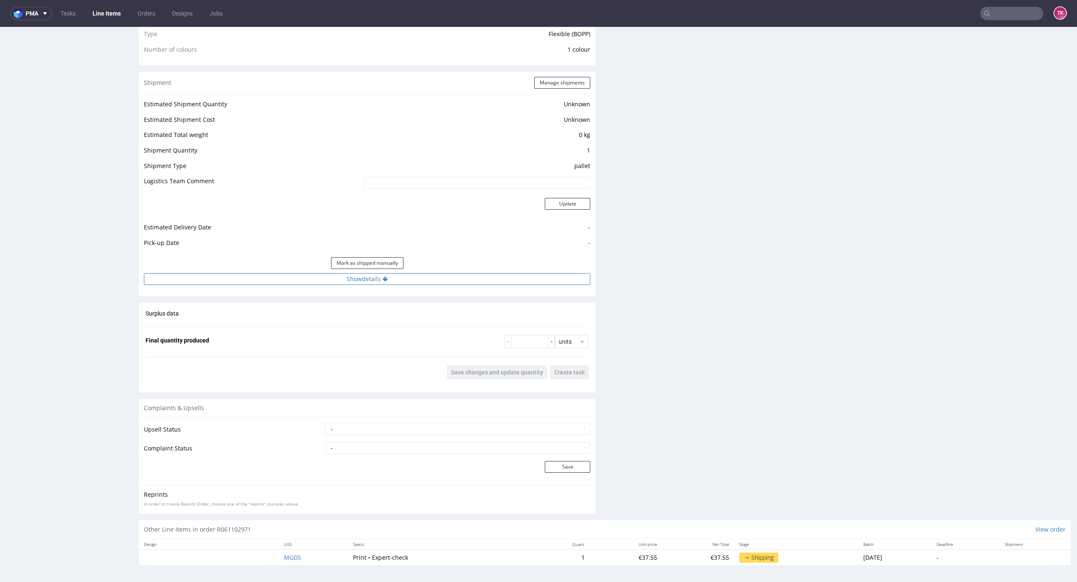
click at [415, 278] on button "Show details" at bounding box center [367, 279] width 446 height 12
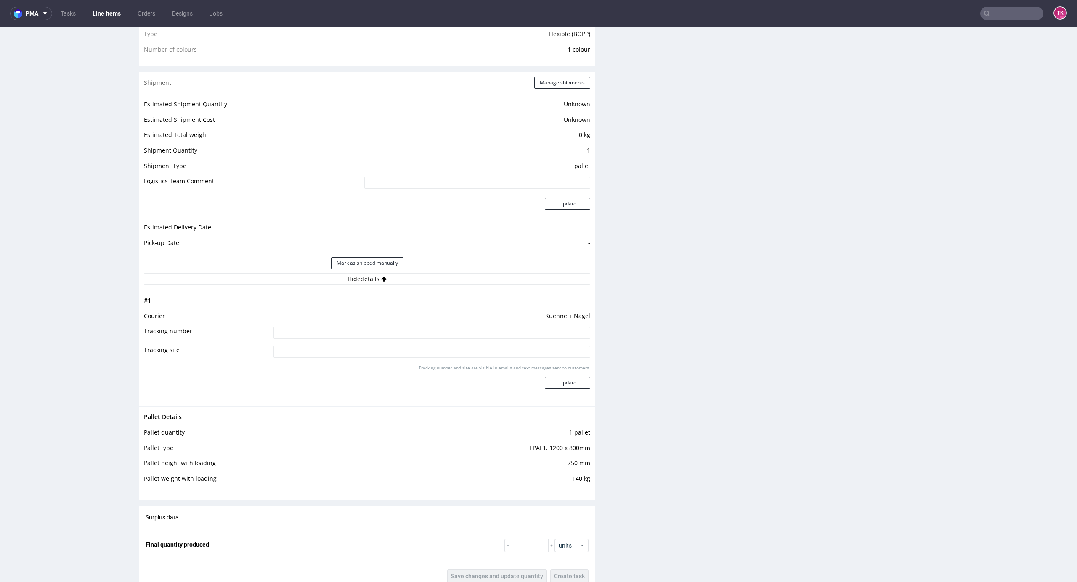
click at [379, 336] on input at bounding box center [431, 333] width 317 height 12
paste input "RWM006263432"
type input "RWM006263432"
click at [564, 384] on button "Update" at bounding box center [567, 383] width 45 height 12
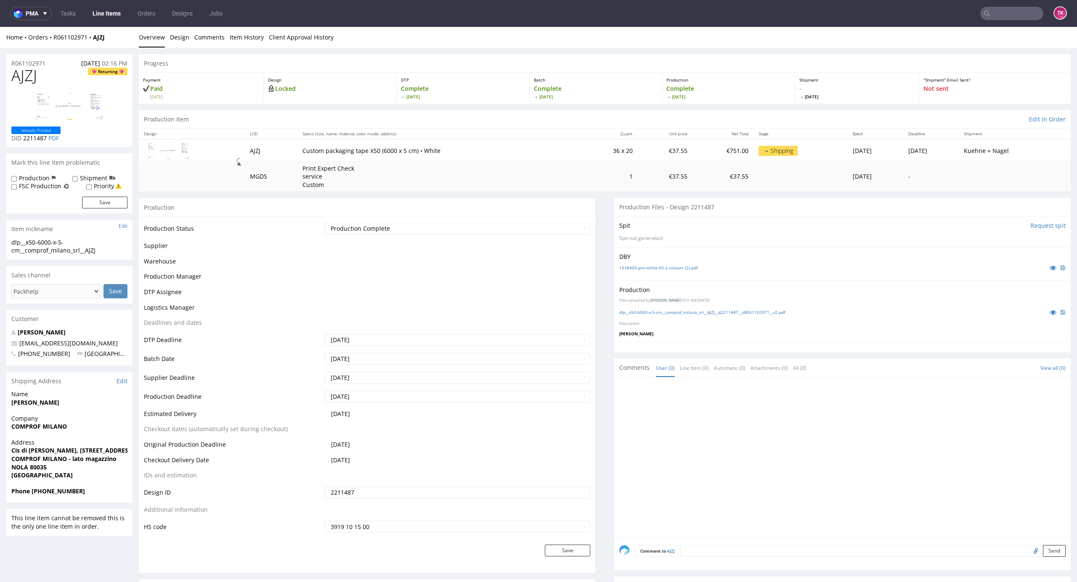
click at [112, 9] on link "Line Items" at bounding box center [106, 13] width 38 height 13
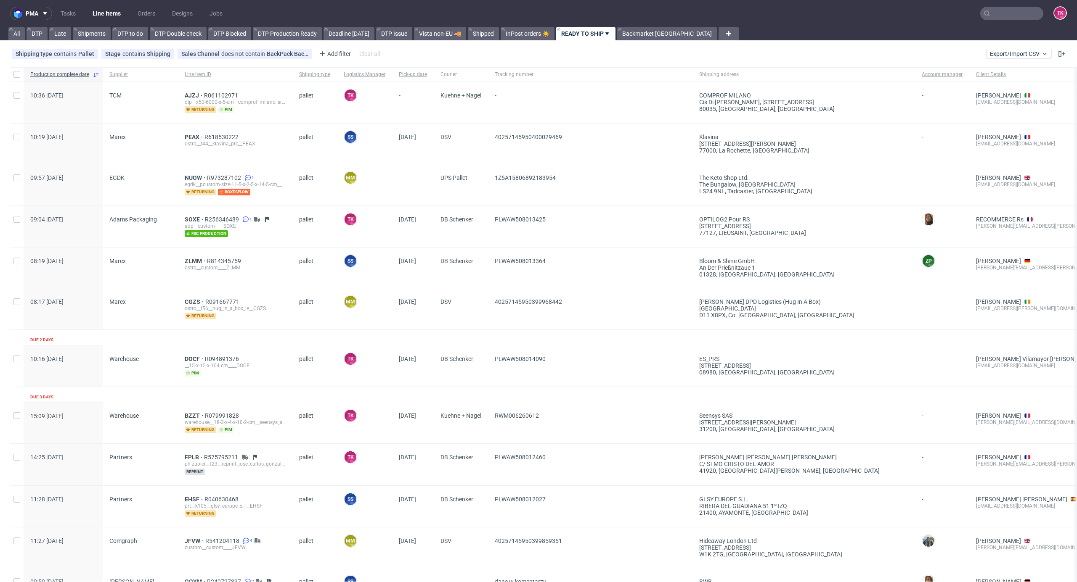
click at [105, 13] on link "Line Items" at bounding box center [106, 13] width 38 height 13
click at [112, 11] on link "Line Items" at bounding box center [106, 13] width 38 height 13
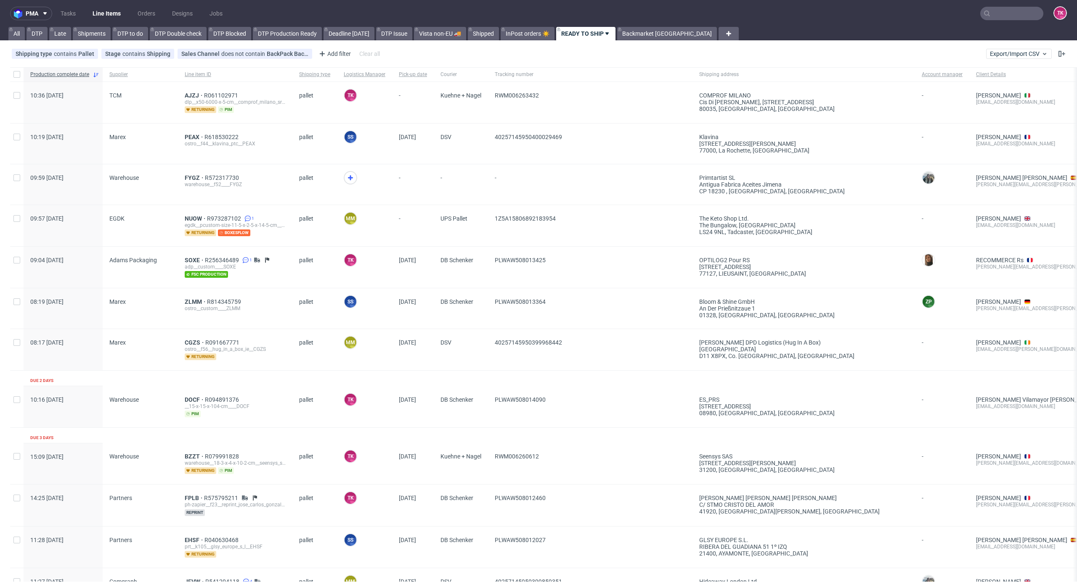
click at [357, 170] on div at bounding box center [364, 184] width 55 height 40
click at [350, 175] on icon at bounding box center [350, 178] width 10 height 10
click at [108, 19] on link "Line Items" at bounding box center [106, 13] width 38 height 13
click at [189, 177] on span "FYGZ" at bounding box center [195, 178] width 20 height 7
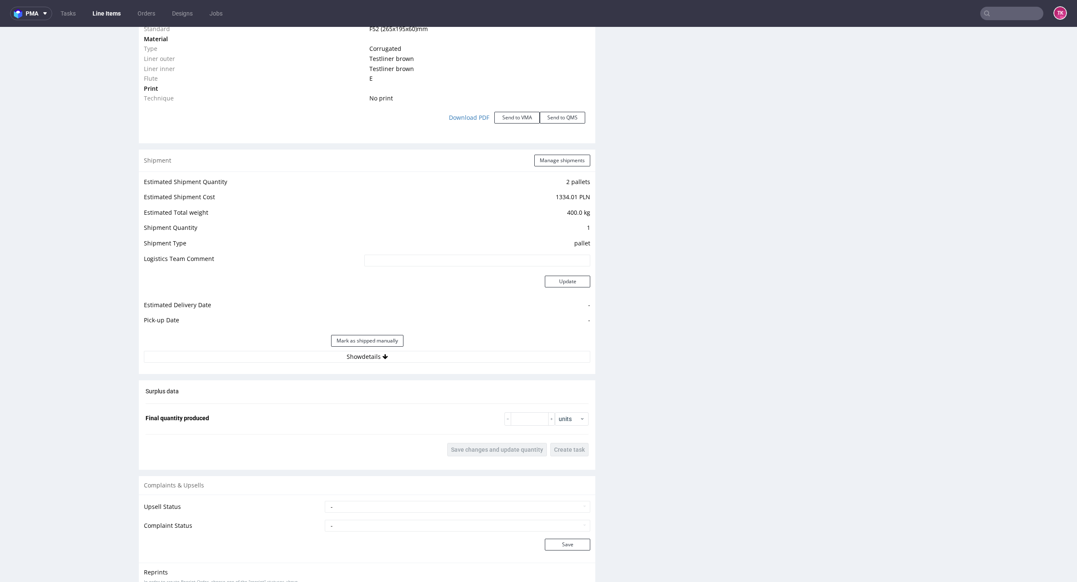
scroll to position [953, 0]
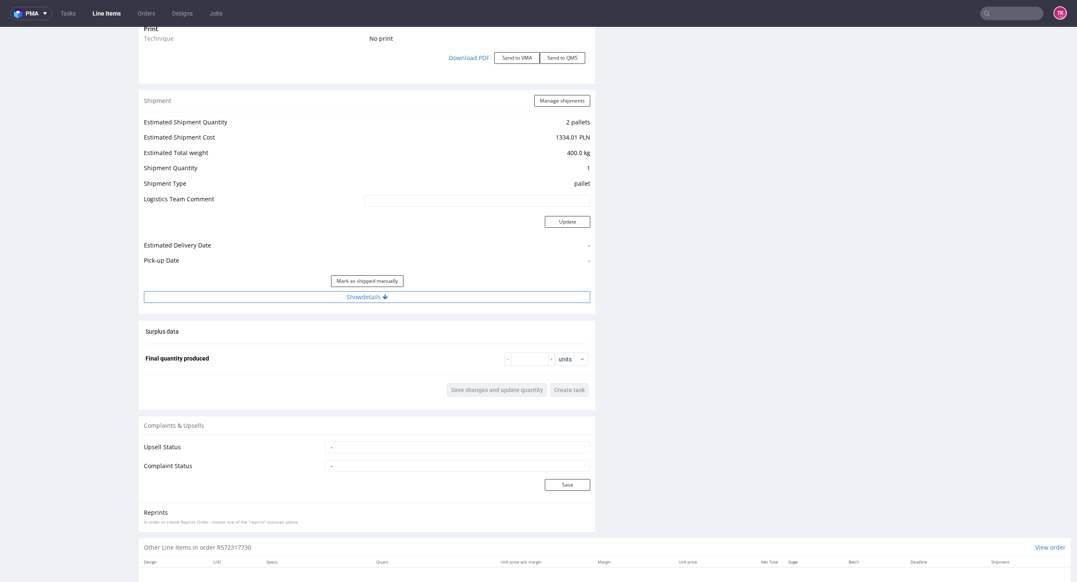
click at [426, 298] on button "Show details" at bounding box center [367, 297] width 446 height 12
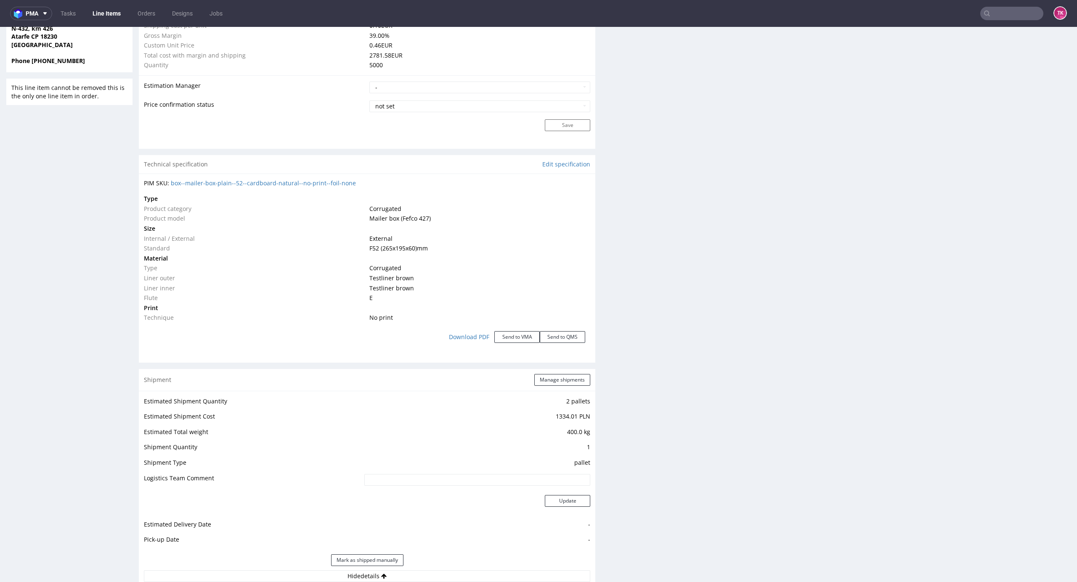
scroll to position [673, 0]
click at [548, 384] on button "Manage shipments" at bounding box center [562, 381] width 56 height 12
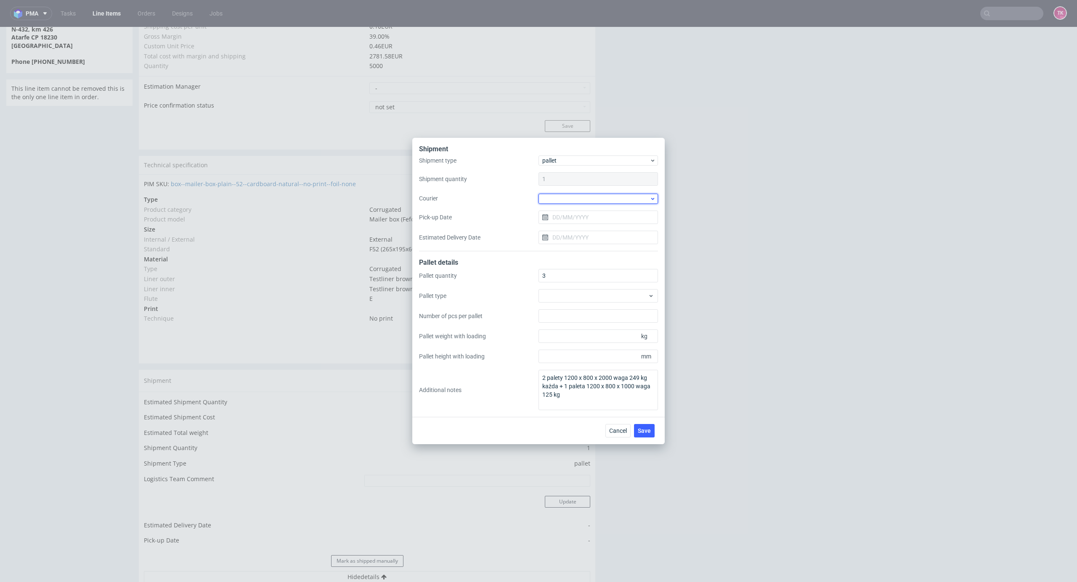
click at [596, 201] on div at bounding box center [597, 199] width 119 height 10
click at [604, 248] on div "DB Schenker" at bounding box center [598, 246] width 113 height 15
click at [601, 220] on input "Pick-up Date" at bounding box center [597, 216] width 119 height 13
click at [587, 295] on span "12" at bounding box center [584, 299] width 7 height 8
type input "12/08/2025"
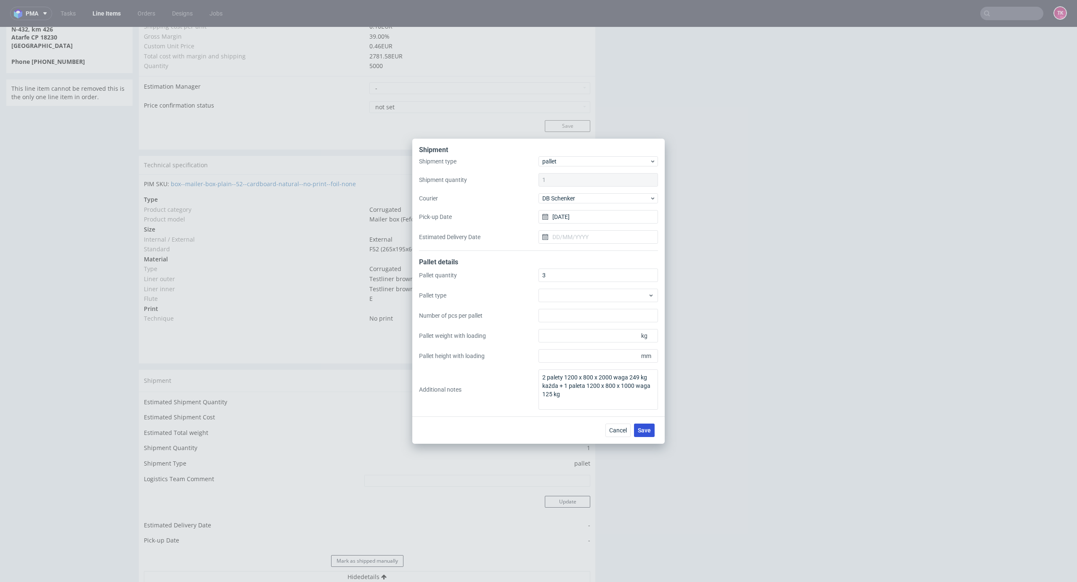
click at [644, 428] on span "Save" at bounding box center [644, 431] width 13 height 6
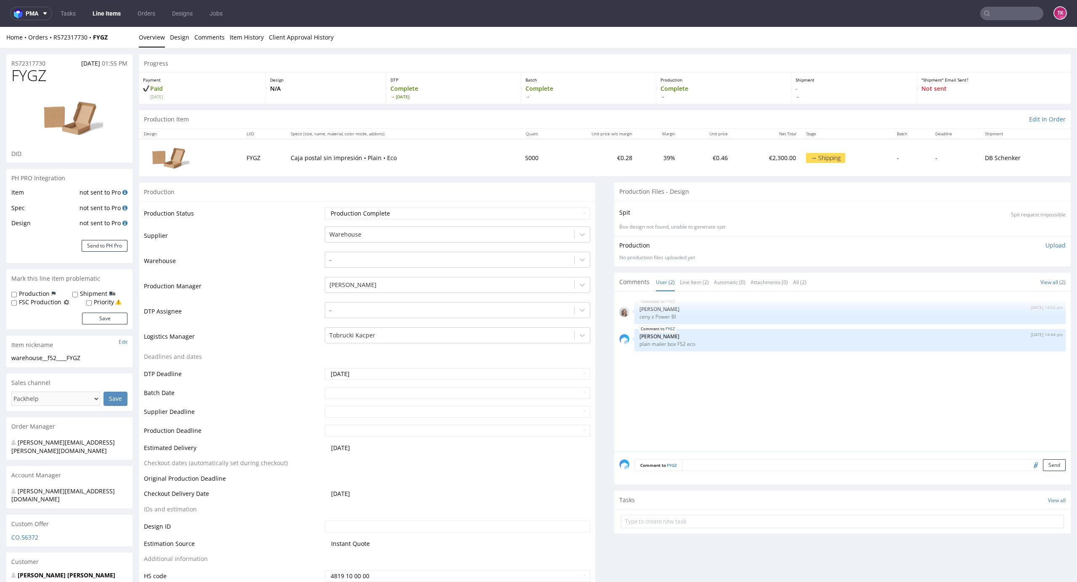
scroll to position [224, 0]
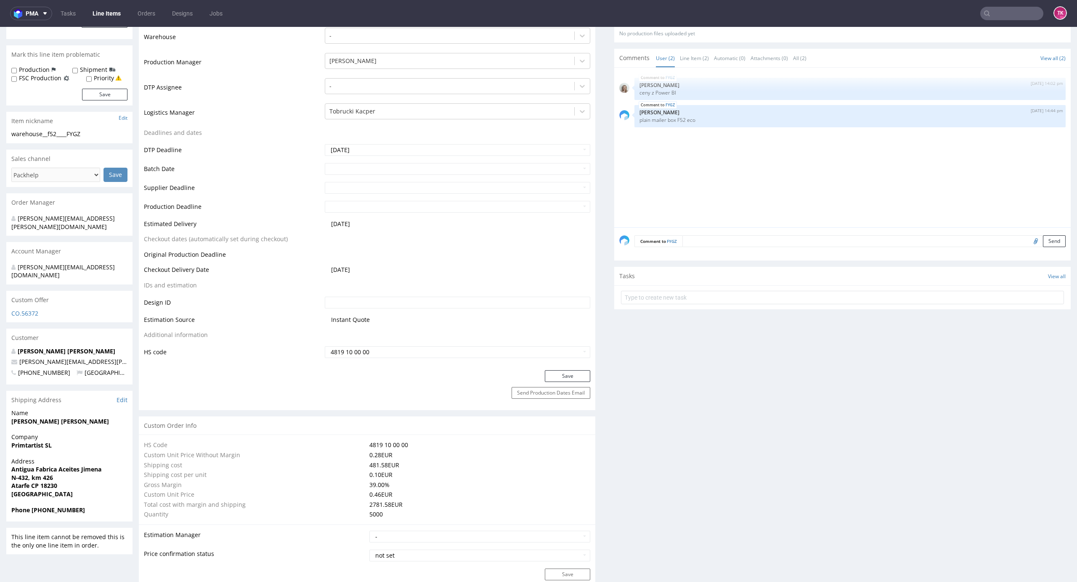
drag, startPoint x: 9, startPoint y: 431, endPoint x: 72, endPoint y: 424, distance: 63.5
click at [72, 433] on div "Company Primtartist SL" at bounding box center [69, 445] width 126 height 24
drag, startPoint x: 66, startPoint y: 427, endPoint x: 8, endPoint y: 431, distance: 57.8
click at [8, 433] on div "Company Primtartist SL" at bounding box center [69, 445] width 126 height 24
copy strong "Primtartist SL"
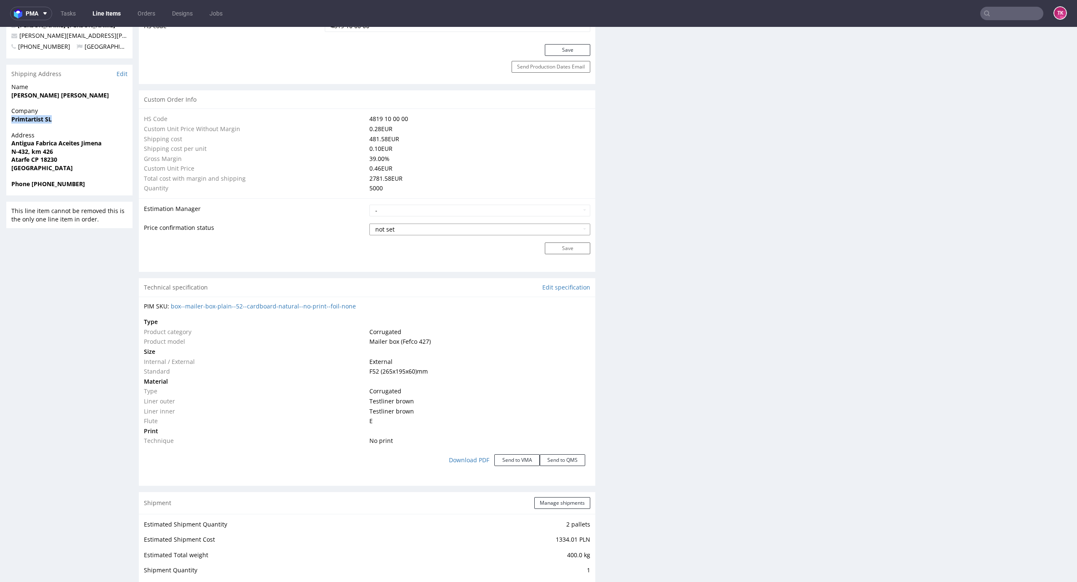
scroll to position [392, 0]
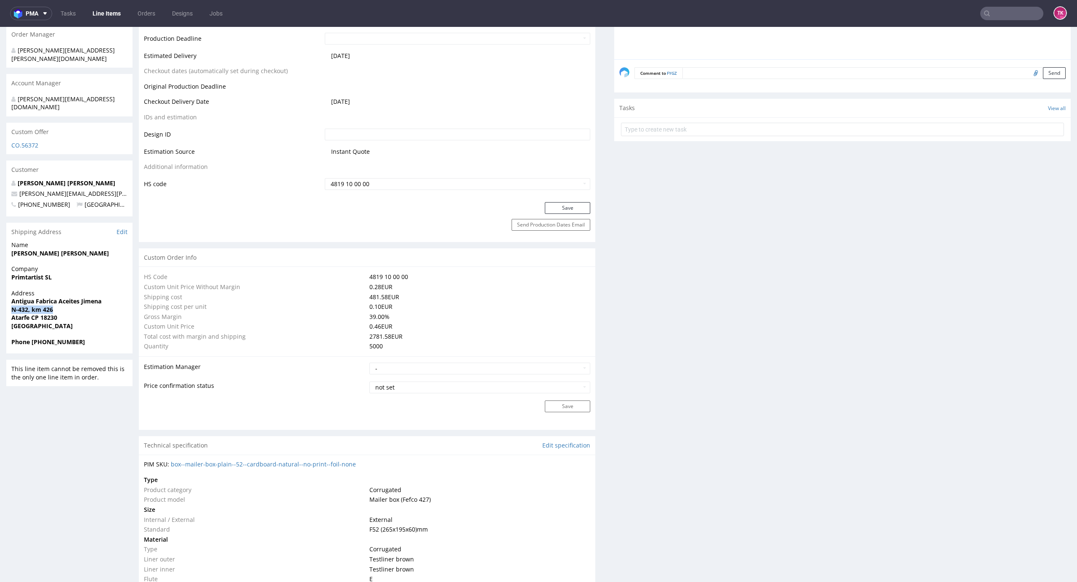
drag, startPoint x: 5, startPoint y: 291, endPoint x: 101, endPoint y: 291, distance: 95.9
click at [101, 291] on div "R572317730 [DATE] 01:55 PM FYGZ DID PH PRO Integration Item not sent to Pro Spe…" at bounding box center [538, 416] width 1077 height 1520
click at [27, 314] on strong "Atarfe CP 18230" at bounding box center [34, 318] width 46 height 8
drag, startPoint x: 12, startPoint y: 285, endPoint x: 88, endPoint y: 294, distance: 76.6
click at [88, 294] on div "Address Antigua Fabrica Aceites Jimena N-432, km 426 Atarfe CP 18230 [GEOGRAPHI…" at bounding box center [69, 313] width 126 height 49
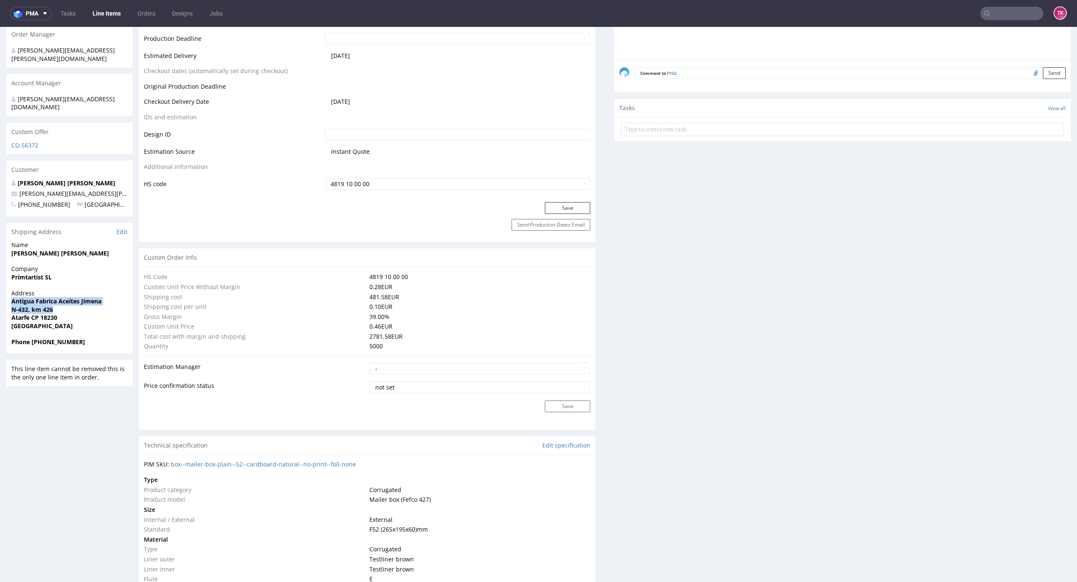
copy p "Antigua Fabrica Aceites Jimena N-432, km 426"
click at [48, 314] on strong "Atarfe CP 18230" at bounding box center [34, 318] width 46 height 8
copy strong "18230"
drag, startPoint x: 34, startPoint y: 326, endPoint x: 79, endPoint y: 326, distance: 45.4
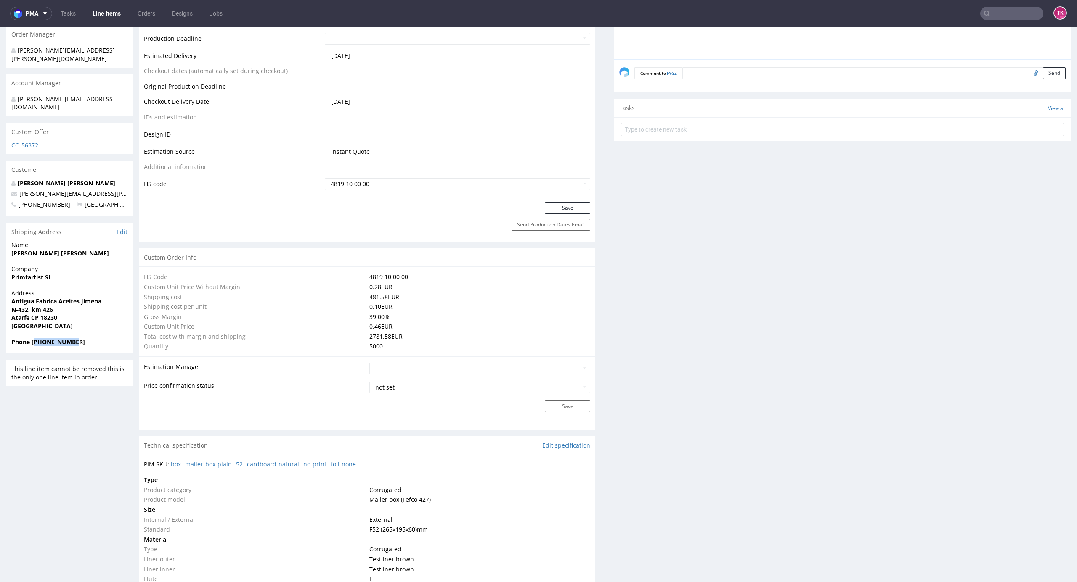
click at [79, 338] on span "Phone [PHONE_NUMBER]" at bounding box center [69, 342] width 116 height 8
copy strong "34661296442"
drag, startPoint x: 93, startPoint y: 185, endPoint x: 24, endPoint y: 189, distance: 69.5
click at [22, 201] on p "[PHONE_NUMBER] [GEOGRAPHIC_DATA]" at bounding box center [69, 205] width 116 height 8
drag, startPoint x: 110, startPoint y: 221, endPoint x: 102, endPoint y: 202, distance: 20.7
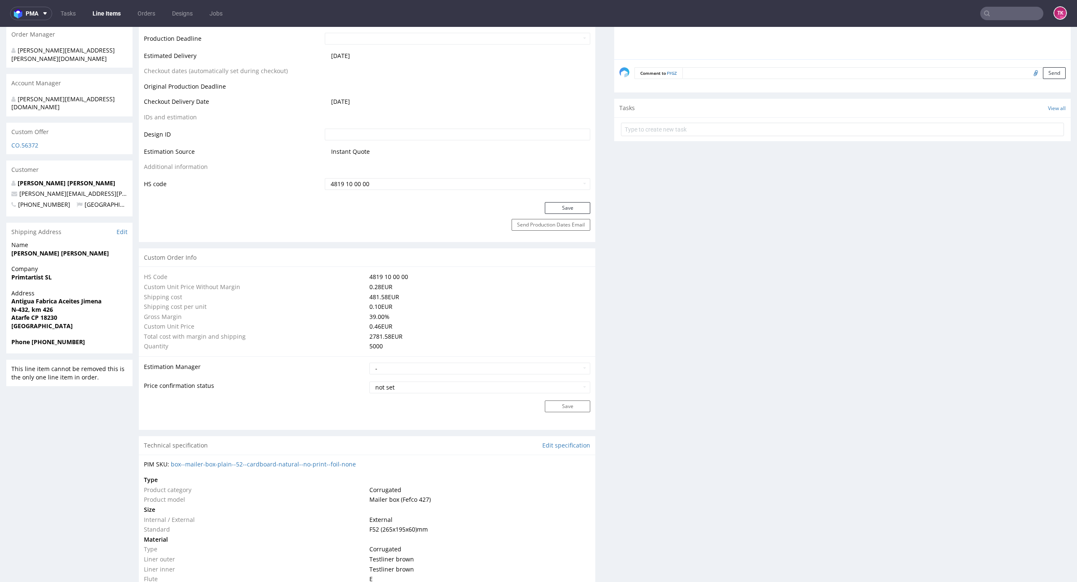
click at [110, 223] on div "Shipping Address Edit" at bounding box center [69, 232] width 126 height 19
drag, startPoint x: 96, startPoint y: 179, endPoint x: 0, endPoint y: 175, distance: 96.0
click at [0, 175] on div "R572317730 [DATE] 01:55 PM FYGZ DID PH PRO Integration Item not sent to Pro Spe…" at bounding box center [538, 416] width 1077 height 1520
copy span "[PERSON_NAME][EMAIL_ADDRESS][PERSON_NAME][DOMAIN_NAME]"
drag, startPoint x: 83, startPoint y: 234, endPoint x: 0, endPoint y: 244, distance: 83.9
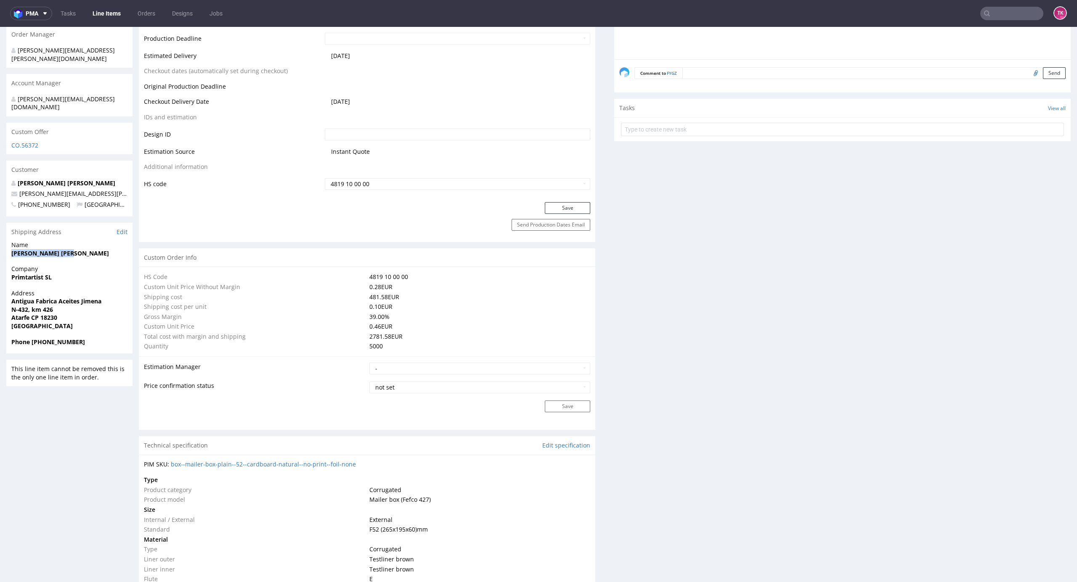
click at [0, 244] on div "R572317730 [DATE] 01:55 PM FYGZ DID PH PRO Integration Item not sent to Pro Spe…" at bounding box center [538, 416] width 1077 height 1520
copy strong "[PERSON_NAME] [PERSON_NAME]"
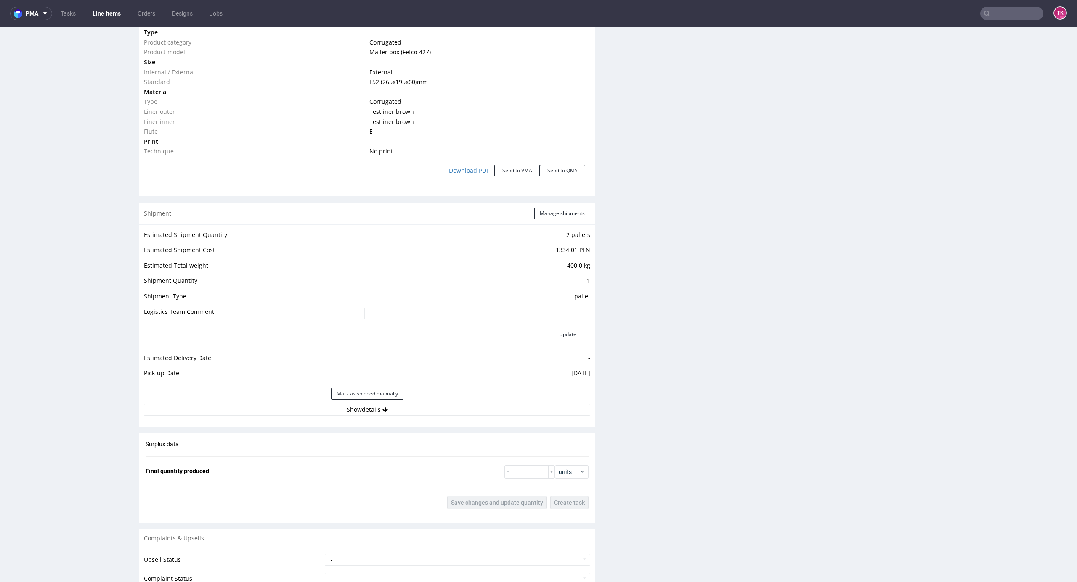
scroll to position [990, 0]
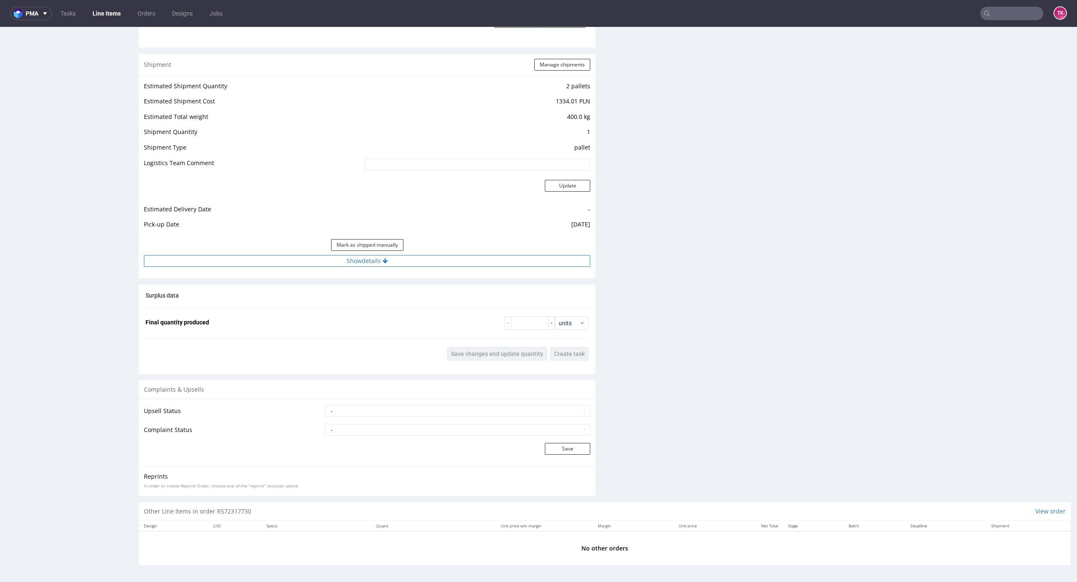
click at [471, 263] on button "Show details" at bounding box center [367, 261] width 446 height 12
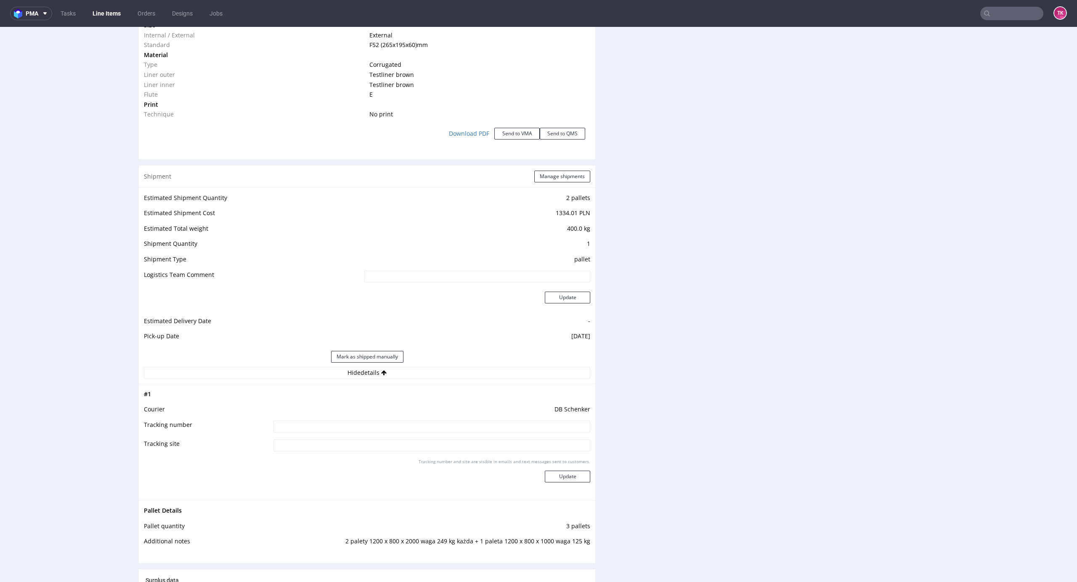
scroll to position [0, 0]
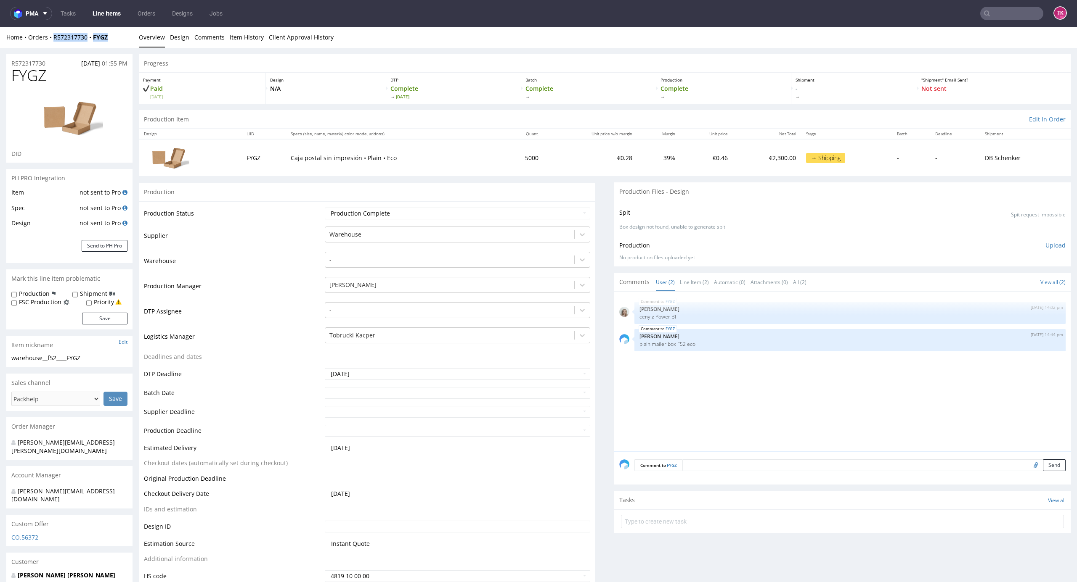
drag, startPoint x: 117, startPoint y: 34, endPoint x: 54, endPoint y: 45, distance: 64.0
click at [49, 44] on div "Home Orders R572317730 FYGZ Overview Design Comments Item History Client Approv…" at bounding box center [538, 37] width 1077 height 21
copy div "R572317730 FYGZ"
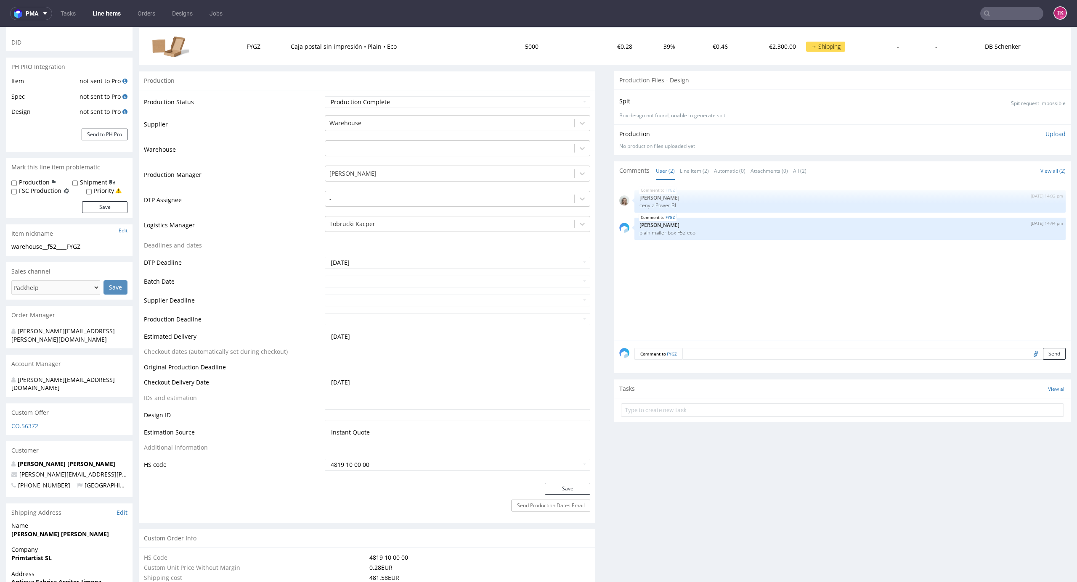
scroll to position [112, 0]
click at [680, 411] on input "text" at bounding box center [842, 409] width 443 height 13
type input "etykiwety"
click at [674, 409] on div "etykiwety Set due date" at bounding box center [842, 406] width 443 height 17
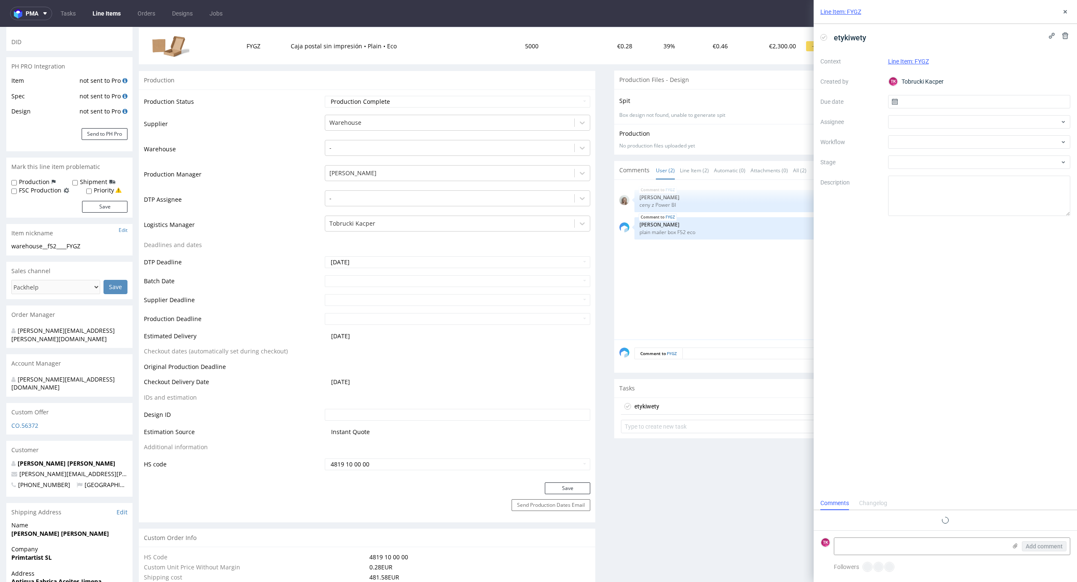
scroll to position [7, 0]
click at [876, 553] on textarea at bounding box center [920, 546] width 172 height 17
paste textarea "R572317730_FYGZ"
click at [1013, 544] on icon at bounding box center [1014, 546] width 7 height 7
click at [0, 0] on input "file" at bounding box center [0, 0] width 0 height 0
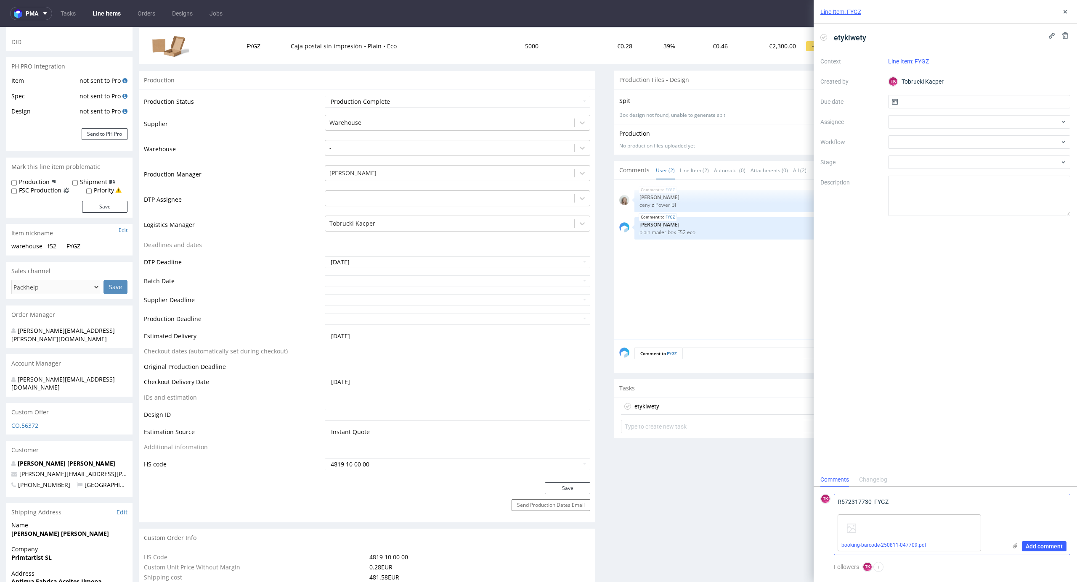
click at [909, 501] on textarea "R572317730_FYGZ" at bounding box center [920, 503] width 172 height 17
paste textarea "PLWAW508014158"
type textarea "R572317730_FYGZ -> PLWAW508014158 ( odbiór 12.08"
click at [1040, 549] on span "Add comment" at bounding box center [1043, 547] width 37 height 6
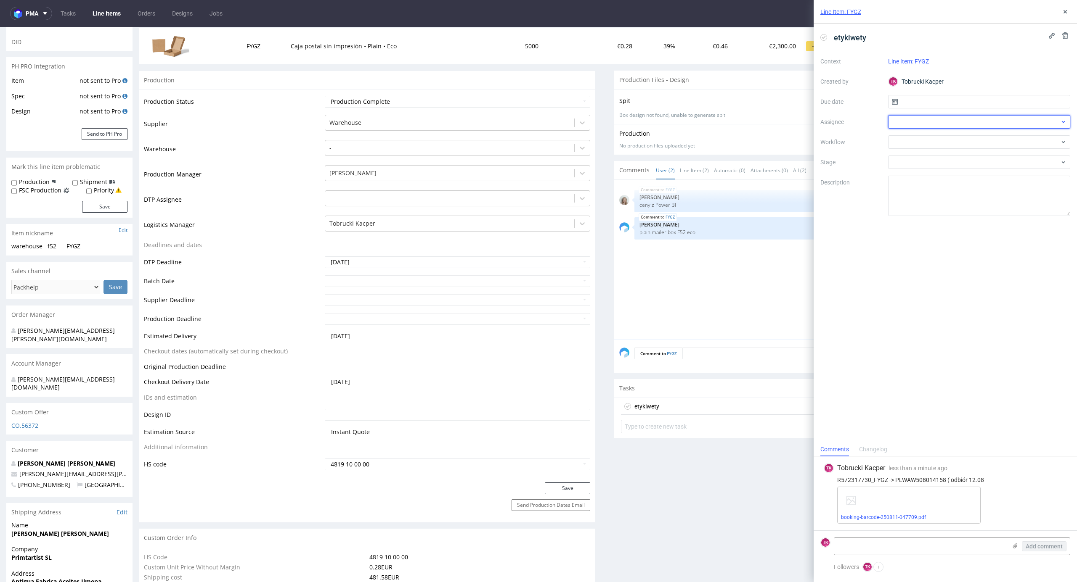
click at [912, 120] on div at bounding box center [979, 121] width 183 height 13
type input "sobo"
drag, startPoint x: 949, startPoint y: 150, endPoint x: 946, endPoint y: 147, distance: 4.8
click at [947, 147] on div "[PERSON_NAME]" at bounding box center [979, 141] width 183 height 20
click at [941, 140] on span "[PERSON_NAME]" at bounding box center [928, 141] width 45 height 8
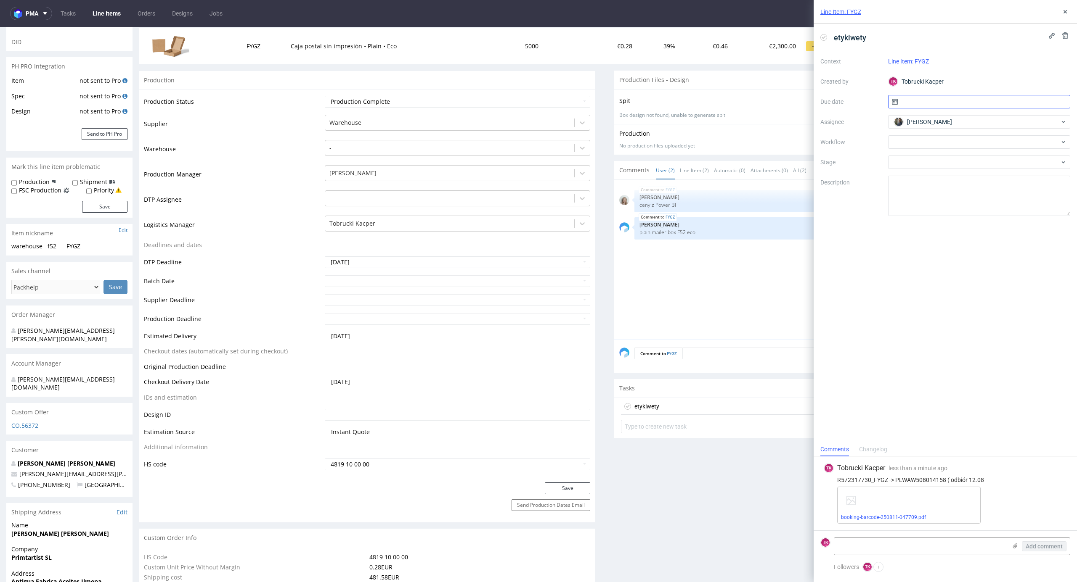
click at [921, 103] on input "text" at bounding box center [979, 101] width 183 height 13
click at [967, 185] on span "12" at bounding box center [964, 184] width 7 height 8
type input "[DATE]"
click at [1062, 13] on icon at bounding box center [1065, 11] width 7 height 7
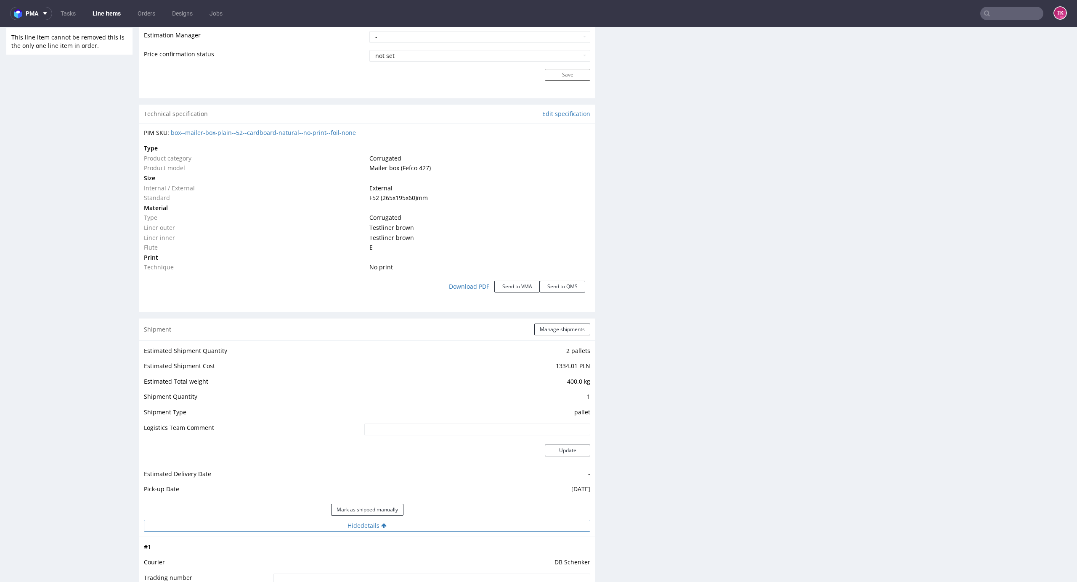
scroll to position [785, 0]
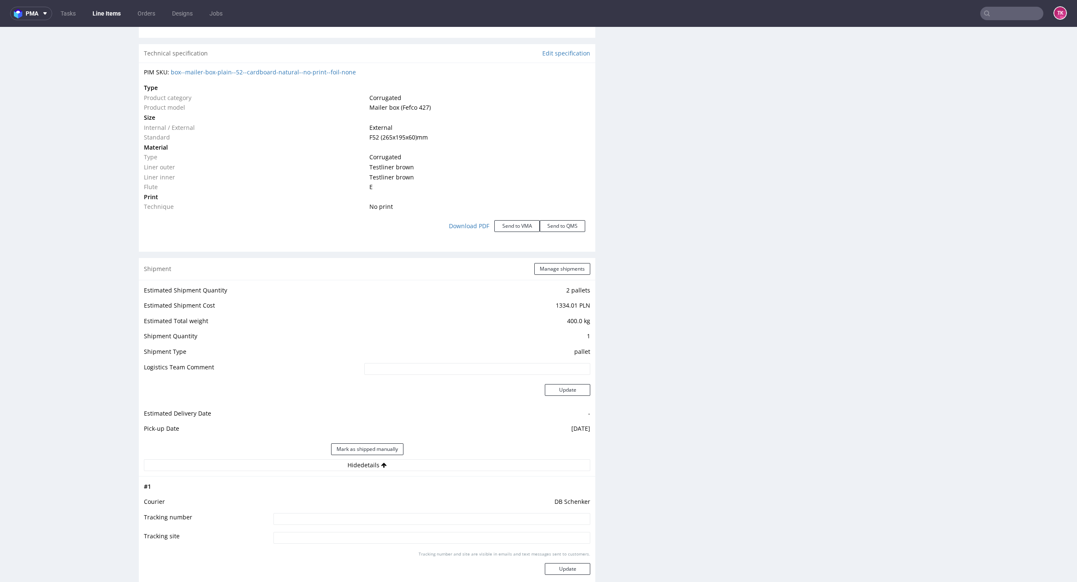
click at [368, 511] on td "DB Schenker" at bounding box center [430, 505] width 319 height 16
click at [372, 518] on input at bounding box center [431, 520] width 317 height 12
paste input "PLWAW508014158"
type input "PLWAW508014158"
click at [562, 577] on div "Tracking number and site are visible in emails and text messages sent to custom…" at bounding box center [431, 566] width 317 height 30
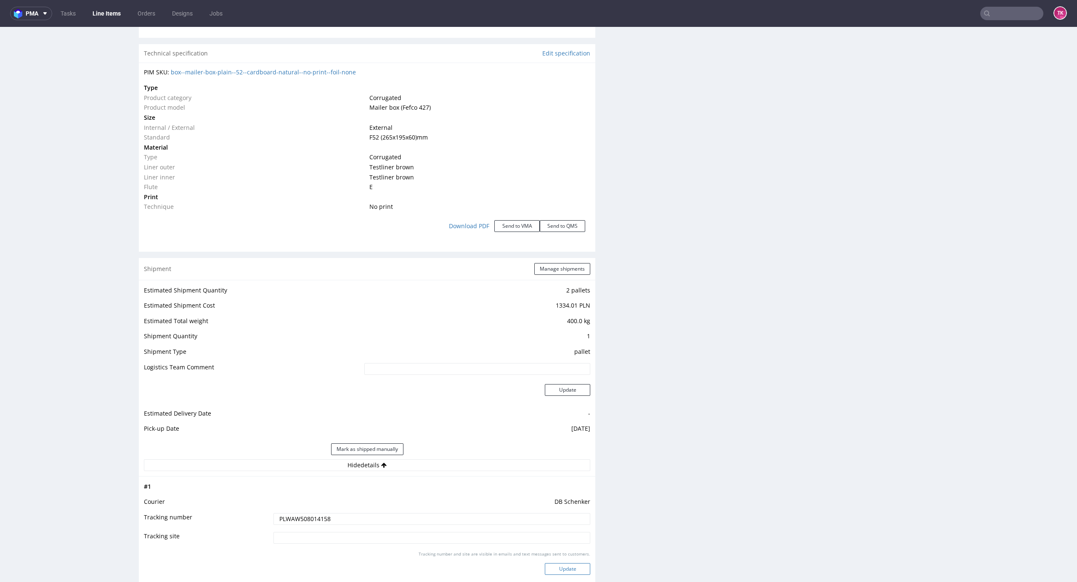
click at [564, 571] on button "Update" at bounding box center [567, 570] width 45 height 12
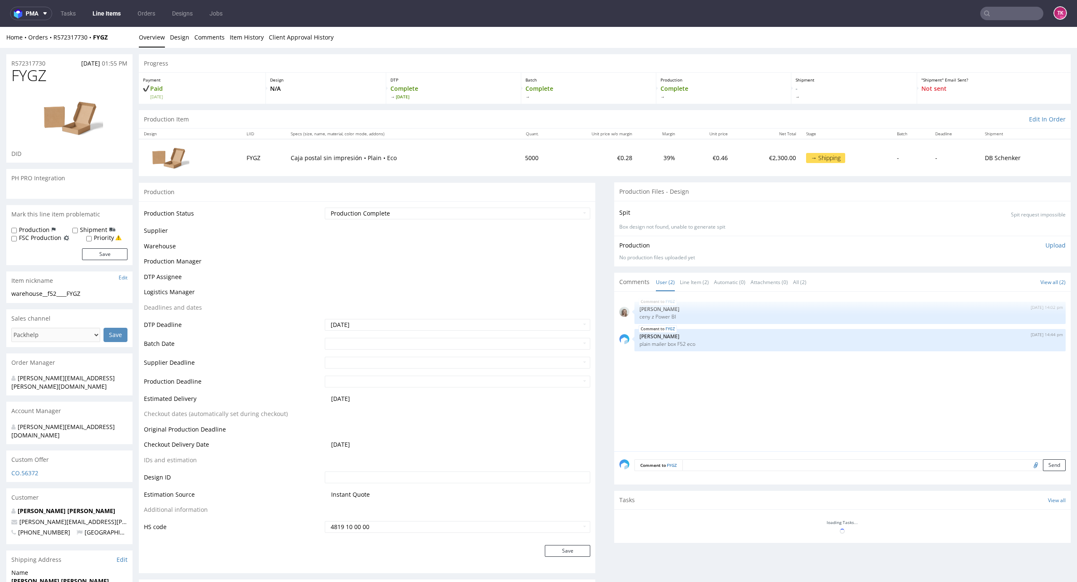
scroll to position [321, 0]
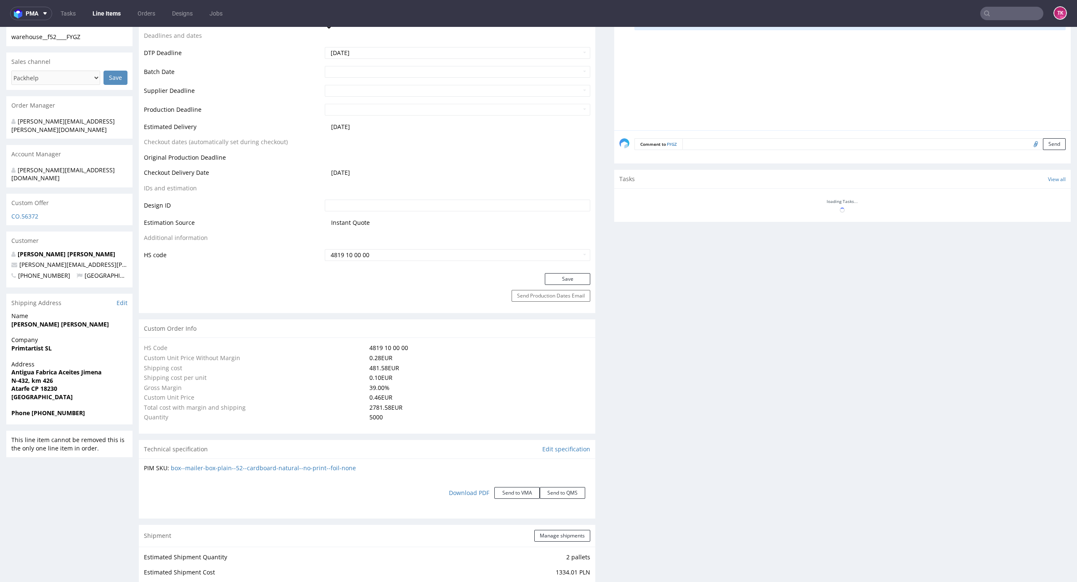
click at [113, 13] on link "Line Items" at bounding box center [106, 13] width 38 height 13
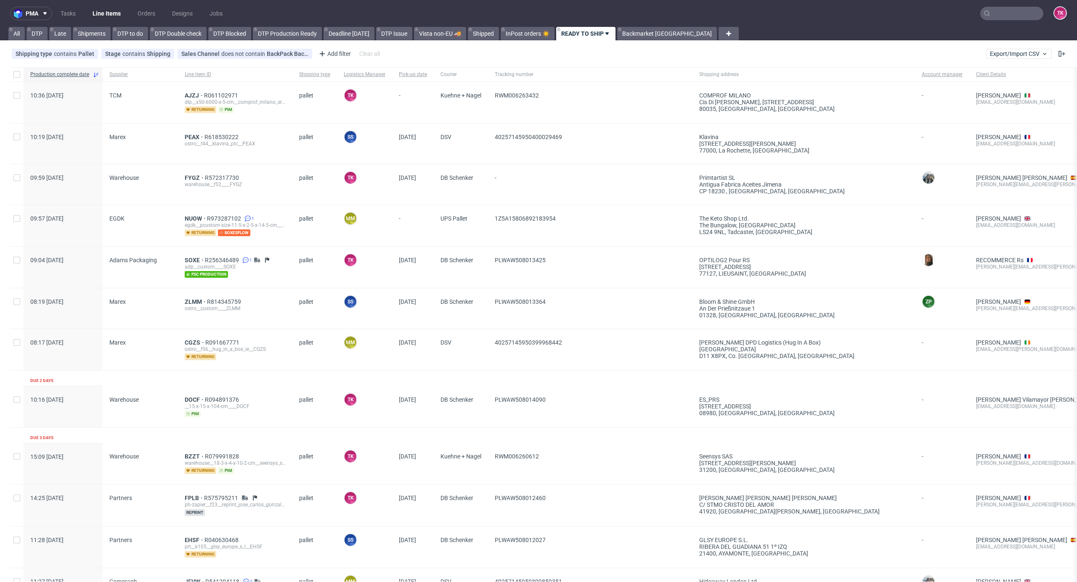
click at [92, 17] on link "Line Items" at bounding box center [106, 13] width 38 height 13
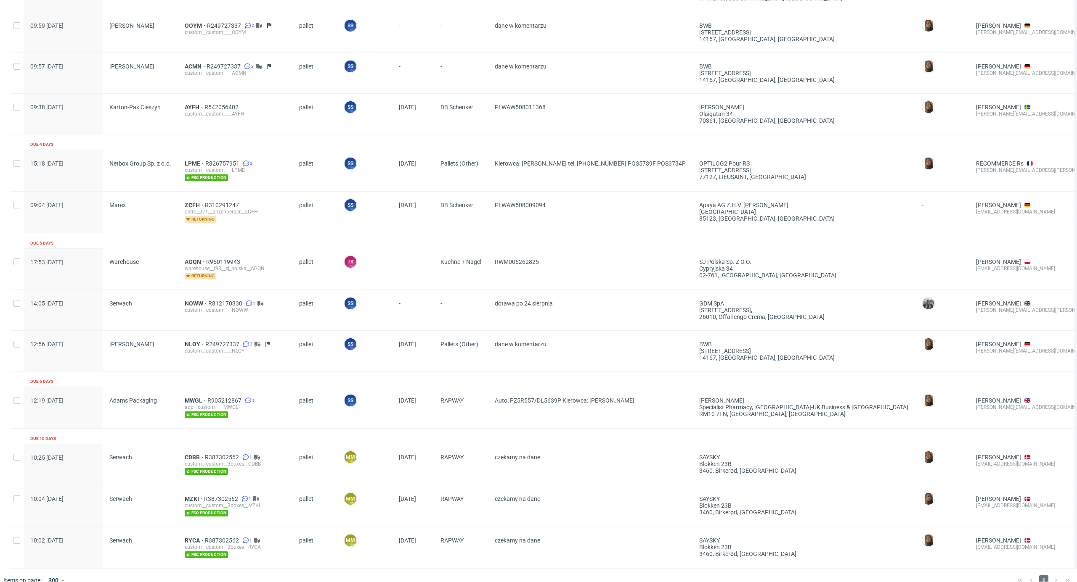
scroll to position [617, 0]
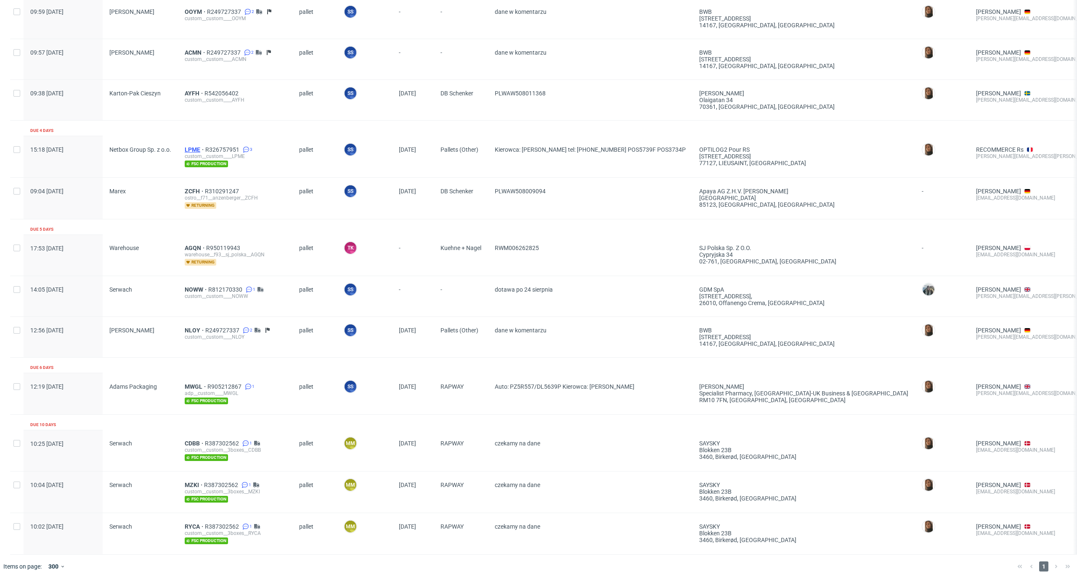
click at [196, 146] on span "LPME" at bounding box center [195, 149] width 21 height 7
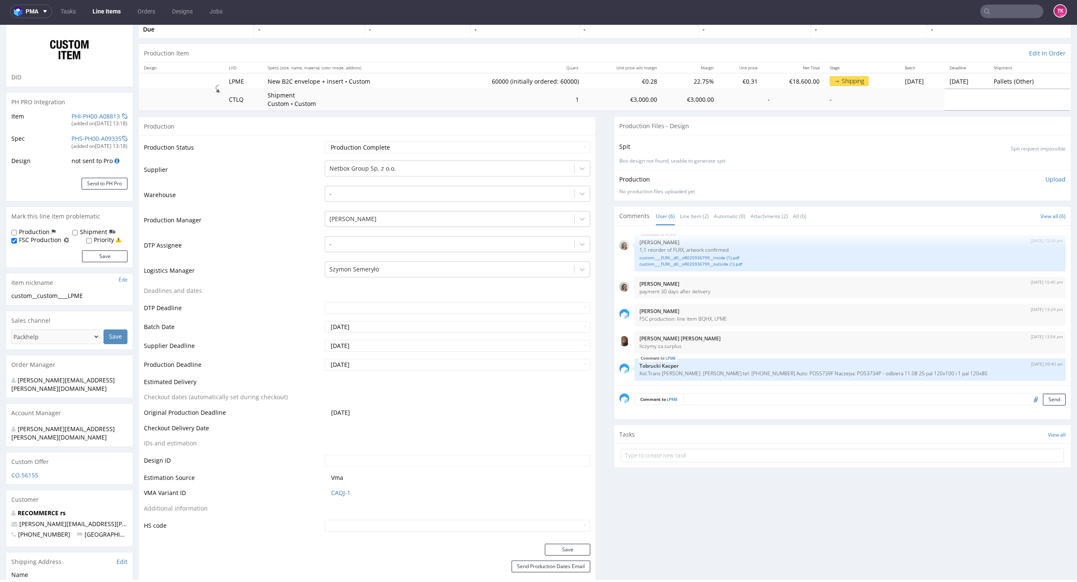
scroll to position [112, 0]
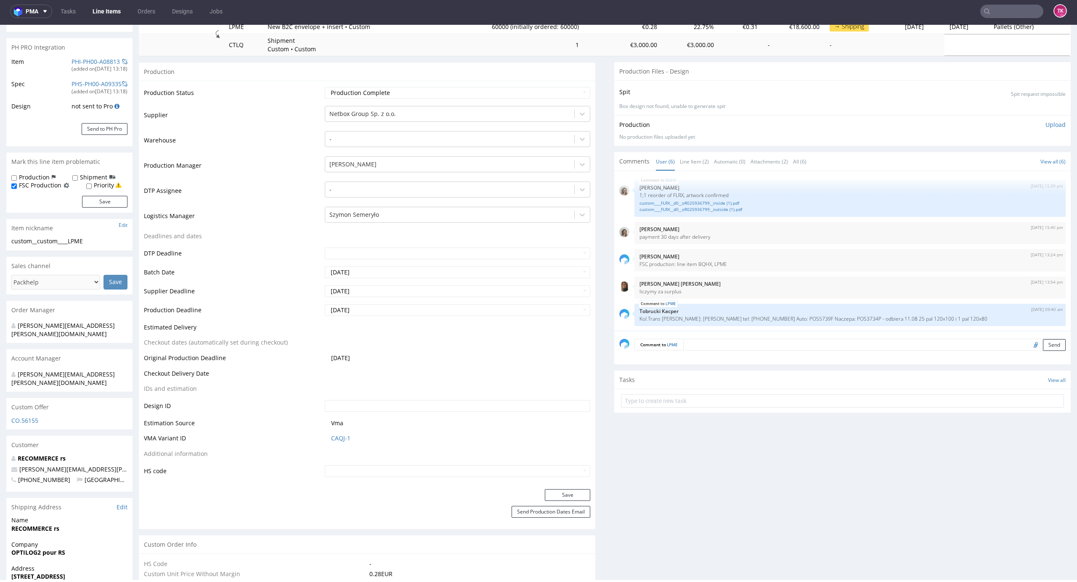
click at [707, 345] on textarea at bounding box center [874, 345] width 382 height 12
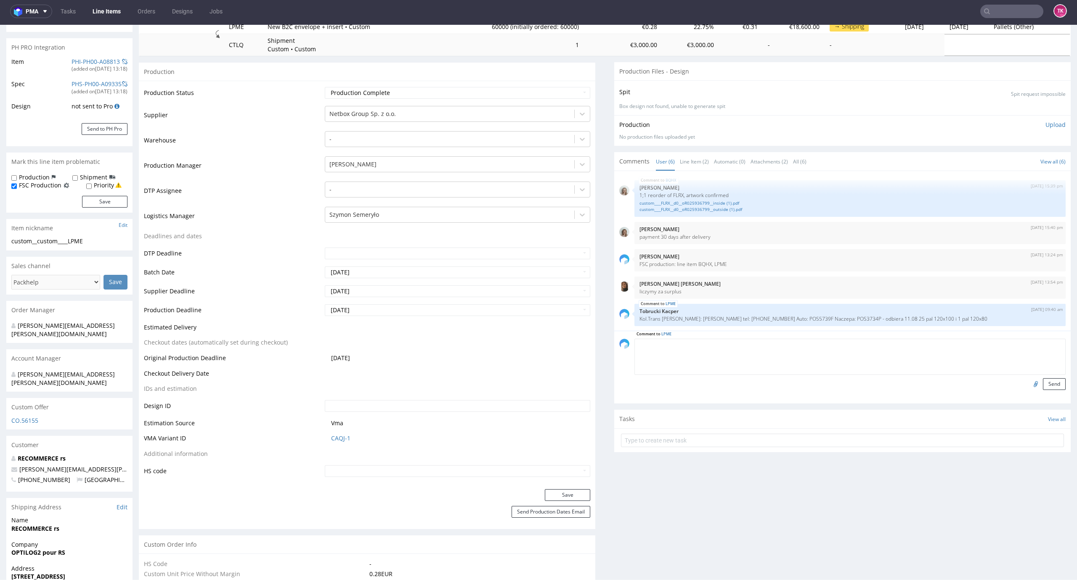
paste textarea "Auto PCH RR58/PCH 12SG Kierowca: PIOTR DZIERZBICKI"
click at [733, 343] on textarea "Auto PCH RR58/PCH 12SG Kierowca: PIOTR DZIERZBICKI" at bounding box center [849, 357] width 431 height 36
click at [788, 353] on textarea "Auto PCH RR58/PCH 12SG Kierowca: PIOTR DZIERZBICKI" at bounding box center [849, 357] width 431 height 36
click at [800, 344] on textarea "Auto PCH RR58/PCH 12SG Kierowca: PIOTR DZIERZBICKI" at bounding box center [849, 357] width 431 height 36
click at [634, 349] on textarea "Auto PCH RR58/PCH 12SG Kierowca: PIOTR DZIERZBICKI - odbiór 13.08 - 16 pal 120x…" at bounding box center [849, 357] width 431 height 36
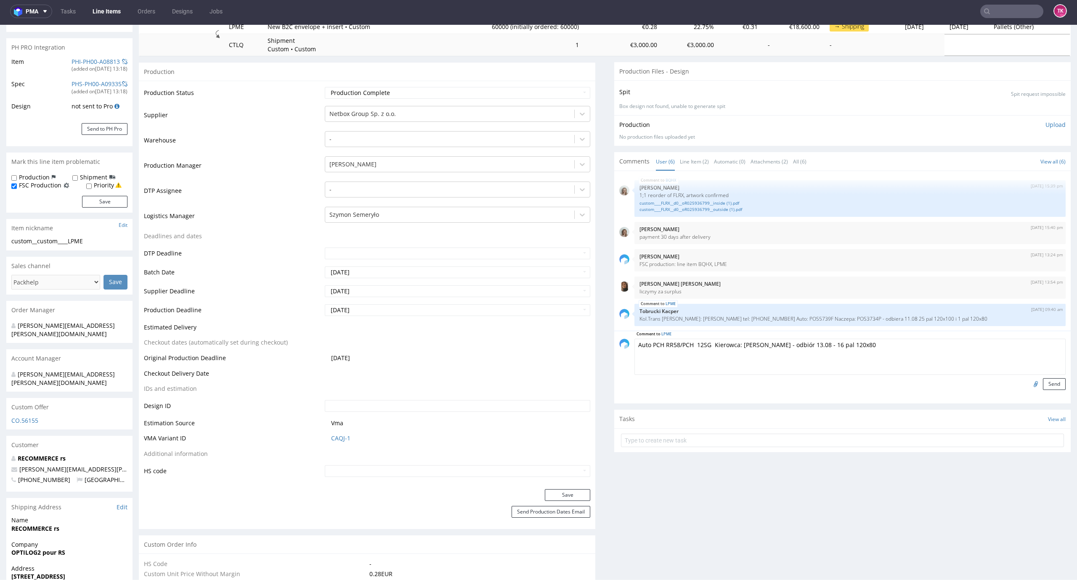
paste textarea "EURO-SPED Sp. Z O.O. S.K."
type textarea "EURO-SPED Sp. Z O.O. S.K. Auto PCH RR58/PCH 12SG Kierowca: PIOTR DZIERZBICKI - …"
click at [1043, 385] on button "Send" at bounding box center [1054, 385] width 23 height 12
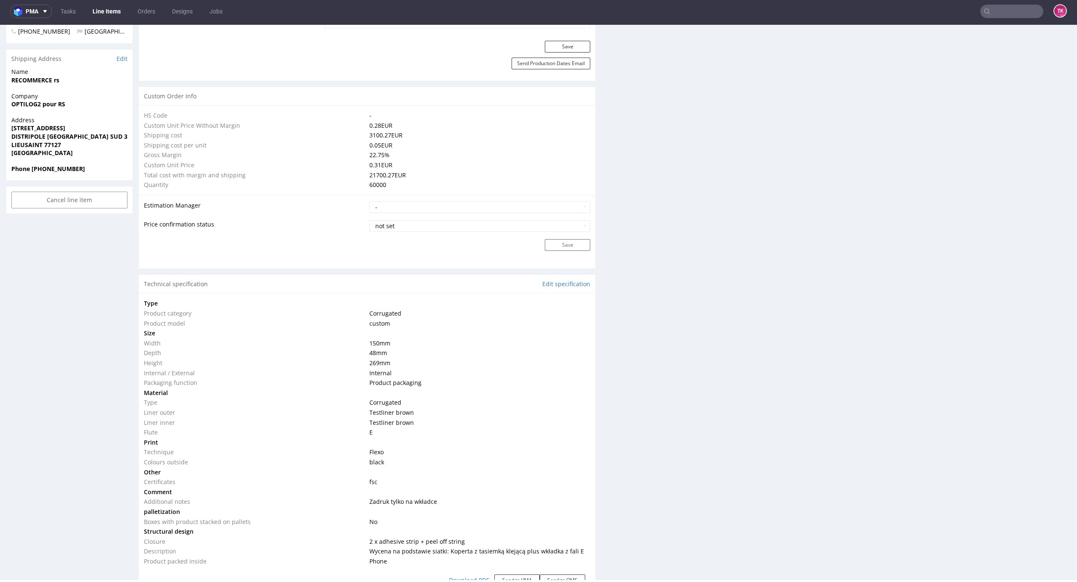
scroll to position [785, 0]
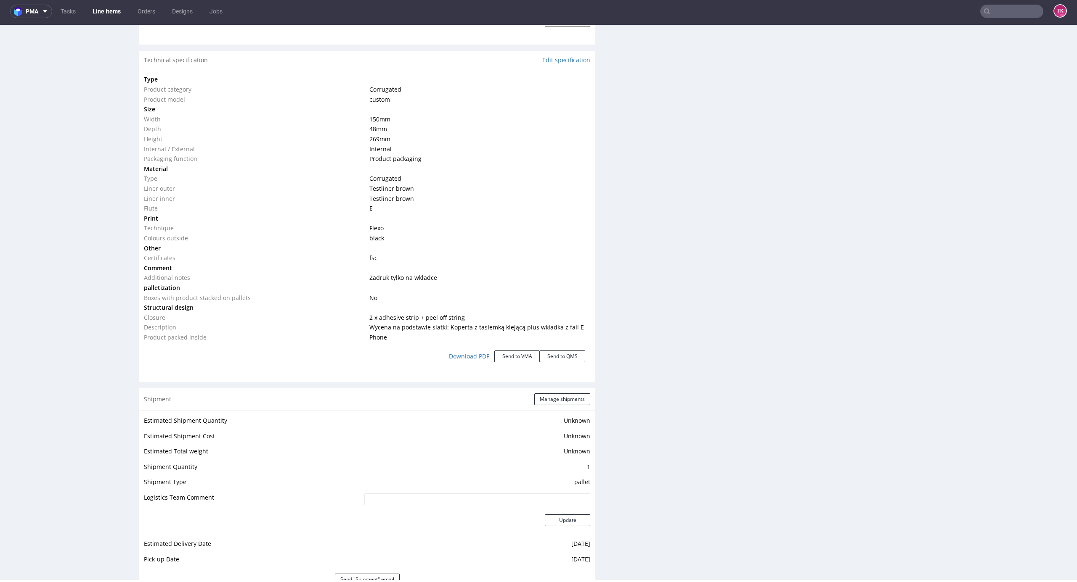
click at [105, 12] on link "Line Items" at bounding box center [106, 11] width 38 height 13
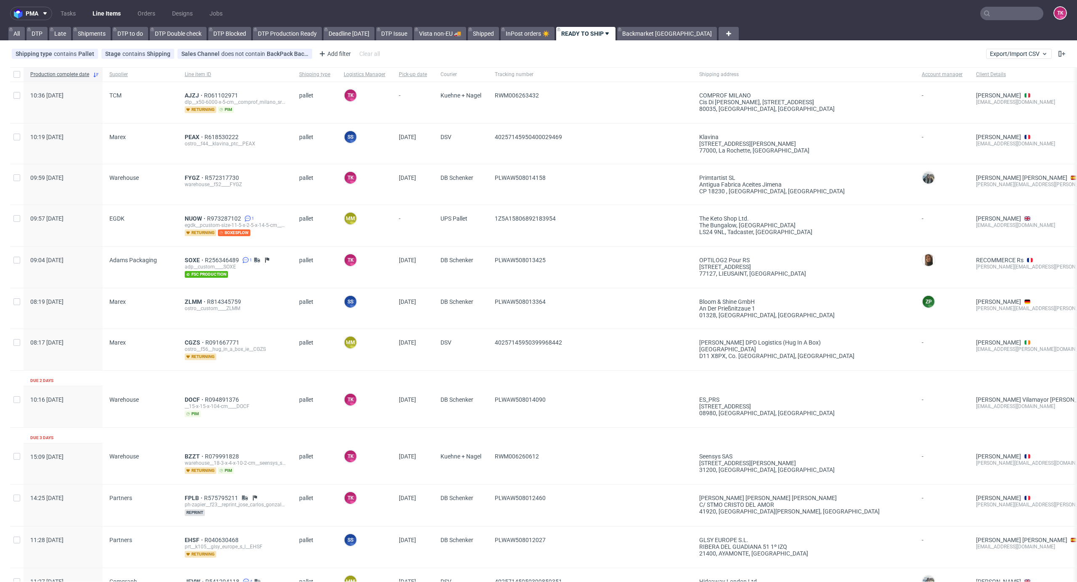
click at [99, 12] on link "Line Items" at bounding box center [106, 13] width 38 height 13
click at [115, 12] on link "Line Items" at bounding box center [106, 13] width 38 height 13
click at [102, 14] on link "Line Items" at bounding box center [106, 13] width 38 height 13
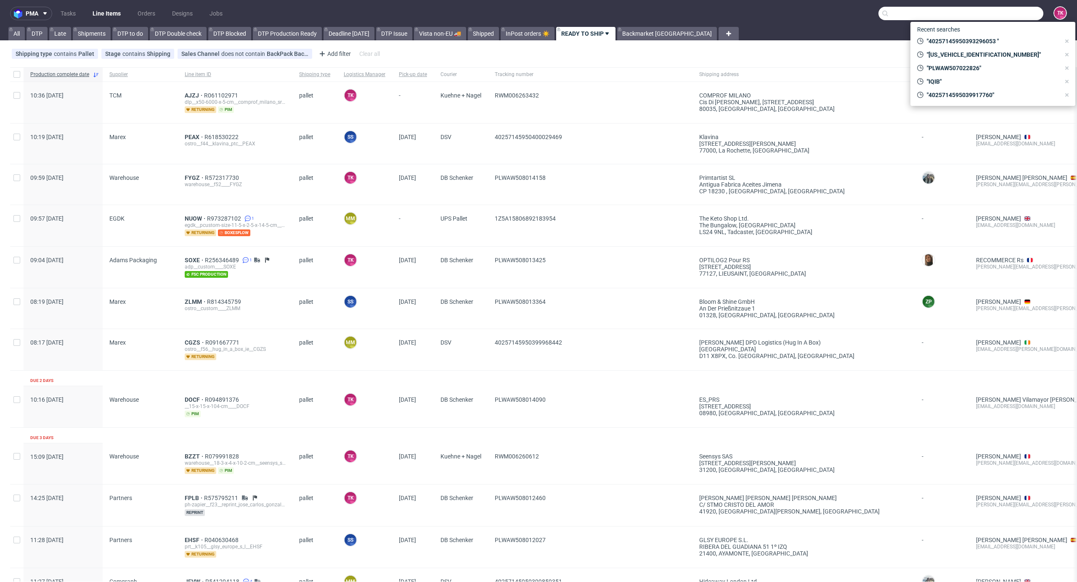
click at [995, 12] on input "text" at bounding box center [960, 13] width 165 height 13
paste input "RWM006263432"
type input "RWM006263432"
click at [991, 37] on div "AJZJ" at bounding box center [998, 34] width 14 height 8
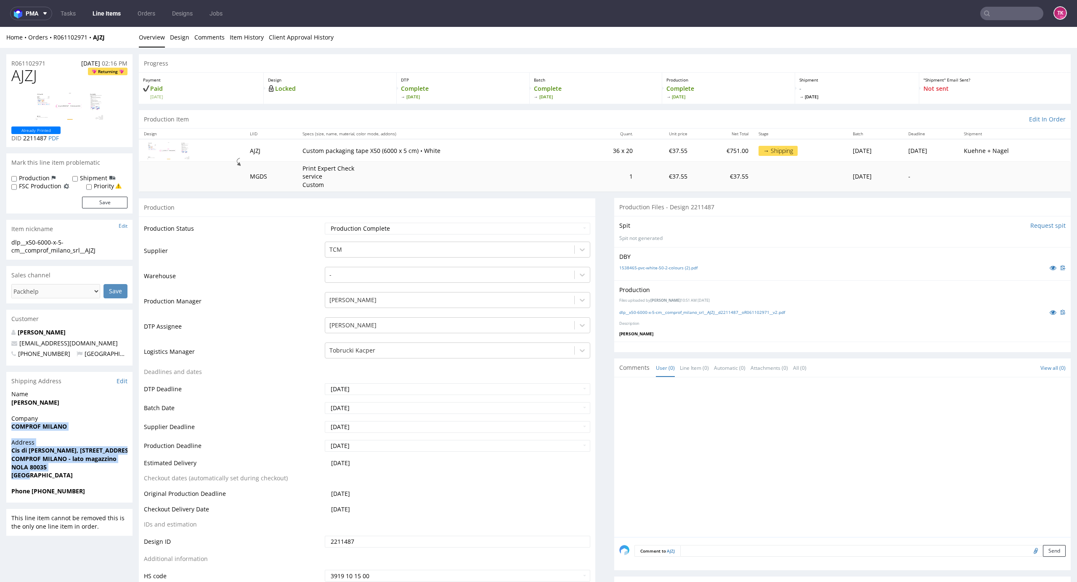
drag, startPoint x: 22, startPoint y: 441, endPoint x: 73, endPoint y: 474, distance: 60.5
copy section "COMPROF MILANO Address Cis di Nola, Isola 8, Lotto 8032 COMPROF MILANO - lato m…"
click at [96, 21] on nav "pma Tasks Line Items Orders Designs Jobs TK" at bounding box center [538, 13] width 1077 height 27
click at [105, 16] on link "Line Items" at bounding box center [106, 13] width 38 height 13
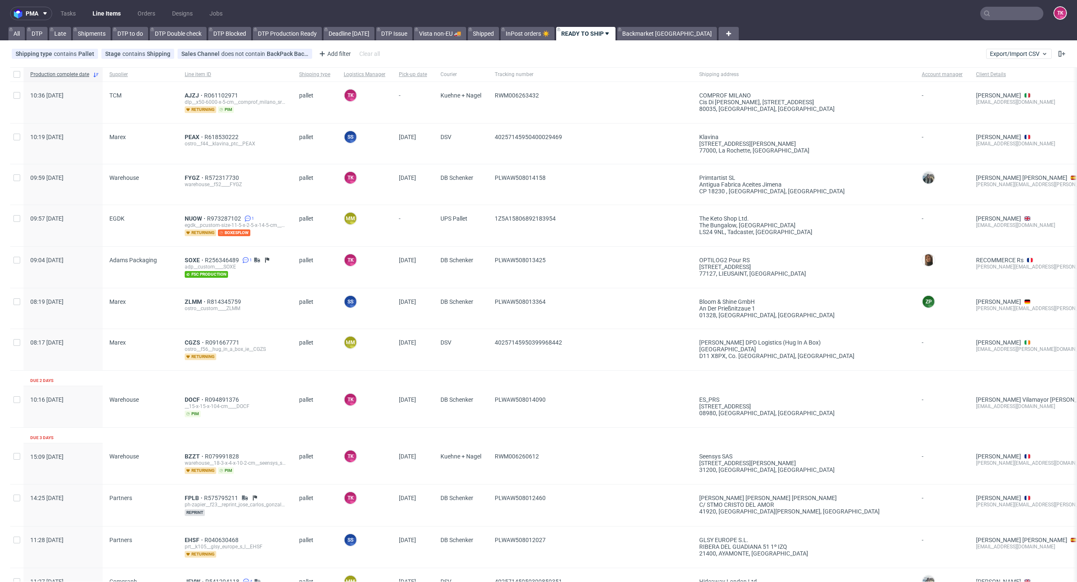
click at [111, 15] on link "Line Items" at bounding box center [106, 13] width 38 height 13
click at [116, 9] on link "Line Items" at bounding box center [106, 13] width 38 height 13
click at [93, 15] on link "Line Items" at bounding box center [106, 13] width 38 height 13
click at [114, 8] on link "Line Items" at bounding box center [106, 13] width 38 height 13
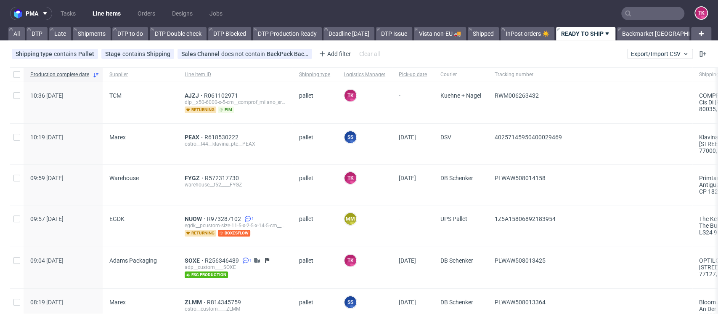
click at [112, 17] on link "Line Items" at bounding box center [106, 13] width 38 height 13
click at [97, 16] on link "Line Items" at bounding box center [106, 13] width 38 height 13
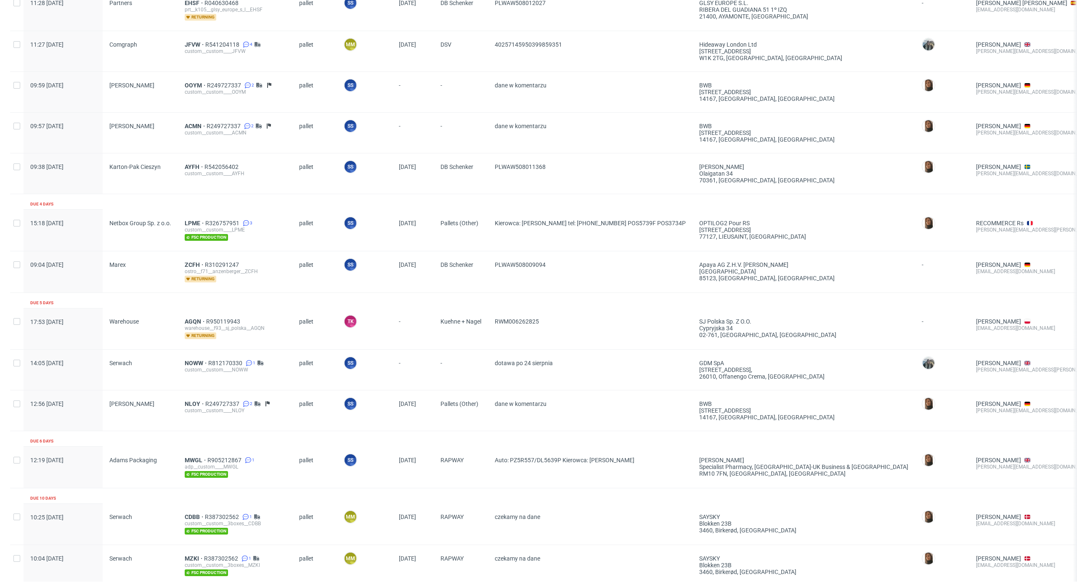
scroll to position [617, 0]
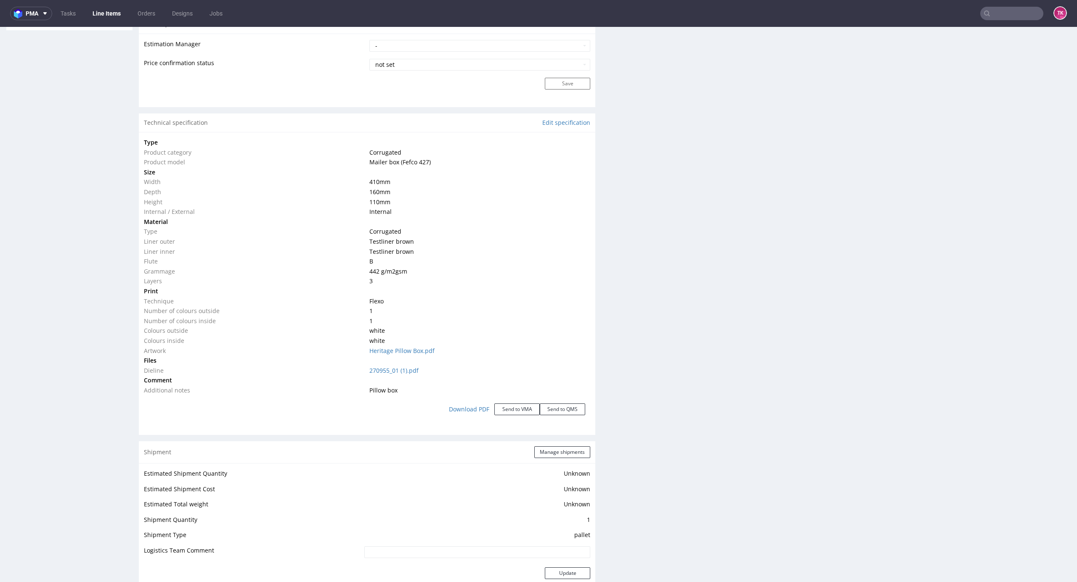
scroll to position [897, 0]
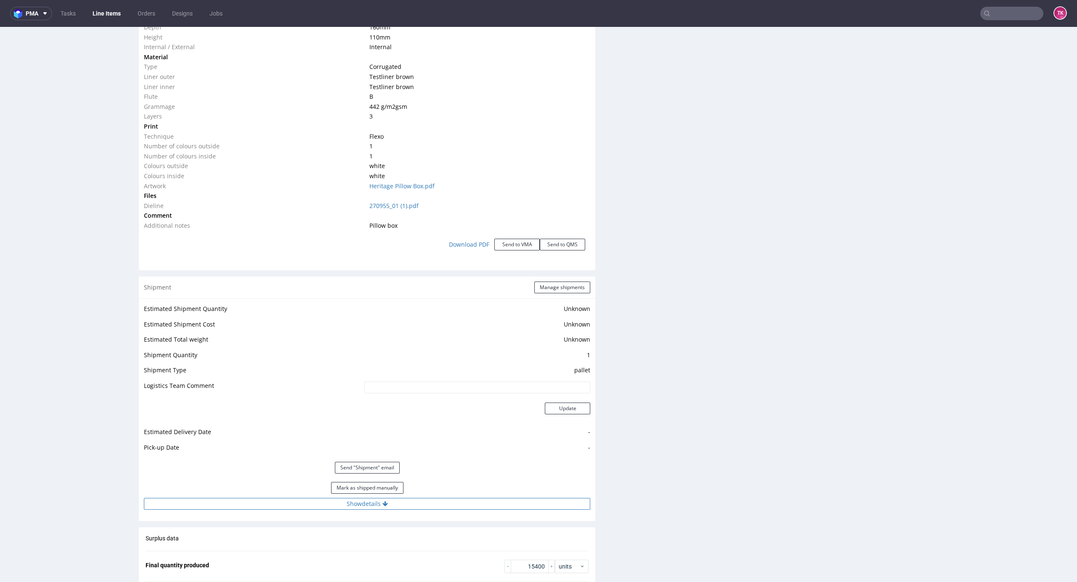
click at [434, 494] on div "Estimated Shipment Quantity Unknown Estimated Shipment Cost Unknown Estimated T…" at bounding box center [367, 407] width 456 height 217
click at [437, 498] on button "Show details" at bounding box center [367, 504] width 446 height 12
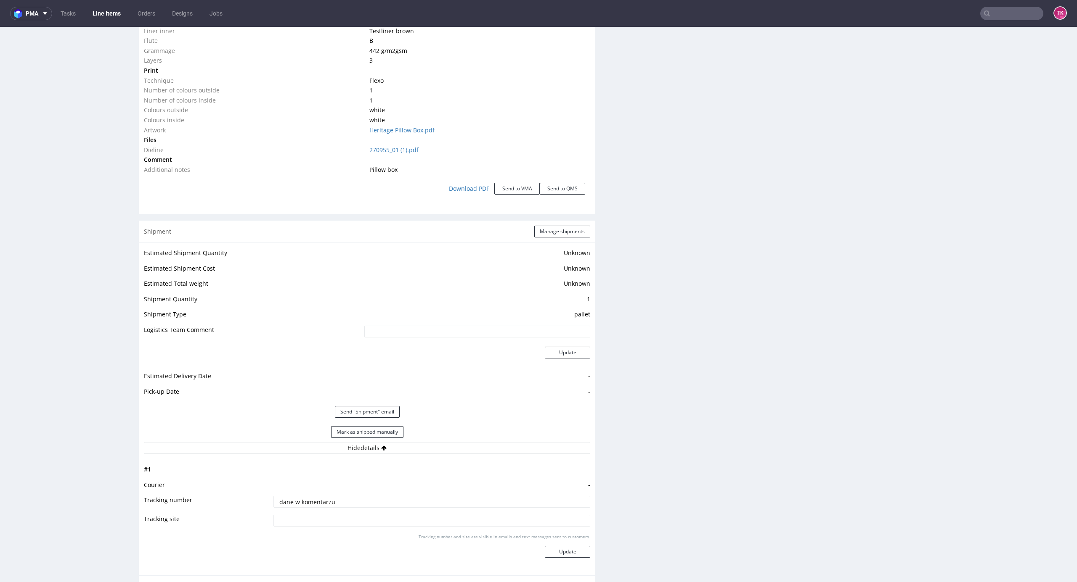
scroll to position [1121, 0]
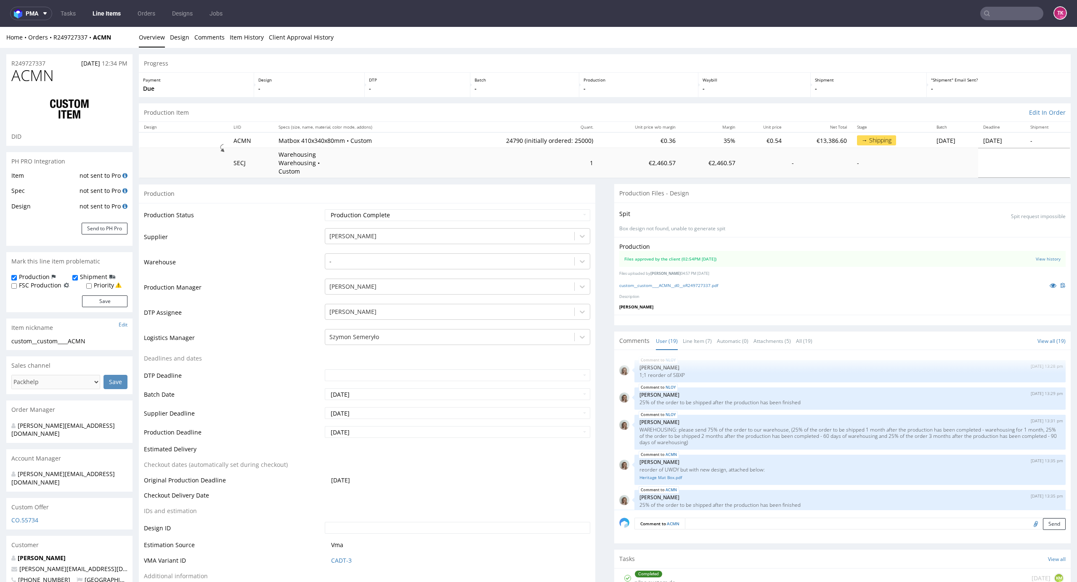
scroll to position [460, 0]
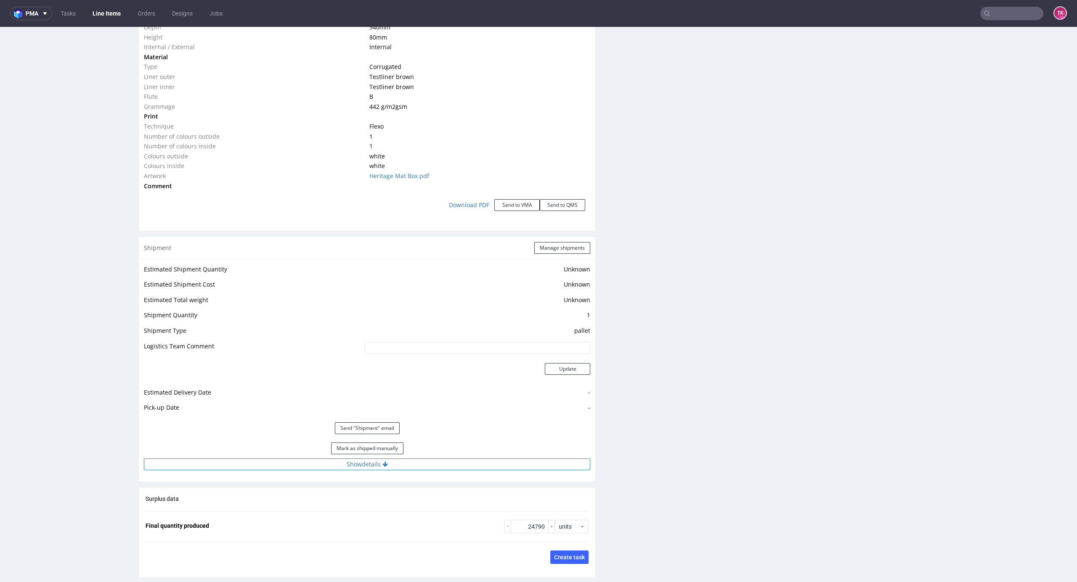
click at [436, 459] on button "Show details" at bounding box center [367, 465] width 446 height 12
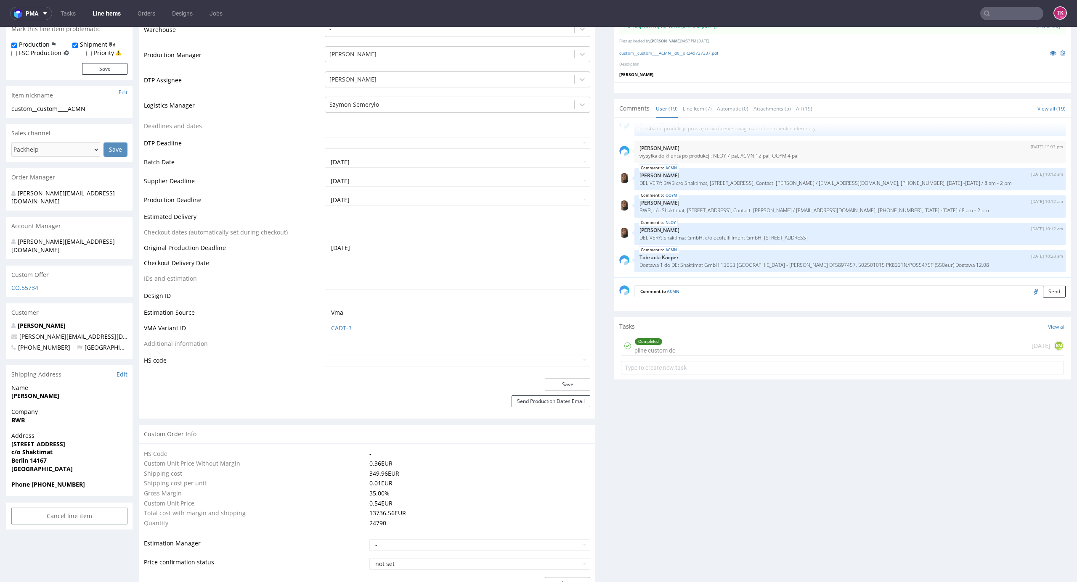
scroll to position [168, 0]
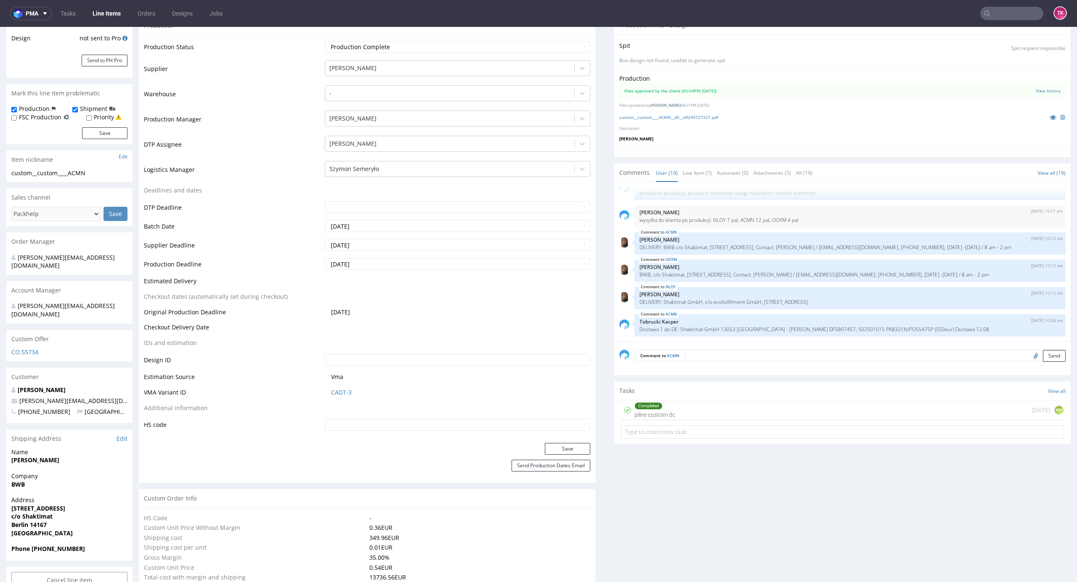
click at [127, 13] on ul "Tasks Line Items Orders Designs Jobs" at bounding box center [141, 13] width 179 height 13
click at [119, 14] on link "Line Items" at bounding box center [106, 13] width 38 height 13
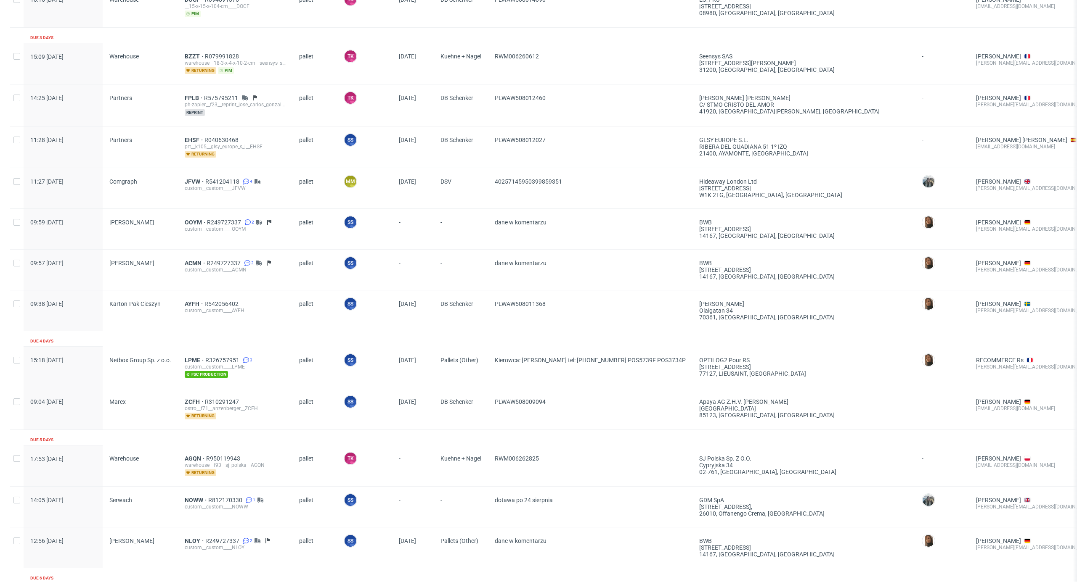
scroll to position [448, 0]
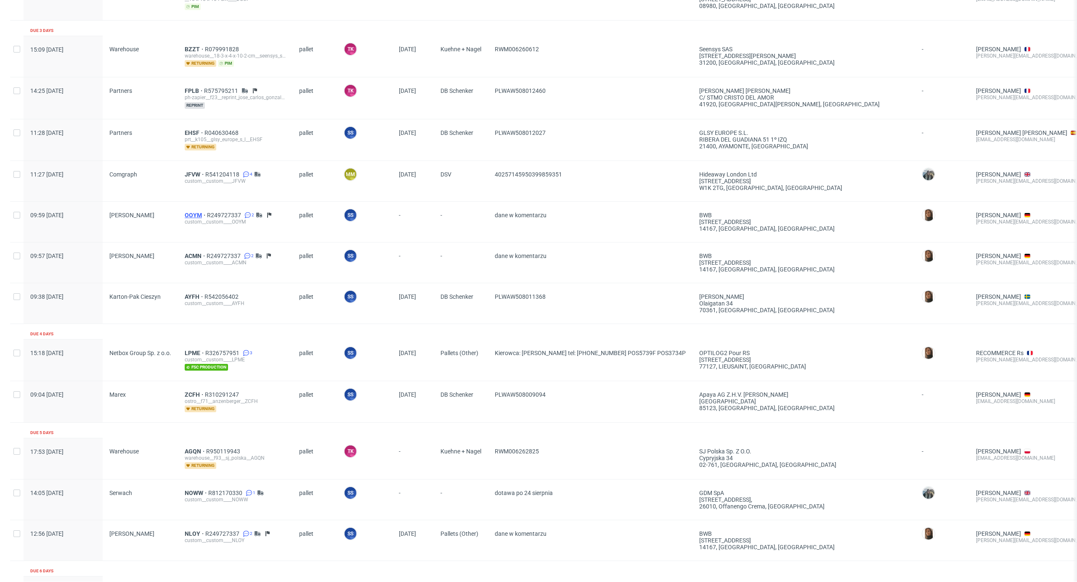
drag, startPoint x: 197, startPoint y: 217, endPoint x: 193, endPoint y: 214, distance: 5.1
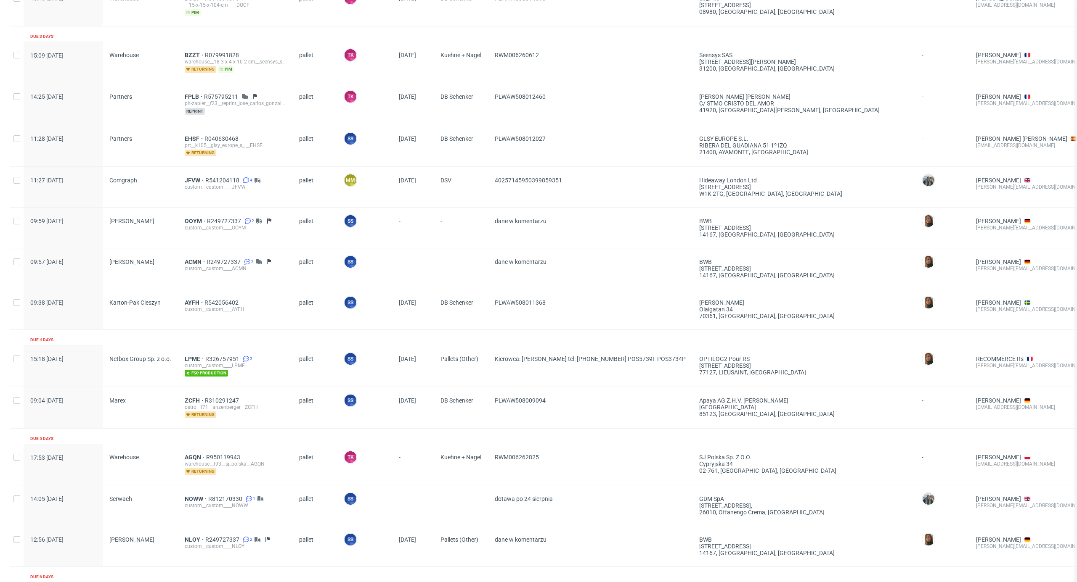
scroll to position [617, 0]
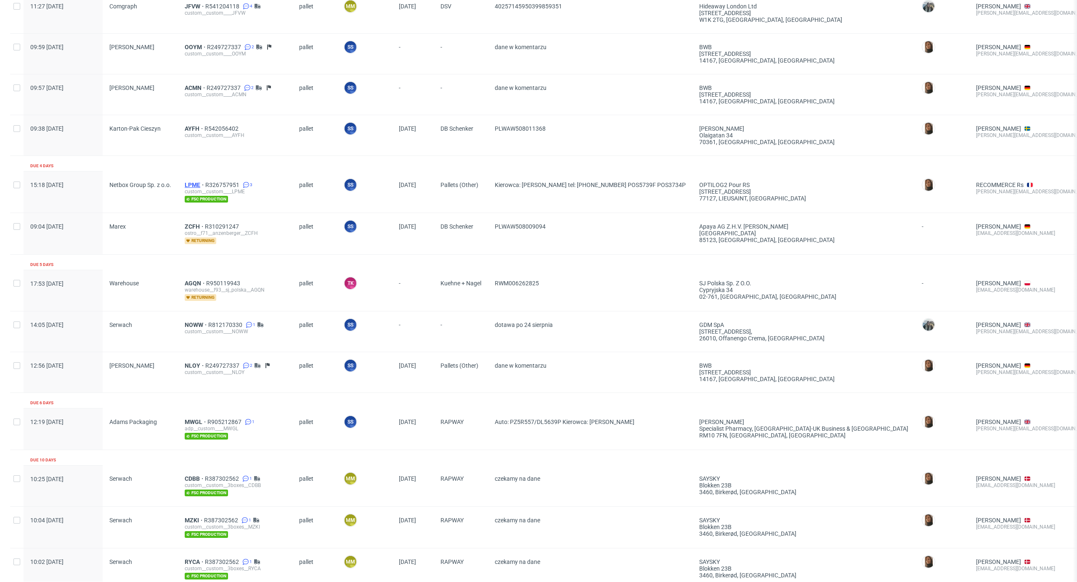
click at [192, 184] on span "LPME" at bounding box center [195, 185] width 21 height 7
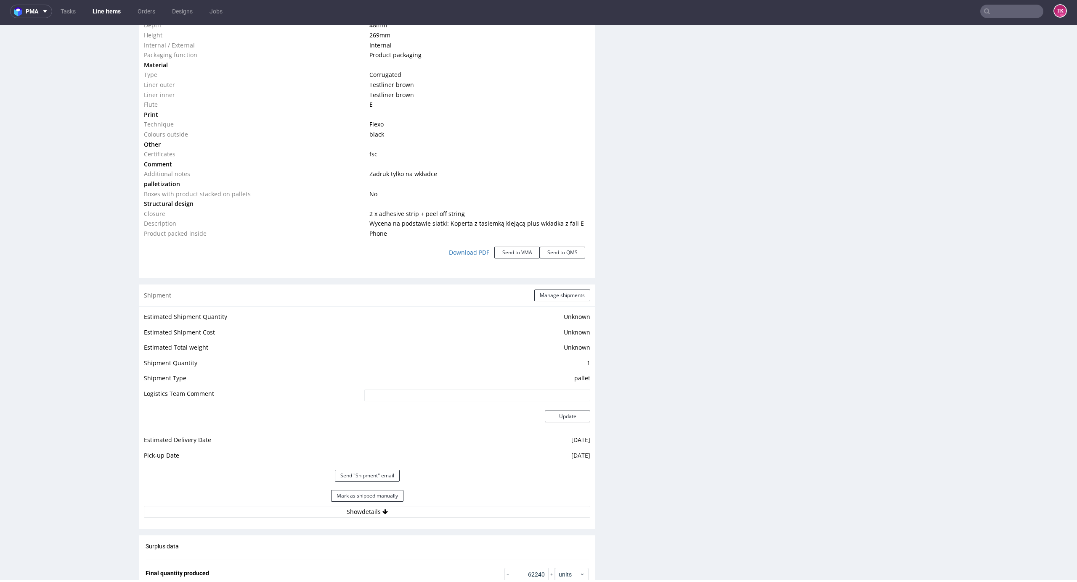
scroll to position [1074, 0]
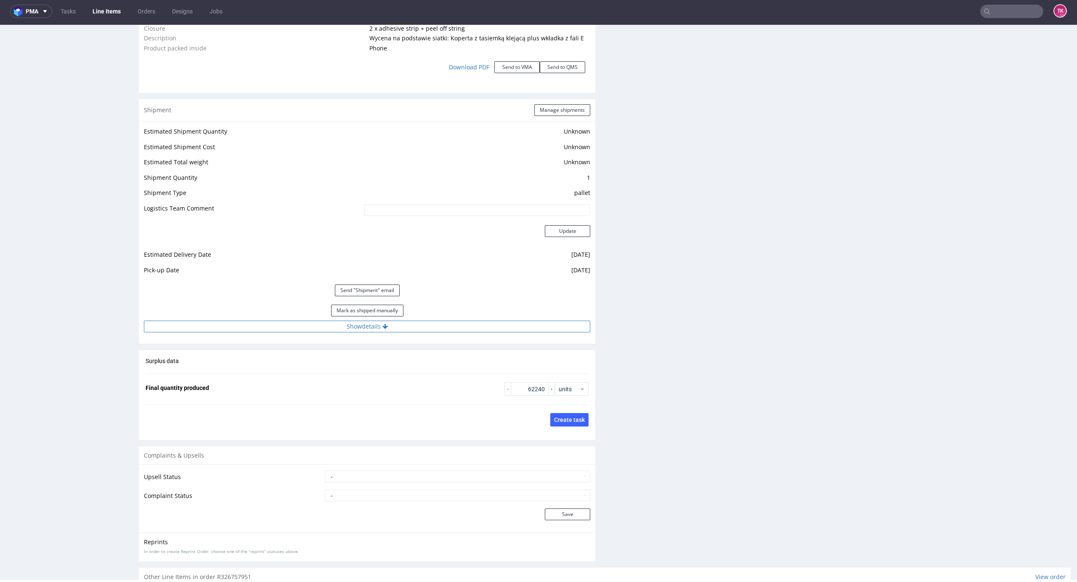
click at [561, 328] on button "Show details" at bounding box center [367, 327] width 446 height 12
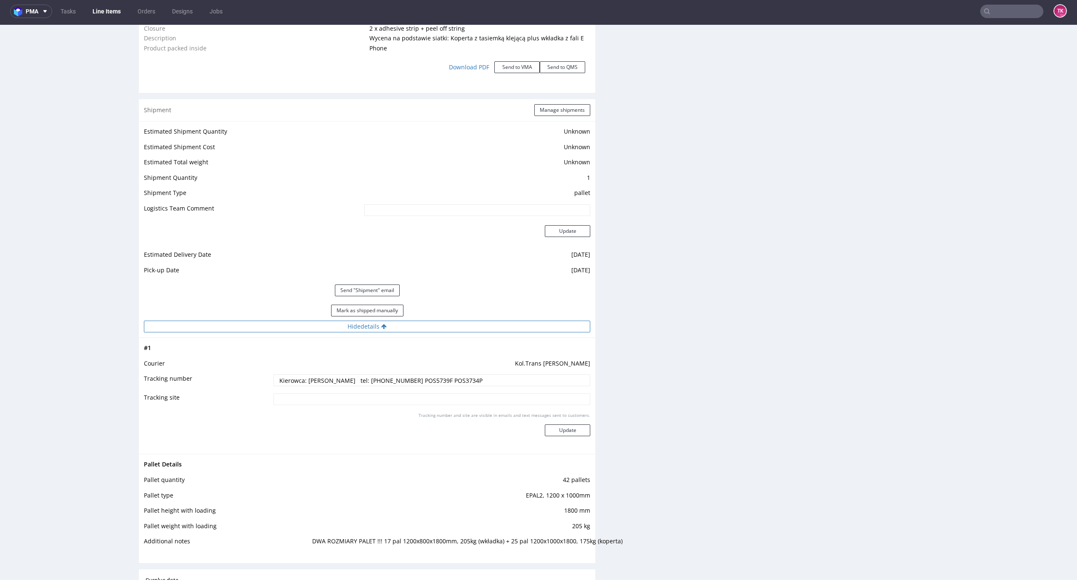
click at [561, 328] on button "Hide details" at bounding box center [367, 327] width 446 height 12
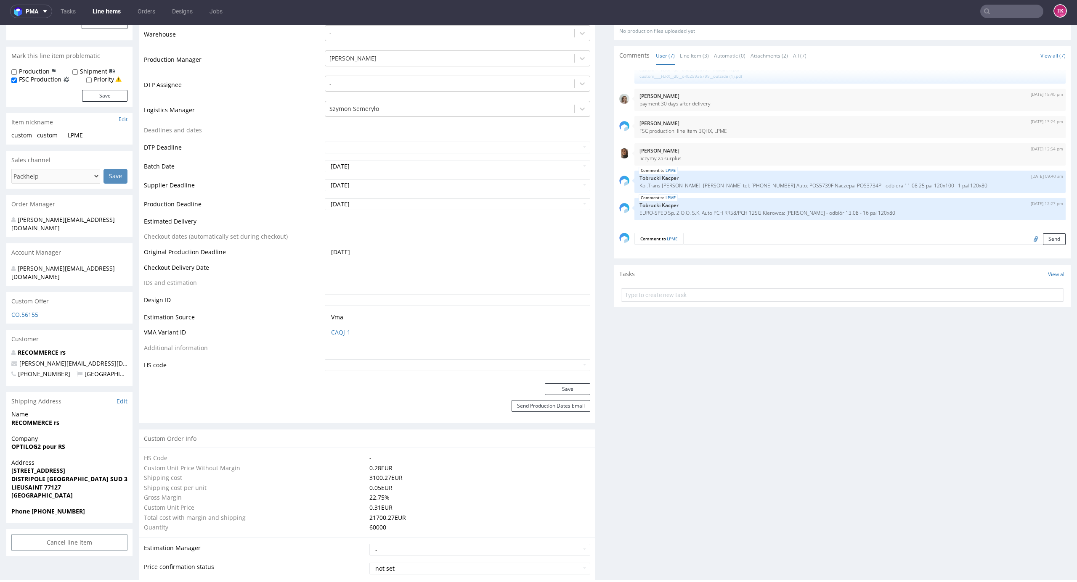
scroll to position [177, 0]
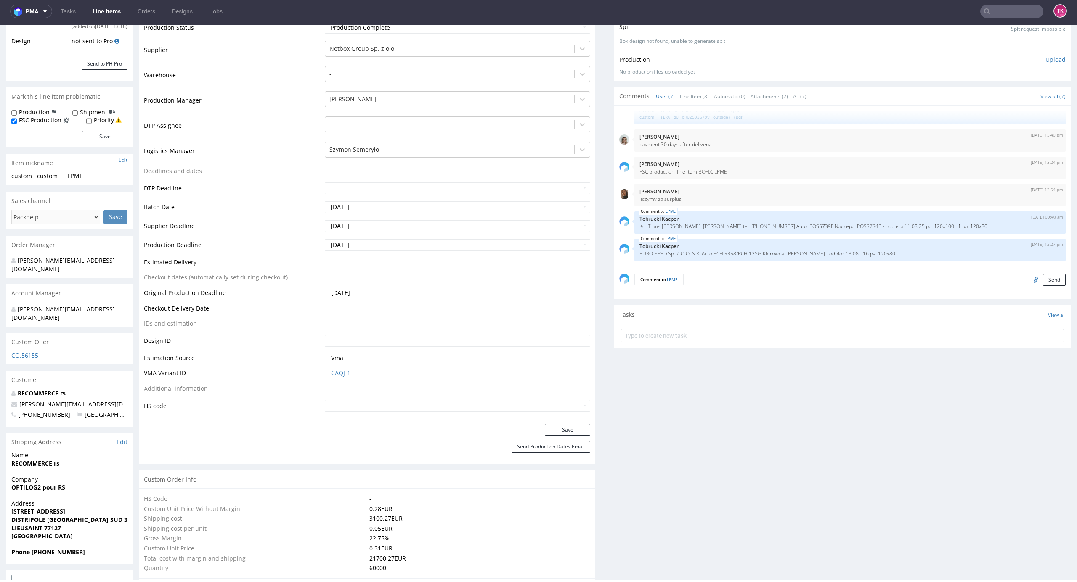
click at [101, 18] on nav "pma Tasks Line Items Orders Designs Jobs TK" at bounding box center [538, 11] width 1077 height 27
click at [103, 11] on link "Line Items" at bounding box center [106, 11] width 38 height 13
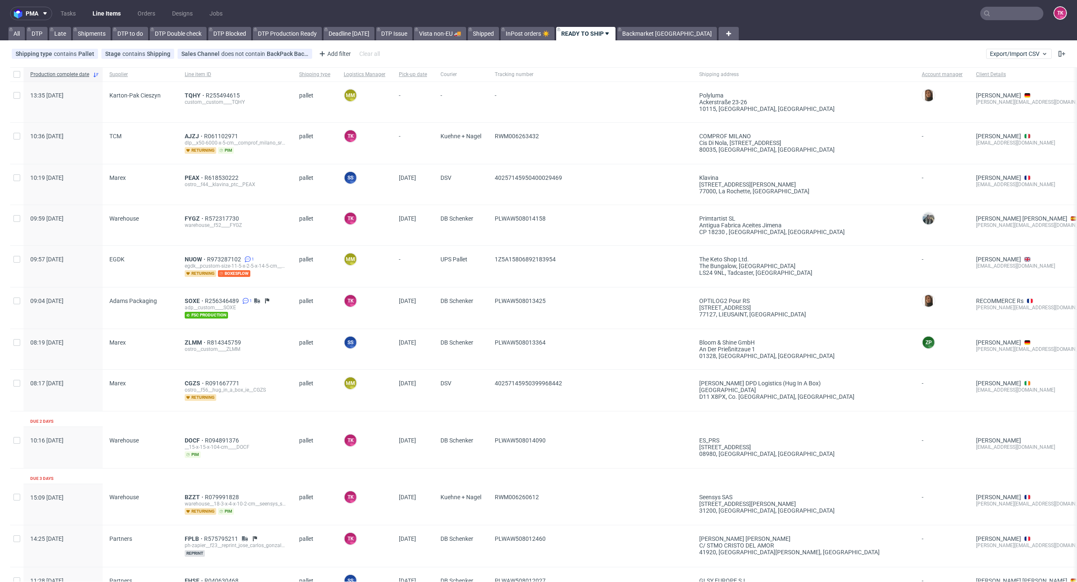
click at [185, 100] on div "custom__custom____TQHY" at bounding box center [235, 102] width 101 height 7
click at [187, 93] on span "TQHY" at bounding box center [195, 95] width 21 height 7
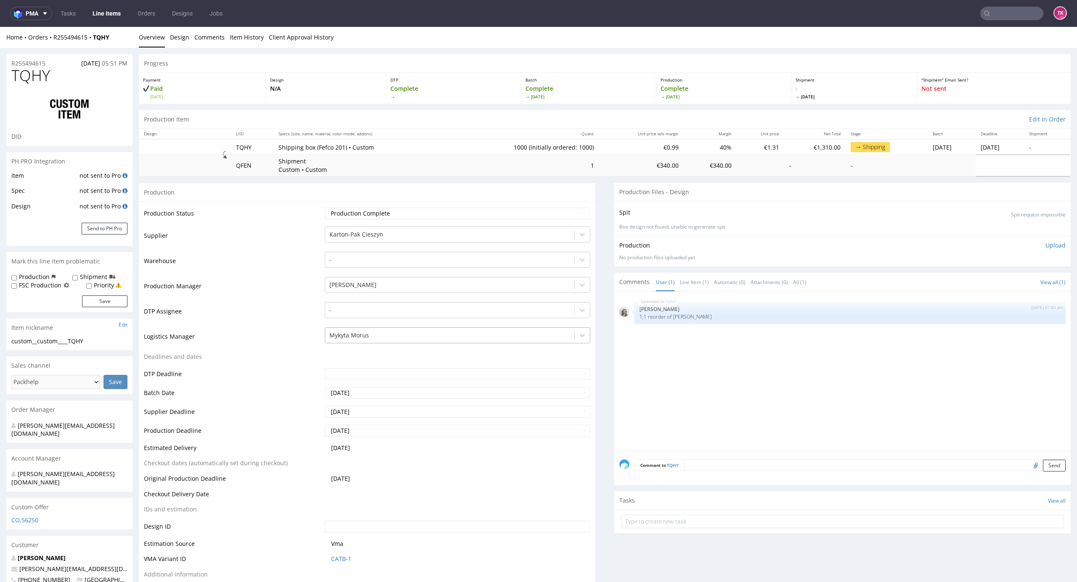
click at [421, 336] on div at bounding box center [449, 336] width 241 height 10
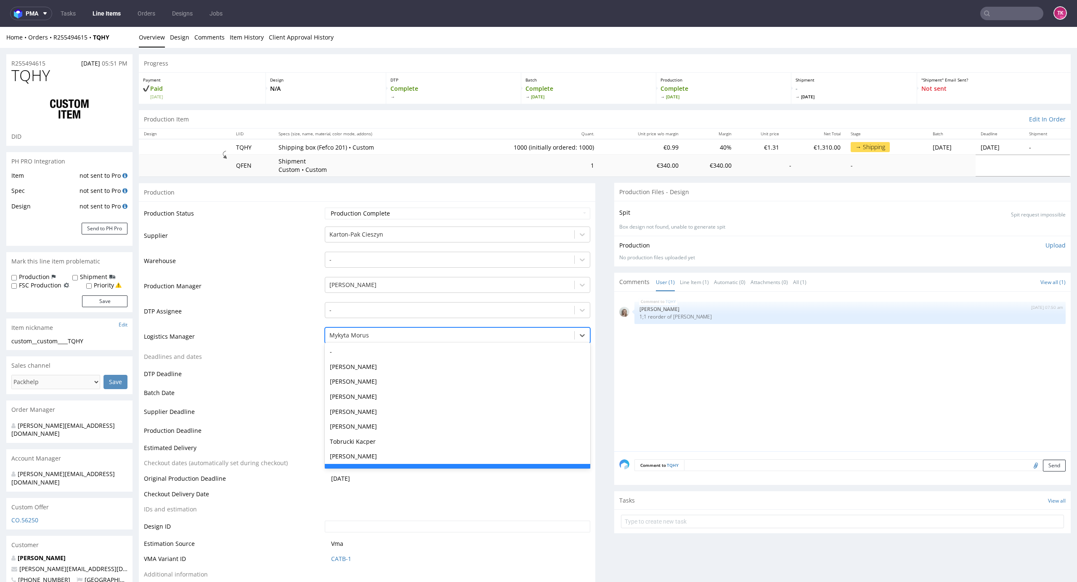
scroll to position [16, 0]
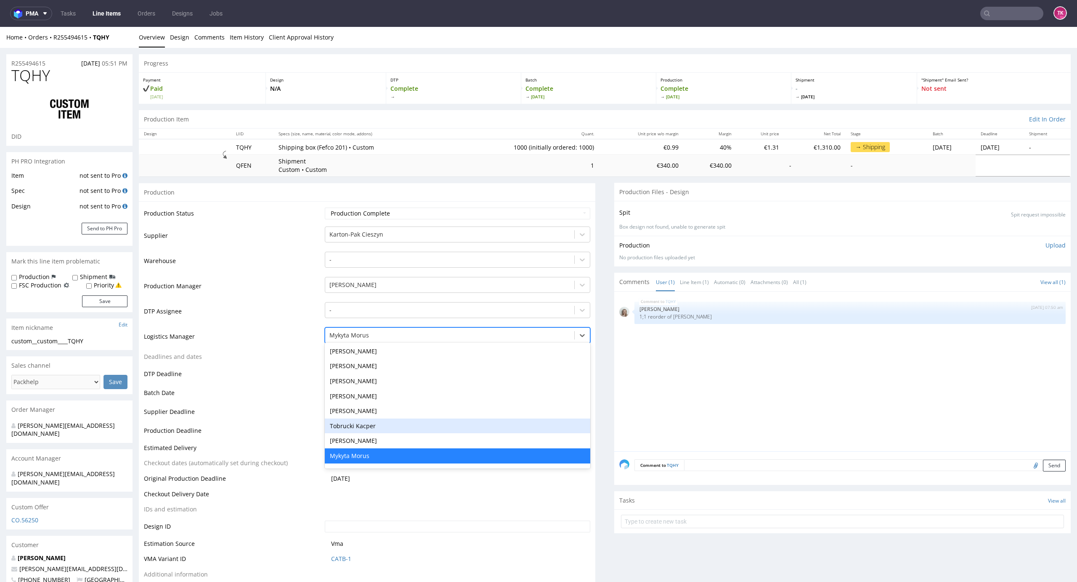
click at [377, 428] on div "Tobrucki Kacper" at bounding box center [458, 426] width 266 height 15
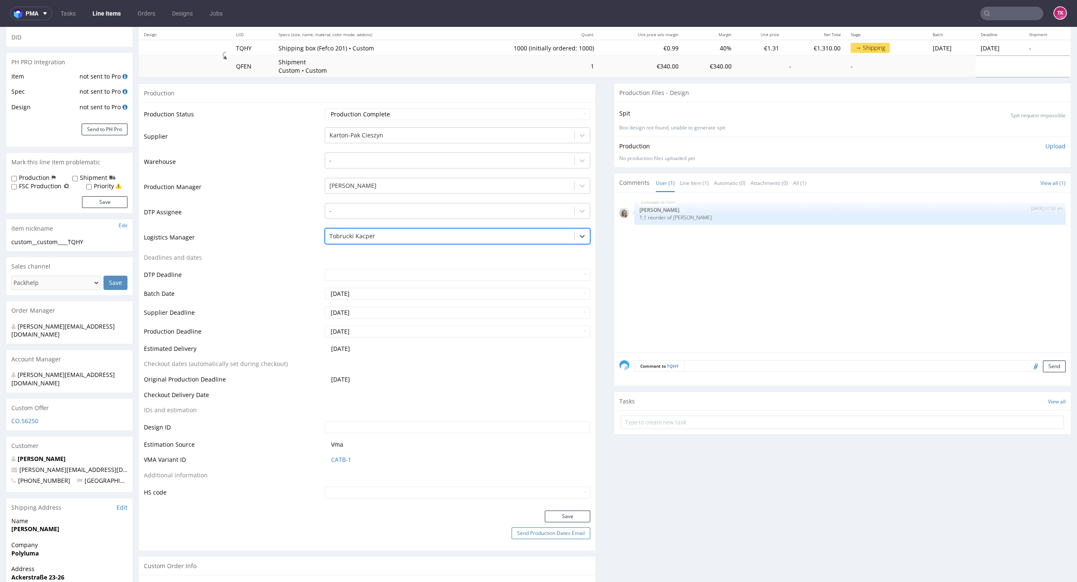
scroll to position [224, 0]
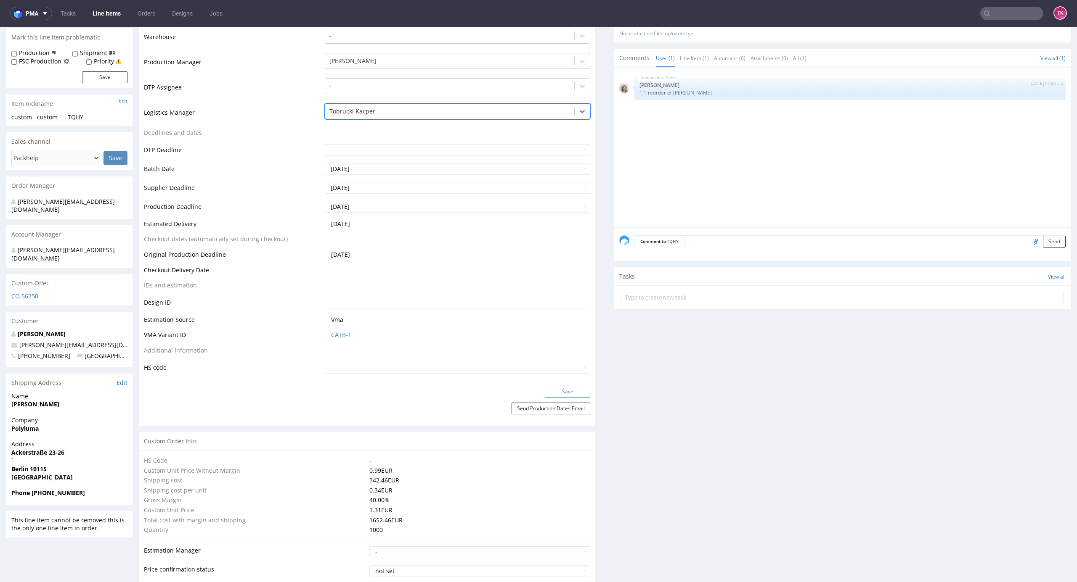
click at [569, 393] on button "Save" at bounding box center [567, 392] width 45 height 12
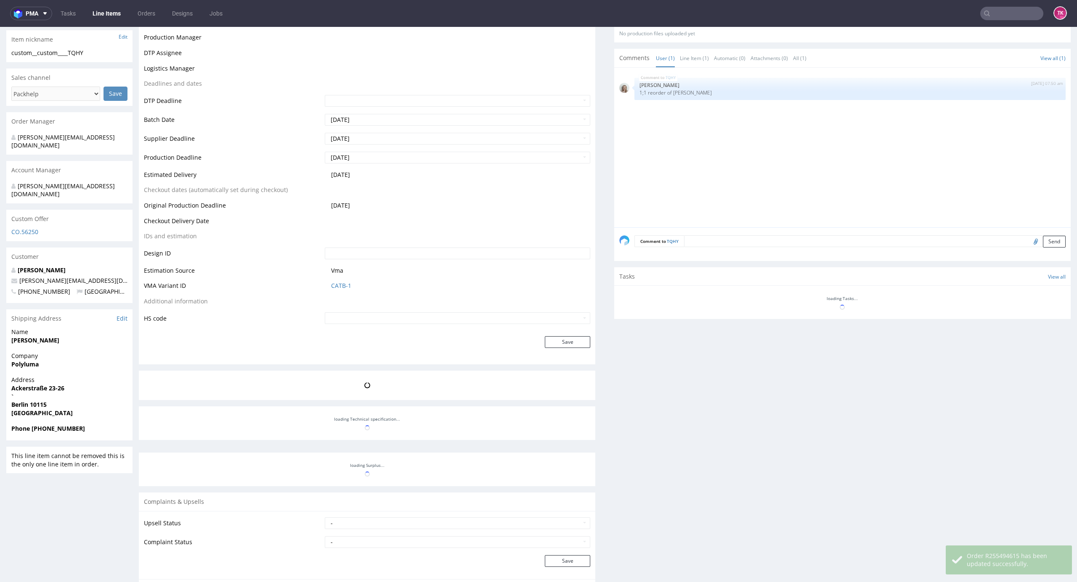
scroll to position [288, 0]
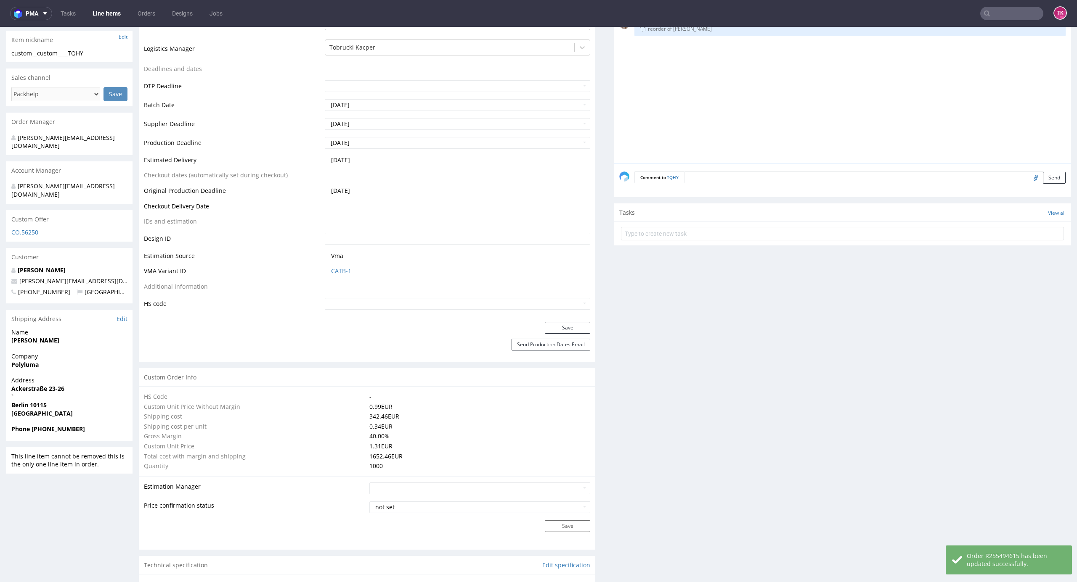
drag, startPoint x: 82, startPoint y: 4, endPoint x: 95, endPoint y: 5, distance: 12.7
click at [83, 4] on nav "pma Tasks Line Items Orders Designs Jobs TK" at bounding box center [538, 13] width 1077 height 27
click at [96, 6] on nav "pma Tasks Line Items Orders Designs Jobs TK" at bounding box center [538, 13] width 1077 height 27
click at [102, 15] on link "Line Items" at bounding box center [106, 13] width 38 height 13
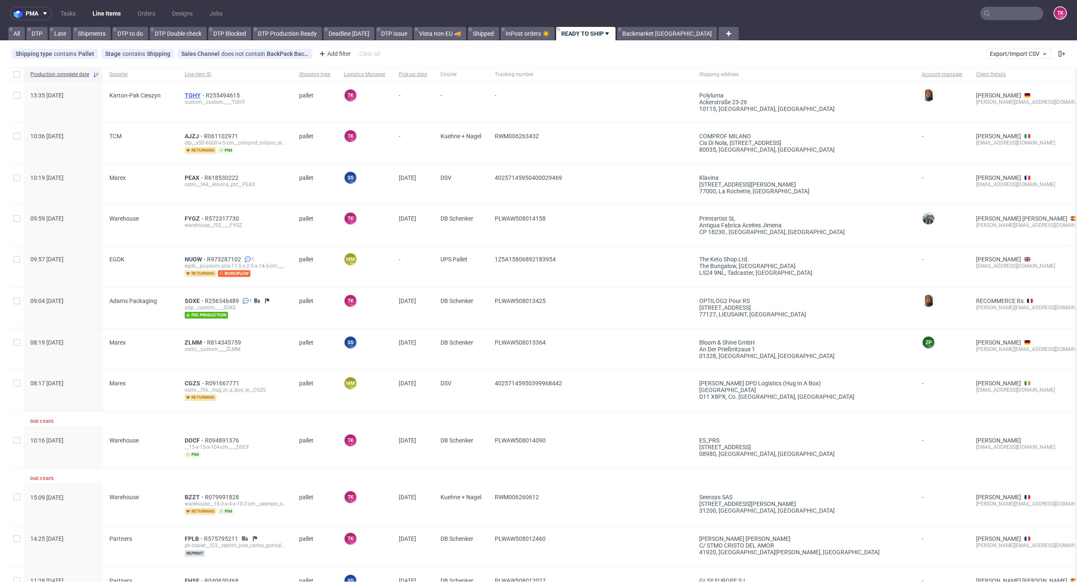
click at [193, 95] on span "TQHY" at bounding box center [195, 95] width 21 height 7
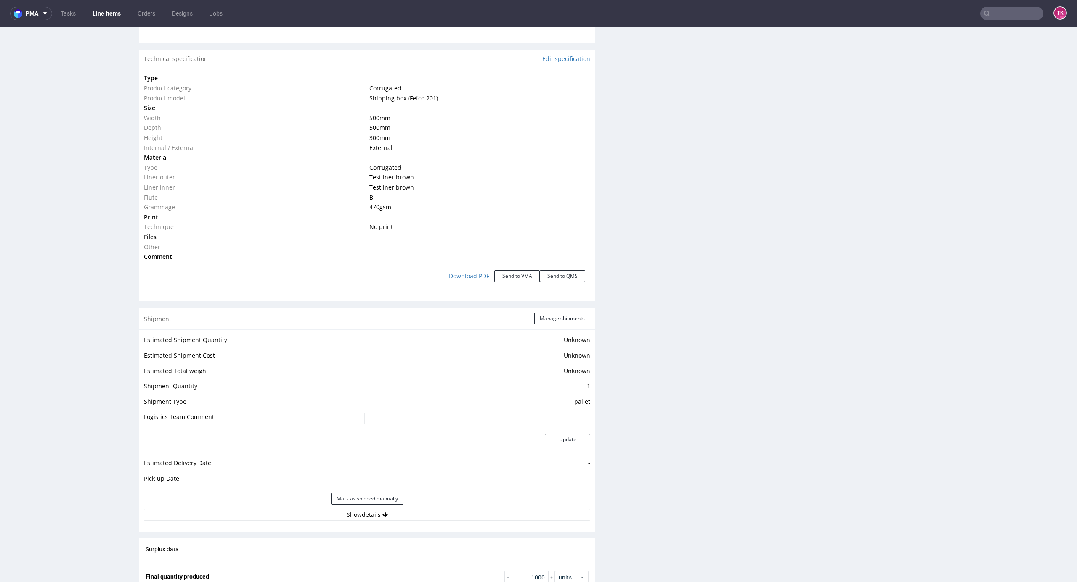
scroll to position [897, 0]
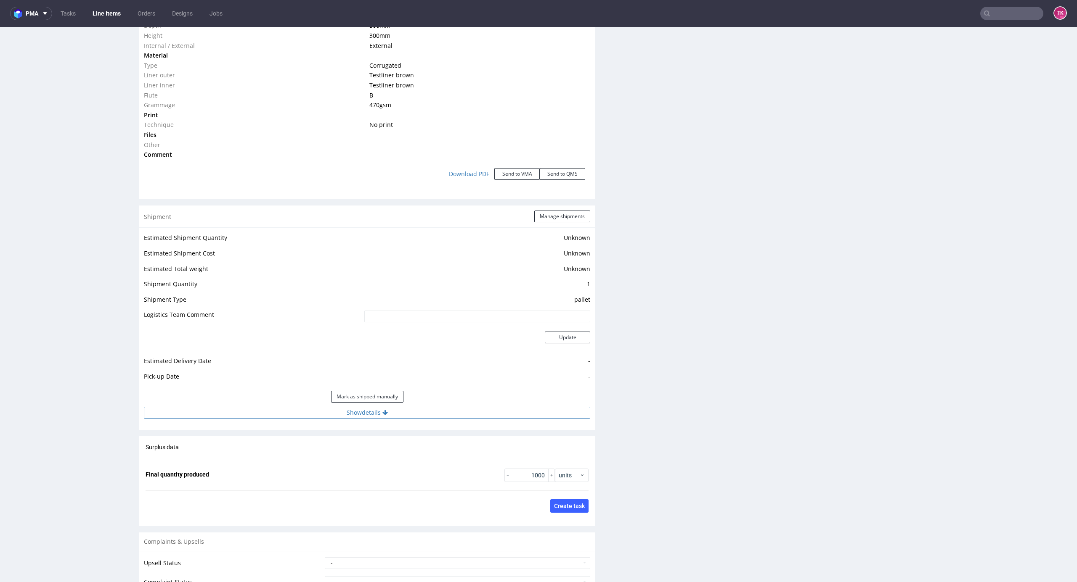
click at [457, 410] on button "Show details" at bounding box center [367, 413] width 446 height 12
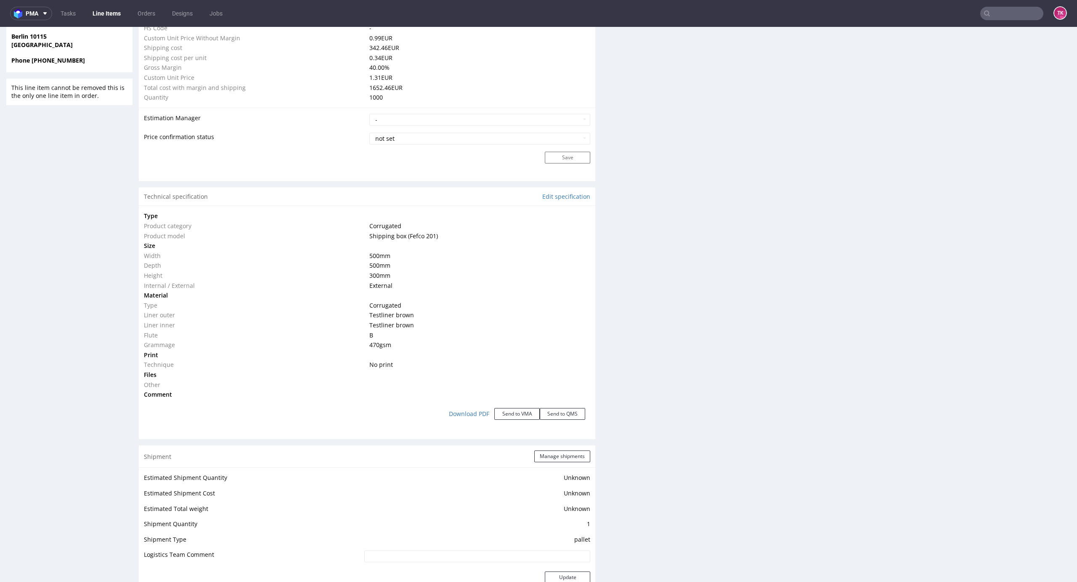
scroll to position [785, 0]
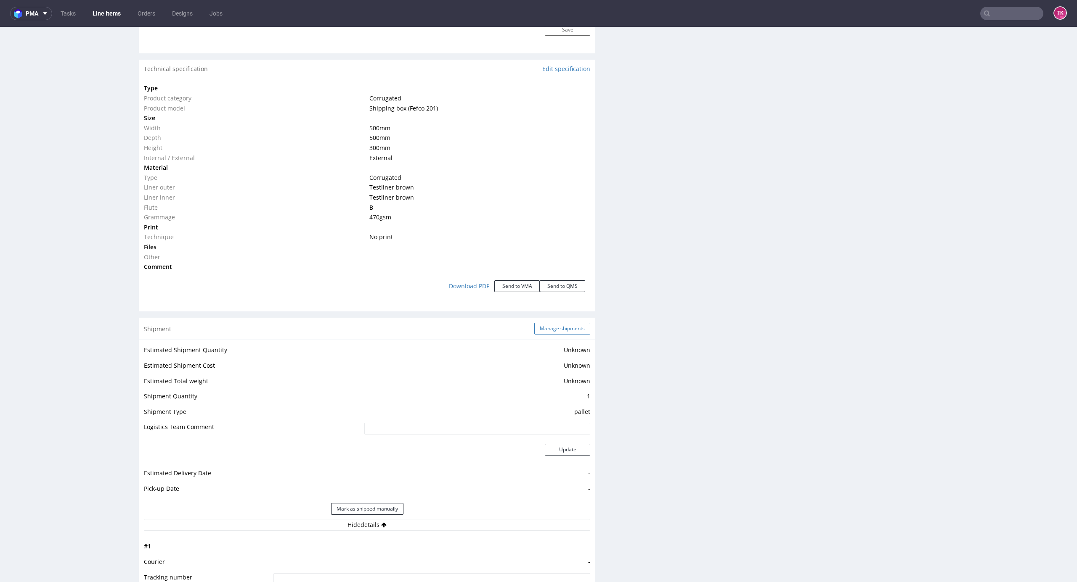
click at [565, 328] on button "Manage shipments" at bounding box center [562, 329] width 56 height 12
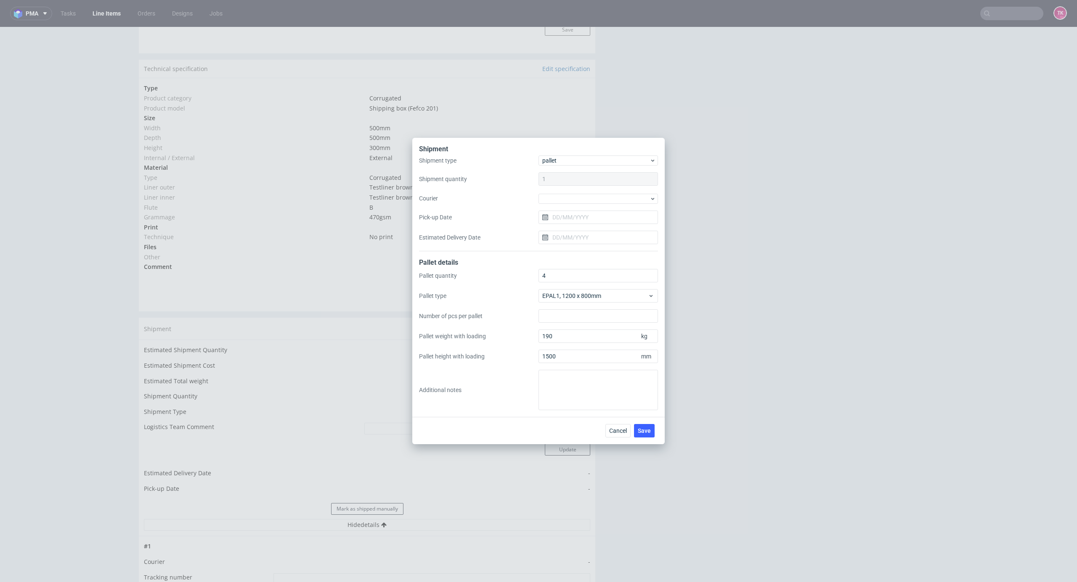
drag, startPoint x: 591, startPoint y: 196, endPoint x: 588, endPoint y: 205, distance: 10.4
click at [591, 197] on div at bounding box center [597, 199] width 119 height 10
click at [586, 244] on div "DB Schenker" at bounding box center [598, 246] width 113 height 15
click at [583, 220] on input "Pick-up Date" at bounding box center [597, 216] width 119 height 13
click at [586, 303] on button "12" at bounding box center [584, 299] width 13 height 13
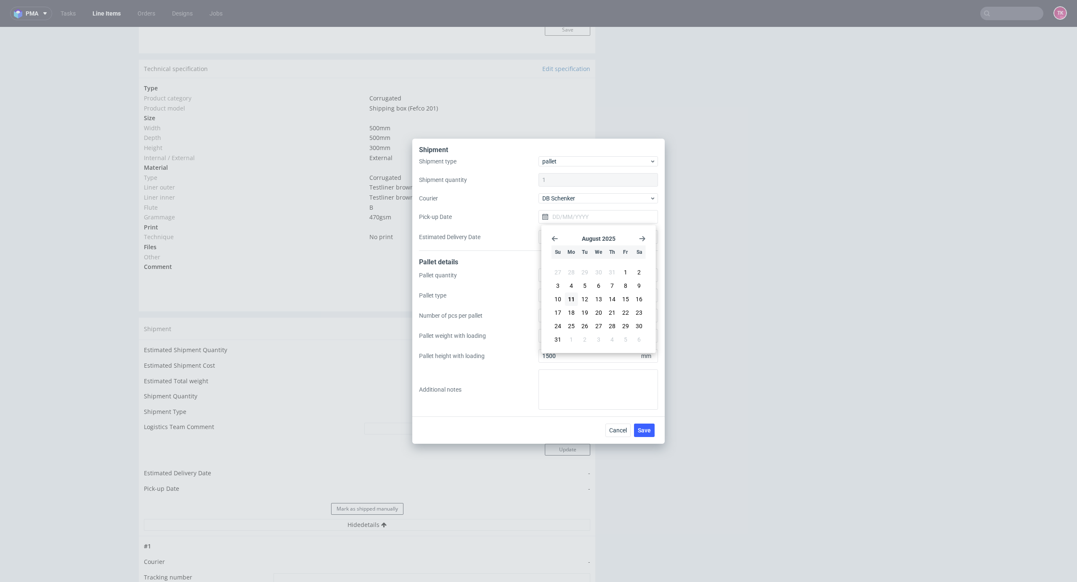
type input "[DATE]"
click at [643, 430] on span "Save" at bounding box center [644, 431] width 13 height 6
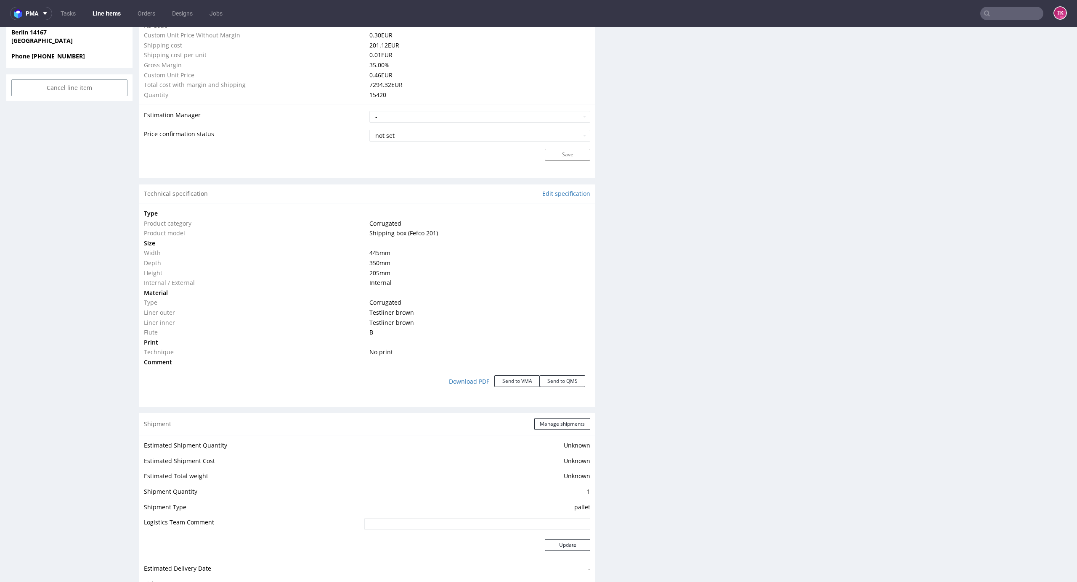
scroll to position [785, 0]
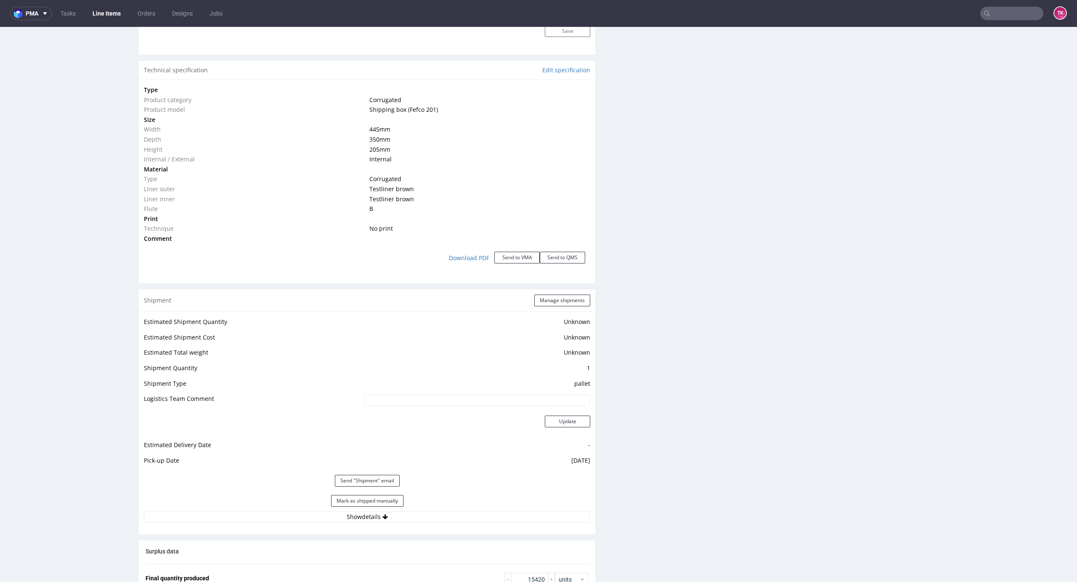
click at [460, 516] on div "Estimated Shipment Quantity Unknown Estimated Shipment Cost Unknown Estimated T…" at bounding box center [367, 420] width 456 height 217
click at [460, 511] on button "Show details" at bounding box center [367, 517] width 446 height 12
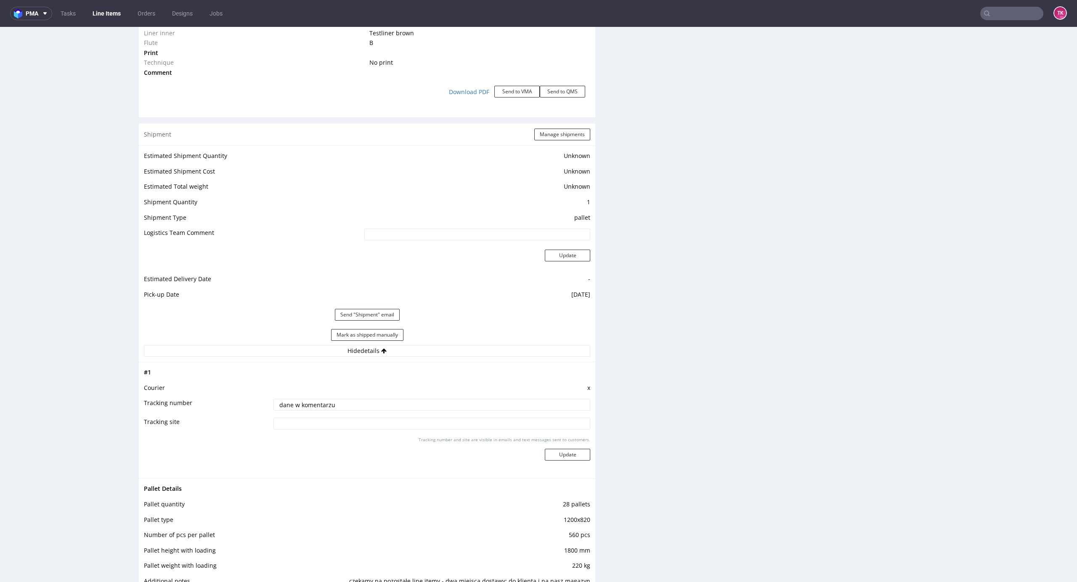
scroll to position [1065, 0]
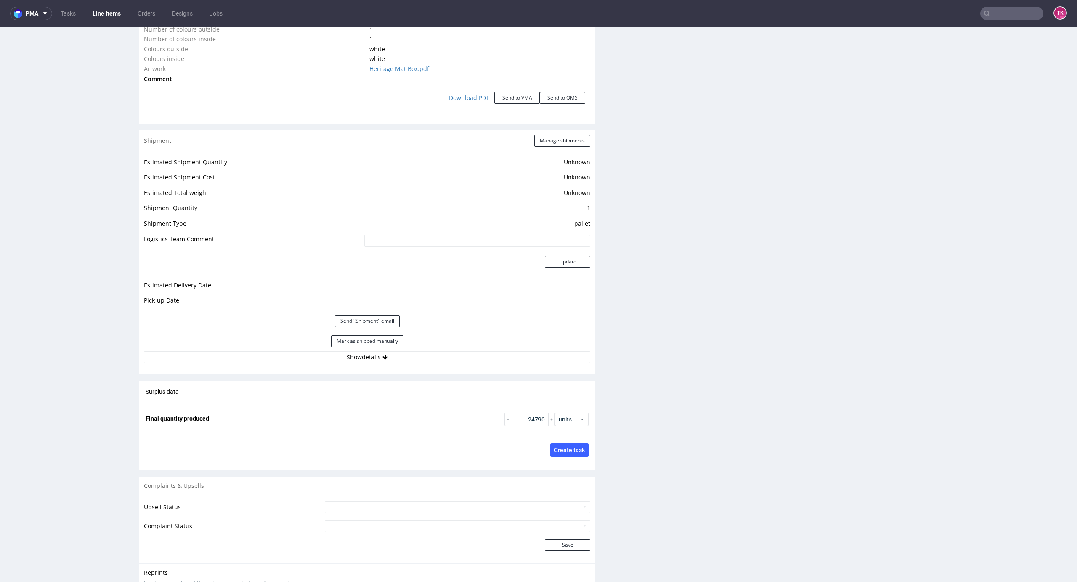
scroll to position [1009, 0]
click at [446, 347] on button "Show details" at bounding box center [367, 353] width 446 height 12
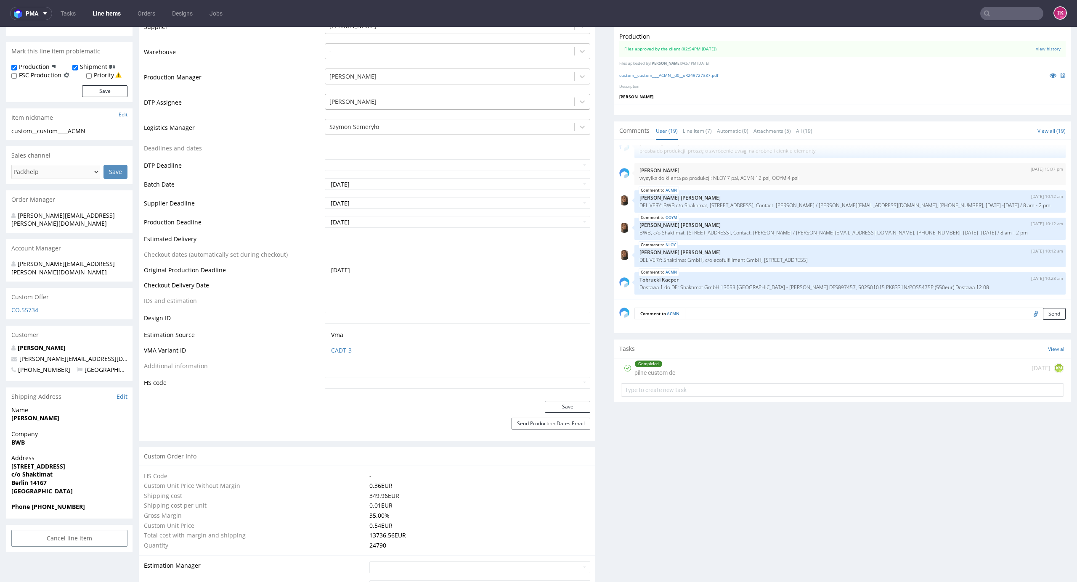
scroll to position [56, 0]
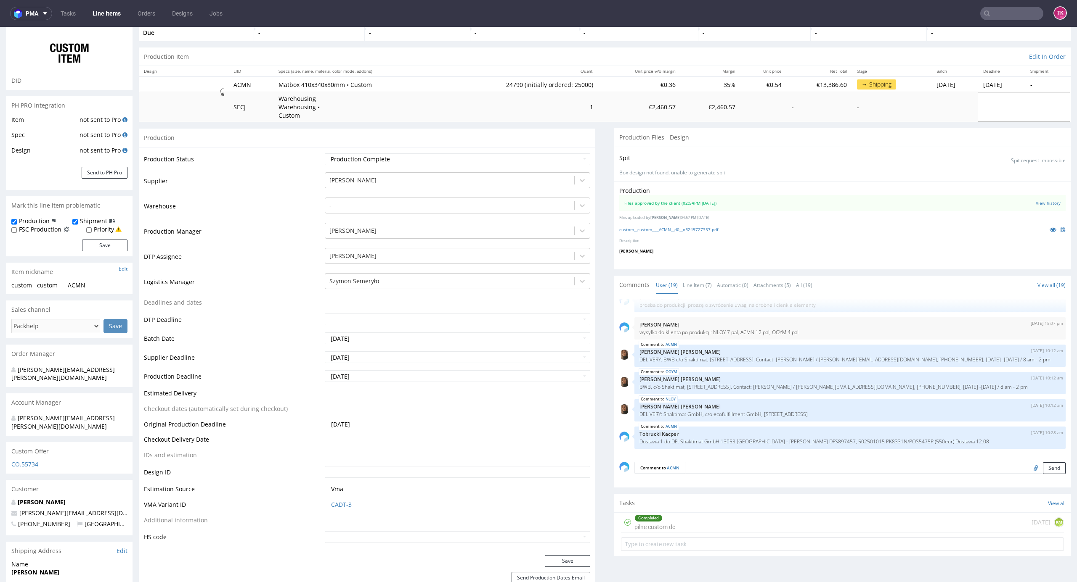
click at [115, 16] on link "Line Items" at bounding box center [106, 13] width 38 height 13
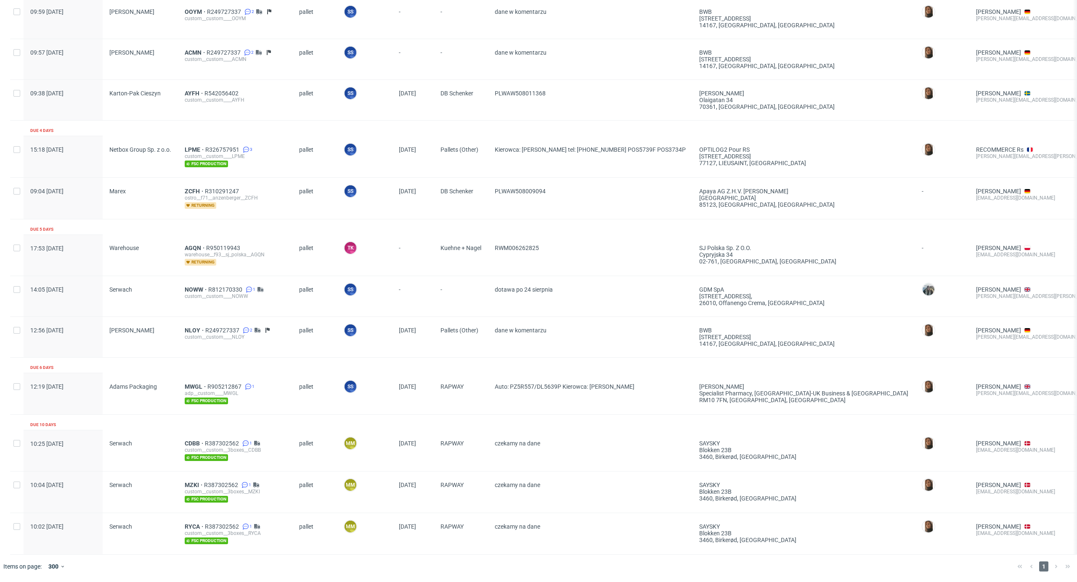
scroll to position [614, 0]
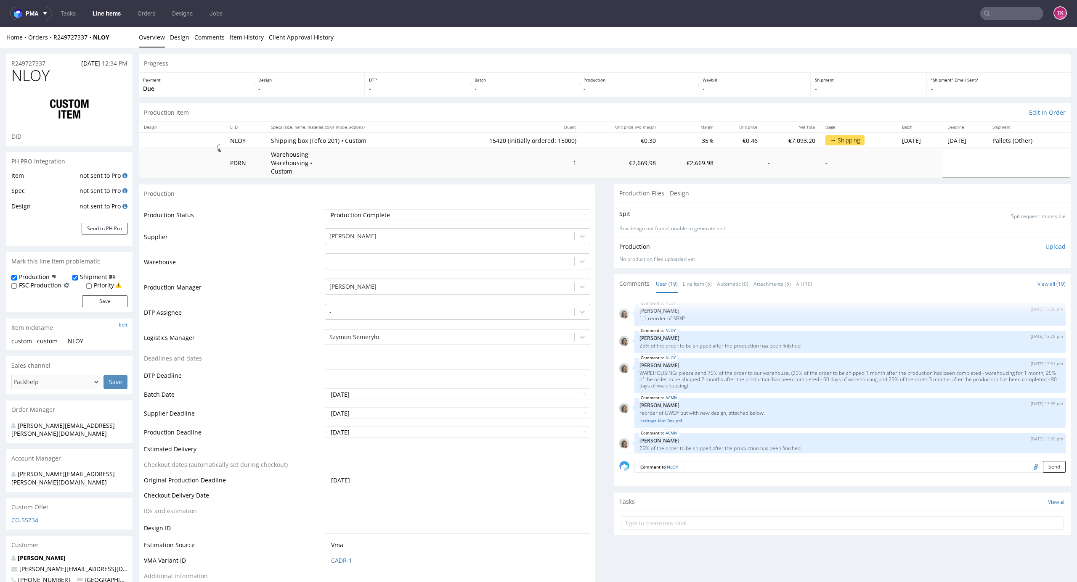
scroll to position [460, 0]
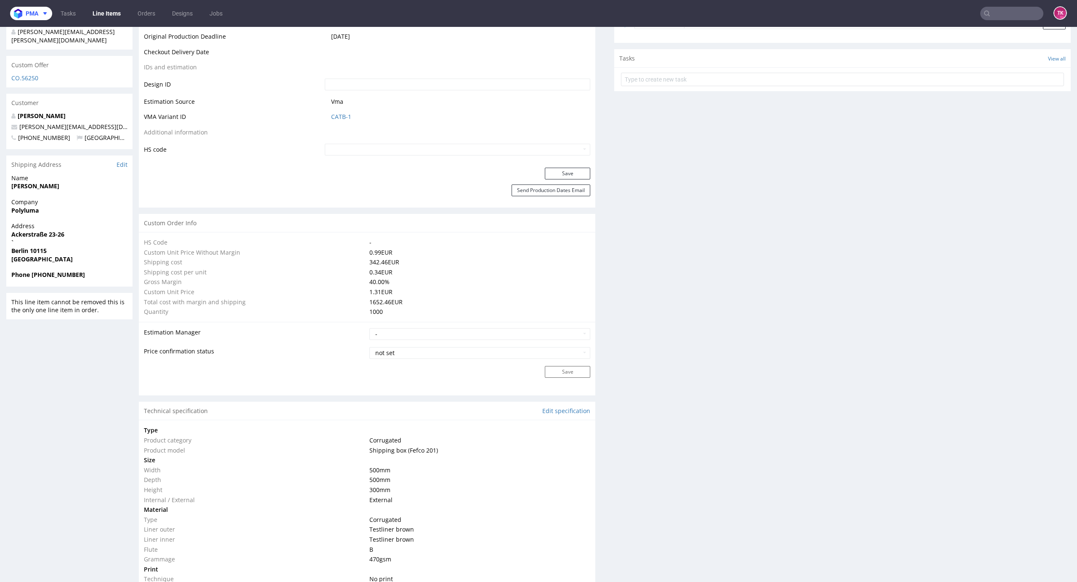
scroll to position [415, 0]
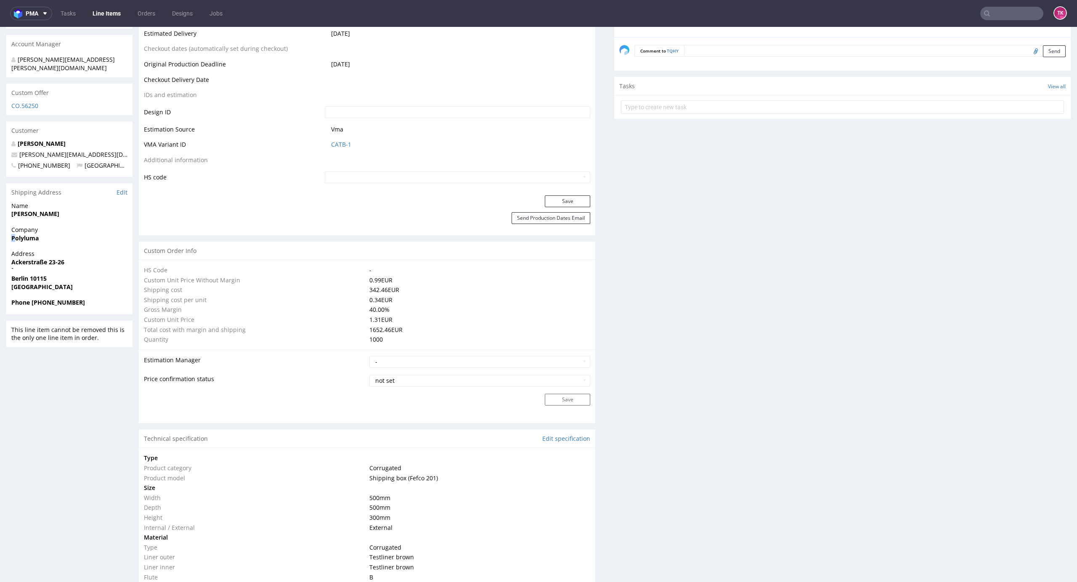
drag, startPoint x: 17, startPoint y: 222, endPoint x: 13, endPoint y: 223, distance: 4.2
click at [13, 234] on strong "Polyluma" at bounding box center [24, 238] width 27 height 8
click at [31, 228] on div "Company Polyluma" at bounding box center [69, 238] width 126 height 24
copy strong "Polyluma"
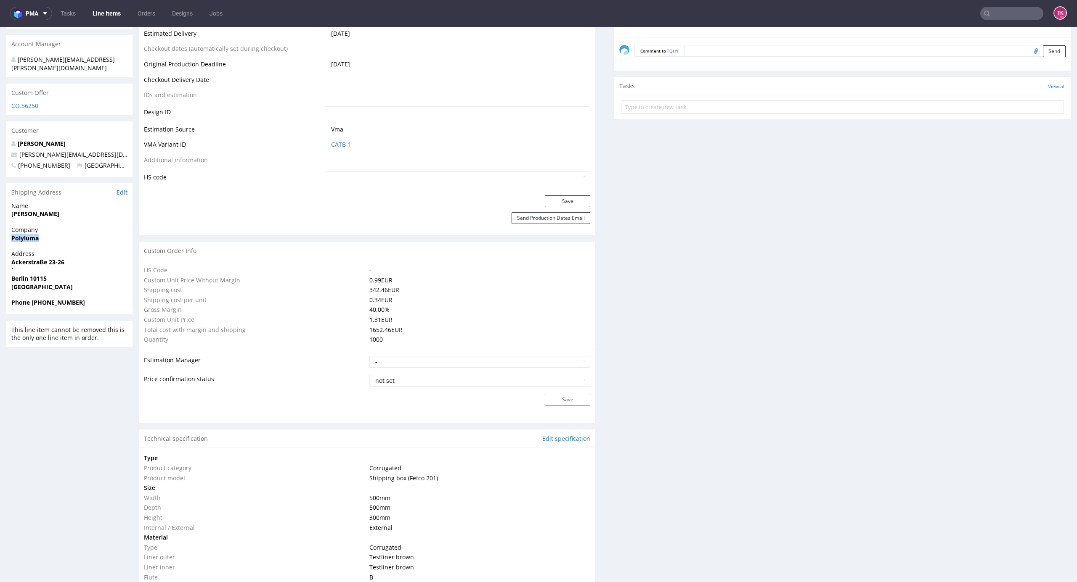
drag, startPoint x: 17, startPoint y: 204, endPoint x: 76, endPoint y: 205, distance: 58.9
click at [76, 205] on div "Name Johannes Schacht" at bounding box center [69, 214] width 126 height 24
drag, startPoint x: 5, startPoint y: 196, endPoint x: 97, endPoint y: 199, distance: 91.7
click at [97, 199] on div "R255494615 21.07.2025 05:51 PM TQHY DID PH PRO Integration Item not sent to Pro…" at bounding box center [538, 413] width 1077 height 1561
copy strong "[PERSON_NAME]"
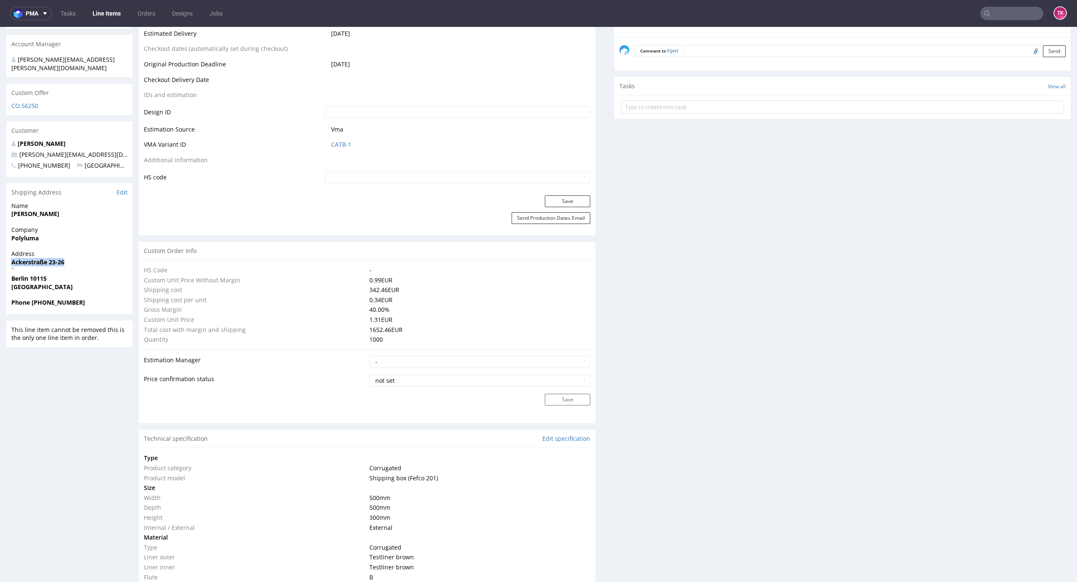
drag, startPoint x: 10, startPoint y: 246, endPoint x: 71, endPoint y: 247, distance: 61.4
click at [71, 250] on div "Address Ackerstraße 23-26 ` Berlin 10115 Germany" at bounding box center [69, 274] width 126 height 49
copy strong "Ackerstraße 23-26"
click at [41, 275] on strong "Berlin 10115" at bounding box center [28, 279] width 35 height 8
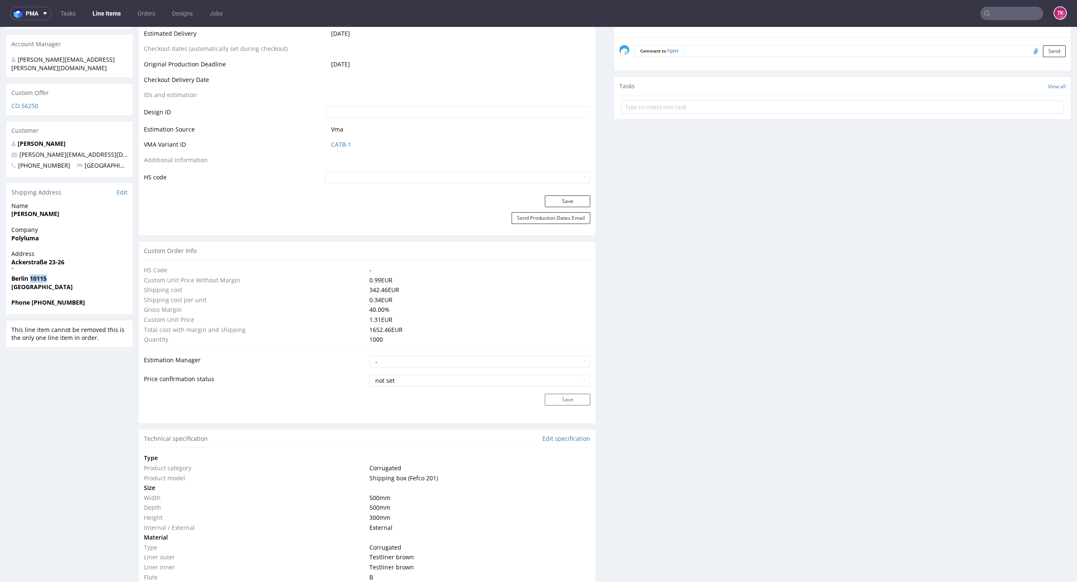
copy strong "10115"
drag, startPoint x: 95, startPoint y: 142, endPoint x: 3, endPoint y: 141, distance: 92.5
click at [3, 141] on div "R255494615 21.07.2025 05:51 PM TQHY DID PH PRO Integration Item not sent to Pro…" at bounding box center [538, 413] width 1077 height 1561
copy span "[PERSON_NAME][EMAIL_ADDRESS][DOMAIN_NAME]"
drag, startPoint x: 31, startPoint y: 290, endPoint x: 92, endPoint y: 290, distance: 61.0
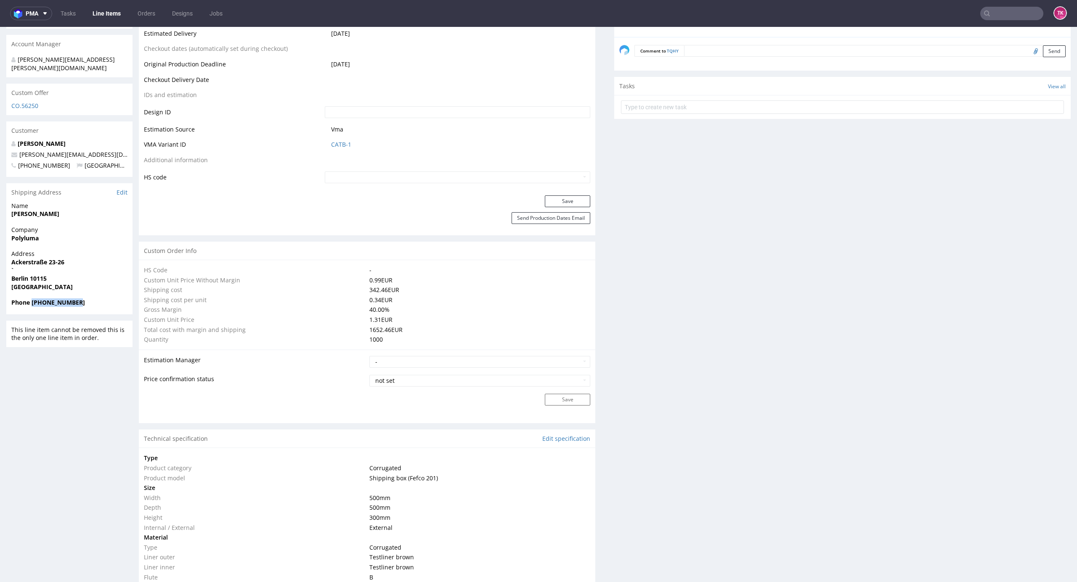
click at [91, 299] on span "Phone +493030806061" at bounding box center [69, 303] width 116 height 8
copy strong "+493030806061"
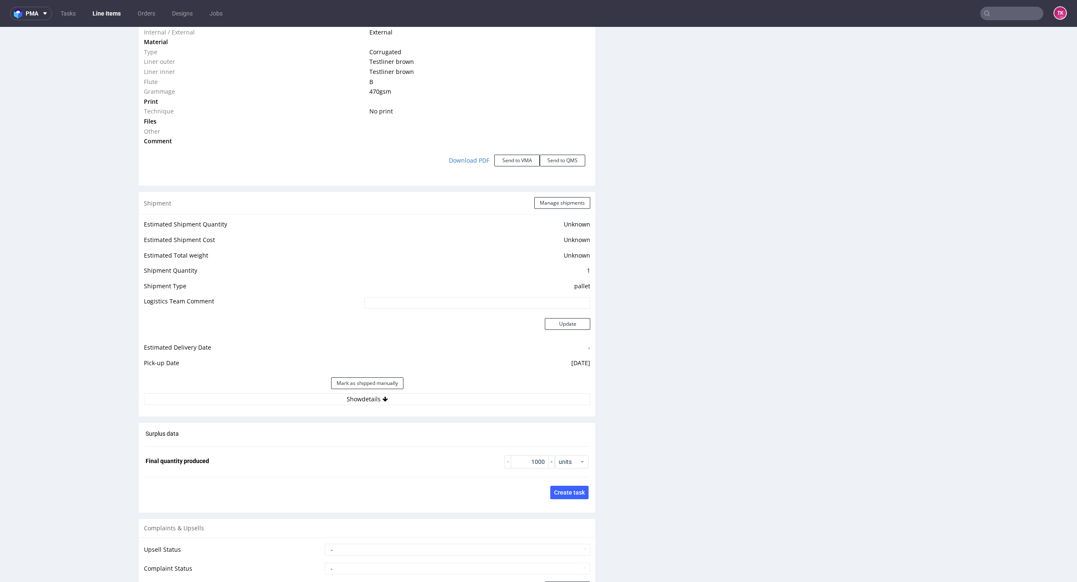
scroll to position [976, 0]
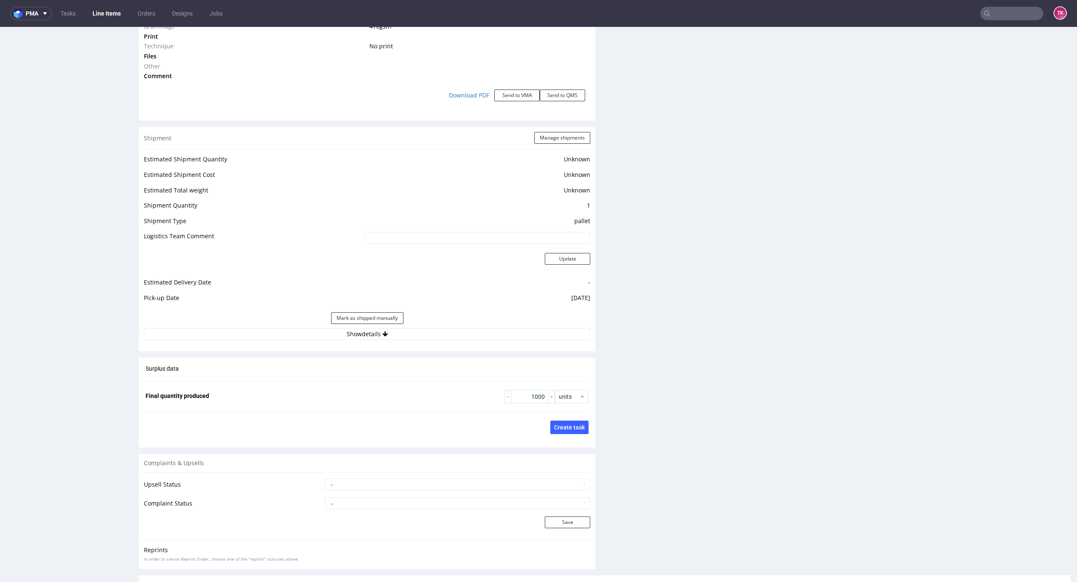
click at [477, 328] on div "Mark as shipped manually" at bounding box center [367, 318] width 446 height 20
click at [477, 339] on button "Show details" at bounding box center [367, 334] width 446 height 12
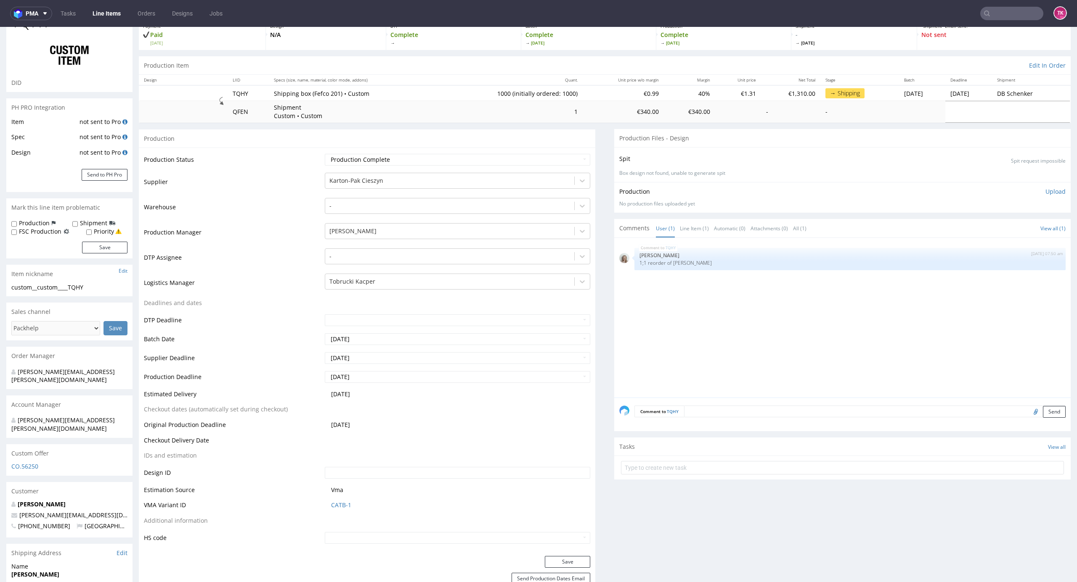
scroll to position [0, 0]
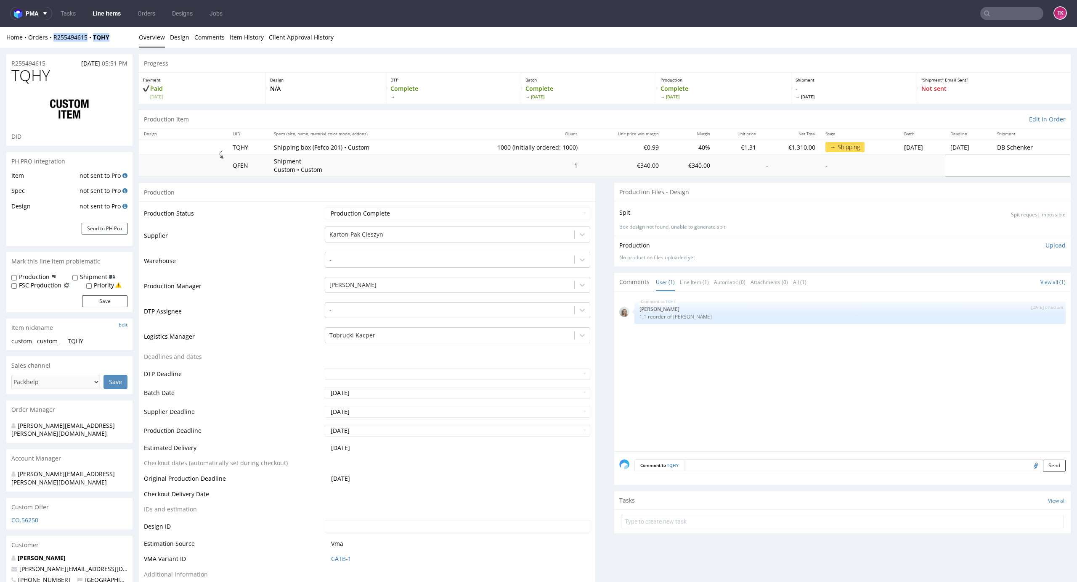
drag, startPoint x: 119, startPoint y: 34, endPoint x: 56, endPoint y: 47, distance: 63.6
click at [54, 46] on div "Home Orders R255494615 TQHY Overview Design Comments Item History Client Approv…" at bounding box center [538, 37] width 1077 height 21
copy div "R255494615 TQHY"
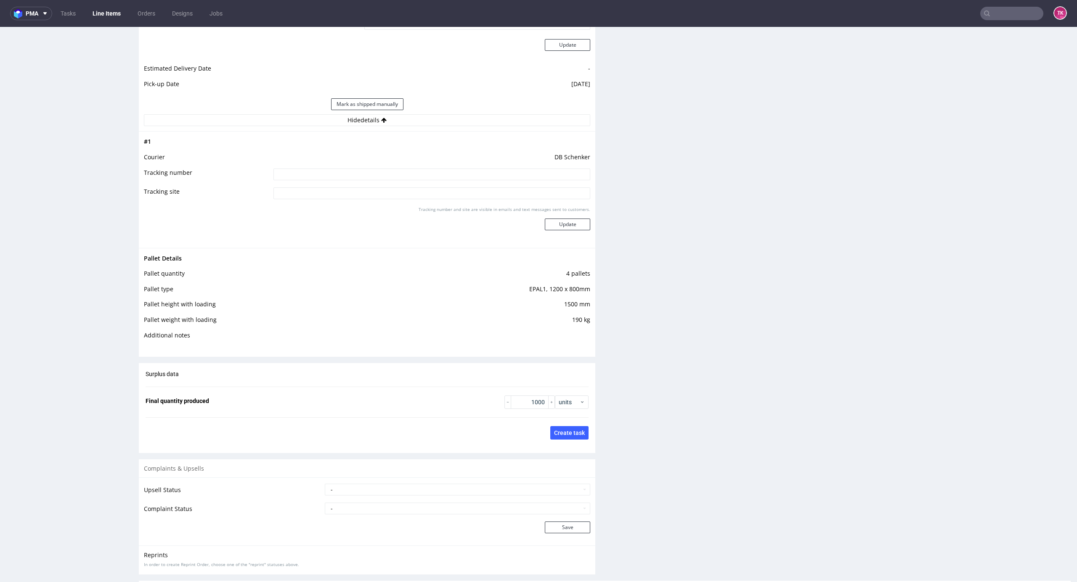
scroll to position [1121, 0]
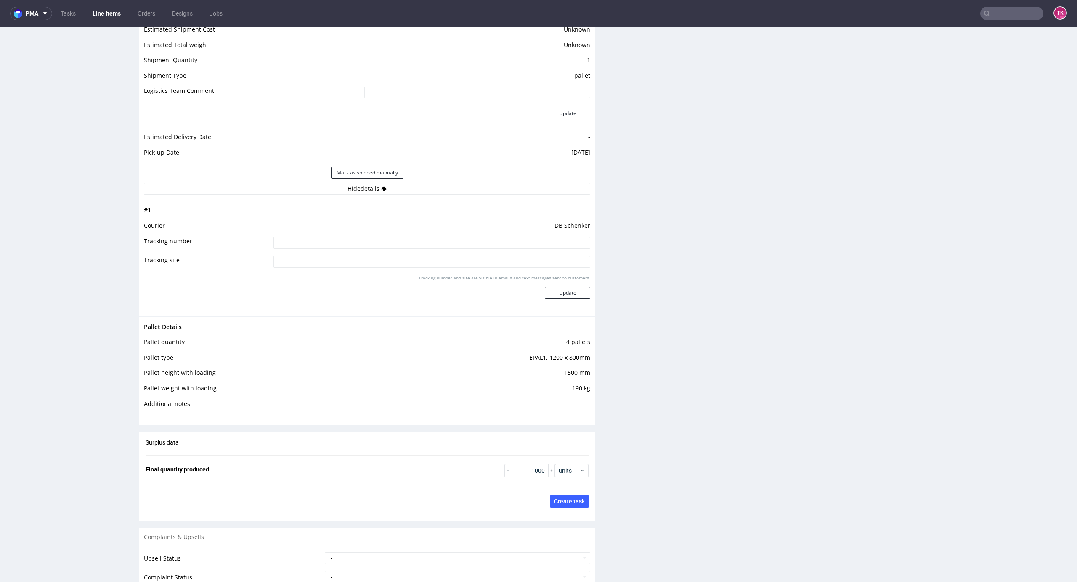
click at [460, 244] on input at bounding box center [431, 243] width 317 height 12
paste input "PLWAW508014483"
type input "PLWAW508014483"
click at [569, 293] on button "Update" at bounding box center [567, 293] width 45 height 12
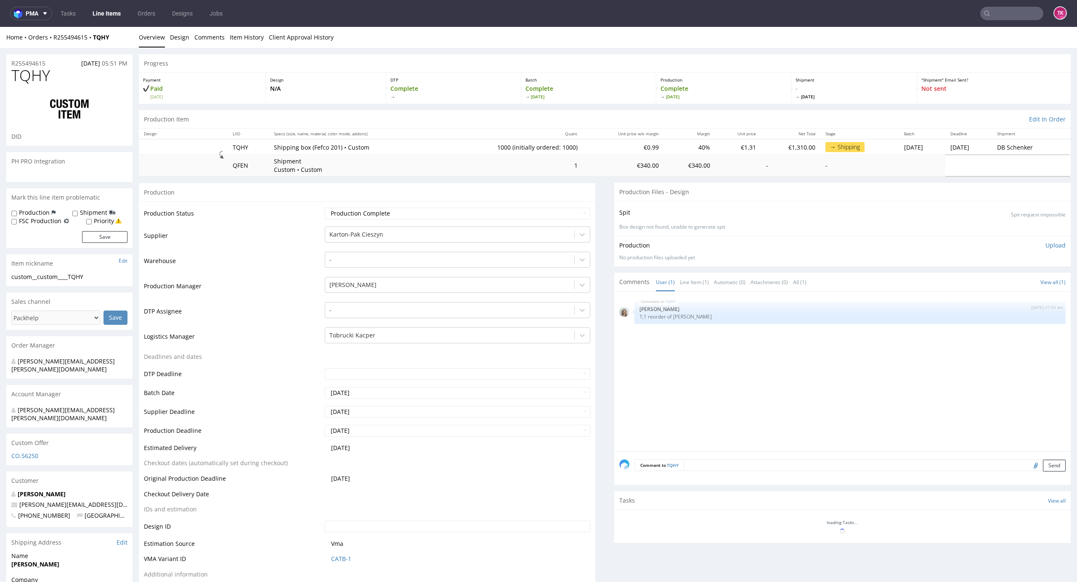
scroll to position [732, 0]
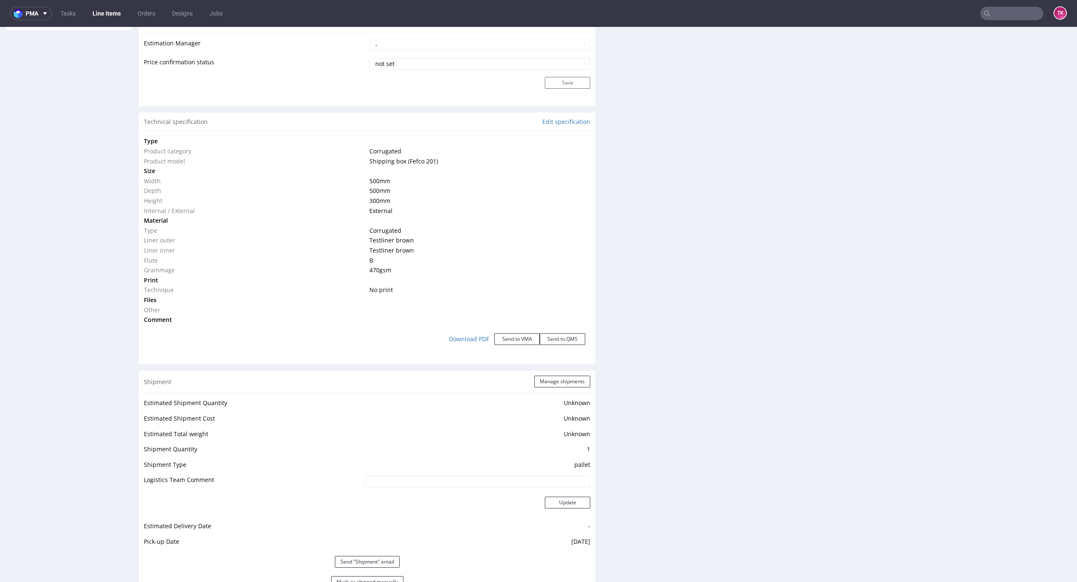
click at [115, 14] on link "Line Items" at bounding box center [106, 13] width 38 height 13
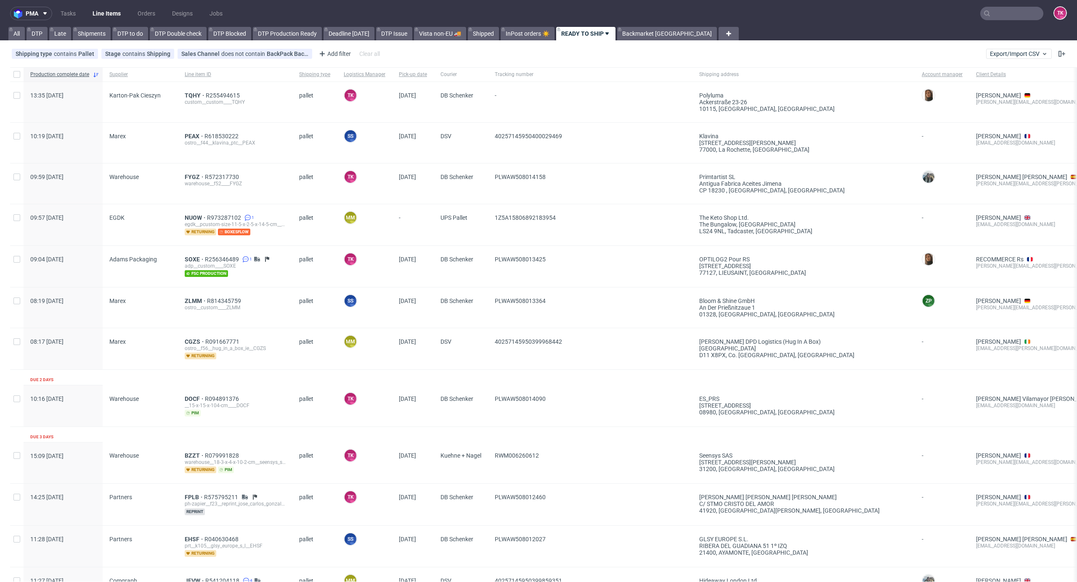
click at [115, 14] on link "Line Items" at bounding box center [106, 13] width 38 height 13
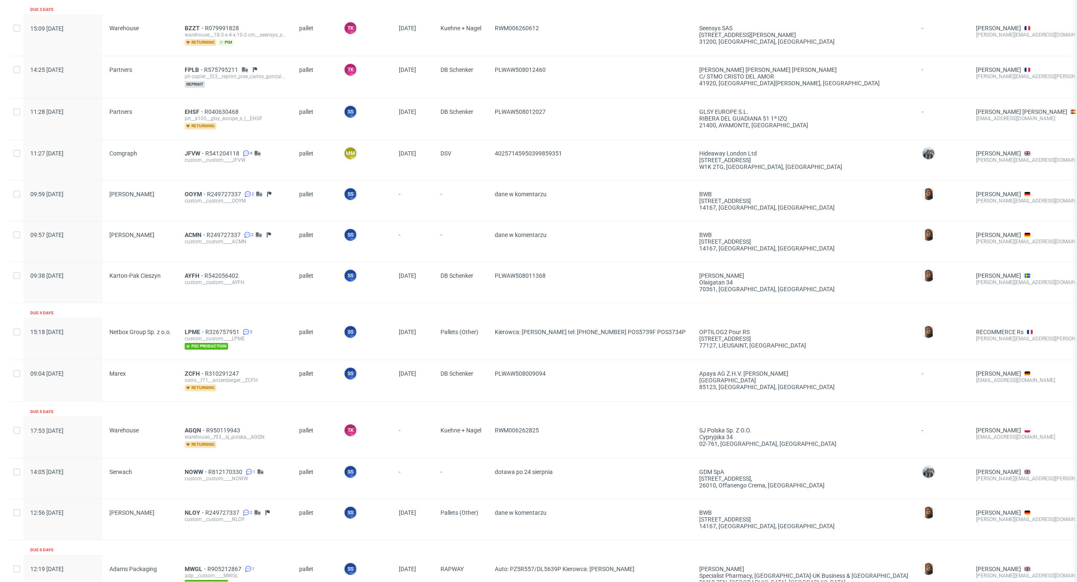
scroll to position [617, 0]
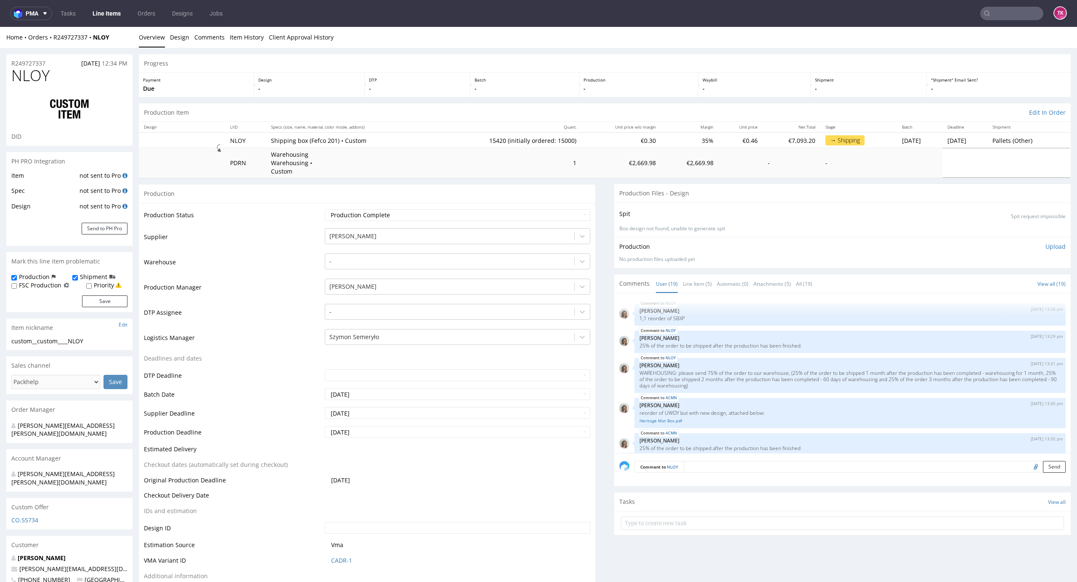
scroll to position [460, 0]
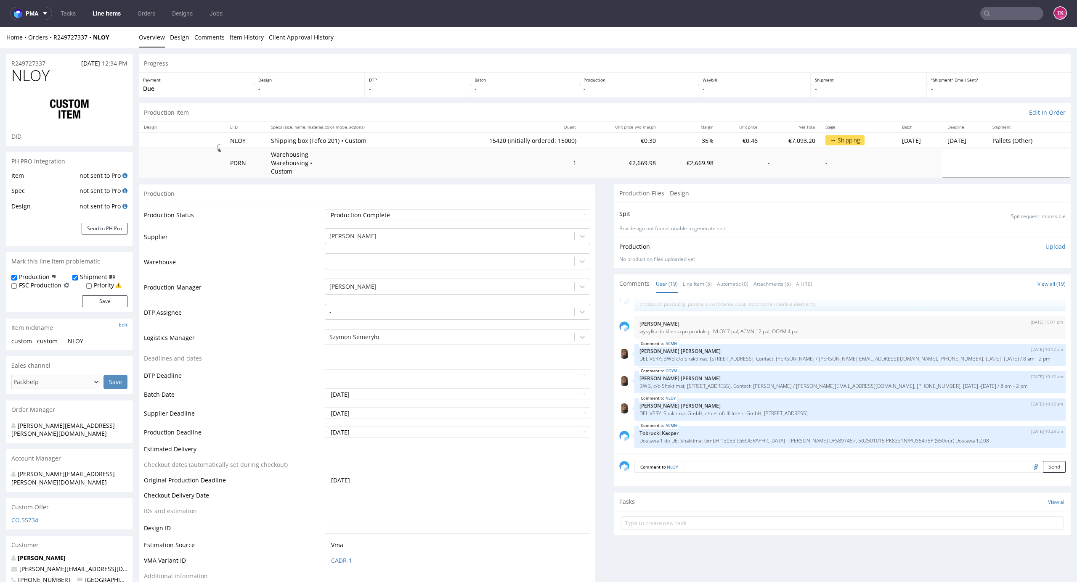
click at [116, 13] on link "Line Items" at bounding box center [106, 13] width 38 height 13
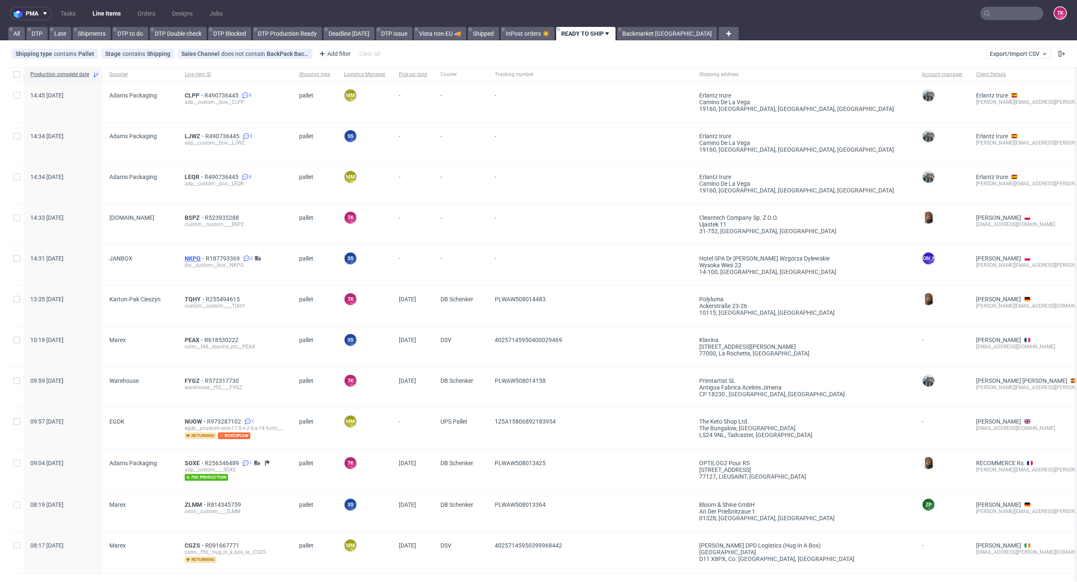
click at [189, 259] on span "NKPO" at bounding box center [195, 258] width 21 height 7
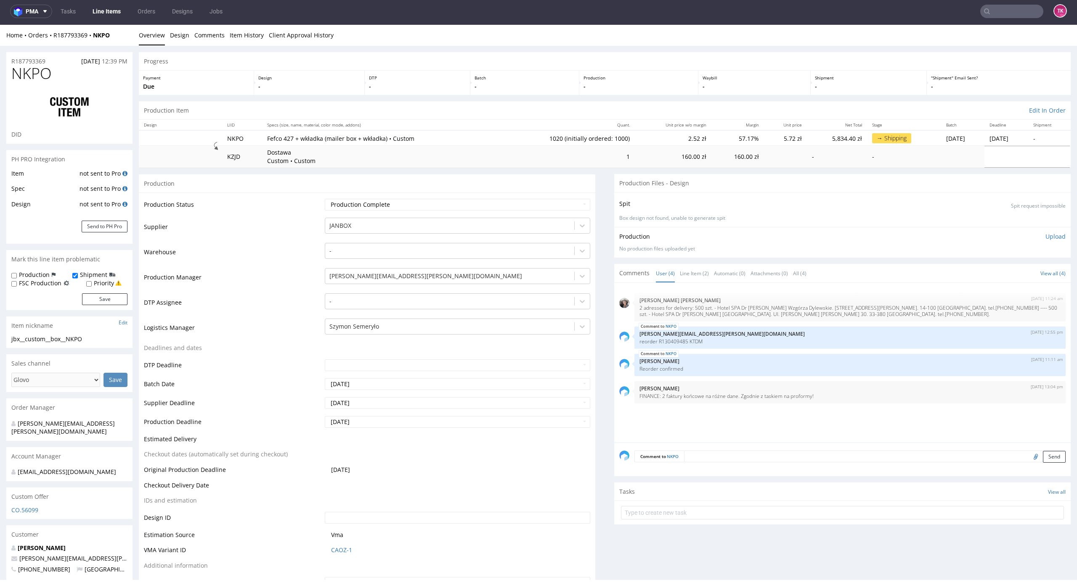
type input "1020"
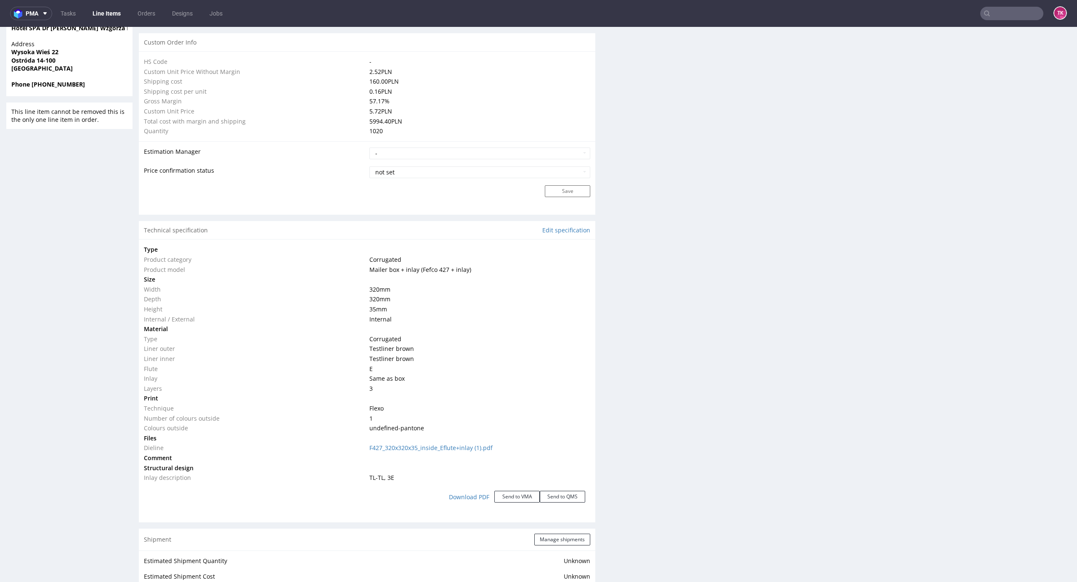
scroll to position [673, 0]
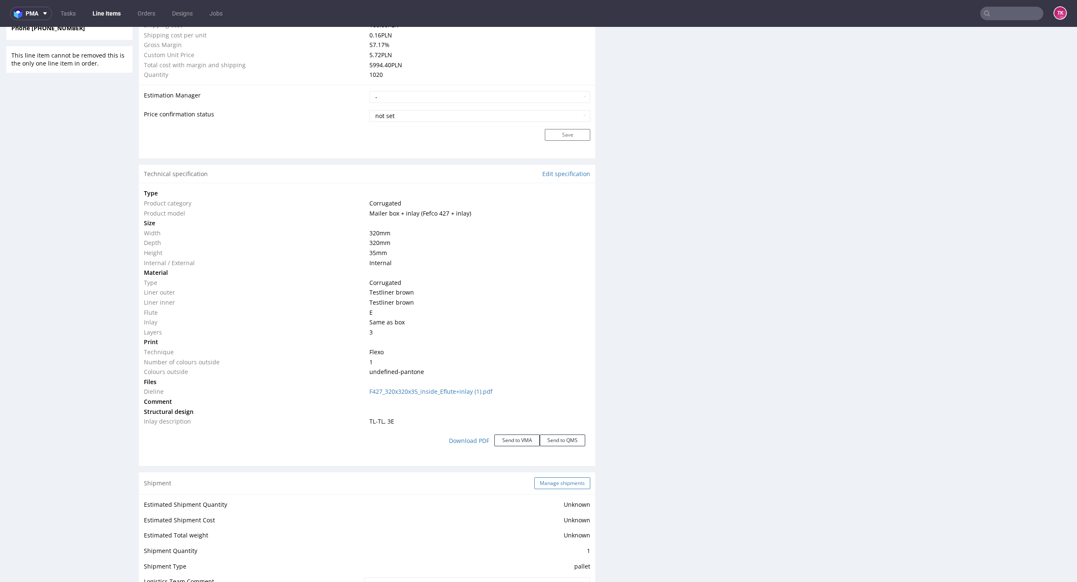
click at [563, 480] on button "Manage shipments" at bounding box center [562, 484] width 56 height 12
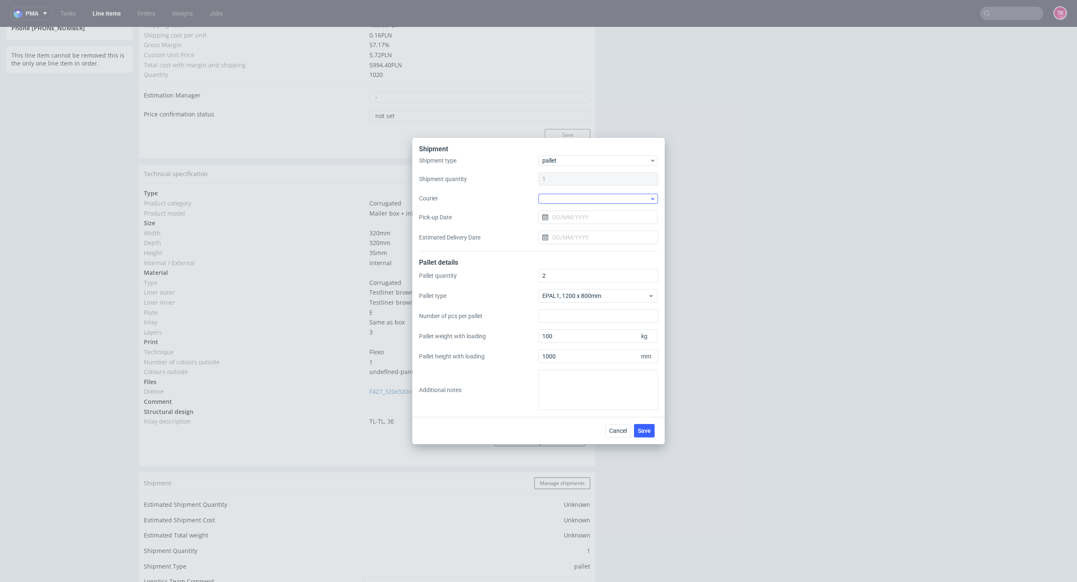
click at [599, 193] on div at bounding box center [597, 198] width 119 height 11
click at [598, 197] on div at bounding box center [597, 199] width 119 height 10
click at [601, 198] on div at bounding box center [597, 199] width 119 height 10
click at [586, 262] on div "Kuehne + Nagel" at bounding box center [598, 266] width 113 height 15
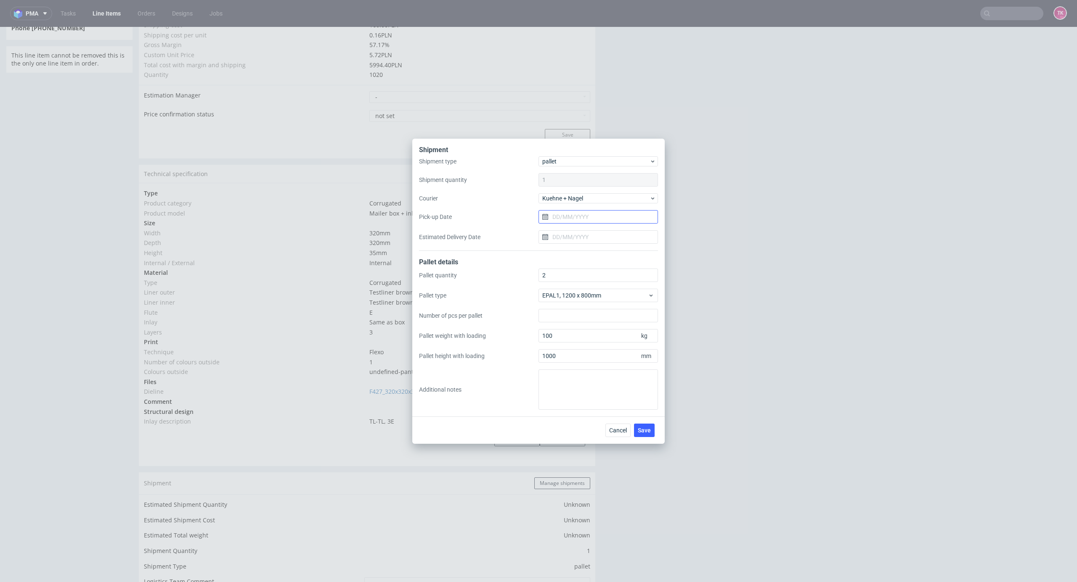
click at [591, 220] on input "Pick-up Date" at bounding box center [597, 216] width 119 height 13
click at [638, 433] on span "Save" at bounding box center [644, 431] width 13 height 6
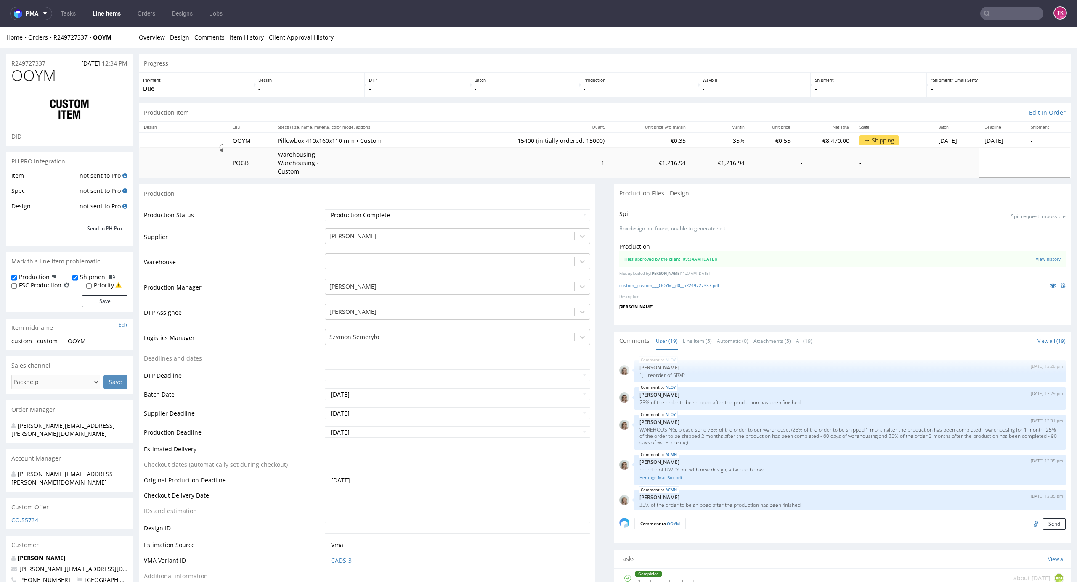
scroll to position [460, 0]
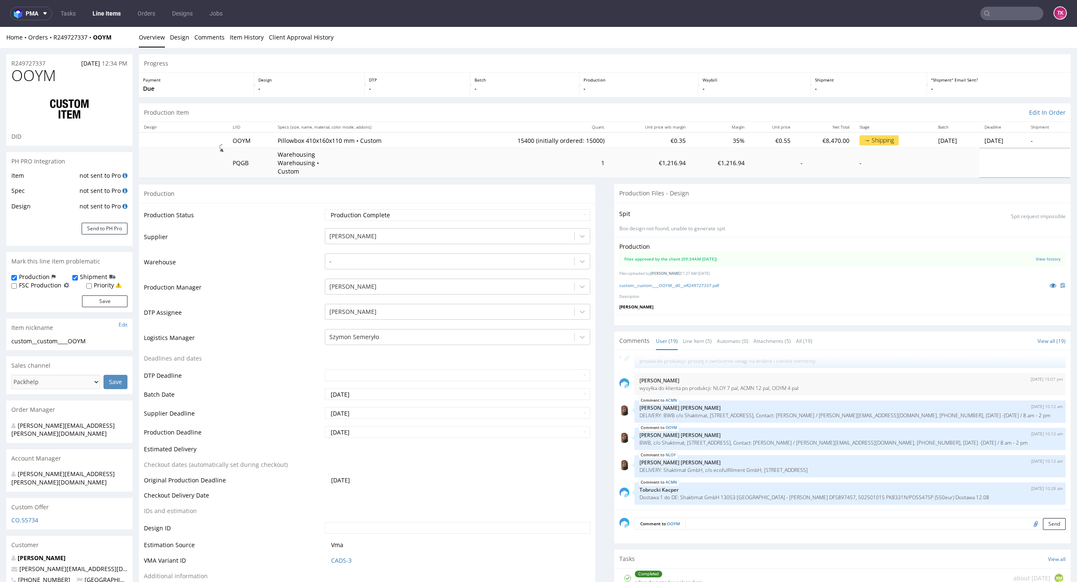
click at [987, 22] on nav "pma Tasks Line Items Orders Designs Jobs TK" at bounding box center [538, 13] width 1077 height 27
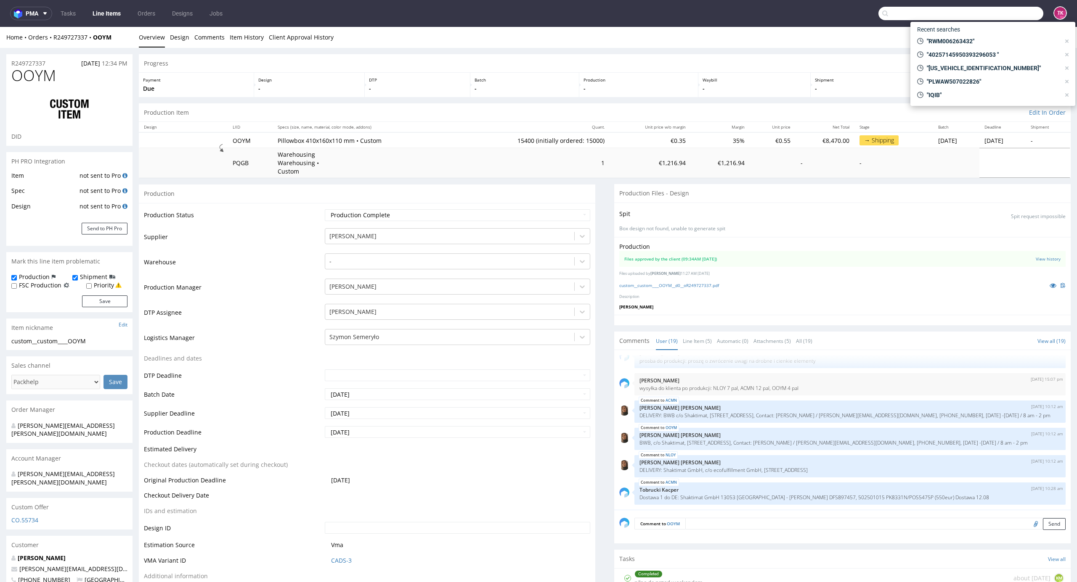
click at [990, 19] on input "text" at bounding box center [960, 13] width 165 height 13
paste input "40257145950396846163"
type input "4025714595039684616"
click at [957, 26] on div "LPBU" at bounding box center [992, 35] width 158 height 20
click at [956, 26] on div "LPBU" at bounding box center [992, 35] width 158 height 20
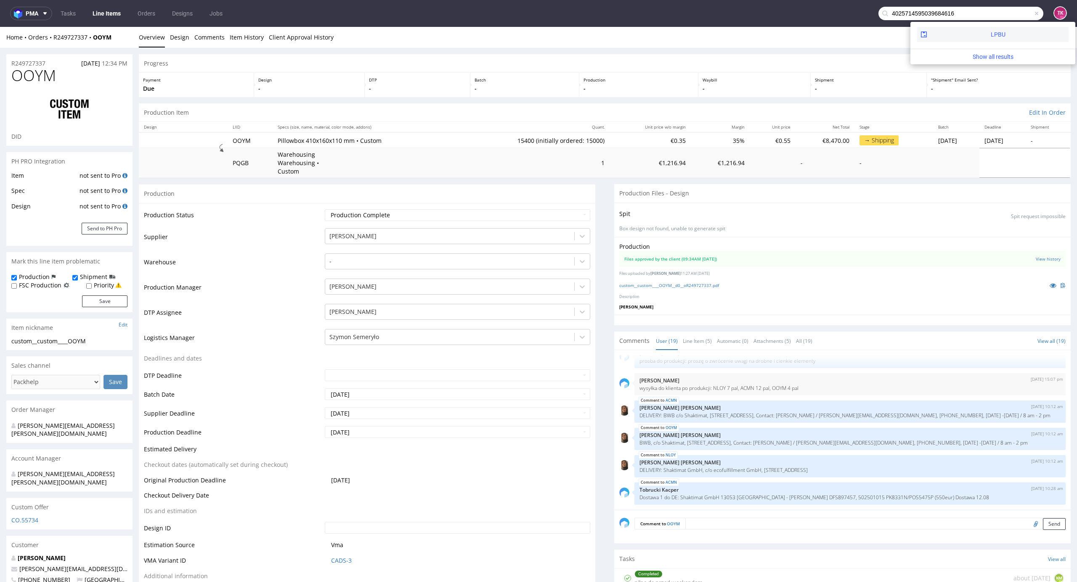
click at [953, 27] on div "LPBU" at bounding box center [992, 34] width 151 height 15
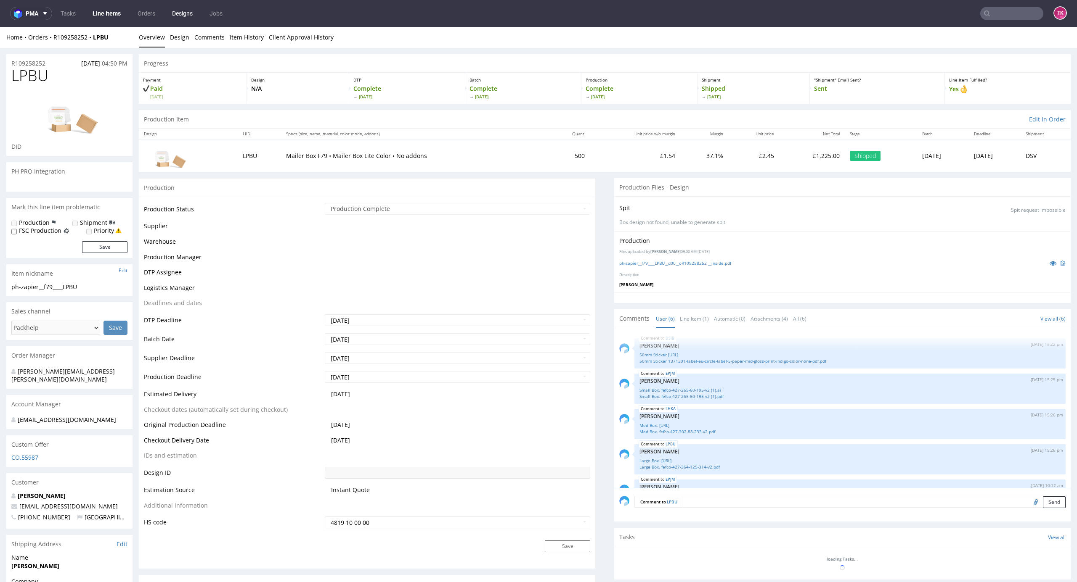
scroll to position [46, 0]
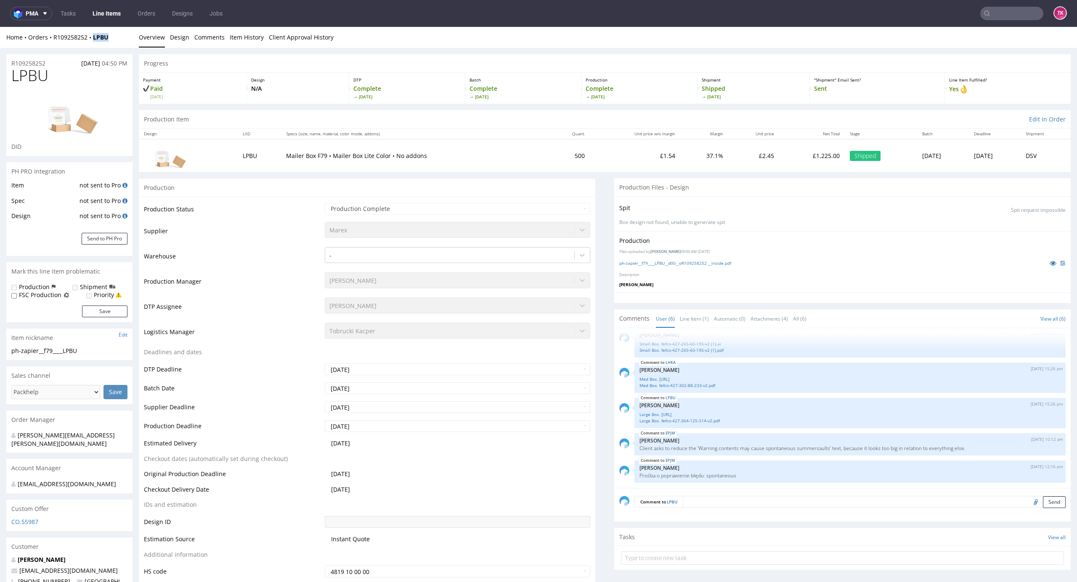
drag, startPoint x: 96, startPoint y: 44, endPoint x: 90, endPoint y: 45, distance: 6.5
click at [90, 45] on div "Home Orders R109258252 LPBU Overview Design Comments Item History Client Approv…" at bounding box center [538, 37] width 1077 height 21
copy strong "LPBU"
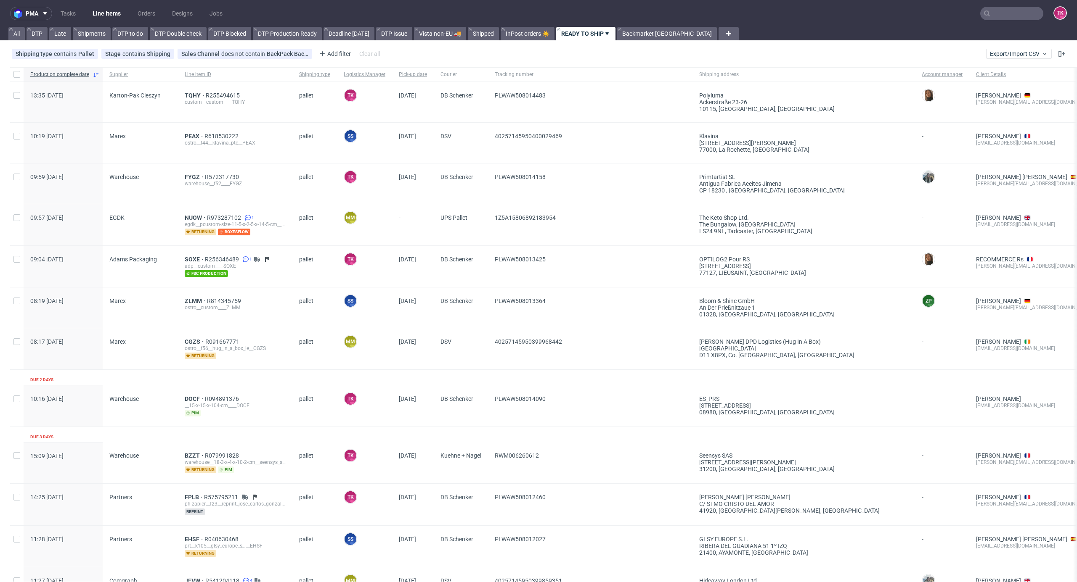
drag, startPoint x: 108, startPoint y: 5, endPoint x: 107, endPoint y: 10, distance: 4.7
click at [106, 6] on nav "pma Tasks Line Items Orders Designs Jobs TK" at bounding box center [538, 13] width 1077 height 27
click at [107, 10] on link "Line Items" at bounding box center [106, 13] width 38 height 13
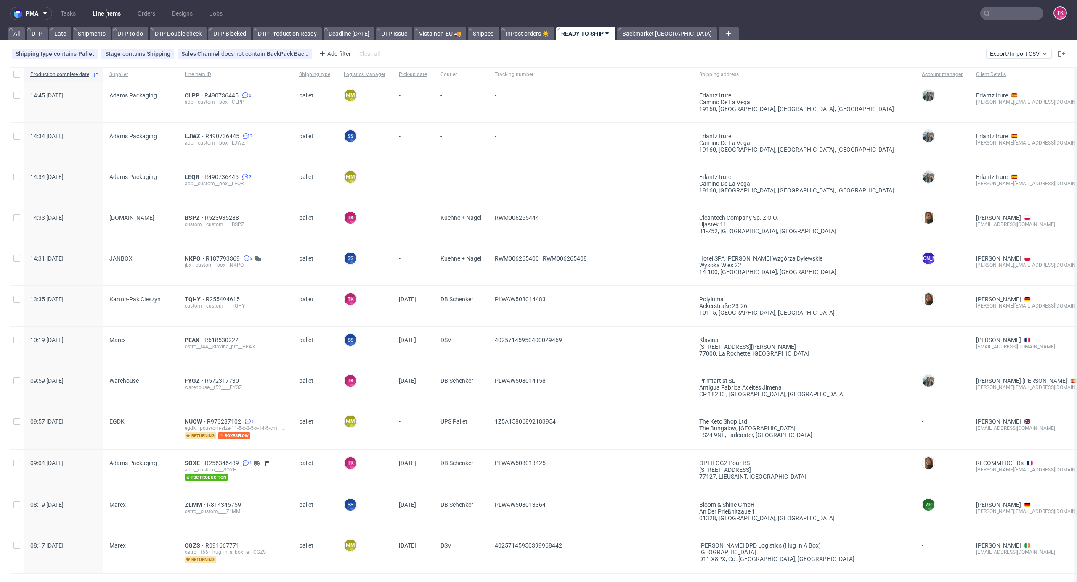
click at [114, 17] on link "Line Items" at bounding box center [106, 13] width 38 height 13
click at [115, 15] on link "Line Items" at bounding box center [106, 13] width 38 height 13
drag, startPoint x: 188, startPoint y: 101, endPoint x: 189, endPoint y: 93, distance: 8.2
click at [113, 15] on link "Line Items" at bounding box center [106, 13] width 38 height 13
click at [110, 14] on link "Line Items" at bounding box center [106, 13] width 38 height 13
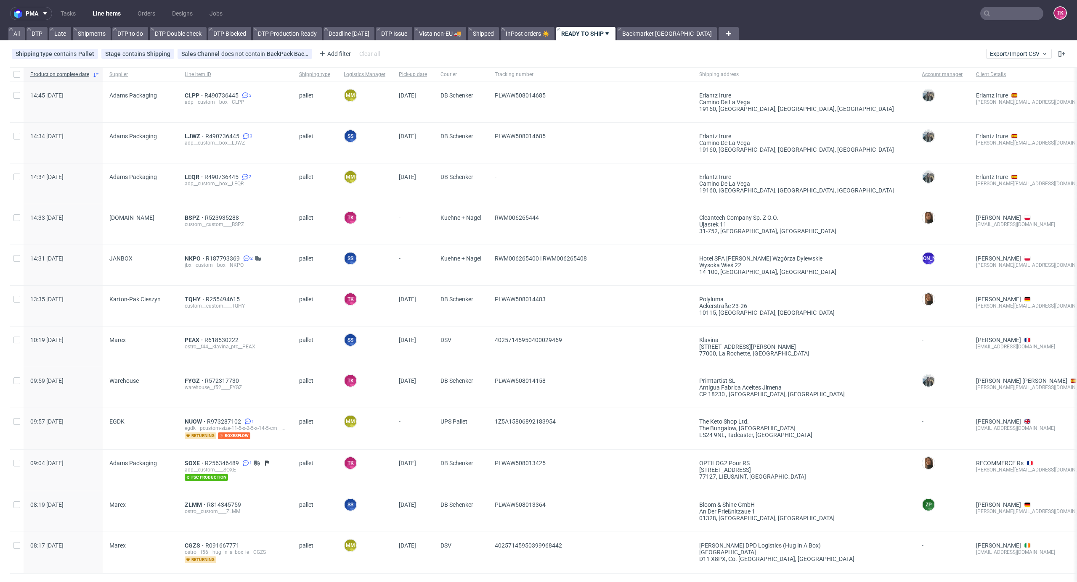
click at [110, 14] on link "Line Items" at bounding box center [106, 13] width 38 height 13
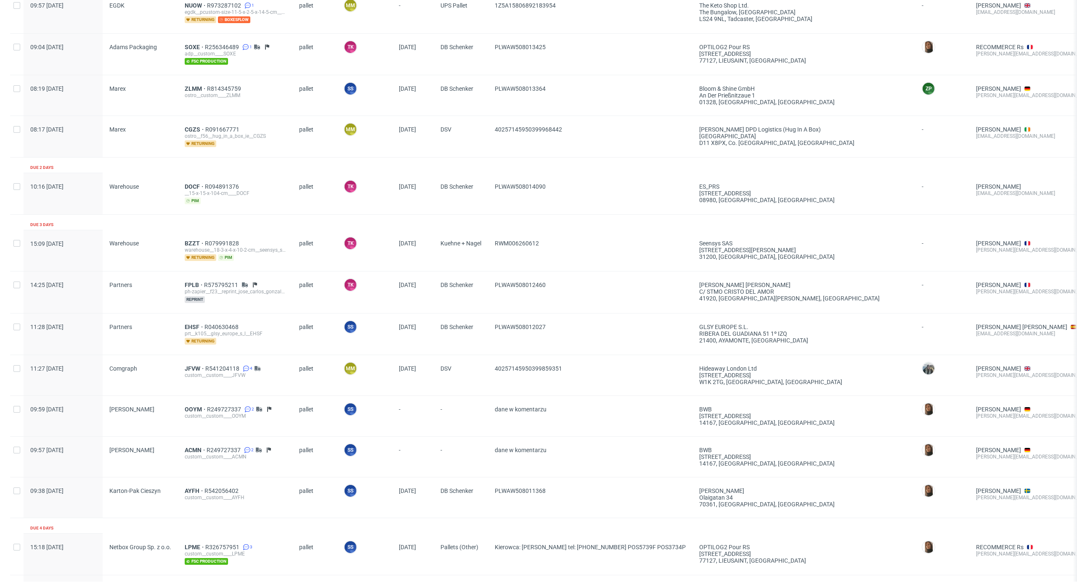
scroll to position [561, 0]
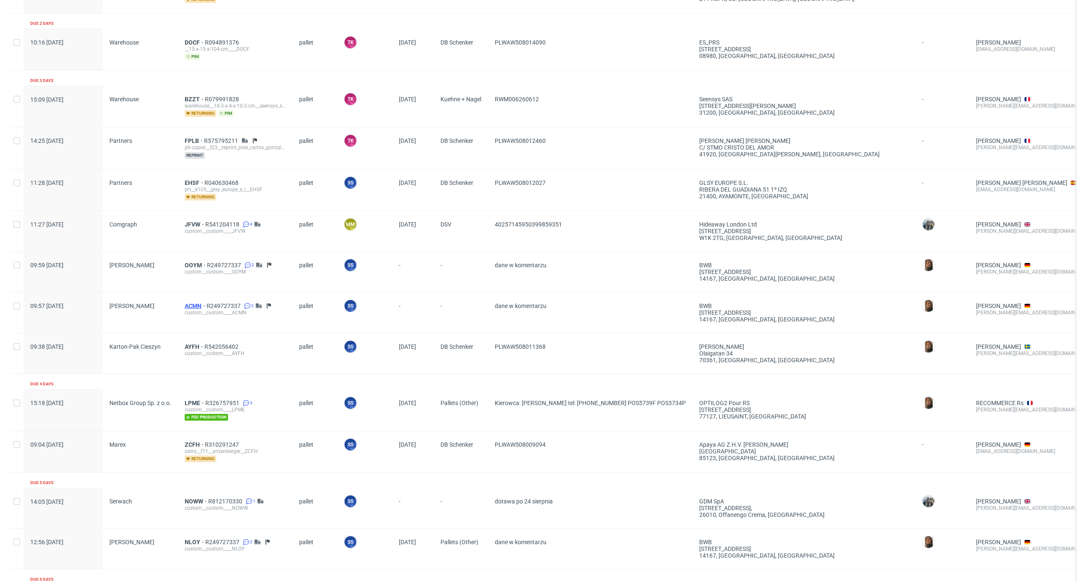
click at [195, 308] on span "ACMN" at bounding box center [196, 306] width 22 height 7
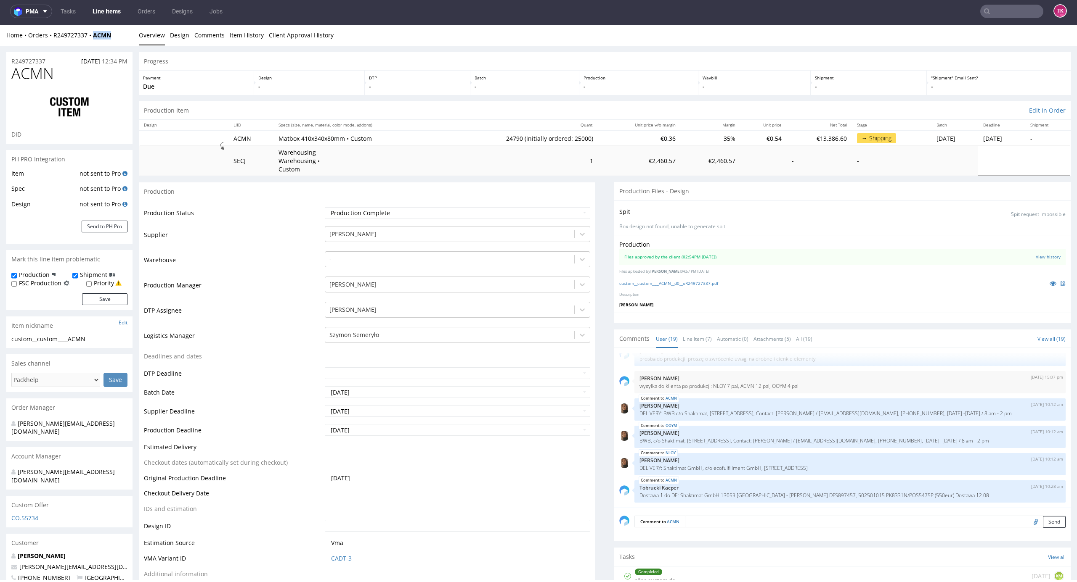
drag, startPoint x: 111, startPoint y: 41, endPoint x: 90, endPoint y: 44, distance: 22.1
click at [90, 42] on div "Home Orders R249727337 ACMN Overview Design Comments Item History Client Approv…" at bounding box center [538, 35] width 1077 height 21
copy strong "ACMN"
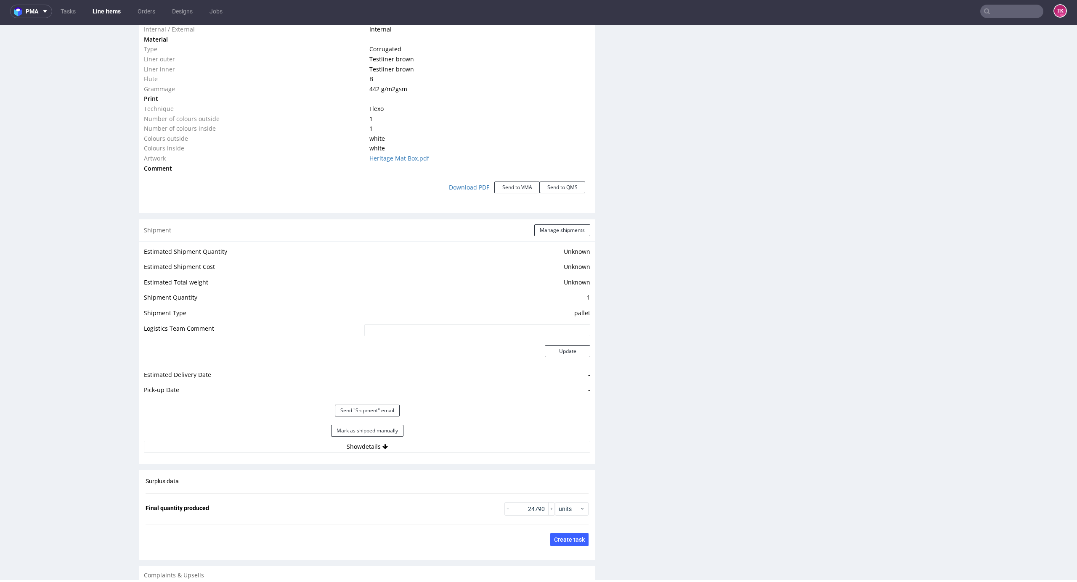
scroll to position [953, 0]
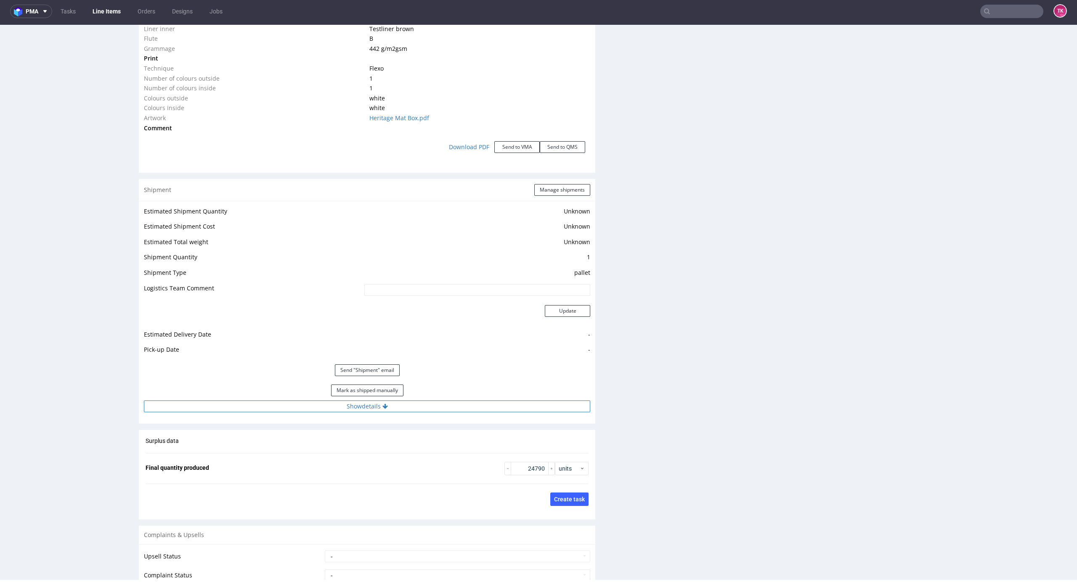
drag, startPoint x: 493, startPoint y: 392, endPoint x: 493, endPoint y: 397, distance: 5.5
click at [493, 392] on div "Estimated Shipment Quantity Unknown Estimated Shipment Cost Unknown Estimated T…" at bounding box center [367, 309] width 456 height 217
click at [494, 401] on button "Show details" at bounding box center [367, 407] width 446 height 12
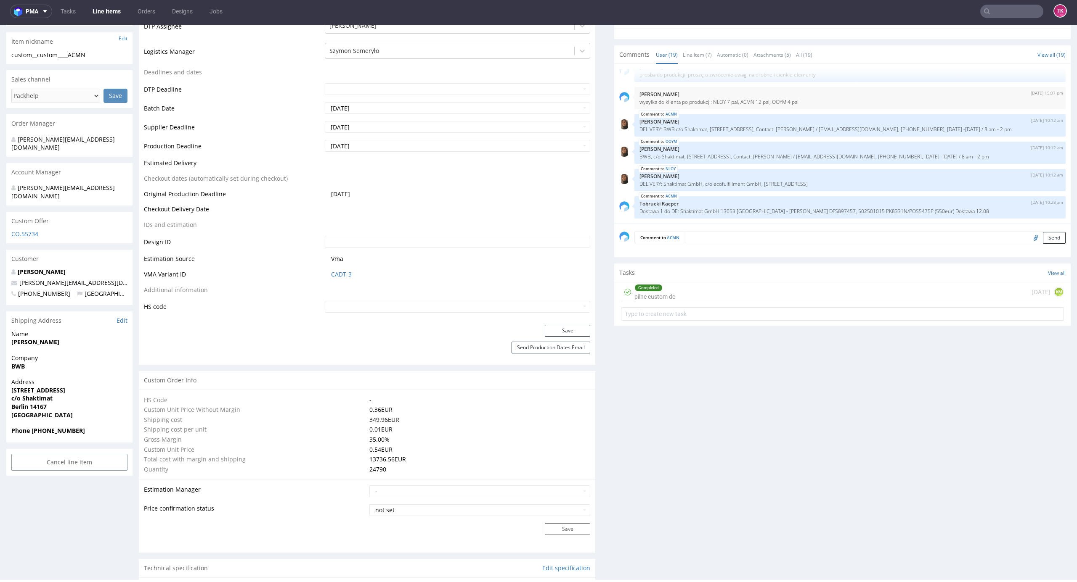
scroll to position [280, 0]
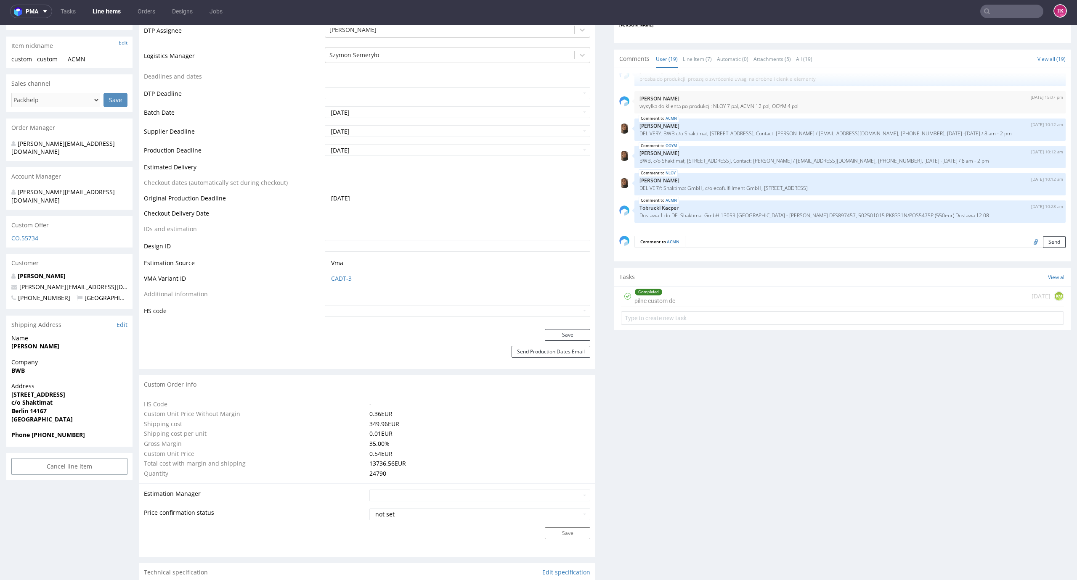
click at [721, 244] on div "Comment to ACMN Send" at bounding box center [842, 245] width 456 height 34
click at [712, 236] on textarea at bounding box center [875, 242] width 381 height 12
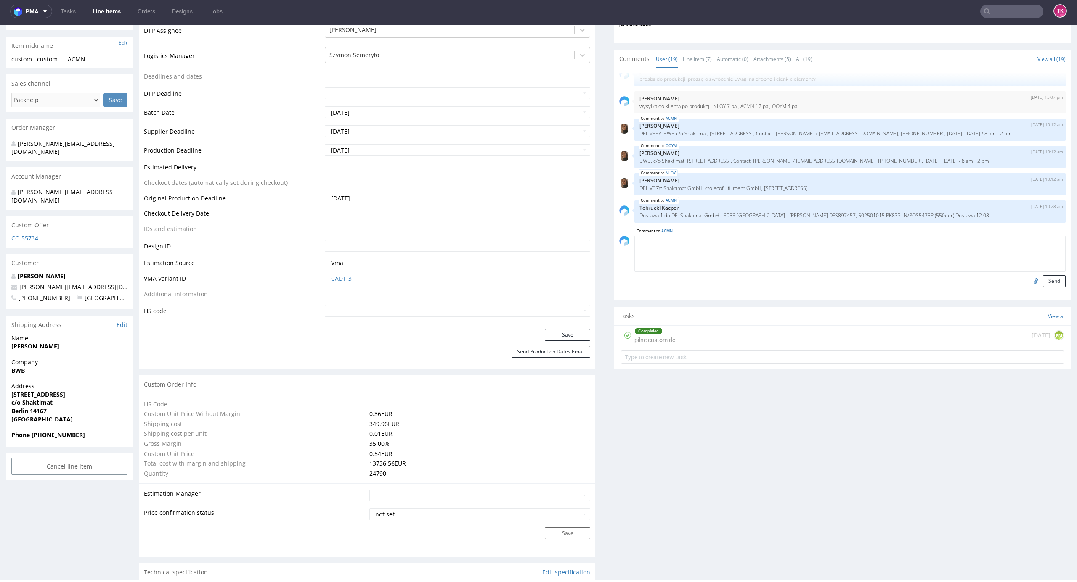
type textarea "D"
paste textarea "Paczek Grzegorz 723-383-437 WGM0409F/WGM2137P"
click at [823, 237] on textarea "Dostawa do magazynu: Paczek Grzegorz 723-383-437 WGM0409F/WGM2137P" at bounding box center [849, 254] width 431 height 36
click at [859, 236] on textarea "Dostawa do magazynu: Paczek Grzegorz 723-383-437 WGM0409F/WGM2137P" at bounding box center [849, 254] width 431 height 36
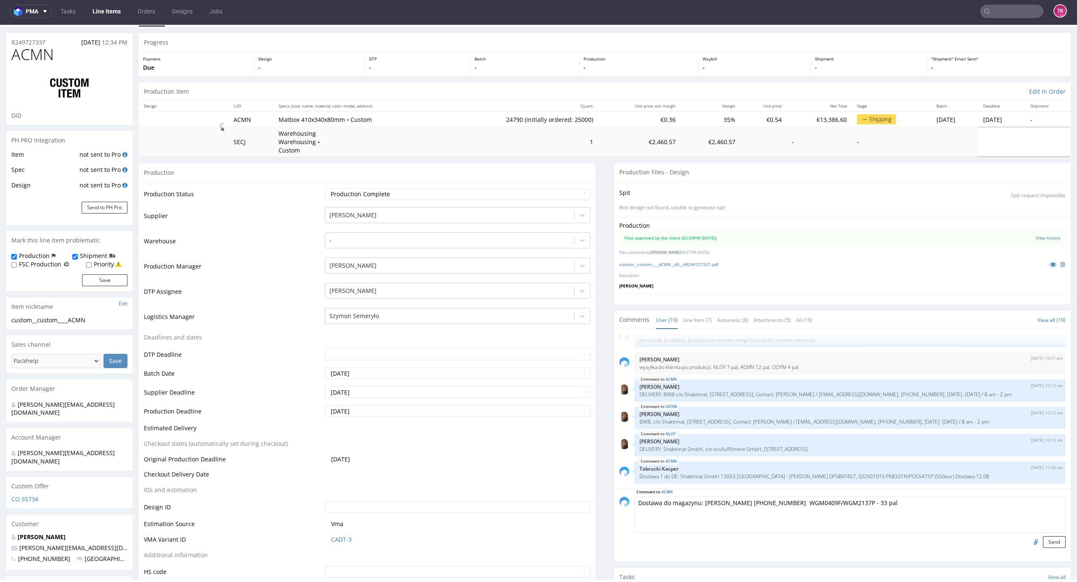
scroll to position [0, 0]
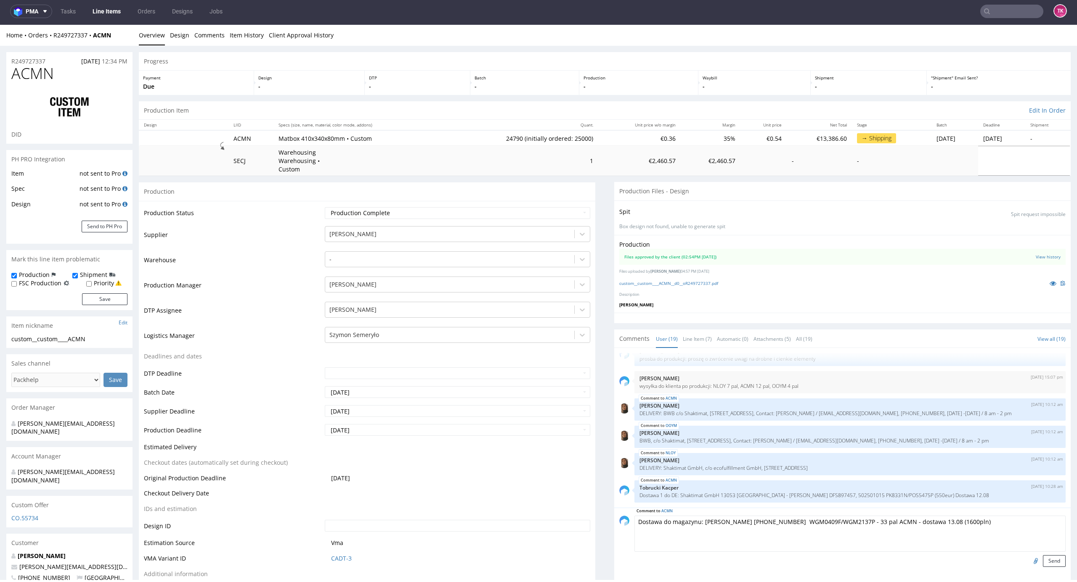
click at [654, 516] on textarea "Dostawa do magazynu: Paczek Grzegorz 723-383-437 WGM0409F/WGM2137P - 33 pal ACM…" at bounding box center [849, 534] width 431 height 36
type textarea "Dostawa 1 do magazynu: [PERSON_NAME] [PHONE_NUMBER] WGM0409F/WGM2137P - 33 pal …"
drag, startPoint x: 1043, startPoint y: 553, endPoint x: 1030, endPoint y: 543, distance: 16.2
click at [1043, 556] on button "Send" at bounding box center [1054, 562] width 23 height 12
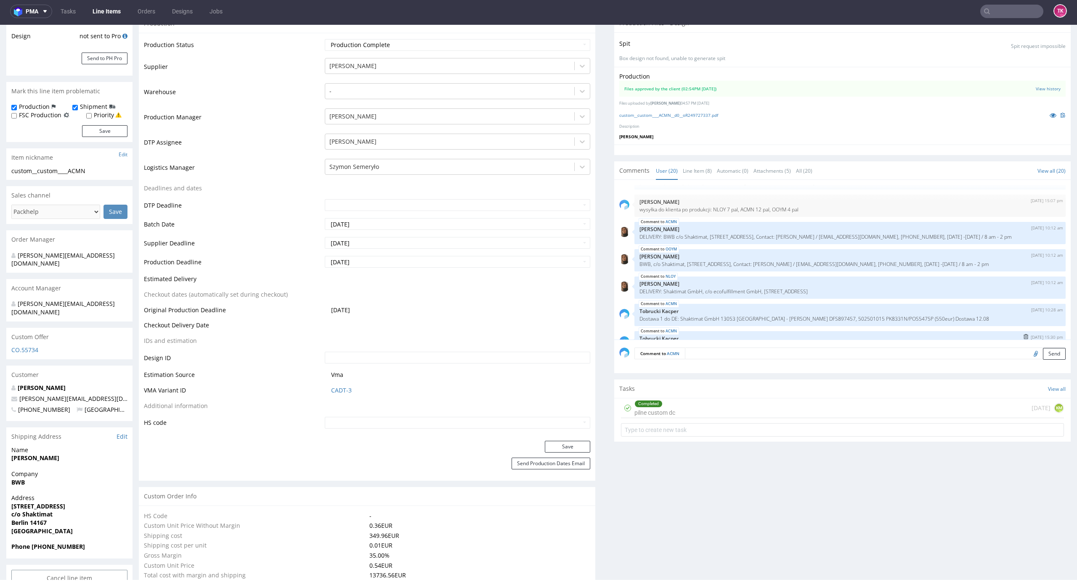
scroll to position [487, 0]
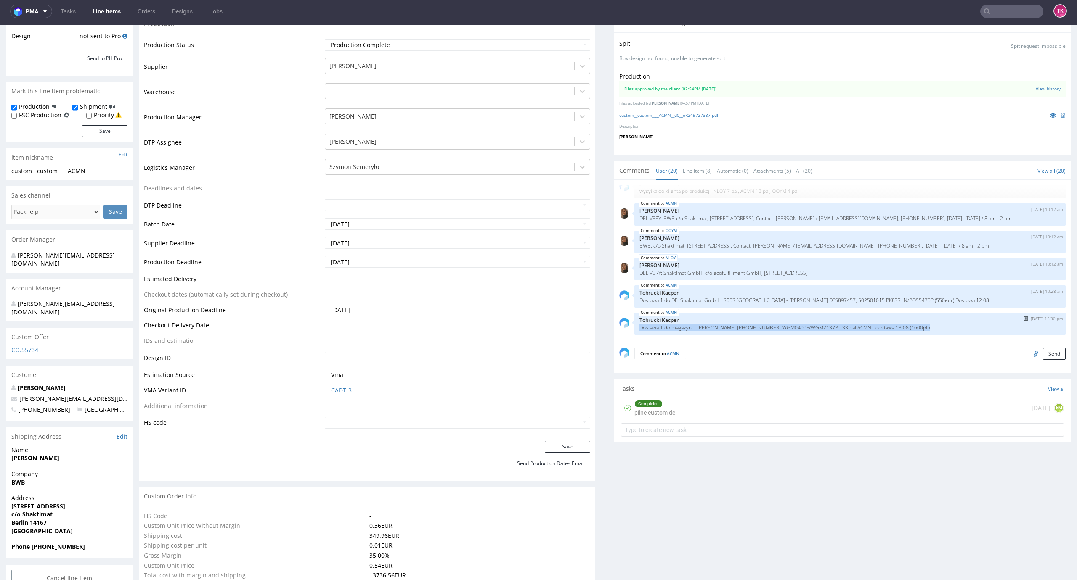
drag, startPoint x: 631, startPoint y: 319, endPoint x: 929, endPoint y: 317, distance: 297.8
click at [929, 325] on p "Dostawa 1 do magazynu: [PERSON_NAME] [PHONE_NUMBER] WGM0409F/WGM2137P - 33 pal …" at bounding box center [849, 328] width 421 height 6
copy p "Dostawa 1 do magazynu: [PERSON_NAME] [PHONE_NUMBER] WGM0409F/WGM2137P - 33 pal …"
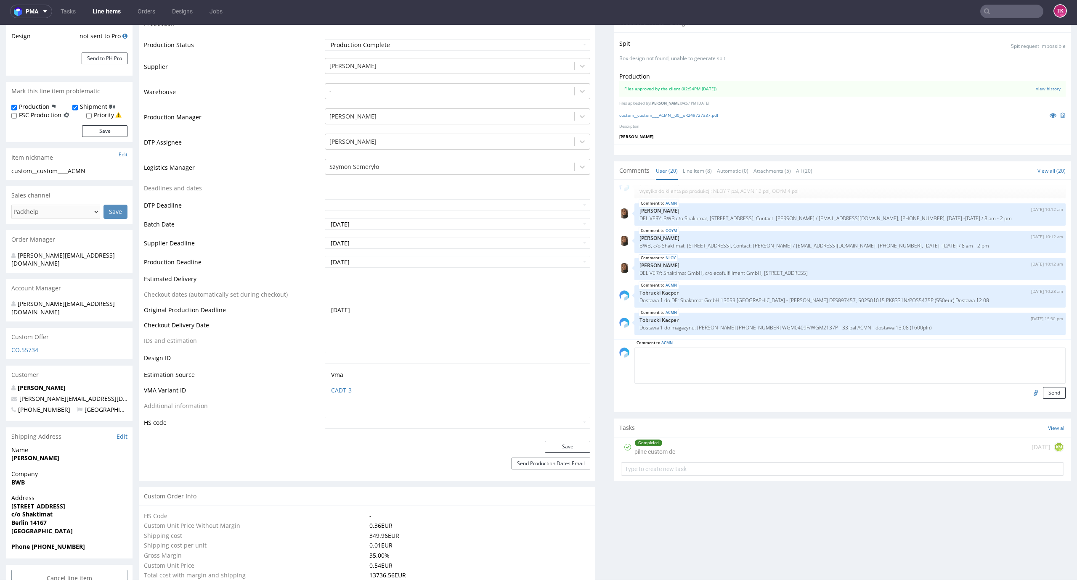
click at [761, 350] on textarea at bounding box center [849, 366] width 431 height 36
paste textarea "Dostawa 1 do magazynu: Paczek Grzegorz 723-383-437 WGM0409F/WGM2137P - 33 pal A…"
drag, startPoint x: 655, startPoint y: 348, endPoint x: 665, endPoint y: 355, distance: 12.1
click at [658, 350] on textarea "Dostawa 1 do magazynu: Paczek Grzegorz 723-383-437 WGM0409F/WGM2137P - 33 pal A…" at bounding box center [849, 366] width 431 height 36
drag, startPoint x: 715, startPoint y: 342, endPoint x: 850, endPoint y: 357, distance: 135.8
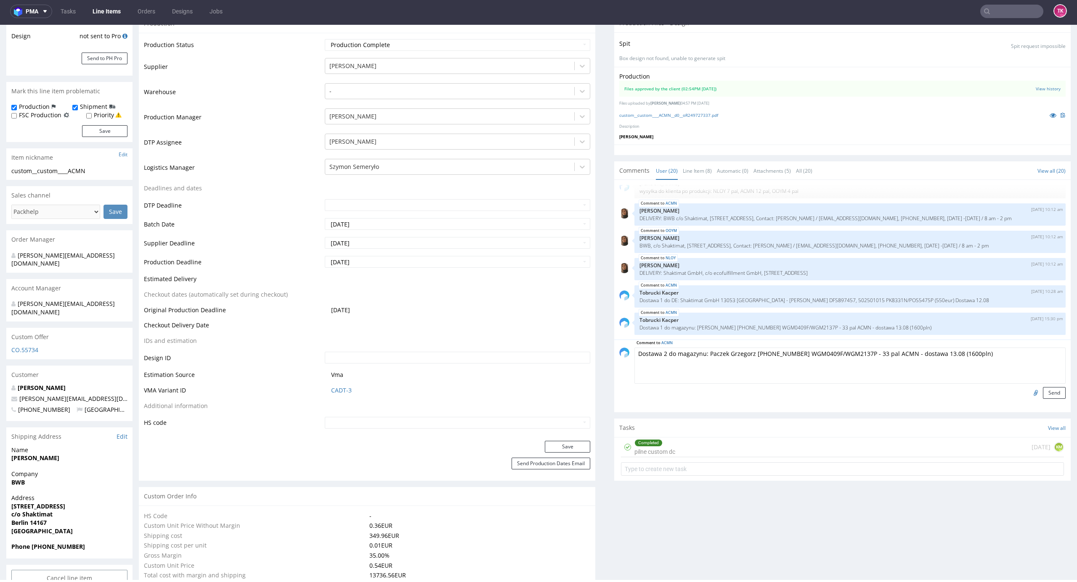
click at [850, 357] on textarea "Dostawa 2 do magazynu: Paczek Grzegorz 723-383-437 WGM0409F/WGM2137P - 33 pal A…" at bounding box center [849, 366] width 431 height 36
paste textarea "DARIUSZ KRAWCZYŃSKI tel.571 490 879 WGM5651M/WGM0709"
click at [847, 348] on textarea "Dostawa 2 do magazynu: DARIUSZ KRAWCZYŃSKI tel.571 490 879 WGM5651M/WGM0709 33 …" at bounding box center [849, 366] width 431 height 36
drag, startPoint x: 877, startPoint y: 344, endPoint x: 915, endPoint y: 352, distance: 38.8
click at [914, 352] on textarea "Dostawa 2 do magazynu: DARIUSZ KRAWCZYŃSKI tel.571 490 879 WGM5651M/WGM0709 33 …" at bounding box center [849, 366] width 431 height 36
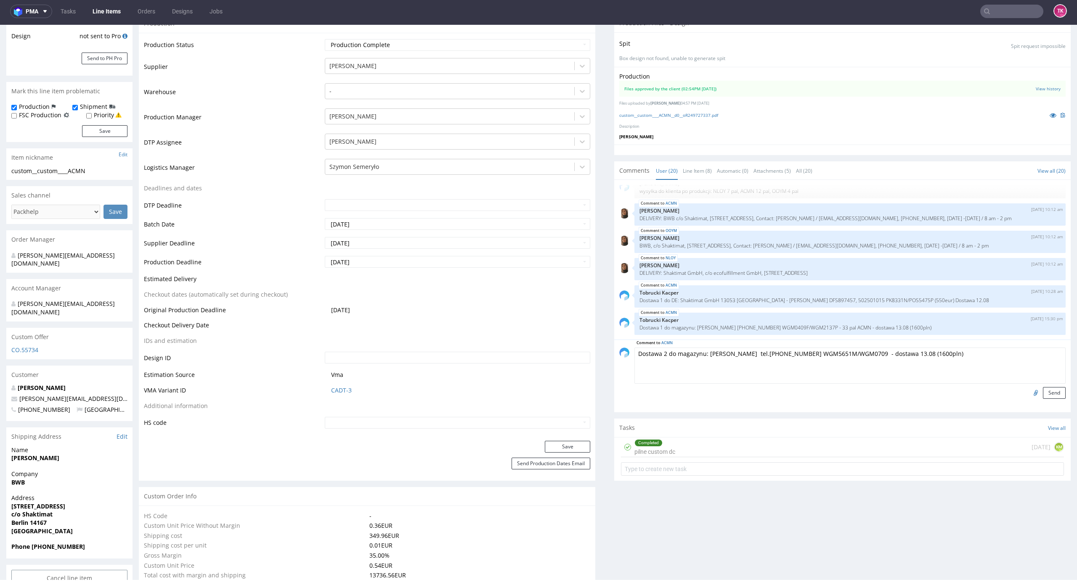
click at [878, 348] on textarea "Dostawa 2 do magazynu: DARIUSZ KRAWCZYŃSKI tel.571 490 879 WGM5651M/WGM0709 - d…" at bounding box center [849, 366] width 431 height 36
paste textarea "10 pal OOYM 140x100x180cm 235Kg 21 pal NLOY 120x80x180cm 220Kg"
type textarea "Dostawa 2 do magazynu: [PERSON_NAME] tel.[PHONE_NUMBER] WGM5651M/WGM0709 10 pal…"
click at [1043, 387] on button "Send" at bounding box center [1054, 393] width 23 height 12
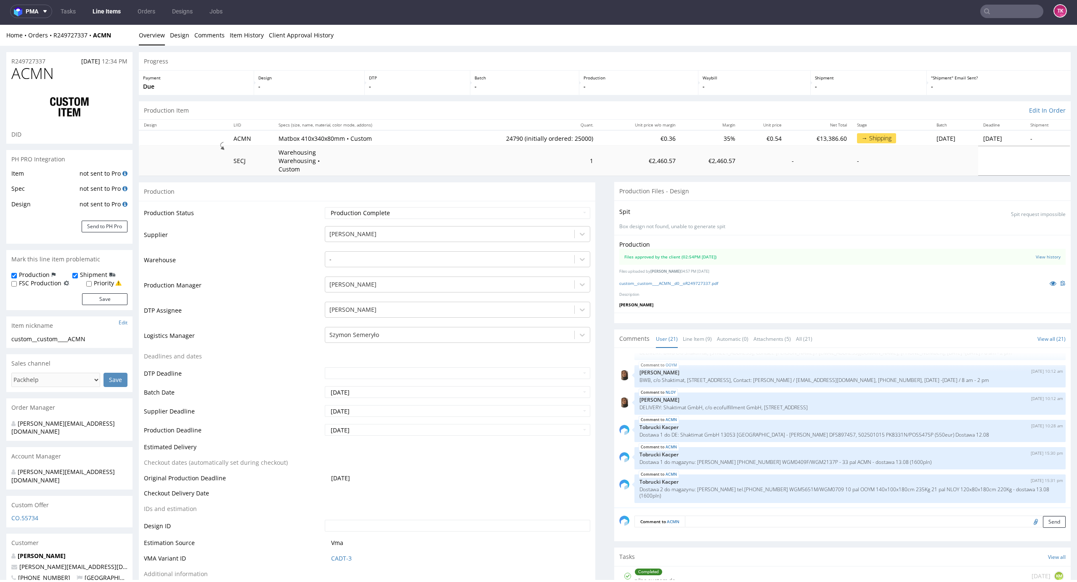
scroll to position [0, 0]
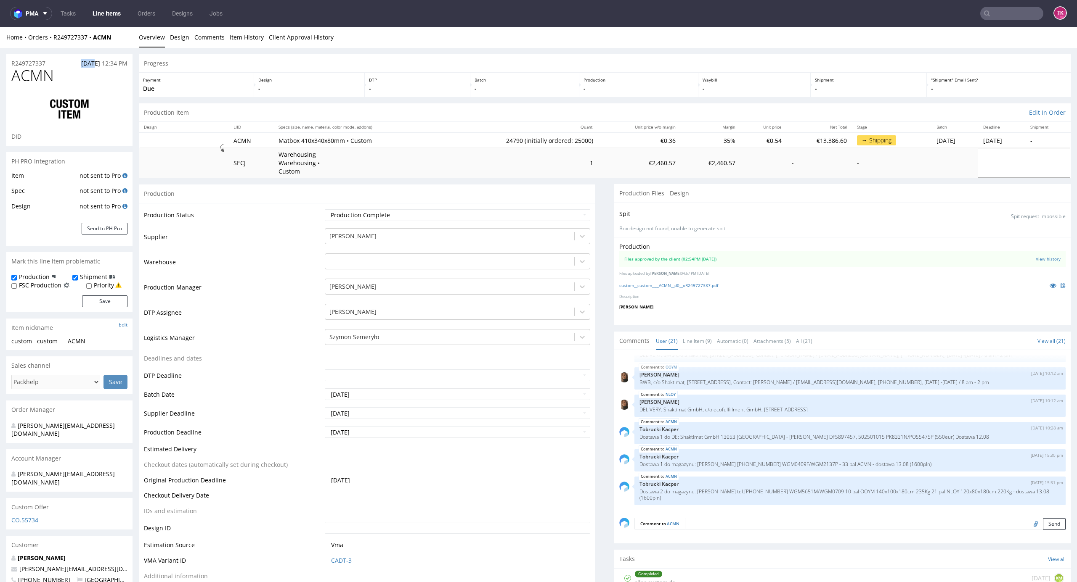
drag, startPoint x: 45, startPoint y: 51, endPoint x: 66, endPoint y: 57, distance: 21.6
click at [51, 59] on div "R249727337 26.06.2025 12:34 PM" at bounding box center [69, 60] width 126 height 13
drag, startPoint x: 54, startPoint y: 45, endPoint x: 193, endPoint y: 157, distance: 178.3
click at [93, 46] on div "Home Orders R249727337 ACMN Overview Design Comments Item History Client Approv…" at bounding box center [538, 37] width 1077 height 21
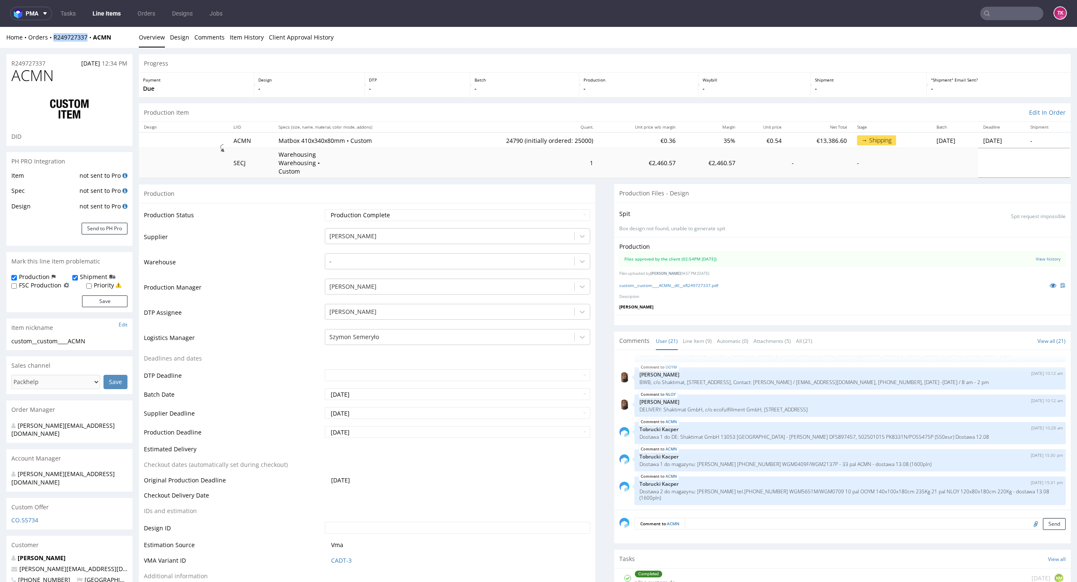
copy link "R249727337"
click at [116, 17] on link "Line Items" at bounding box center [106, 13] width 38 height 13
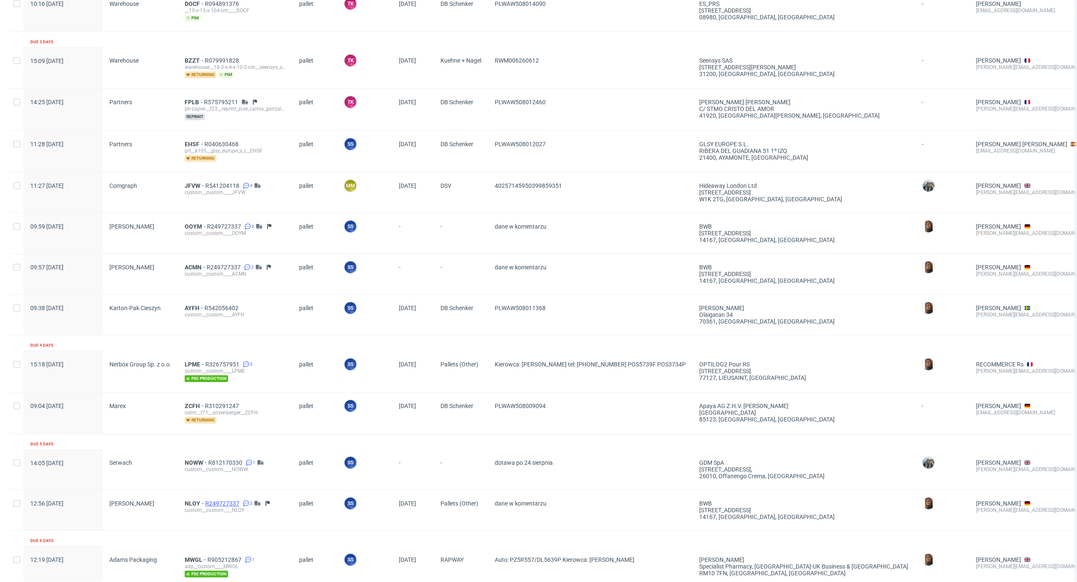
scroll to position [617, 0]
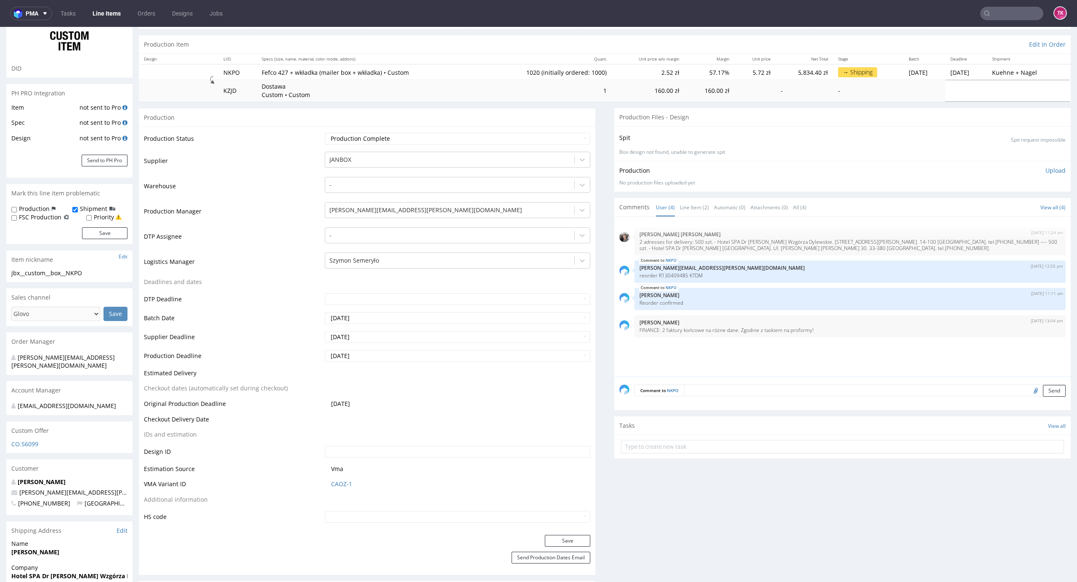
scroll to position [224, 0]
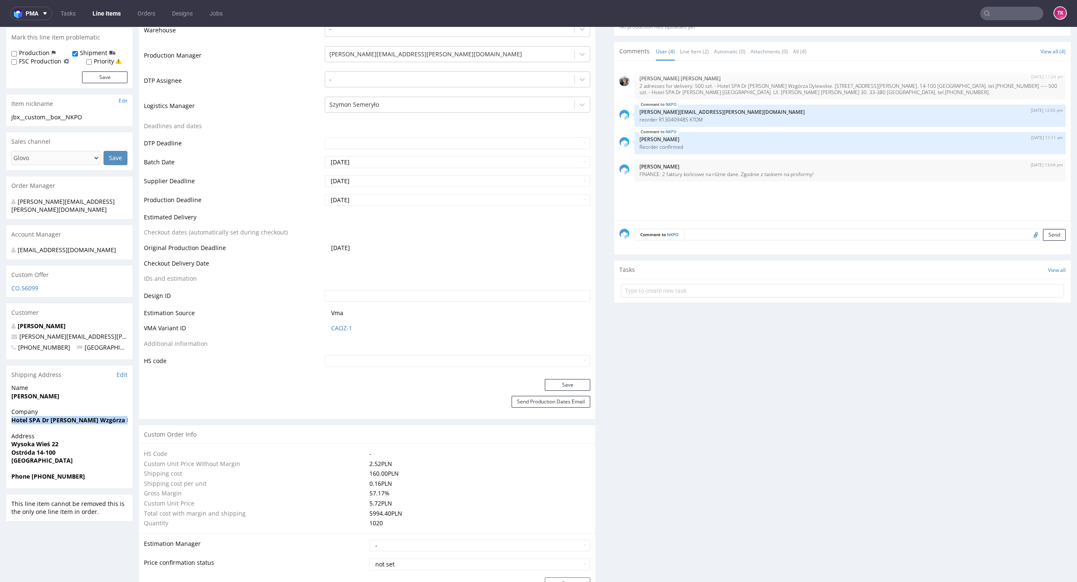
drag, startPoint x: 5, startPoint y: 418, endPoint x: 3, endPoint y: 428, distance: 10.9
copy strong "Hotel SPA Dr [PERSON_NAME] Wzgórza Dylewskie"
drag, startPoint x: 43, startPoint y: 444, endPoint x: 82, endPoint y: 443, distance: 38.7
click at [82, 443] on div "Address [STREET_ADDRESS][PERSON_NAME]" at bounding box center [69, 452] width 126 height 40
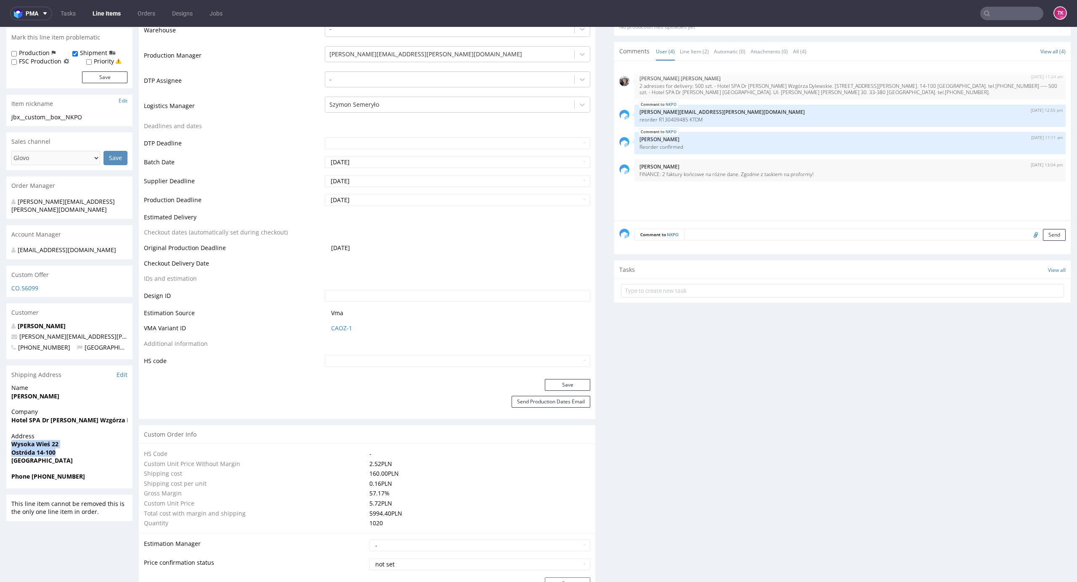
copy p "Wysoka [PERSON_NAME] 22 [GEOGRAPHIC_DATA] 14-100"
drag, startPoint x: 119, startPoint y: 327, endPoint x: 1, endPoint y: 328, distance: 117.8
copy span "[PERSON_NAME][EMAIL_ADDRESS][PERSON_NAME][DOMAIN_NAME]"
drag, startPoint x: 32, startPoint y: 465, endPoint x: 104, endPoint y: 470, distance: 72.5
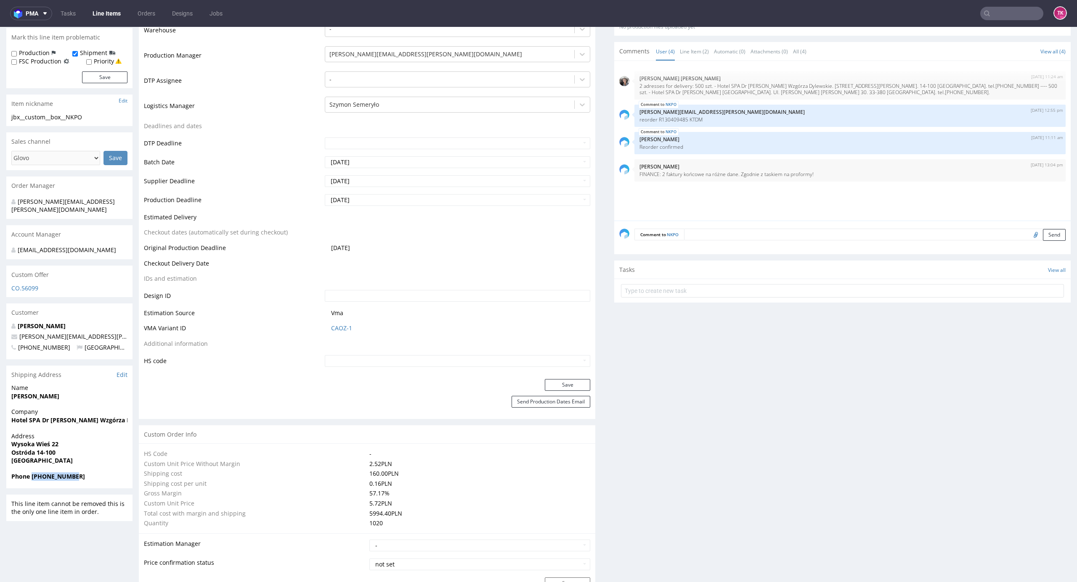
click at [104, 473] on span "Phone [PHONE_NUMBER]" at bounding box center [69, 477] width 116 height 8
copy strong "+48696494437"
drag, startPoint x: 55, startPoint y: 387, endPoint x: 0, endPoint y: 388, distance: 54.7
copy strong "Anna Pikuła"
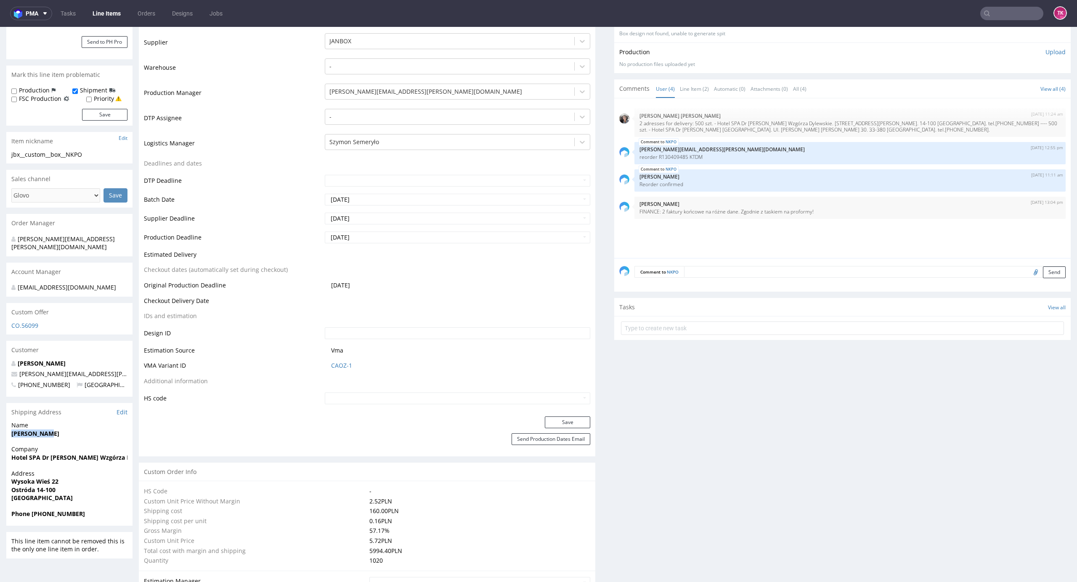
scroll to position [168, 0]
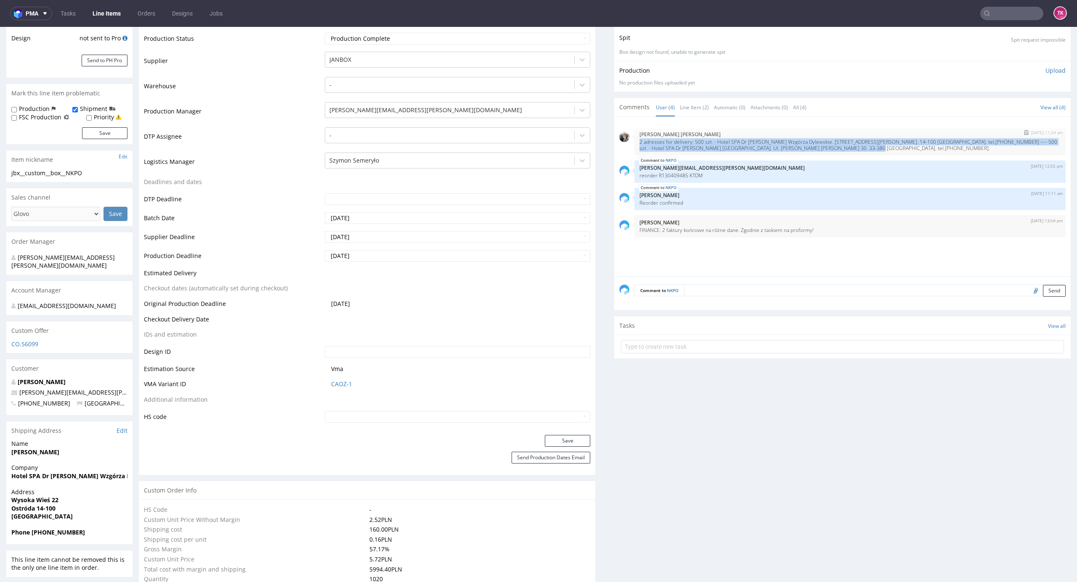
drag, startPoint x: 631, startPoint y: 144, endPoint x: 795, endPoint y: 146, distance: 163.6
click at [795, 146] on p "2 adresses for delivery: 500 szt. - Hotel SPA Dr Irena Eris Wzgórza Dylewskie. …" at bounding box center [849, 145] width 421 height 13
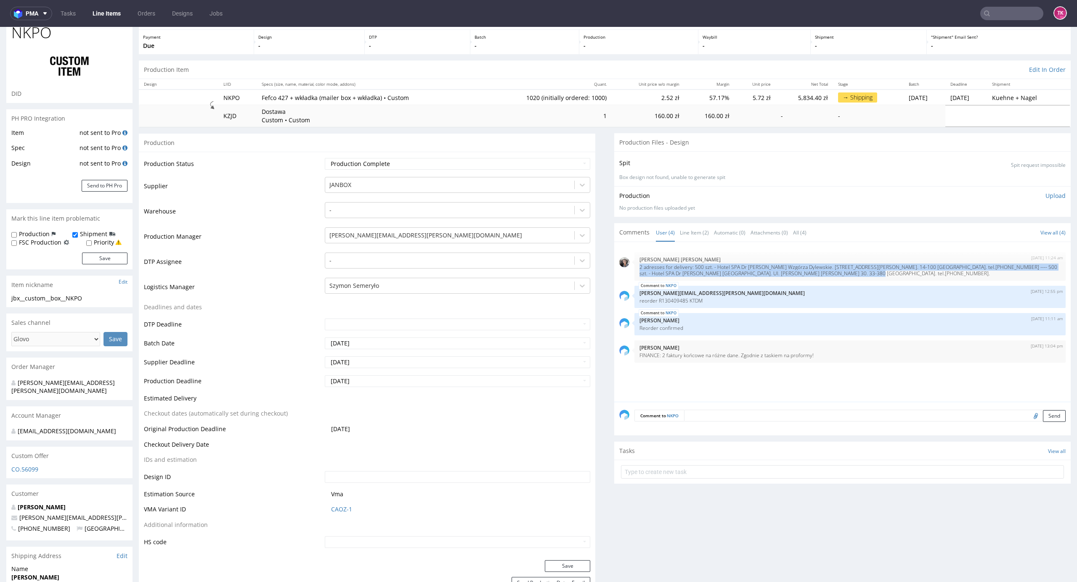
scroll to position [0, 0]
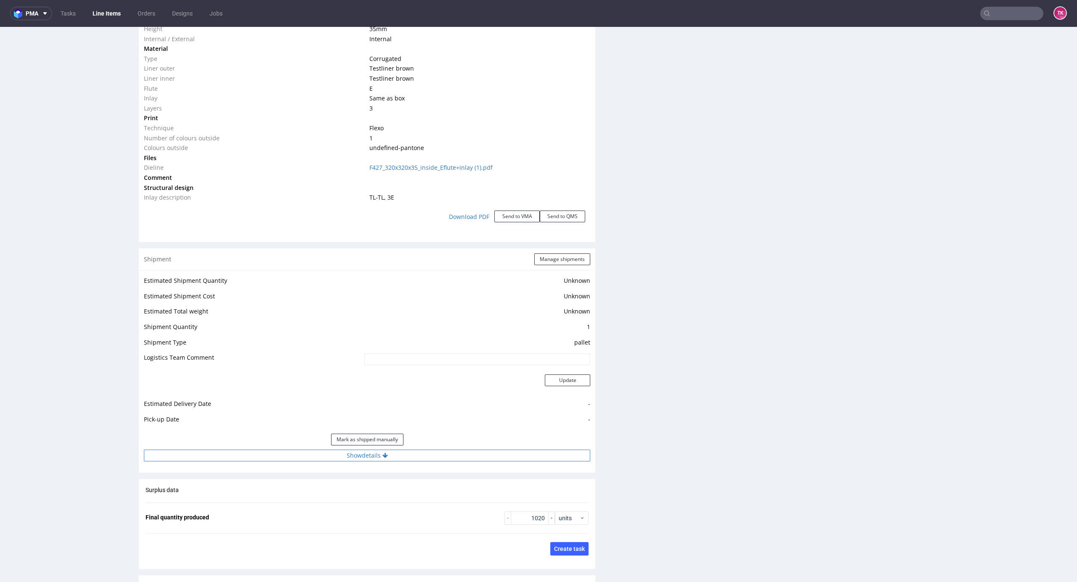
click at [442, 450] on button "Show details" at bounding box center [367, 456] width 446 height 12
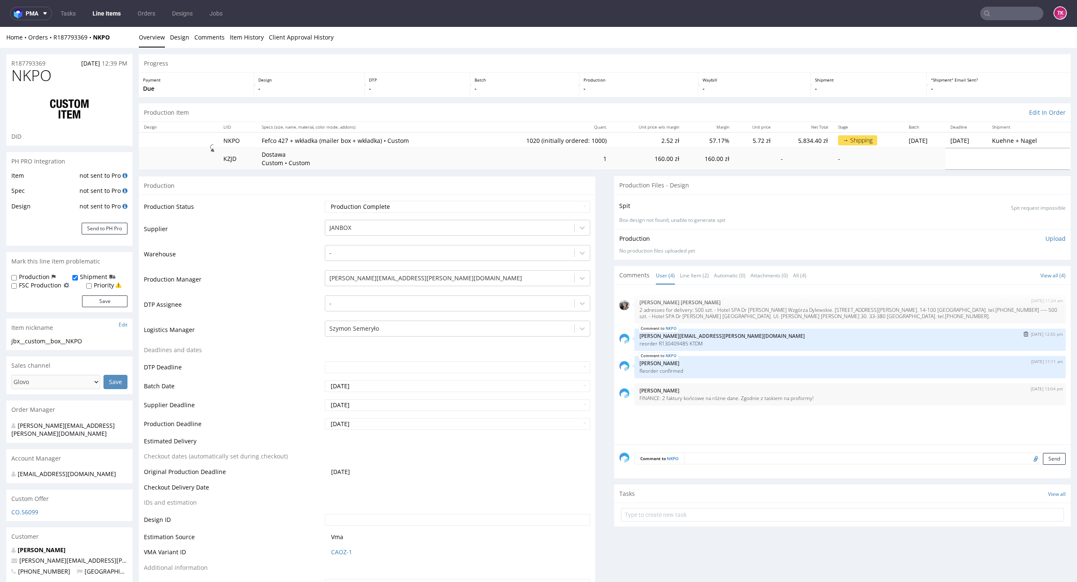
click at [690, 331] on div "NKPO 17th Jul 25 | 12:55 pm maciej.sikora@packhelp.com reorder R130409485 KTDM" at bounding box center [849, 340] width 431 height 22
drag, startPoint x: 652, startPoint y: 305, endPoint x: 782, endPoint y: 316, distance: 130.9
click at [782, 316] on p "2 adresses for delivery: 500 szt. - Hotel SPA Dr Irena Eris Wzgórza Dylewskie. …" at bounding box center [849, 313] width 421 height 13
copy p "2 adresses for delivery: 500 szt. - Hotel SPA Dr Irena Eris Wzgórza Dylewskie. …"
drag, startPoint x: 88, startPoint y: 48, endPoint x: 56, endPoint y: 38, distance: 33.5
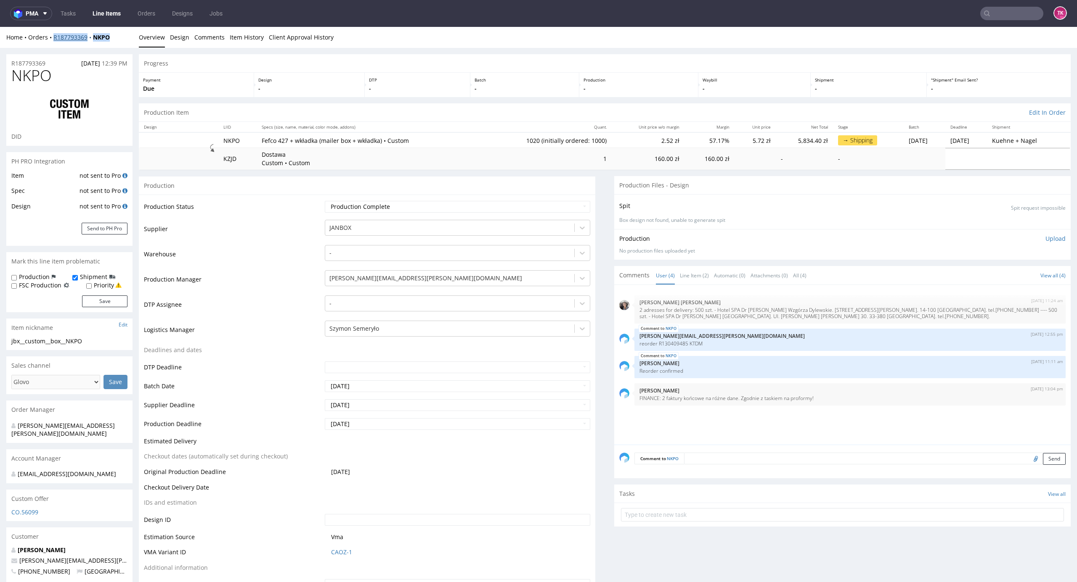
click at [52, 37] on div "Home Orders R187793369 NKPO" at bounding box center [69, 37] width 126 height 8
copy div "R187793369 NKPO"
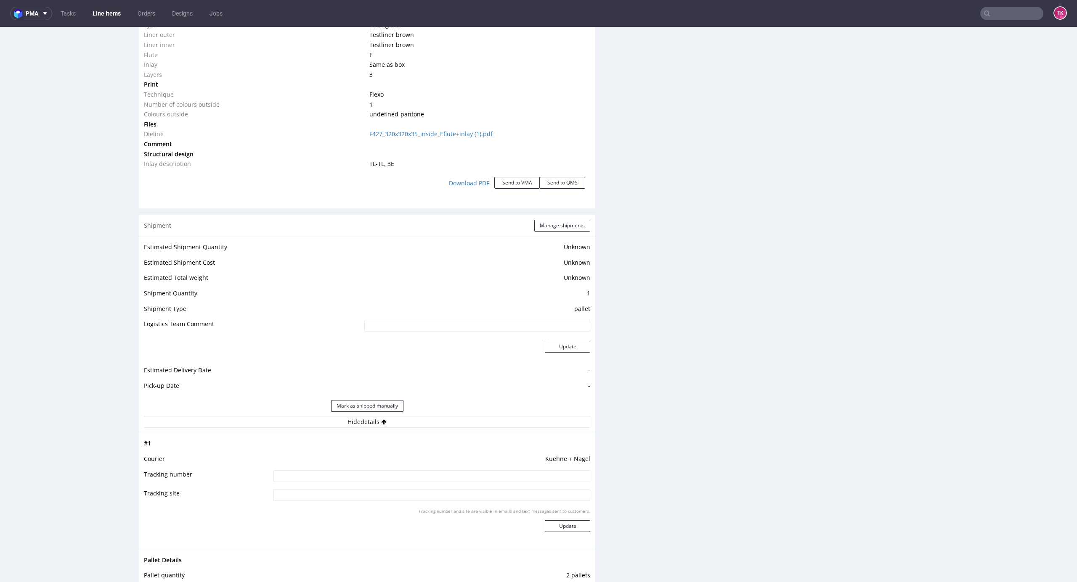
scroll to position [1114, 0]
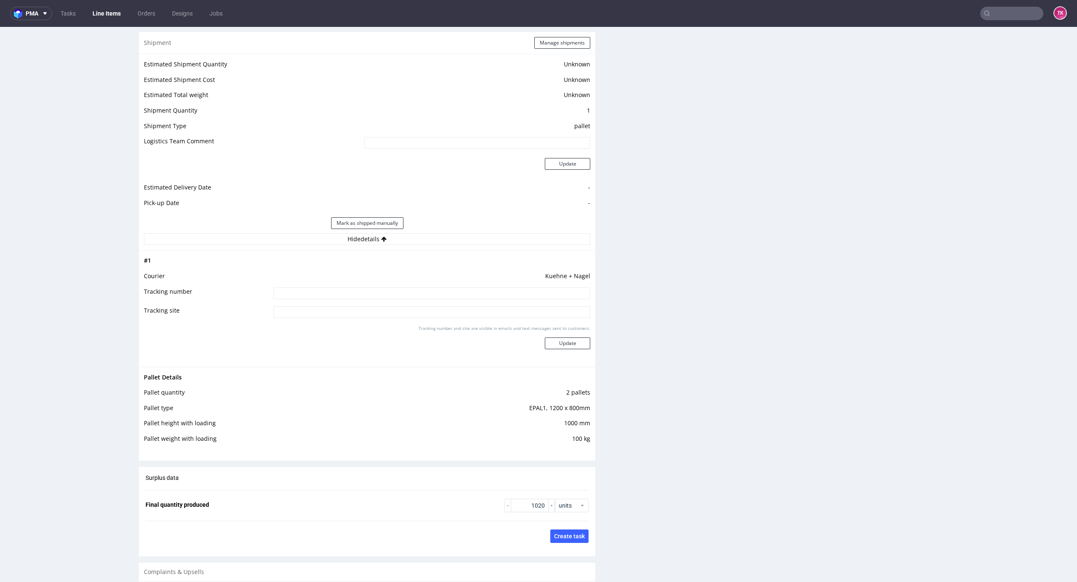
click at [386, 286] on td "Kuehne + Nagel" at bounding box center [430, 279] width 319 height 16
click at [384, 297] on input at bounding box center [431, 294] width 317 height 12
paste input "RWM006265400"
type input "RWM006265400"
click at [552, 340] on button "Update" at bounding box center [567, 344] width 45 height 12
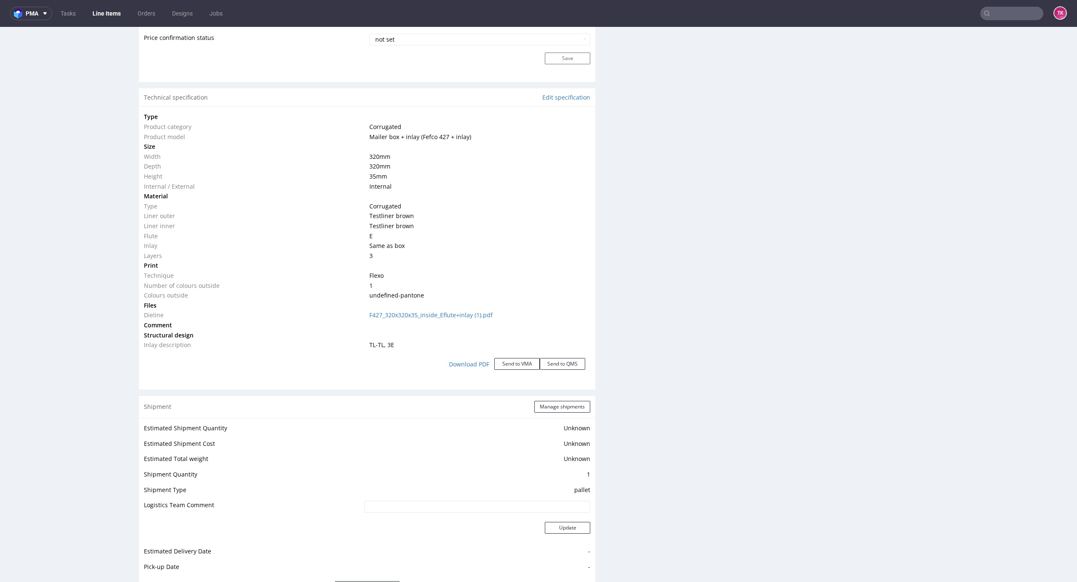
scroll to position [936, 0]
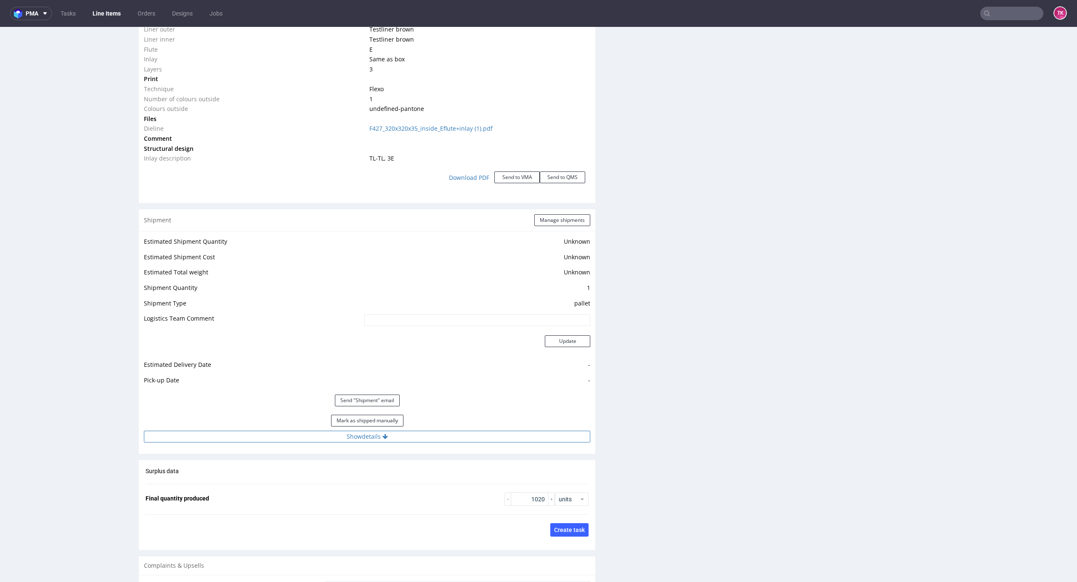
click at [447, 433] on button "Show details" at bounding box center [367, 437] width 446 height 12
click at [417, 484] on td "RWM006265400" at bounding box center [430, 493] width 319 height 19
click at [416, 490] on input "RWM006265400" at bounding box center [431, 491] width 317 height 12
paste input "RWM006265408"
click at [321, 488] on input "RWM006265400 RWM006265408" at bounding box center [431, 491] width 317 height 12
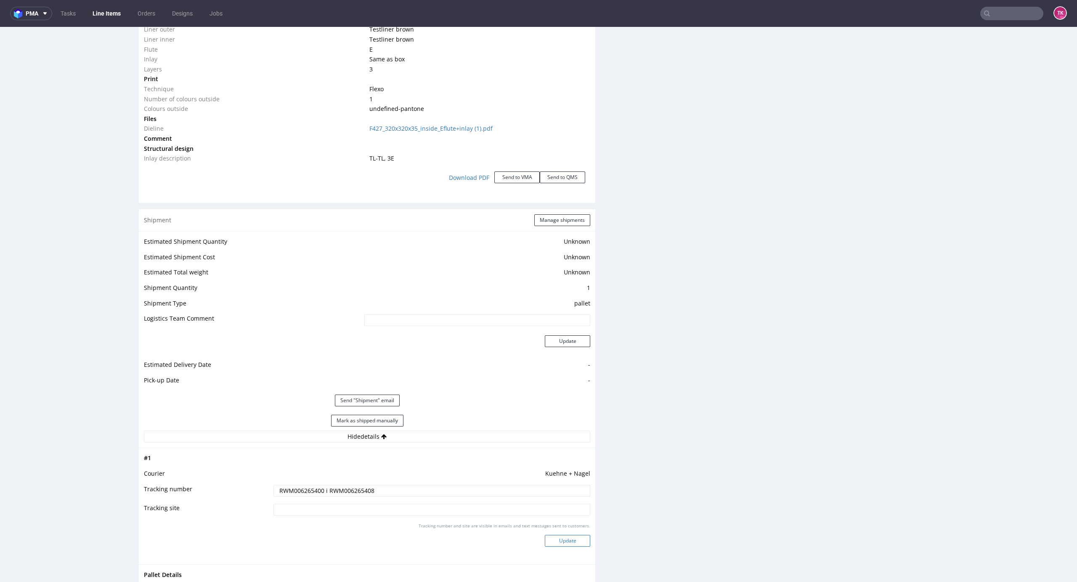
type input "RWM006265400 i RWM006265408"
click at [556, 540] on button "Update" at bounding box center [567, 541] width 45 height 12
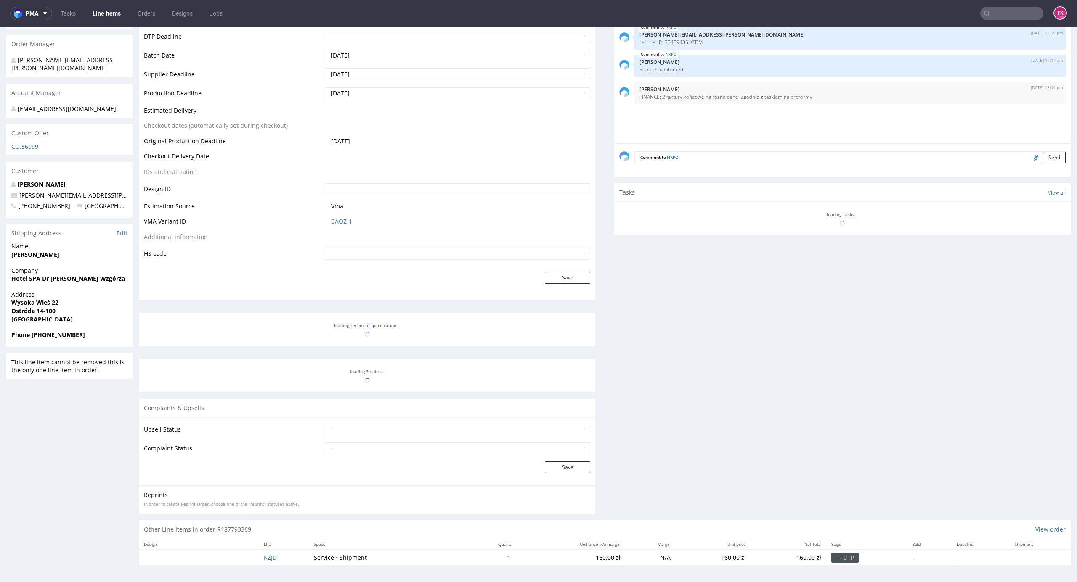
scroll to position [376, 0]
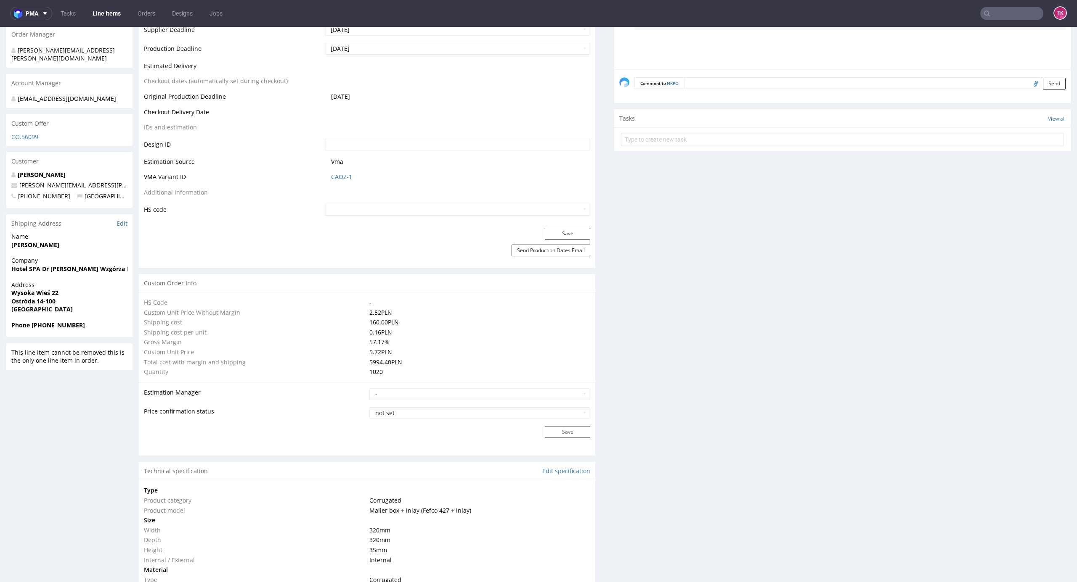
click at [114, 18] on link "Line Items" at bounding box center [106, 13] width 38 height 13
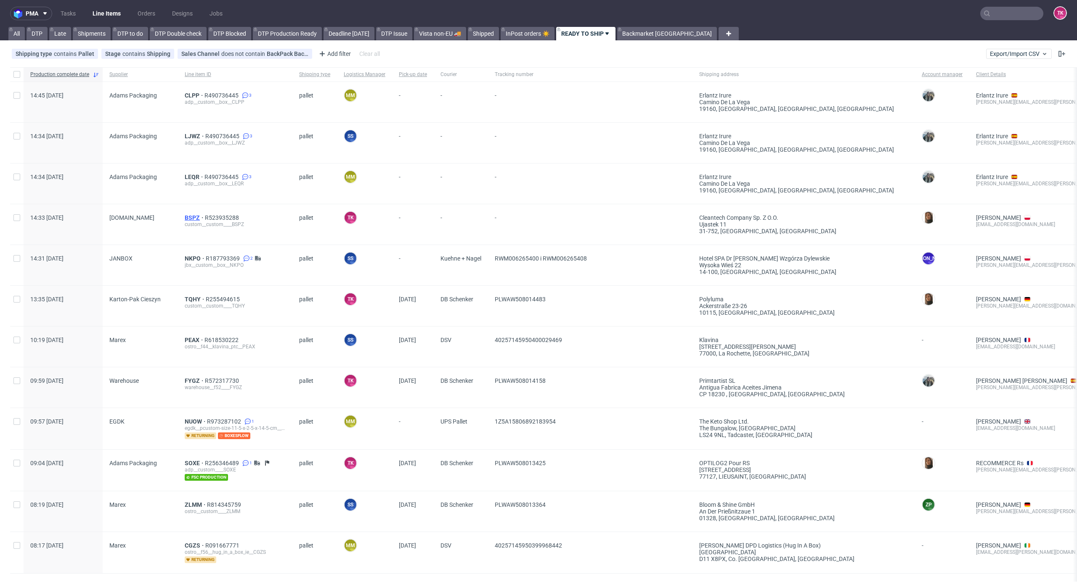
click at [189, 219] on span "BSPZ" at bounding box center [195, 217] width 20 height 7
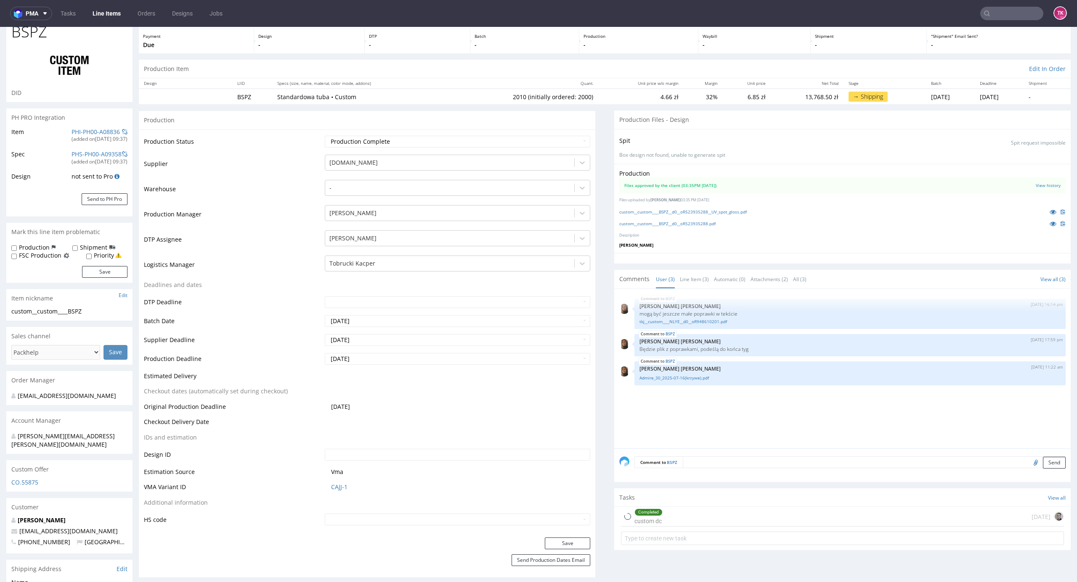
type input "2010"
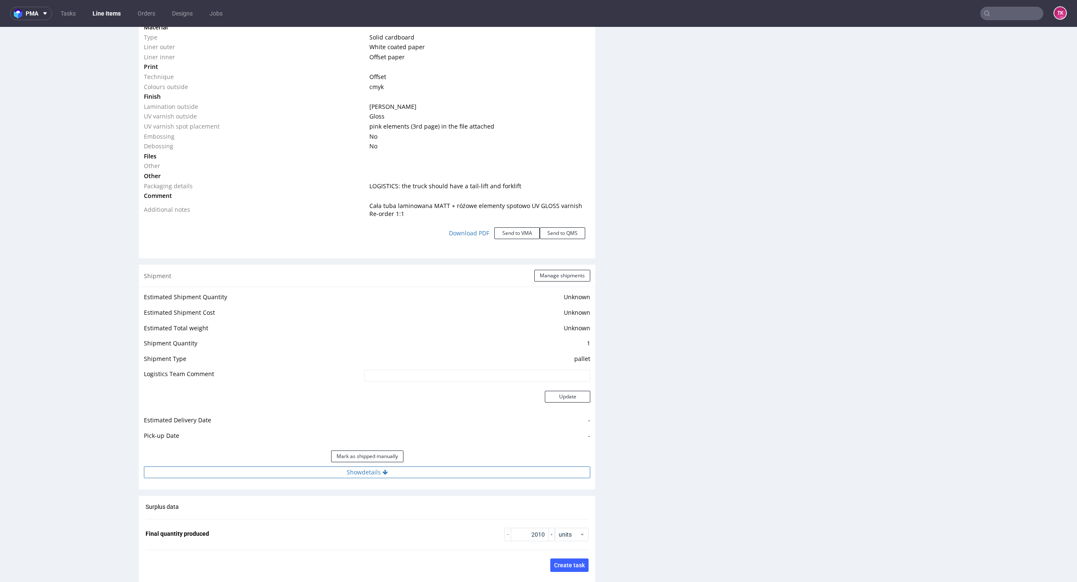
click at [455, 475] on button "Show details" at bounding box center [367, 473] width 446 height 12
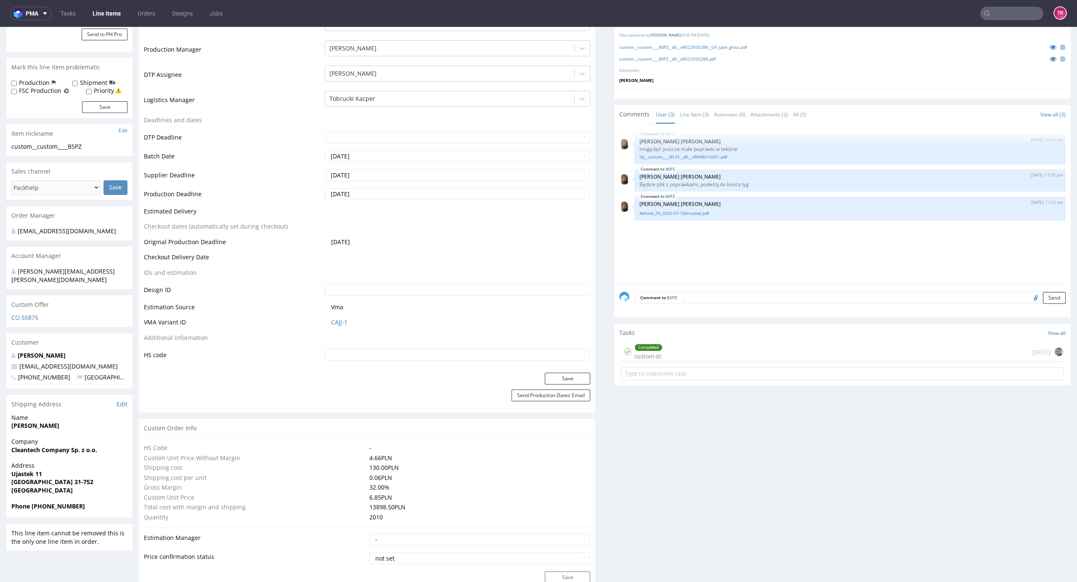
scroll to position [224, 0]
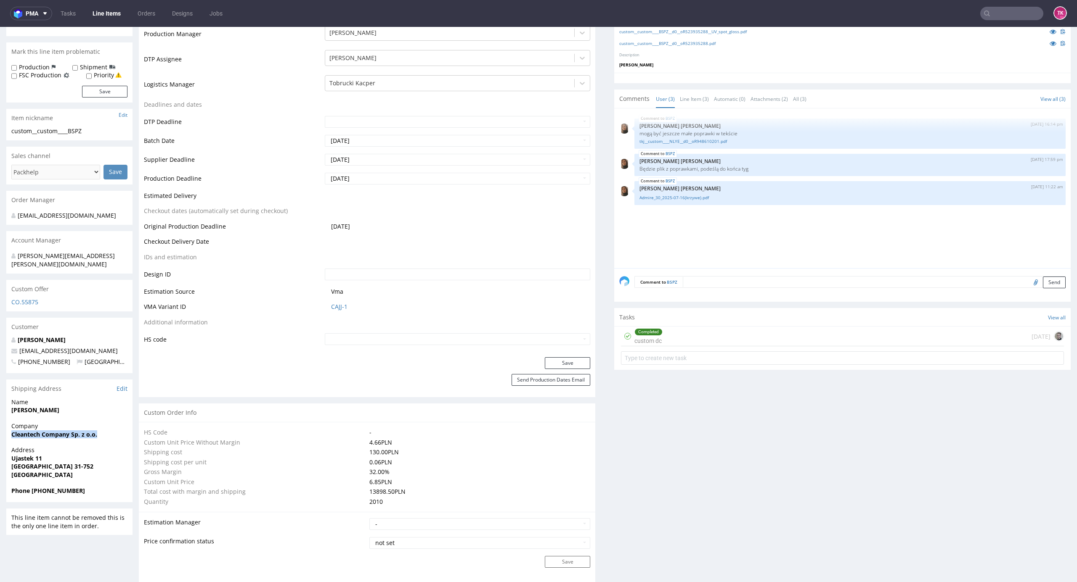
drag, startPoint x: 0, startPoint y: 432, endPoint x: 108, endPoint y: 424, distance: 108.0
copy strong "Cleantech Company Sp. z o.o."
drag, startPoint x: 5, startPoint y: 457, endPoint x: 53, endPoint y: 463, distance: 48.4
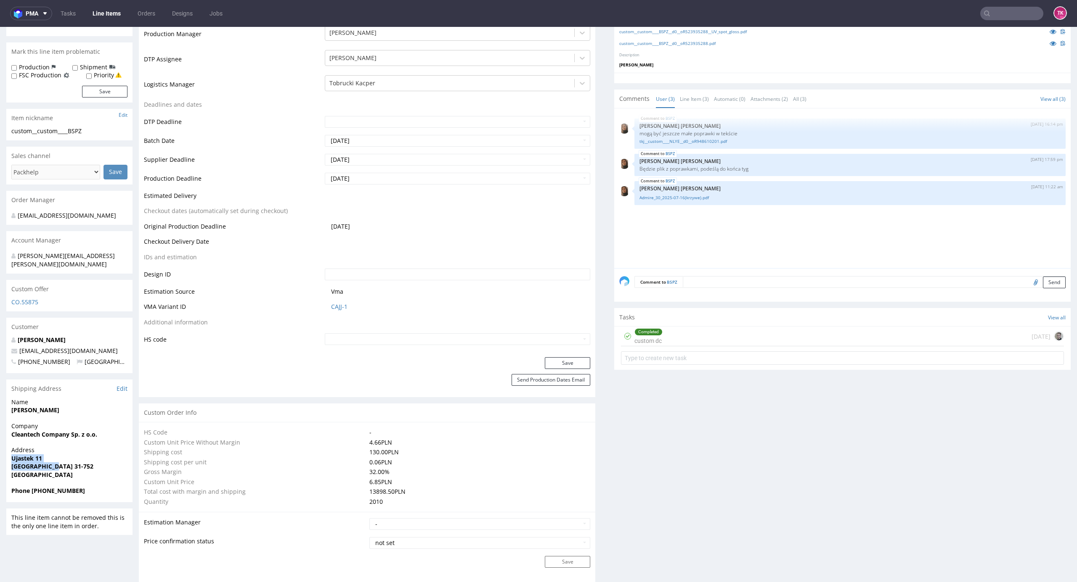
drag, startPoint x: 12, startPoint y: 450, endPoint x: 61, endPoint y: 461, distance: 50.1
click at [61, 461] on p "Address Ujastek 11 Kraków 31-752 Poland" at bounding box center [69, 462] width 116 height 33
copy p "Ujastek 11 Kraków 31-752"
drag, startPoint x: 90, startPoint y: 341, endPoint x: 0, endPoint y: 340, distance: 90.0
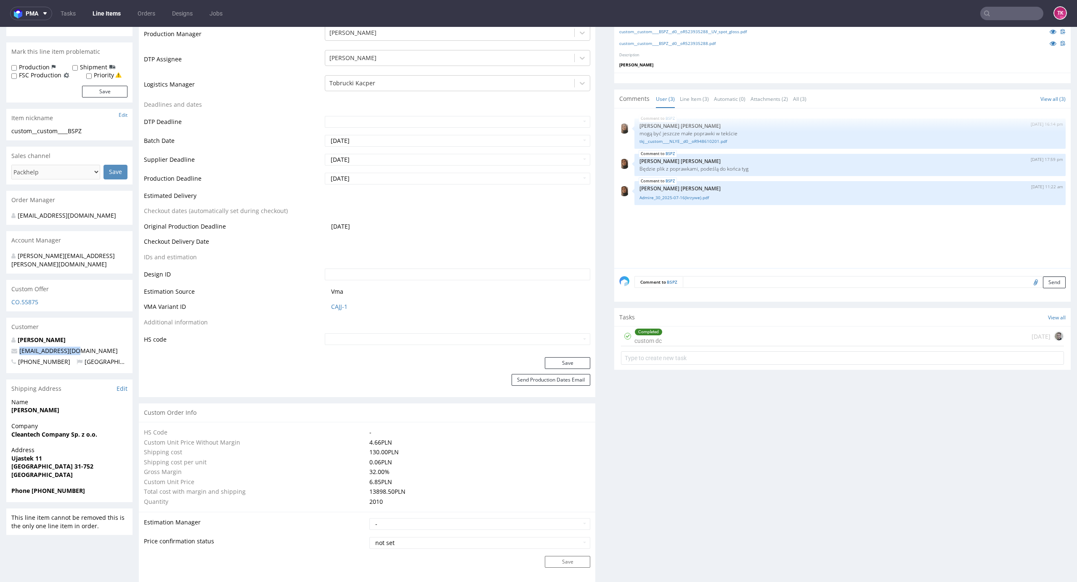
copy span "tomek@cleantle.com"
drag, startPoint x: 34, startPoint y: 482, endPoint x: 96, endPoint y: 486, distance: 62.4
click at [96, 487] on span "Phone +48609476427" at bounding box center [69, 491] width 116 height 8
drag, startPoint x: 63, startPoint y: 402, endPoint x: 0, endPoint y: 401, distance: 62.7
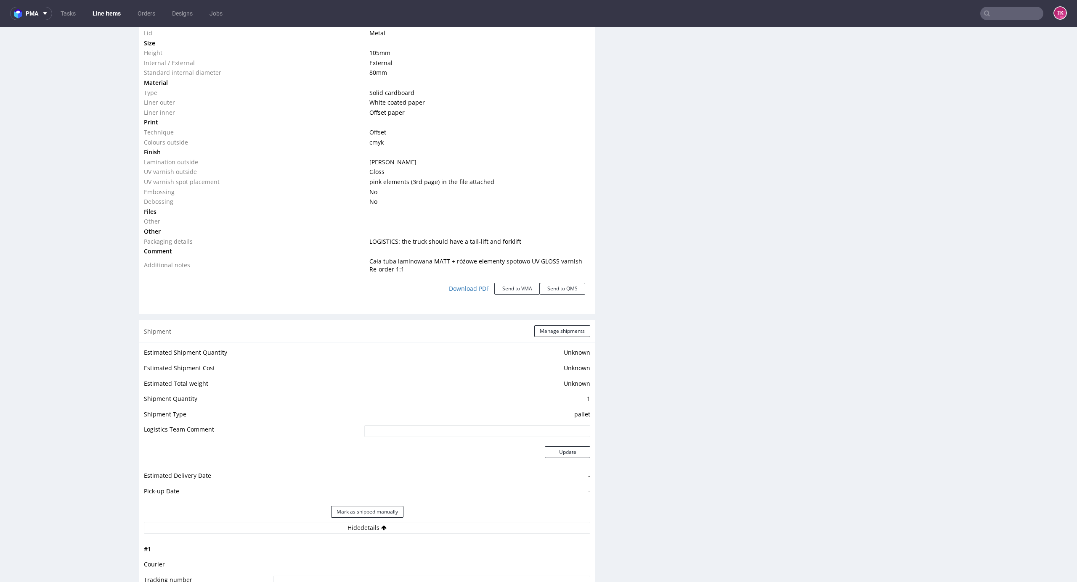
scroll to position [953, 0]
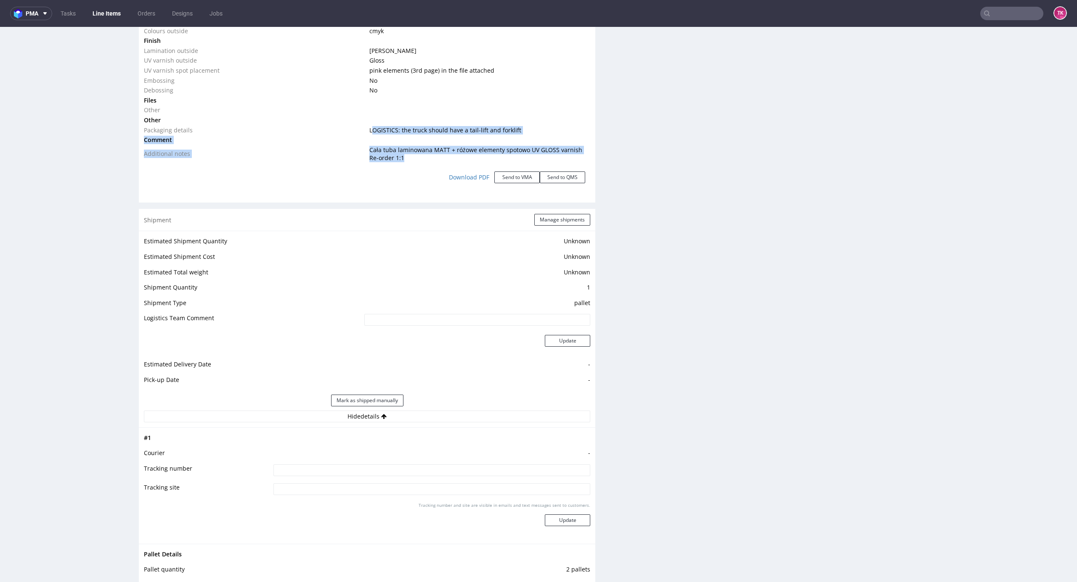
drag, startPoint x: 370, startPoint y: 134, endPoint x: 409, endPoint y: 161, distance: 47.5
click at [401, 157] on tbody "Type Product category Paper tubes Product model Standard tube Lid Metal Size He…" at bounding box center [367, 25] width 446 height 276
click at [413, 162] on td "Cała tuba laminowana MATT + różowe elementy spotowo UV GLOSS varnish Re-order 1…" at bounding box center [478, 154] width 223 height 18
click at [416, 160] on td "Cała tuba laminowana MATT + różowe elementy spotowo UV GLOSS varnish Re-order 1…" at bounding box center [478, 154] width 223 height 18
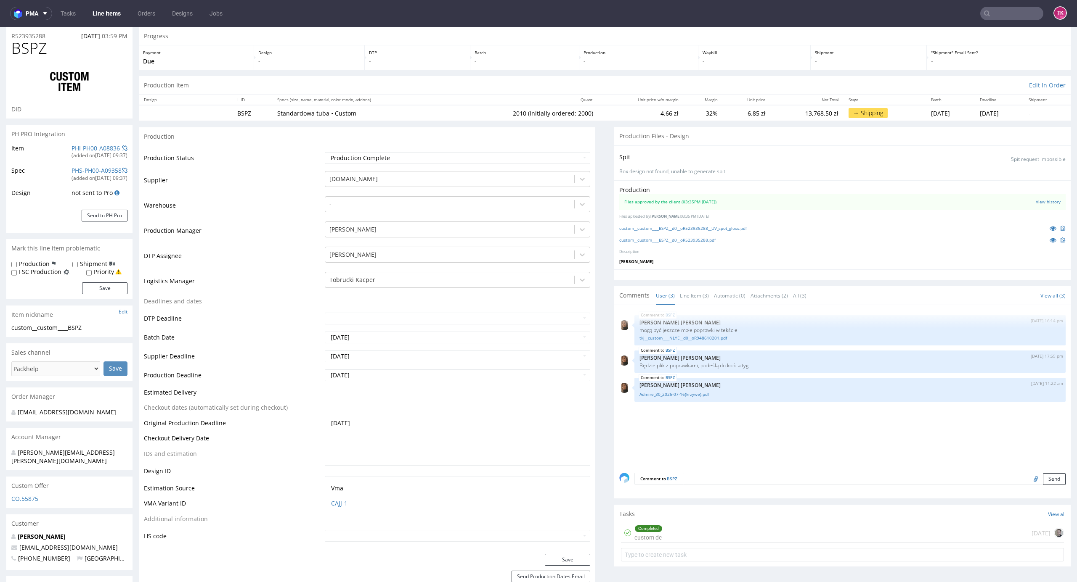
scroll to position [0, 0]
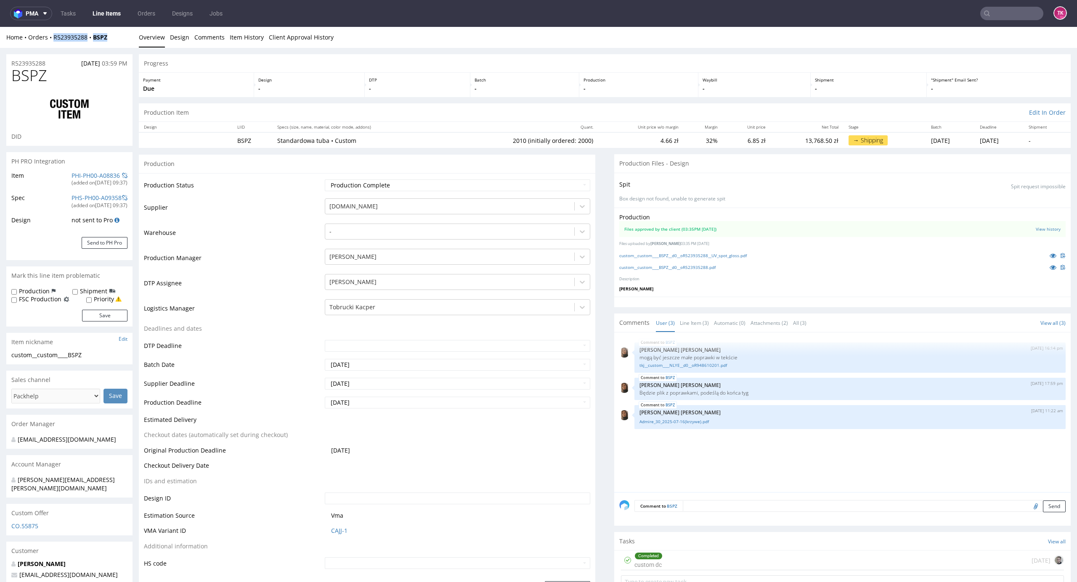
drag, startPoint x: 95, startPoint y: 38, endPoint x: 51, endPoint y: 41, distance: 44.3
click at [51, 41] on div "Home Orders R523935288 BSPZ" at bounding box center [69, 37] width 126 height 8
drag, startPoint x: 767, startPoint y: 142, endPoint x: 798, endPoint y: 148, distance: 31.7
click at [798, 148] on td "13,768.50 zł" at bounding box center [806, 140] width 73 height 16
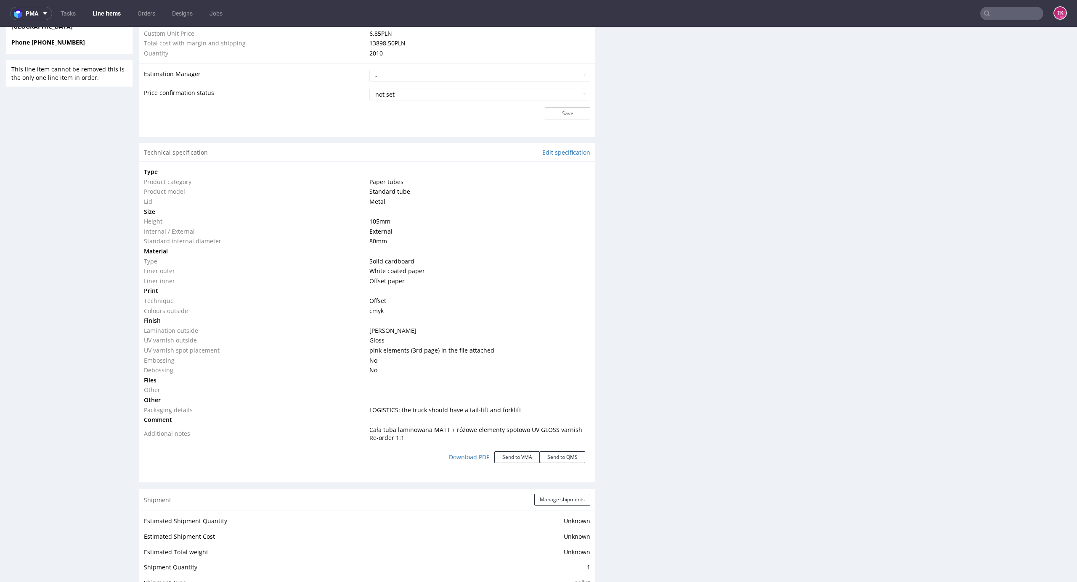
scroll to position [953, 0]
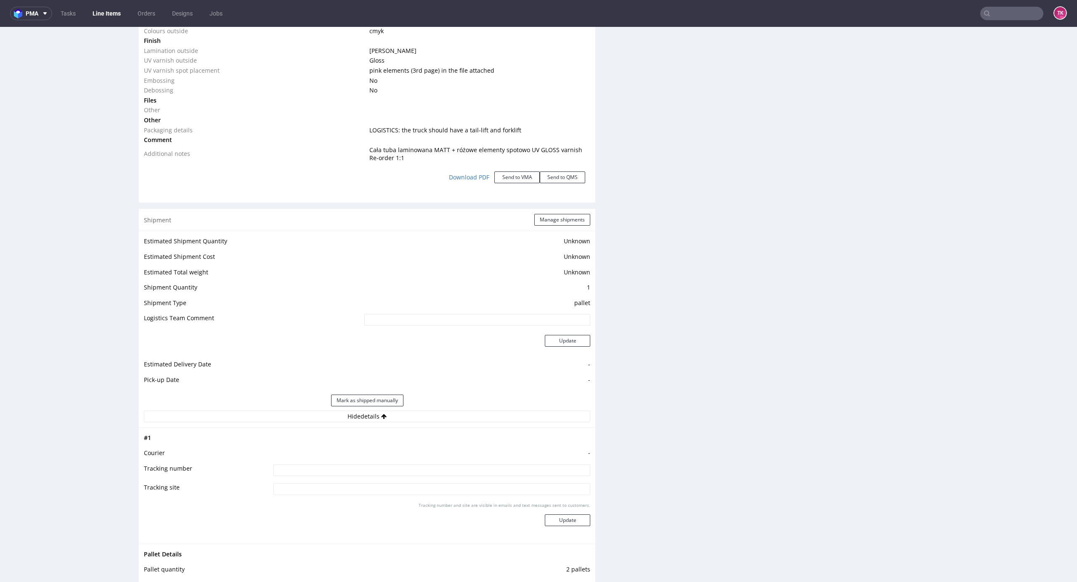
drag, startPoint x: 423, startPoint y: 484, endPoint x: 423, endPoint y: 473, distance: 10.5
click at [424, 482] on tbody "# 1 Courier - Tracking number Tracking site Tracking number and site are visibl…" at bounding box center [367, 486] width 446 height 106
click at [421, 467] on input at bounding box center [431, 471] width 317 height 12
paste input "RWM006265444"
type input "RWM006265444"
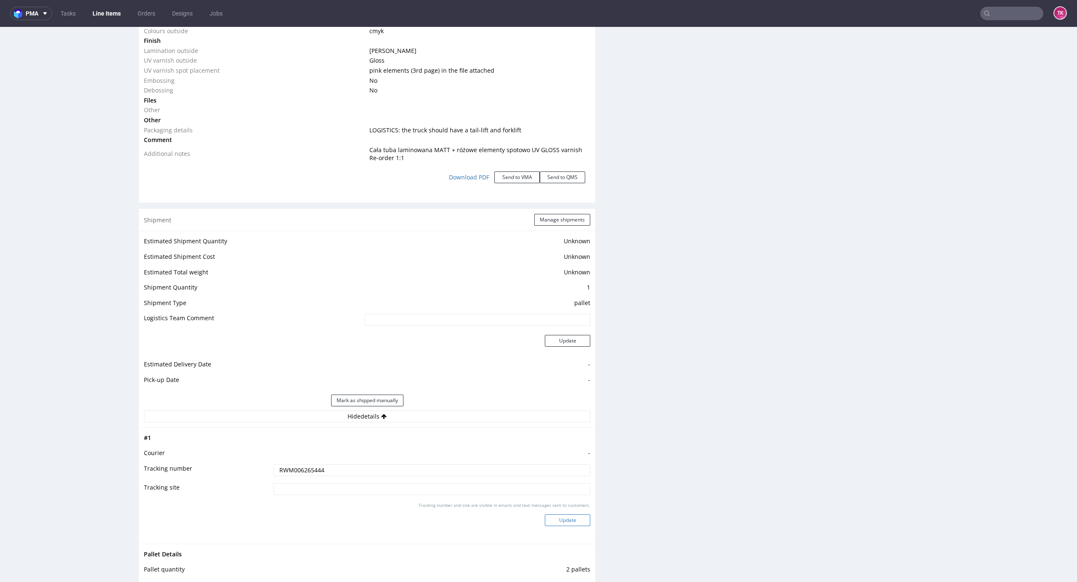
click at [554, 522] on button "Update" at bounding box center [567, 521] width 45 height 12
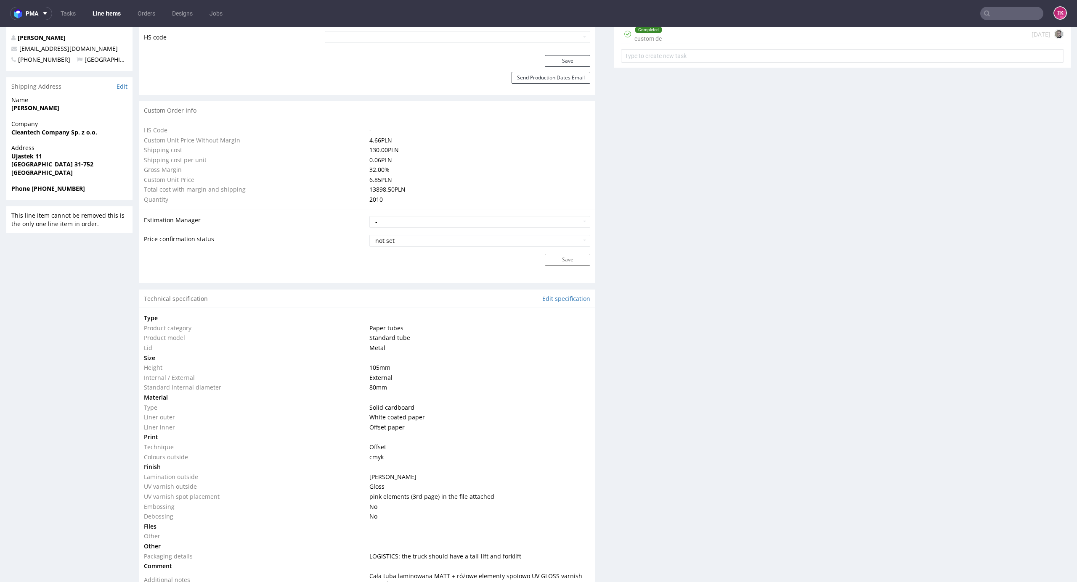
scroll to position [611, 0]
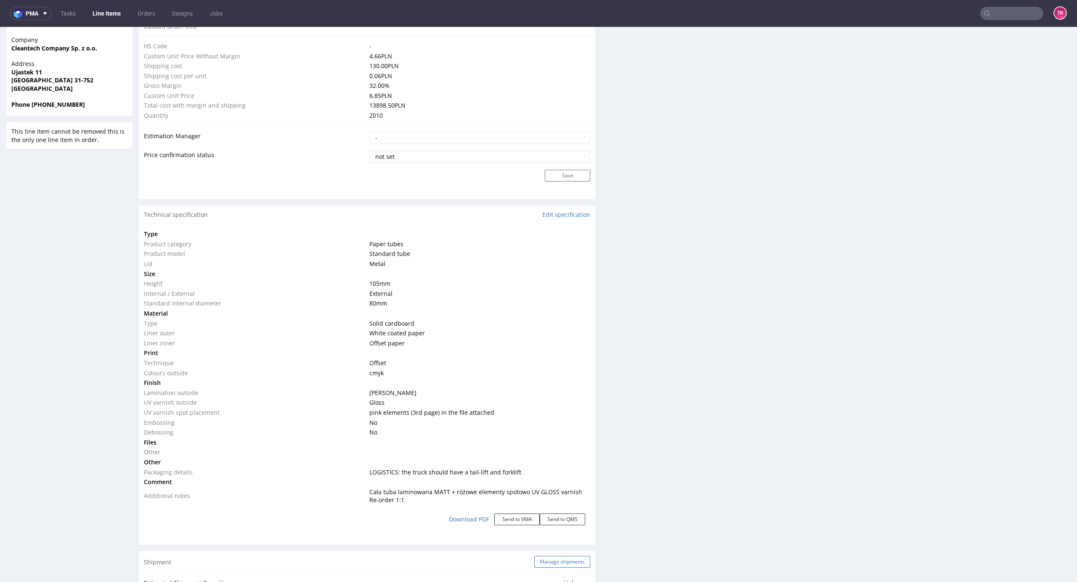
click at [551, 559] on button "Manage shipments" at bounding box center [562, 562] width 56 height 12
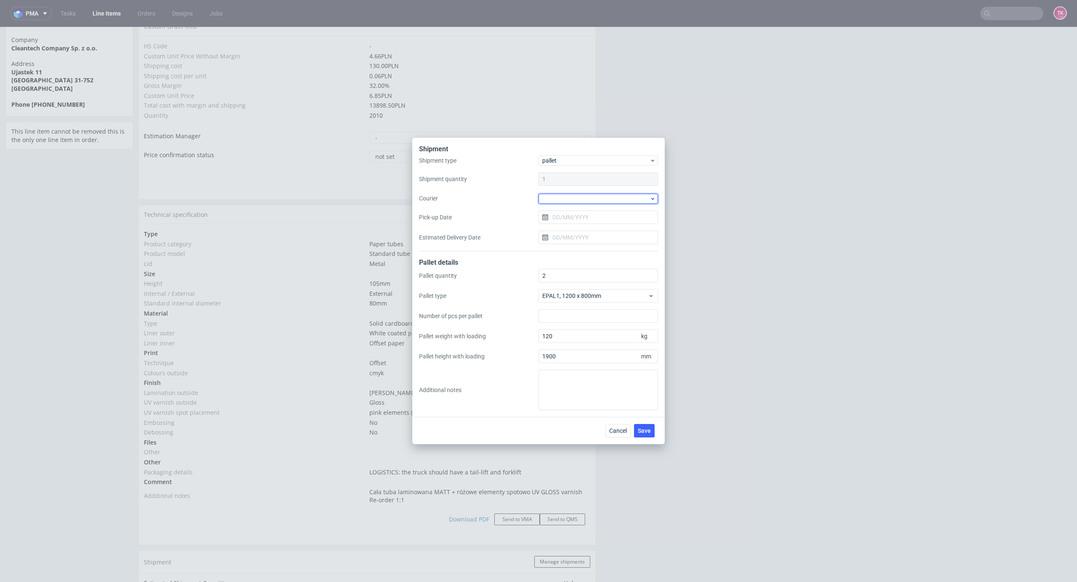
click at [577, 203] on div at bounding box center [597, 199] width 119 height 10
click at [588, 265] on div "Kuehne + Nagel" at bounding box center [598, 266] width 113 height 15
click at [645, 429] on span "Save" at bounding box center [644, 431] width 13 height 6
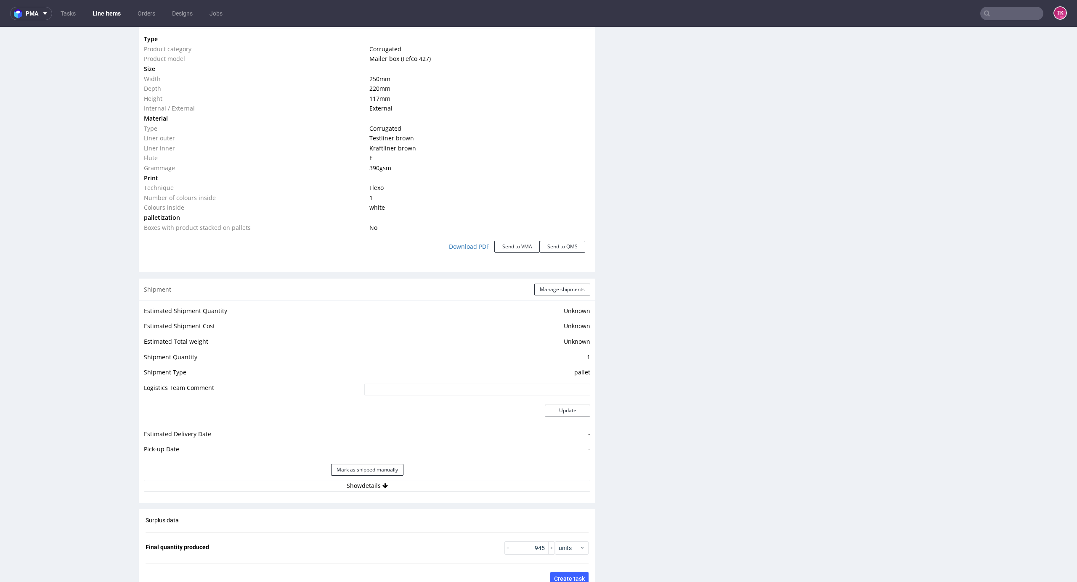
scroll to position [998, 0]
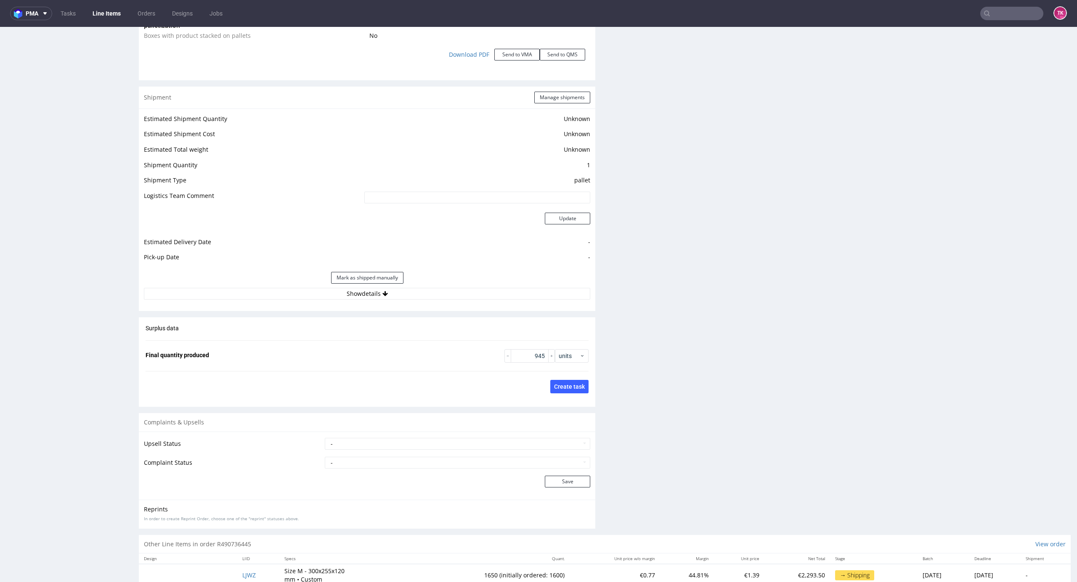
click at [473, 287] on div "Mark as shipped manually" at bounding box center [367, 278] width 446 height 20
click at [473, 295] on button "Show details" at bounding box center [367, 294] width 446 height 12
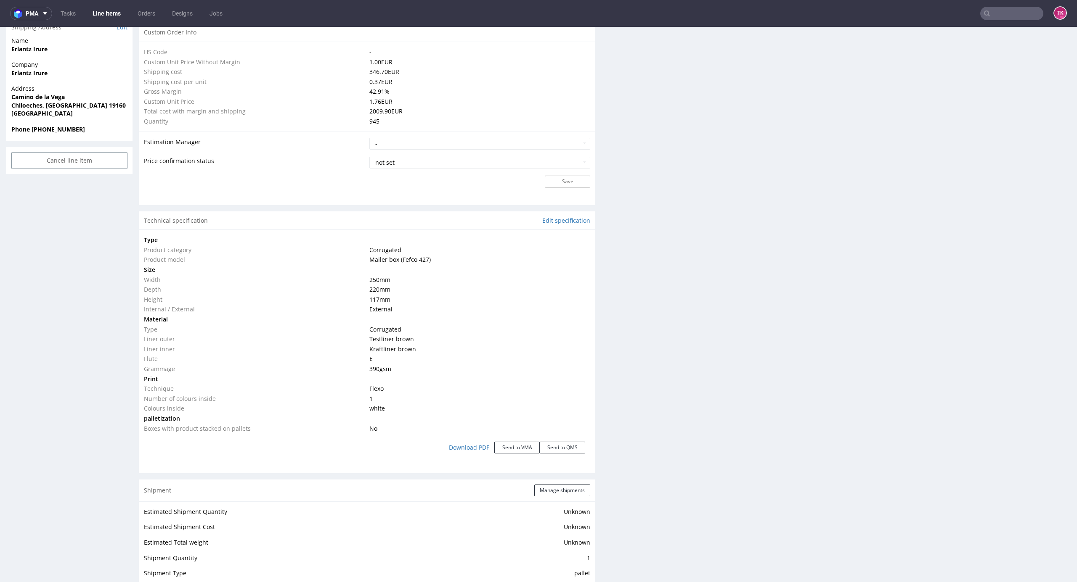
scroll to position [785, 0]
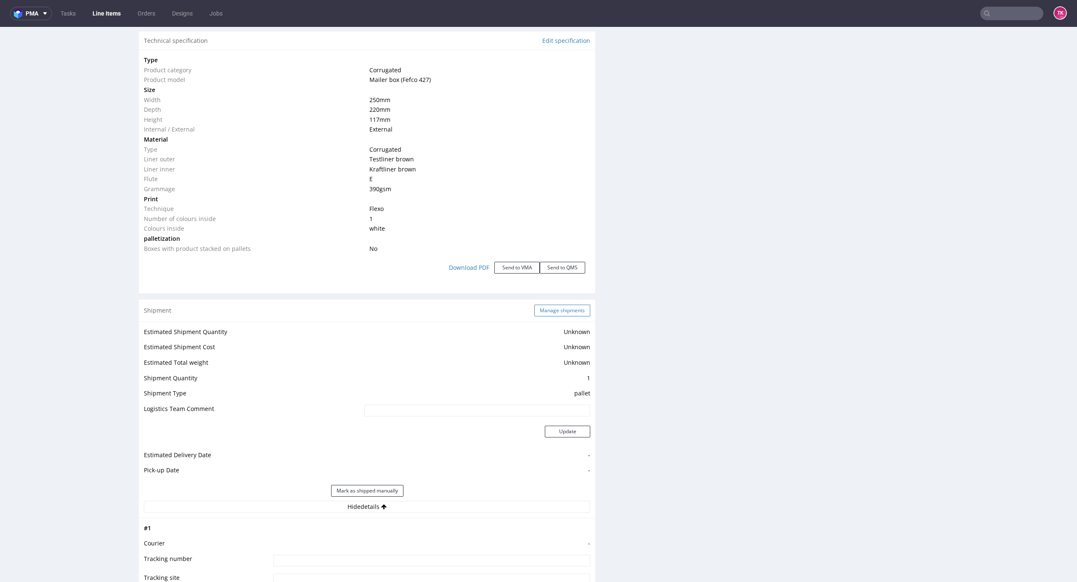
click at [552, 314] on button "Manage shipments" at bounding box center [562, 311] width 56 height 12
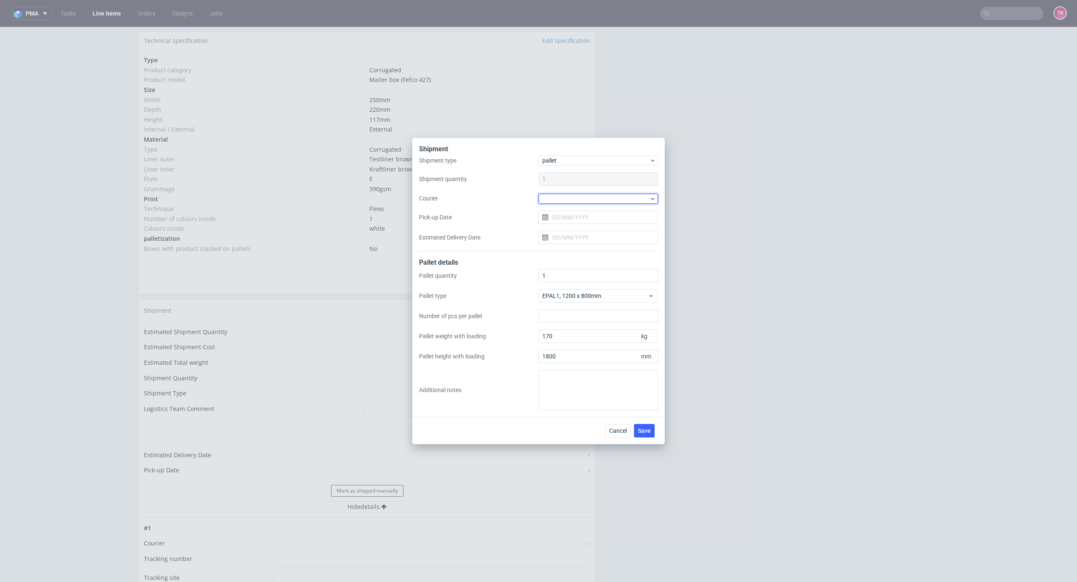
drag, startPoint x: 594, startPoint y: 193, endPoint x: 595, endPoint y: 202, distance: 8.9
click at [594, 196] on div at bounding box center [597, 199] width 119 height 10
click at [609, 244] on div "DB Schenker" at bounding box center [598, 246] width 113 height 15
click at [600, 220] on input "Pick-up Date" at bounding box center [597, 216] width 119 height 13
click at [589, 298] on button "12" at bounding box center [584, 299] width 13 height 13
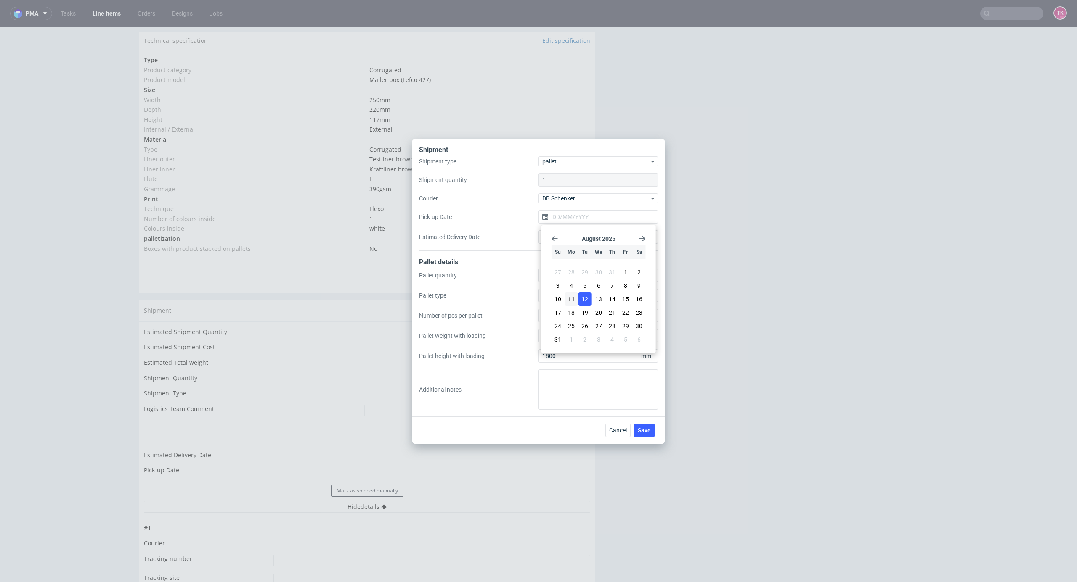
type input "[DATE]"
click at [644, 424] on button "Save" at bounding box center [644, 430] width 21 height 13
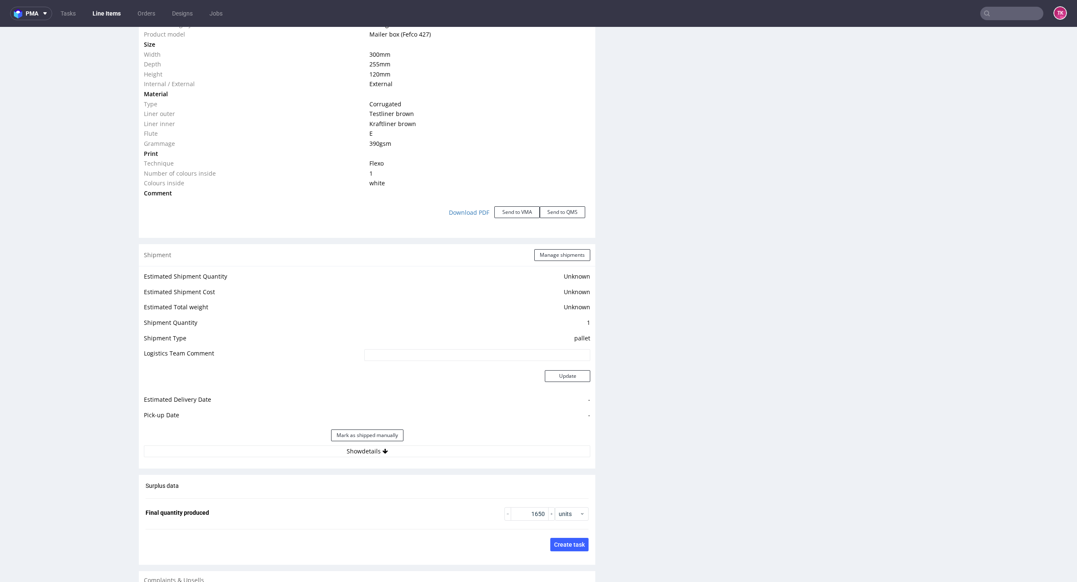
scroll to position [1032, 0]
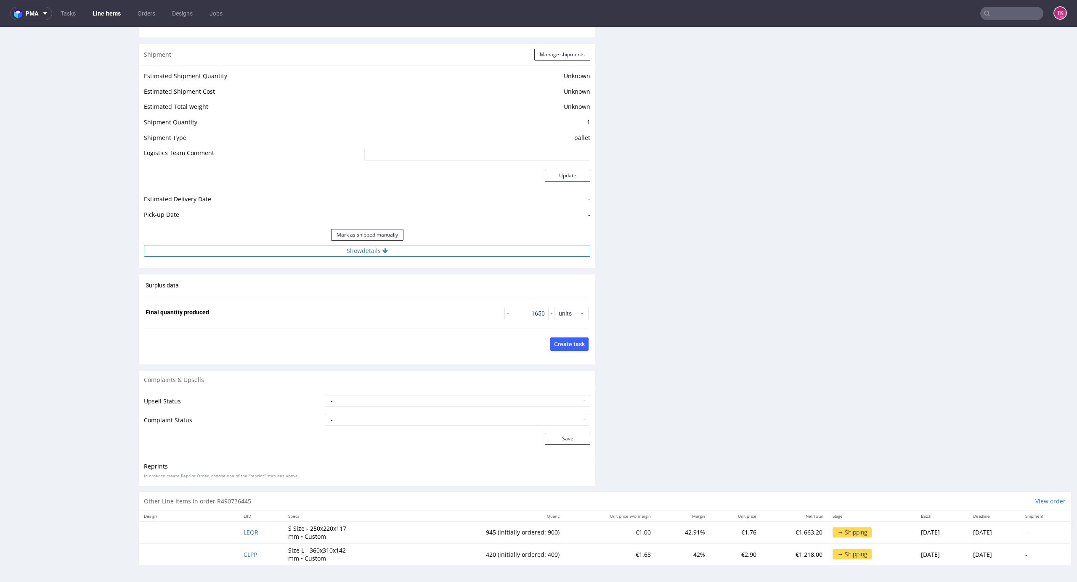
click at [441, 256] on button "Show details" at bounding box center [367, 251] width 446 height 12
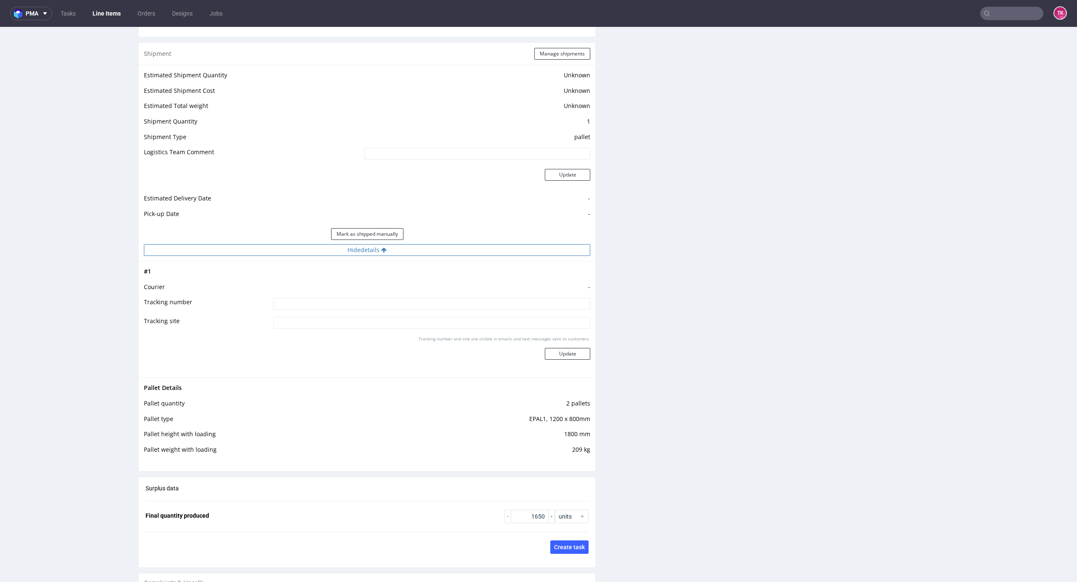
click at [441, 248] on button "Hide details" at bounding box center [367, 250] width 446 height 12
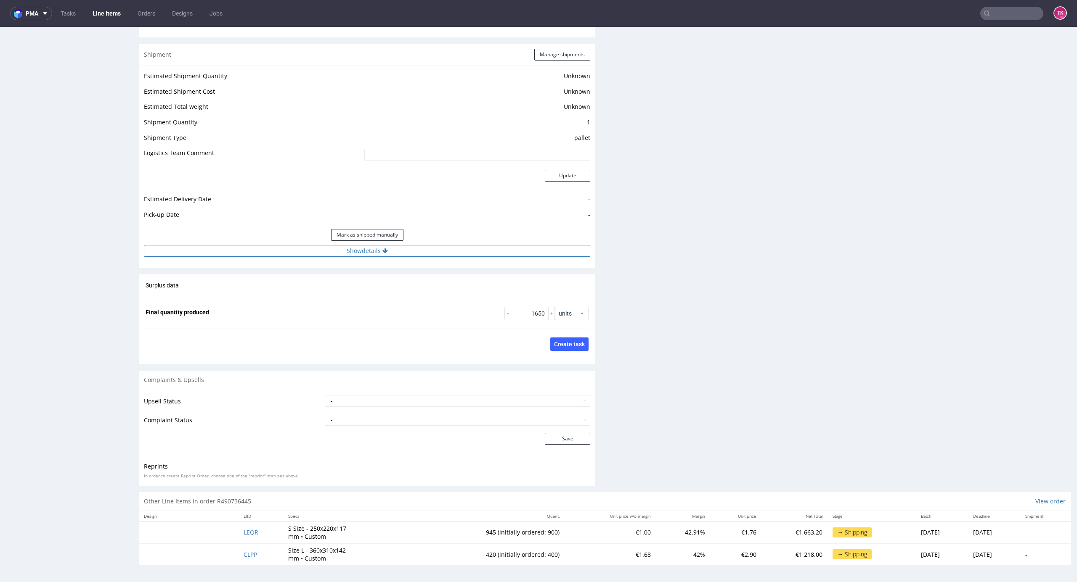
click at [442, 248] on button "Show details" at bounding box center [367, 251] width 446 height 12
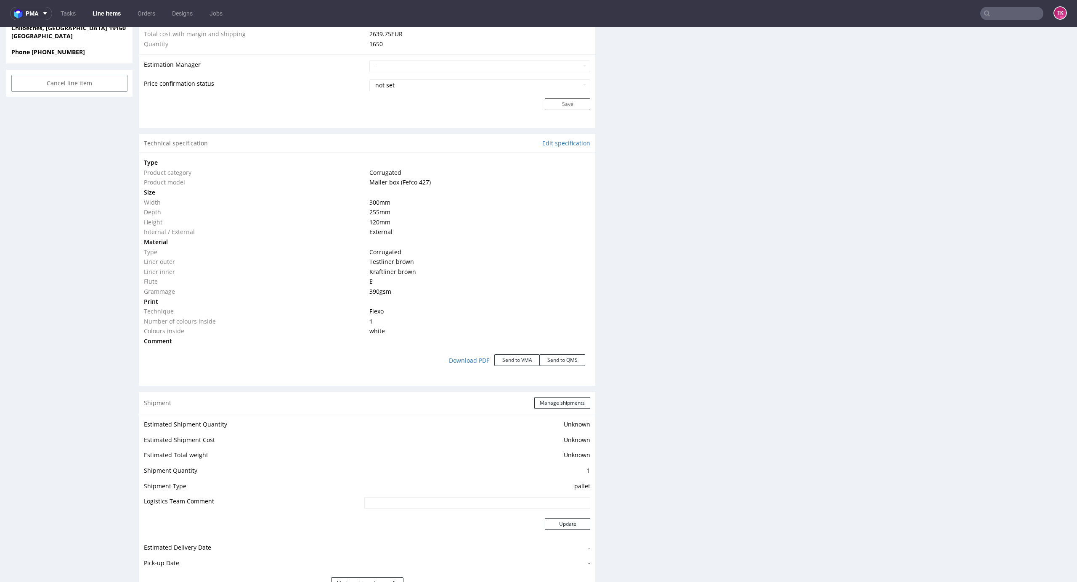
scroll to position [841, 0]
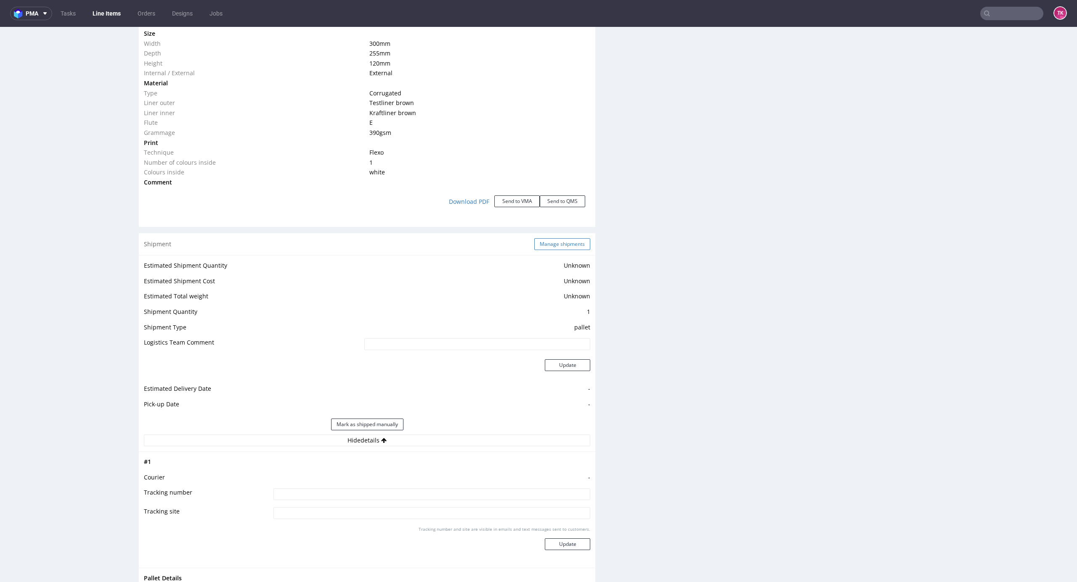
drag, startPoint x: 569, startPoint y: 236, endPoint x: 564, endPoint y: 245, distance: 11.0
click at [566, 240] on div "Shipment Manage shipments" at bounding box center [367, 244] width 456 height 22
click at [564, 244] on button "Manage shipments" at bounding box center [562, 244] width 56 height 12
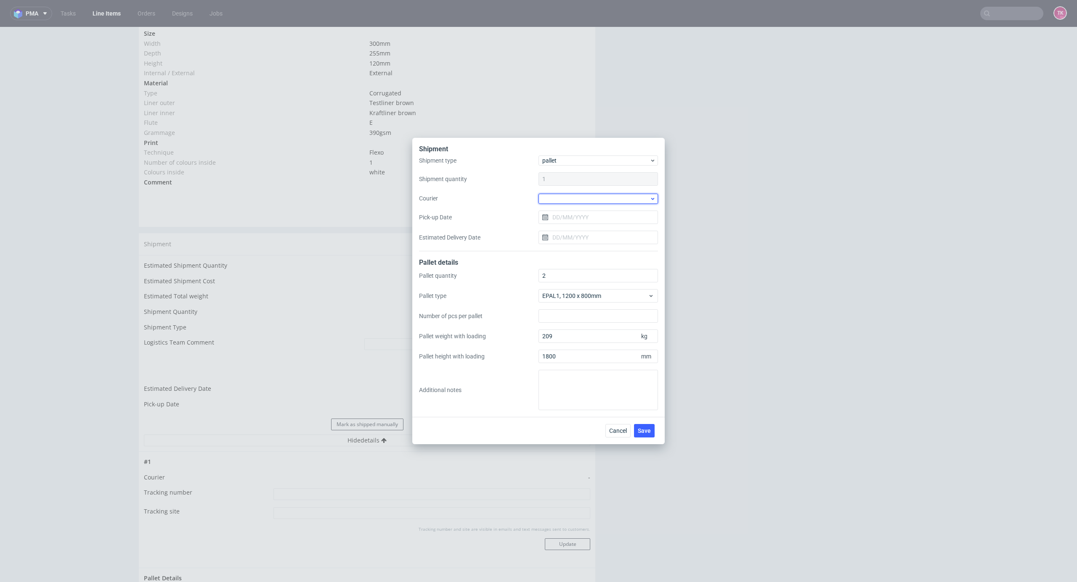
drag, startPoint x: 604, startPoint y: 199, endPoint x: 604, endPoint y: 204, distance: 5.0
click at [604, 199] on div at bounding box center [597, 199] width 119 height 10
click at [608, 241] on div "DB Schenker" at bounding box center [598, 246] width 113 height 15
click at [600, 221] on input "Pick-up Date" at bounding box center [597, 216] width 119 height 13
click at [583, 300] on span "12" at bounding box center [584, 299] width 7 height 8
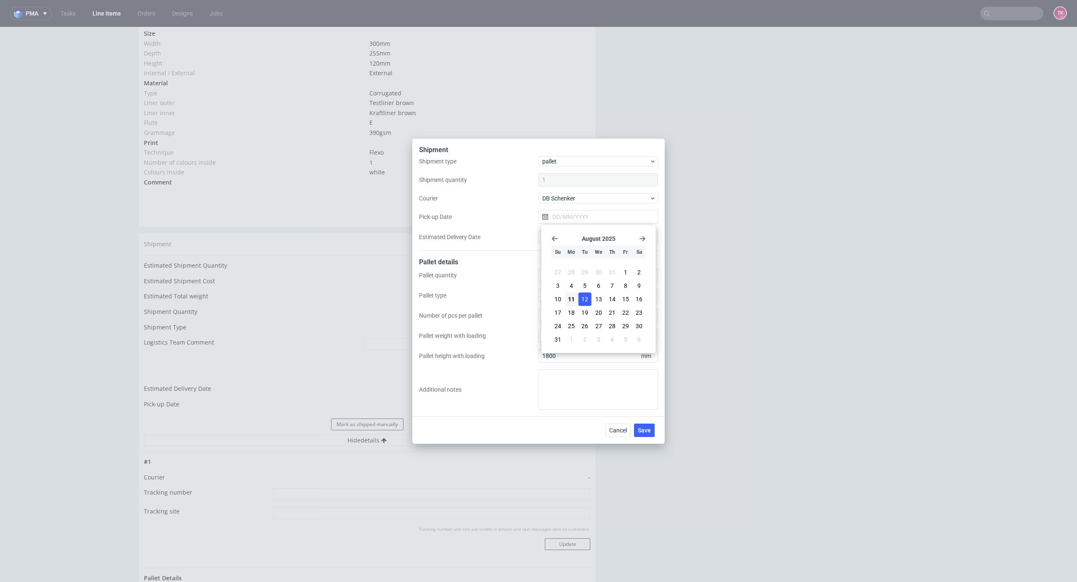
type input "[DATE]"
click at [646, 428] on span "Save" at bounding box center [644, 431] width 13 height 6
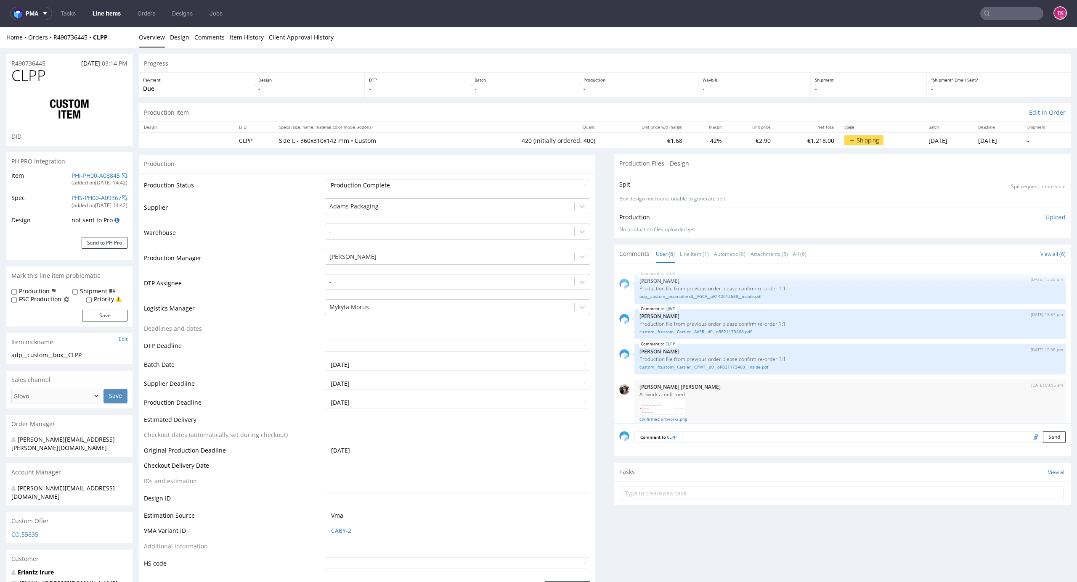
scroll to position [104, 0]
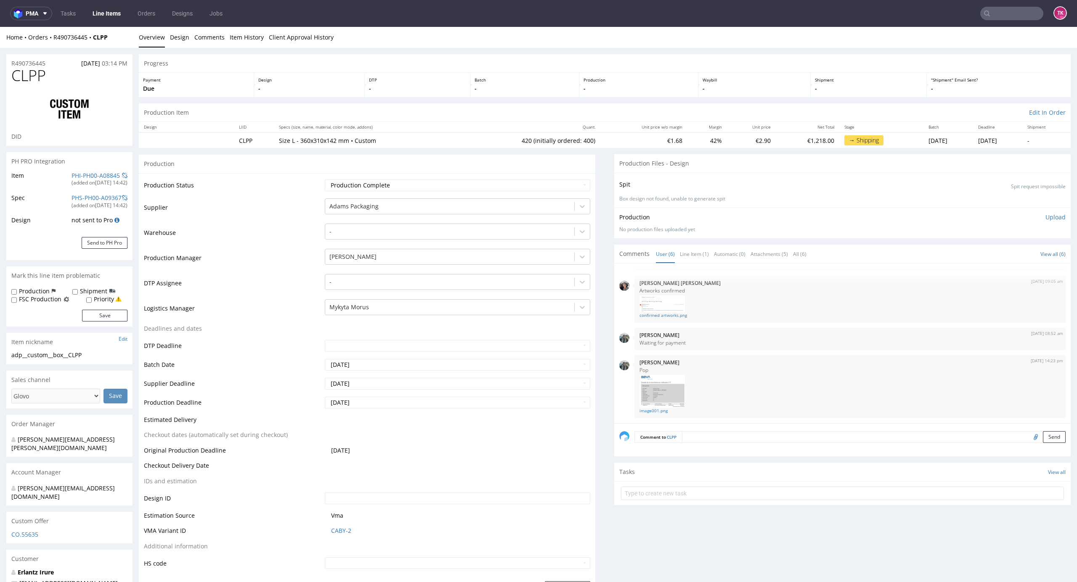
drag, startPoint x: 1057, startPoint y: 169, endPoint x: 1036, endPoint y: 560, distance: 391.7
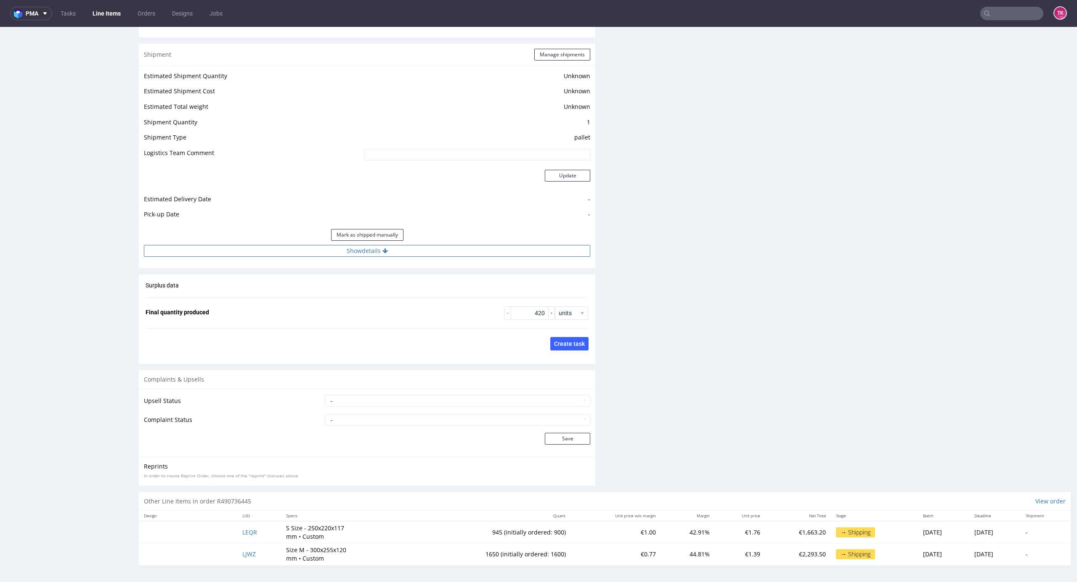
click at [517, 248] on button "Show details" at bounding box center [367, 251] width 446 height 12
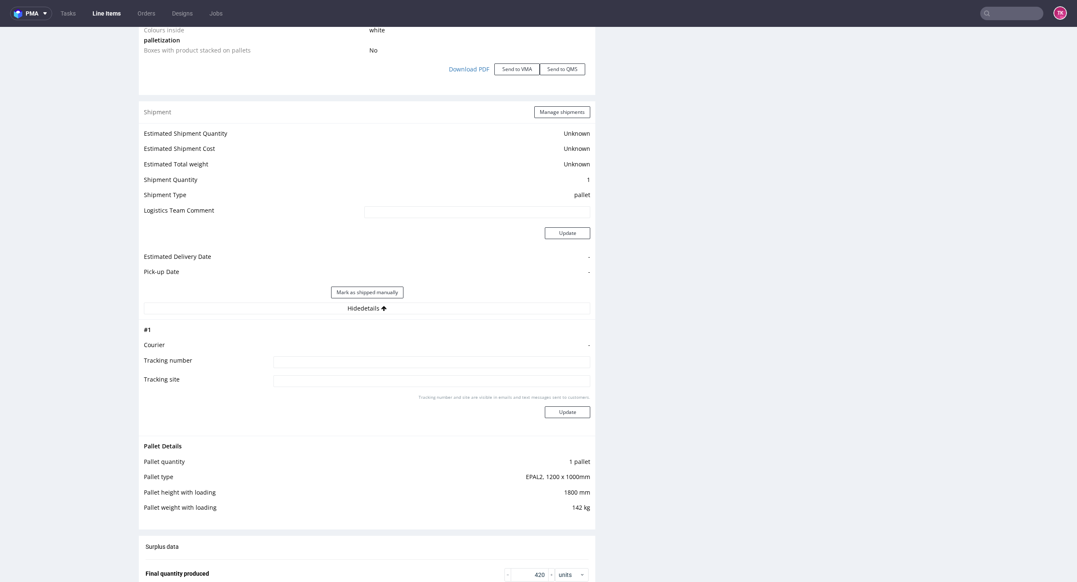
scroll to position [874, 0]
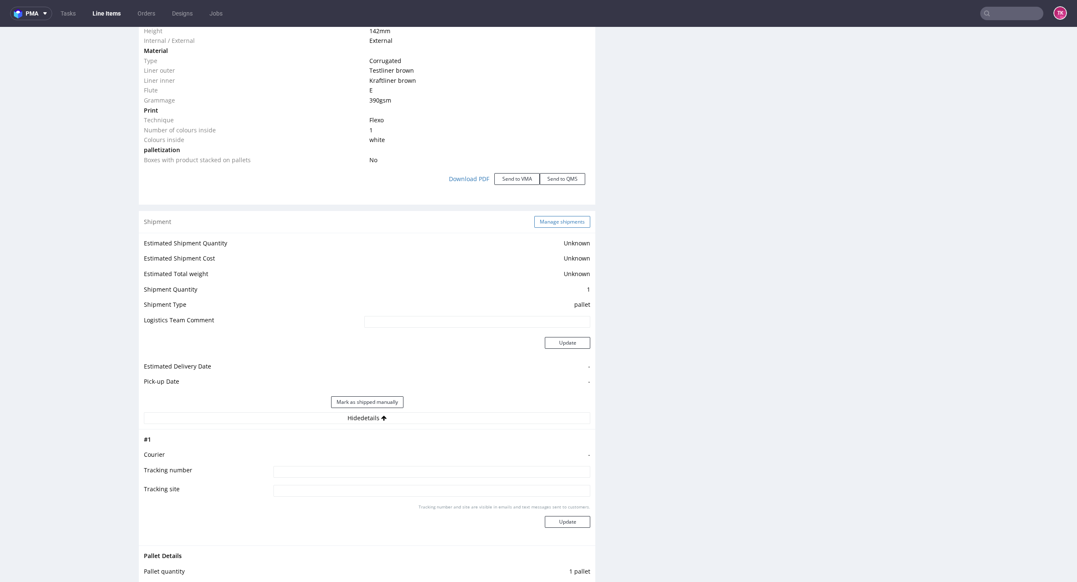
click at [560, 223] on button "Manage shipments" at bounding box center [562, 222] width 56 height 12
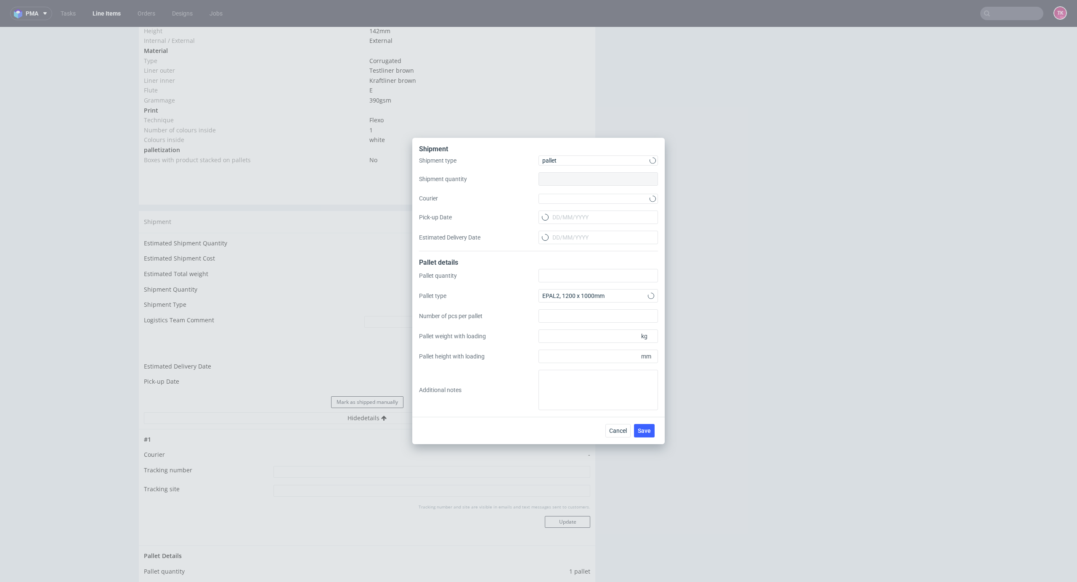
type input "1"
type input "142"
type input "1800"
click at [589, 199] on div at bounding box center [597, 199] width 119 height 10
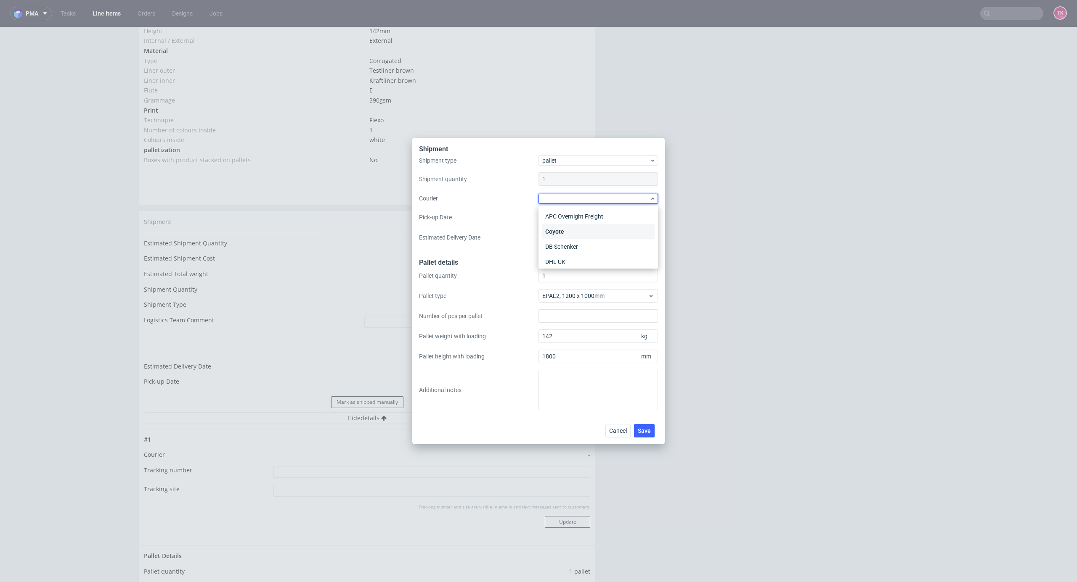
click at [596, 239] on div "Coyote" at bounding box center [598, 231] width 113 height 15
click at [580, 199] on span "Coyote" at bounding box center [595, 198] width 107 height 8
click at [579, 241] on div "DB Schenker" at bounding box center [598, 246] width 113 height 15
click at [574, 216] on input "Pick-up Date" at bounding box center [597, 216] width 119 height 13
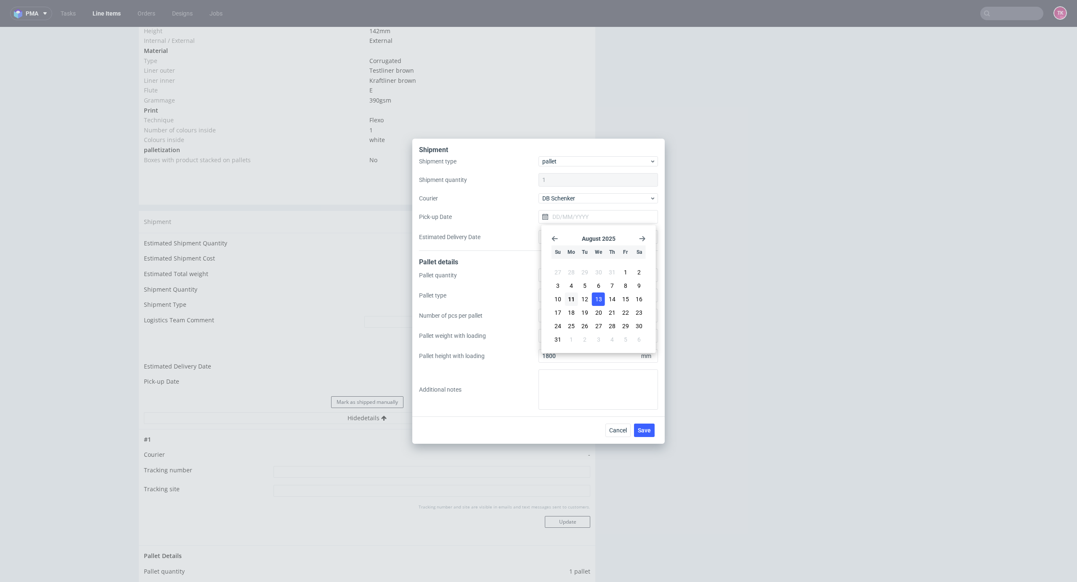
click at [592, 298] on button "13" at bounding box center [598, 299] width 13 height 13
click at [568, 217] on input "13/08/2025" at bounding box center [597, 216] width 119 height 13
click at [585, 299] on span "12" at bounding box center [584, 299] width 7 height 8
type input "12/08/2025"
click at [643, 432] on span "Save" at bounding box center [644, 431] width 13 height 6
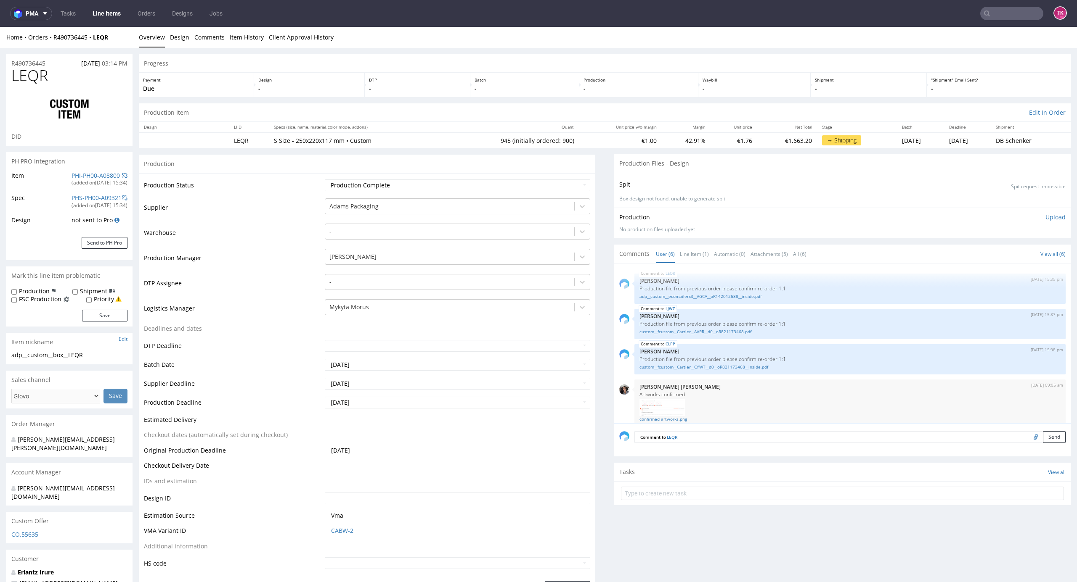
scroll to position [104, 0]
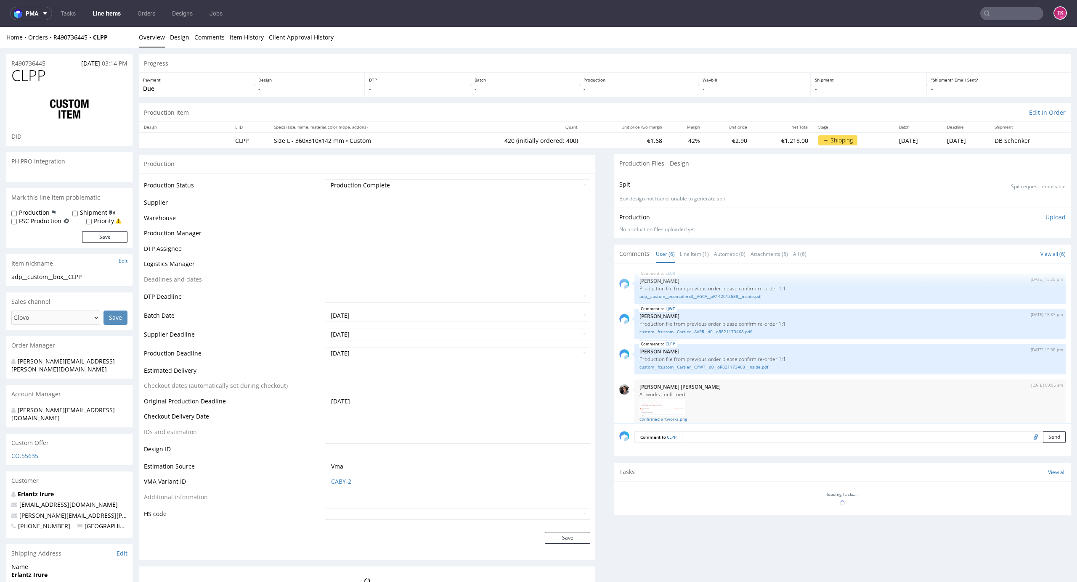
scroll to position [104, 0]
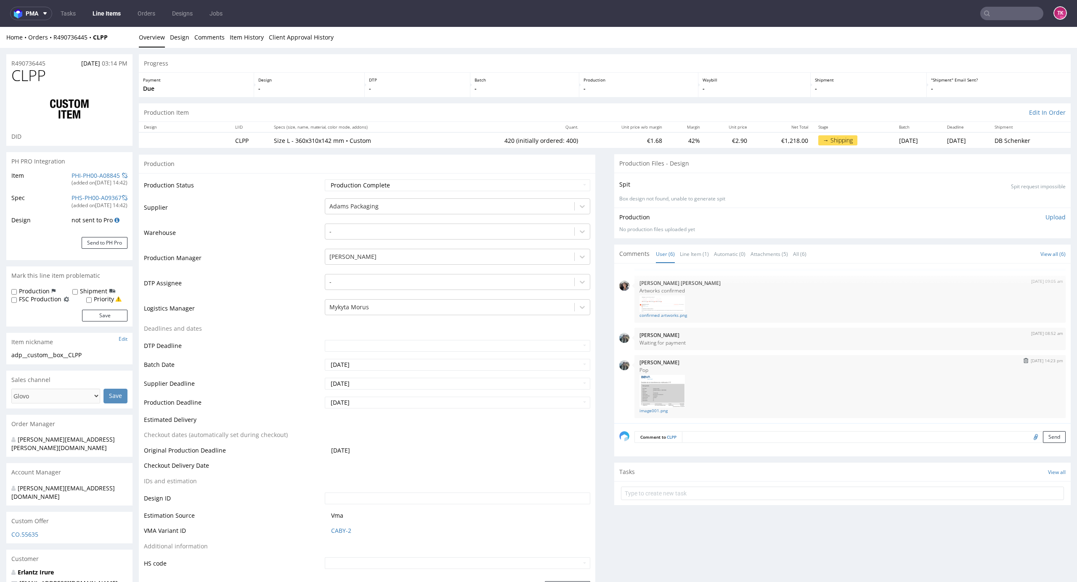
type input "420"
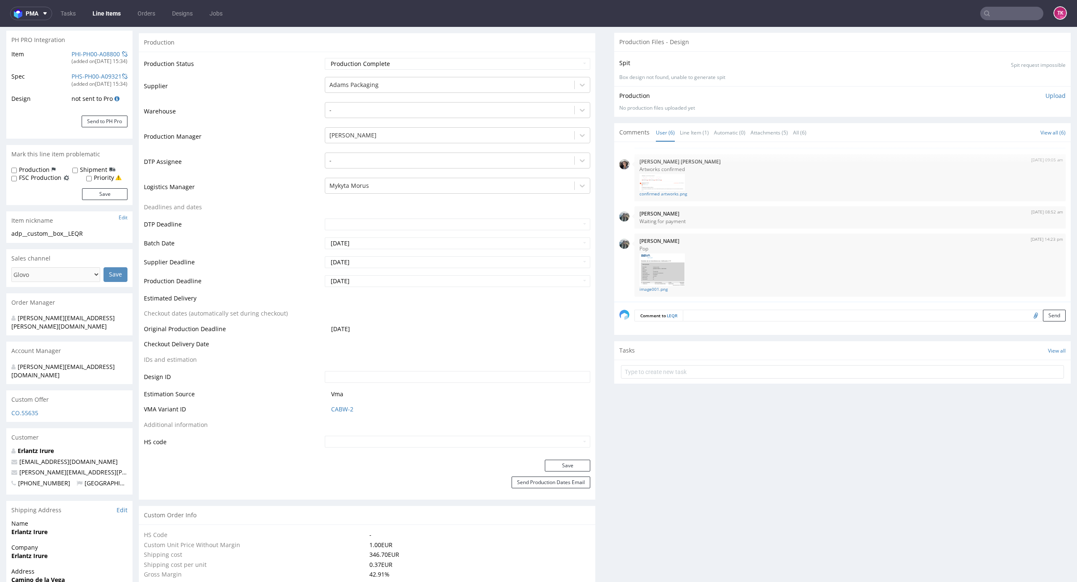
scroll to position [224, 0]
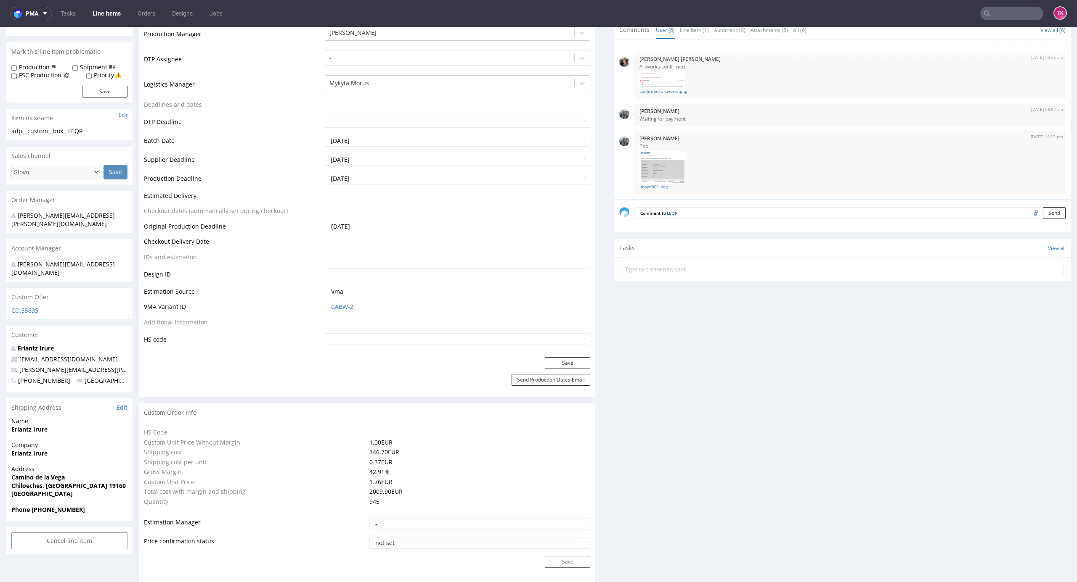
drag, startPoint x: 5, startPoint y: 437, endPoint x: 76, endPoint y: 428, distance: 71.3
copy span
drag, startPoint x: 61, startPoint y: 439, endPoint x: 2, endPoint y: 444, distance: 59.1
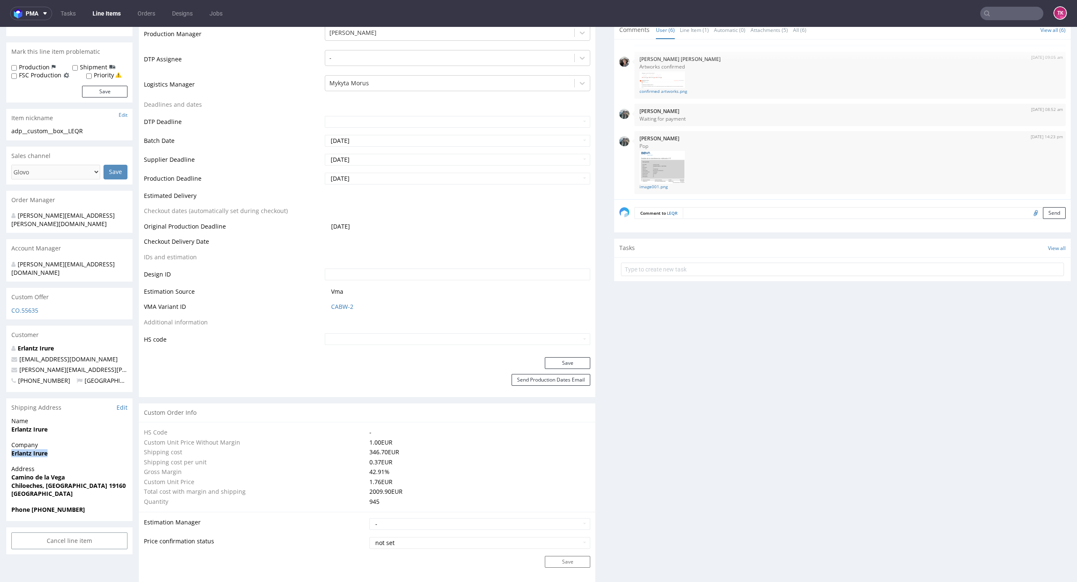
copy strong "Erlantz Irure"
drag, startPoint x: 9, startPoint y: 414, endPoint x: 69, endPoint y: 414, distance: 60.6
copy strong "Erlantz Irure"
drag, startPoint x: 7, startPoint y: 460, endPoint x: 114, endPoint y: 469, distance: 108.1
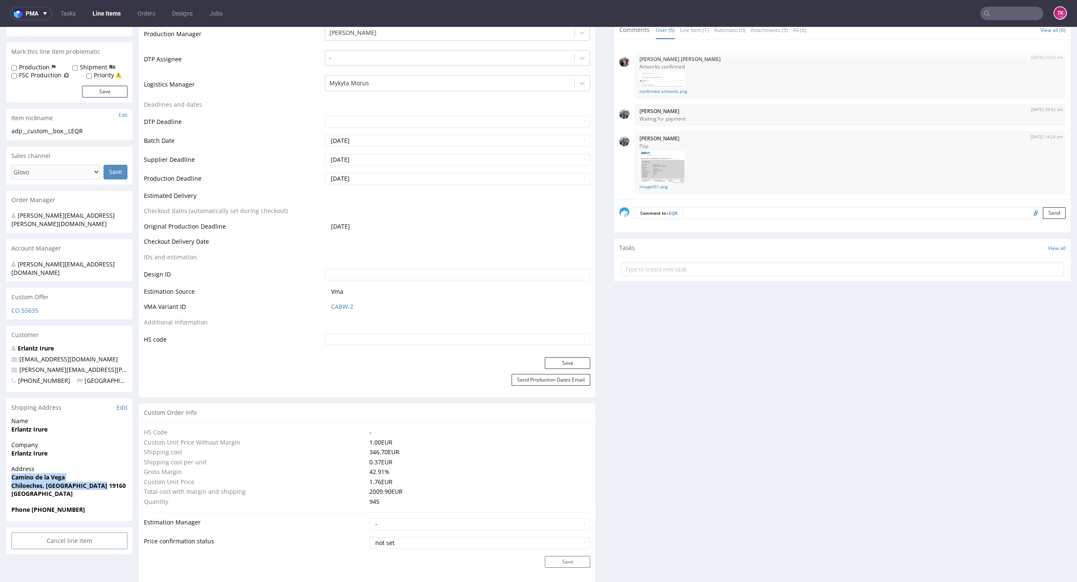
click at [114, 469] on div "Address Camino de la Vega Chiloeches, Guadalajara 19160 Spain" at bounding box center [69, 485] width 126 height 40
copy p "Camino de la Vega Chiloeches, Guadalajara 19160"
drag, startPoint x: 114, startPoint y: 347, endPoint x: 0, endPoint y: 352, distance: 114.5
copy span "[PERSON_NAME][EMAIL_ADDRESS][PERSON_NAME][DOMAIN_NAME]"
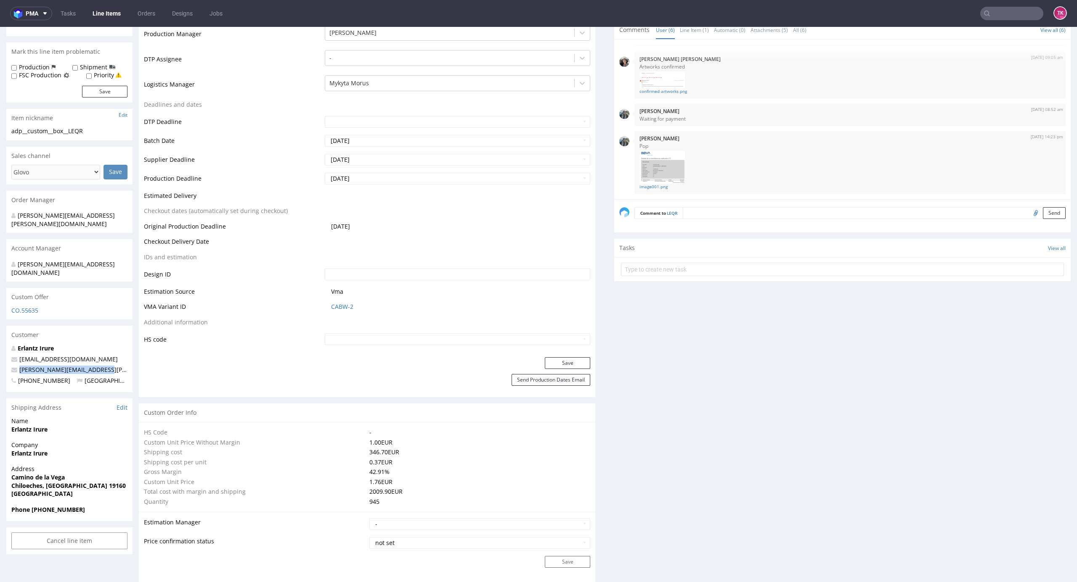
drag, startPoint x: 35, startPoint y: 493, endPoint x: 116, endPoint y: 490, distance: 80.8
click at [116, 506] on span "Phone [PHONE_NUMBER]" at bounding box center [69, 510] width 116 height 8
copy strong "[PHONE_NUMBER]"
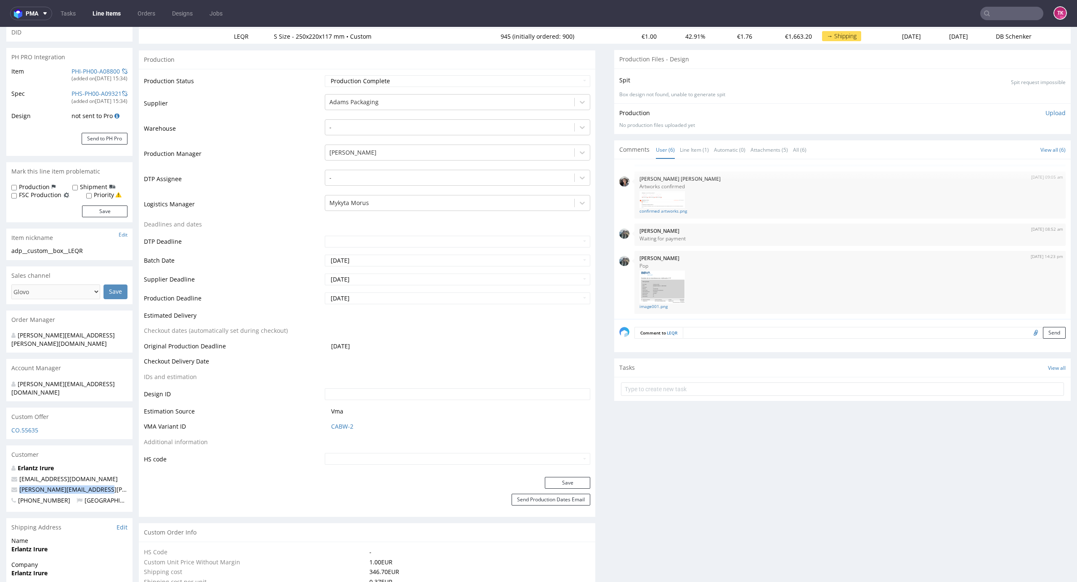
scroll to position [0, 0]
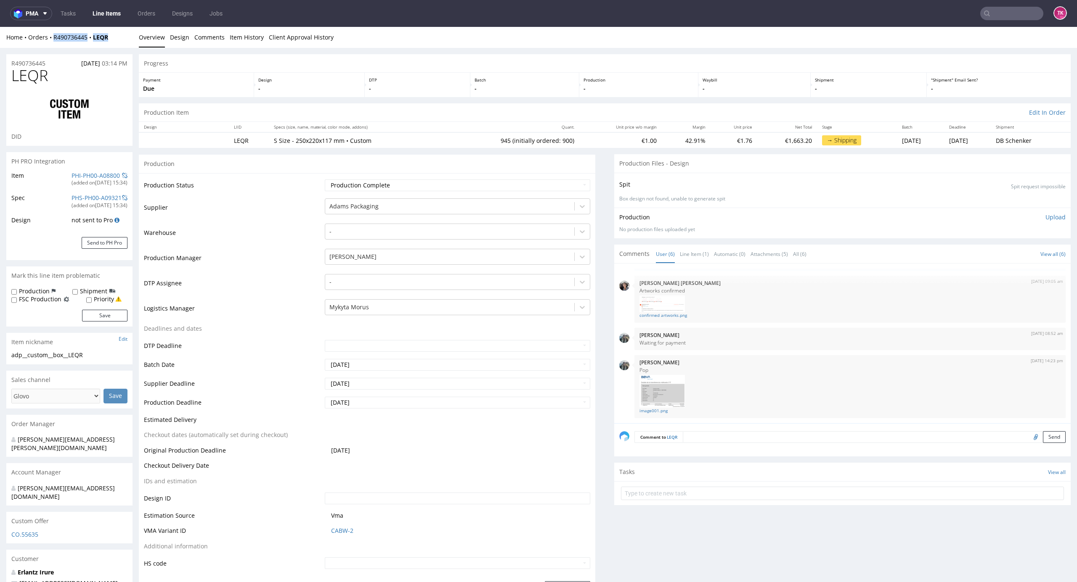
drag, startPoint x: 116, startPoint y: 45, endPoint x: 52, endPoint y: 45, distance: 63.9
click at [52, 45] on div "Home Orders R490736445 LEQR Overview Design Comments Item History Client Approv…" at bounding box center [538, 37] width 1077 height 21
copy div "R490736445 LEQR"
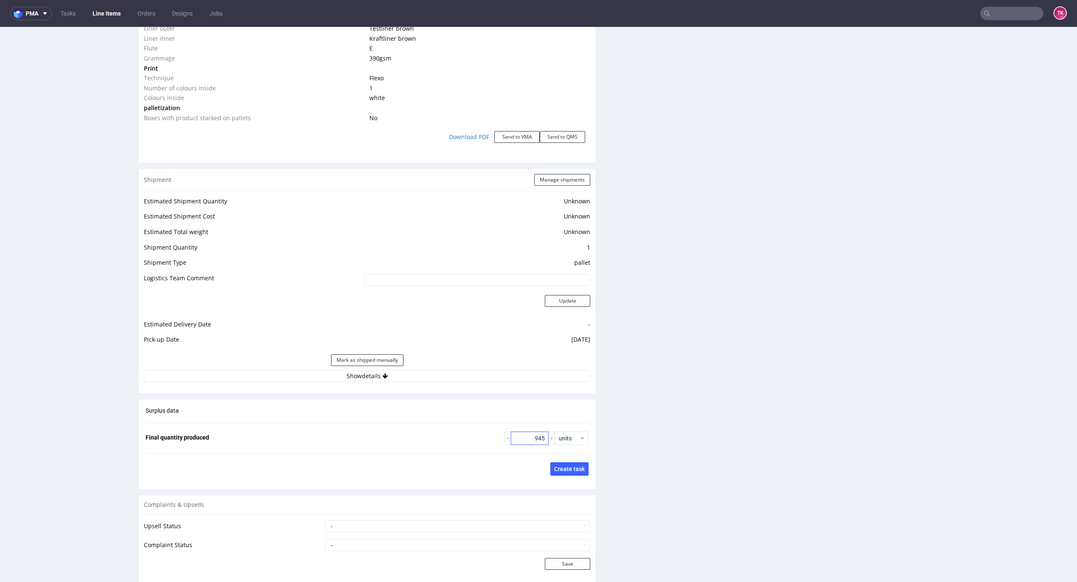
scroll to position [1009, 0]
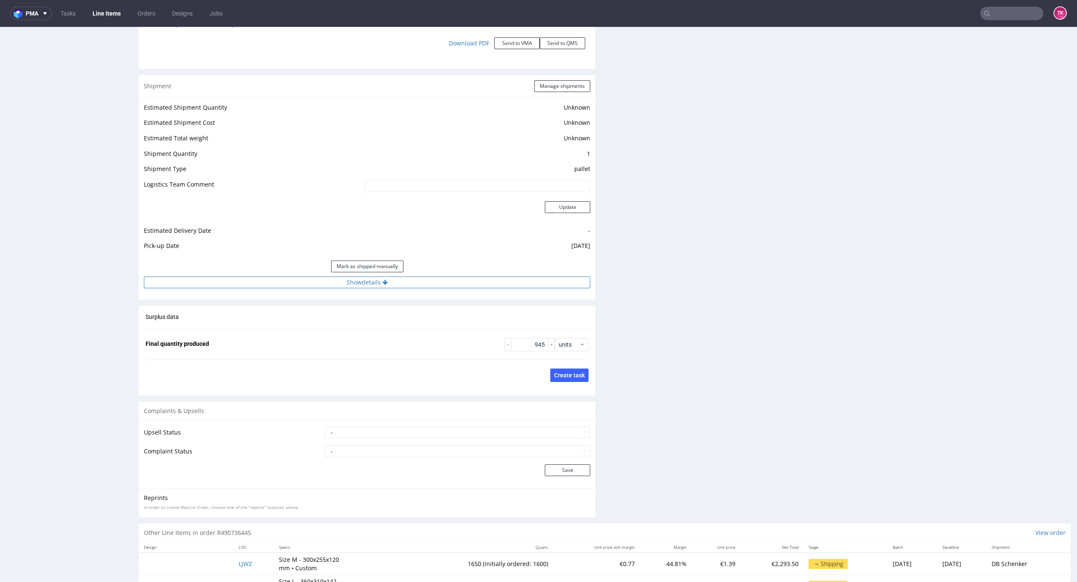
click at [478, 288] on button "Show details" at bounding box center [367, 283] width 446 height 12
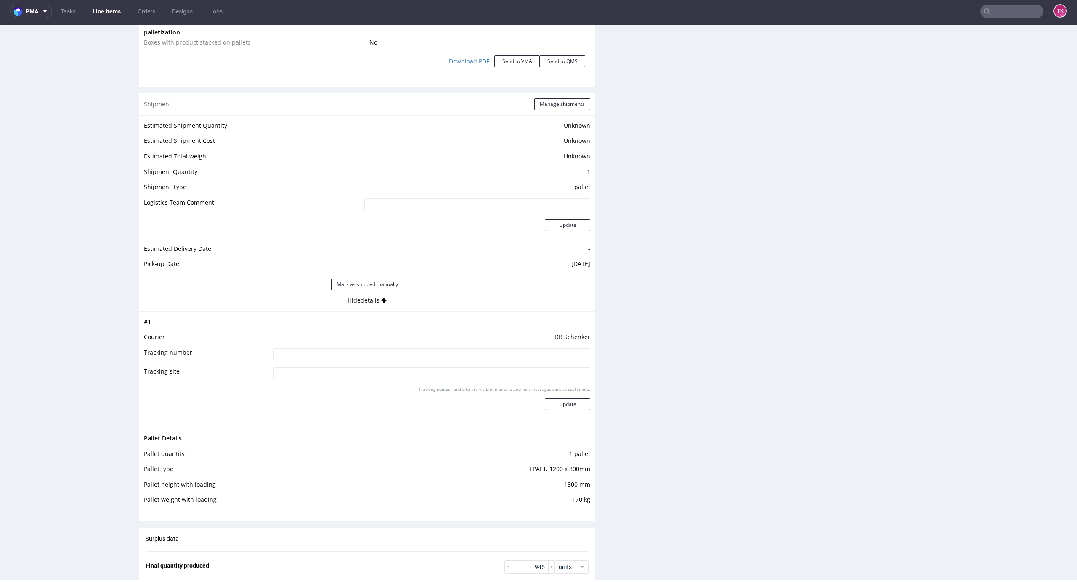
scroll to position [953, 0]
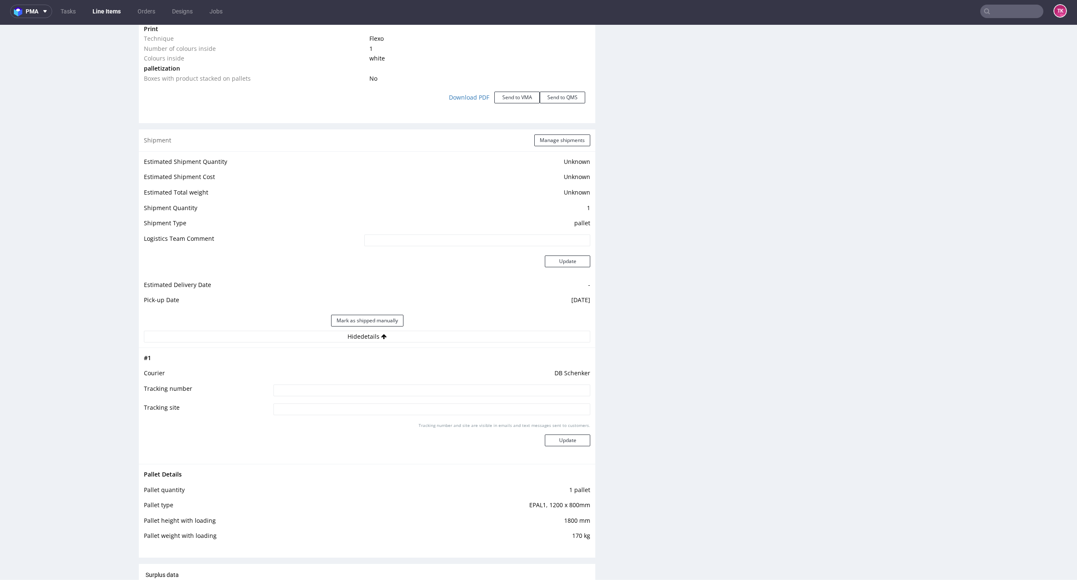
click at [471, 389] on input at bounding box center [431, 391] width 317 height 12
paste input "PLWAW508014685"
type input "PLWAW508014685"
click at [554, 440] on button "Update" at bounding box center [567, 441] width 45 height 12
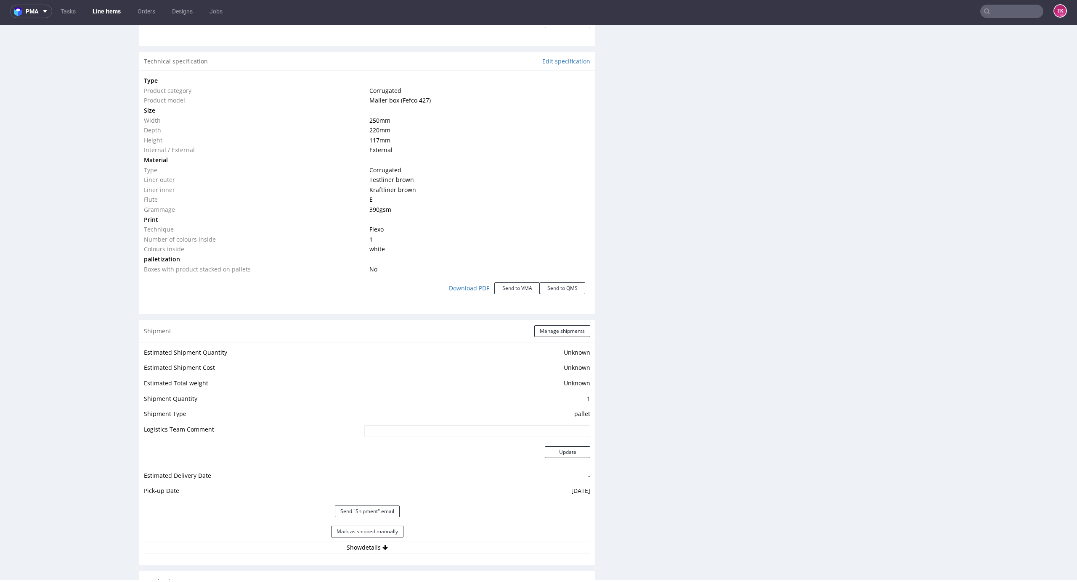
scroll to position [104, 0]
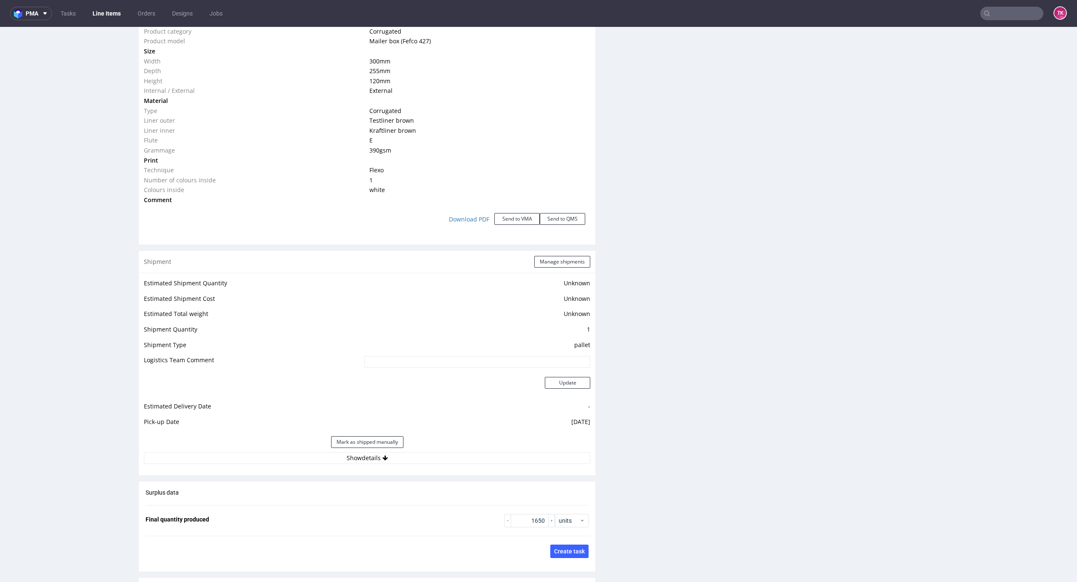
scroll to position [953, 0]
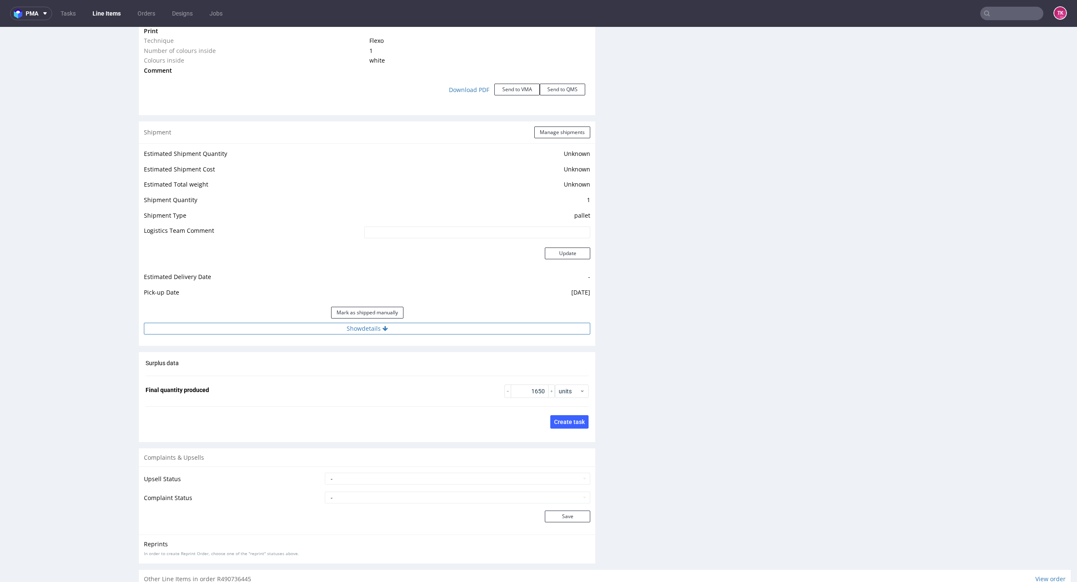
click at [517, 327] on button "Show details" at bounding box center [367, 329] width 446 height 12
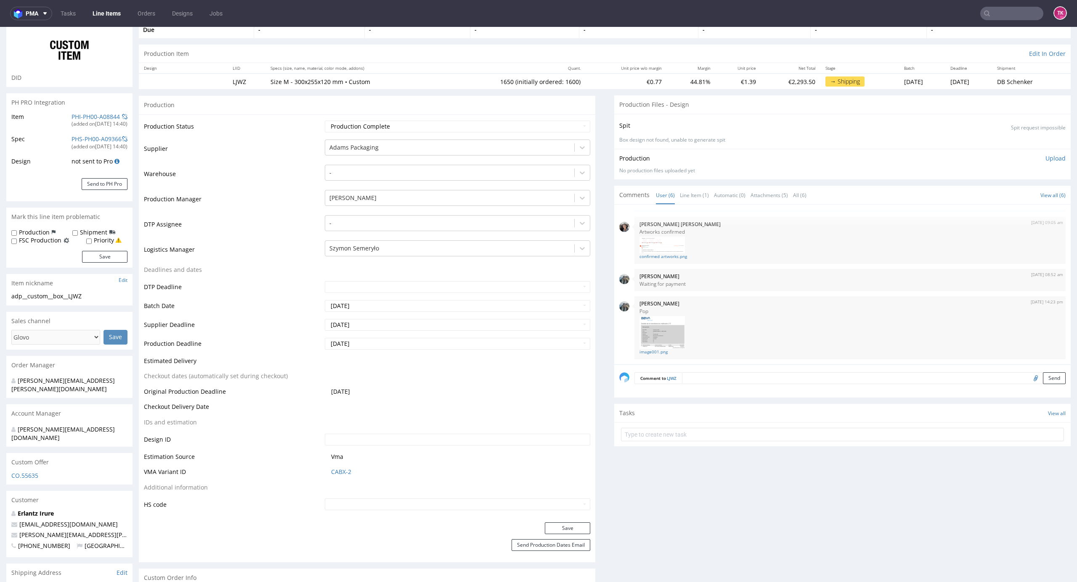
scroll to position [0, 0]
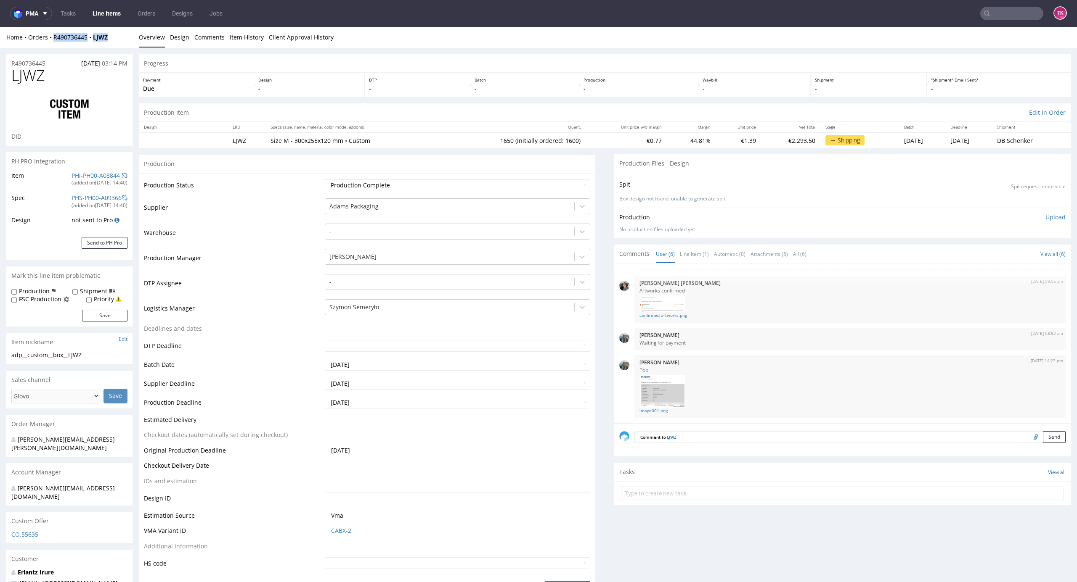
drag, startPoint x: 109, startPoint y: 34, endPoint x: 69, endPoint y: 71, distance: 53.3
click at [49, 41] on div "Home Orders R490736445 LJWZ" at bounding box center [69, 37] width 126 height 8
copy div "R490736445 LJWZ"
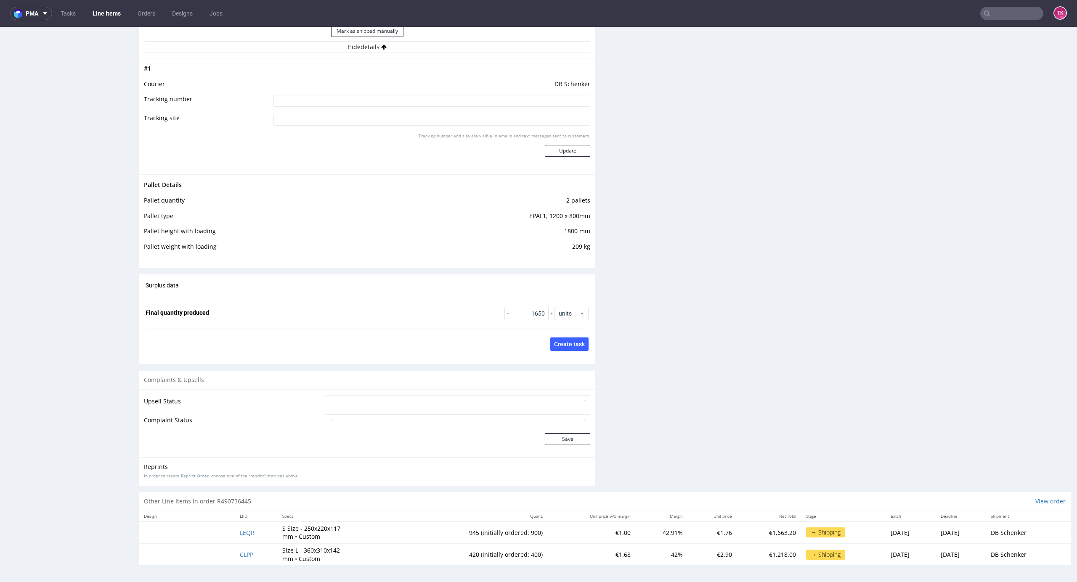
scroll to position [2, 0]
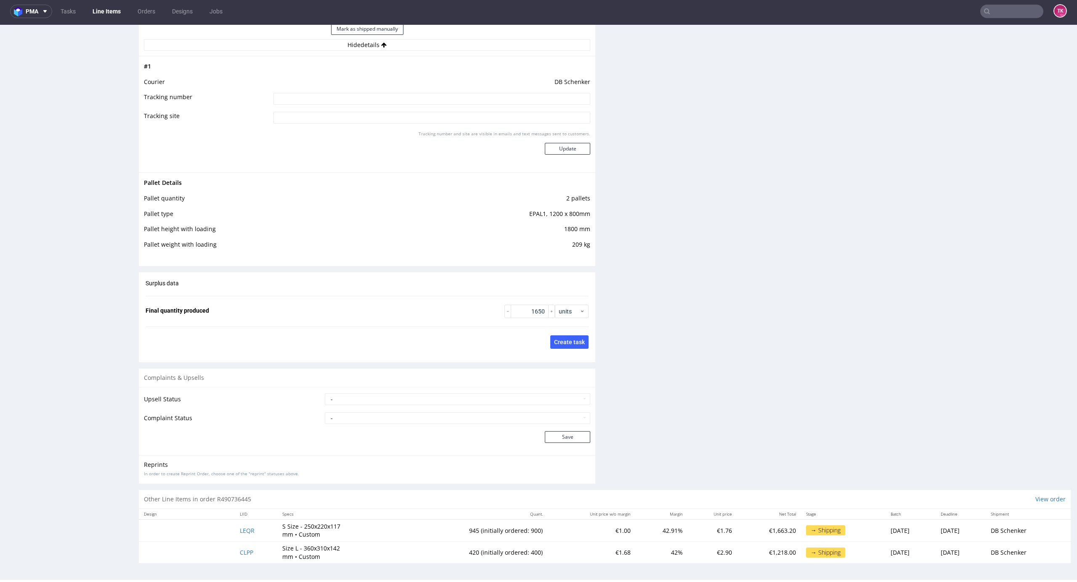
click at [469, 95] on input at bounding box center [431, 99] width 317 height 12
paste input "PLWAW508014685"
type input "PLWAW508014685"
click at [551, 148] on button "Update" at bounding box center [567, 149] width 45 height 12
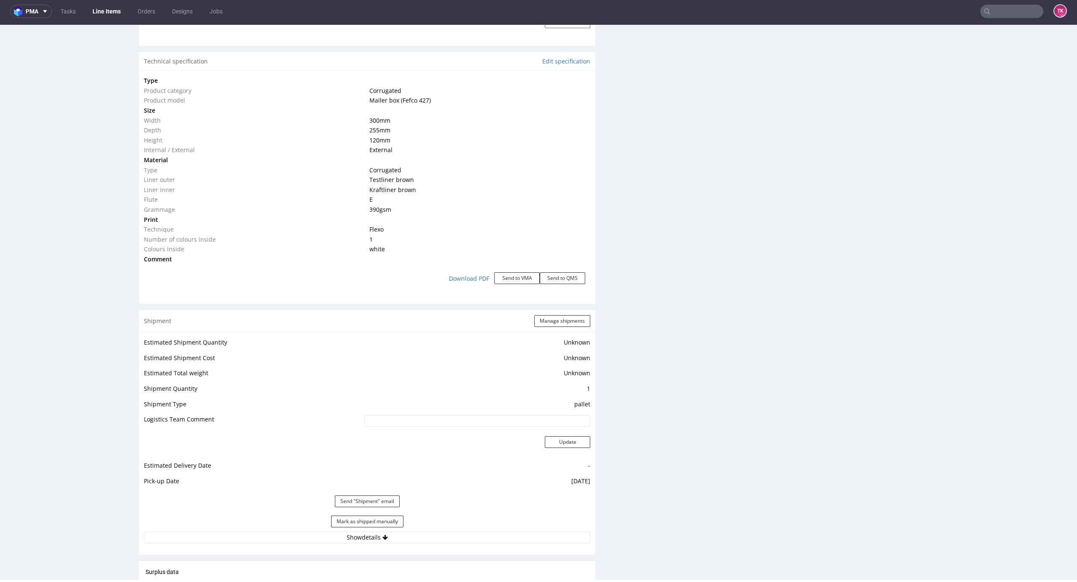
scroll to position [104, 0]
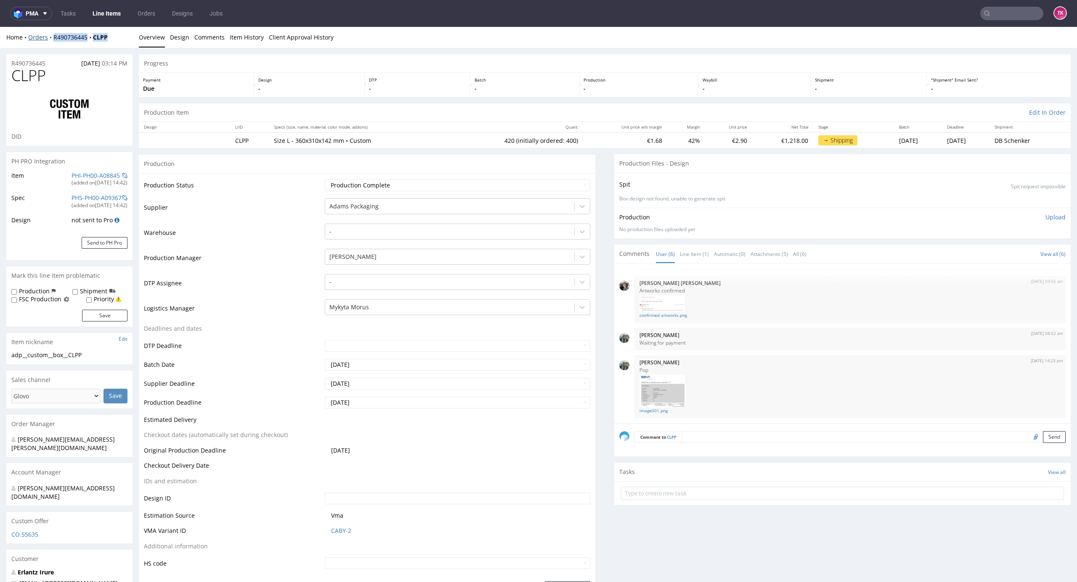
drag, startPoint x: 96, startPoint y: 42, endPoint x: 51, endPoint y: 40, distance: 44.7
click at [51, 40] on div "Home Orders R490736445 CLPP" at bounding box center [69, 37] width 126 height 8
copy div "R490736445 CLPP"
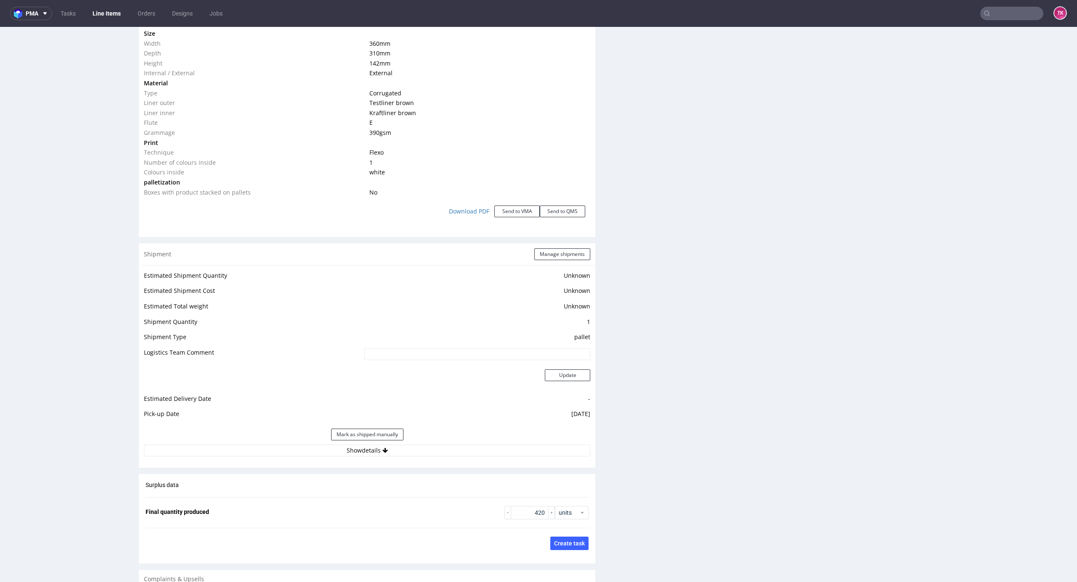
scroll to position [1042, 0]
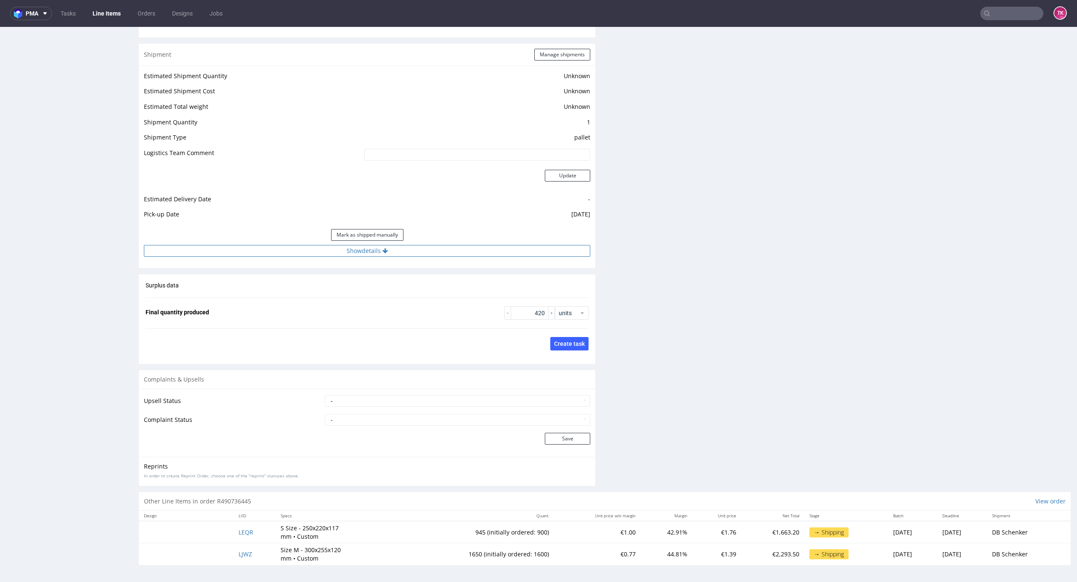
click at [449, 255] on button "Show details" at bounding box center [367, 251] width 446 height 12
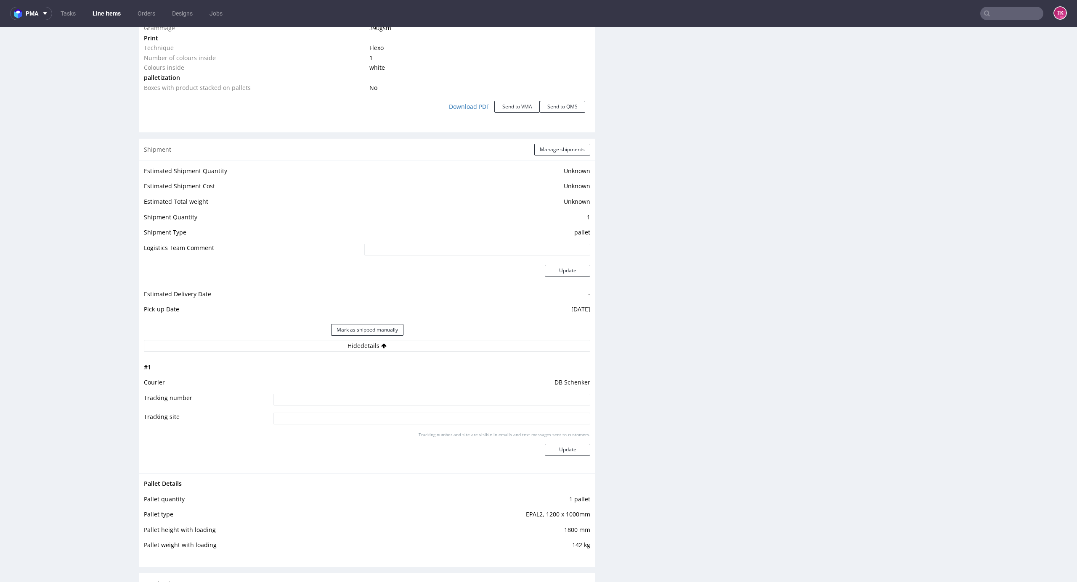
scroll to position [1065, 0]
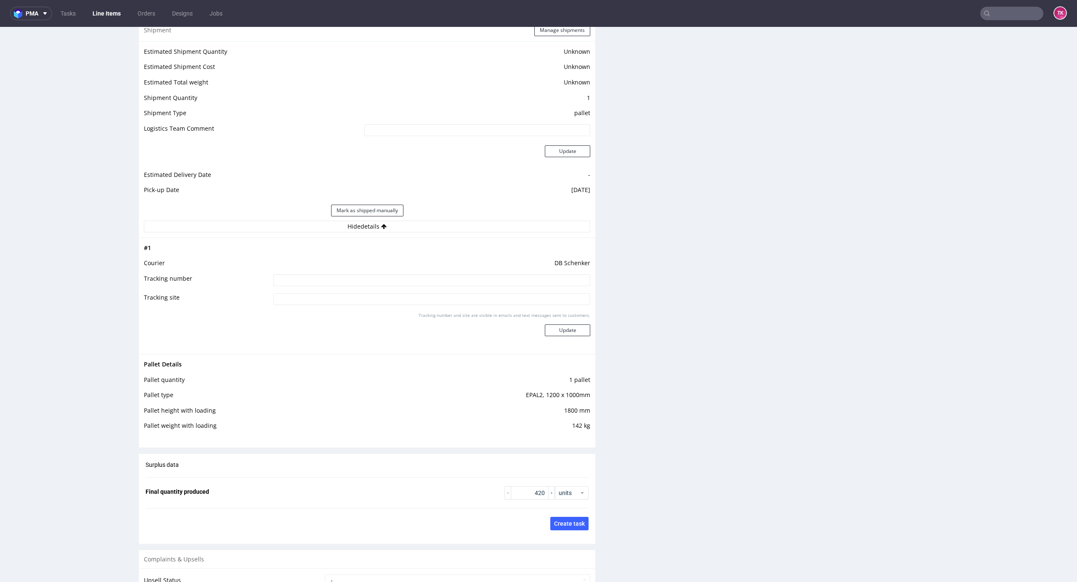
click at [492, 280] on input at bounding box center [431, 281] width 317 height 12
paste input "PLWAW508014685"
type input "PLWAW508014685"
click at [561, 326] on button "Update" at bounding box center [567, 331] width 45 height 12
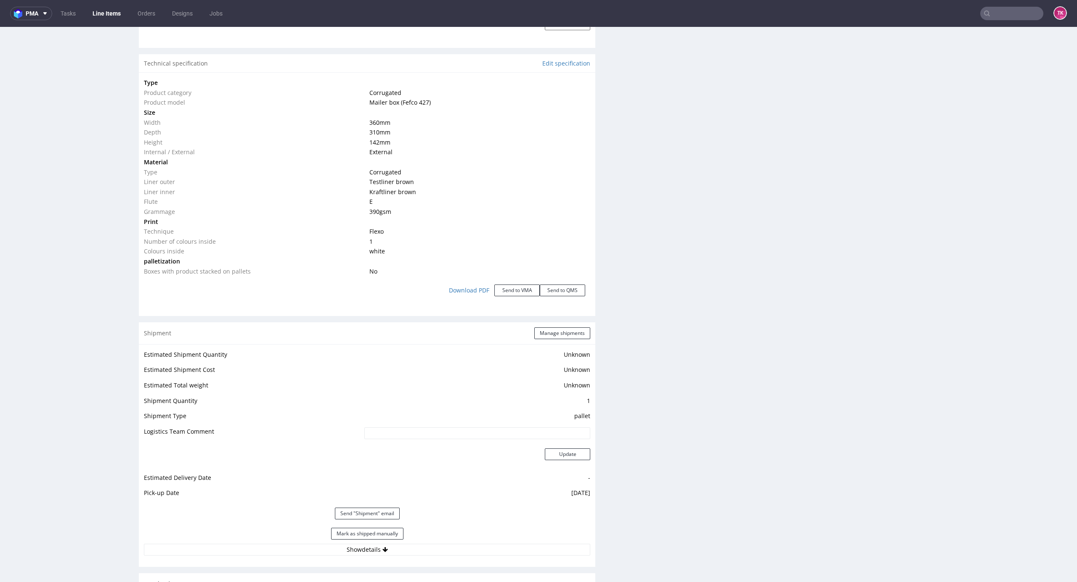
scroll to position [104, 0]
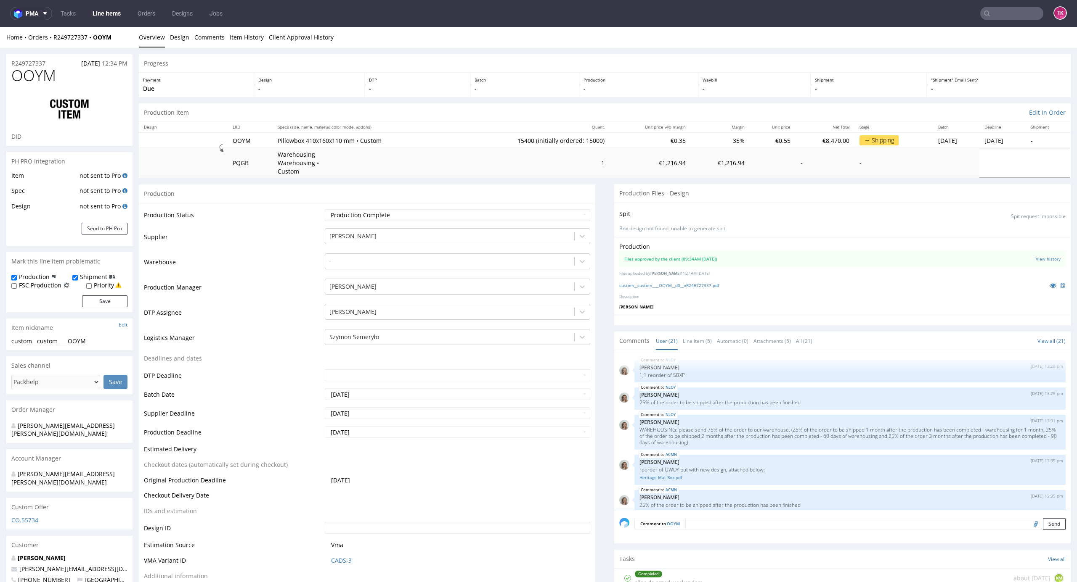
scroll to position [521, 0]
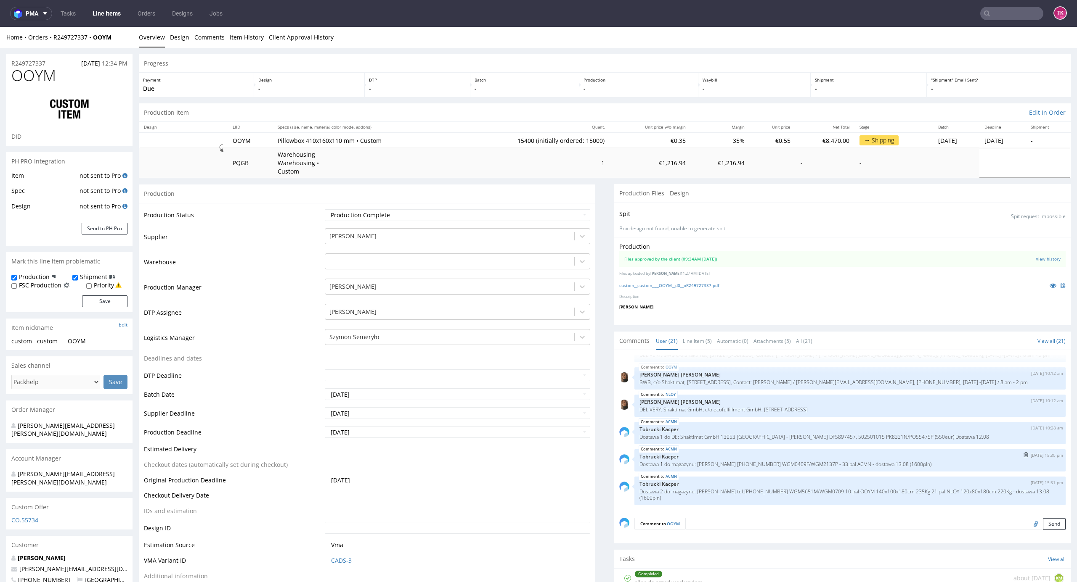
click at [838, 461] on p "Dostawa 1 do magazynu: [PERSON_NAME] [PHONE_NUMBER] WGM0409F/WGM2137P - 33 pal …" at bounding box center [849, 464] width 421 height 6
copy p "ACMN"
drag, startPoint x: 124, startPoint y: 34, endPoint x: 53, endPoint y: 40, distance: 72.2
click at [53, 40] on div "Home Orders R249727337 OOYM" at bounding box center [69, 37] width 126 height 8
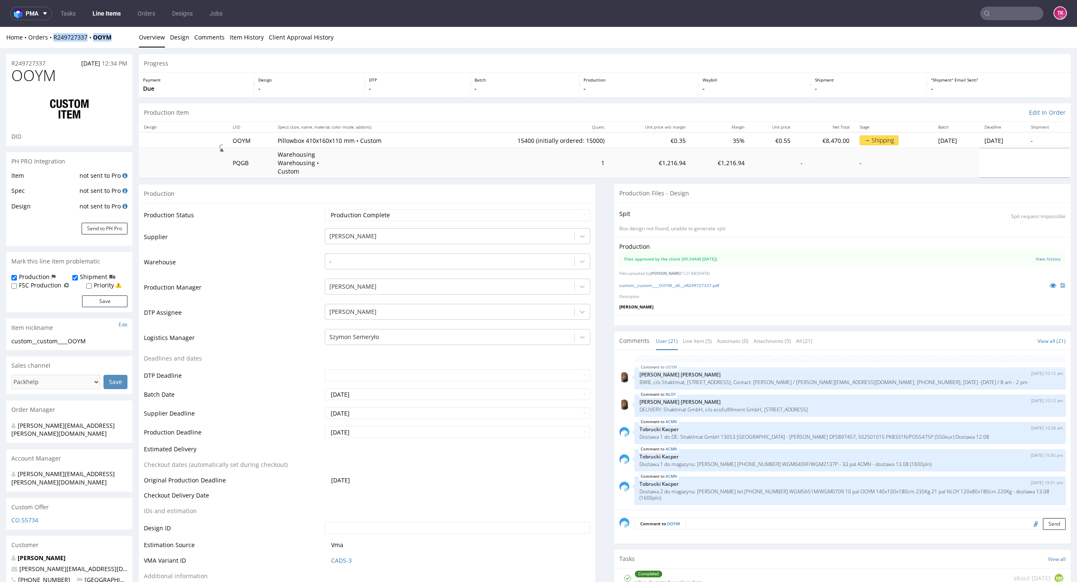
copy div "R249727337 OOYM"
click at [127, 40] on div "Home Orders R249727337 OOYM" at bounding box center [69, 37] width 126 height 8
drag, startPoint x: 118, startPoint y: 42, endPoint x: 93, endPoint y: 44, distance: 25.3
click at [93, 44] on div "Home Orders R249727337 OOYM Overview Design Comments Item History Client Approv…" at bounding box center [538, 37] width 1077 height 21
copy strong "OOYM"
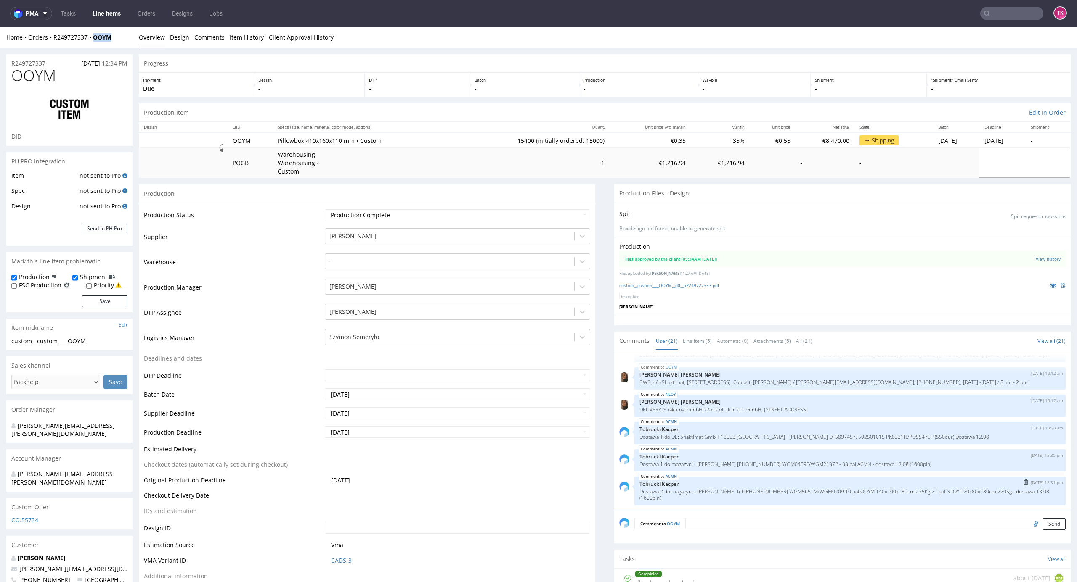
drag, startPoint x: 834, startPoint y: 484, endPoint x: 844, endPoint y: 490, distance: 10.5
click at [844, 490] on p "Dostawa 2 do magazynu: [PERSON_NAME] tel.[PHONE_NUMBER] WGM5651M/WGM0709 10 pal…" at bounding box center [849, 495] width 421 height 13
click at [843, 490] on p "Dostawa 2 do magazynu: [PERSON_NAME] tel.[PHONE_NUMBER] WGM5651M/WGM0709 10 pal…" at bounding box center [849, 495] width 421 height 13
drag, startPoint x: 836, startPoint y: 485, endPoint x: 1000, endPoint y: 484, distance: 164.0
click at [1000, 489] on p "Dostawa 2 do magazynu: DARIUSZ KRAWCZYŃSKI tel.571 490 879 WGM5651M/WGM0709 10 …" at bounding box center [849, 495] width 421 height 13
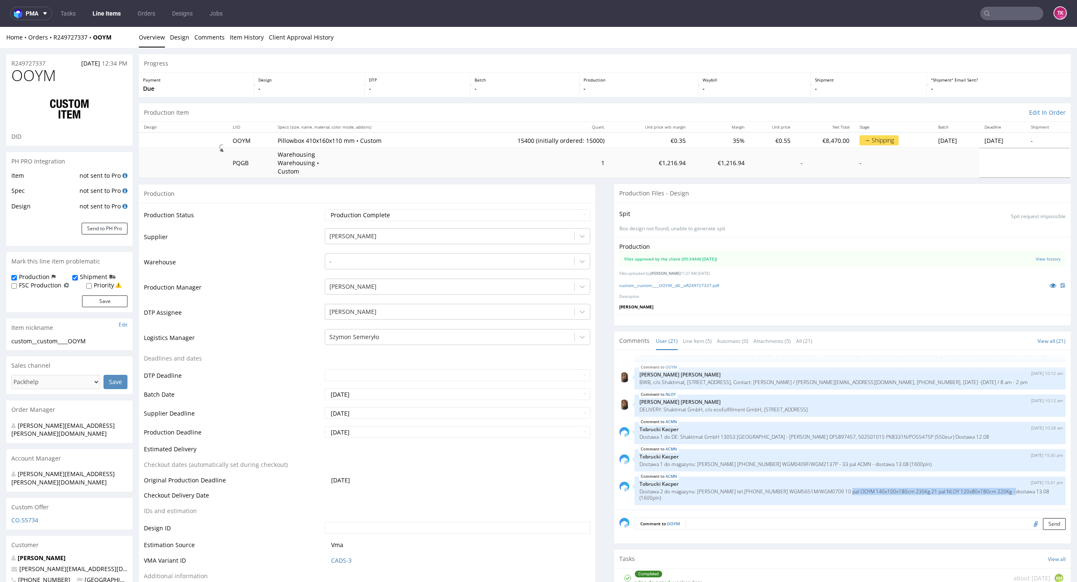
copy p "10 pal OOYM 140x100x180cm 235Kg 21 pal NLOY 120x80x180cm 220Kg"
drag, startPoint x: 688, startPoint y: 483, endPoint x: 742, endPoint y: 483, distance: 53.4
click at [742, 489] on p "Dostawa 2 do magazynu: DARIUSZ KRAWCZYŃSKI tel.571 490 879 WGM5651M/WGM0709 10 …" at bounding box center [849, 495] width 421 height 13
copy p "DARIUSZ KRAWCZYŃSK"
drag, startPoint x: 781, startPoint y: 482, endPoint x: 834, endPoint y: 485, distance: 53.9
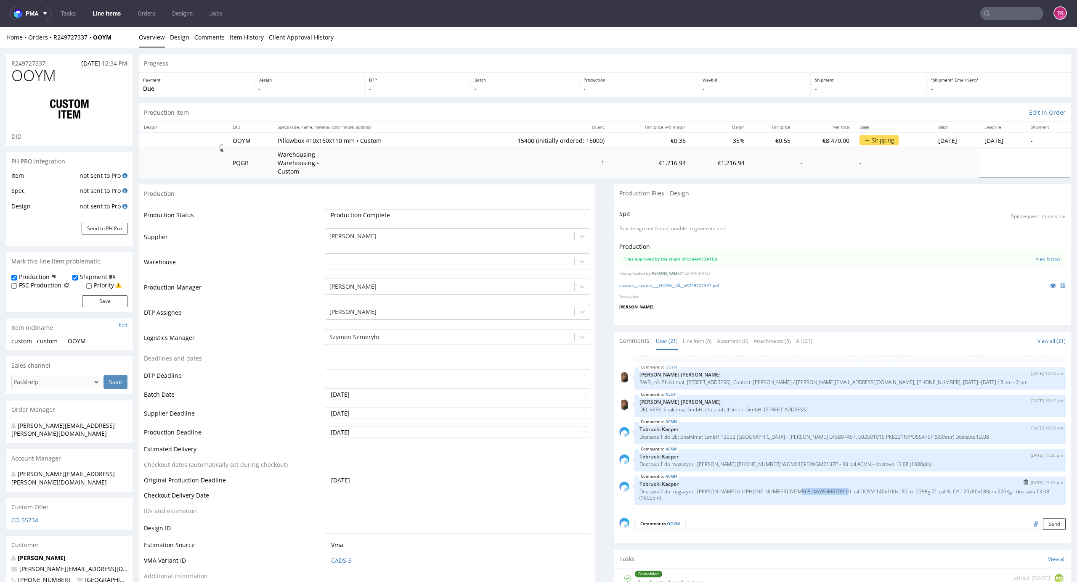
click at [834, 489] on p "Dostawa 2 do magazynu: DARIUSZ KRAWCZYŃSKI tel.571 490 879 WGM5651M/WGM0709 10 …" at bounding box center [849, 495] width 421 height 13
copy p "WGM5651M/WGM0709"
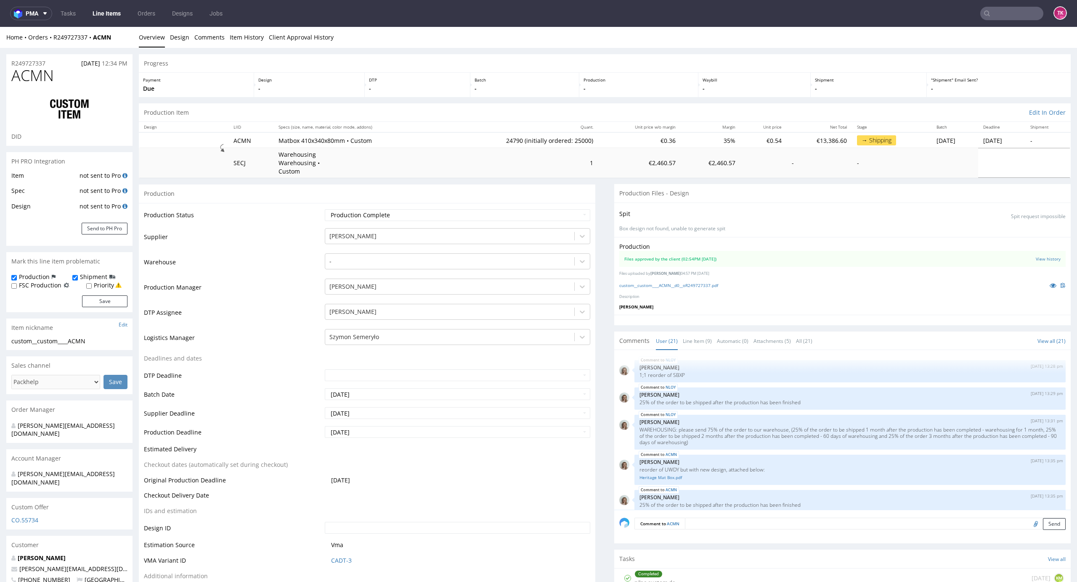
scroll to position [515, 0]
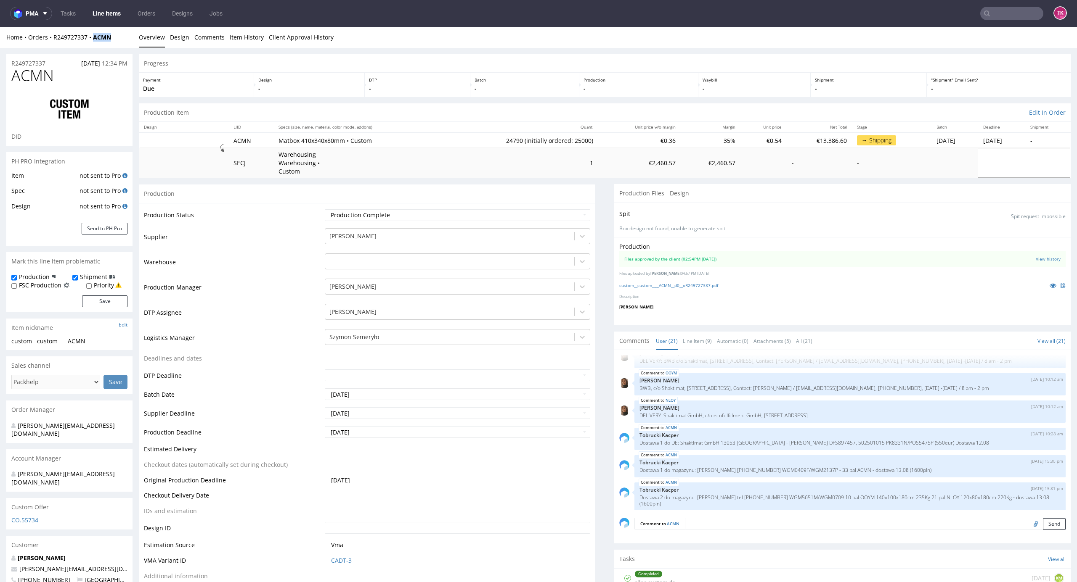
drag, startPoint x: 113, startPoint y: 45, endPoint x: 93, endPoint y: 46, distance: 19.8
click at [93, 46] on div "Home Orders R249727337 ACMN Overview Design Comments Item History Client Approv…" at bounding box center [538, 37] width 1077 height 21
copy strong "ACMN"
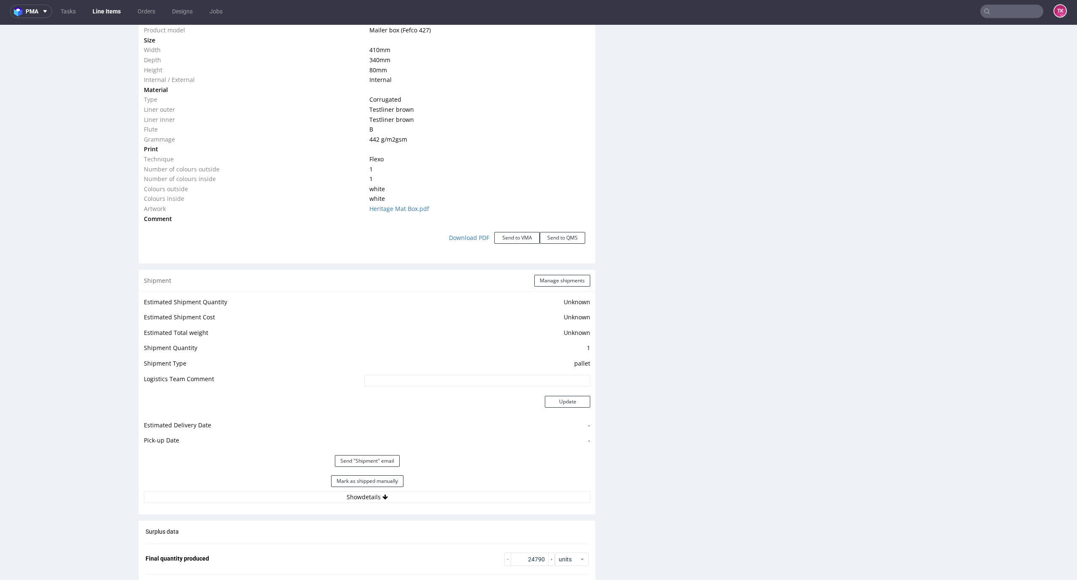
scroll to position [897, 0]
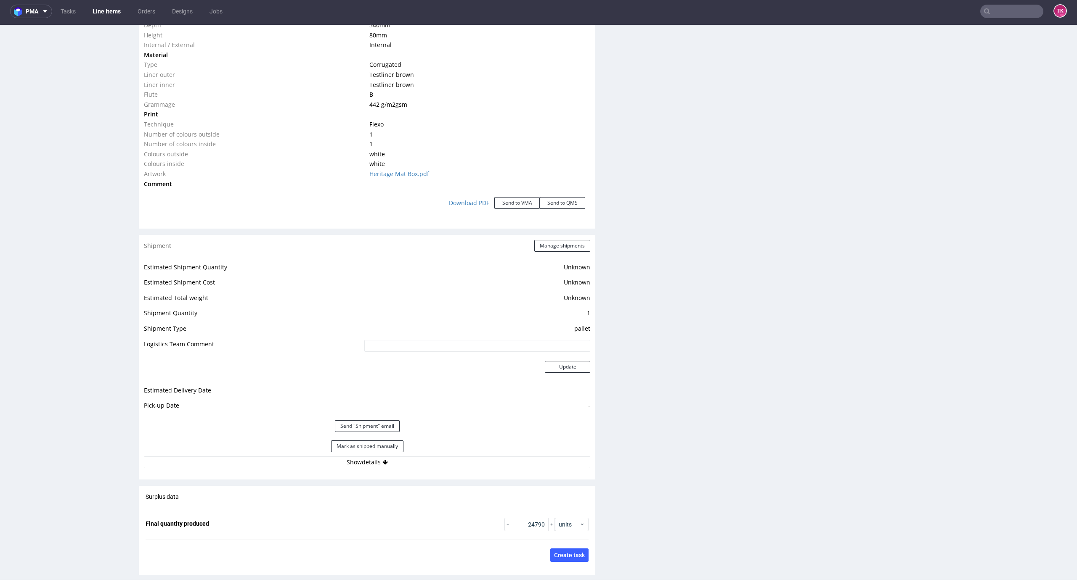
click at [413, 464] on div "Estimated Shipment Quantity Unknown Estimated Shipment Cost Unknown Estimated T…" at bounding box center [367, 365] width 456 height 217
click at [418, 459] on button "Show details" at bounding box center [367, 463] width 446 height 12
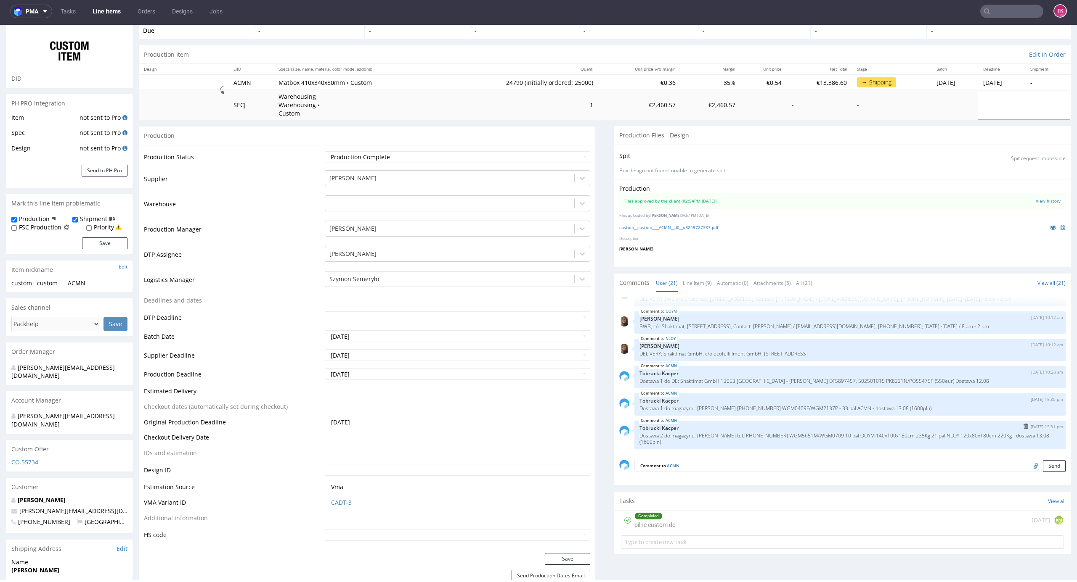
scroll to position [521, 0]
drag, startPoint x: 690, startPoint y: 398, endPoint x: 744, endPoint y: 399, distance: 53.8
click at [744, 403] on p "Dostawa 1 do magazynu: Paczek Grzegorz 723-383-437 WGM0409F/WGM2137P - 33 pal A…" at bounding box center [849, 406] width 421 height 6
drag, startPoint x: 687, startPoint y: 400, endPoint x: 813, endPoint y: 399, distance: 125.3
click at [813, 403] on p "Dostawa 1 do magazynu: Paczek Grzegorz 723-383-437 WGM0409F/WGM2137P - 33 pal A…" at bounding box center [849, 406] width 421 height 6
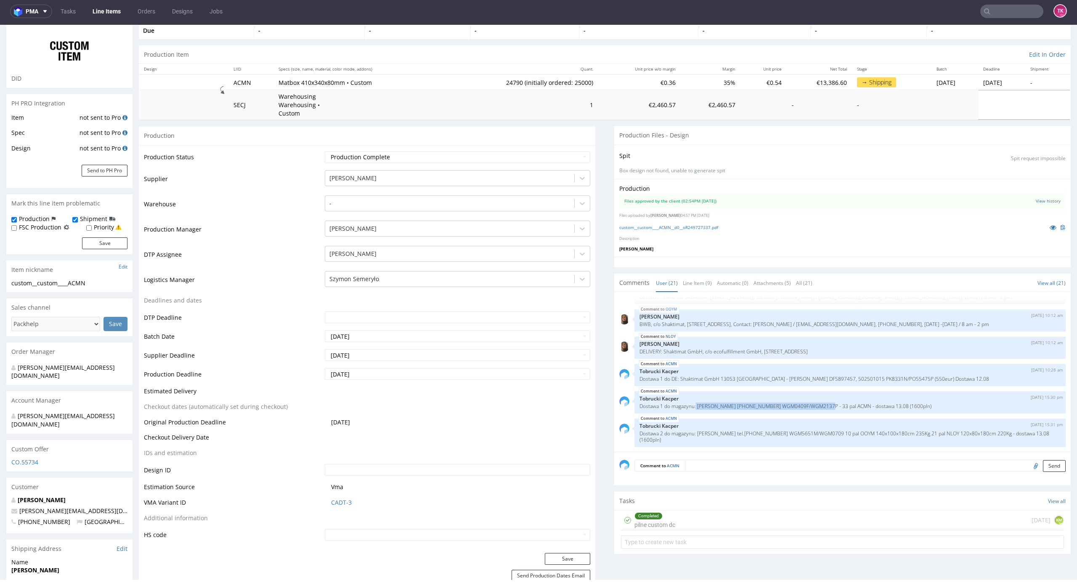
copy p "Paczek Grzegorz 723-383-437 WGM0409F/WGM2137P"
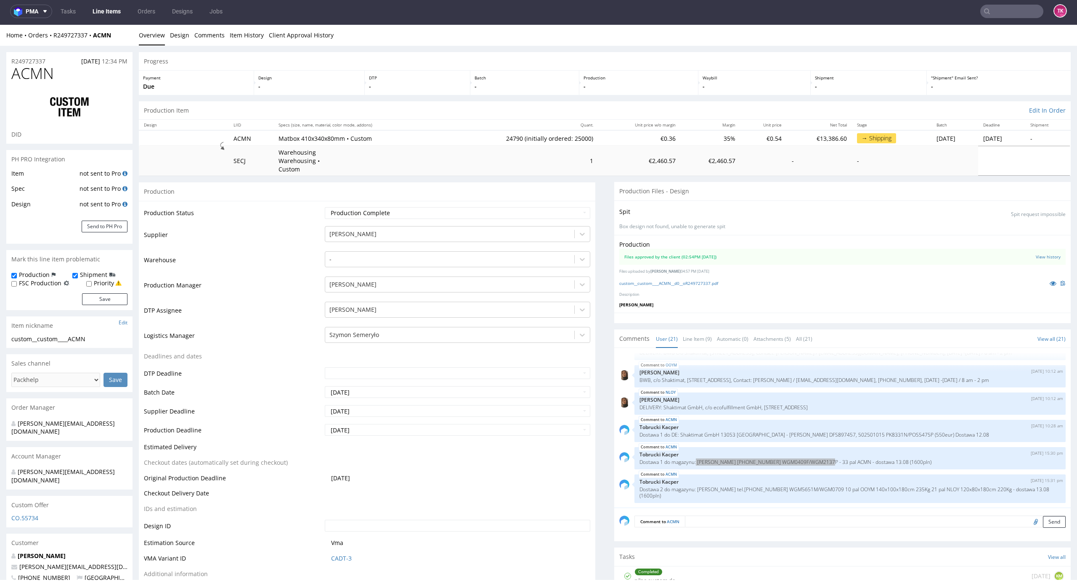
scroll to position [0, 0]
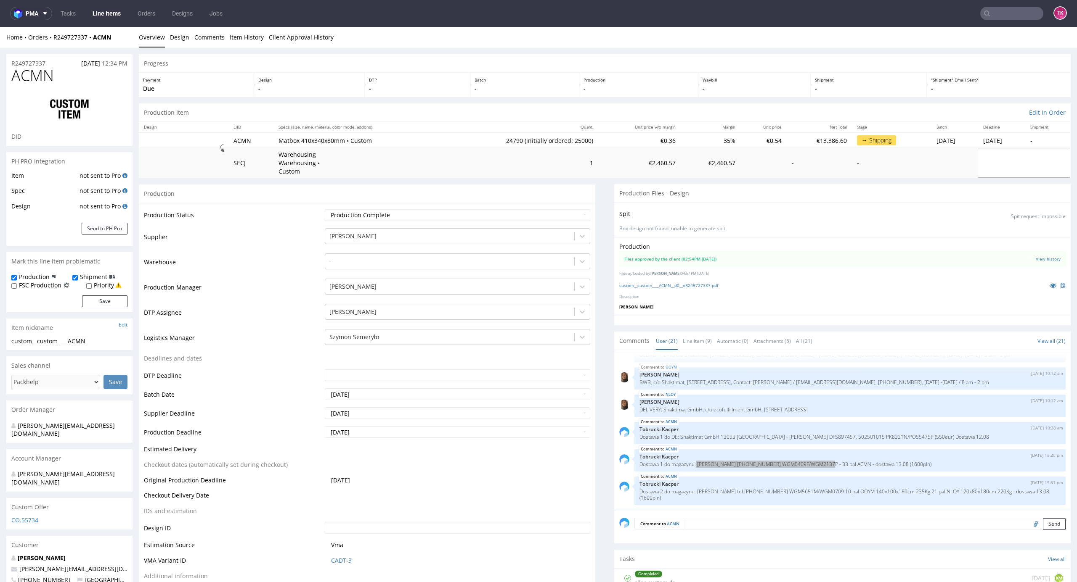
click at [100, 12] on link "Line Items" at bounding box center [106, 13] width 38 height 13
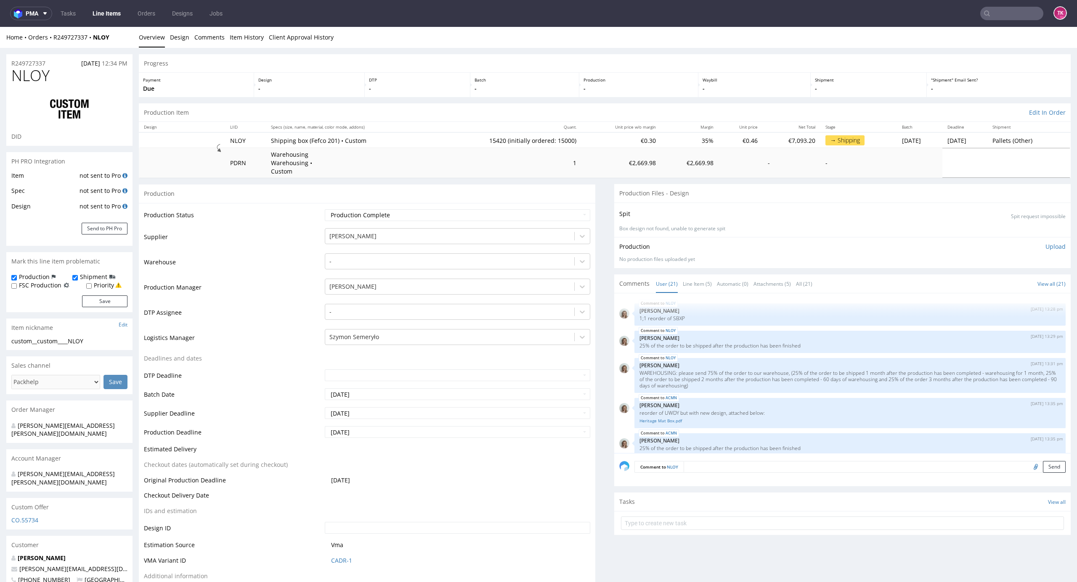
scroll to position [521, 0]
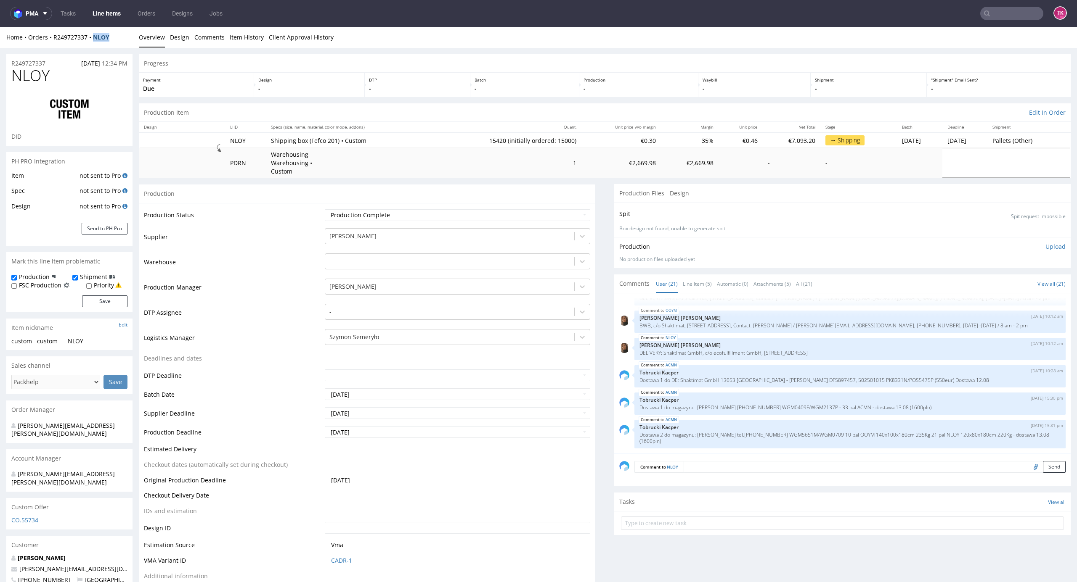
drag, startPoint x: 121, startPoint y: 41, endPoint x: 93, endPoint y: 40, distance: 28.2
click at [93, 40] on div "Home Orders R249727337 NLOY Overview Design Comments Item History Client Approv…" at bounding box center [538, 37] width 1077 height 21
copy strong "NLOY"
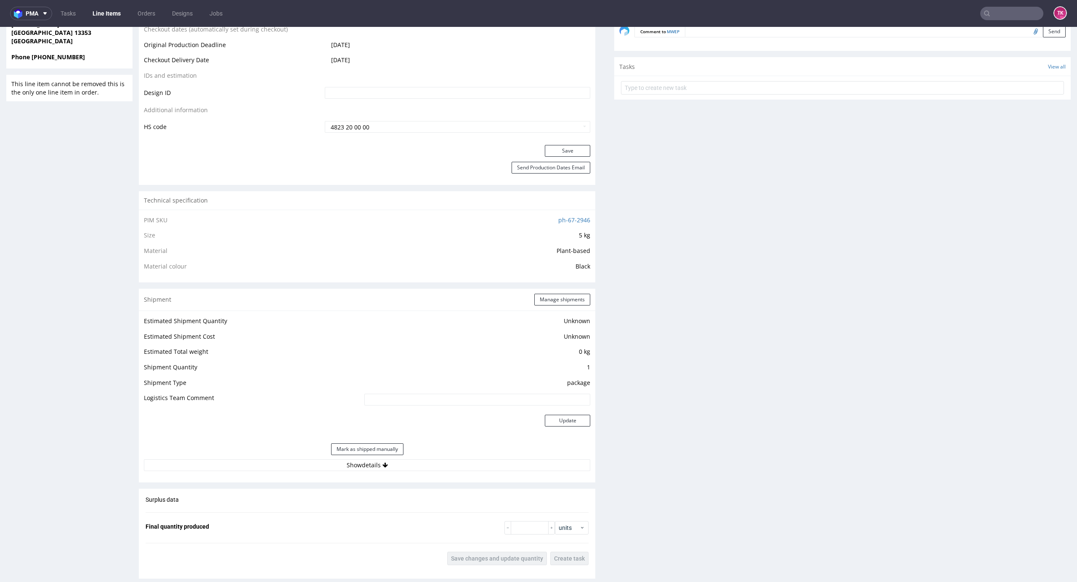
scroll to position [640, 0]
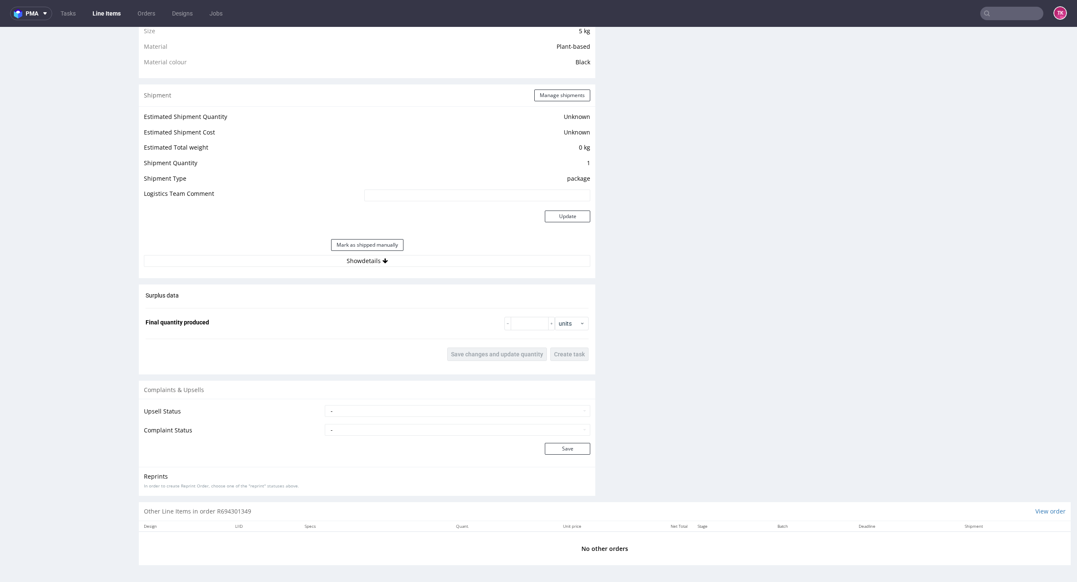
click at [424, 253] on div "Mark as shipped manually" at bounding box center [367, 245] width 446 height 20
click at [426, 254] on div "Mark as shipped manually" at bounding box center [367, 245] width 446 height 20
click at [431, 258] on button "Show details" at bounding box center [367, 261] width 446 height 12
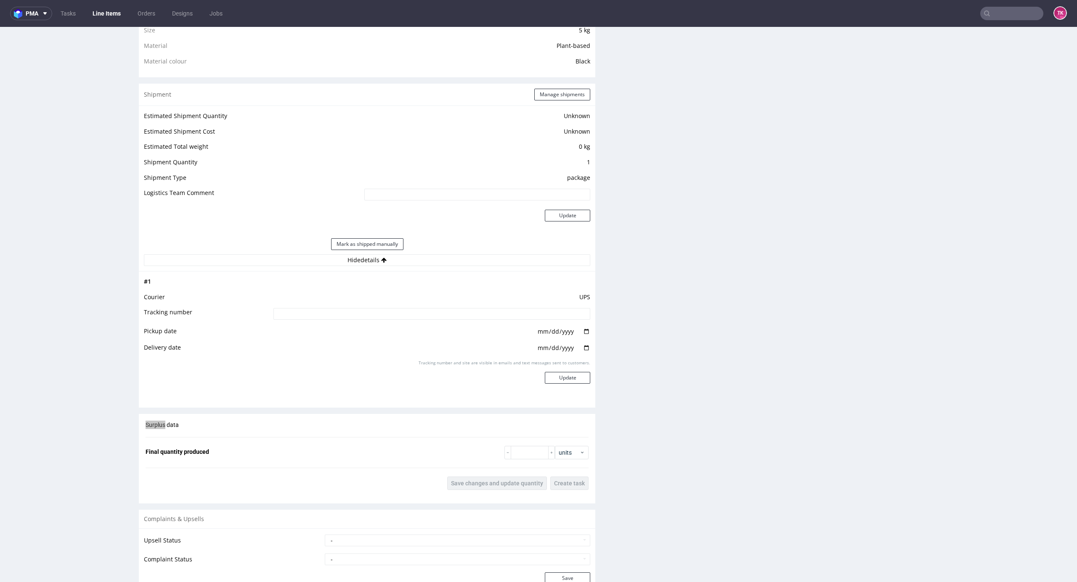
click at [125, 17] on ul "Tasks Line Items Orders Designs Jobs" at bounding box center [141, 13] width 179 height 13
click at [121, 16] on link "Line Items" at bounding box center [106, 13] width 38 height 13
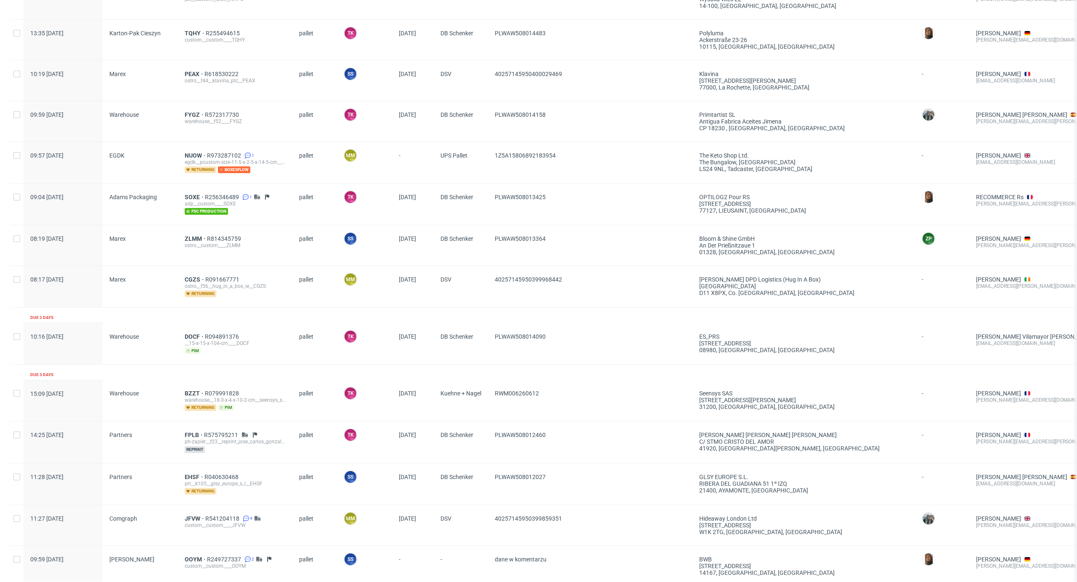
scroll to position [280, 0]
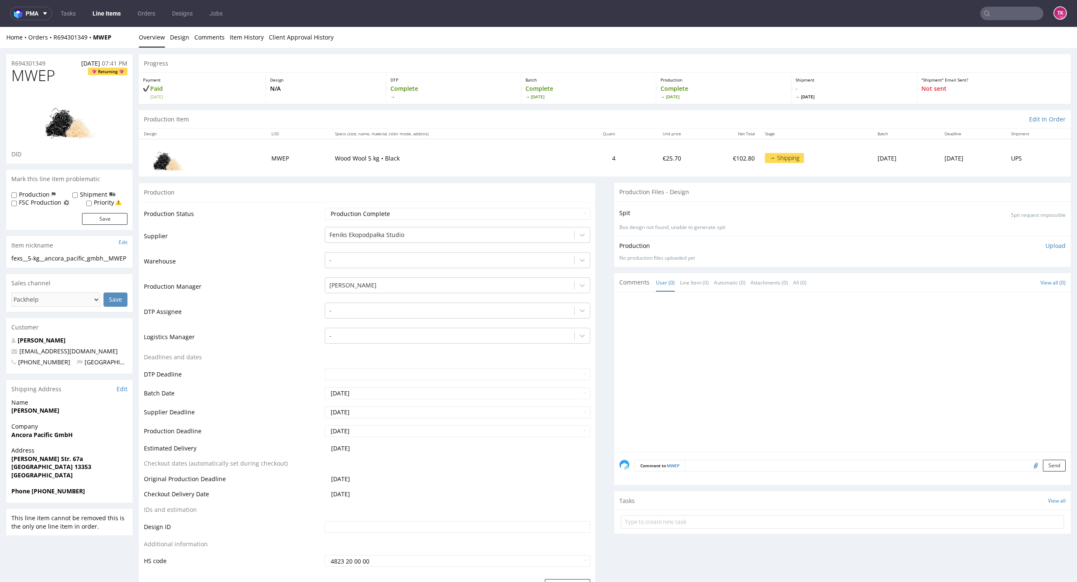
scroll to position [640, 0]
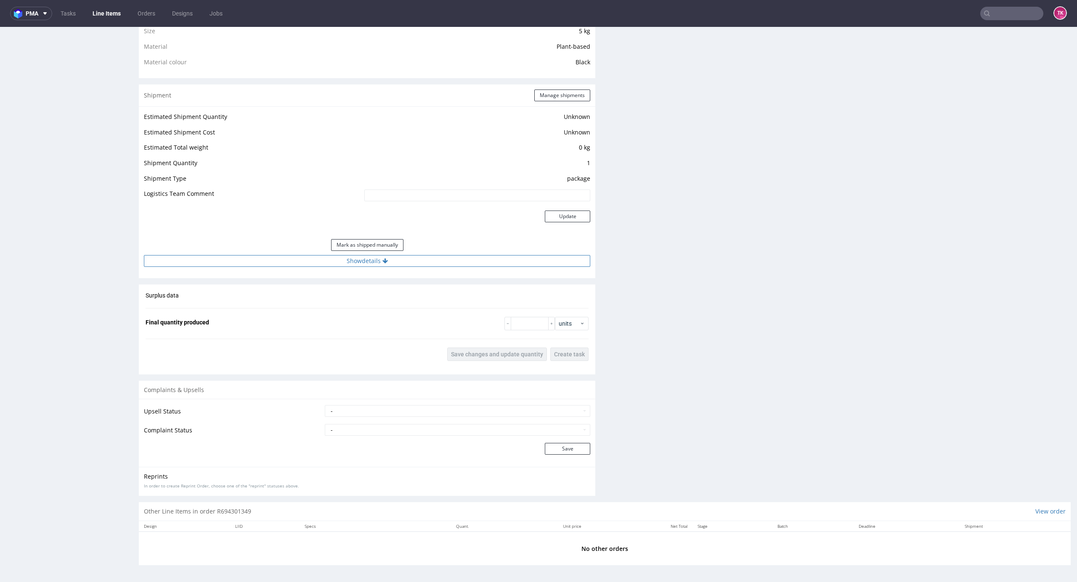
click at [439, 261] on button "Show details" at bounding box center [367, 261] width 446 height 12
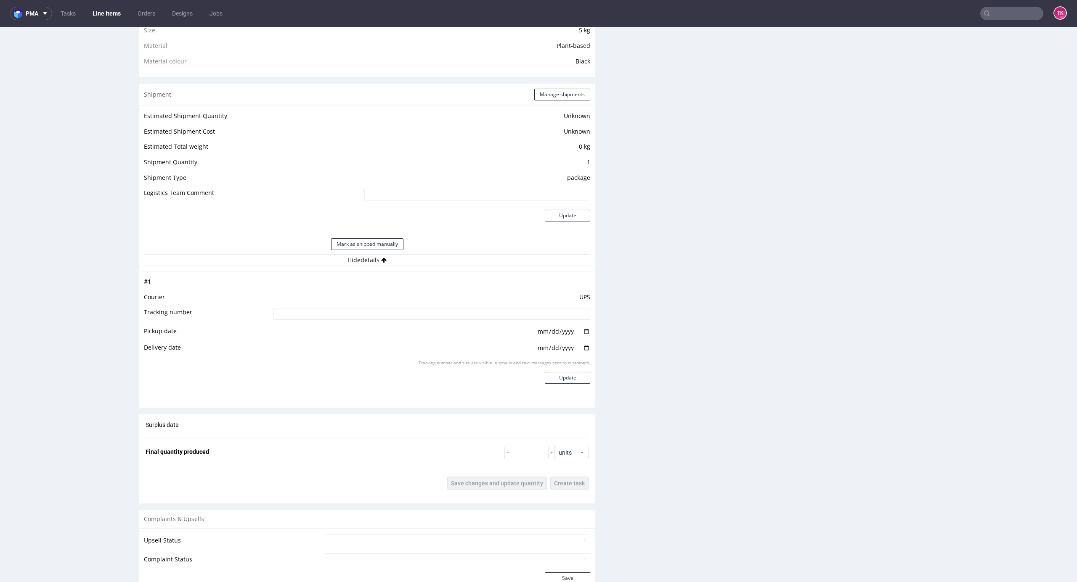
click at [98, 8] on link "Line Items" at bounding box center [106, 13] width 38 height 13
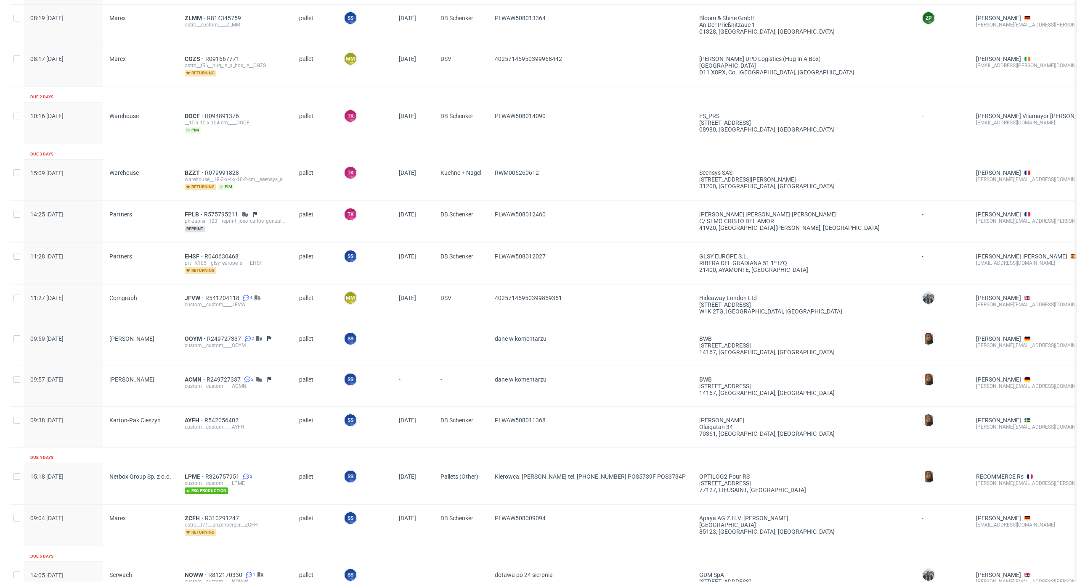
scroll to position [561, 0]
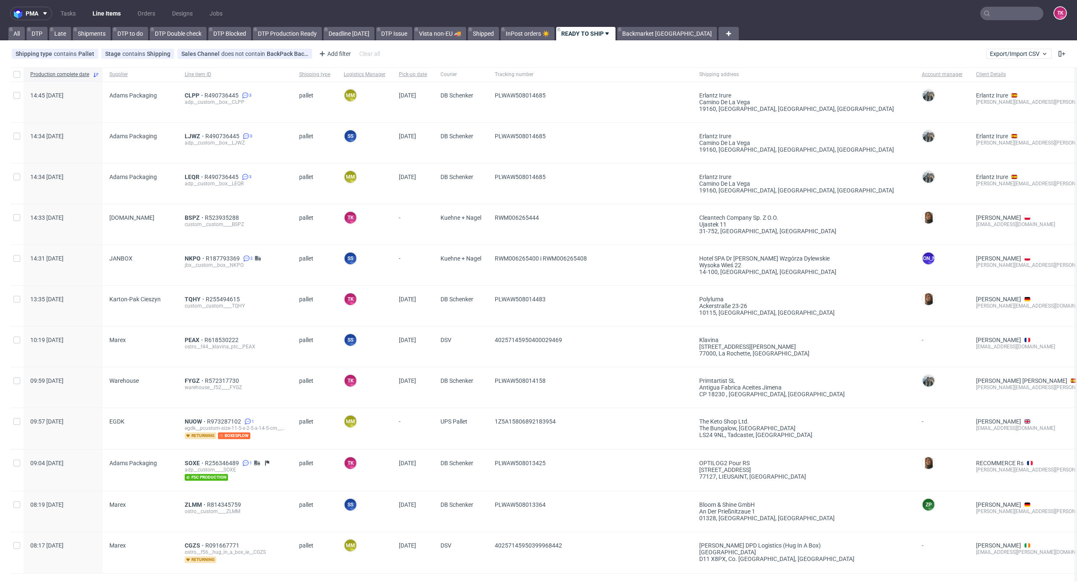
click at [111, 12] on link "Line Items" at bounding box center [106, 13] width 38 height 13
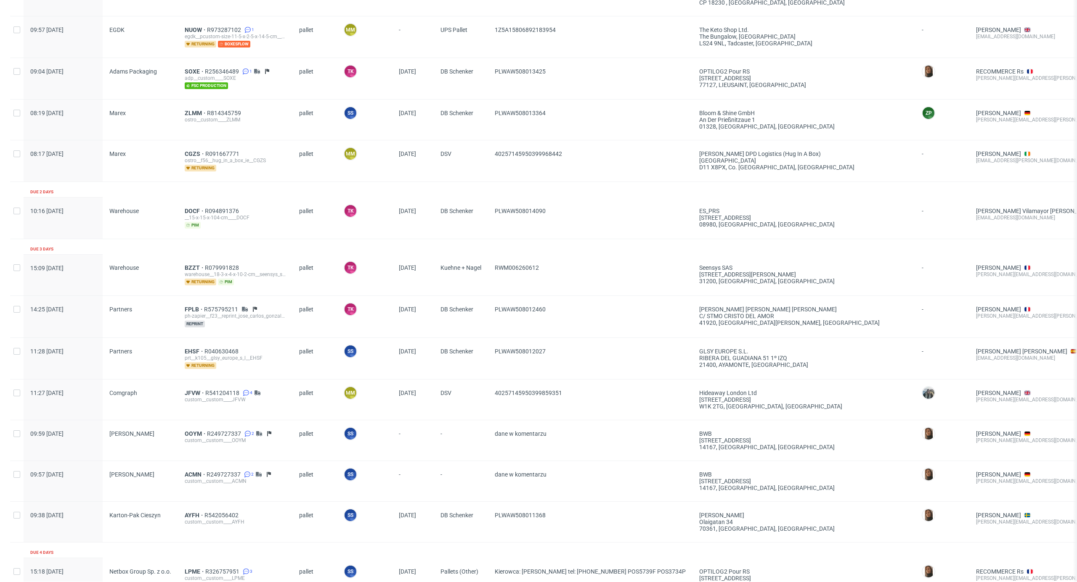
scroll to position [392, 0]
click at [187, 433] on span "OOYM" at bounding box center [196, 433] width 22 height 7
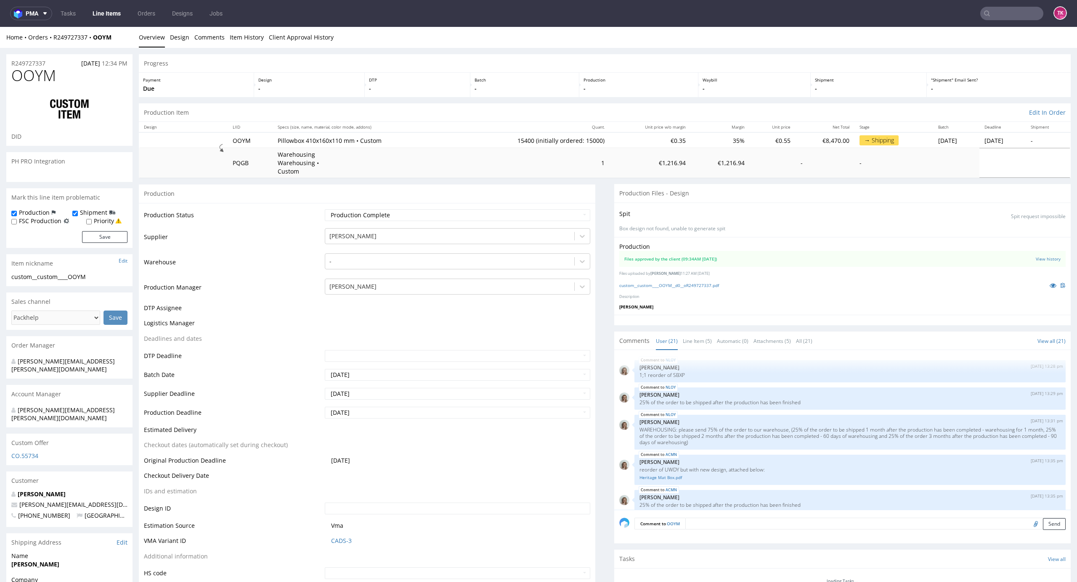
scroll to position [521, 0]
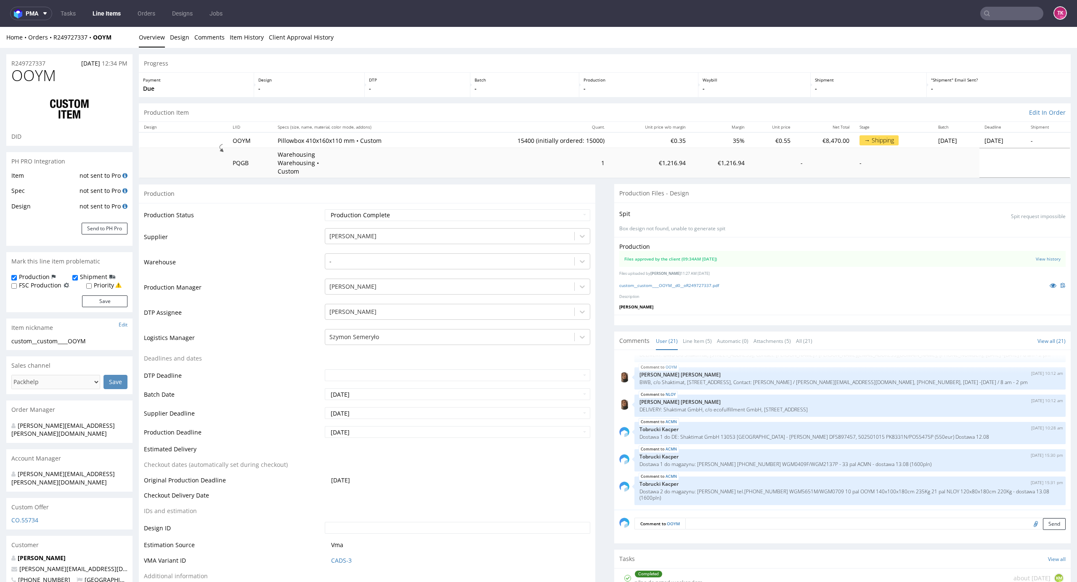
click at [98, 7] on link "Line Items" at bounding box center [106, 13] width 38 height 13
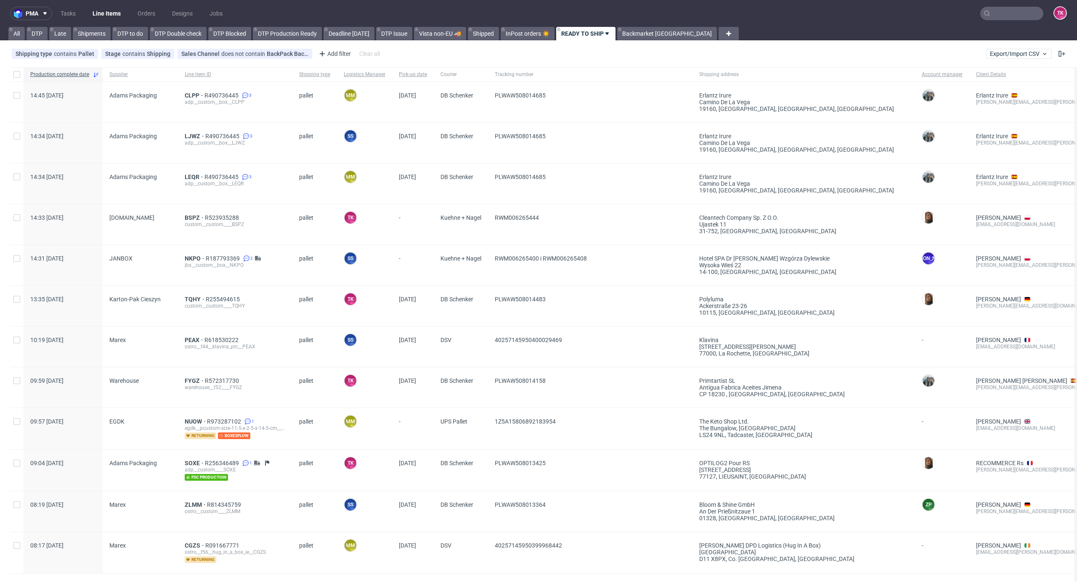
click at [101, 11] on link "Line Items" at bounding box center [106, 13] width 38 height 13
